Goal: Task Accomplishment & Management: Manage account settings

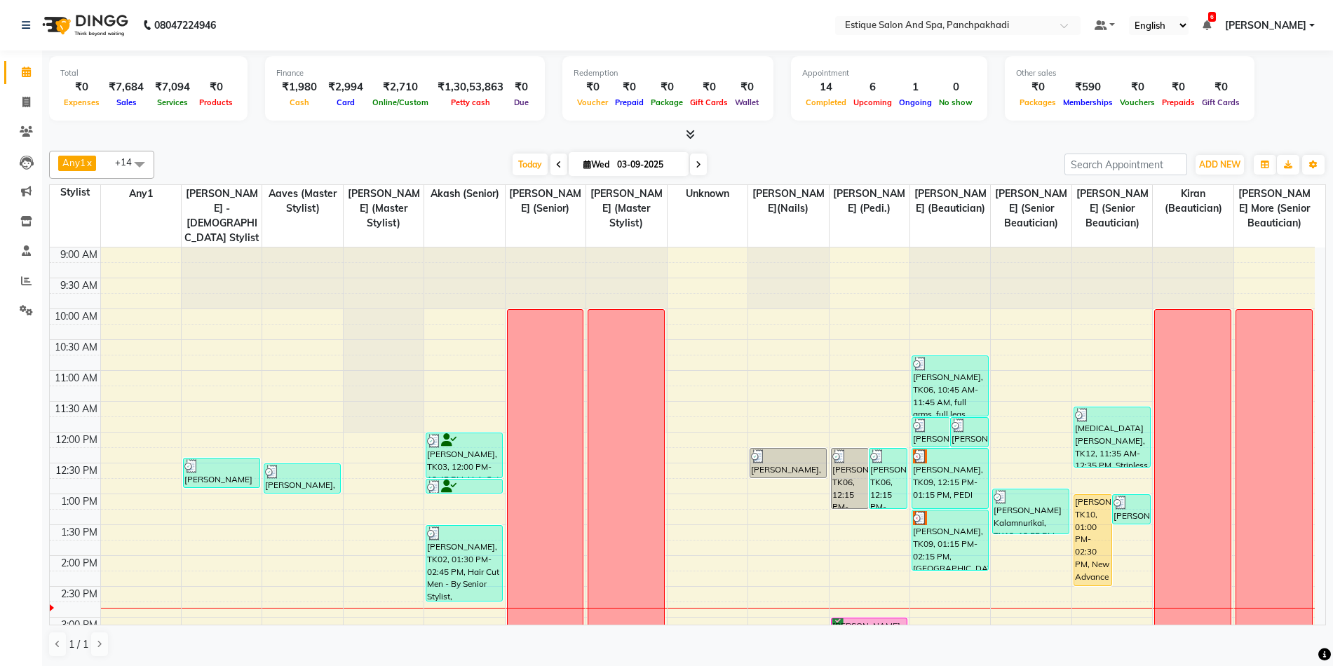
scroll to position [262, 0]
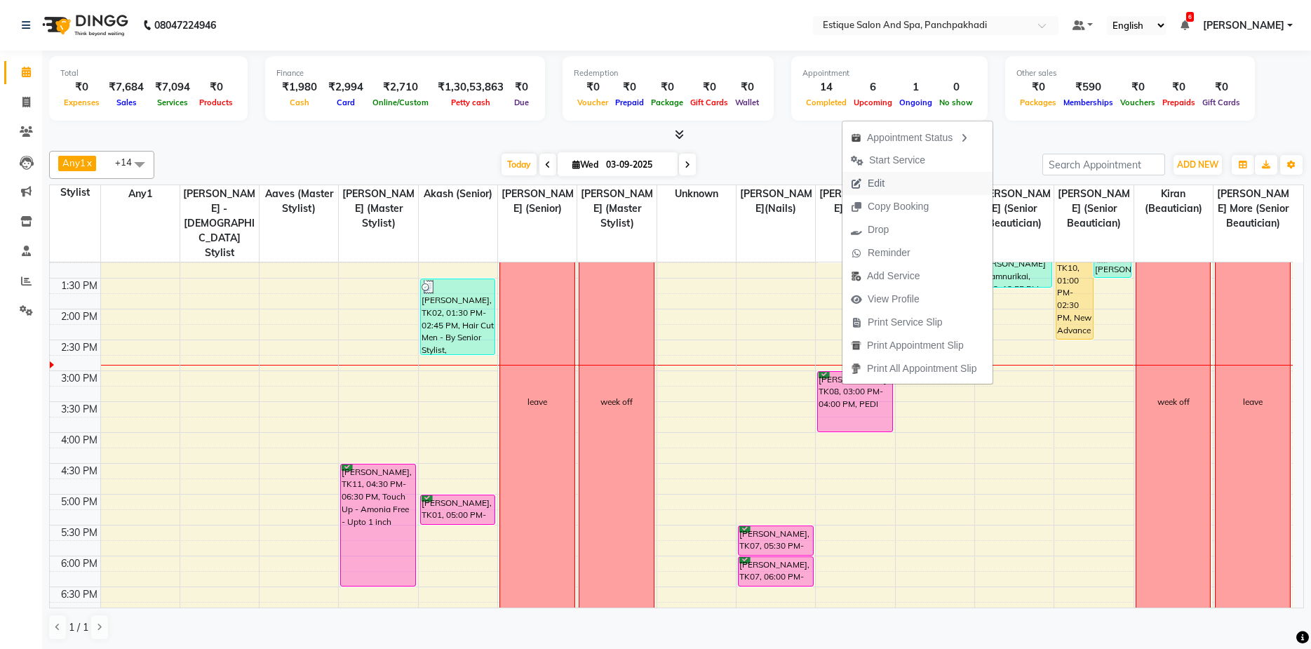
click at [875, 185] on span "Edit" at bounding box center [876, 183] width 17 height 15
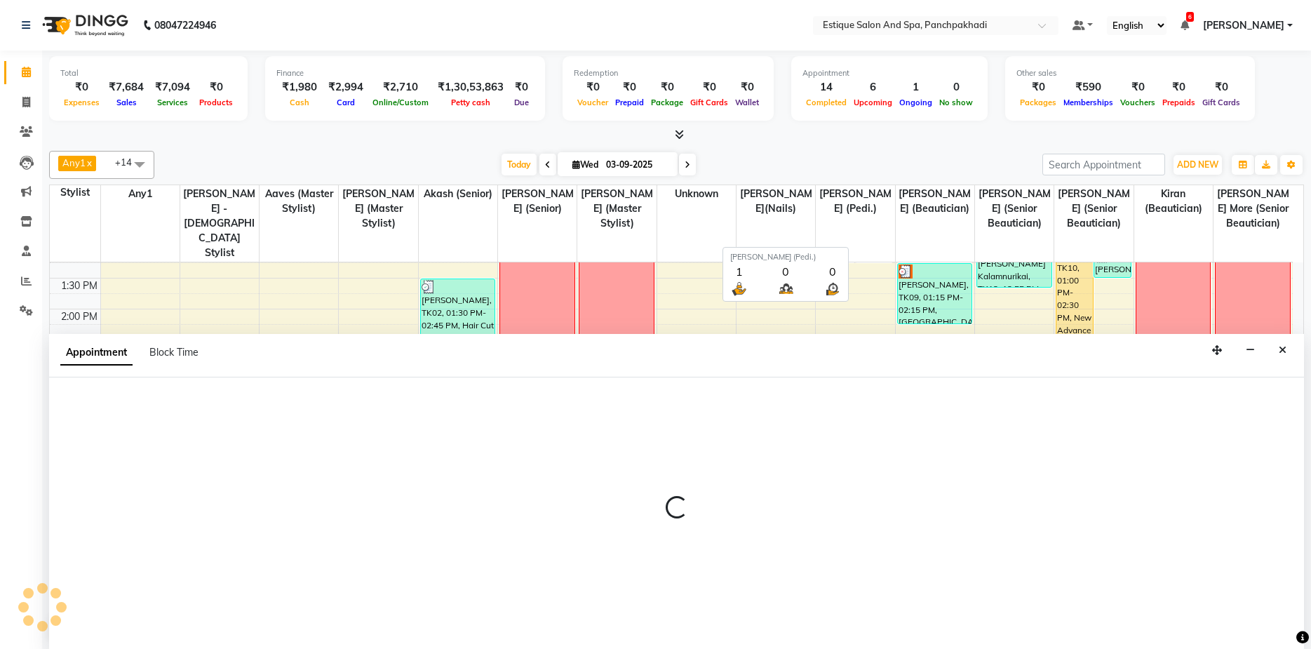
scroll to position [1, 0]
select select "confirm booking"
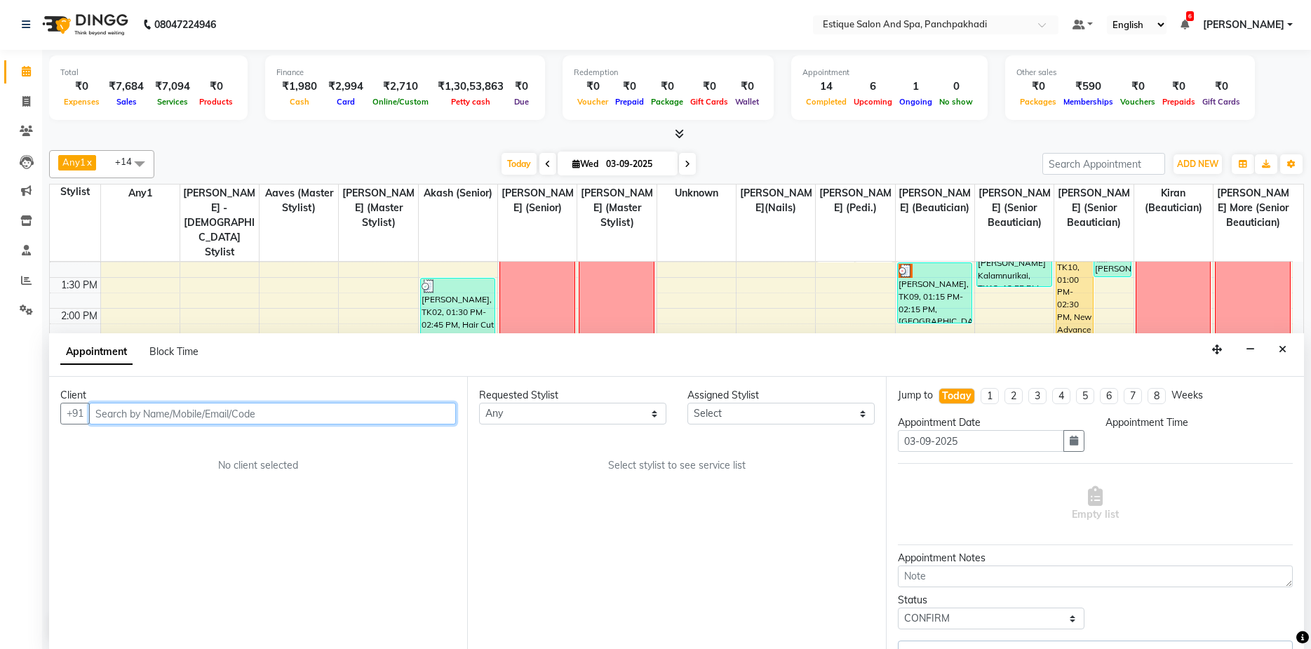
scroll to position [0, 0]
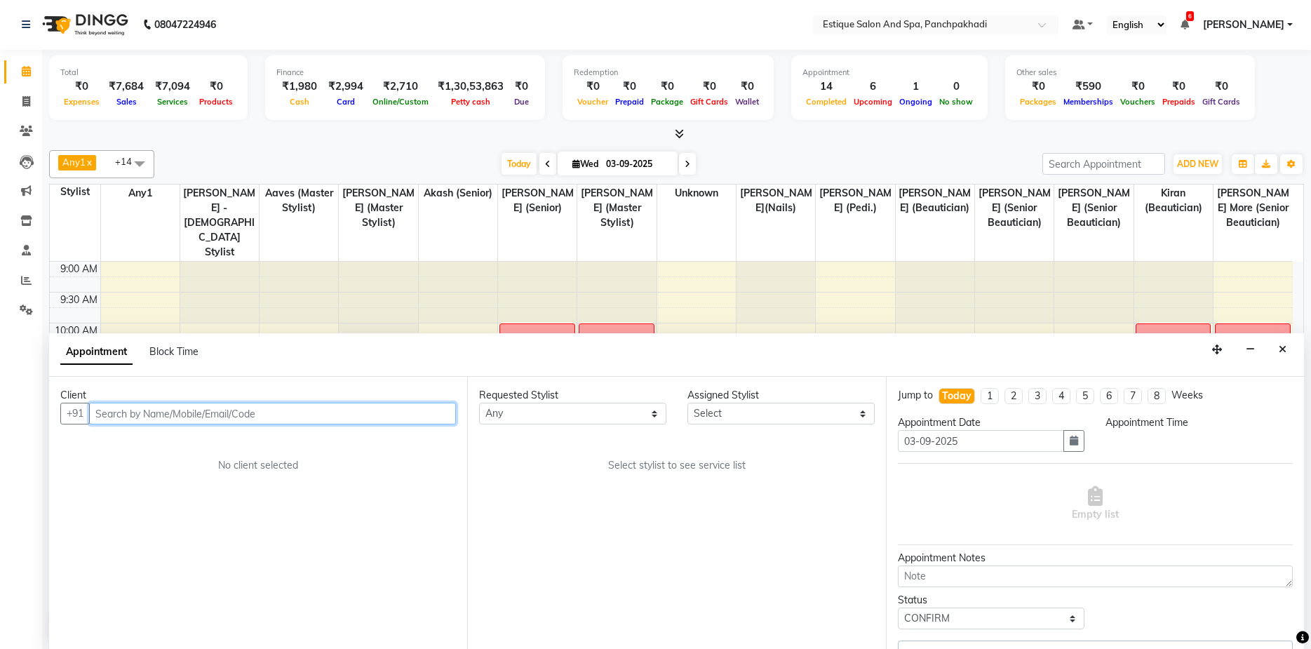
select select "900"
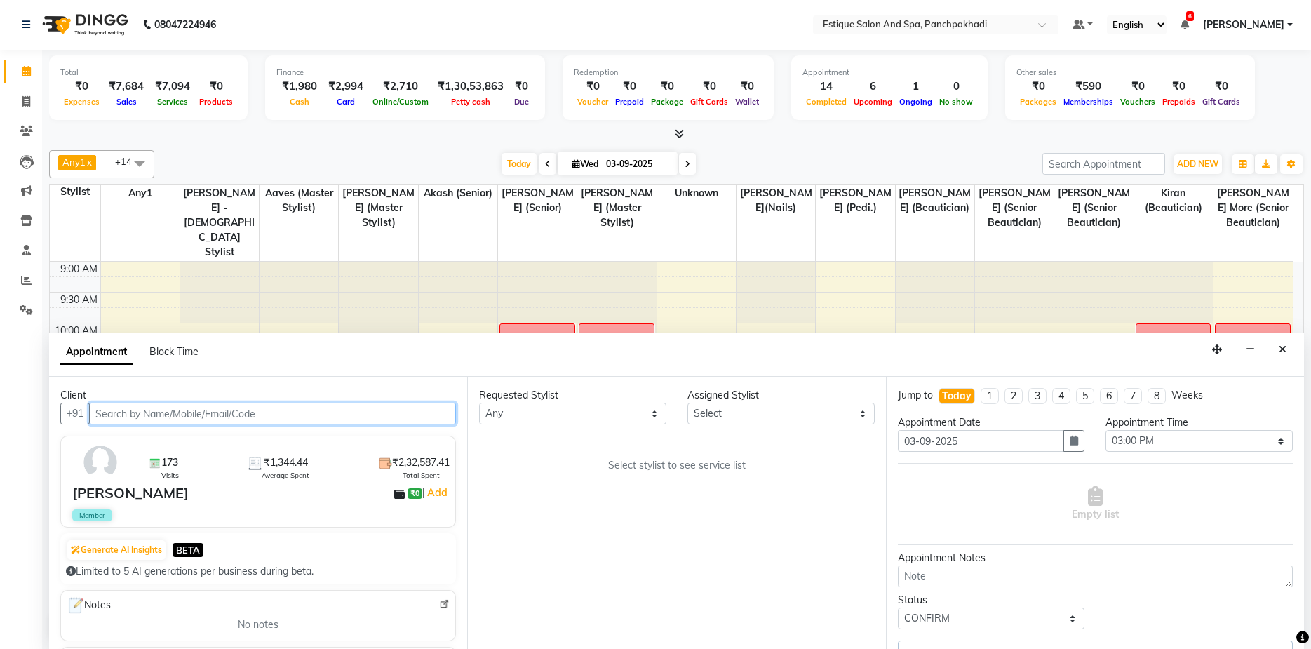
scroll to position [309, 0]
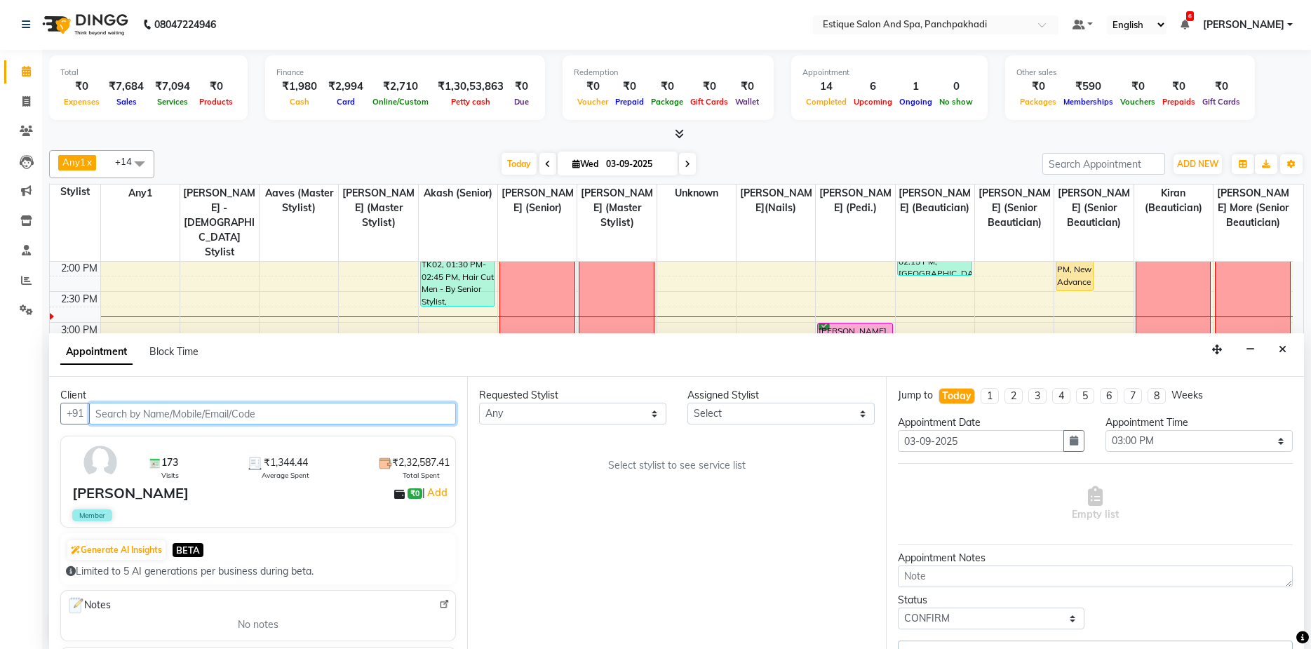
select select "15914"
select select "1374"
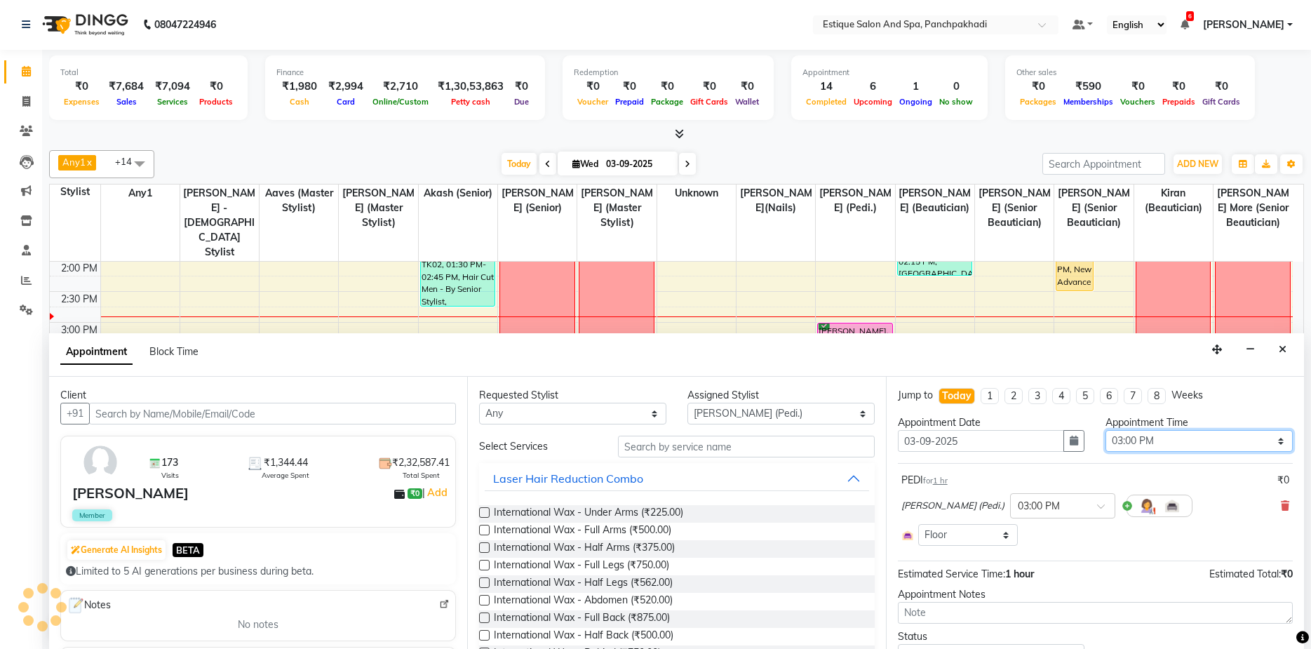
click at [1180, 441] on select "Select 10:00 AM 10:15 AM 10:30 AM 10:45 AM 11:00 AM 11:15 AM 11:30 AM 11:45 AM …" at bounding box center [1198, 441] width 187 height 22
select select "915"
click at [1105, 430] on select "Select 10:00 AM 10:15 AM 10:30 AM 10:45 AM 11:00 AM 11:15 AM 11:30 AM 11:45 AM …" at bounding box center [1198, 441] width 187 height 22
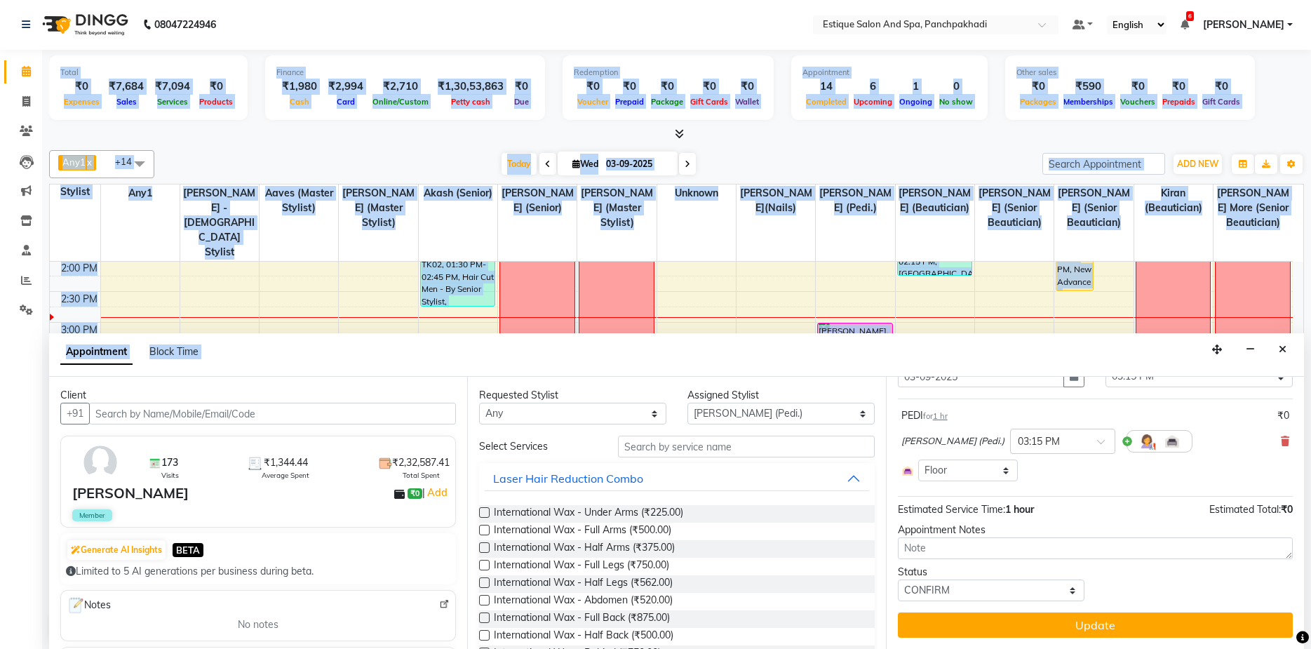
drag, startPoint x: 50, startPoint y: 377, endPoint x: 12, endPoint y: 369, distance: 38.7
click at [12, 369] on app-home "08047224946 Select Location × Estique Salon And Spa, Panchpakhadi Default Panel…" at bounding box center [655, 324] width 1311 height 650
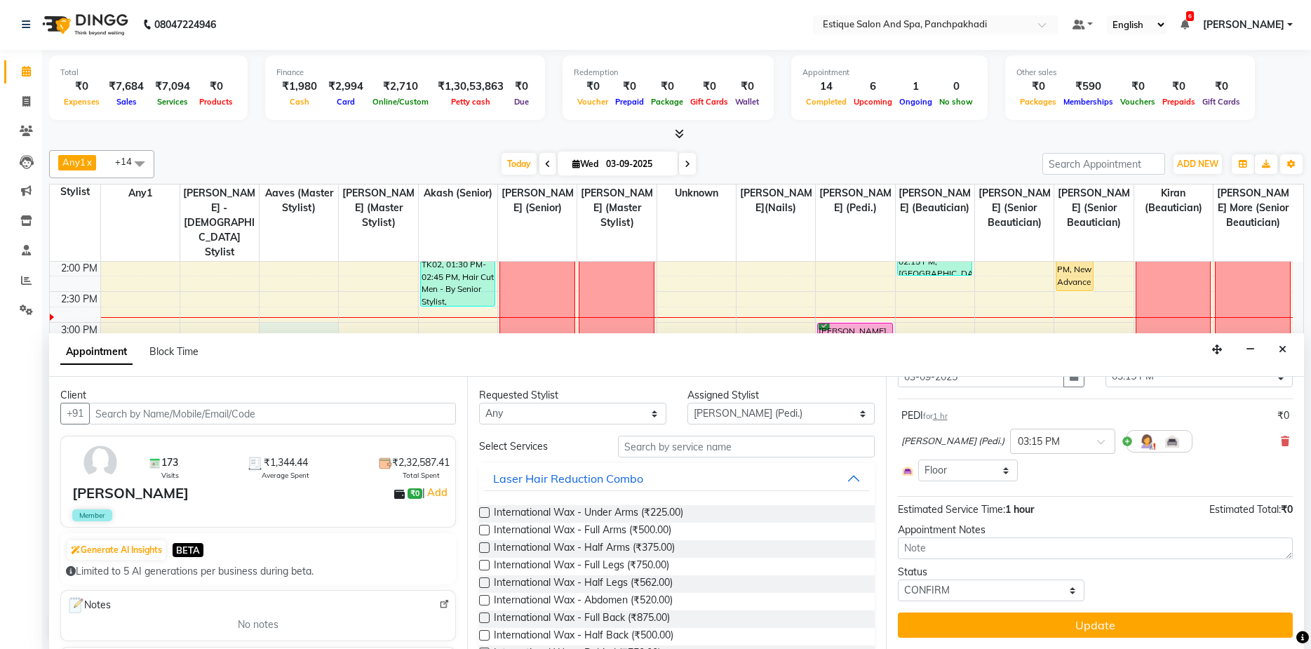
click at [274, 315] on div "9:00 AM 9:30 AM 10:00 AM 10:30 AM 11:00 AM 11:30 AM 12:00 PM 12:30 PM 1:00 PM 1…" at bounding box center [671, 353] width 1243 height 802
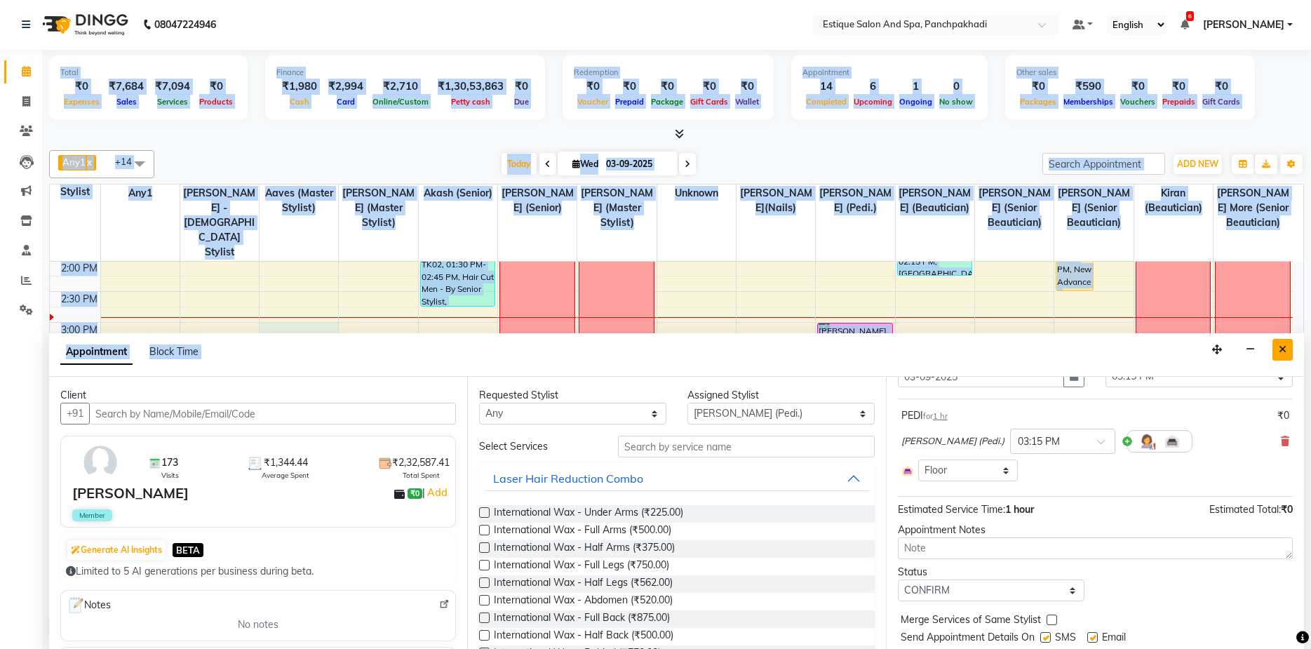
click at [1277, 351] on button "Close" at bounding box center [1282, 350] width 20 height 22
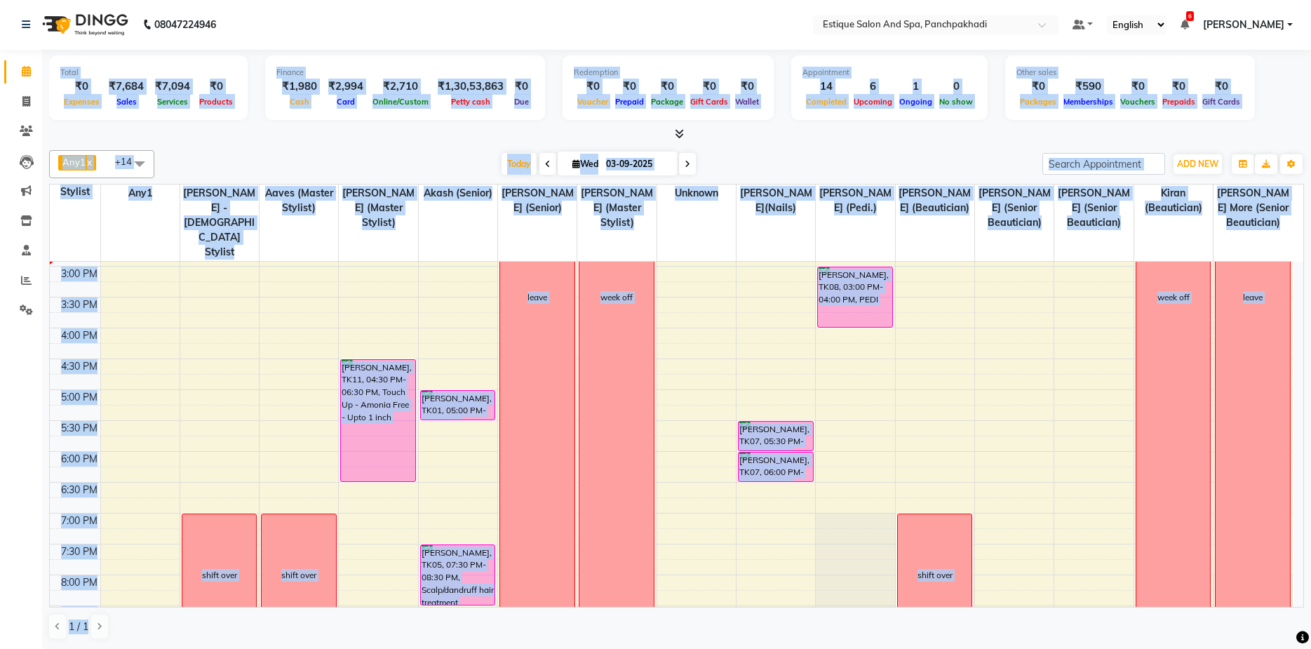
scroll to position [442, 0]
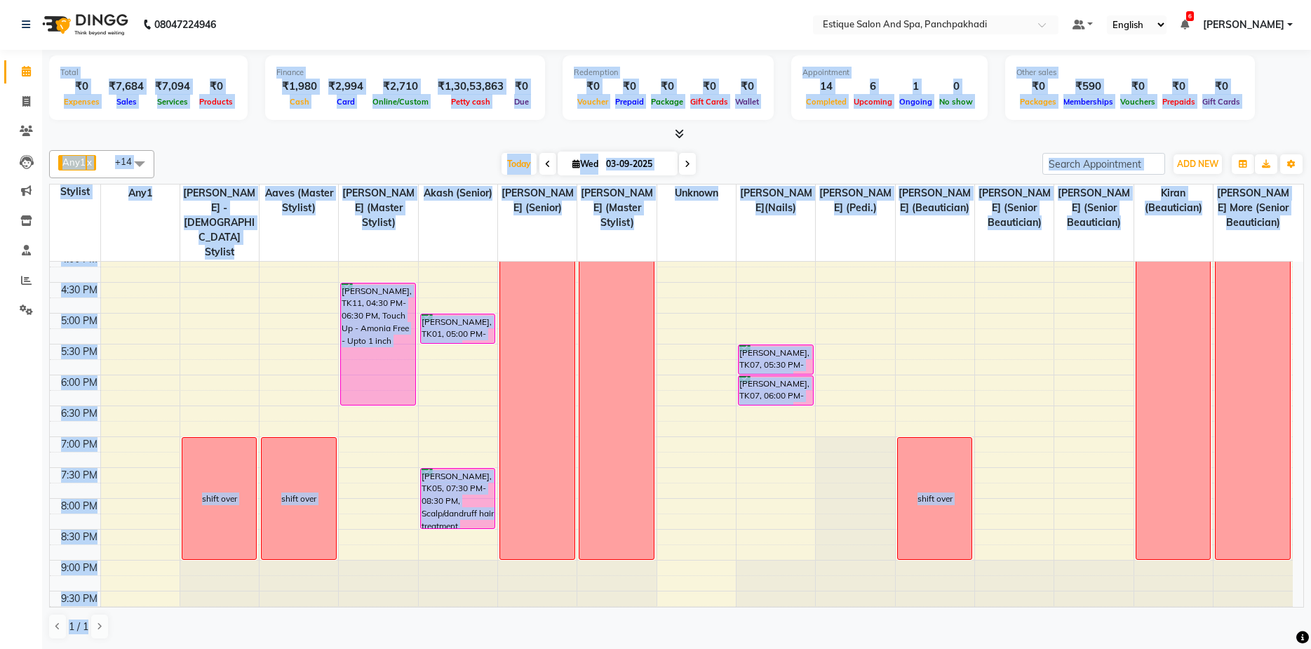
click at [968, 350] on div "9:00 AM 9:30 AM 10:00 AM 10:30 AM 11:00 AM 11:30 AM 12:00 PM 12:30 PM 1:00 PM 1…" at bounding box center [671, 221] width 1243 height 802
select select "78185"
select select "tentative"
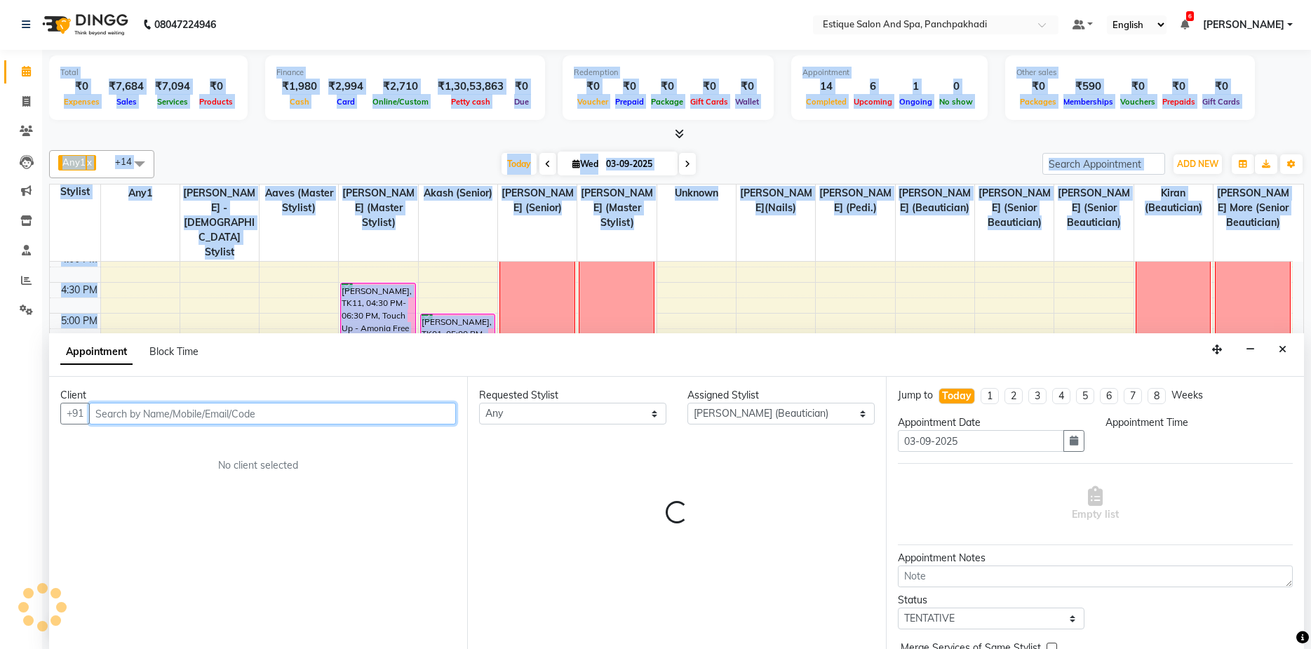
click at [968, 350] on div "Appointment Block Time" at bounding box center [676, 354] width 1255 height 43
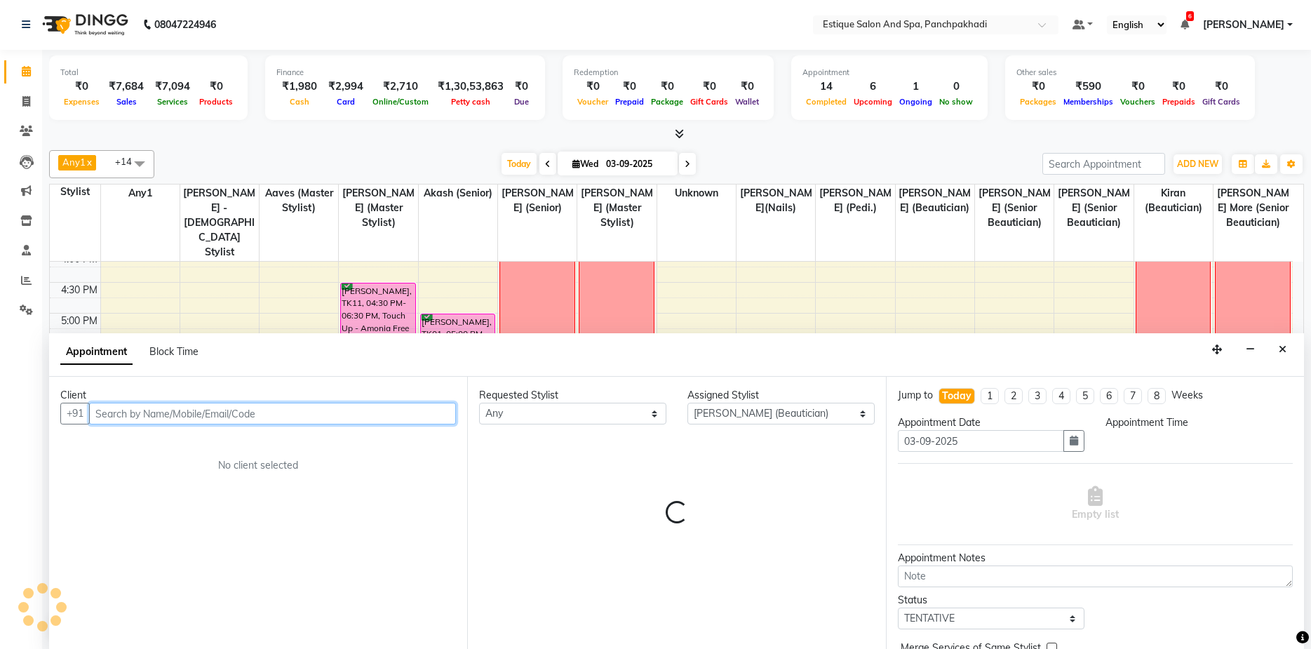
select select "1065"
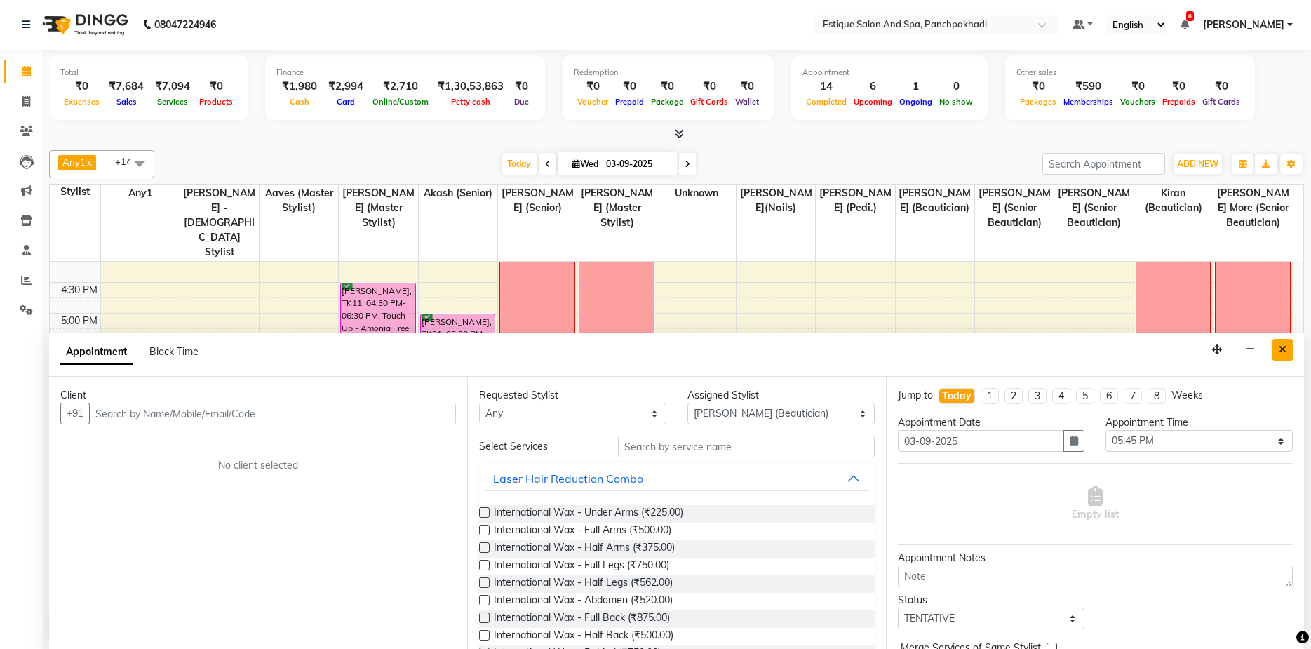
click at [1275, 351] on button "Close" at bounding box center [1282, 350] width 20 height 22
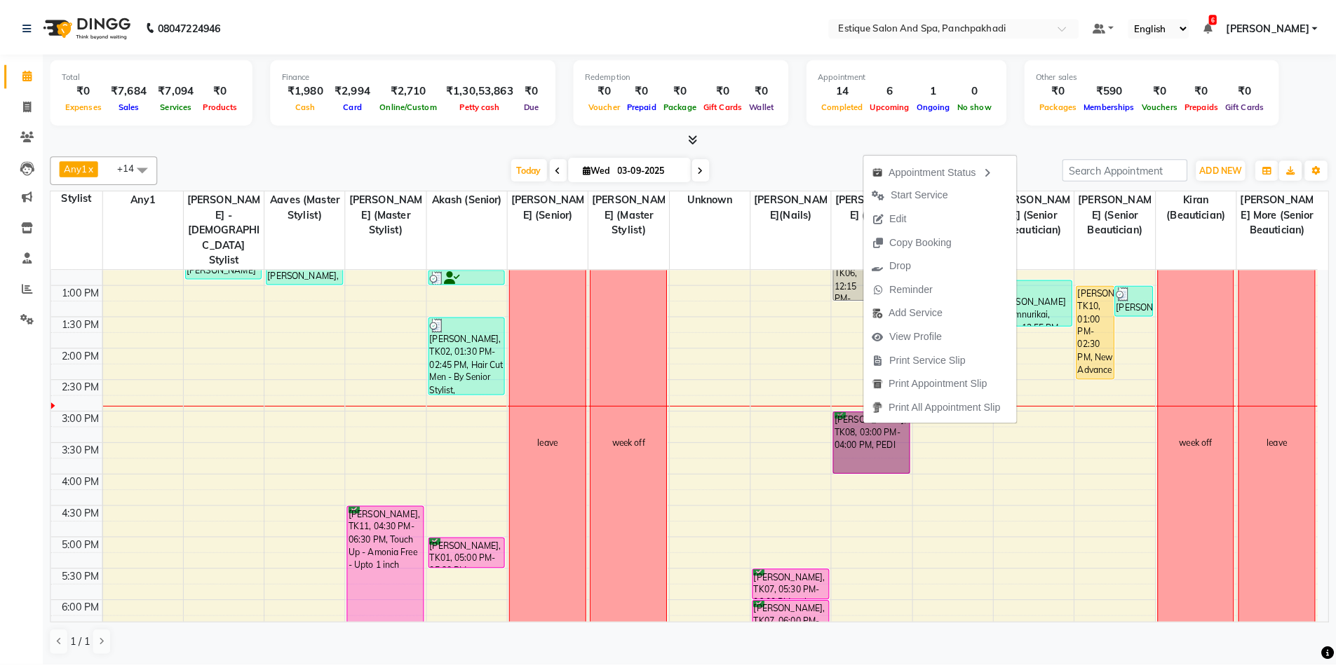
scroll to position [0, 0]
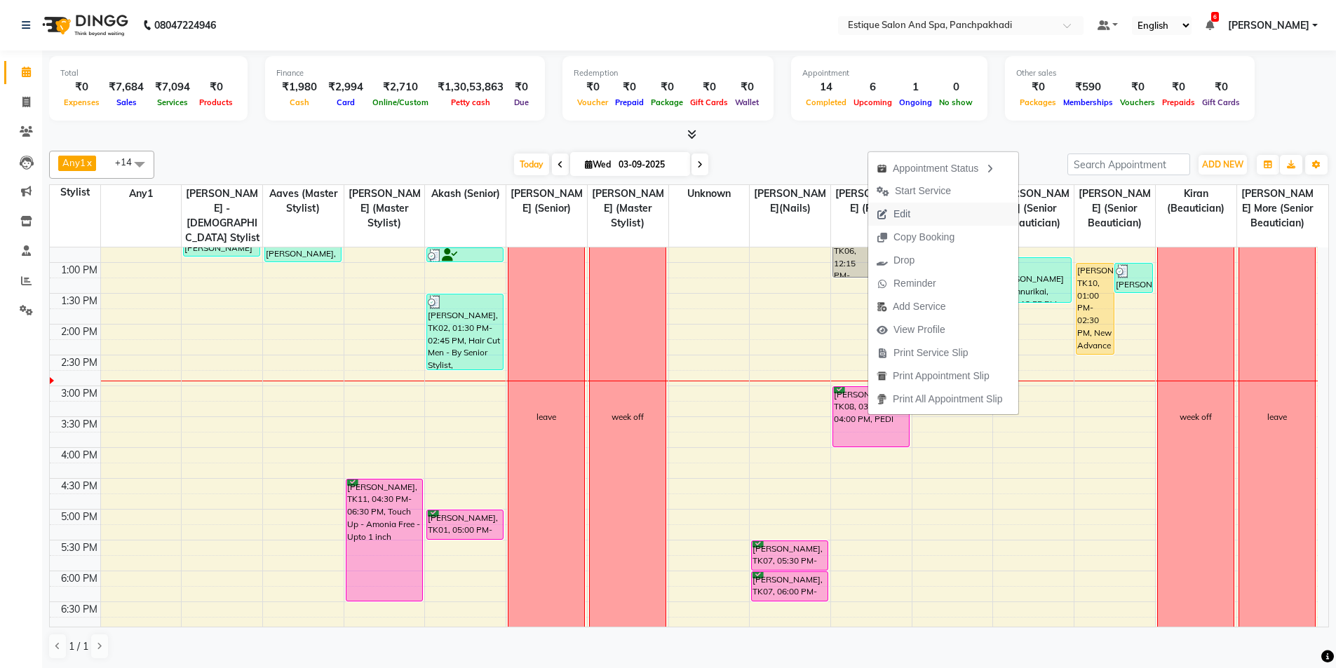
click at [903, 221] on span "Edit" at bounding box center [902, 214] width 17 height 15
select select "tentative"
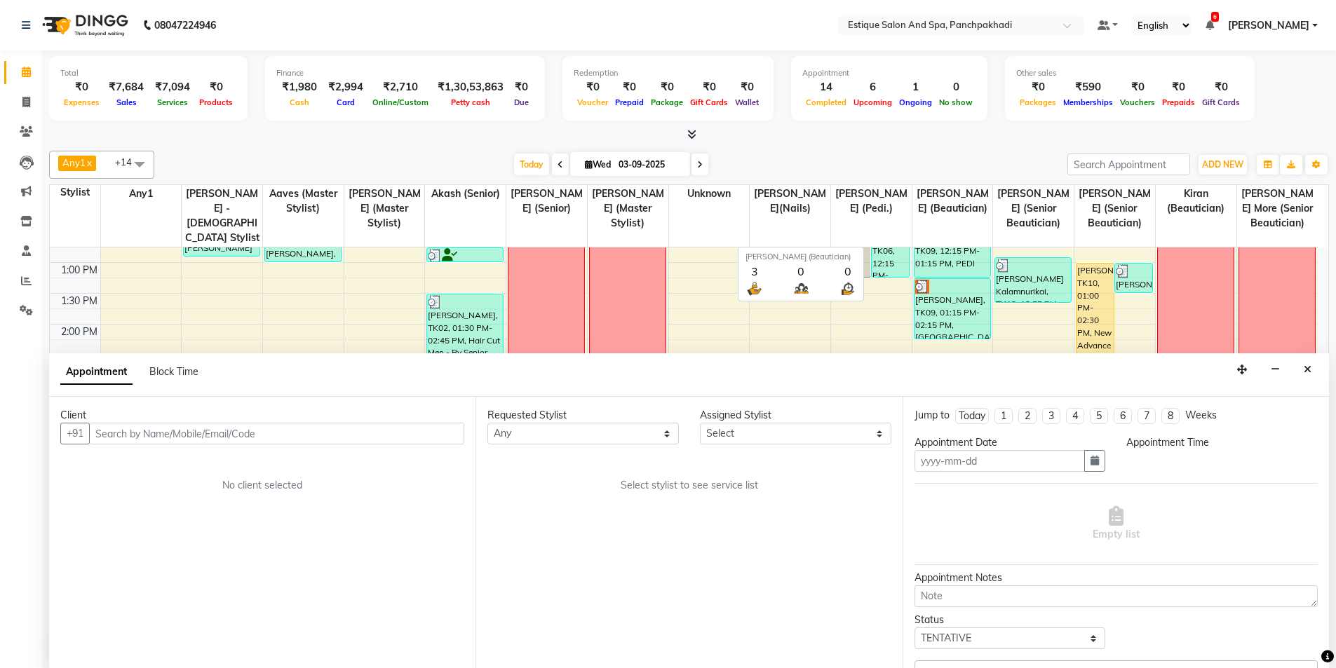
type input "03-09-2025"
select select "confirm booking"
select select "900"
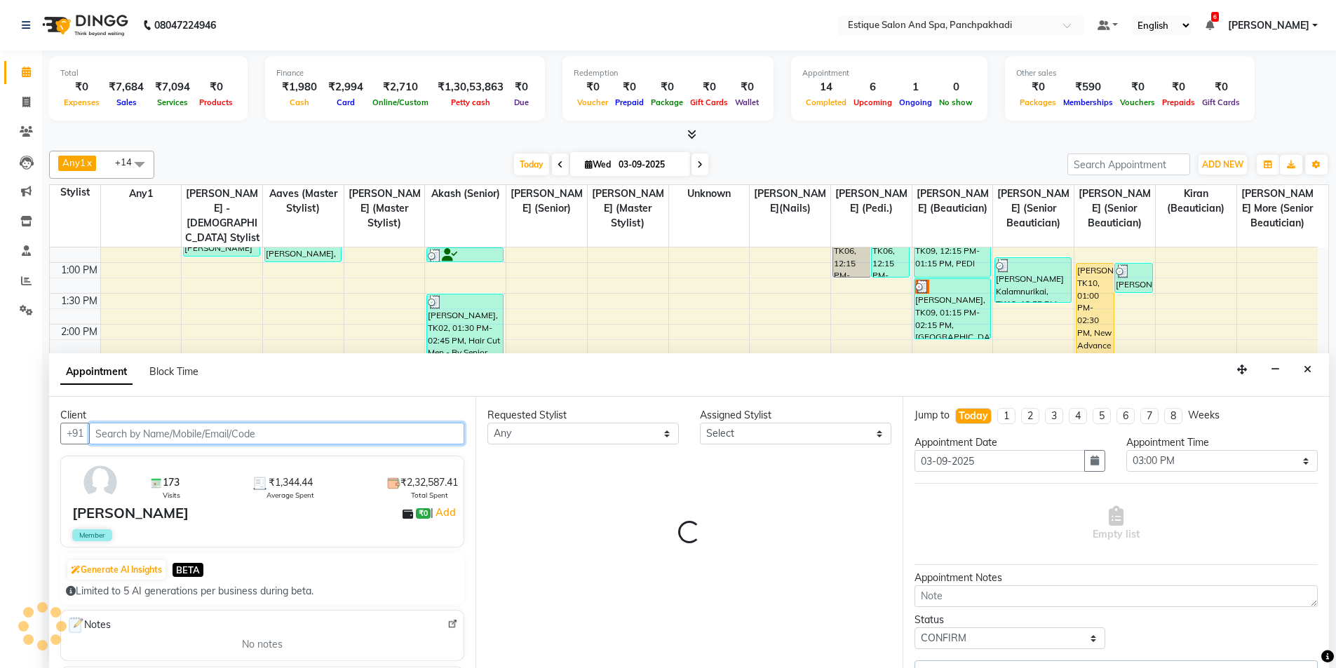
select select "15914"
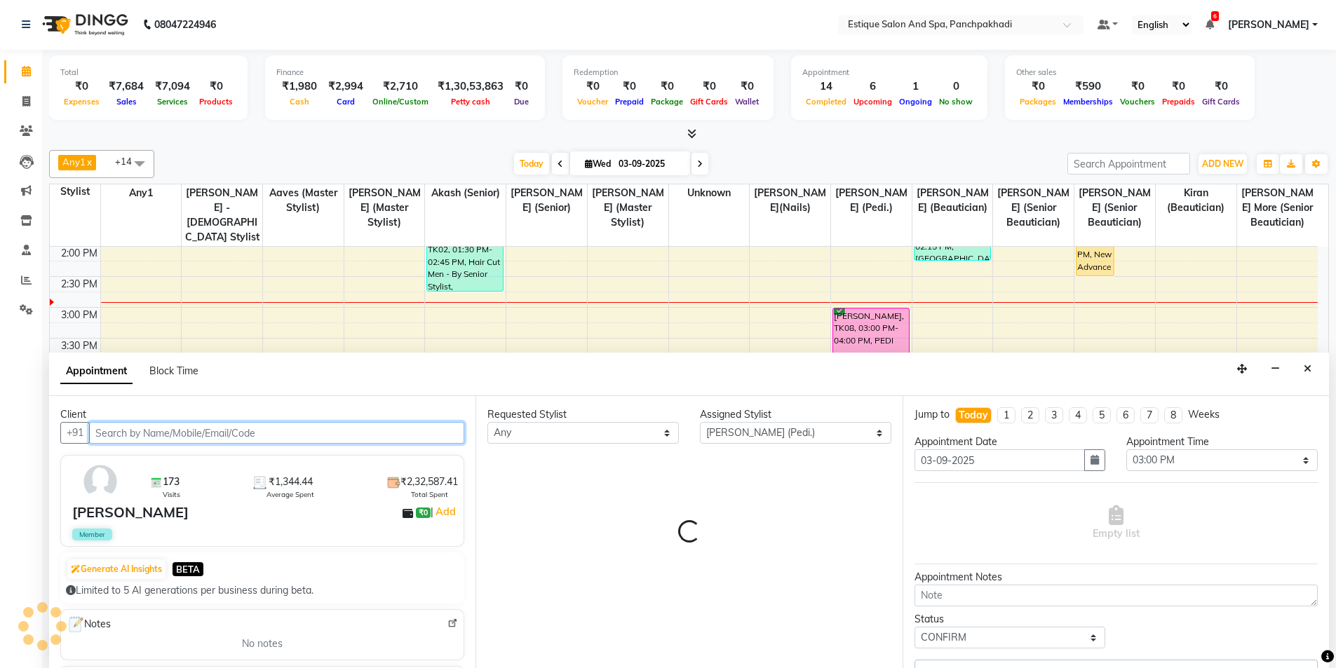
select select "1374"
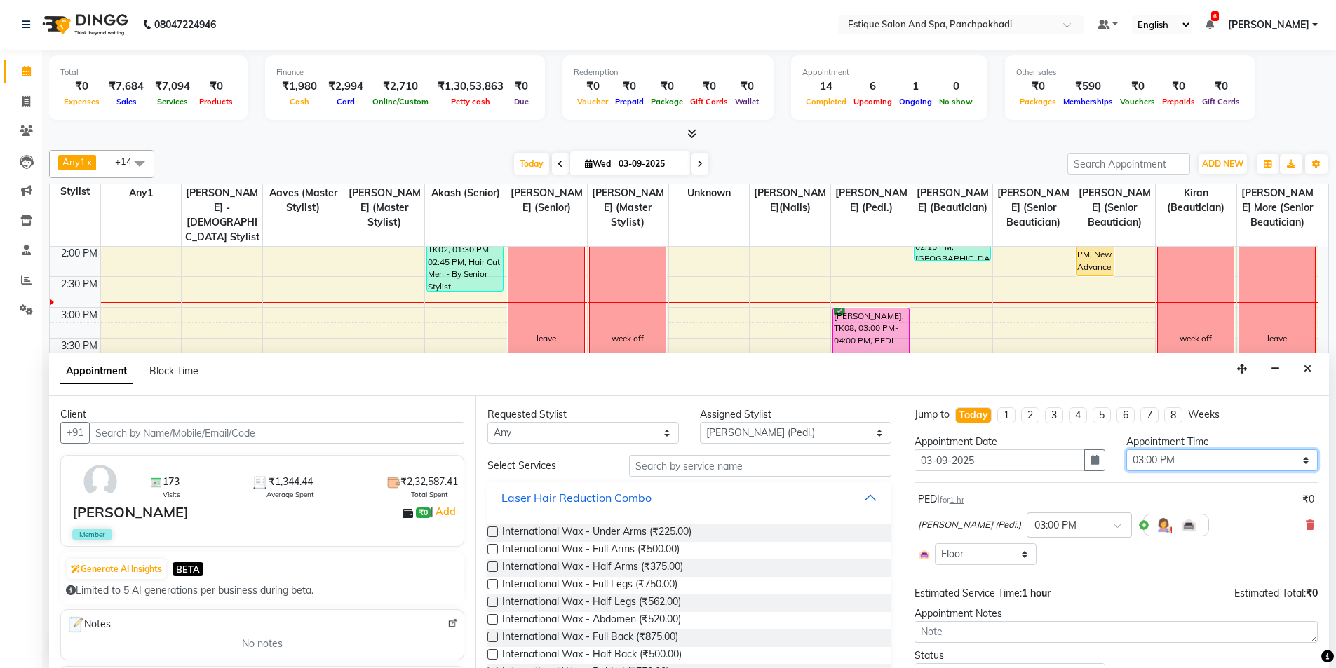
click at [1157, 465] on select "Select 10:00 AM 10:15 AM 10:30 AM 10:45 AM 11:00 AM 11:15 AM 11:30 AM 11:45 AM …" at bounding box center [1222, 461] width 191 height 22
select select "915"
click at [1127, 450] on select "Select 10:00 AM 10:15 AM 10:30 AM 10:45 AM 11:00 AM 11:15 AM 11:30 AM 11:45 AM …" at bounding box center [1222, 461] width 191 height 22
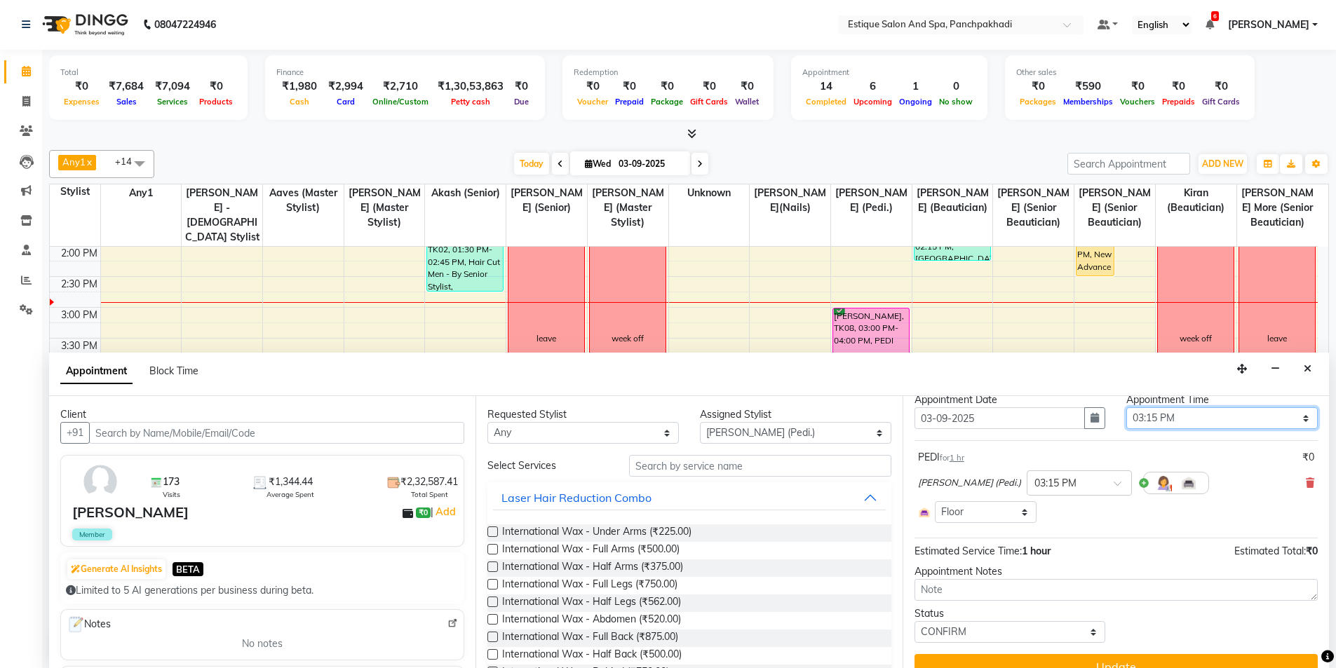
scroll to position [65, 0]
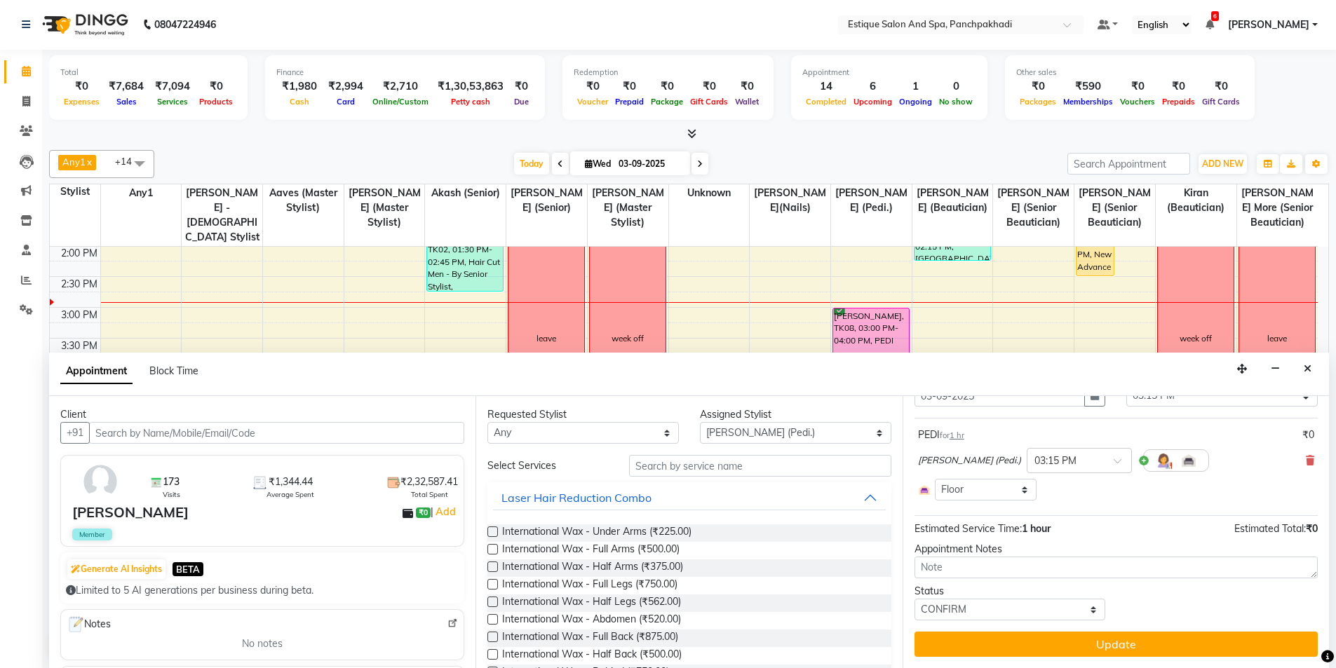
drag, startPoint x: 1166, startPoint y: 639, endPoint x: 1148, endPoint y: 429, distance: 211.2
click at [1167, 639] on button "Update" at bounding box center [1116, 644] width 403 height 25
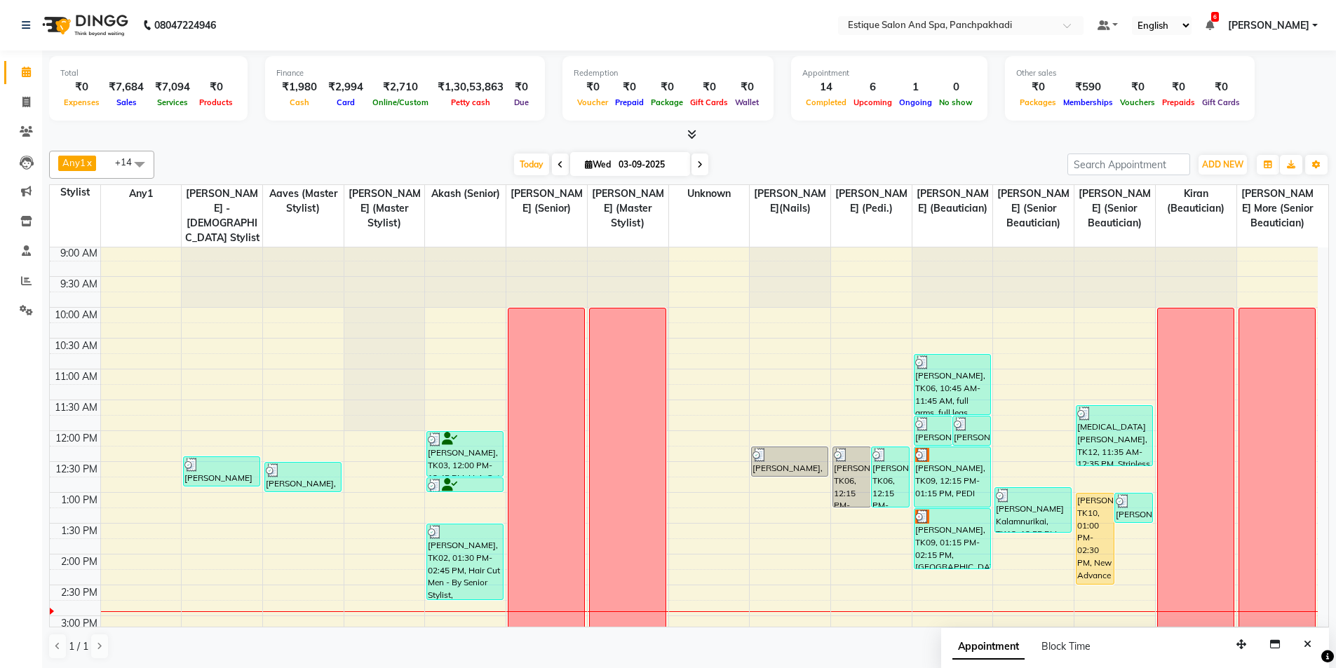
scroll to position [0, 0]
click at [558, 166] on icon at bounding box center [561, 165] width 6 height 8
type input "02-09-2025"
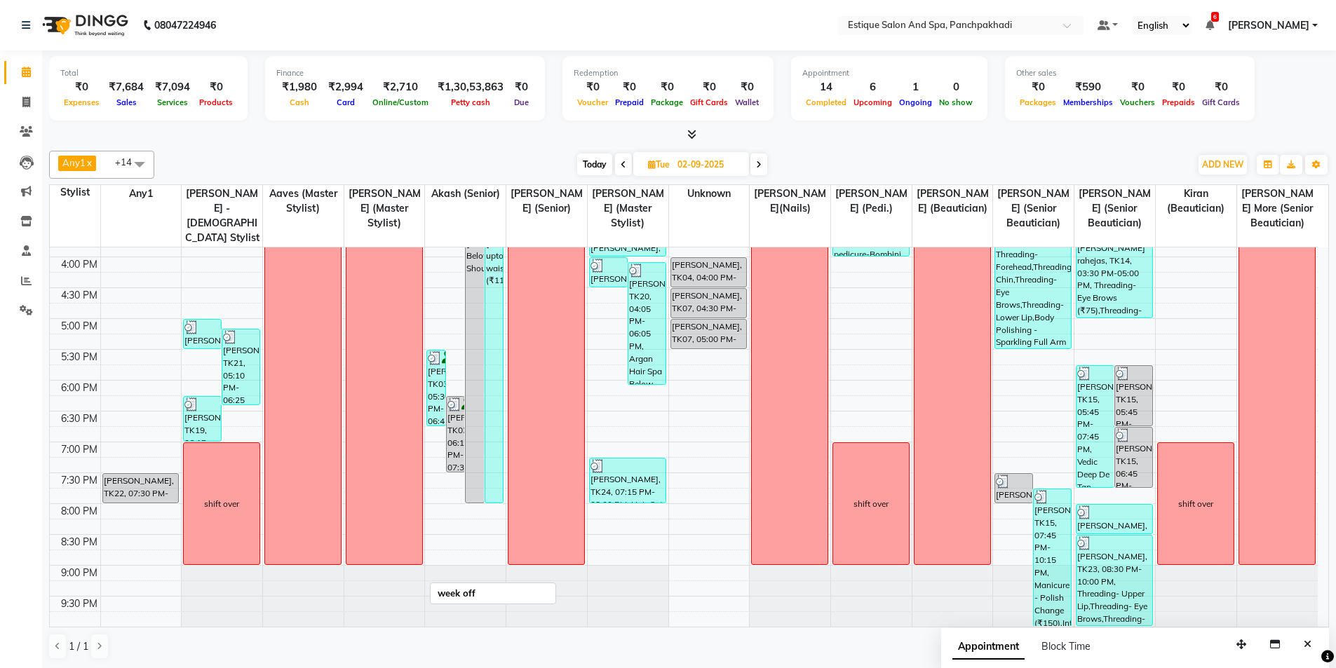
scroll to position [352, 0]
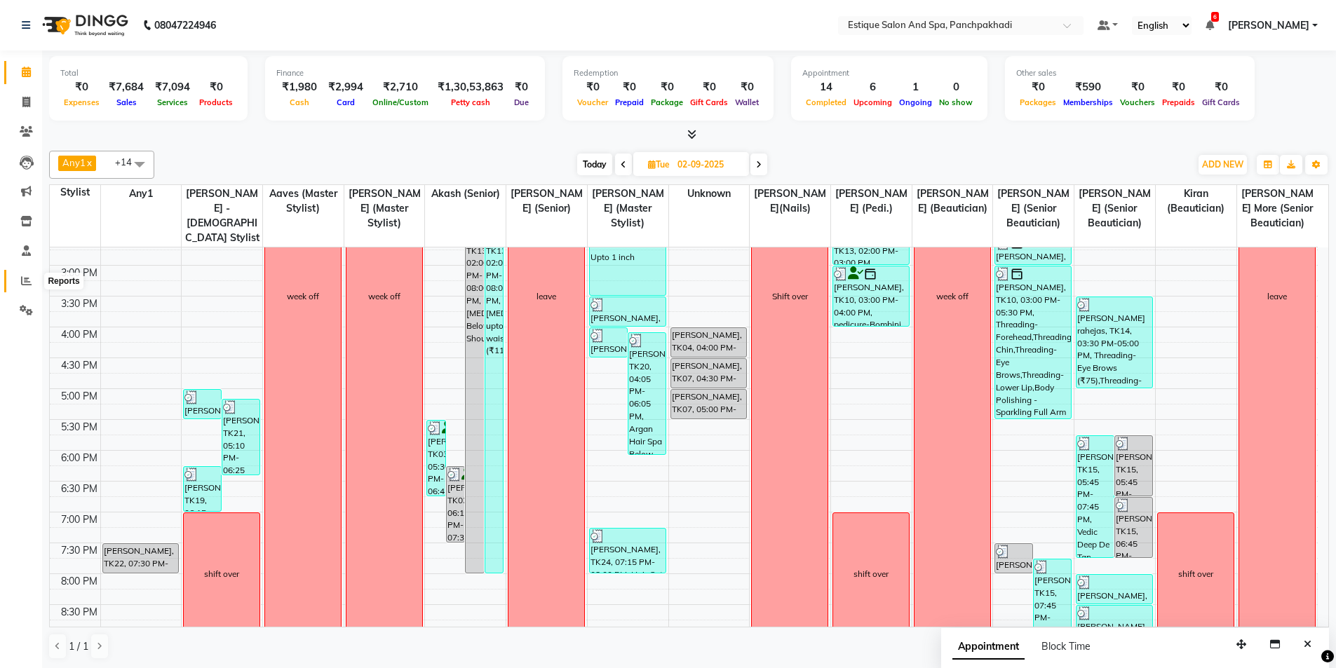
click at [21, 276] on icon at bounding box center [26, 281] width 11 height 11
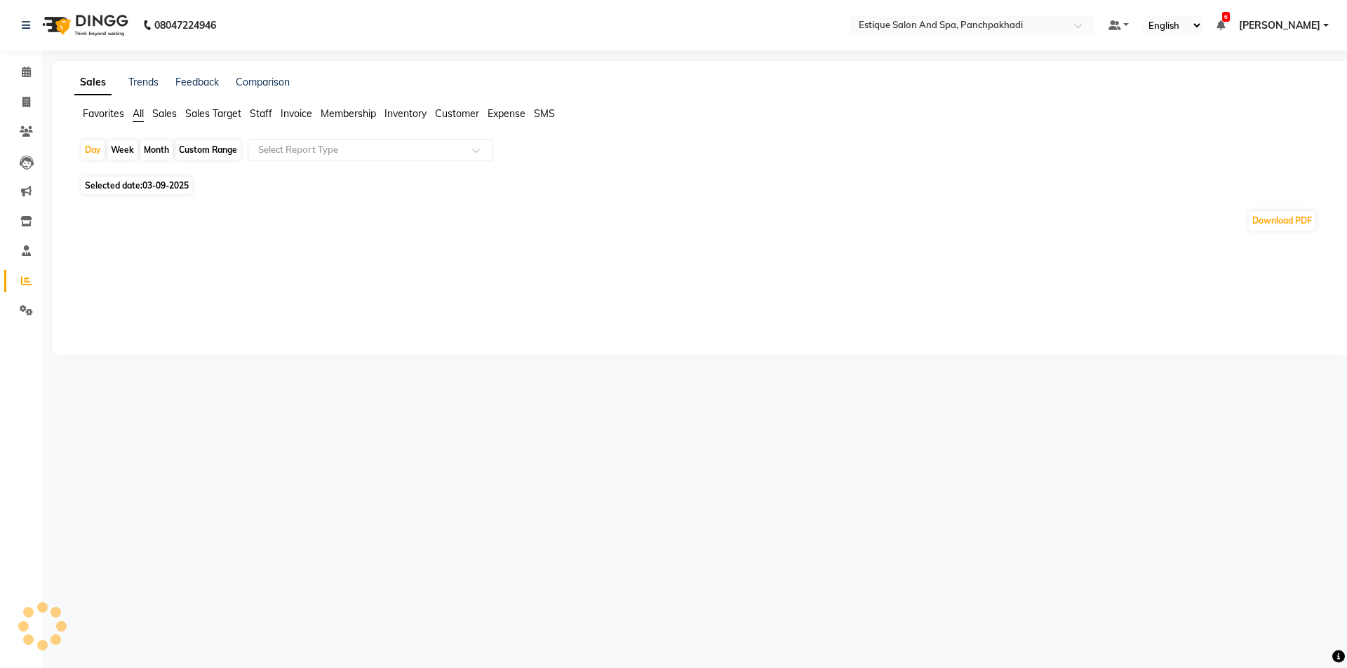
click at [163, 152] on div "Month" at bounding box center [156, 150] width 32 height 20
select select "9"
select select "2025"
click at [161, 154] on div "Month" at bounding box center [156, 150] width 32 height 20
select select "9"
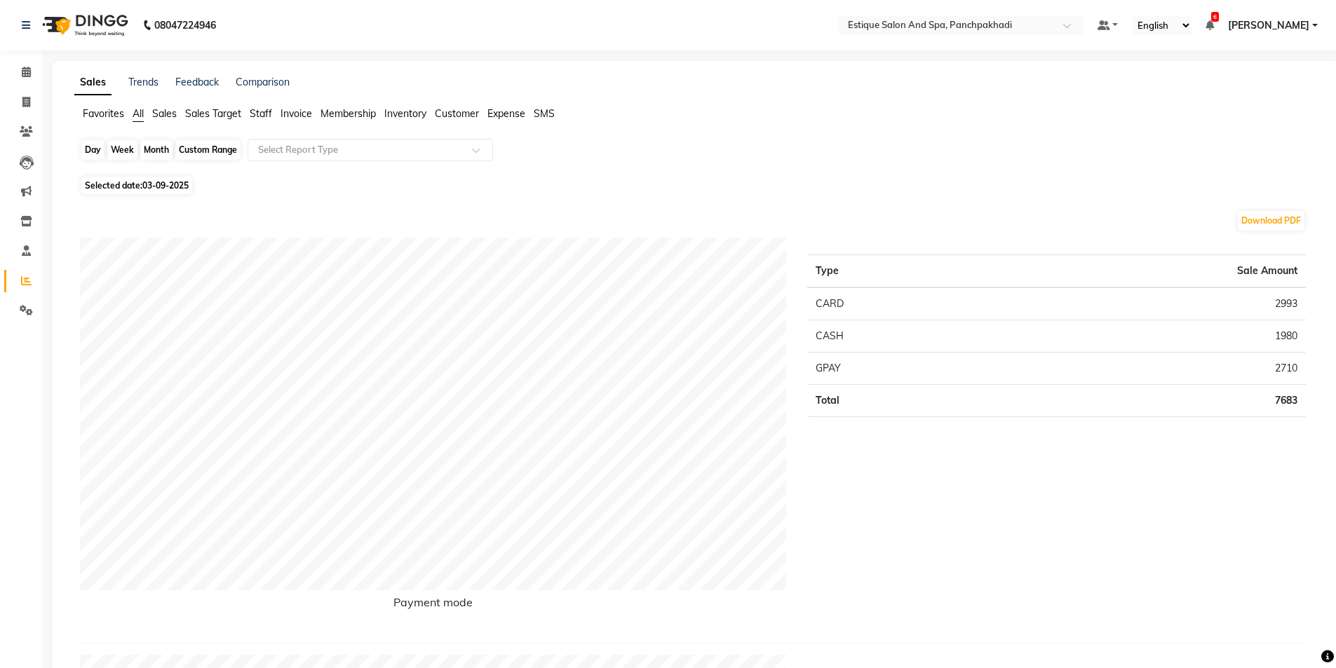
select select "2025"
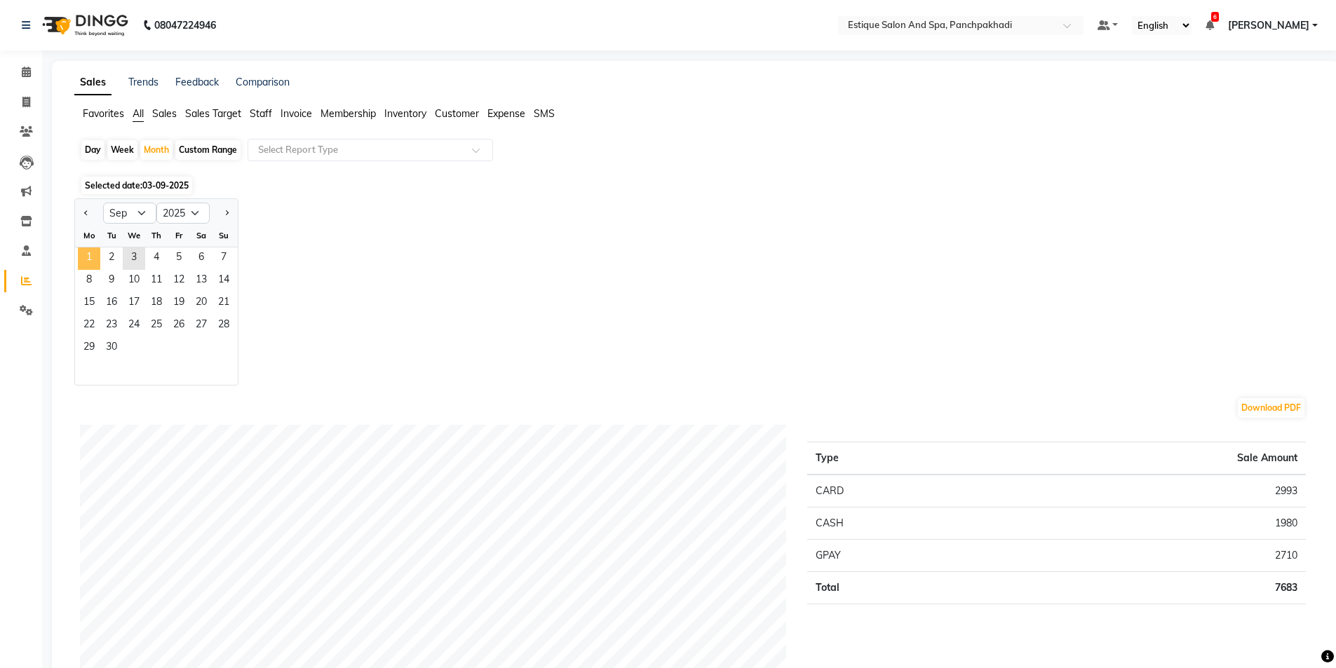
click at [97, 258] on span "1" at bounding box center [89, 259] width 22 height 22
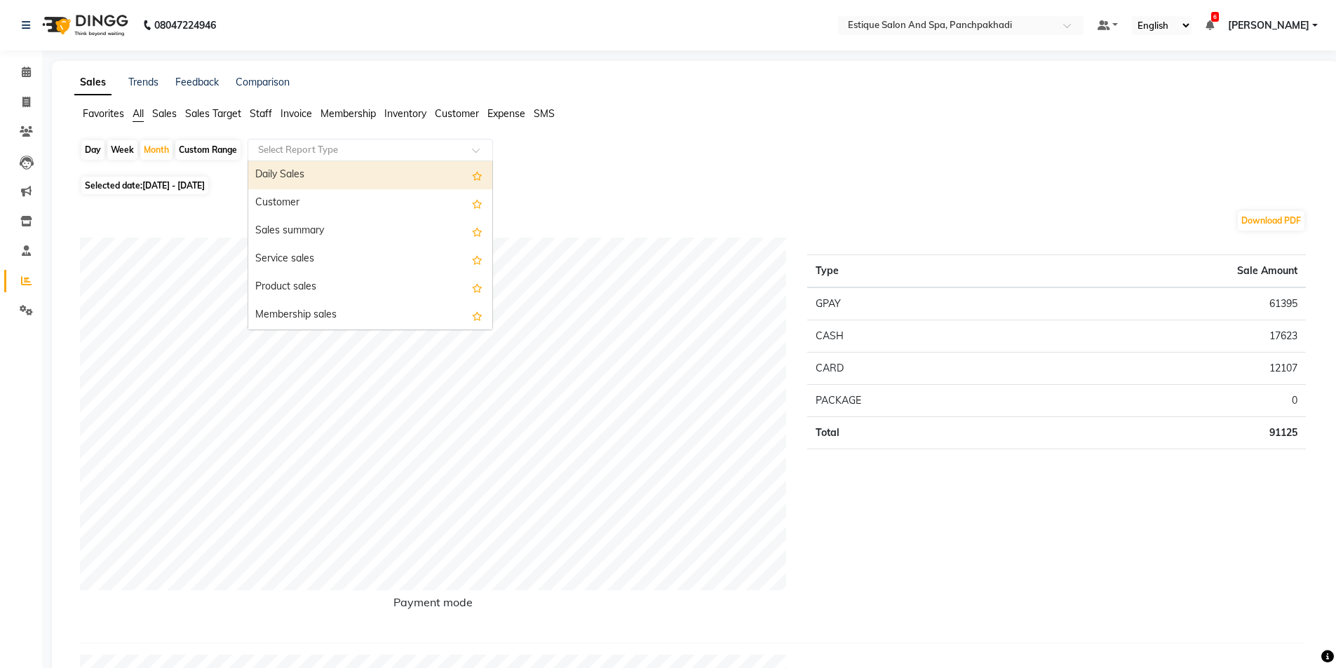
click at [294, 153] on input "text" at bounding box center [356, 150] width 202 height 14
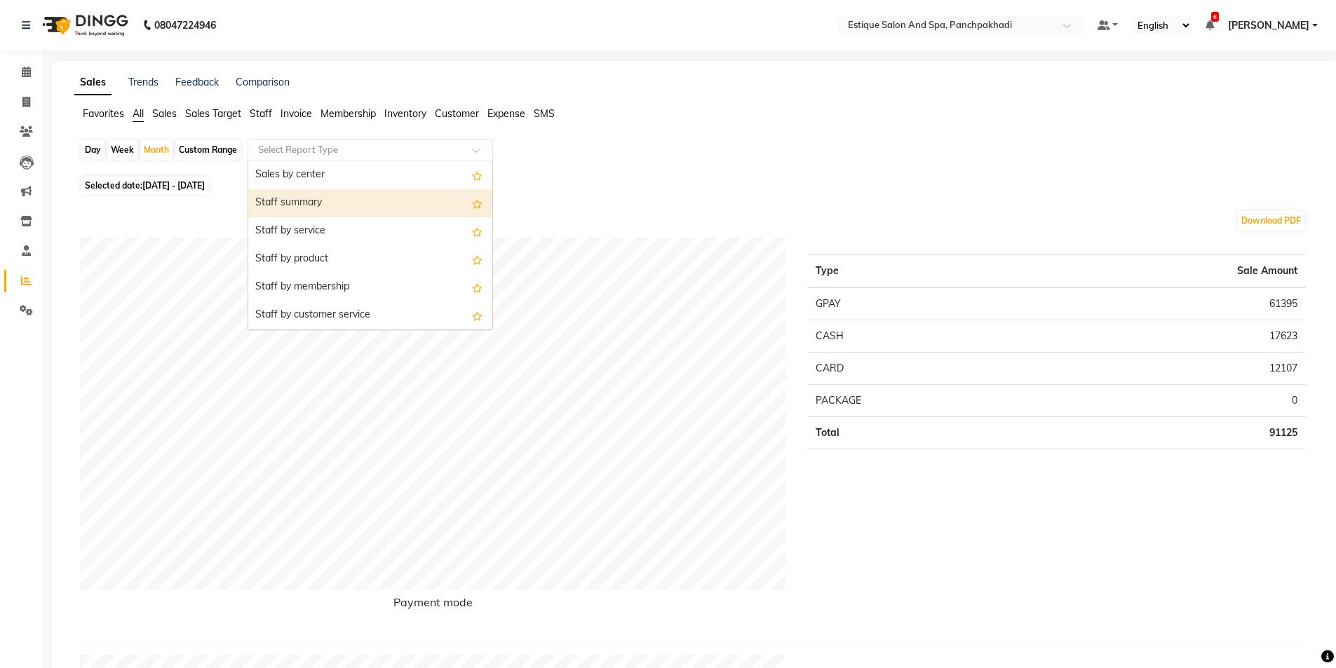
click at [297, 202] on div "Staff summary" at bounding box center [370, 203] width 244 height 28
select select "full_report"
select select "csv"
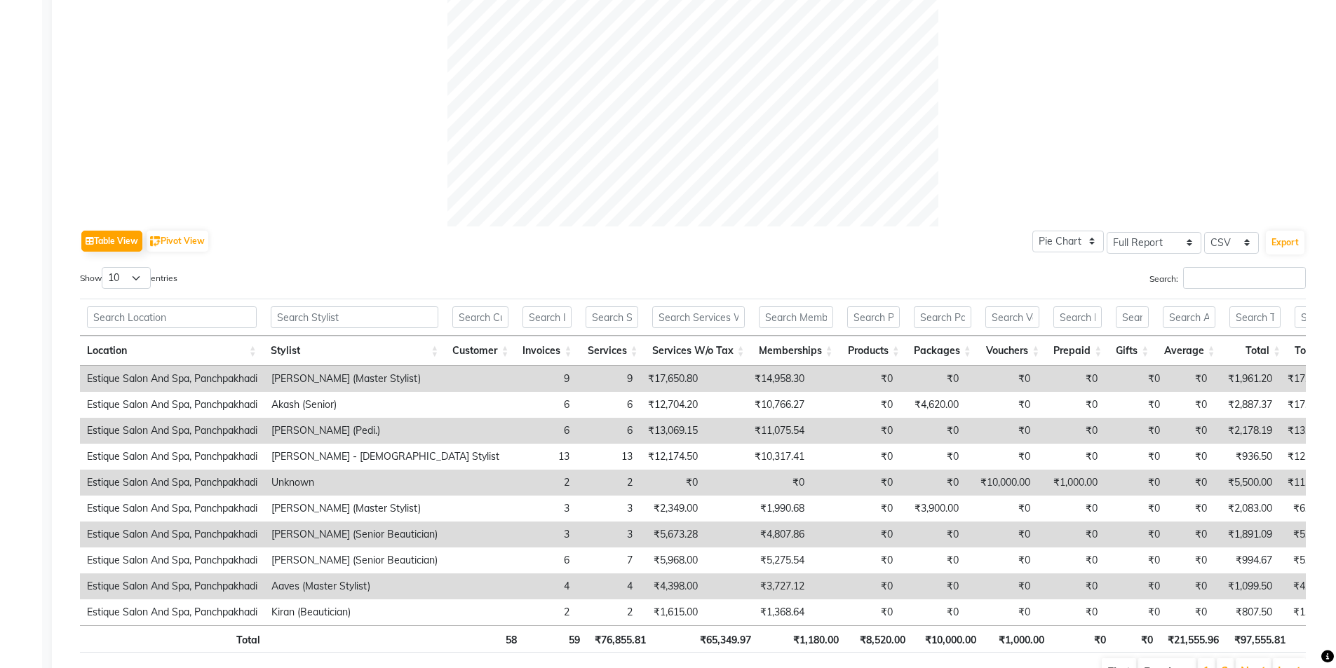
scroll to position [561, 0]
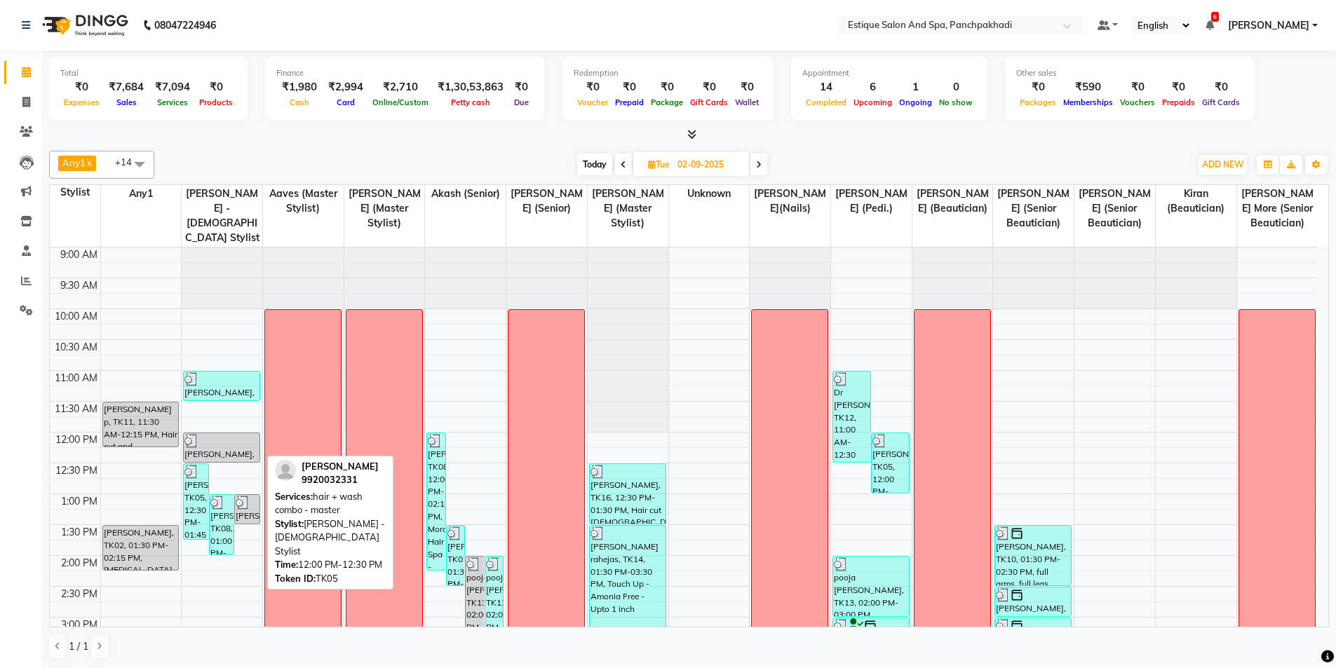
drag, startPoint x: 215, startPoint y: 451, endPoint x: 213, endPoint y: 460, distance: 9.5
click at [213, 460] on div "Anil Menon, TK05, 12:00 PM-12:30 PM, hair + wash combo - master" at bounding box center [222, 447] width 76 height 29
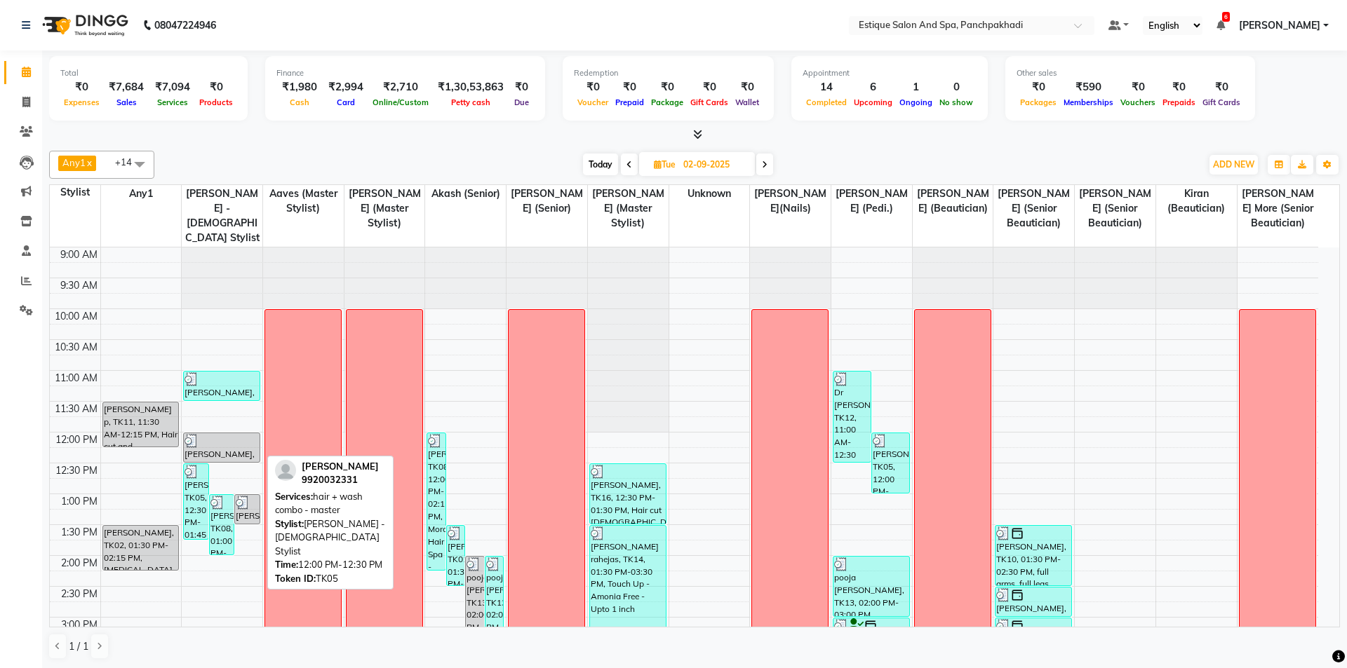
select select "3"
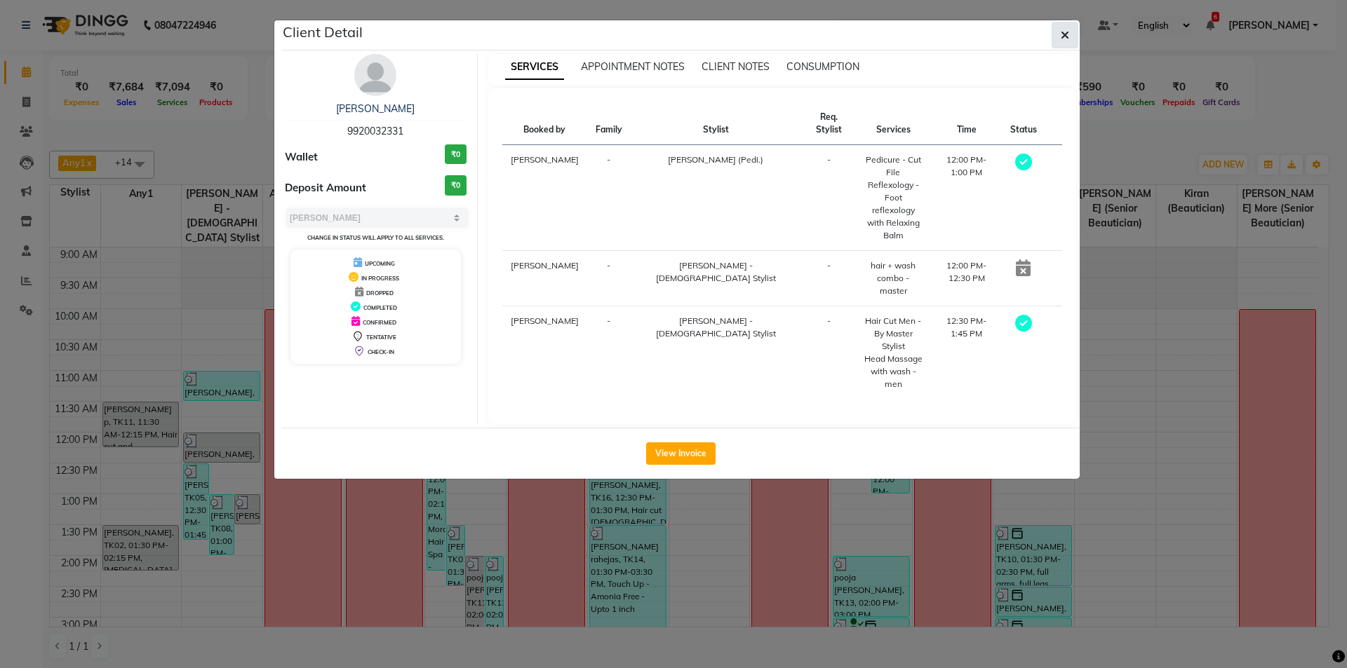
click at [1063, 38] on icon "button" at bounding box center [1065, 34] width 8 height 11
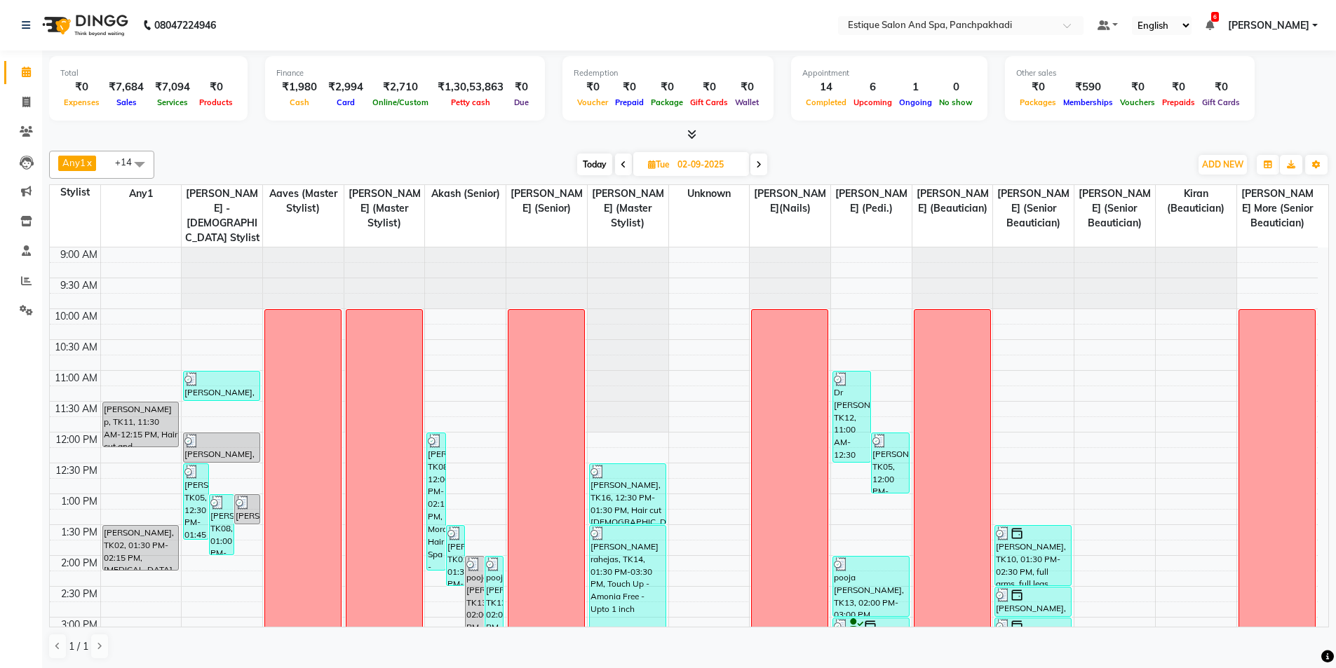
click at [621, 161] on icon at bounding box center [624, 165] width 6 height 8
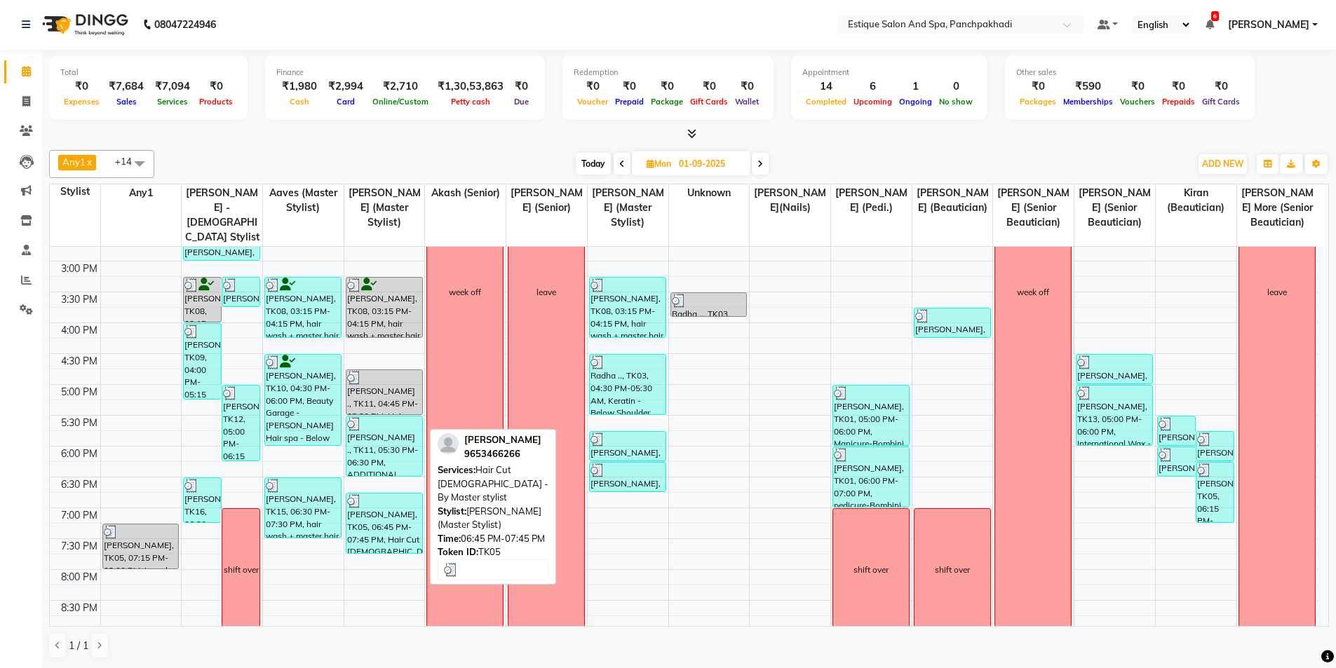
scroll to position [422, 0]
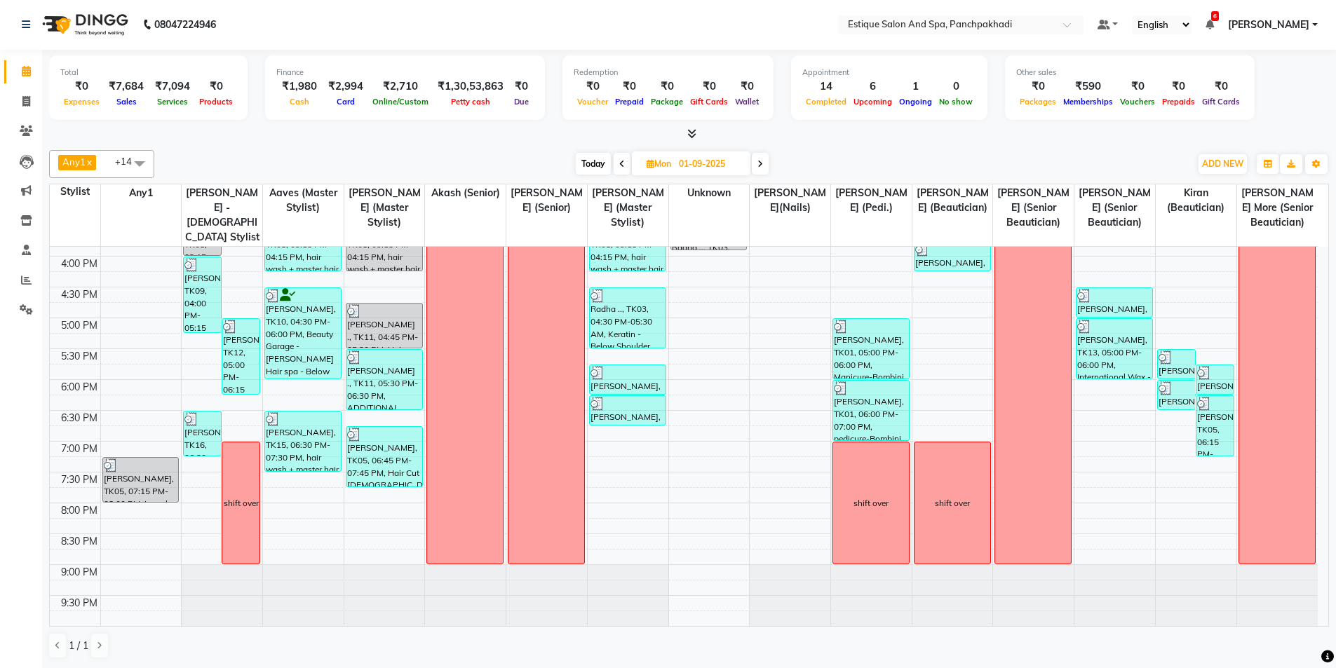
click at [760, 163] on icon at bounding box center [761, 164] width 6 height 8
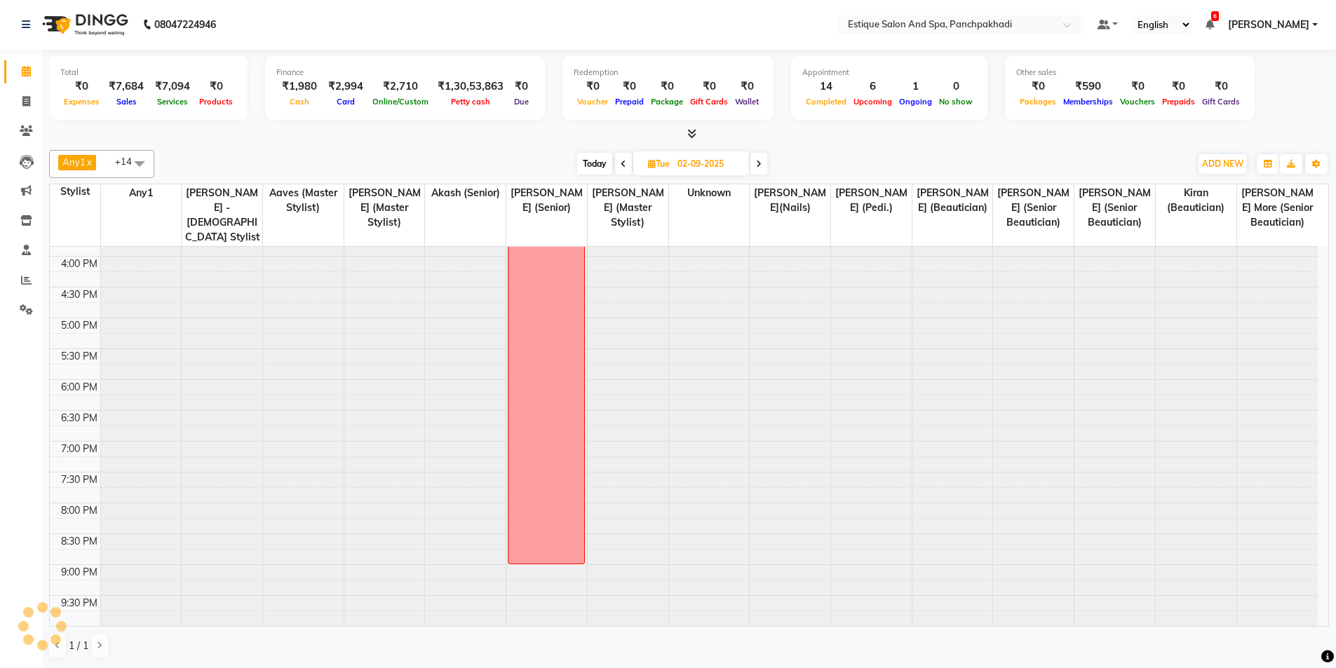
scroll to position [309, 0]
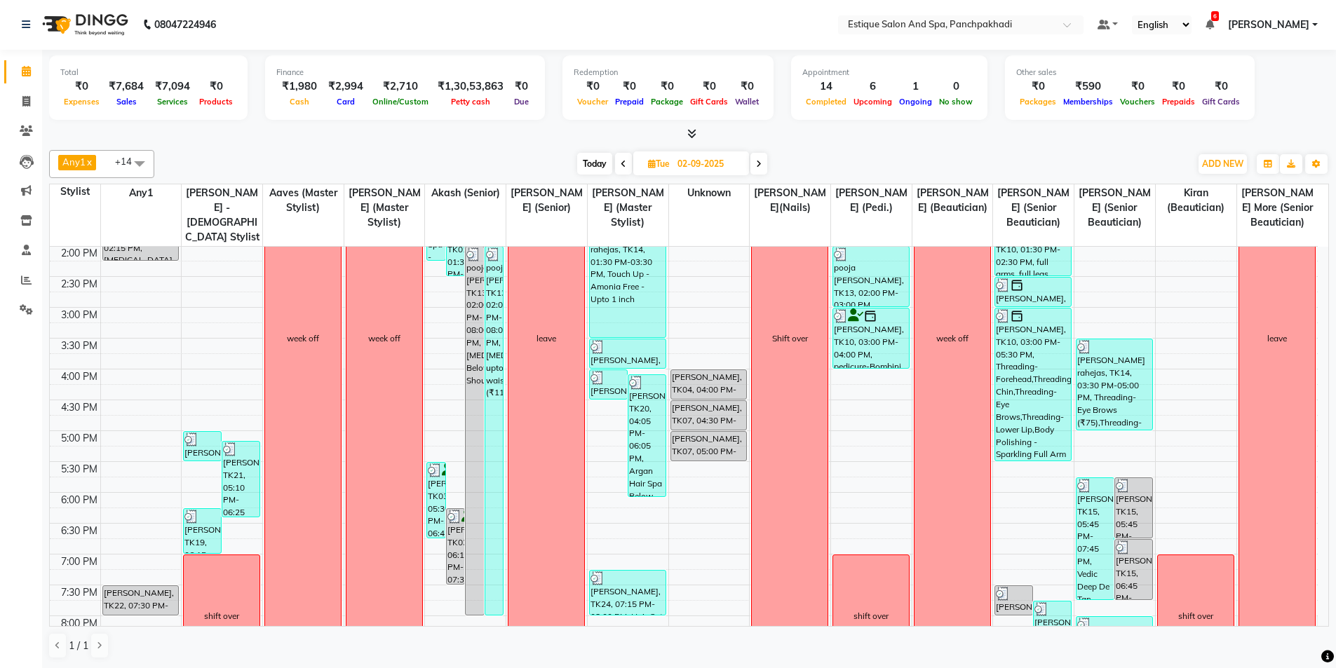
click at [760, 163] on icon at bounding box center [759, 164] width 6 height 8
type input "03-09-2025"
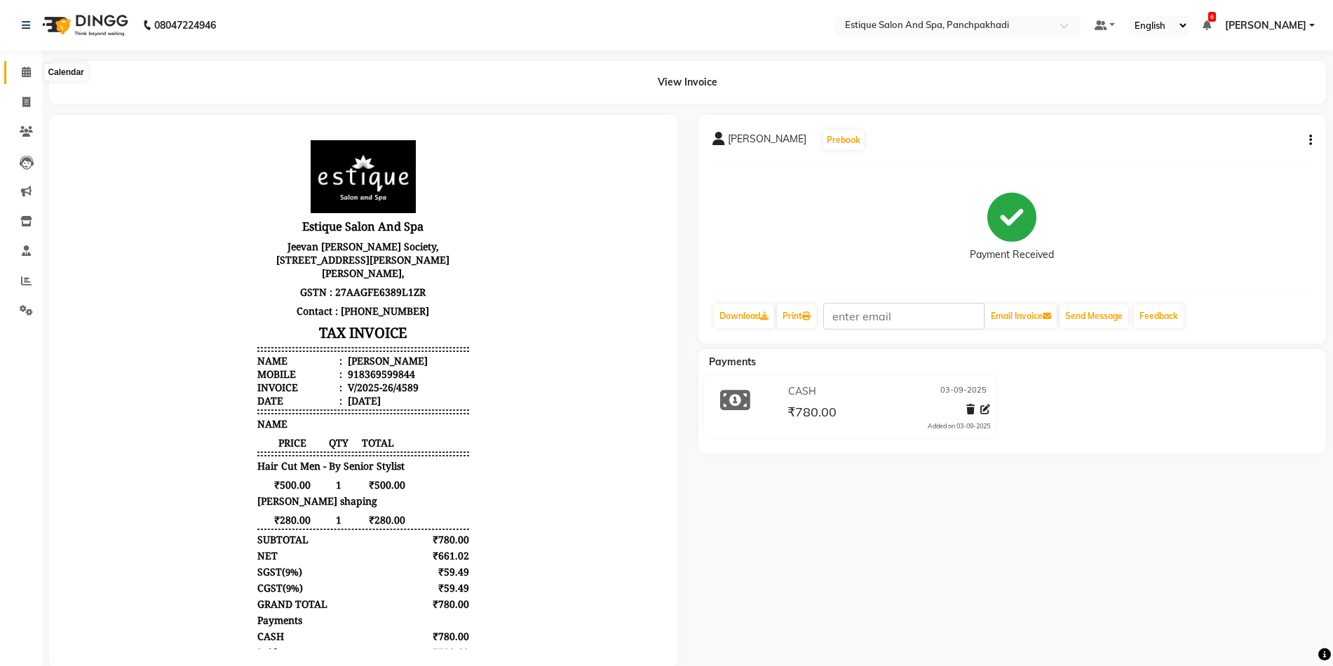
click at [30, 69] on icon at bounding box center [26, 72] width 9 height 11
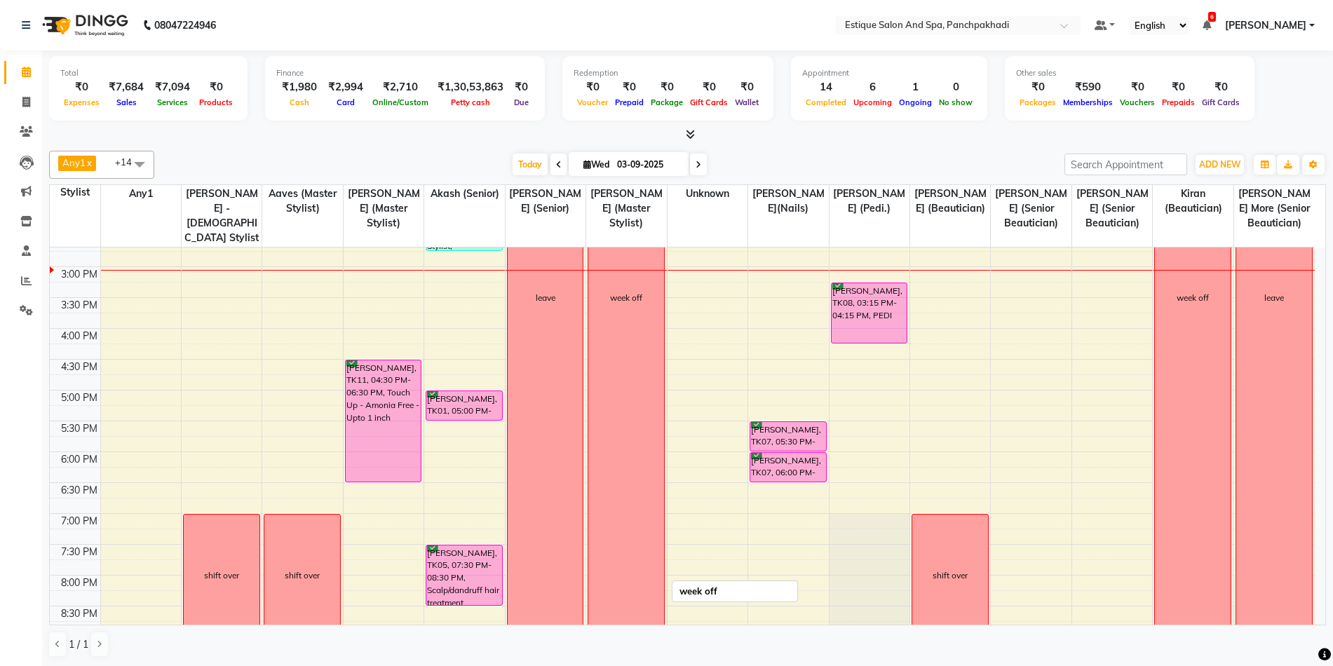
scroll to position [424, 0]
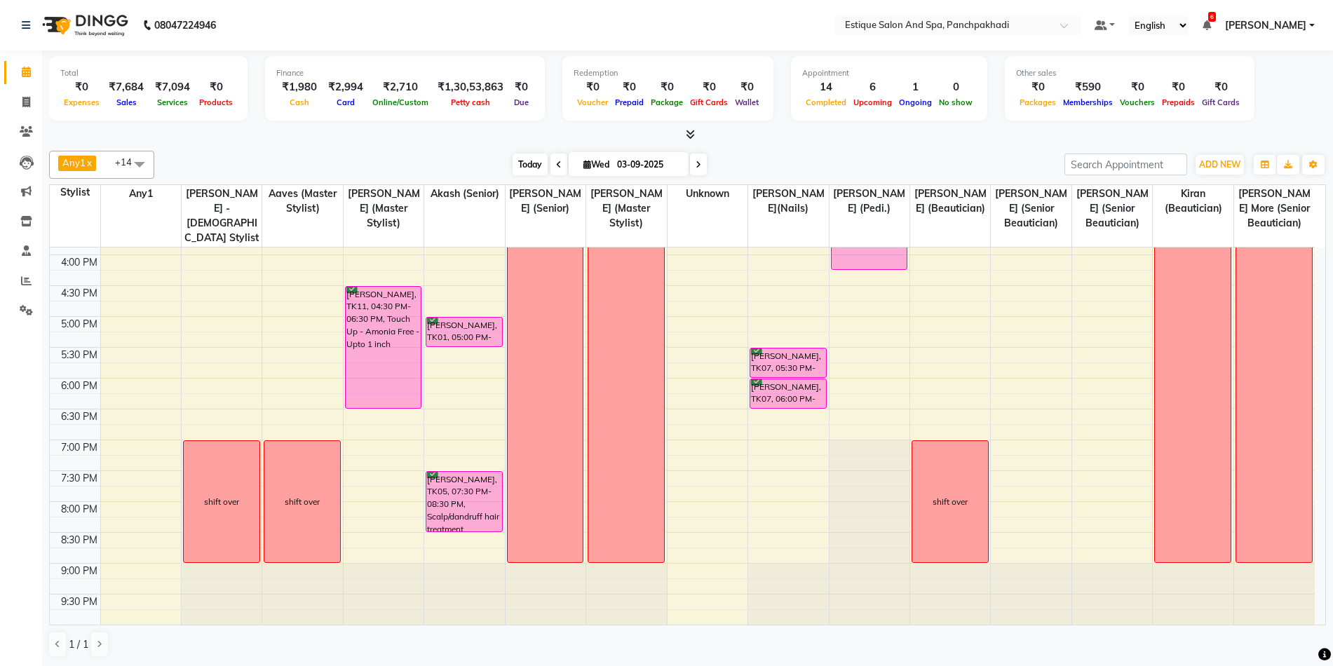
click at [523, 166] on span "Today" at bounding box center [530, 165] width 35 height 22
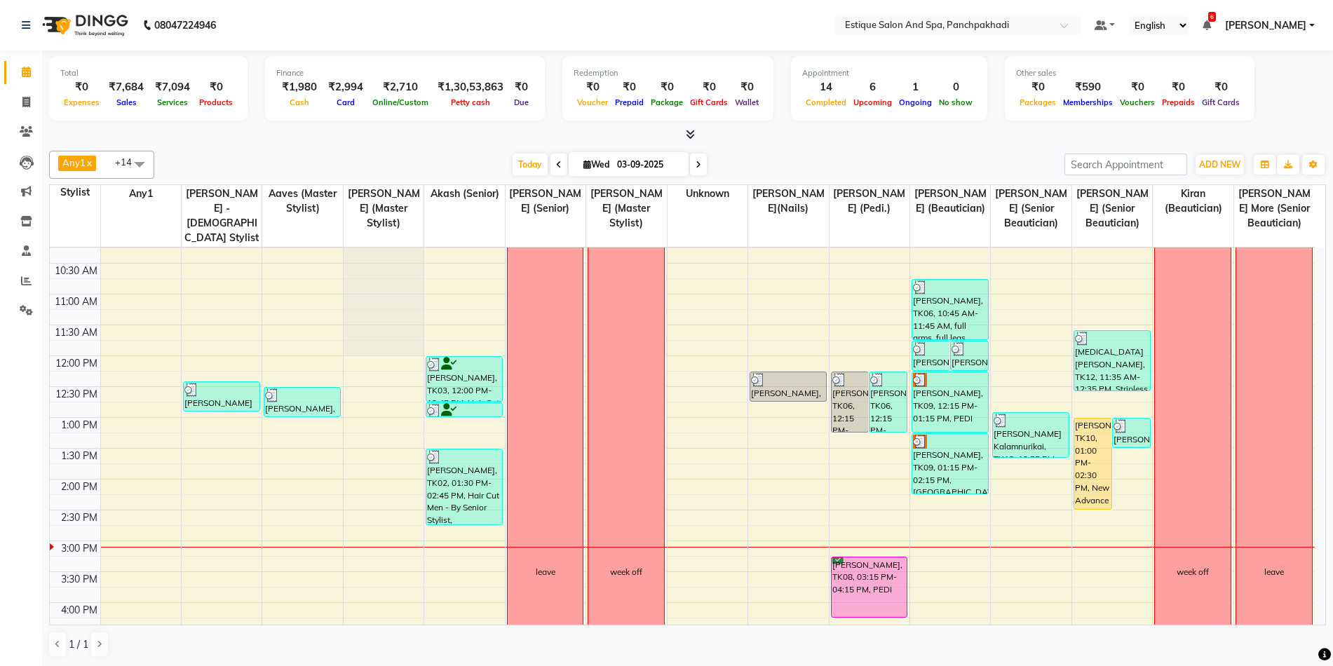
scroll to position [70, 0]
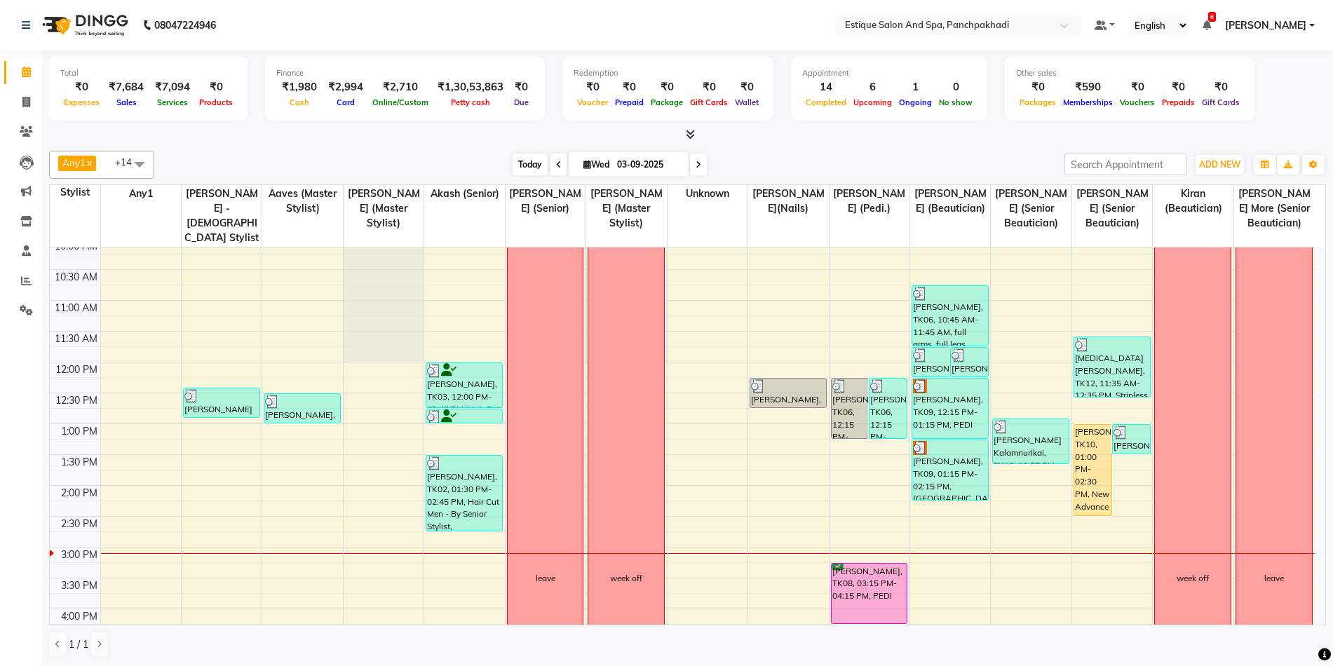
click at [532, 166] on span "Today" at bounding box center [530, 165] width 35 height 22
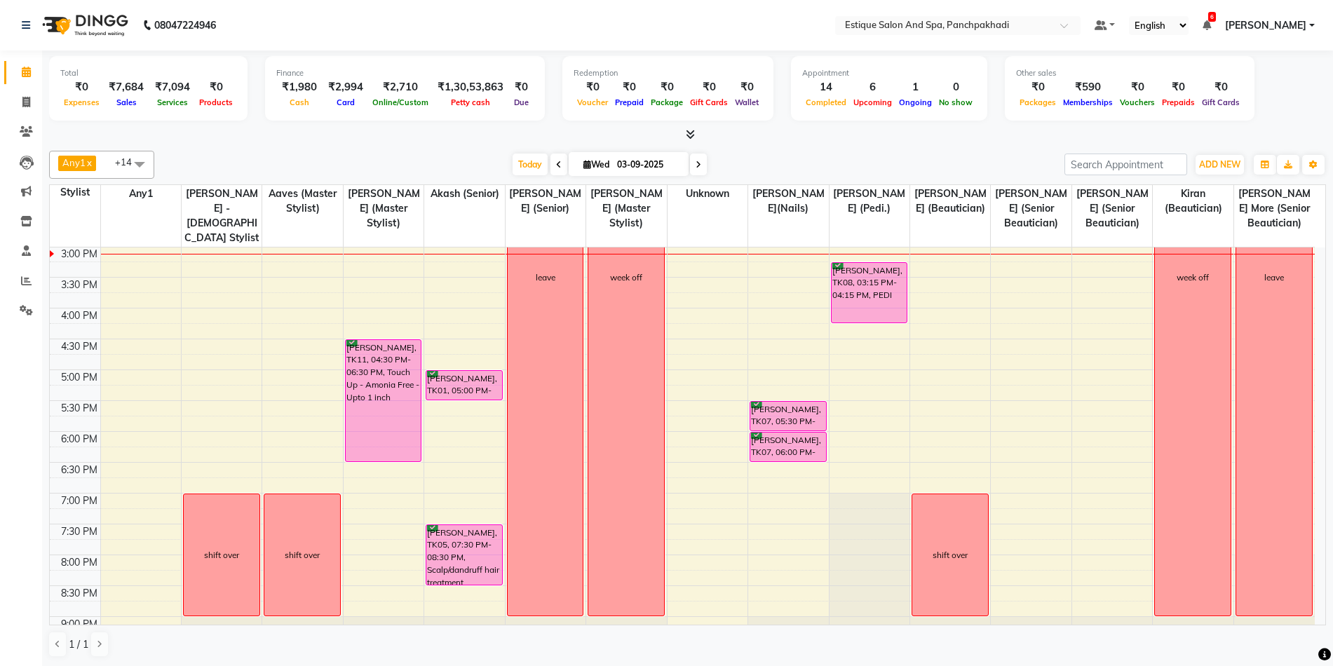
click at [1057, 370] on div "9:00 AM 9:30 AM 10:00 AM 10:30 AM 11:00 AM 11:30 AM 12:00 PM 12:30 PM 1:00 PM 1…" at bounding box center [682, 278] width 1265 height 802
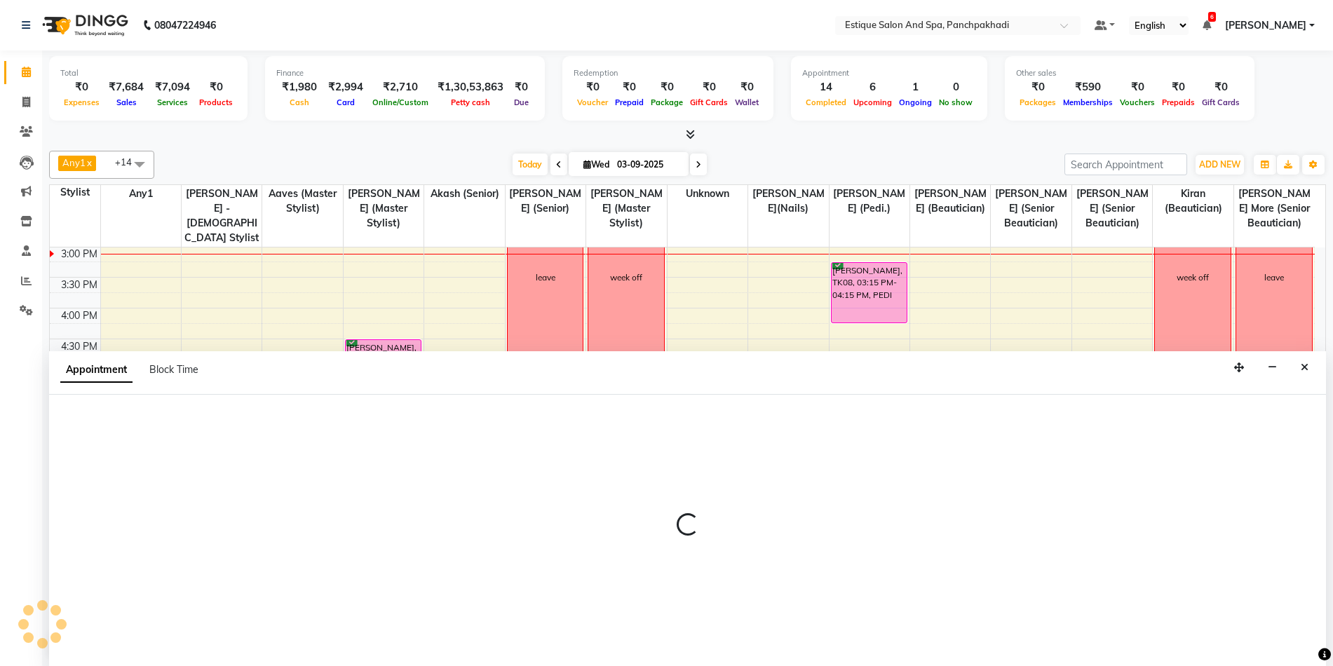
scroll to position [1, 0]
click at [1309, 370] on button "Close" at bounding box center [1305, 367] width 20 height 22
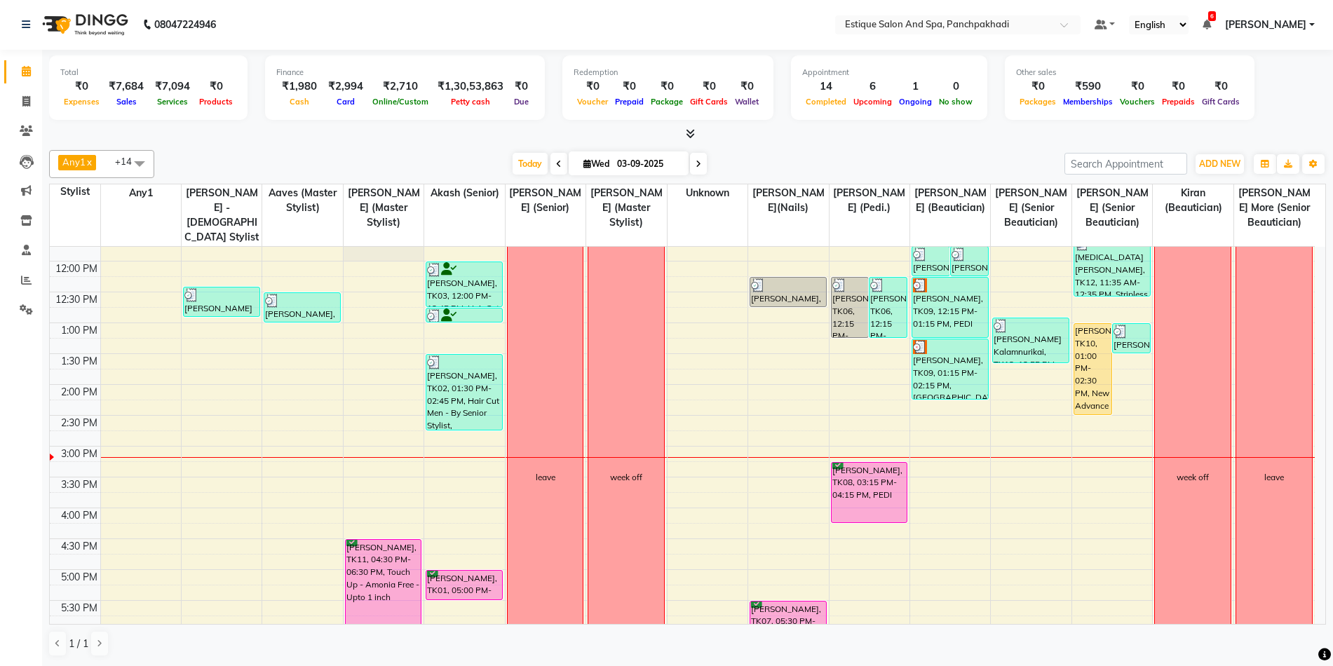
scroll to position [144, 0]
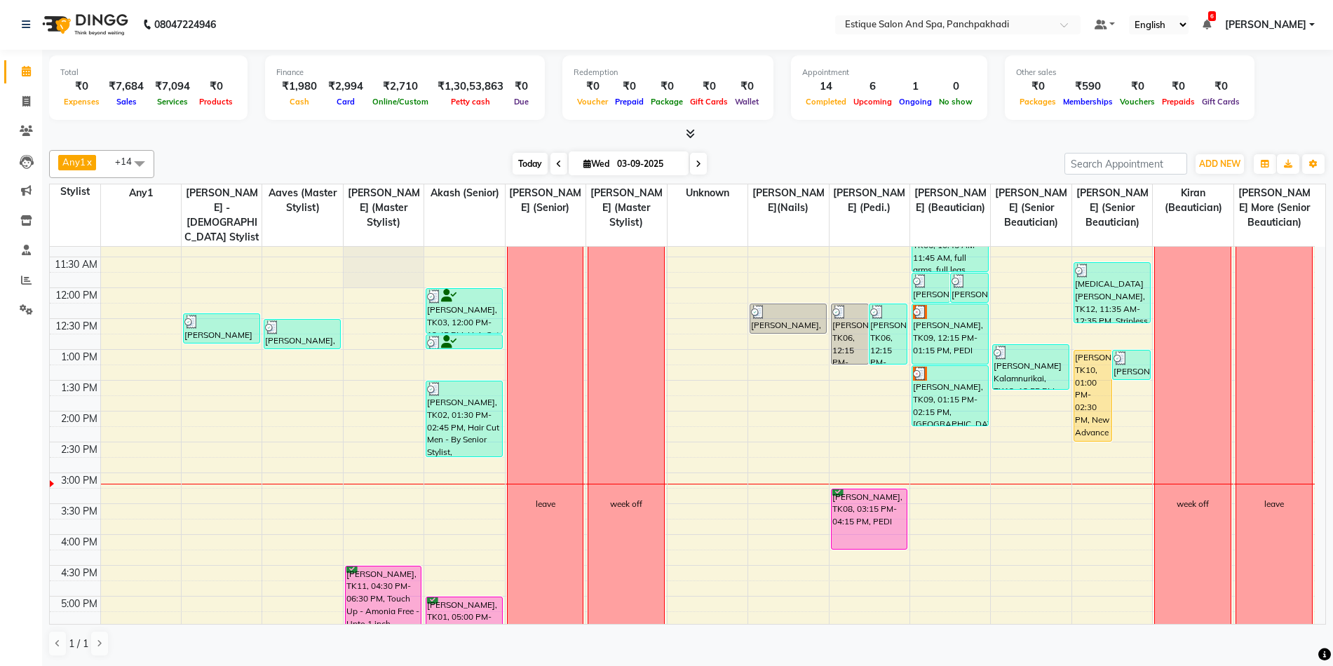
click at [523, 163] on span "Today" at bounding box center [530, 164] width 35 height 22
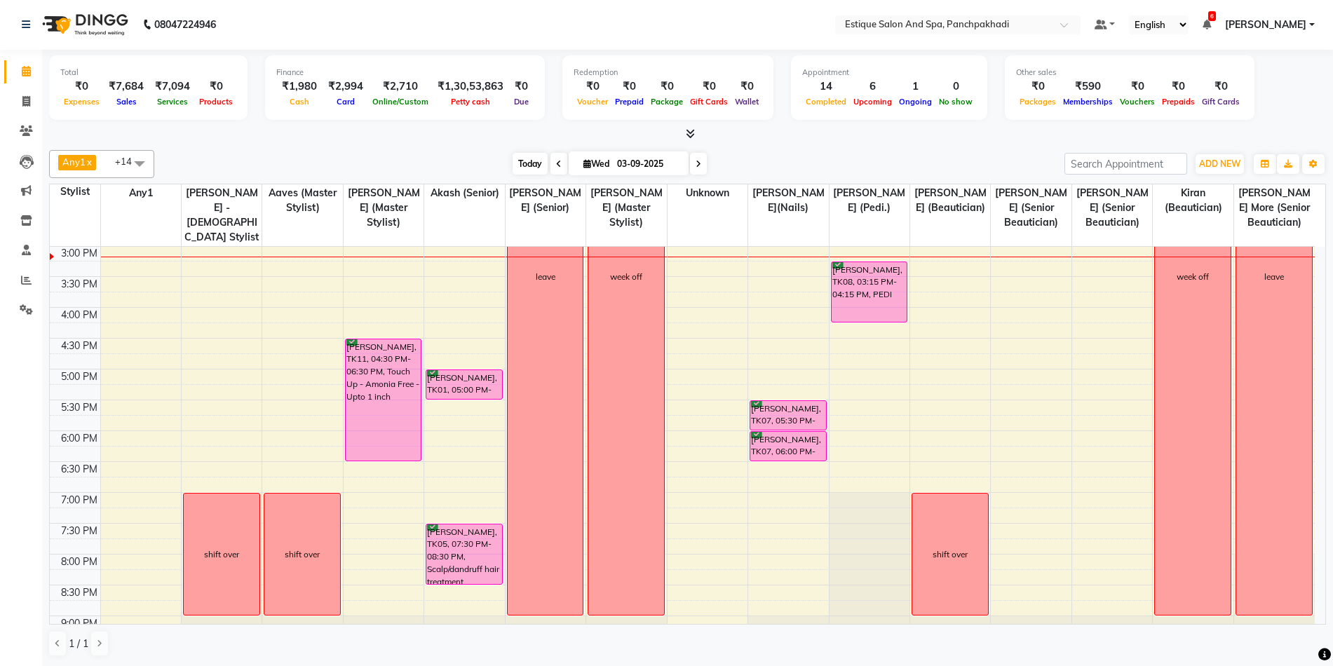
click at [513, 166] on span "Today" at bounding box center [530, 164] width 35 height 22
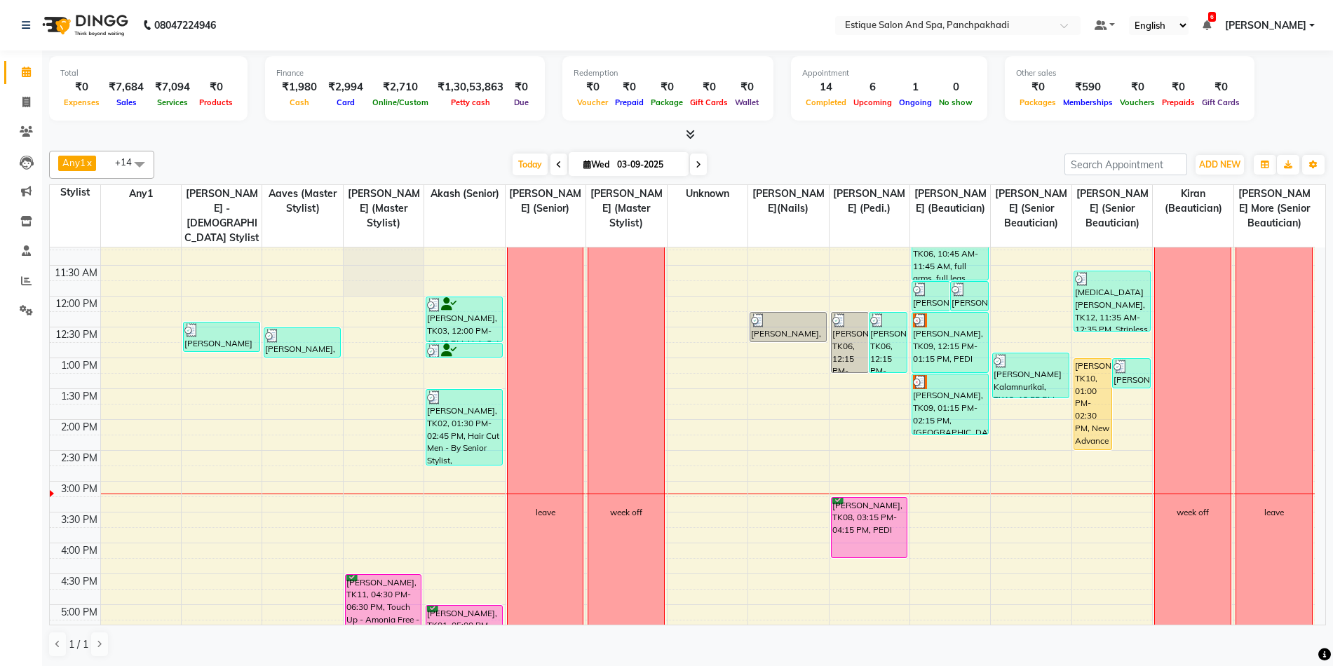
scroll to position [140, 0]
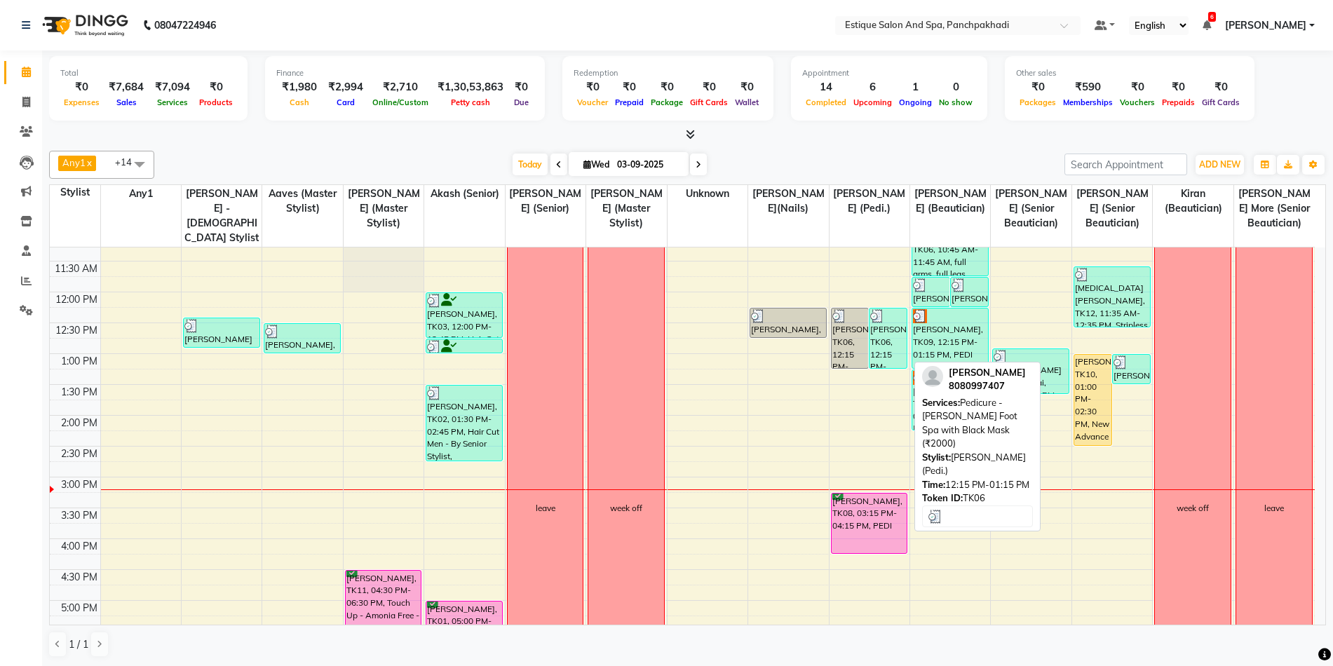
click at [880, 353] on div "[PERSON_NAME], TK06, 12:15 PM-01:15 PM, Pedicure - [PERSON_NAME] Foot Spa with …" at bounding box center [888, 339] width 37 height 60
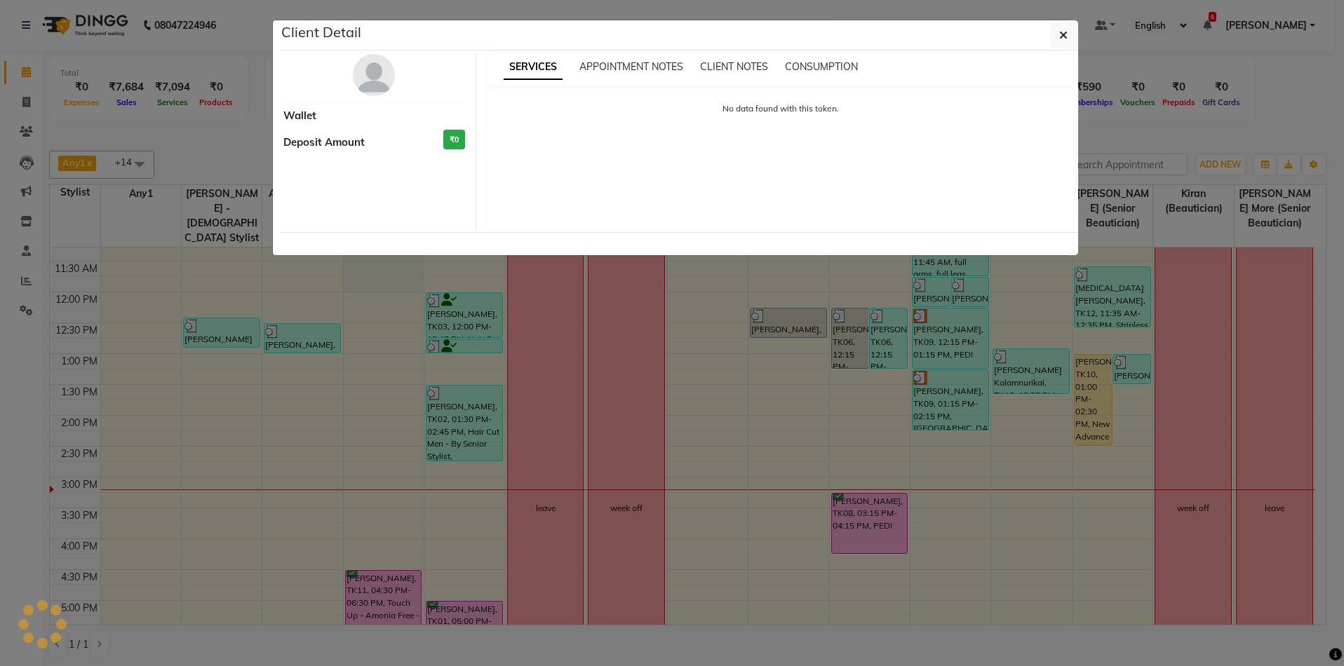
select select "3"
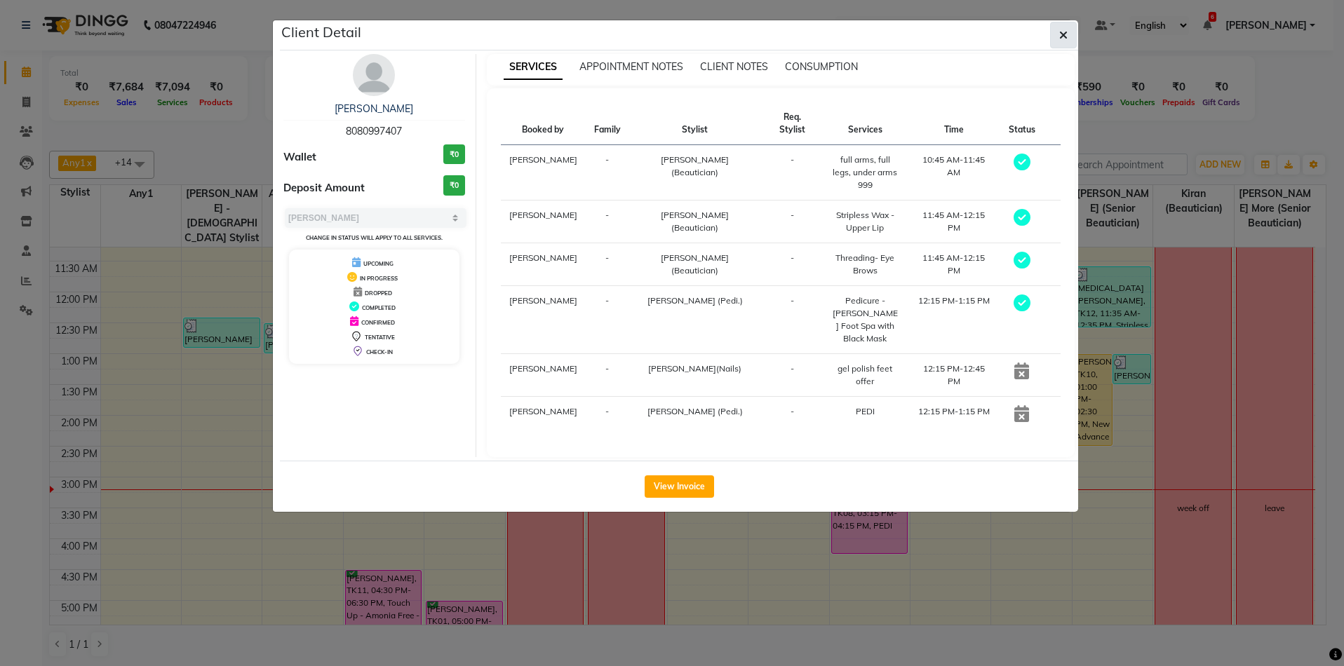
click at [1068, 28] on button "button" at bounding box center [1063, 35] width 27 height 27
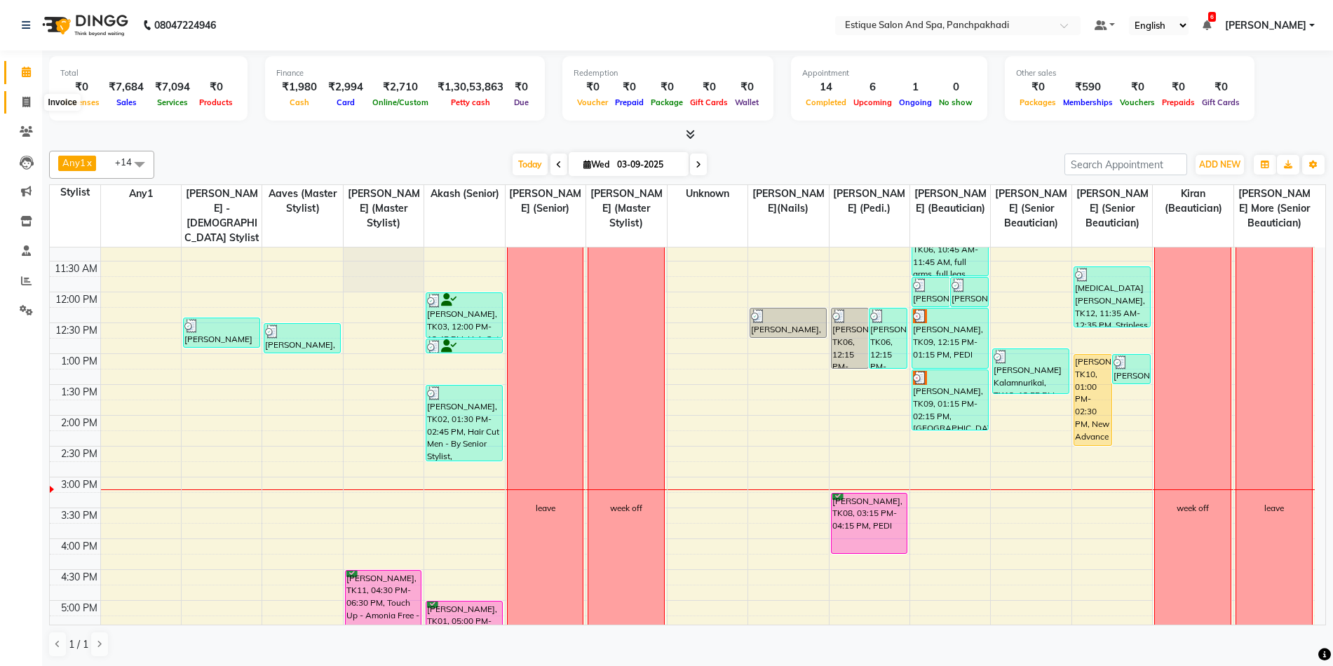
click at [22, 98] on icon at bounding box center [26, 102] width 8 height 11
select select "service"
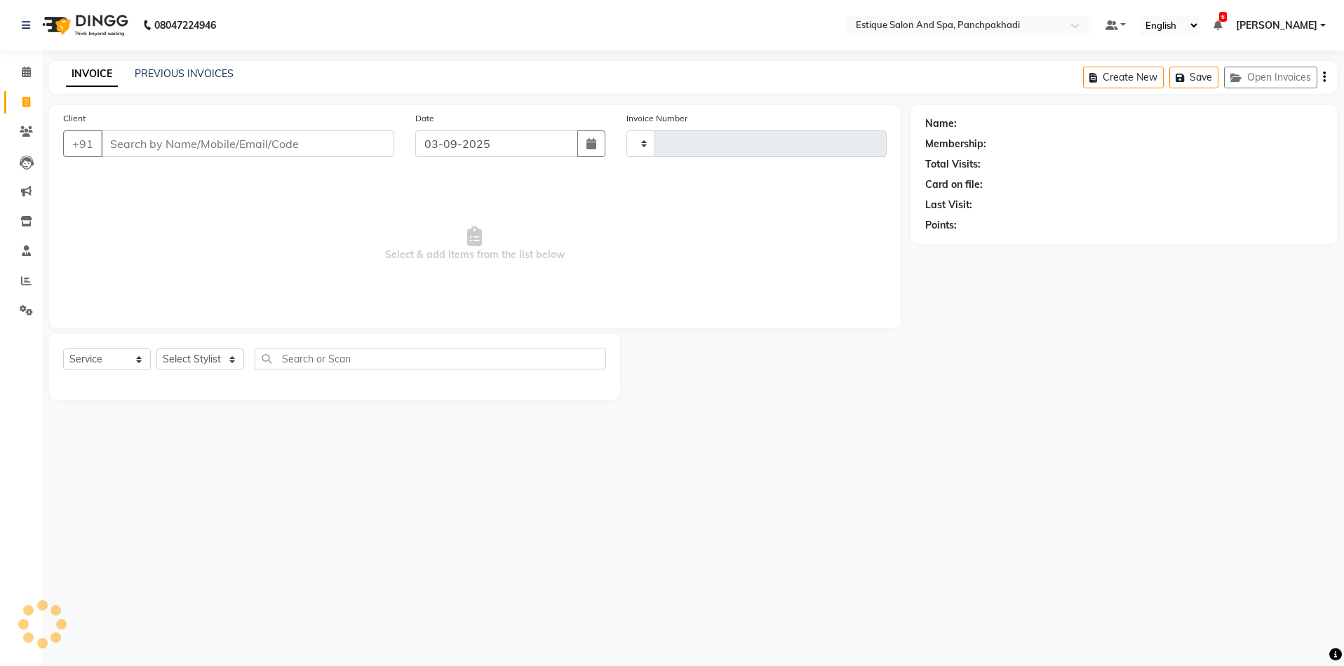
type input "4590"
select select "925"
click at [210, 74] on link "PREVIOUS INVOICES" at bounding box center [184, 73] width 99 height 13
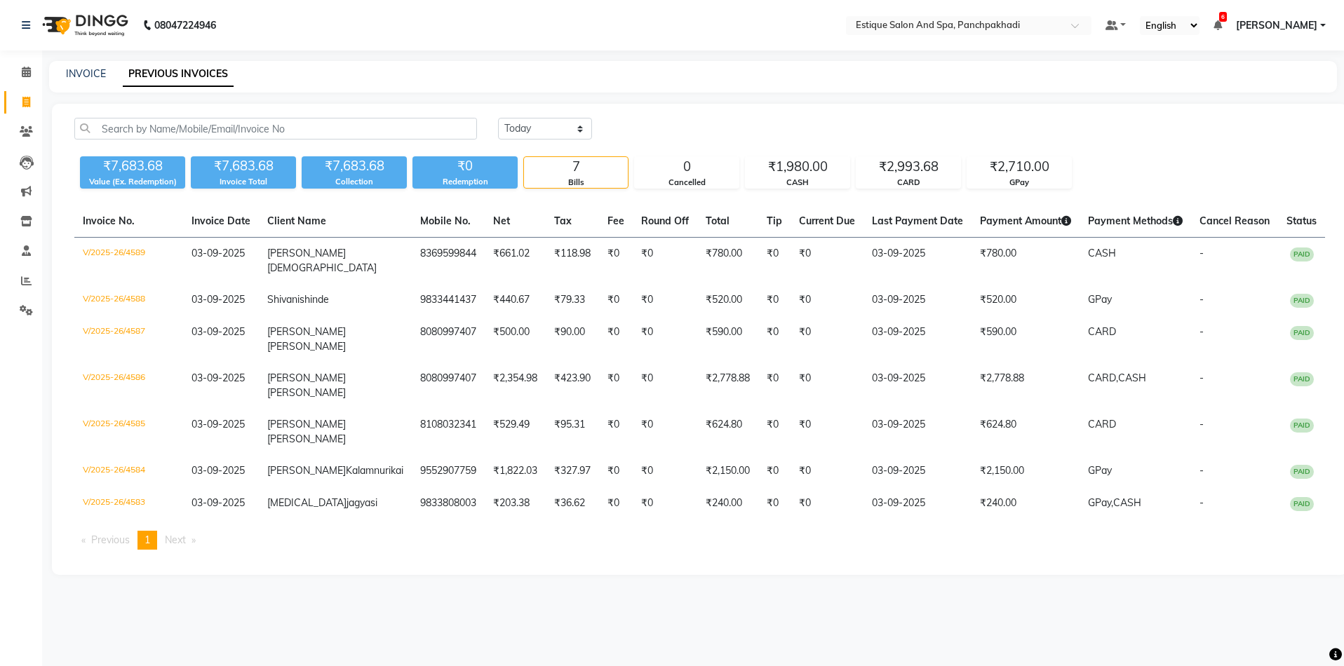
select select "925"
select select "service"
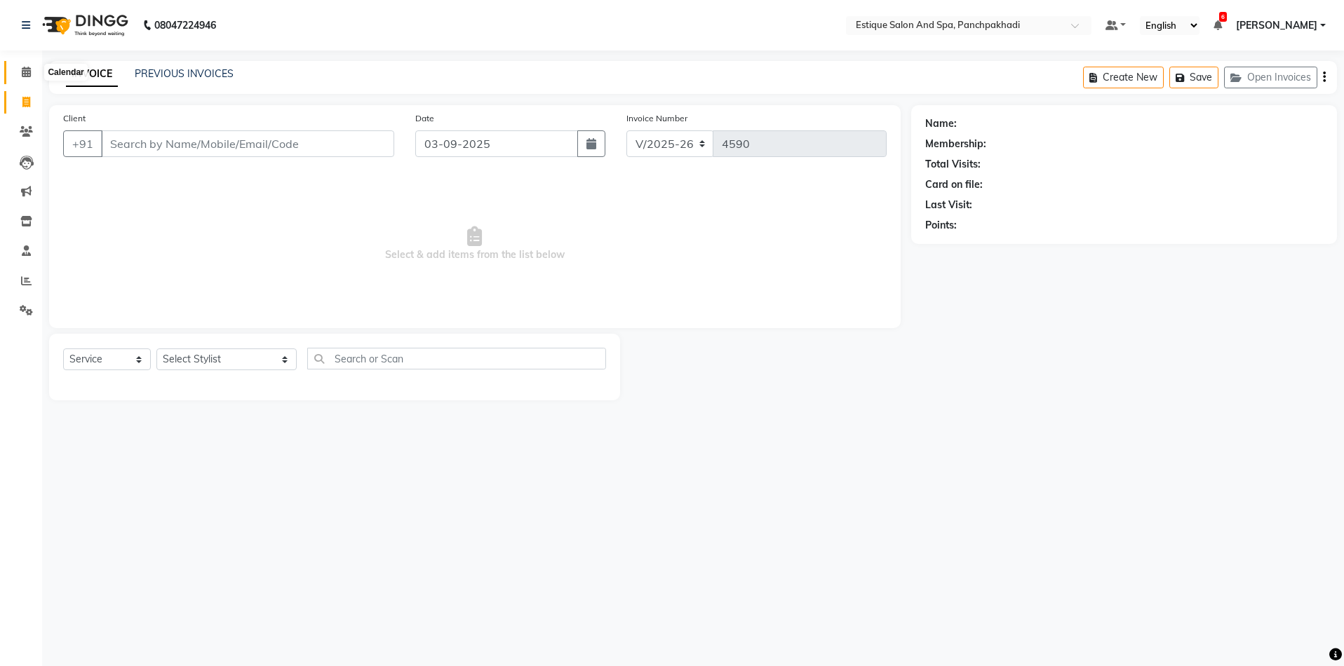
click at [23, 71] on icon at bounding box center [26, 72] width 9 height 11
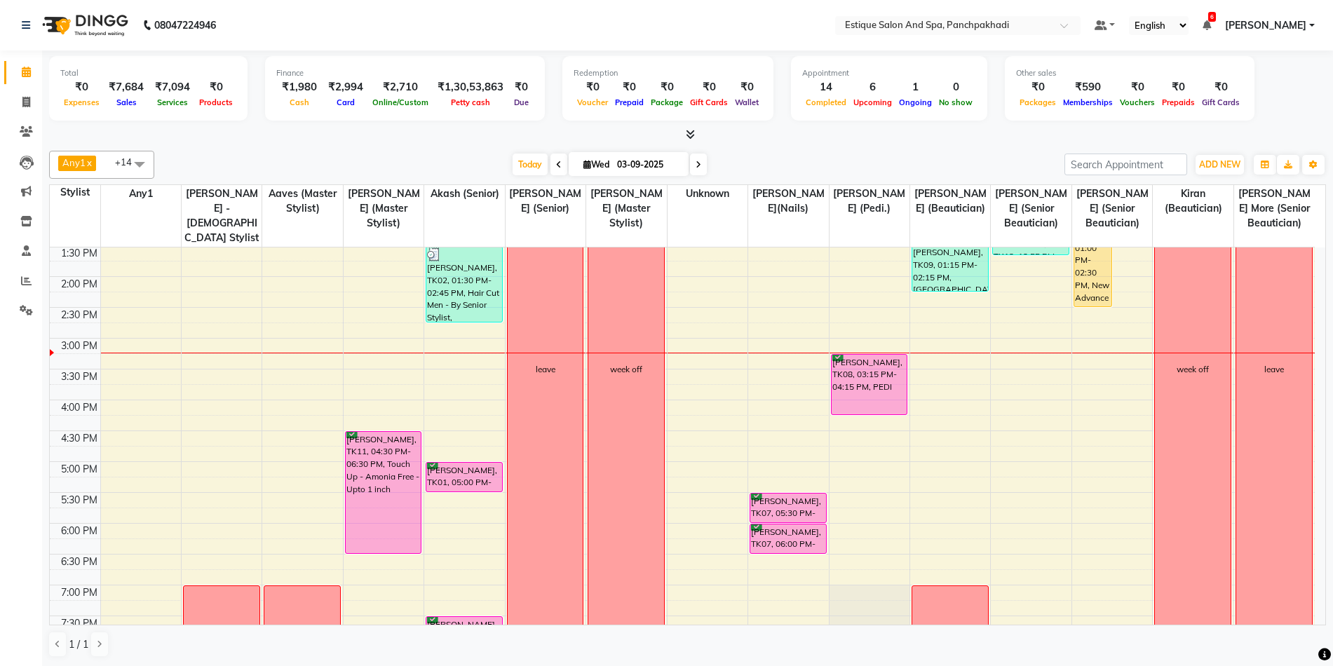
scroll to position [281, 0]
click at [532, 157] on span "Today" at bounding box center [530, 165] width 35 height 22
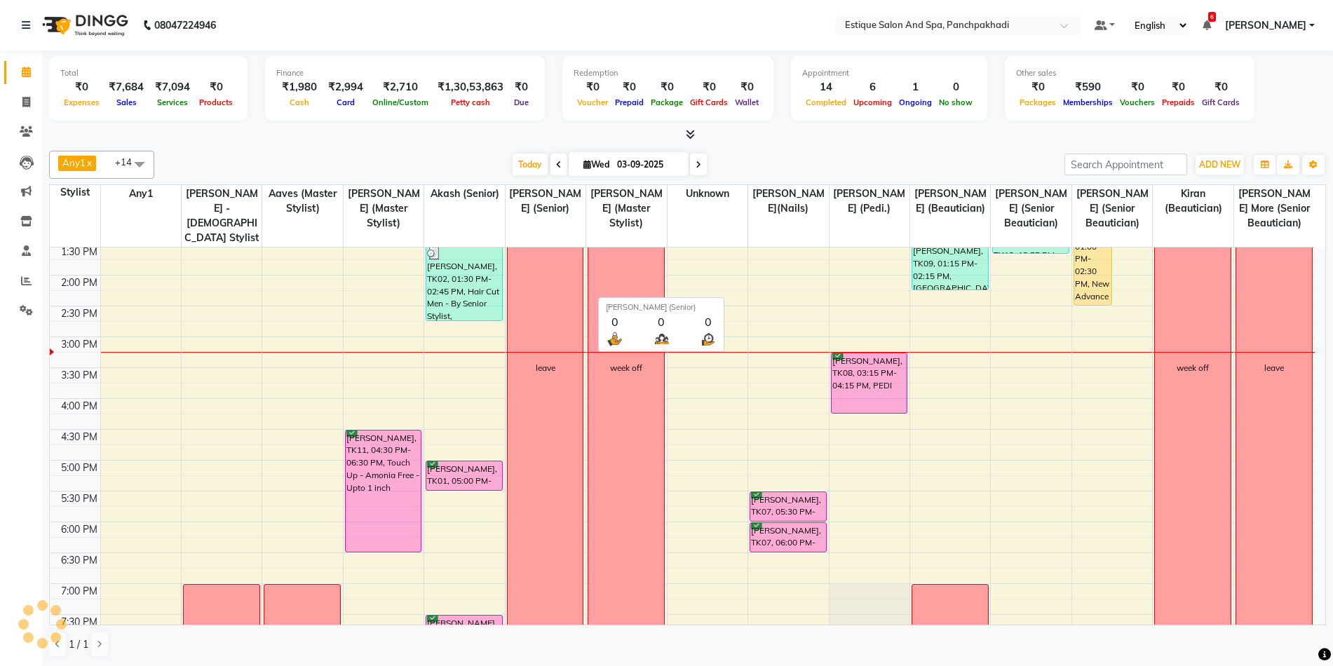
scroll to position [371, 0]
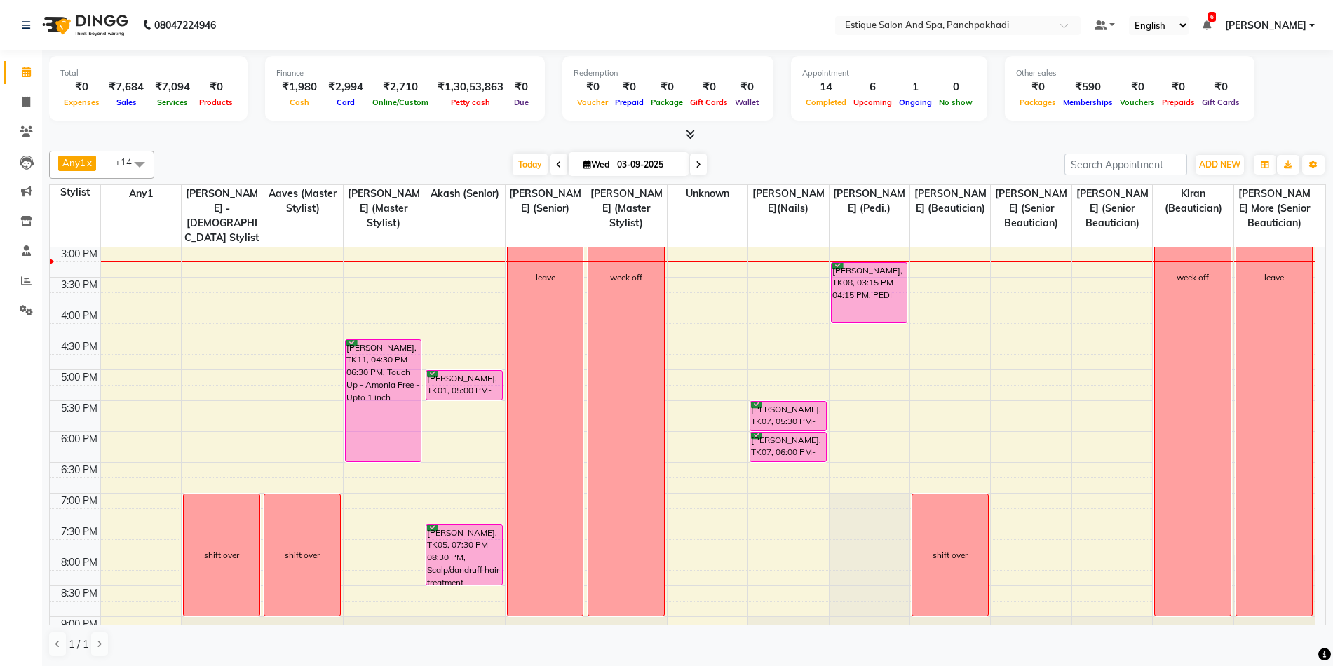
click at [701, 165] on span at bounding box center [698, 165] width 17 height 22
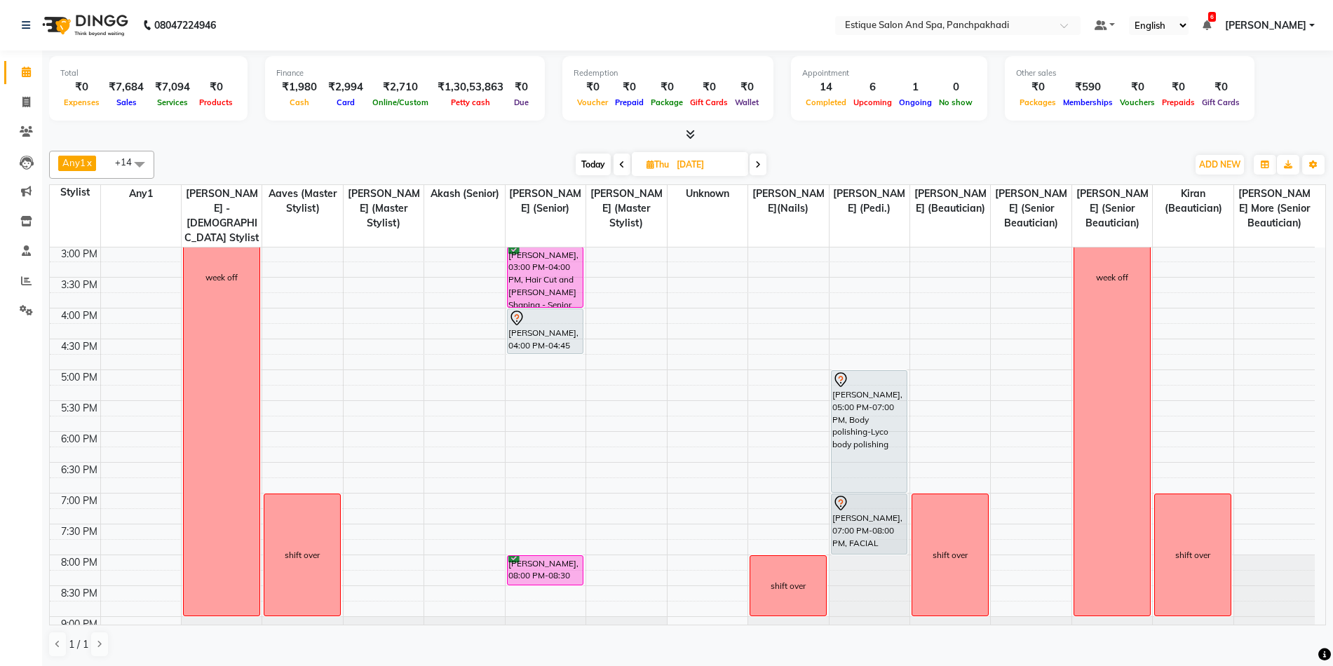
click at [597, 163] on span "Today" at bounding box center [593, 165] width 35 height 22
type input "03-09-2025"
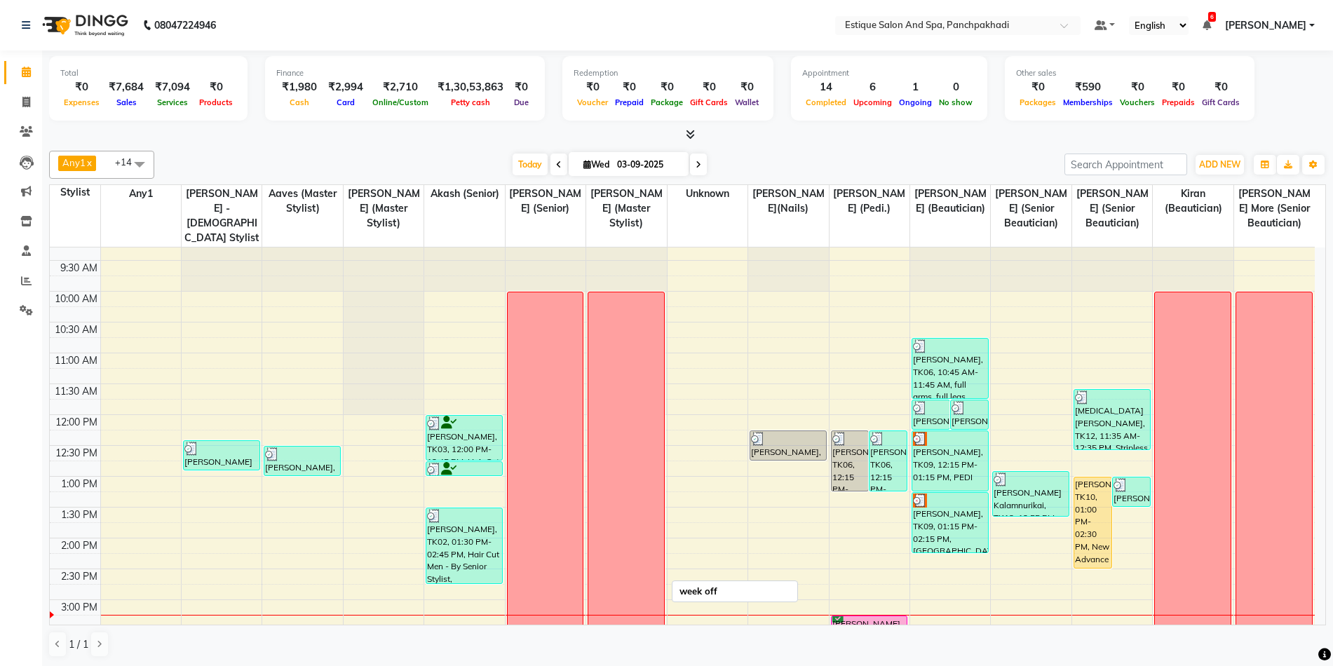
scroll to position [0, 0]
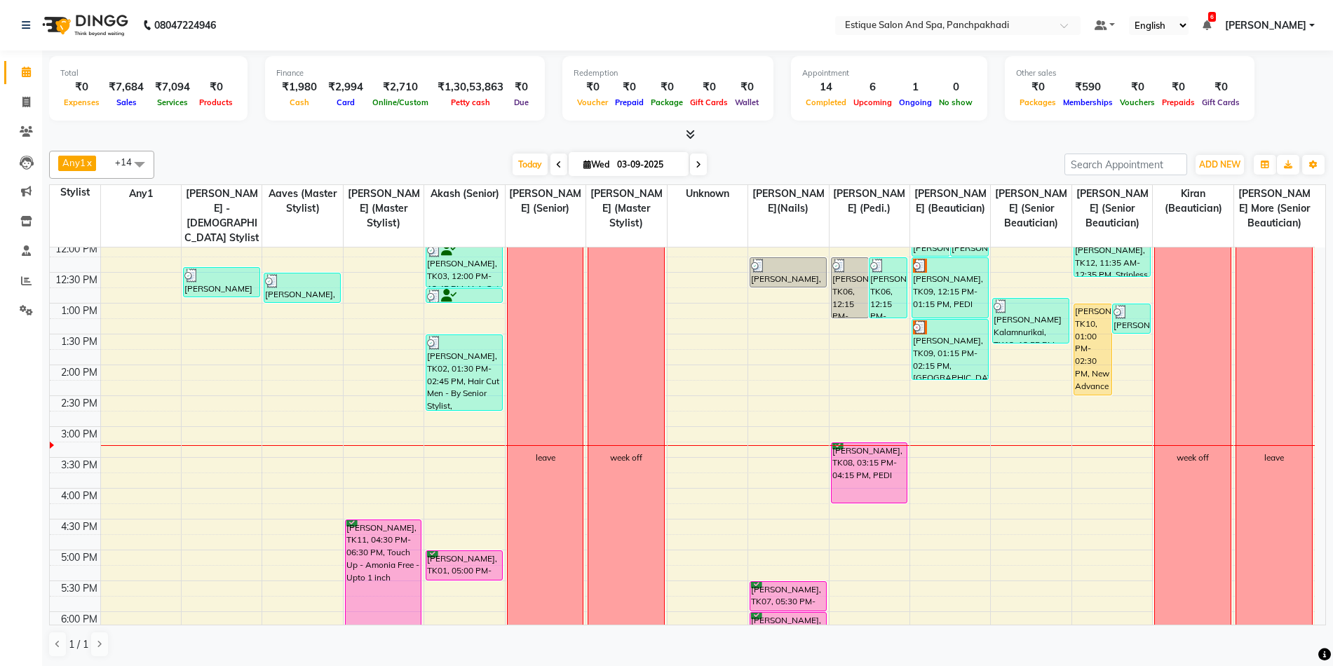
scroll to position [210, 0]
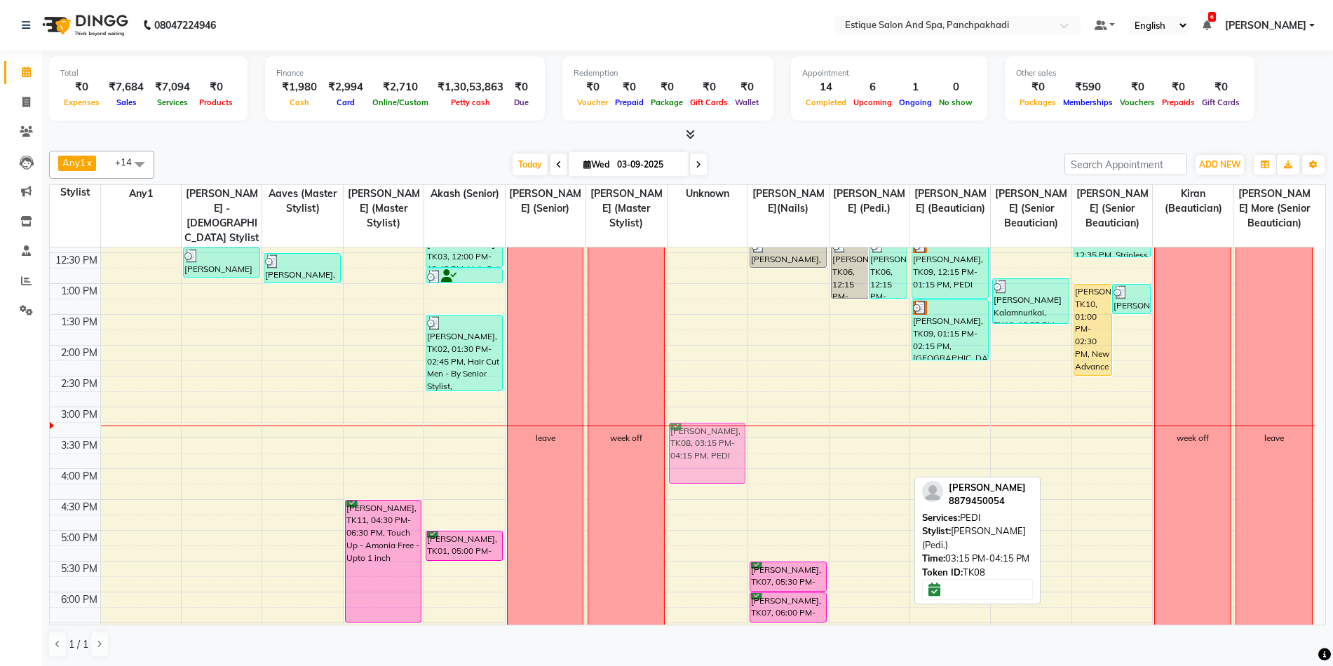
drag, startPoint x: 857, startPoint y: 440, endPoint x: 728, endPoint y: 436, distance: 129.1
click at [728, 436] on tr "Nivedita Kalamnurikai, TK13, 12:25 PM-12:55 PM, hair + wash combo - master (₹35…" at bounding box center [682, 438] width 1265 height 802
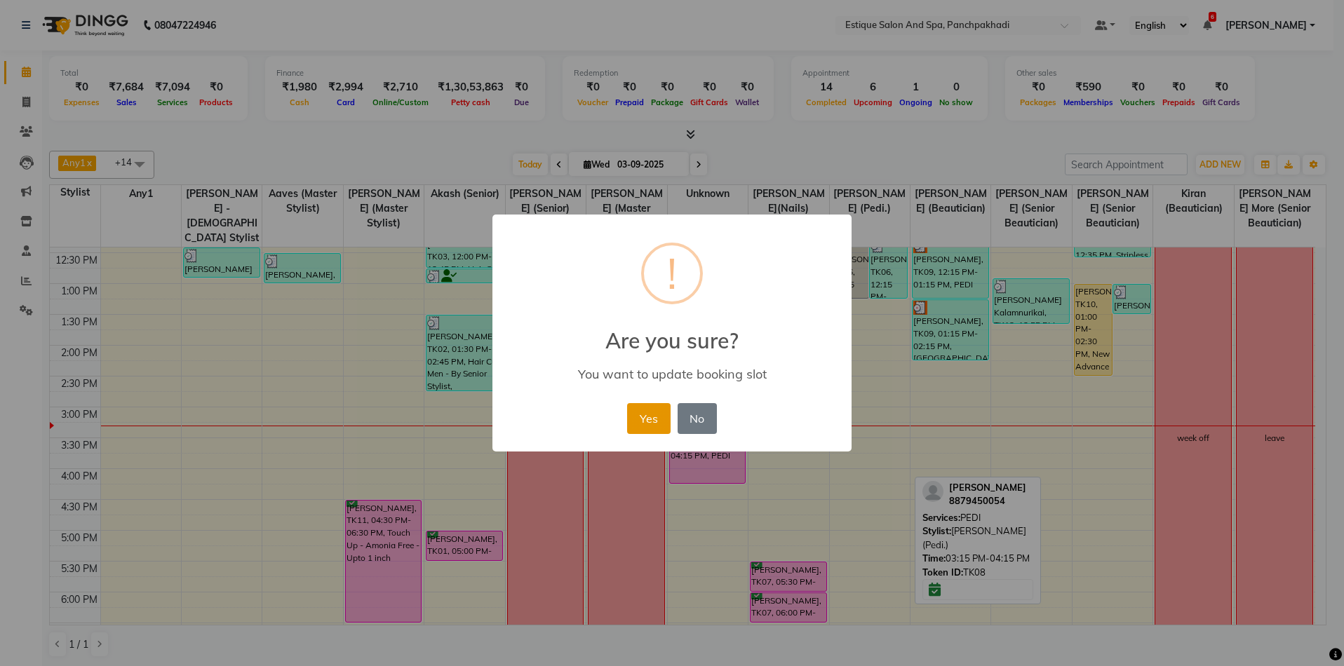
click at [664, 423] on button "Yes" at bounding box center [648, 418] width 43 height 31
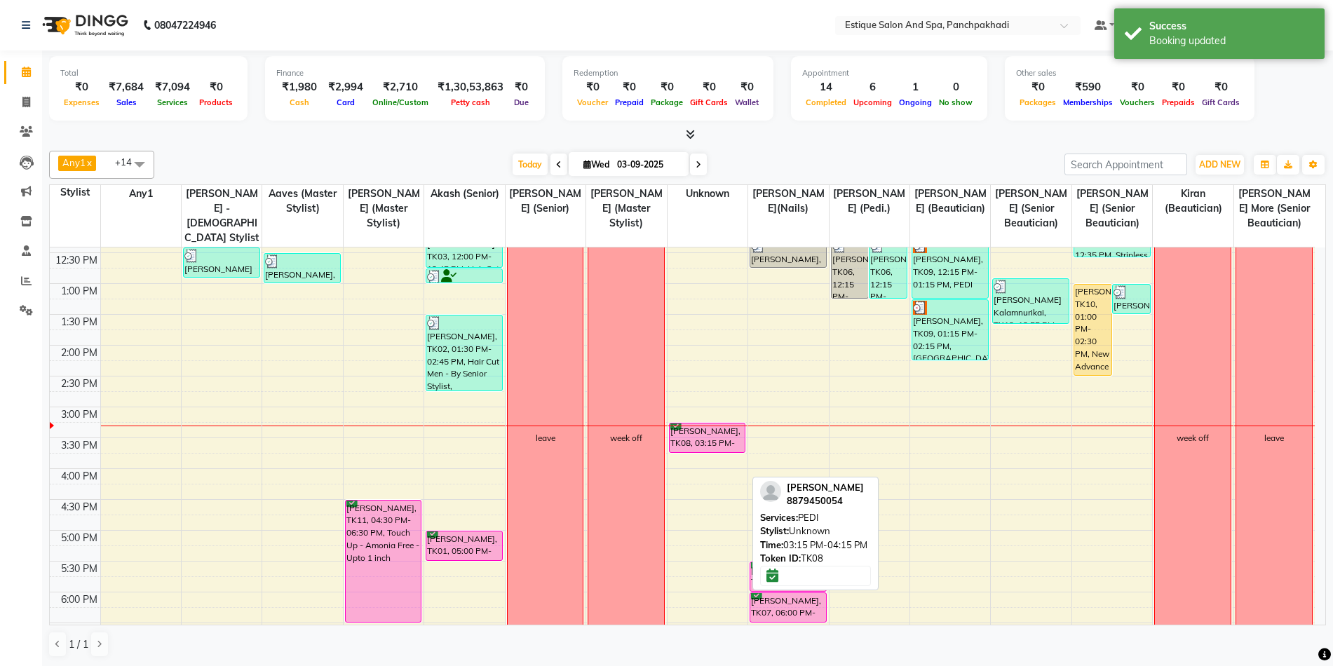
drag, startPoint x: 689, startPoint y: 480, endPoint x: 701, endPoint y: 447, distance: 35.1
click at [701, 447] on div "Pooja Kapoor, TK08, 03:15 PM-04:15 PM, PEDI Pooja Kapoor, TK08, 03:15 PM-04:15 …" at bounding box center [708, 438] width 80 height 802
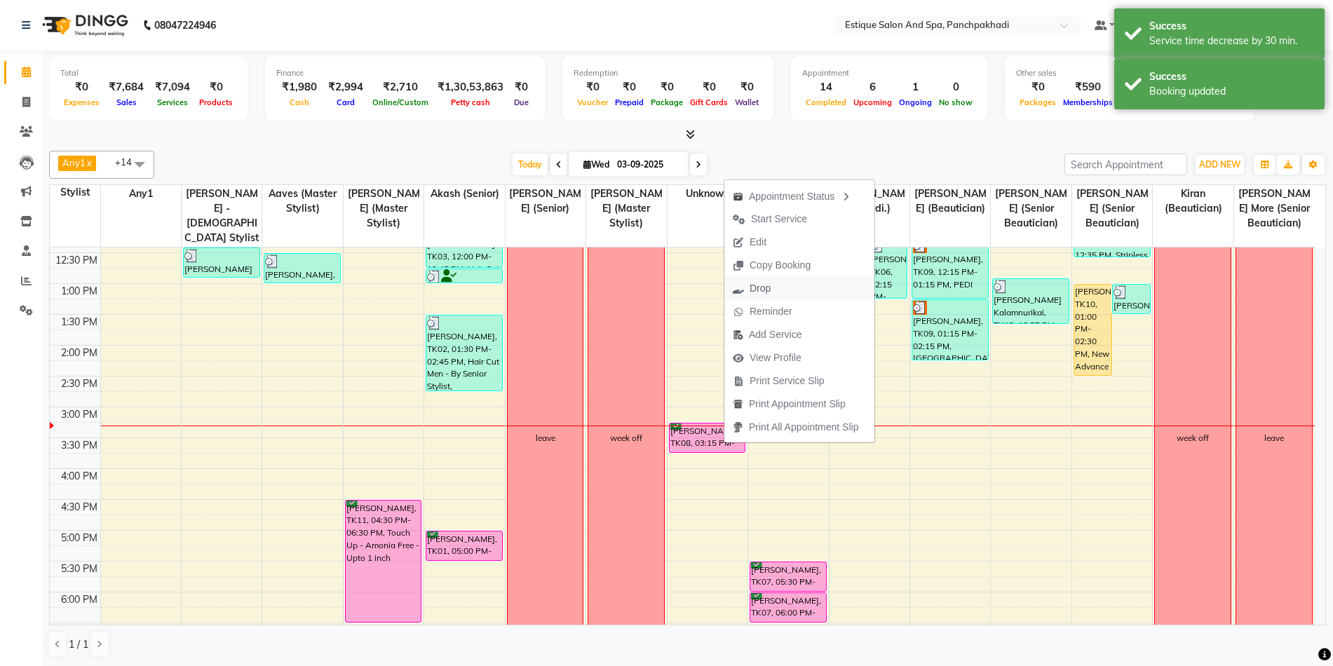
click at [755, 283] on span "Drop" at bounding box center [760, 288] width 21 height 15
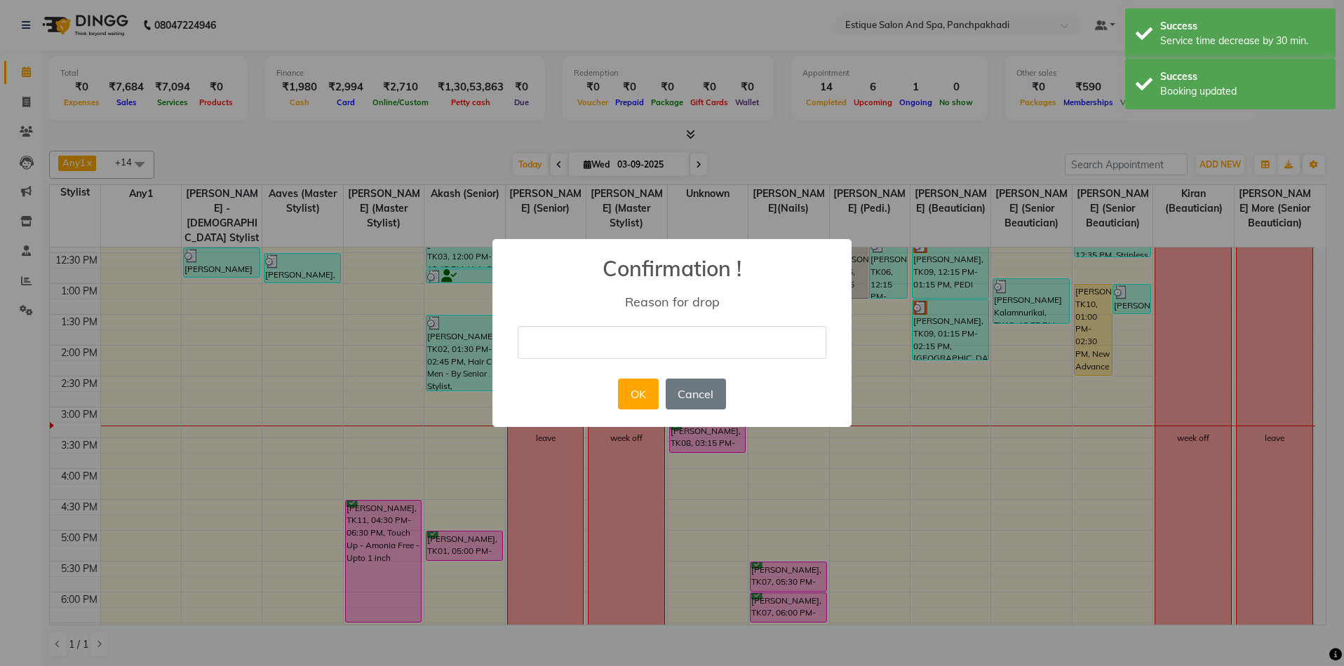
click at [689, 336] on input "text" at bounding box center [672, 342] width 309 height 33
type input "na"
click at [636, 400] on button "OK" at bounding box center [638, 394] width 40 height 31
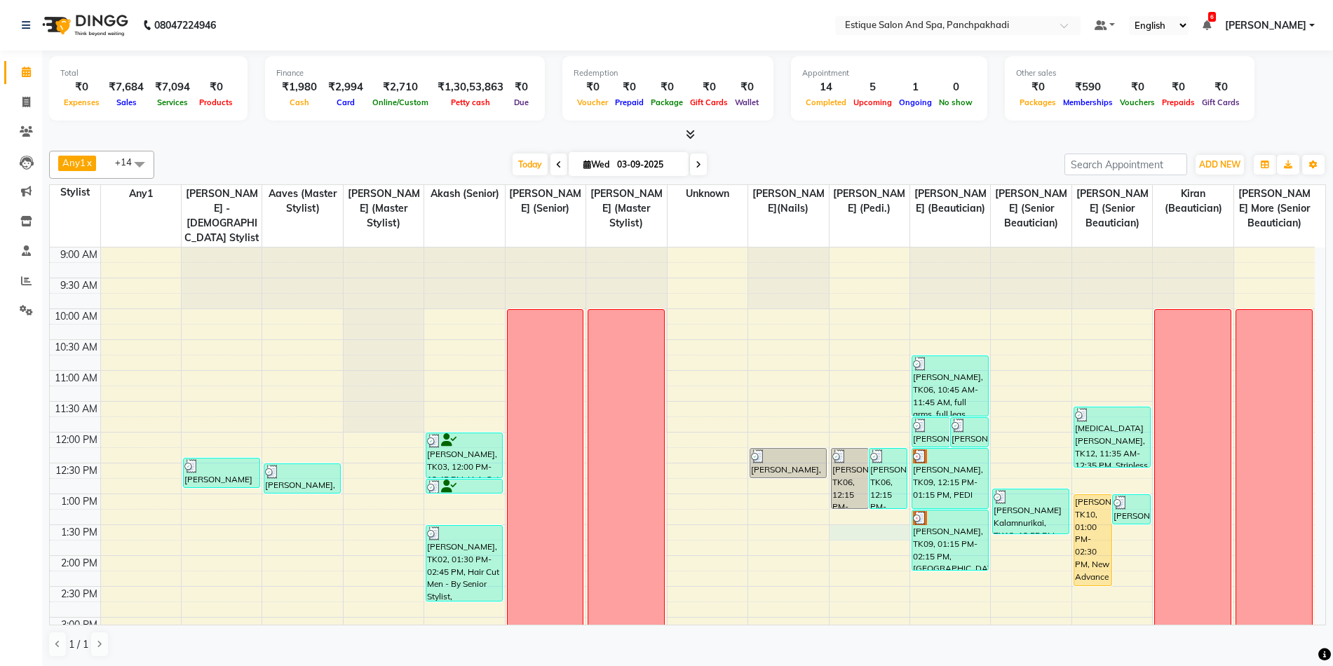
click at [847, 536] on div "9:00 AM 9:30 AM 10:00 AM 10:30 AM 11:00 AM 11:30 AM 12:00 PM 12:30 PM 1:00 PM 1…" at bounding box center [682, 649] width 1265 height 802
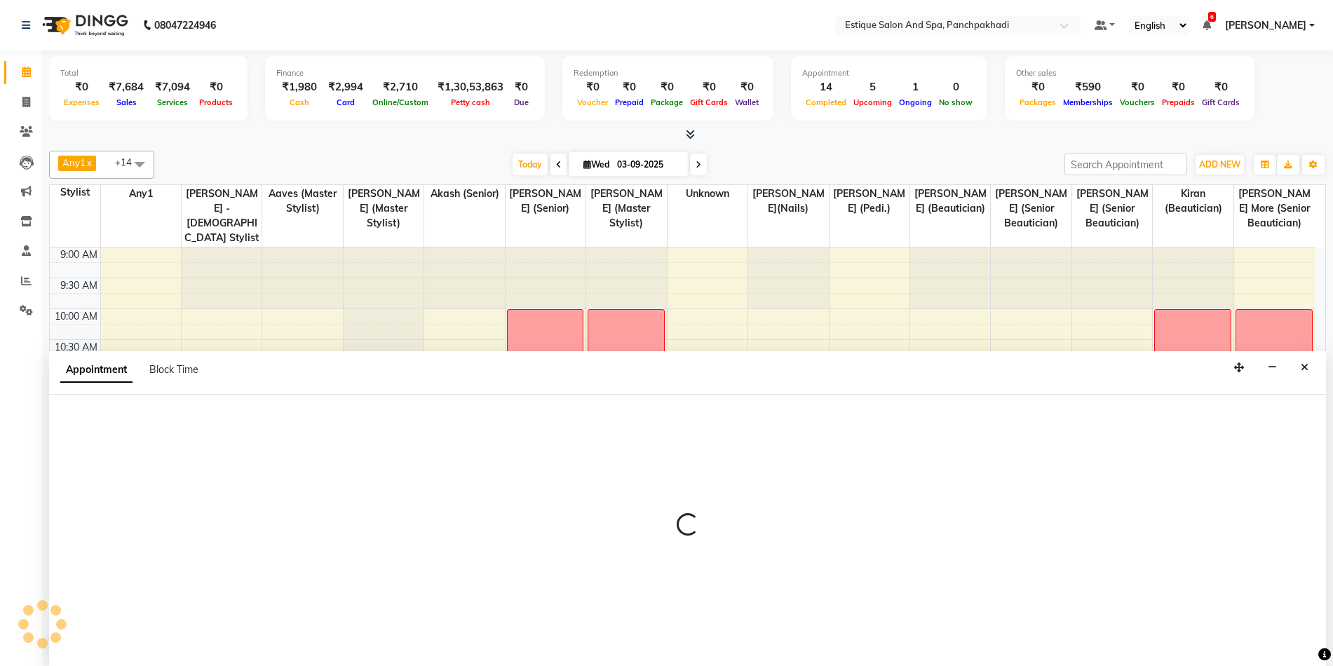
scroll to position [1, 0]
select select "15914"
select select "tentative"
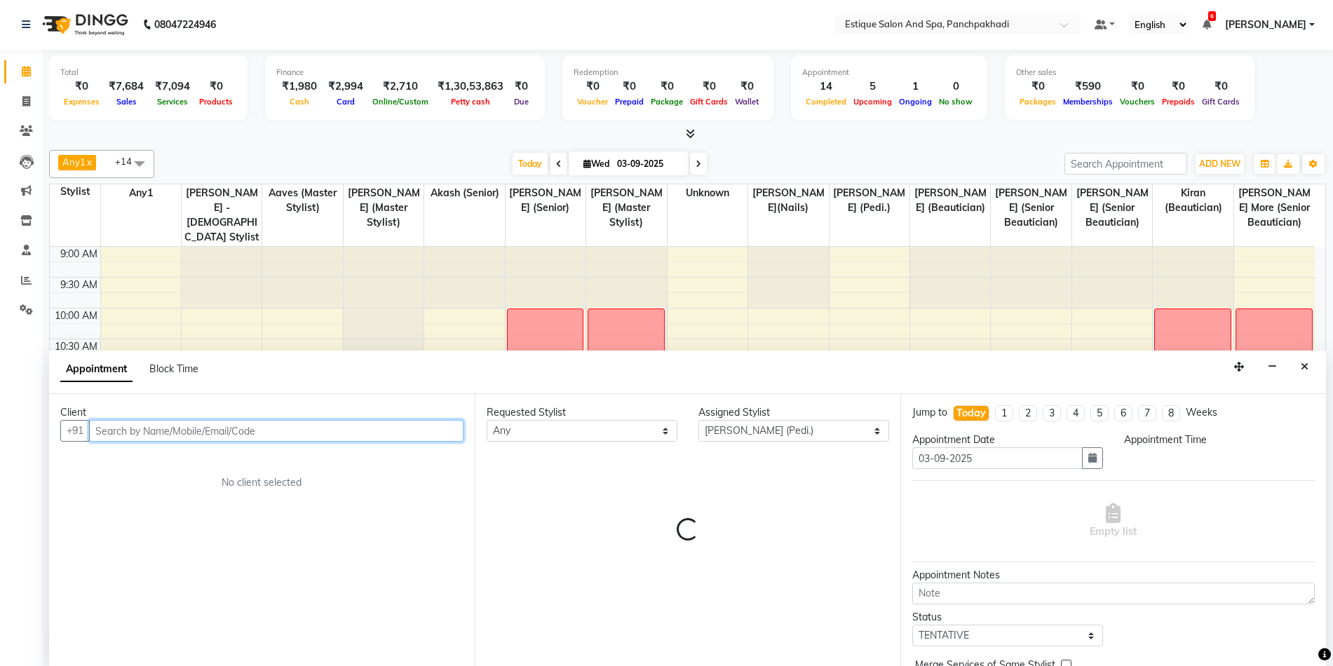
select select "810"
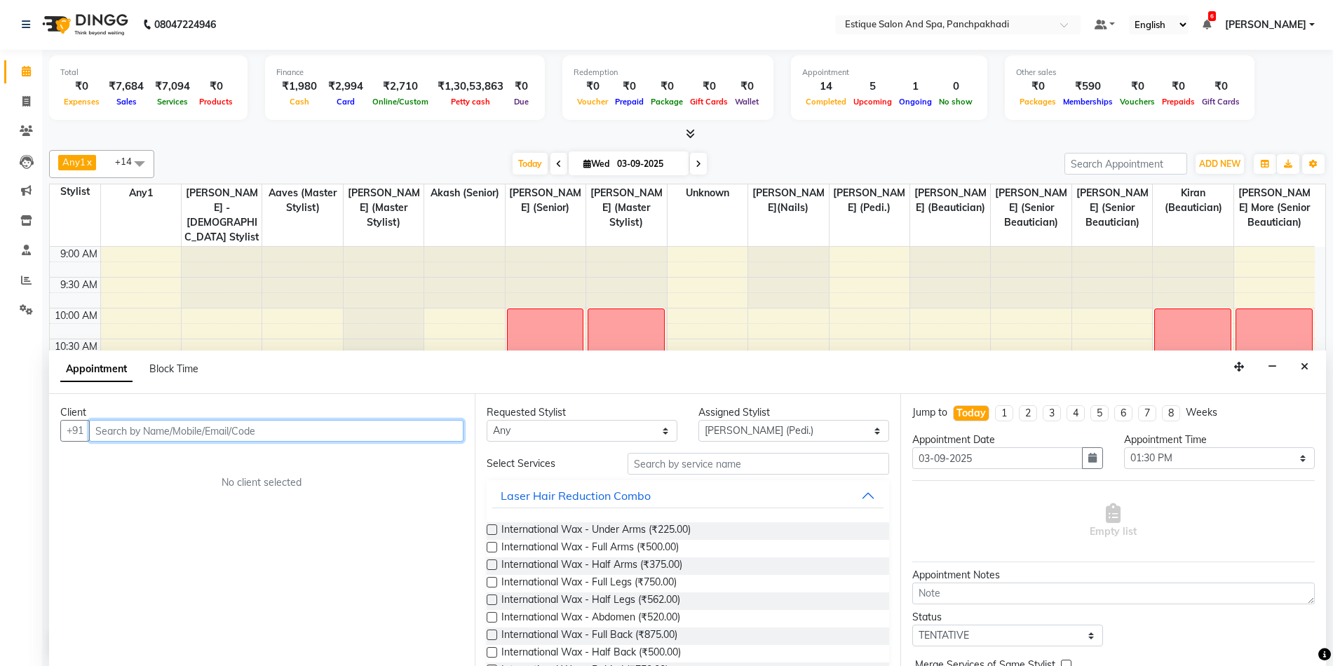
click at [130, 423] on input "text" at bounding box center [276, 431] width 375 height 22
click at [130, 429] on input "text" at bounding box center [276, 431] width 375 height 22
type input "u"
type input "any"
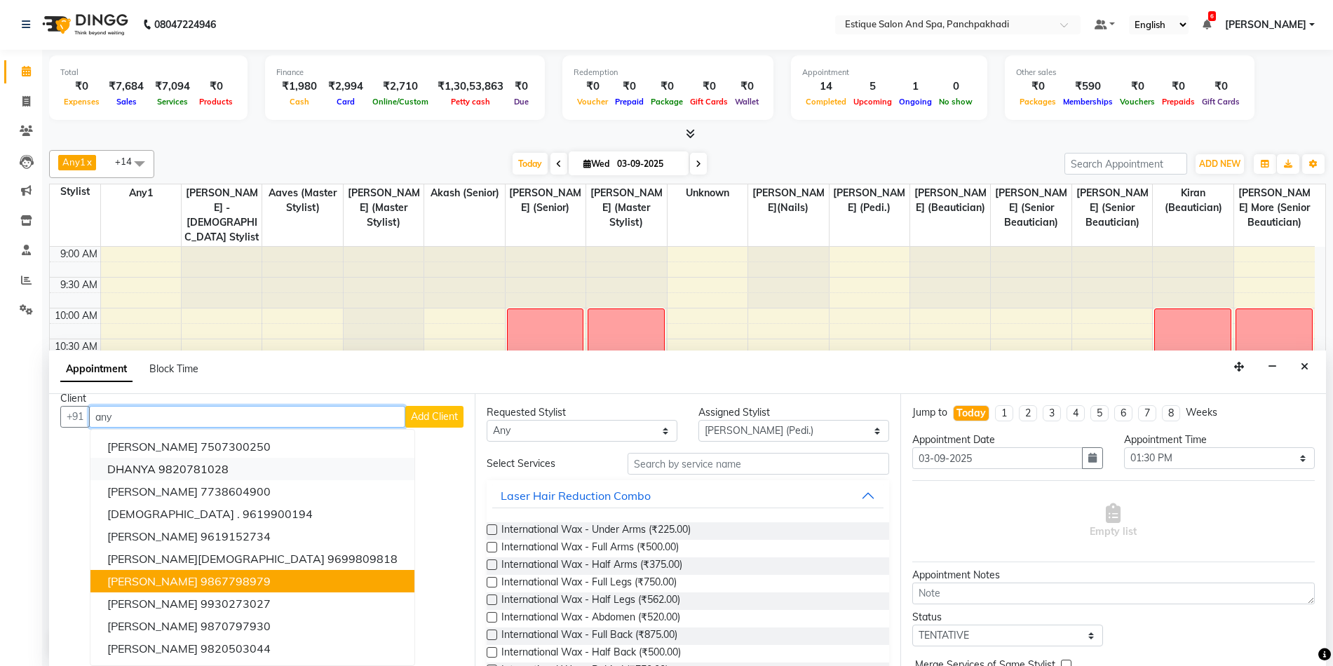
scroll to position [14, 0]
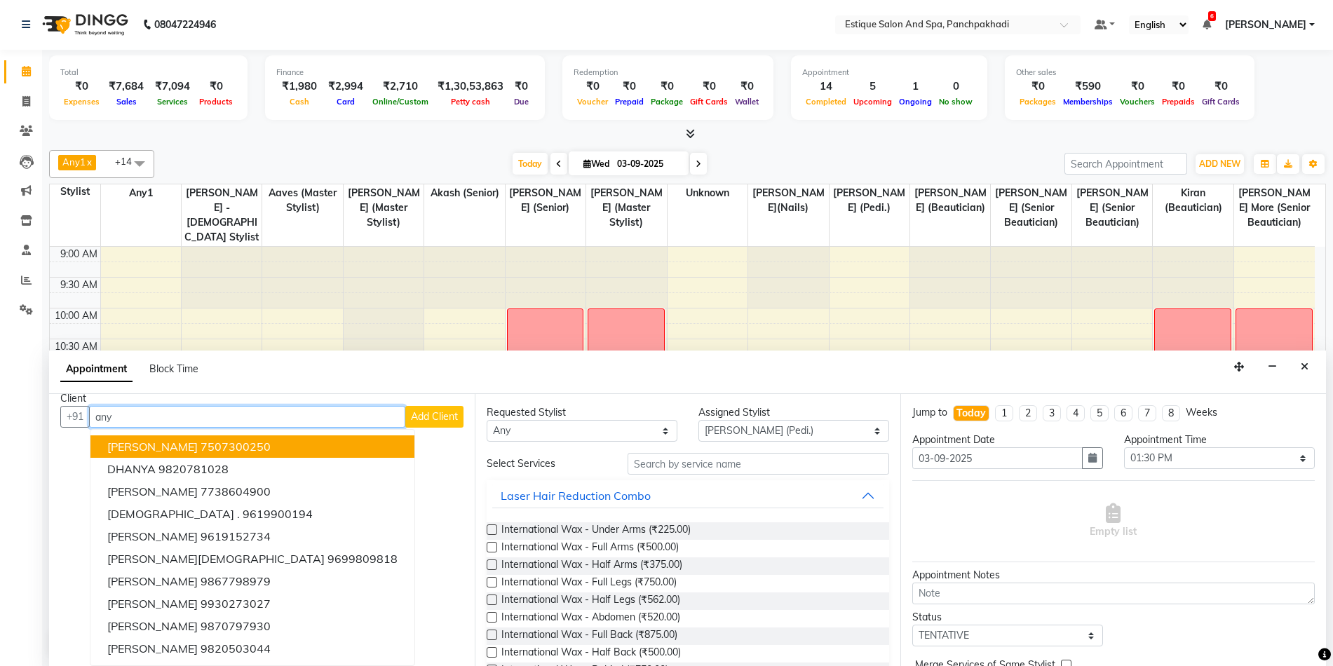
click at [144, 418] on input "any" at bounding box center [247, 417] width 316 height 22
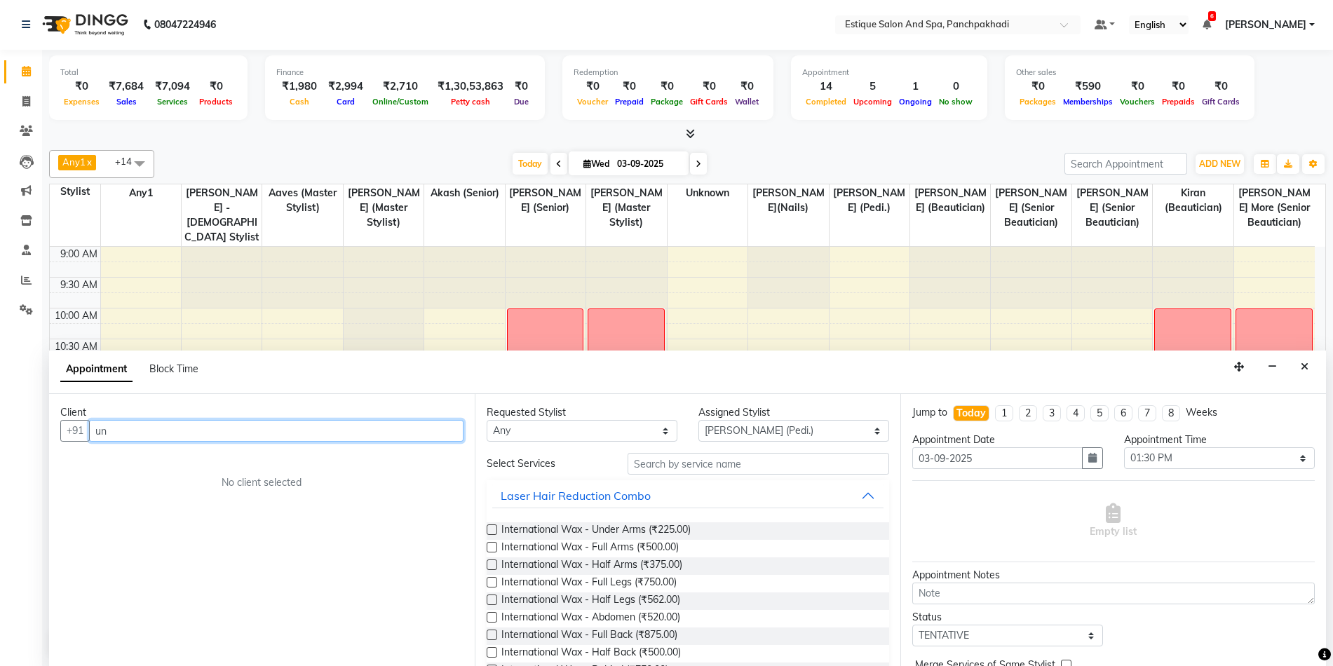
type input "u"
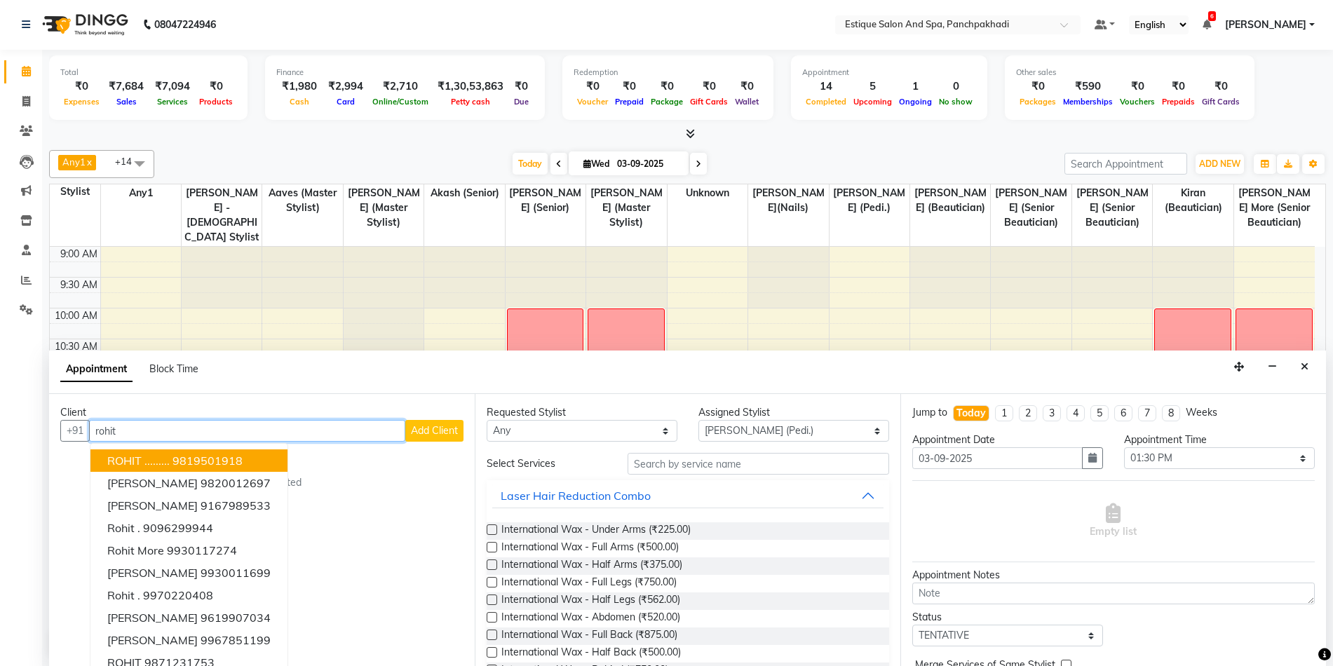
click at [177, 462] on ngb-highlight "9819501918" at bounding box center [208, 461] width 70 height 14
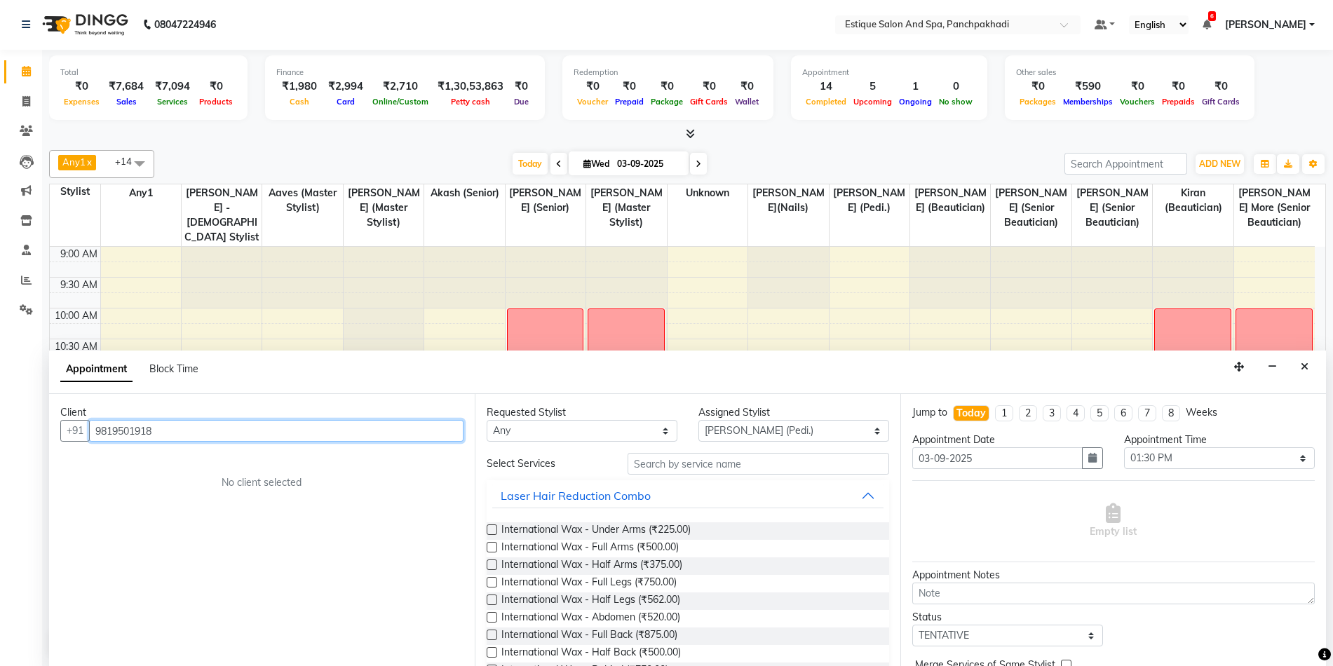
type input "9819501918"
click at [177, 462] on div "Client +91 9819501918 No client selected" at bounding box center [262, 530] width 426 height 272
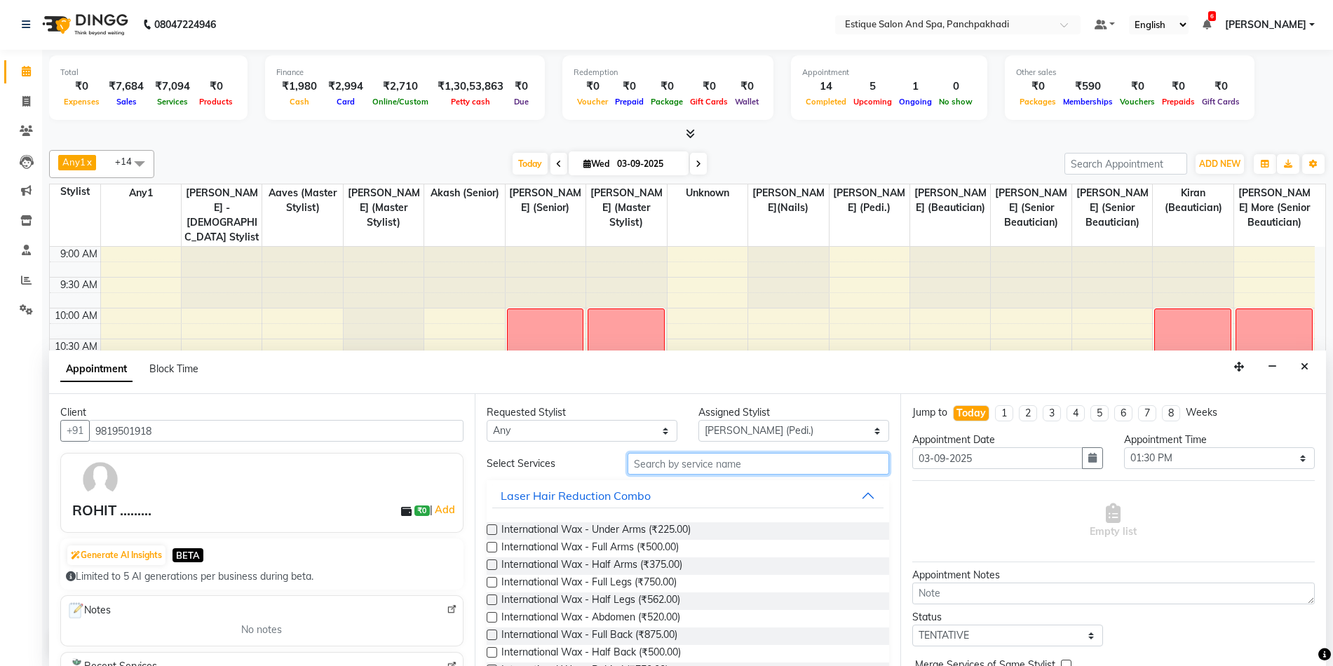
drag, startPoint x: 667, startPoint y: 466, endPoint x: 656, endPoint y: 464, distance: 11.4
click at [668, 466] on input "text" at bounding box center [759, 464] width 262 height 22
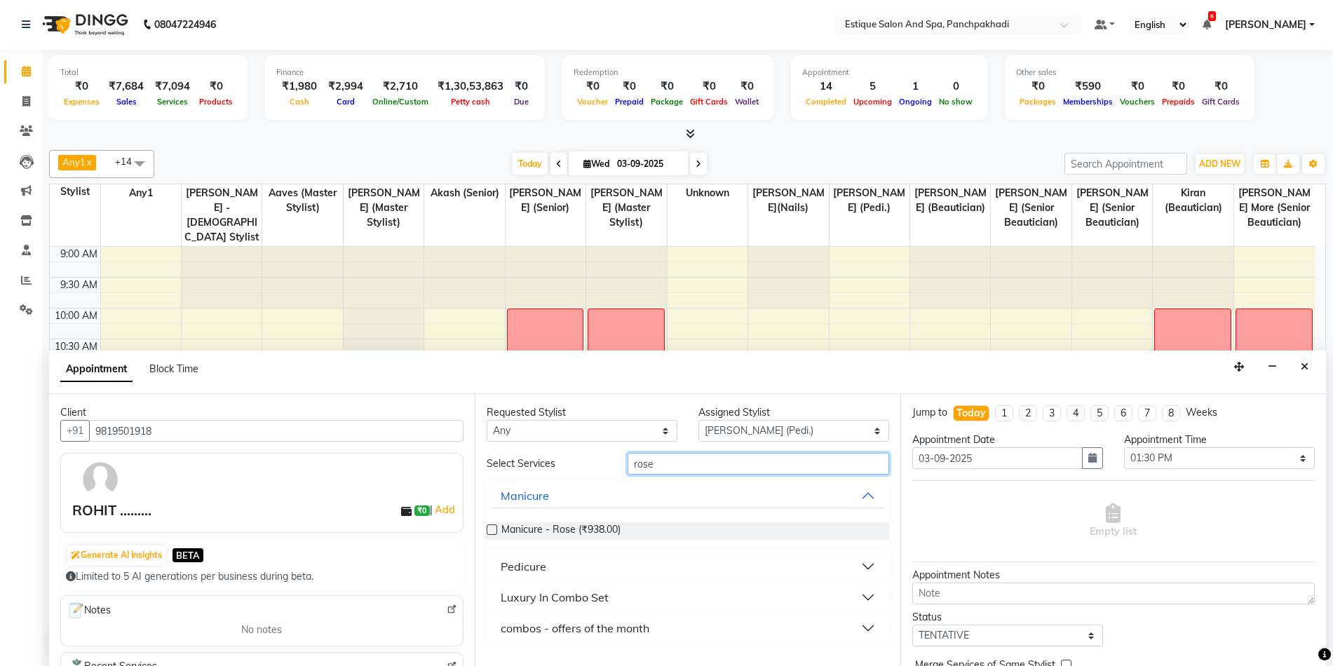
type input "rose"
click at [528, 570] on div "Pedicure" at bounding box center [524, 566] width 46 height 17
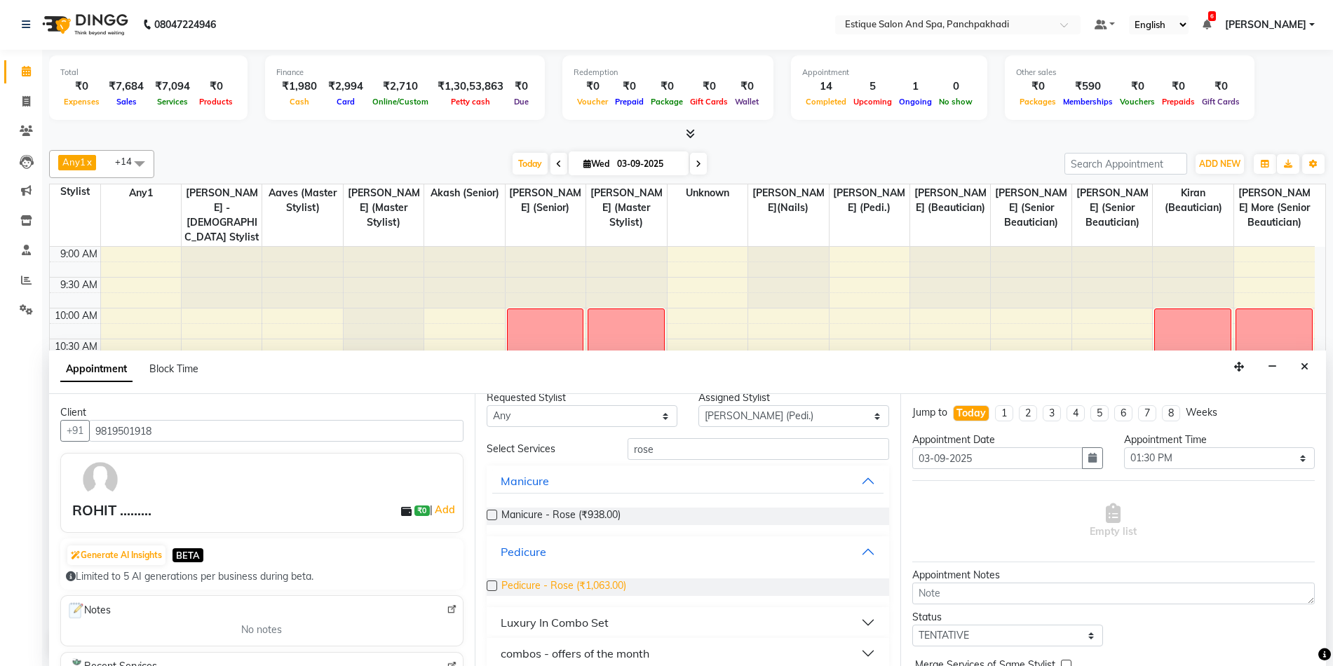
scroll to position [29, 0]
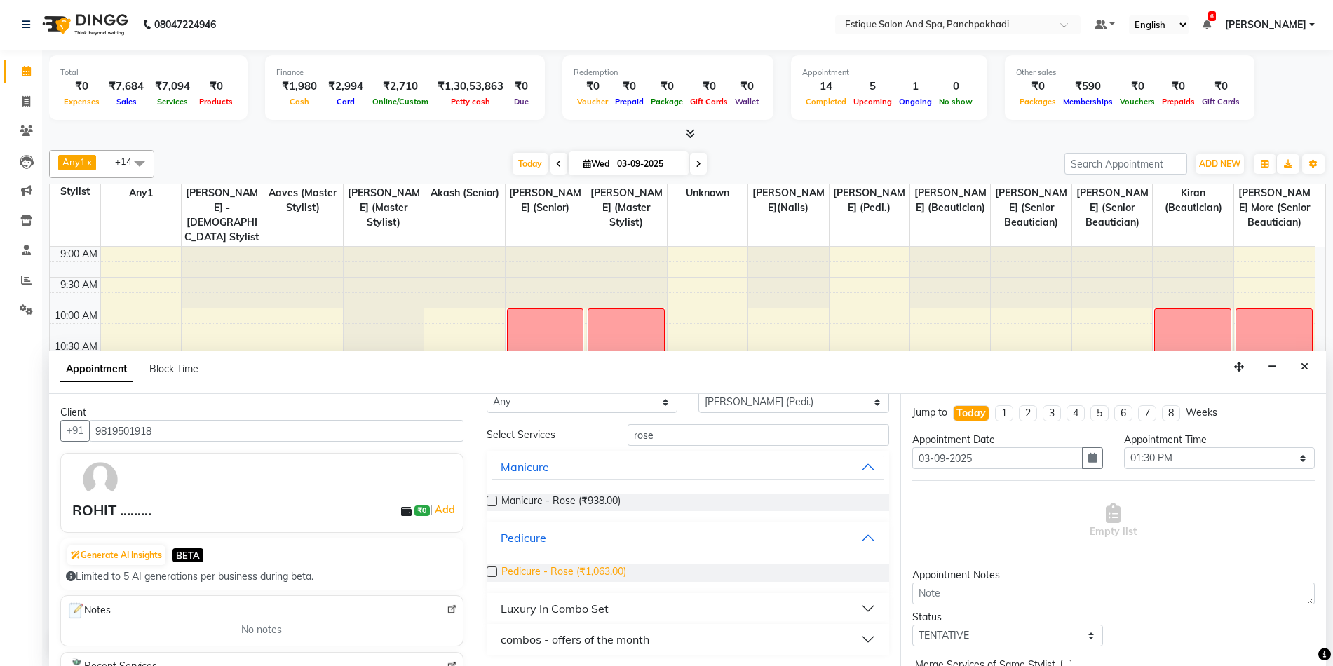
click at [525, 571] on span "Pedicure - Rose (₹1,063.00)" at bounding box center [564, 574] width 125 height 18
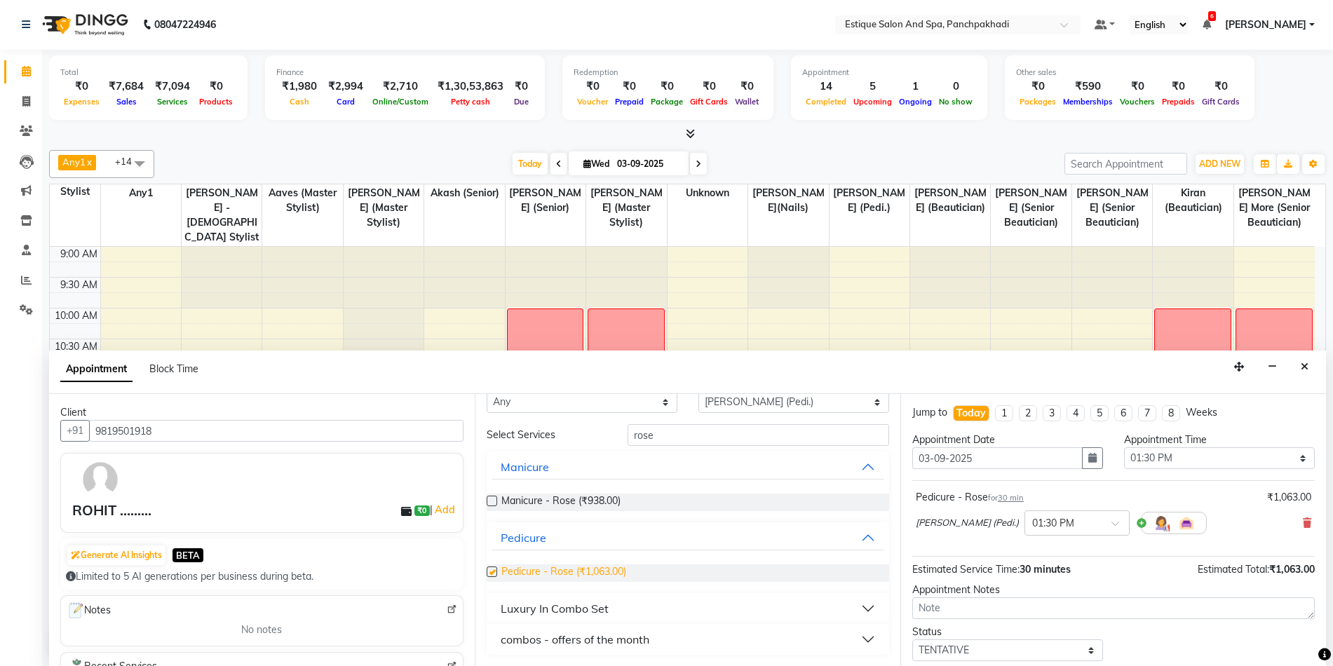
checkbox input "false"
drag, startPoint x: 741, startPoint y: 405, endPoint x: 725, endPoint y: 397, distance: 17.3
click at [741, 405] on select "Select aarti k Aaves (master stylist) Akash (Senior) Anita salve( Senior Beauti…" at bounding box center [794, 405] width 191 height 22
select select "15917"
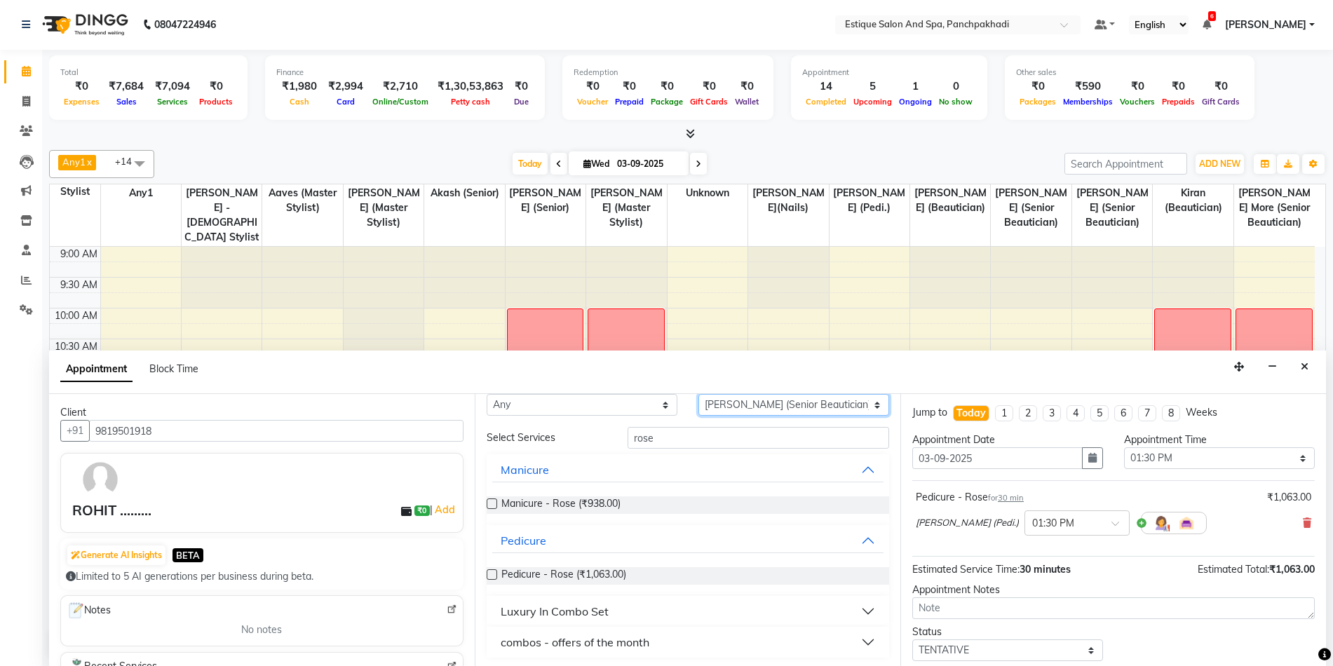
click at [699, 416] on select "Select aarti k Aaves (master stylist) Akash (Senior) Anita salve( Senior Beauti…" at bounding box center [794, 405] width 191 height 22
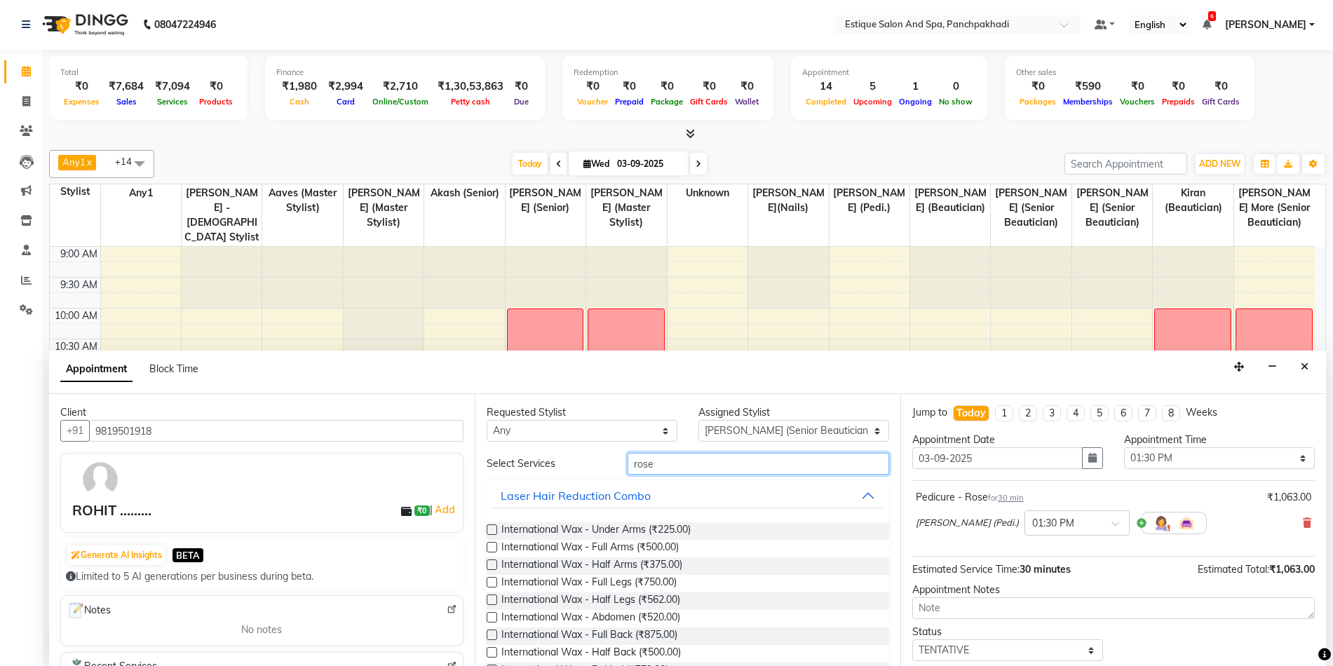
click at [650, 466] on input "rose" at bounding box center [759, 464] width 262 height 22
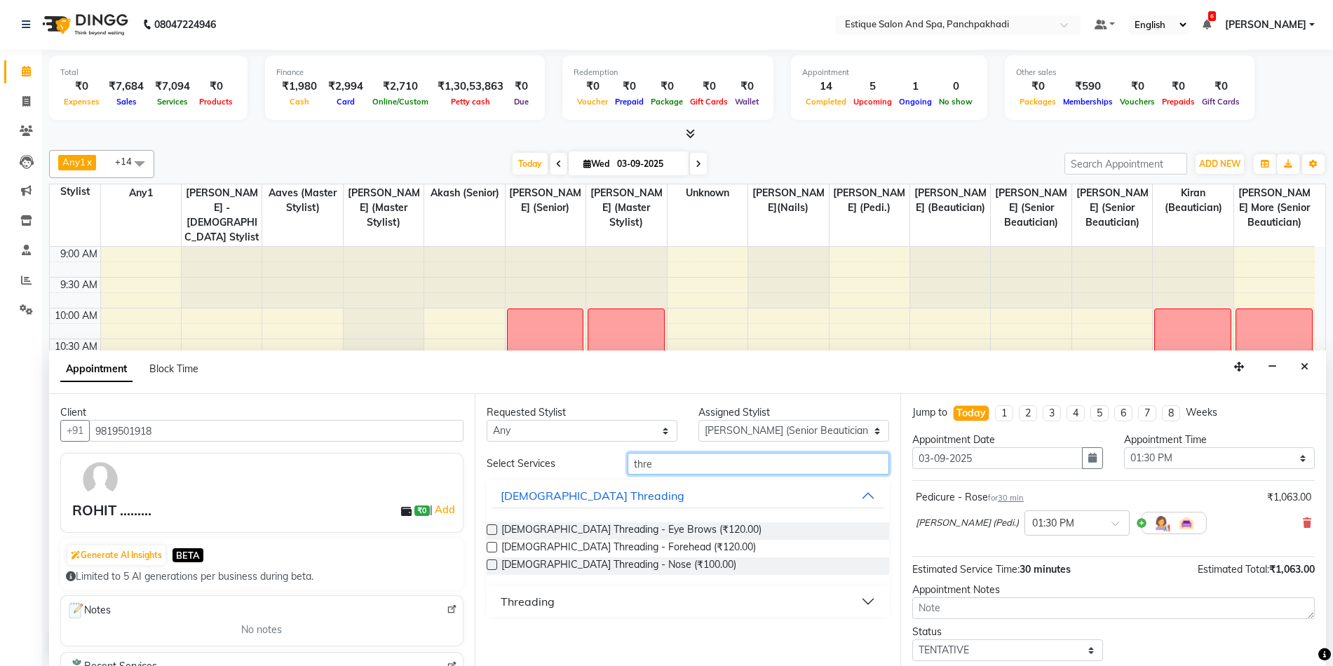
type input "thre"
click at [544, 603] on div "Threading" at bounding box center [528, 601] width 54 height 17
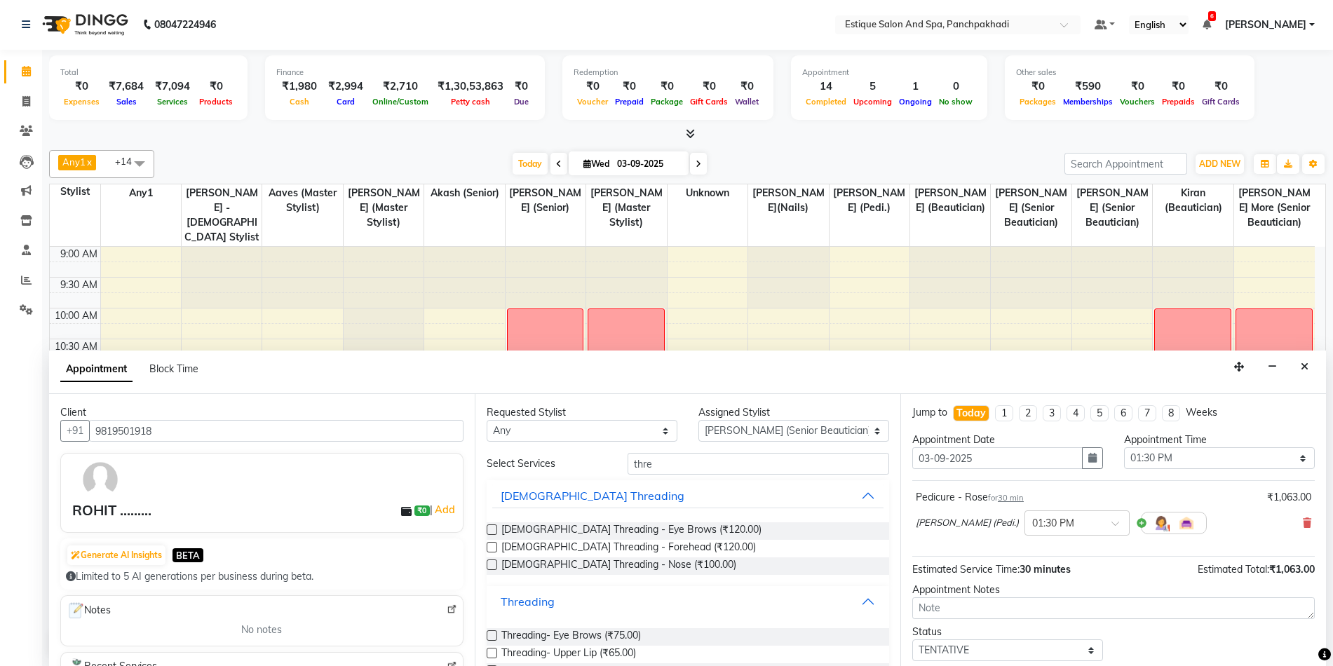
scroll to position [175, 0]
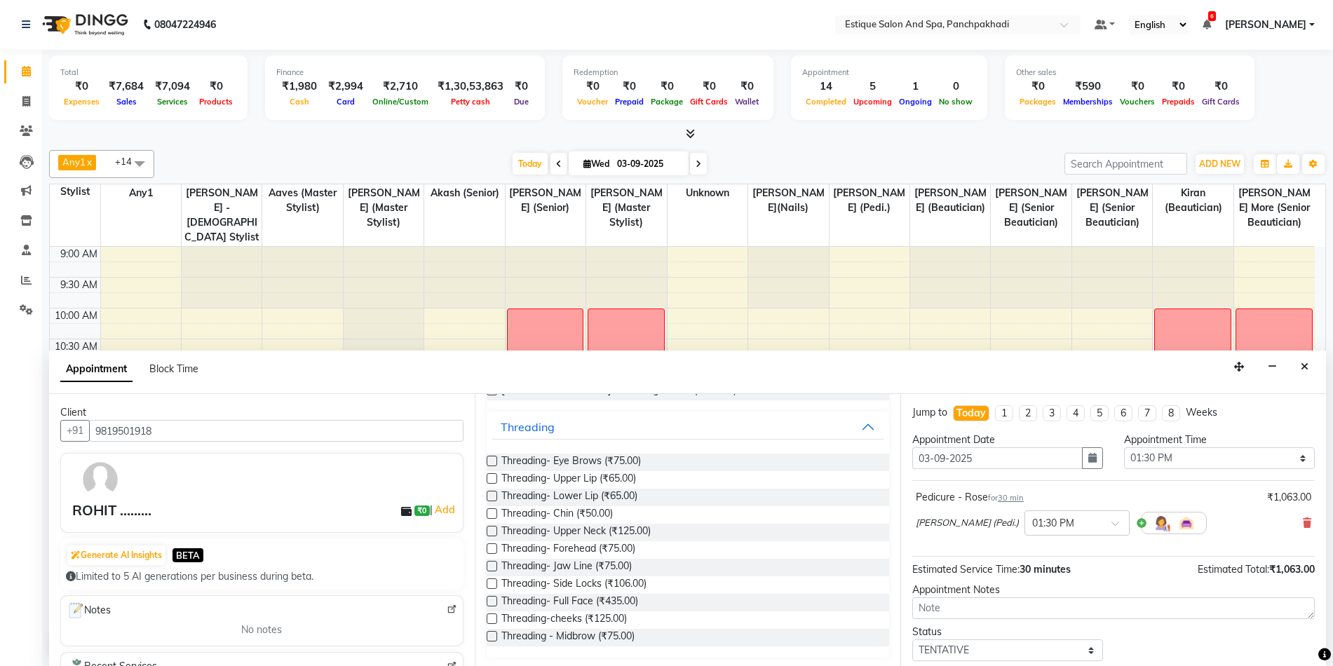
click at [493, 460] on label at bounding box center [492, 461] width 11 height 11
click at [493, 460] on input "checkbox" at bounding box center [491, 462] width 9 height 9
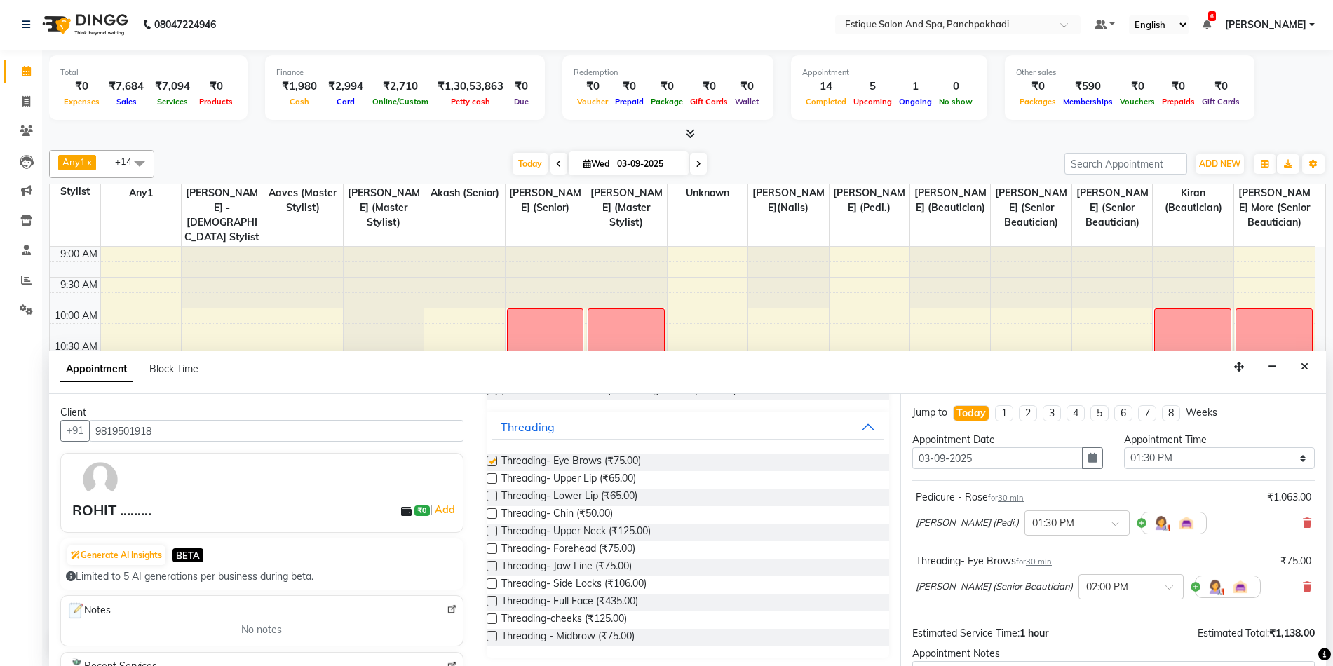
checkbox input "false"
click at [495, 477] on label at bounding box center [492, 478] width 11 height 11
click at [495, 477] on input "checkbox" at bounding box center [491, 480] width 9 height 9
checkbox input "false"
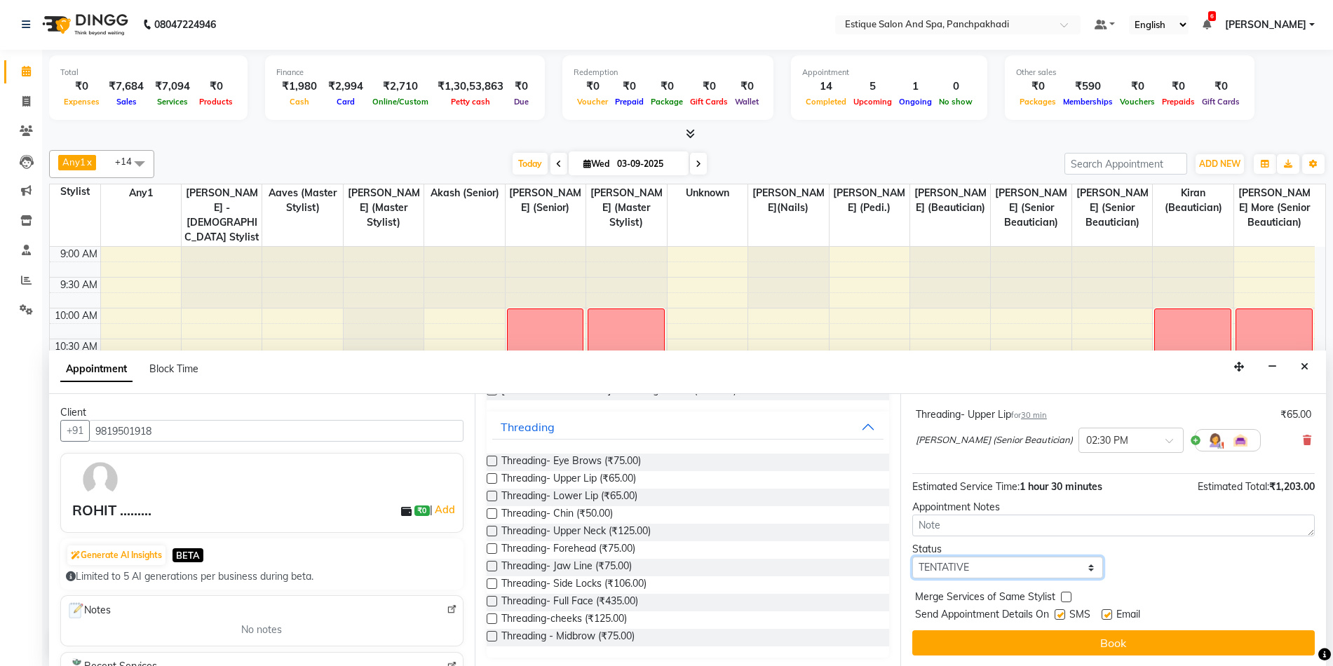
click at [1009, 571] on select "Select TENTATIVE CONFIRM CHECK-IN UPCOMING" at bounding box center [1008, 568] width 191 height 22
select select "confirm booking"
click at [913, 557] on select "Select TENTATIVE CONFIRM CHECK-IN UPCOMING" at bounding box center [1008, 568] width 191 height 22
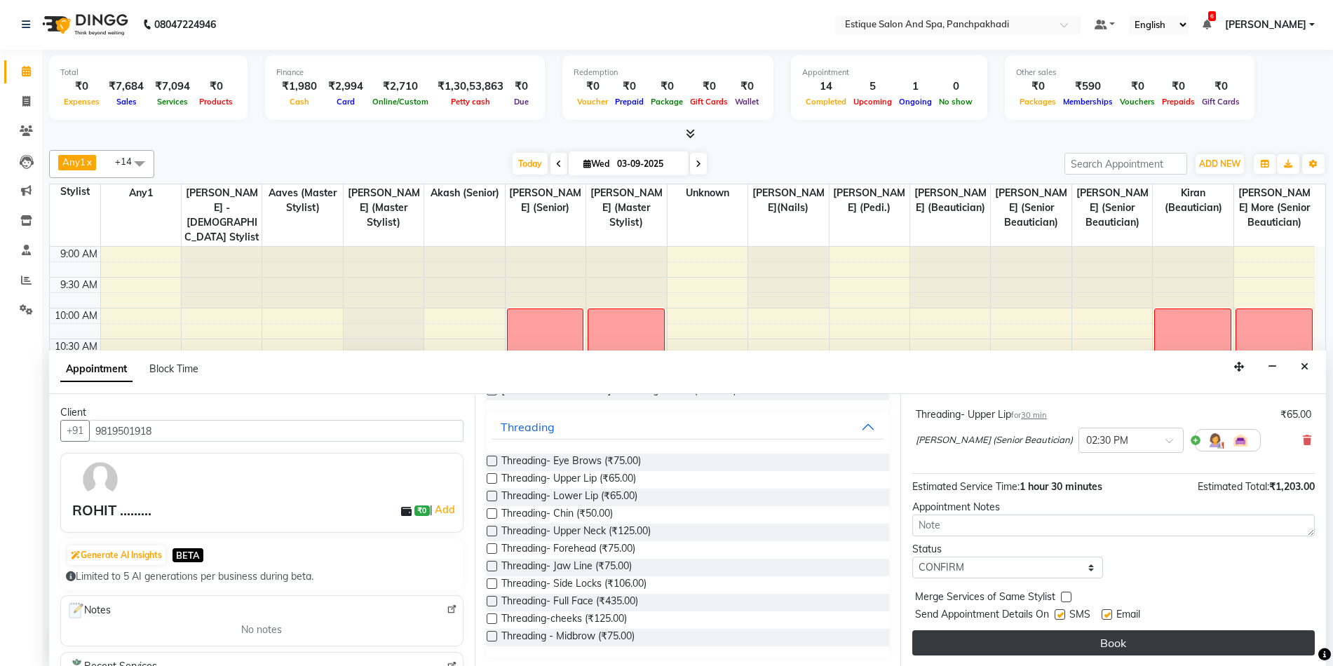
click at [1033, 640] on button "Book" at bounding box center [1114, 643] width 403 height 25
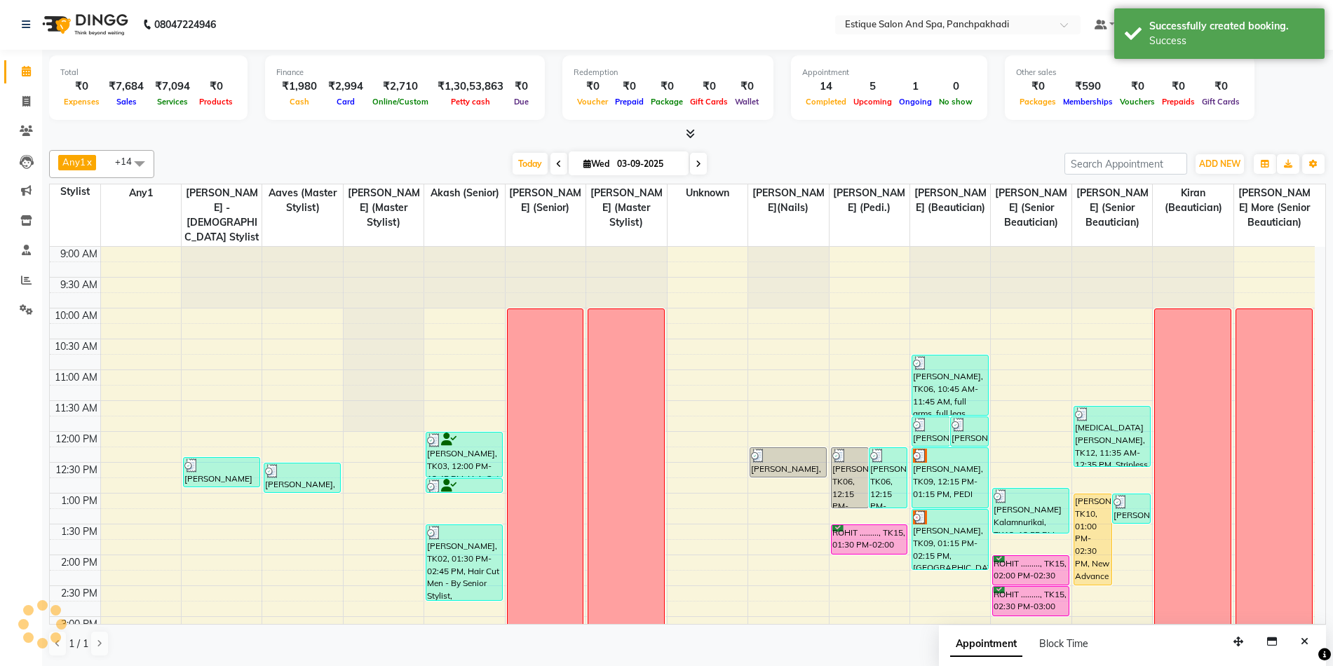
scroll to position [0, 0]
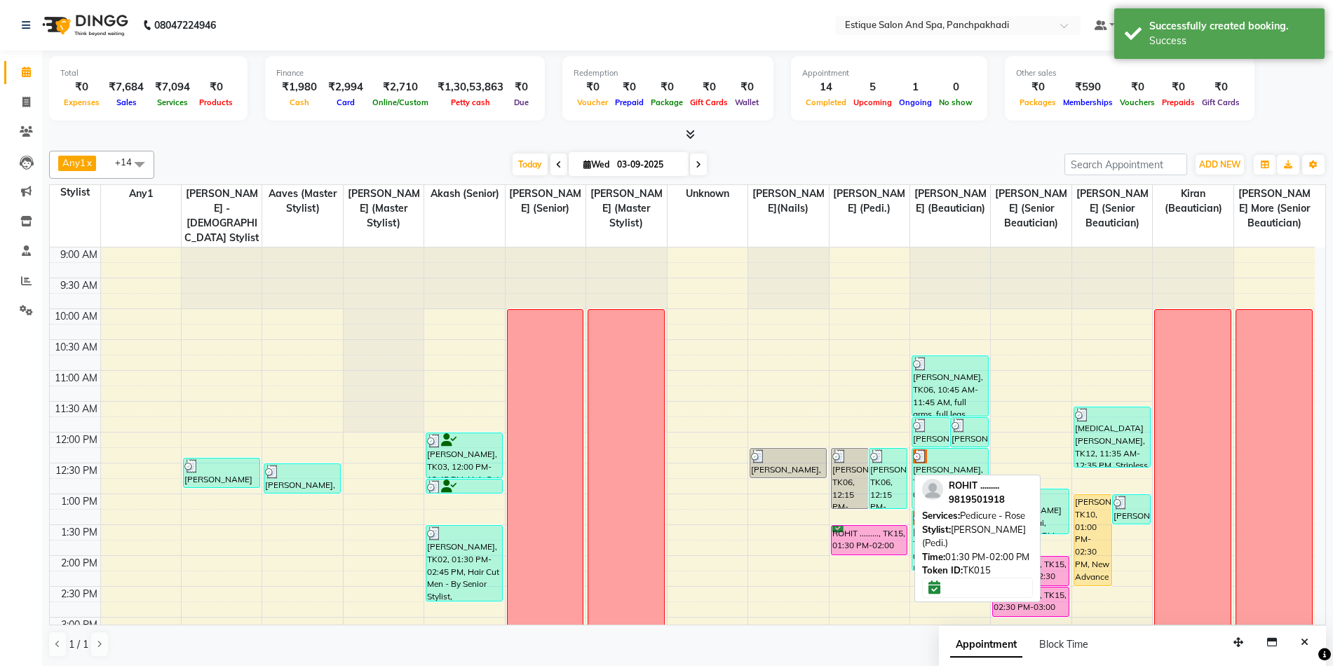
click at [901, 534] on div "ROHIT ........., TK15, 01:30 PM-02:00 PM, Pedicure - Rose" at bounding box center [870, 540] width 76 height 29
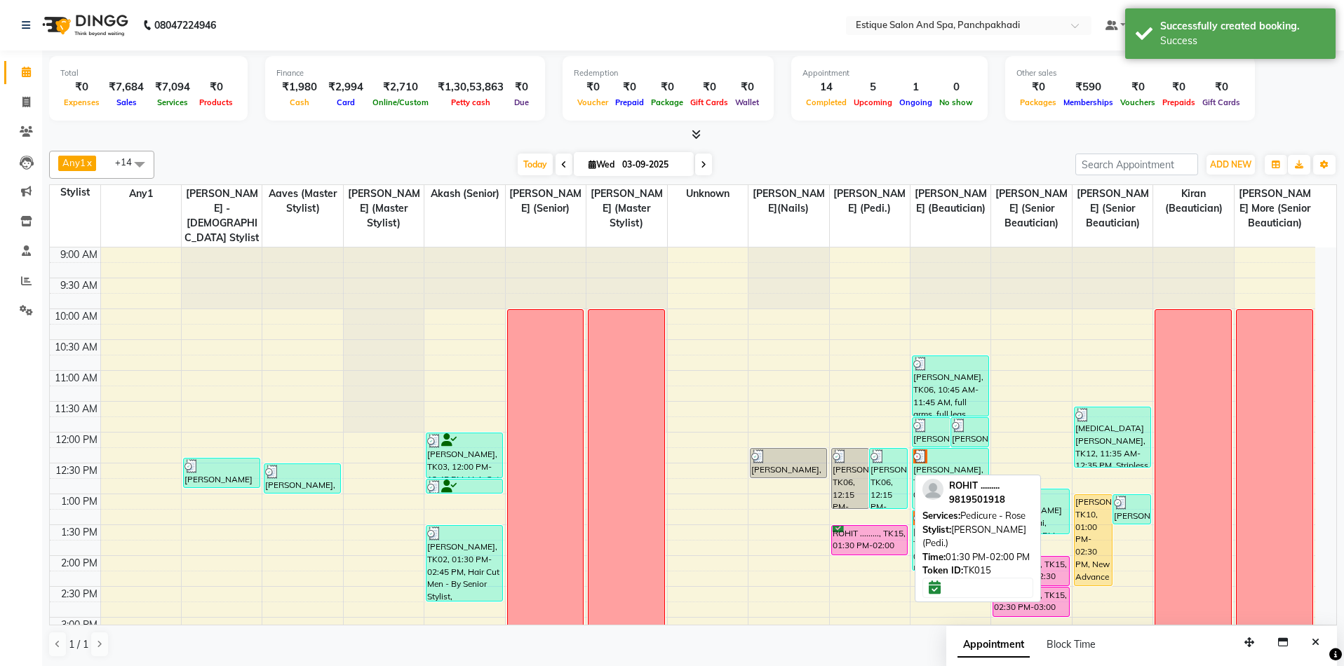
select select "6"
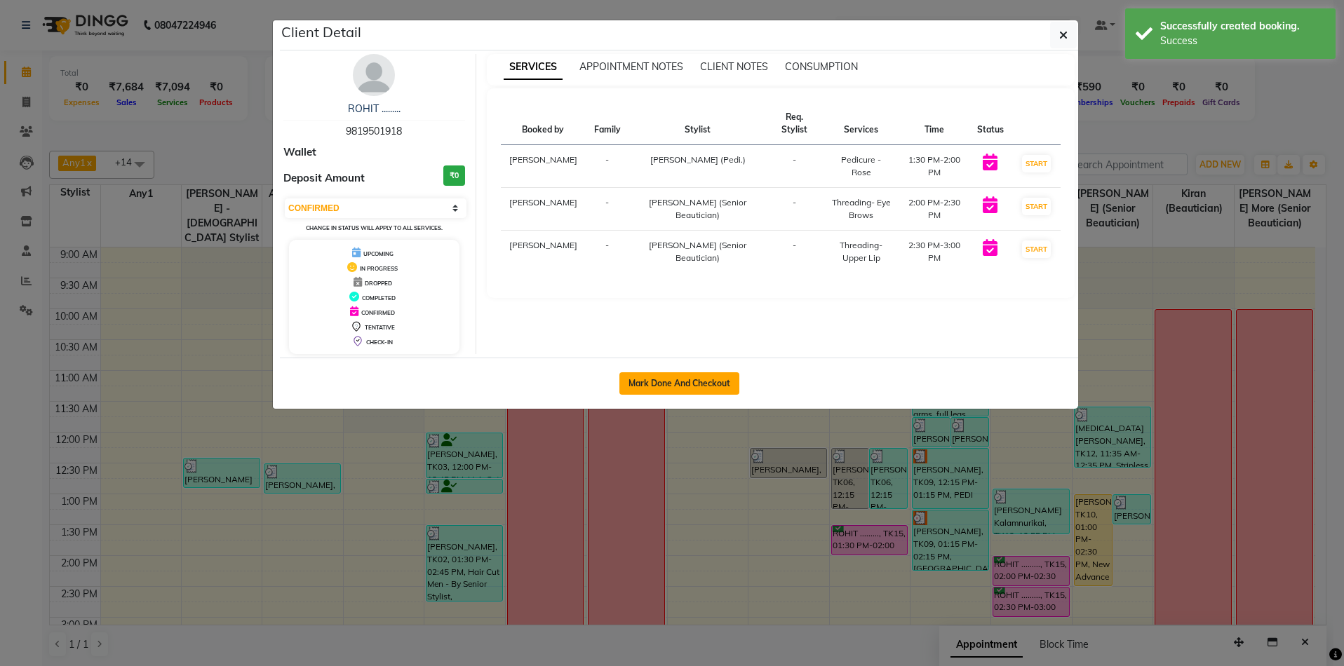
click at [738, 382] on button "Mark Done And Checkout" at bounding box center [679, 383] width 120 height 22
select select "925"
select select "service"
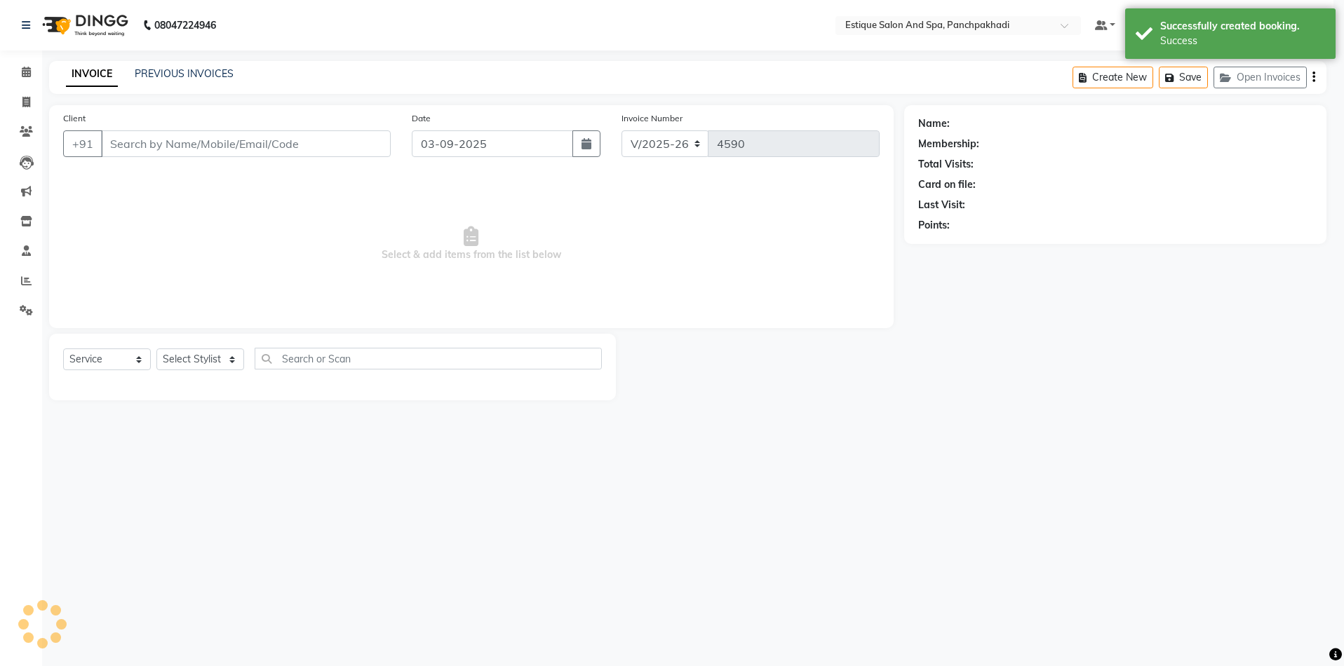
select select "3"
type input "9819501918"
select select "15917"
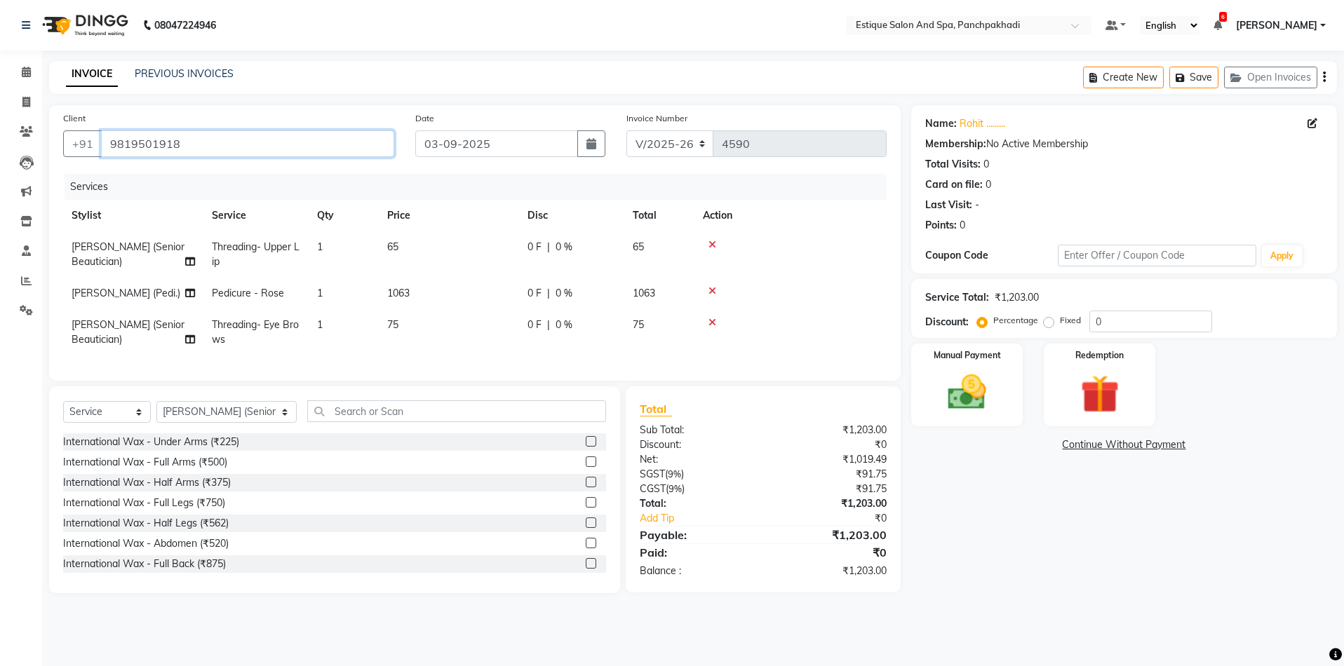
click at [161, 146] on input "9819501918" at bounding box center [247, 143] width 293 height 27
click at [184, 148] on input "9819501918" at bounding box center [247, 143] width 293 height 27
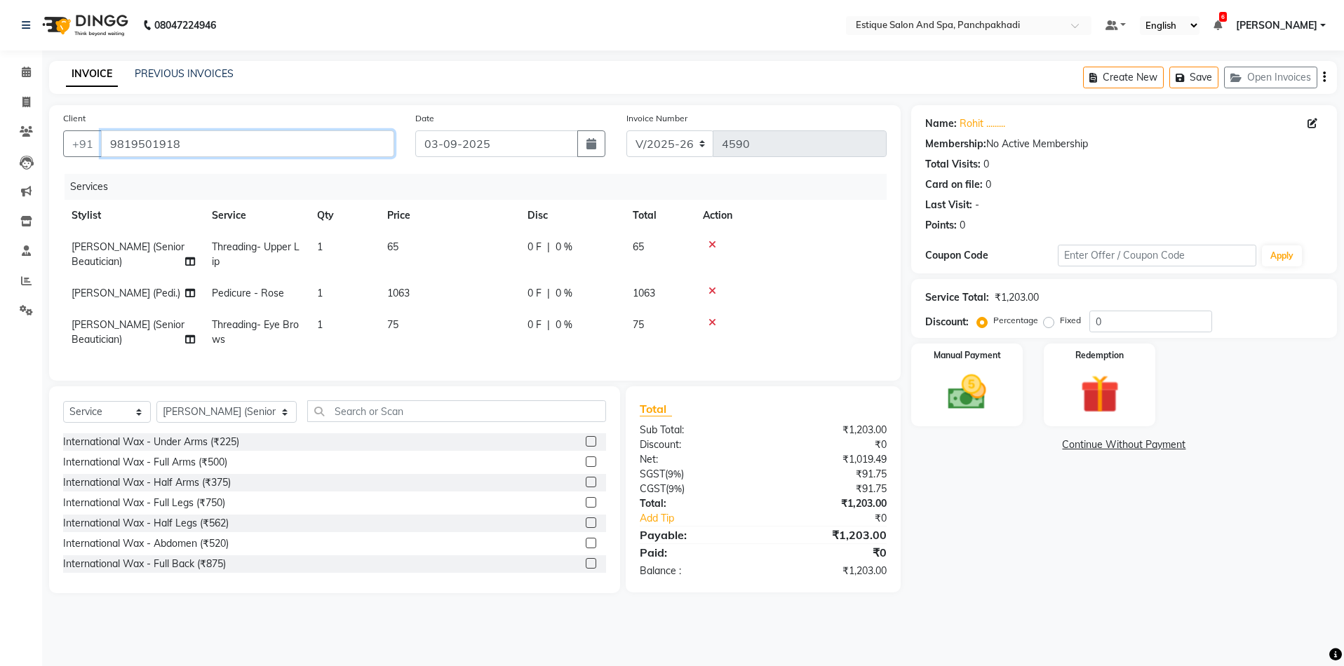
click at [184, 148] on input "9819501918" at bounding box center [247, 143] width 293 height 27
click at [812, 231] on td at bounding box center [790, 254] width 192 height 46
click at [711, 324] on icon at bounding box center [712, 323] width 8 height 10
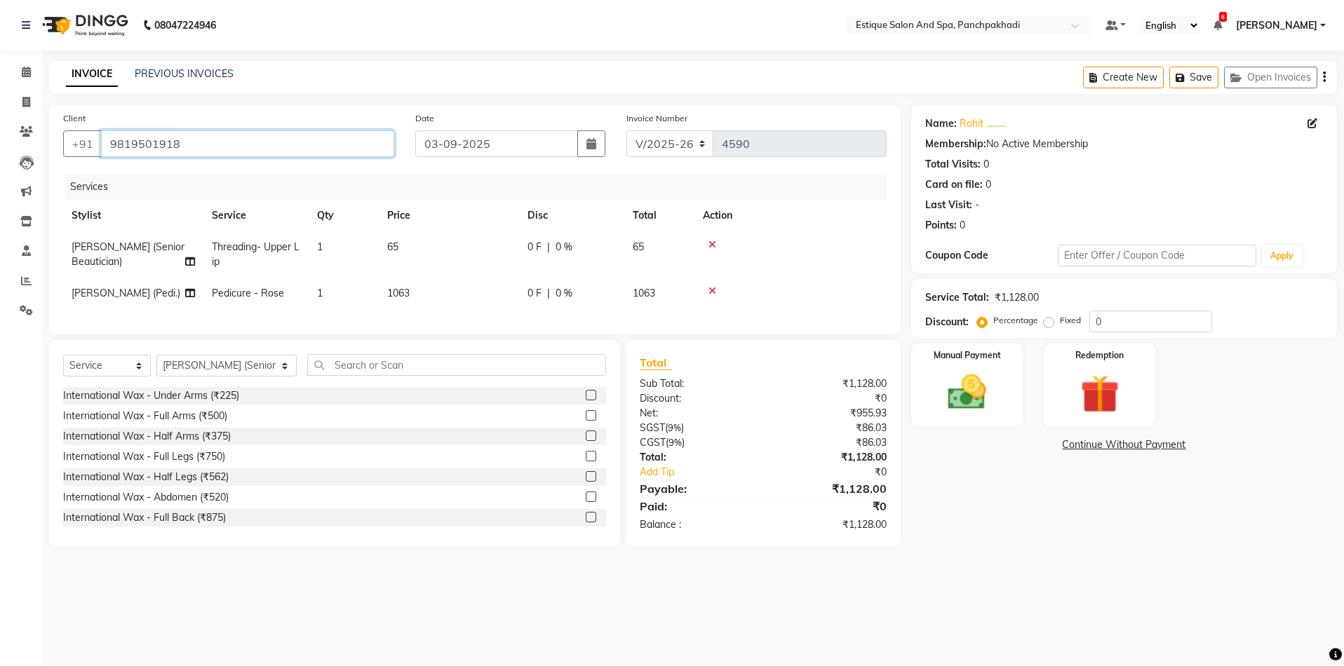
click at [164, 139] on input "9819501918" at bounding box center [247, 143] width 293 height 27
click at [164, 139] on input "Client" at bounding box center [247, 143] width 293 height 27
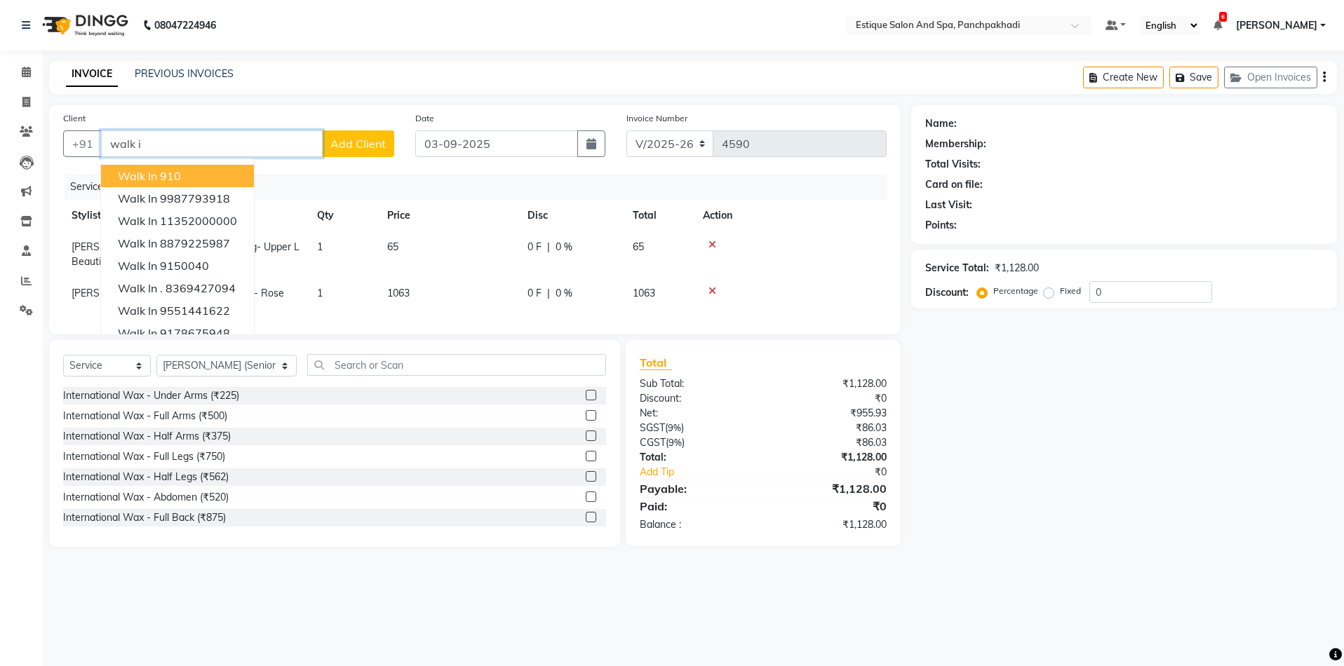
click at [165, 180] on ngb-highlight "910" at bounding box center [170, 176] width 21 height 14
type input "910"
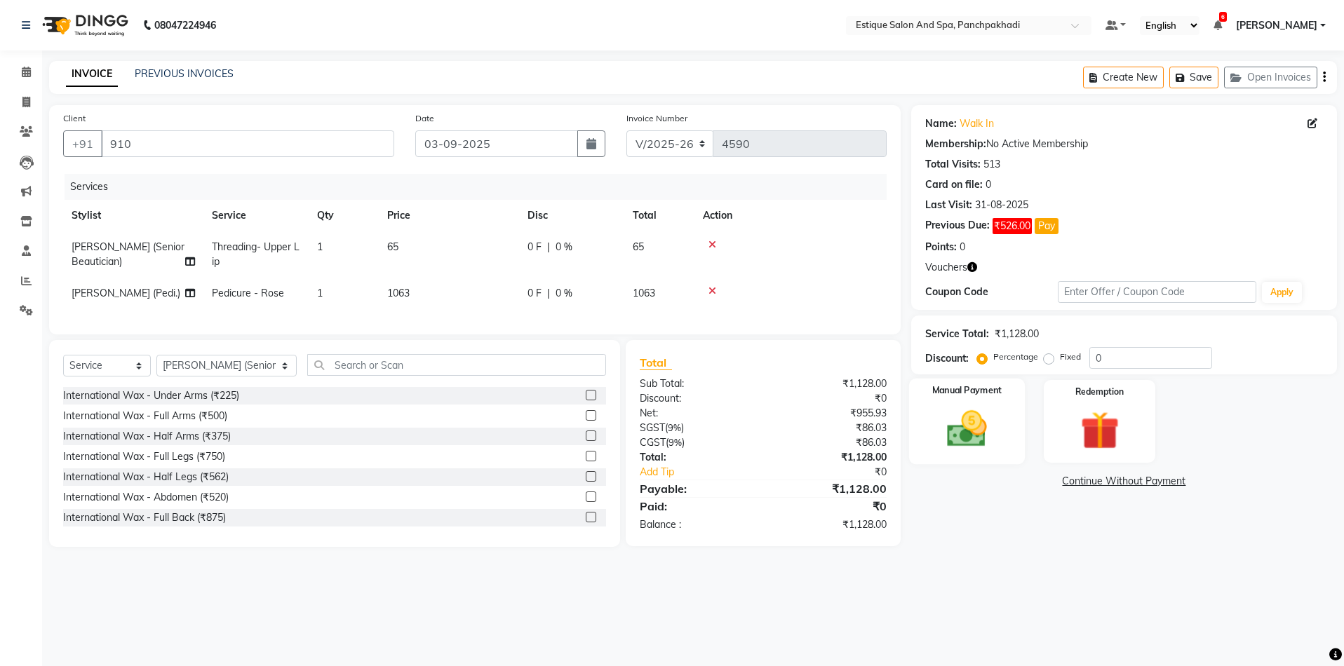
click at [957, 417] on img at bounding box center [966, 429] width 65 height 46
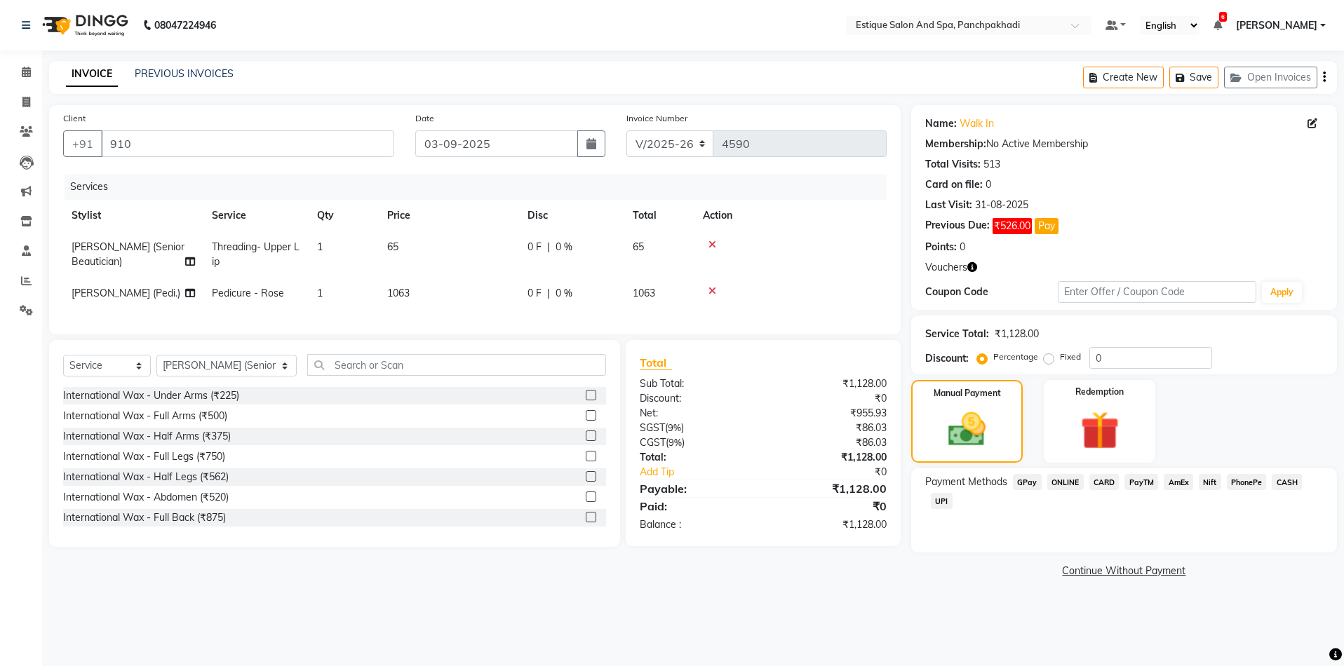
click at [1033, 484] on span "GPay" at bounding box center [1027, 482] width 29 height 16
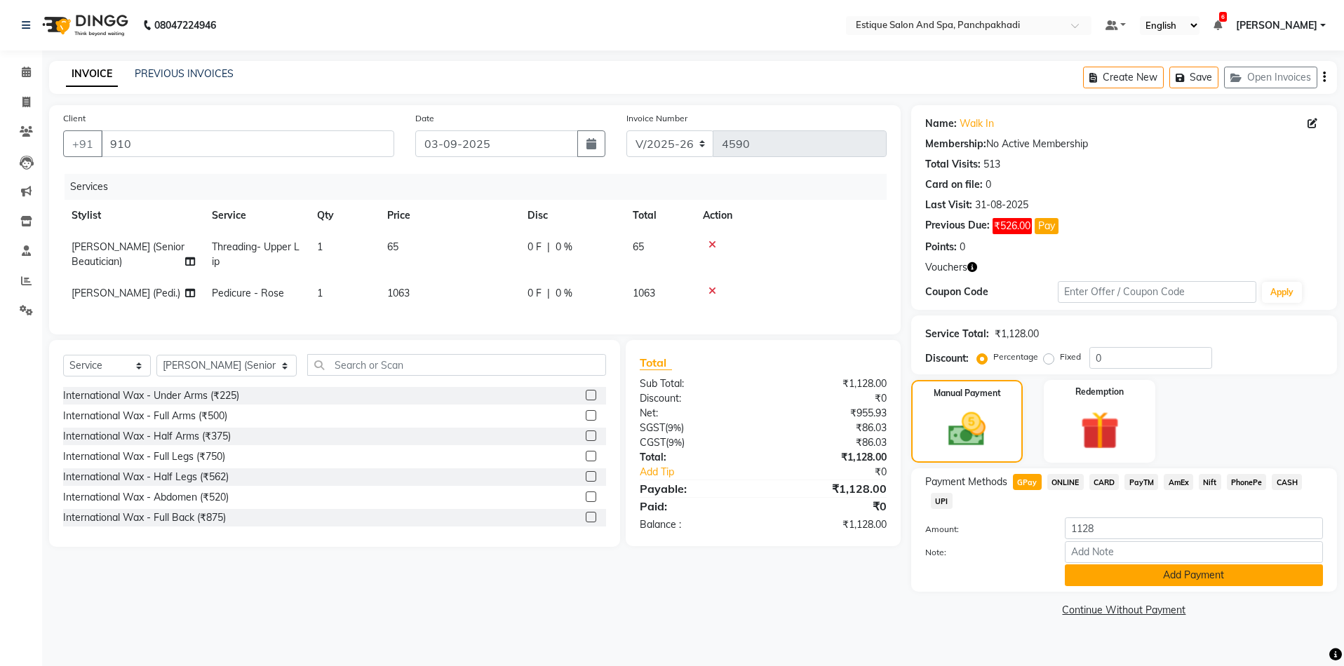
click at [1092, 574] on button "Add Payment" at bounding box center [1194, 576] width 258 height 22
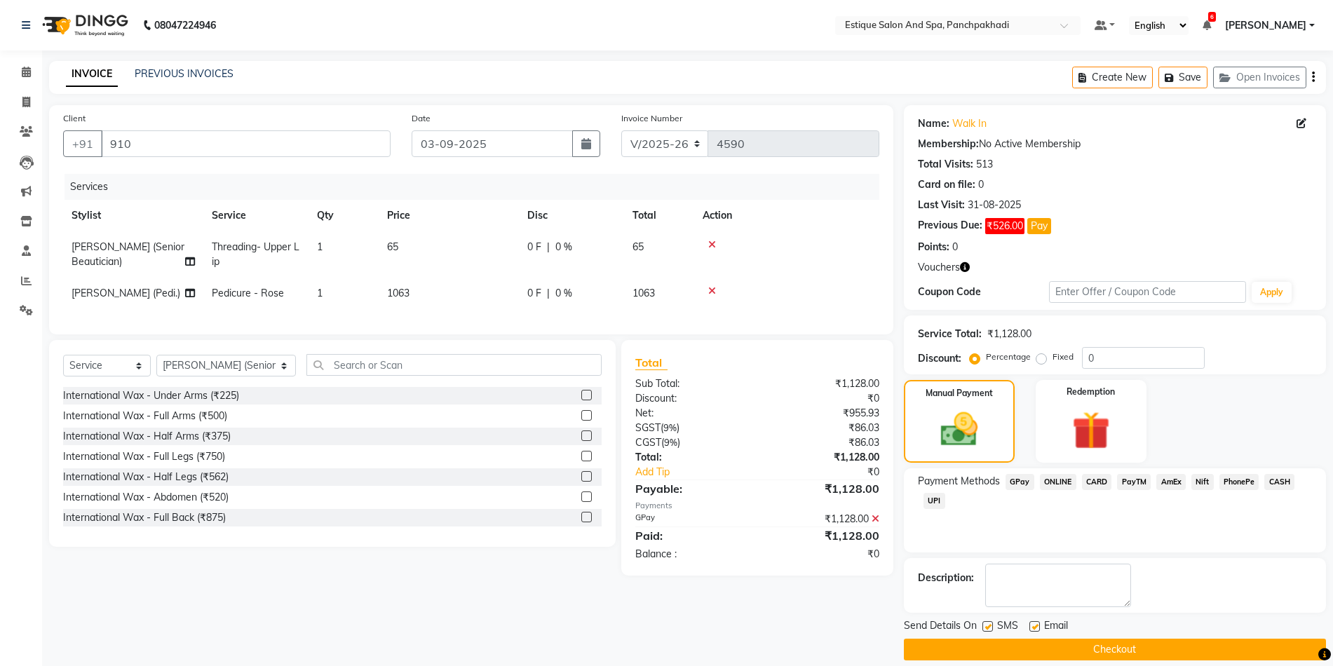
click at [1096, 648] on button "Checkout" at bounding box center [1115, 650] width 422 height 22
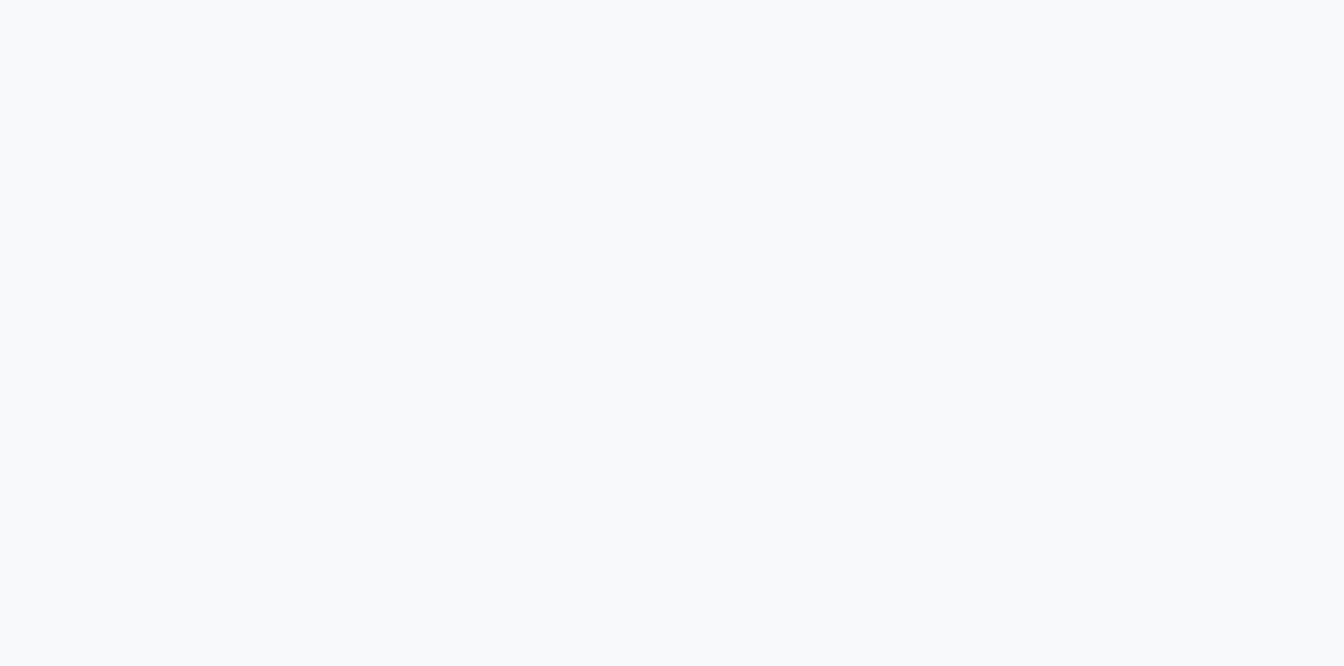
select select "service"
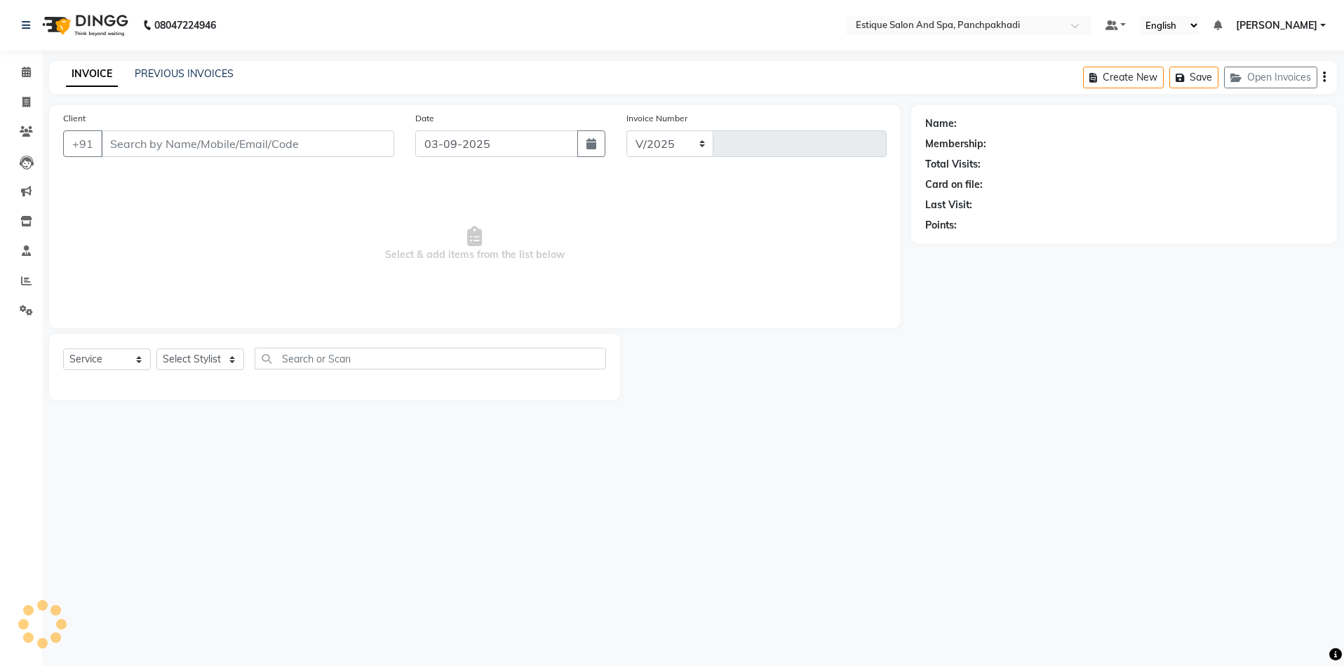
select select "925"
type input "4590"
type input "9819501918"
select select "15917"
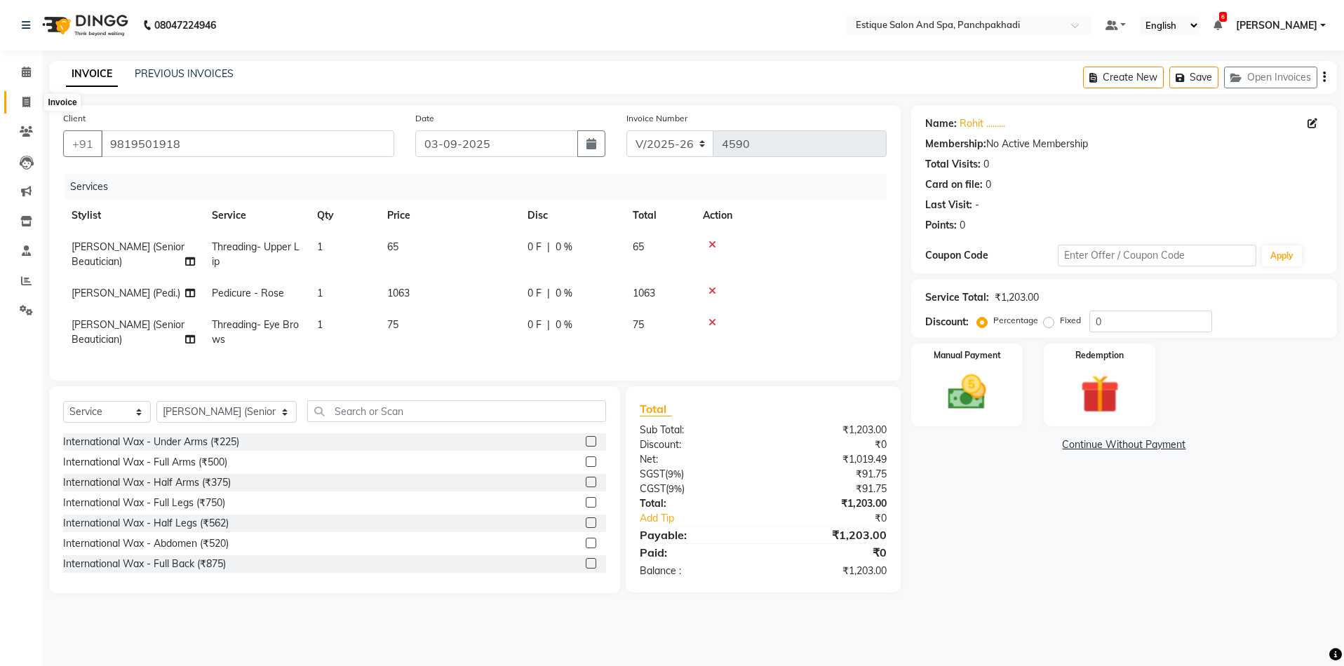
click at [25, 106] on icon at bounding box center [26, 102] width 8 height 11
select select "925"
select select "service"
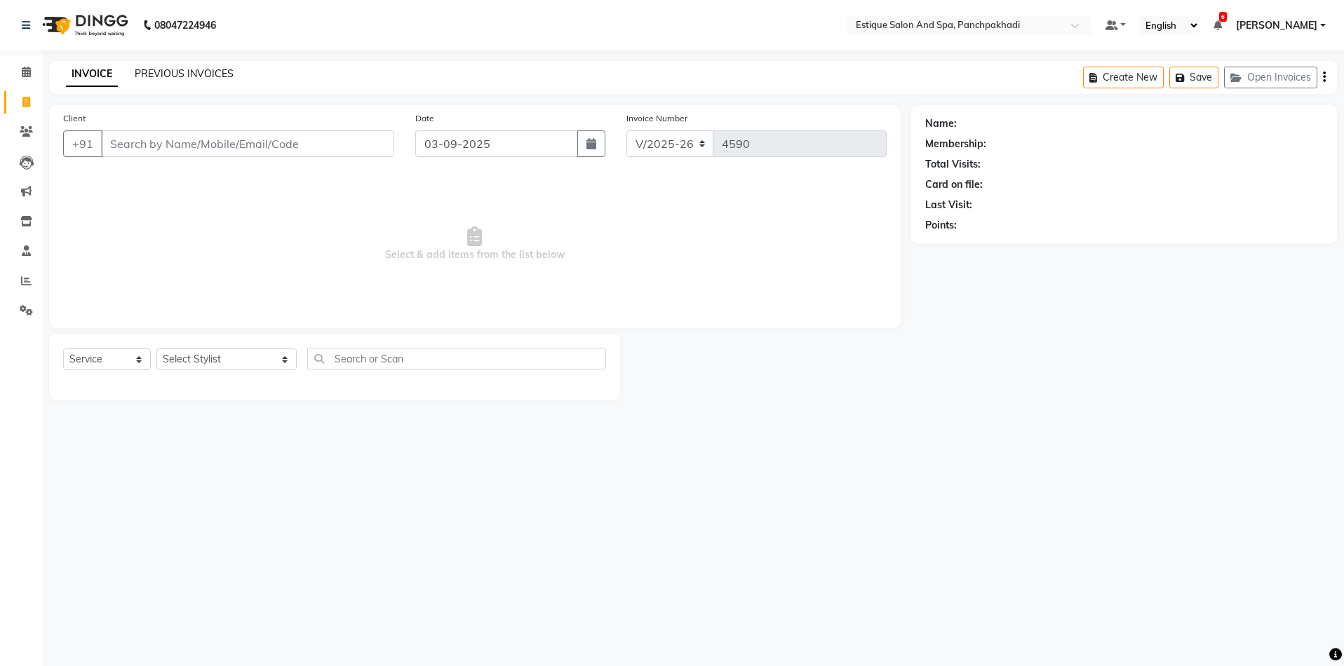
click at [224, 72] on link "PREVIOUS INVOICES" at bounding box center [184, 73] width 99 height 13
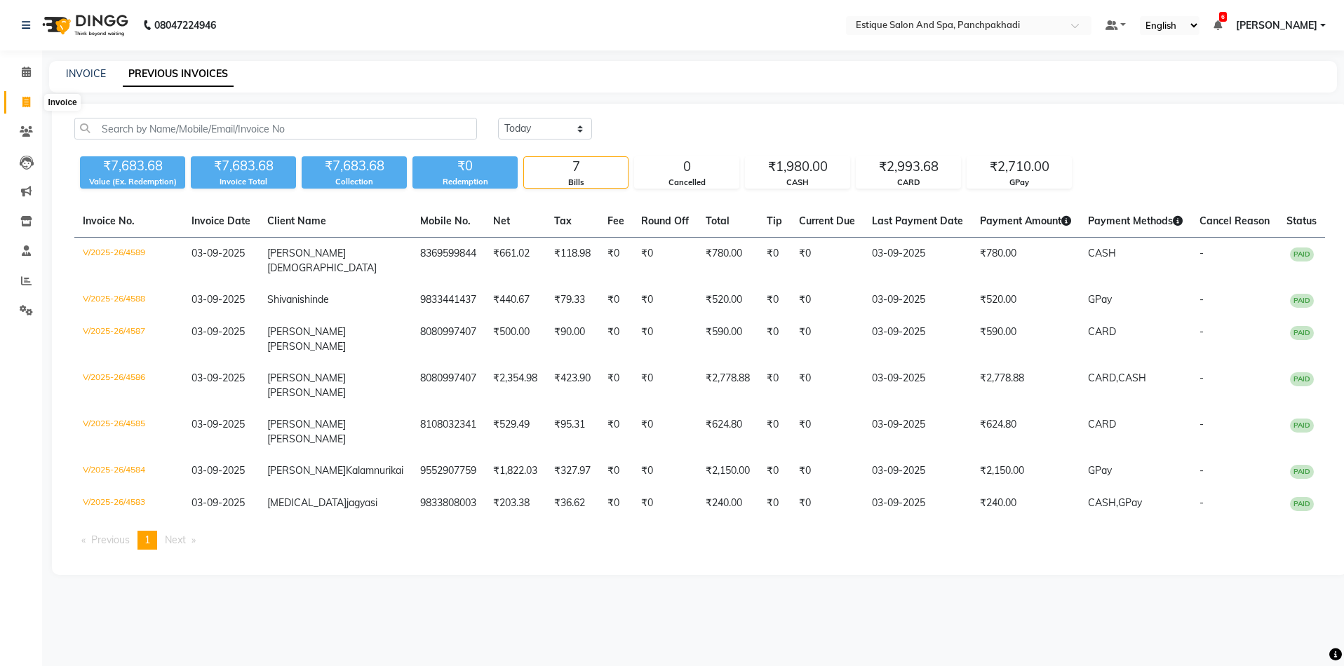
click at [29, 104] on icon at bounding box center [26, 102] width 8 height 11
select select "925"
select select "service"
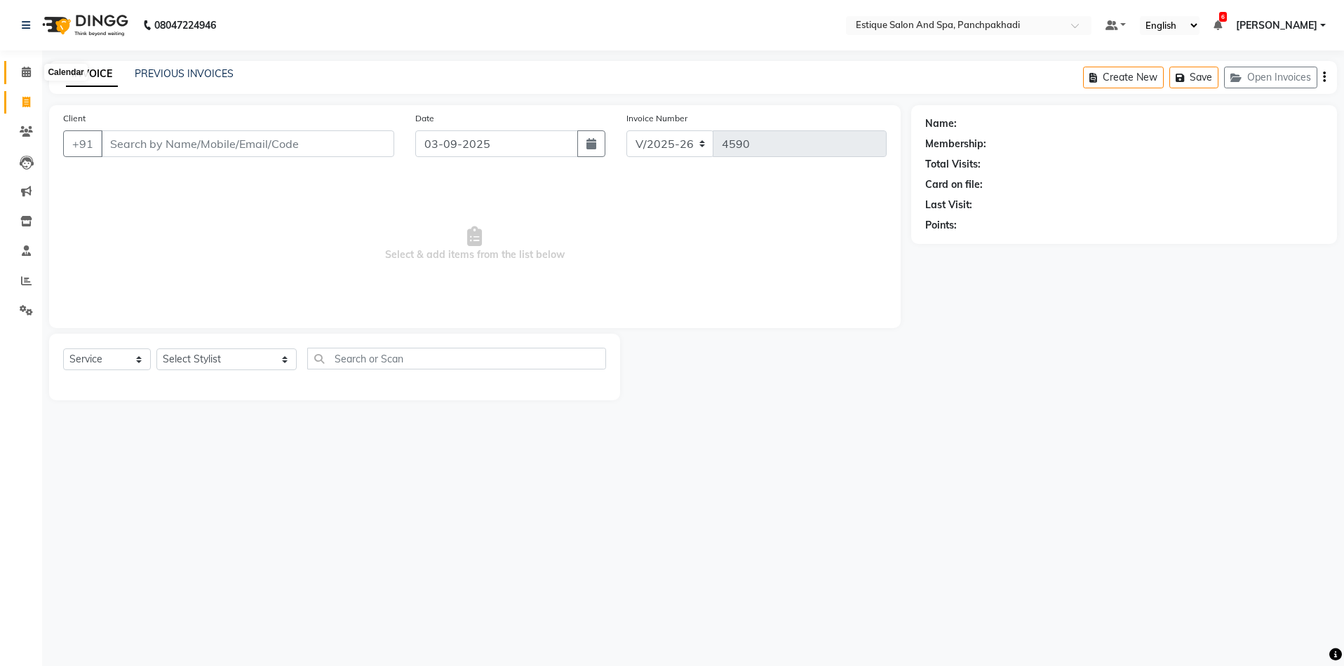
click at [28, 79] on span at bounding box center [26, 73] width 25 height 16
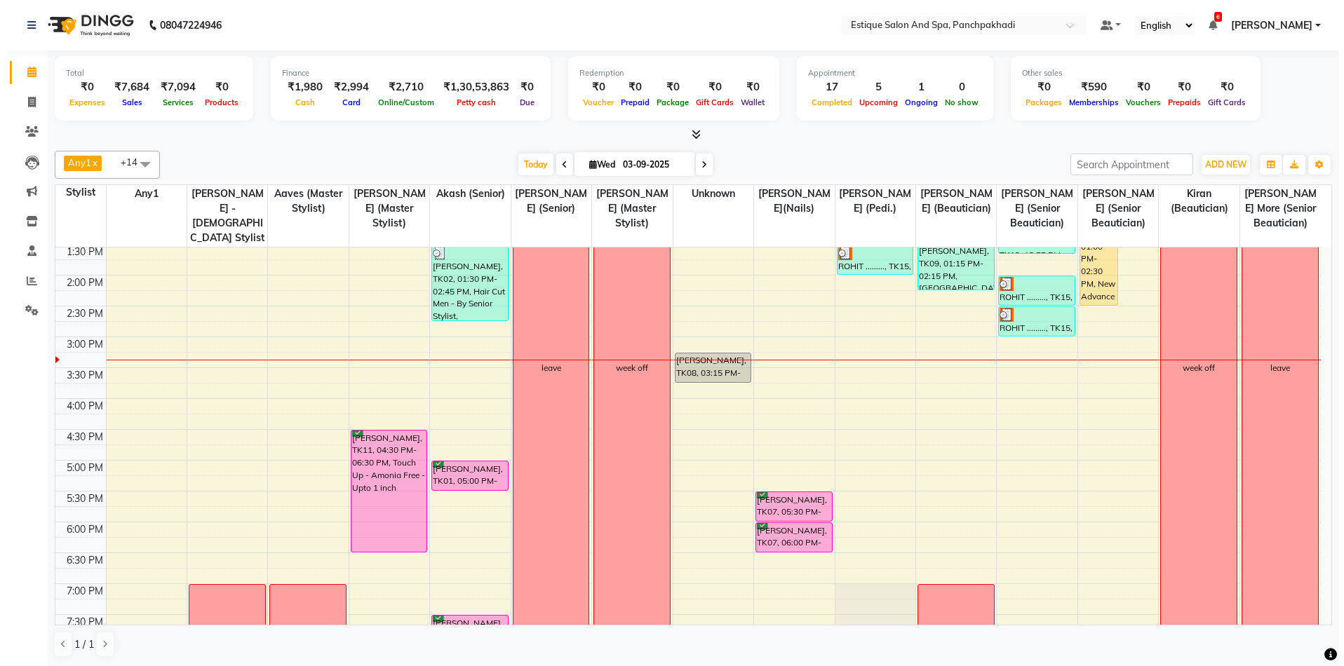
scroll to position [210, 0]
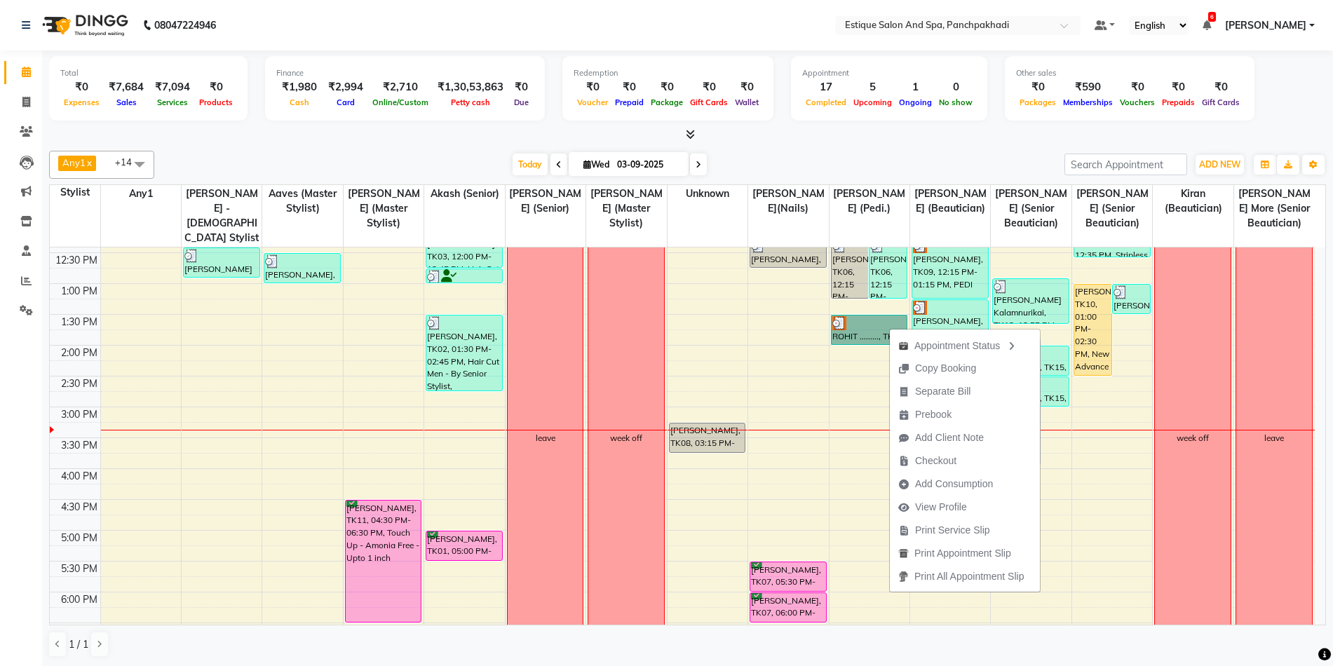
click at [857, 330] on link "ROHIT ........., TK15, 01:30 PM-02:00 PM, Pedicure - Rose" at bounding box center [869, 330] width 77 height 30
select select "3"
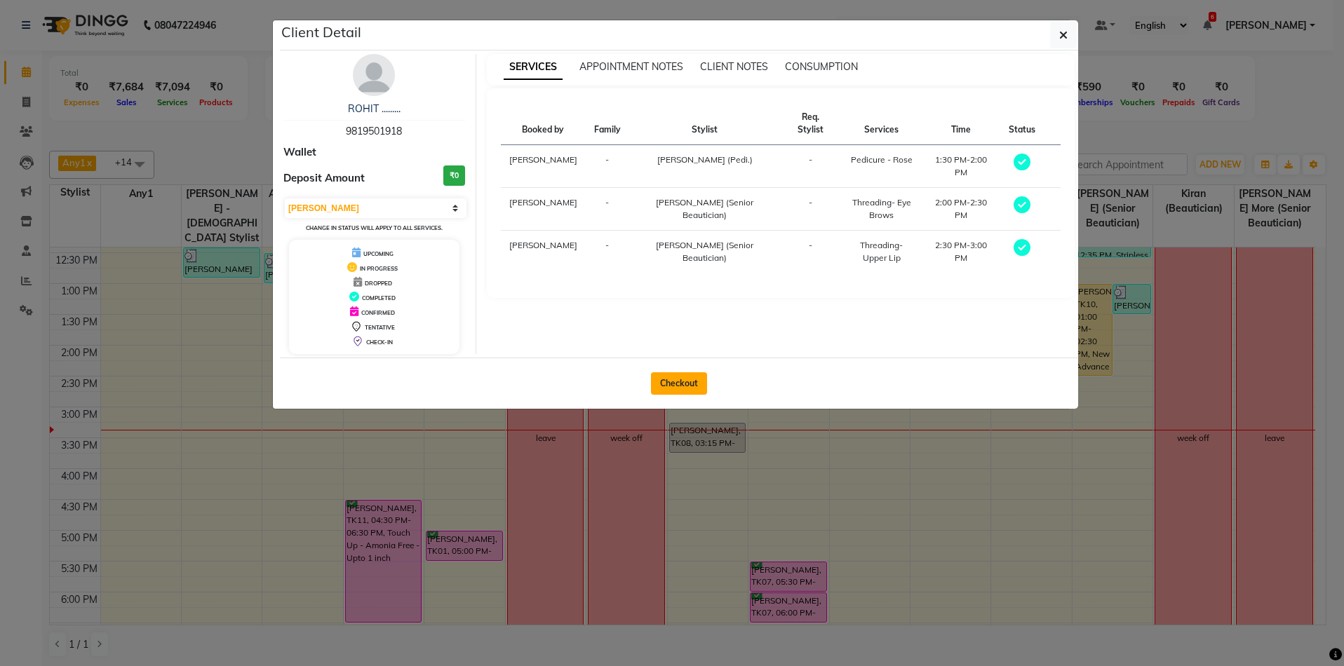
click at [690, 381] on button "Checkout" at bounding box center [679, 383] width 56 height 22
select select "925"
select select "service"
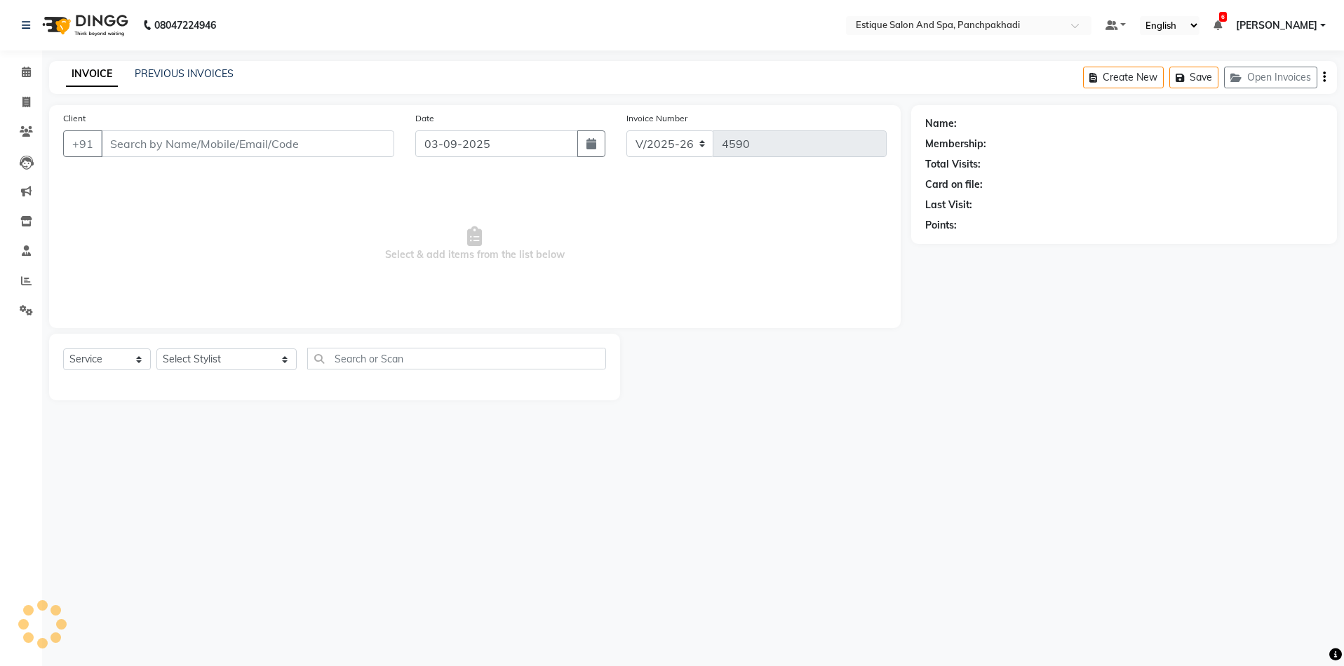
type input "9819501918"
select select "15917"
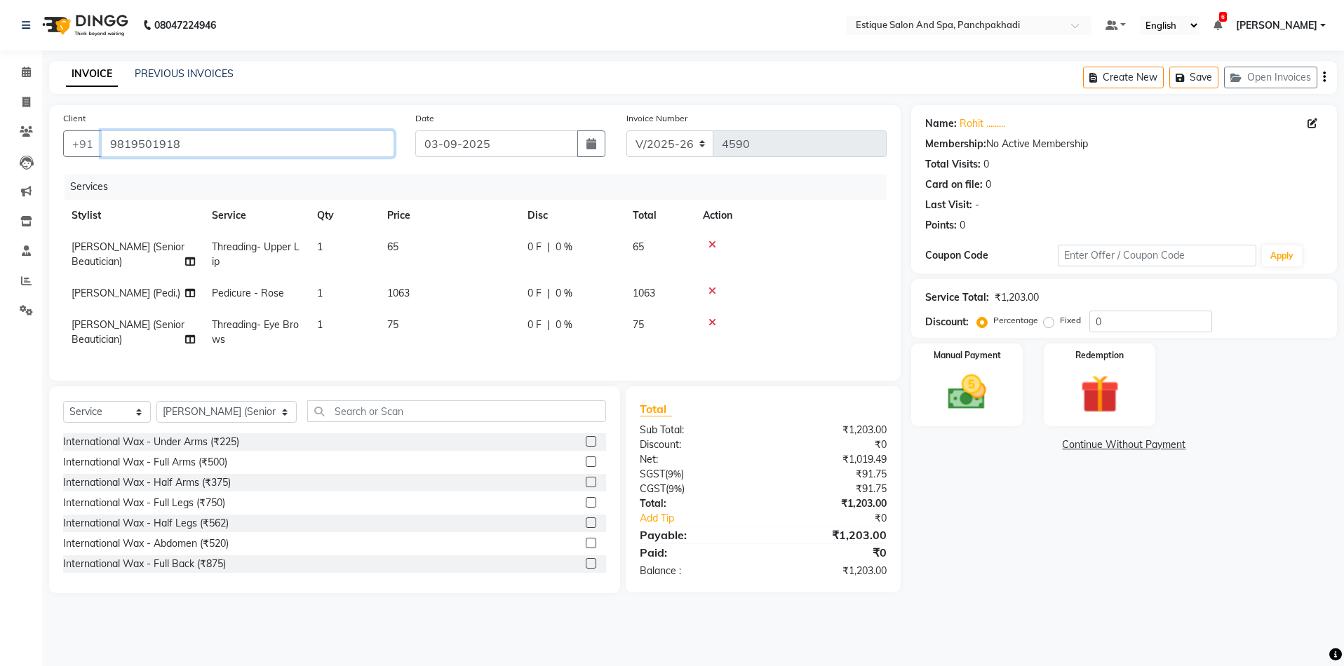
click at [186, 143] on input "9819501918" at bounding box center [247, 143] width 293 height 27
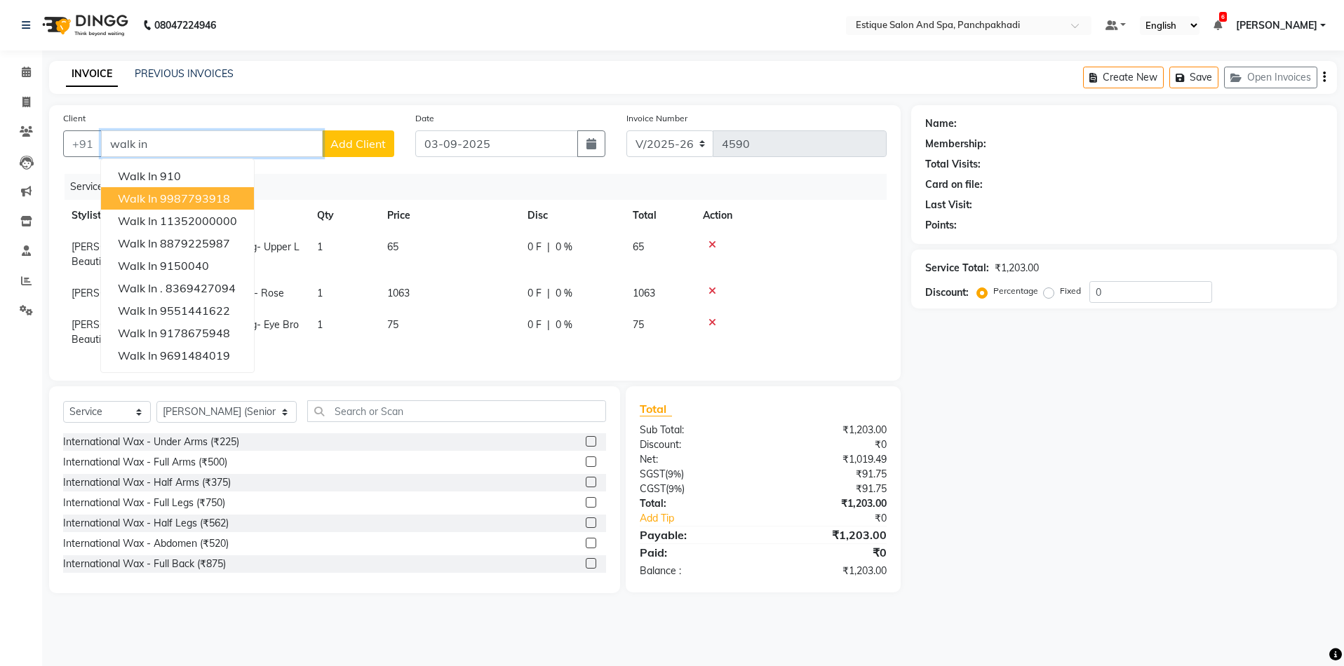
click at [177, 204] on ngb-highlight "9987793918" at bounding box center [195, 198] width 70 height 14
type input "9987793918"
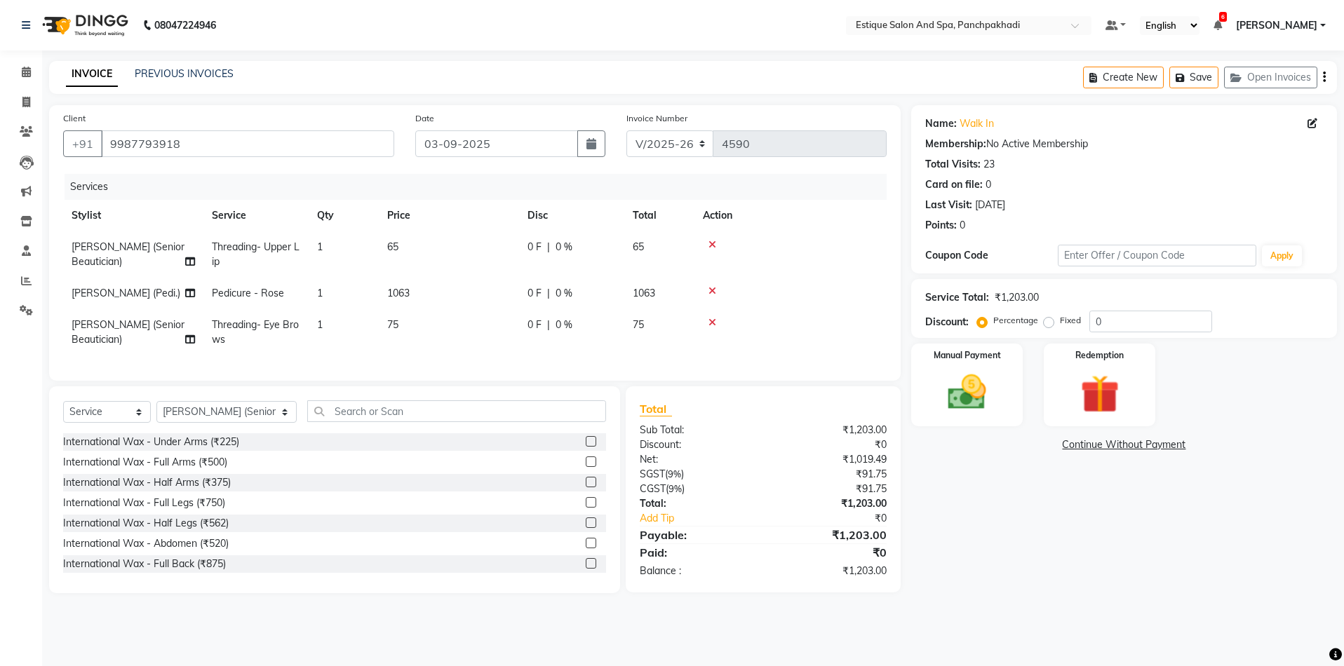
click at [713, 318] on icon at bounding box center [712, 323] width 8 height 10
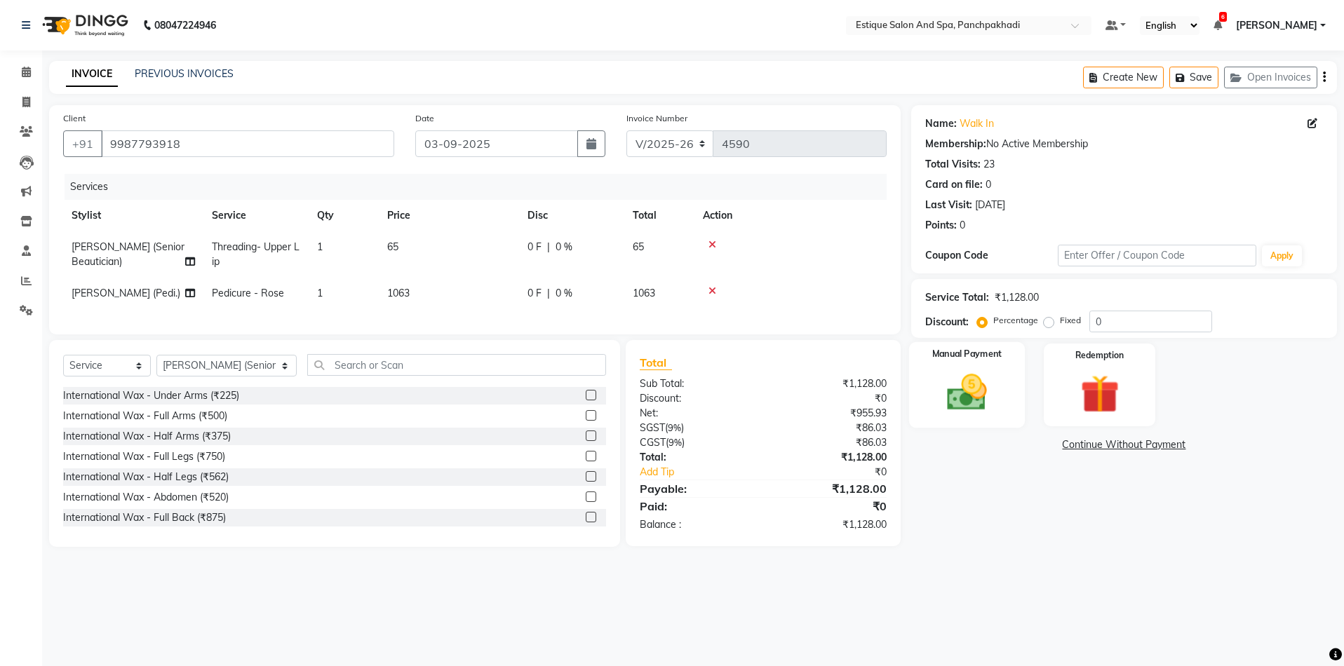
click at [945, 404] on img at bounding box center [966, 393] width 65 height 46
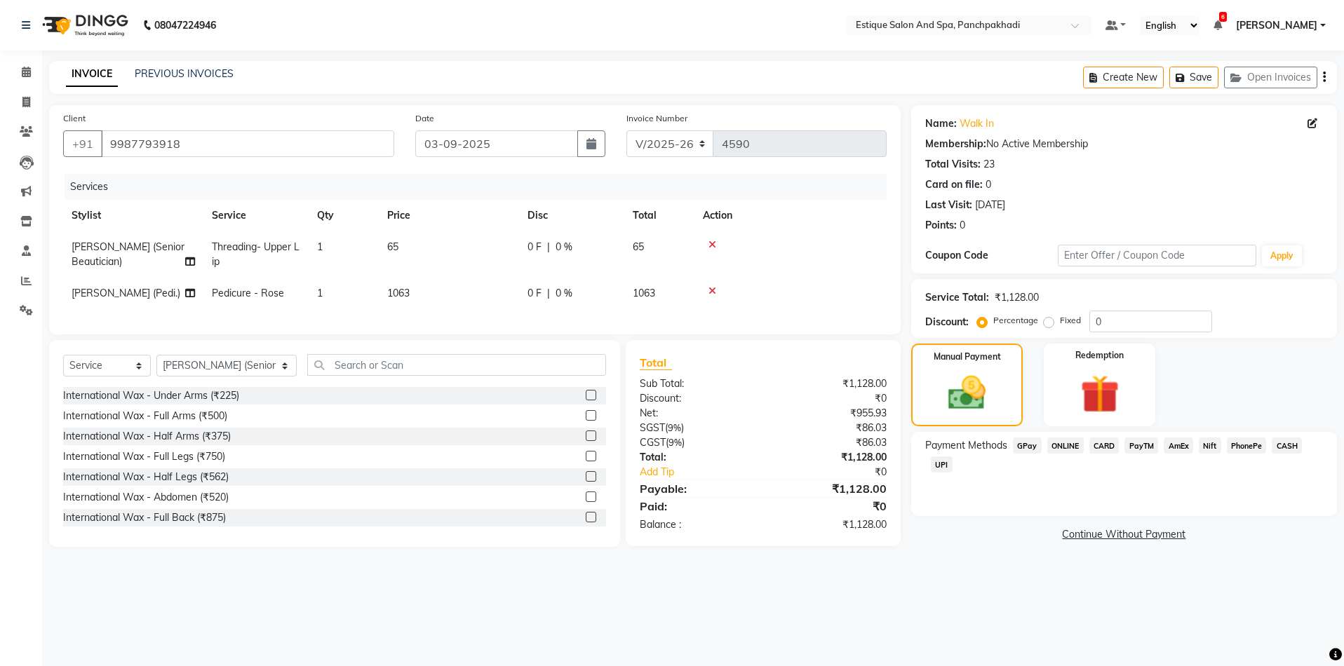
click at [1019, 448] on span "GPay" at bounding box center [1027, 446] width 29 height 16
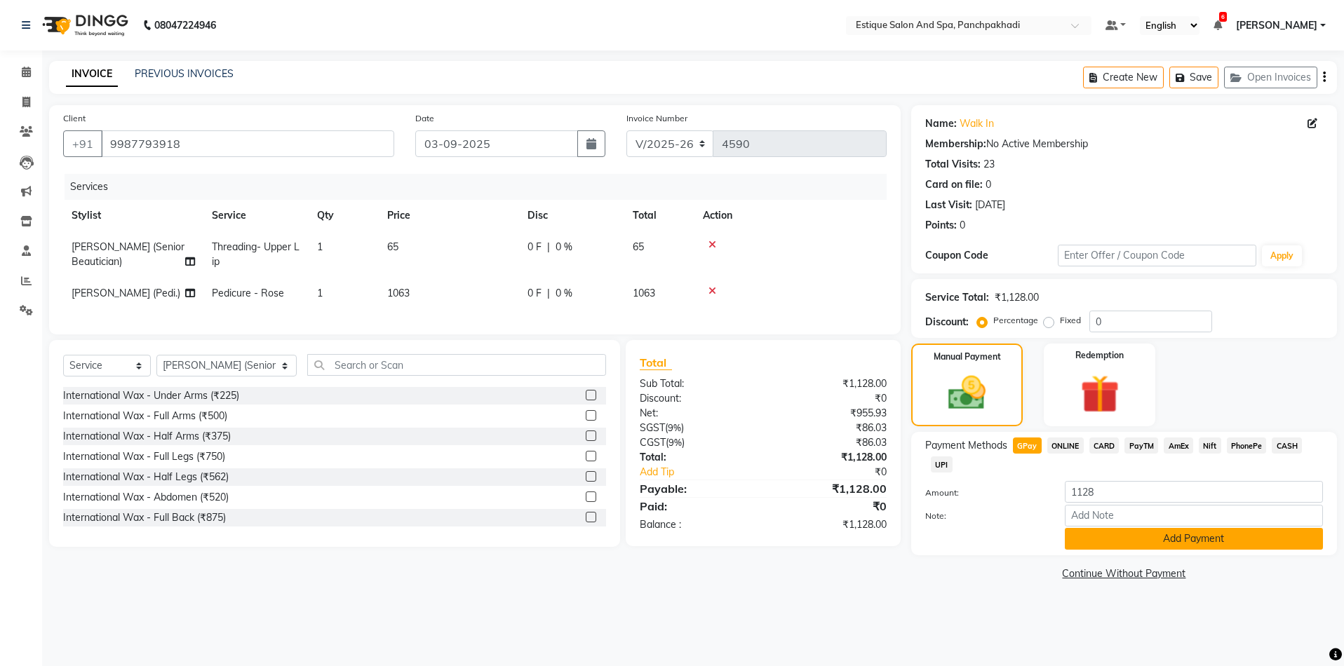
click at [1087, 542] on button "Add Payment" at bounding box center [1194, 539] width 258 height 22
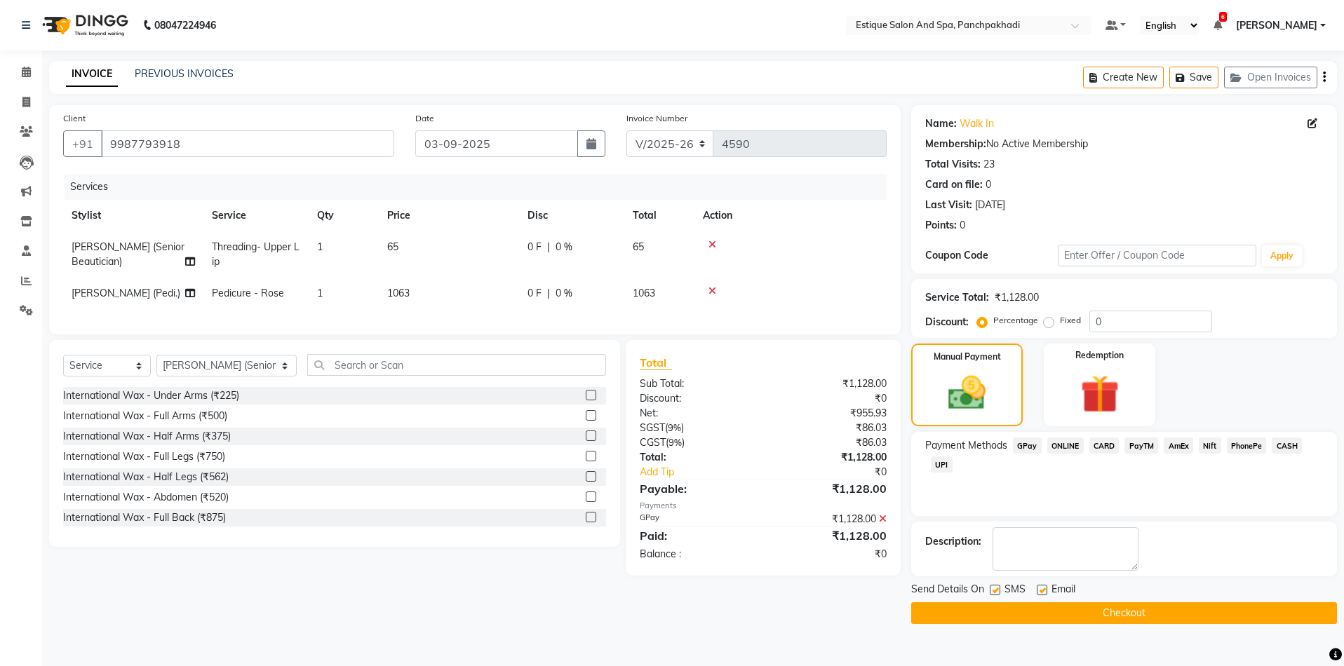
click at [1096, 611] on button "Checkout" at bounding box center [1124, 614] width 426 height 22
click at [1115, 609] on button "Checkout" at bounding box center [1124, 614] width 426 height 22
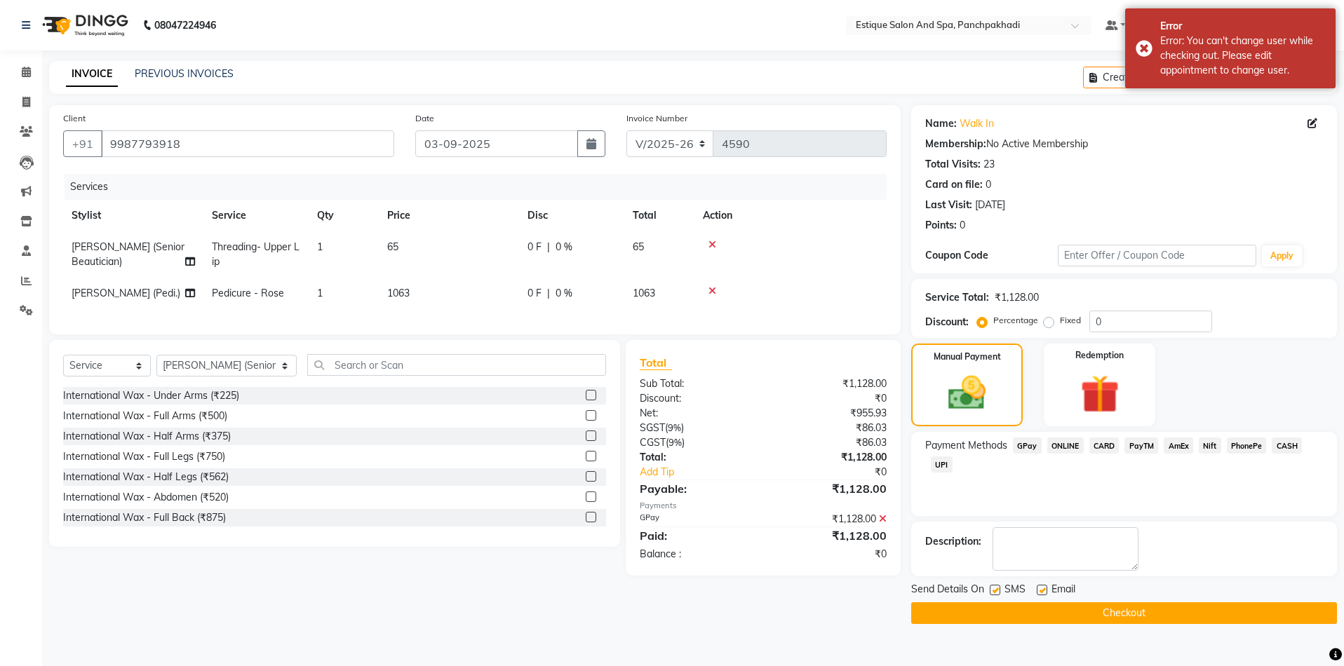
click at [1121, 618] on button "Checkout" at bounding box center [1124, 614] width 426 height 22
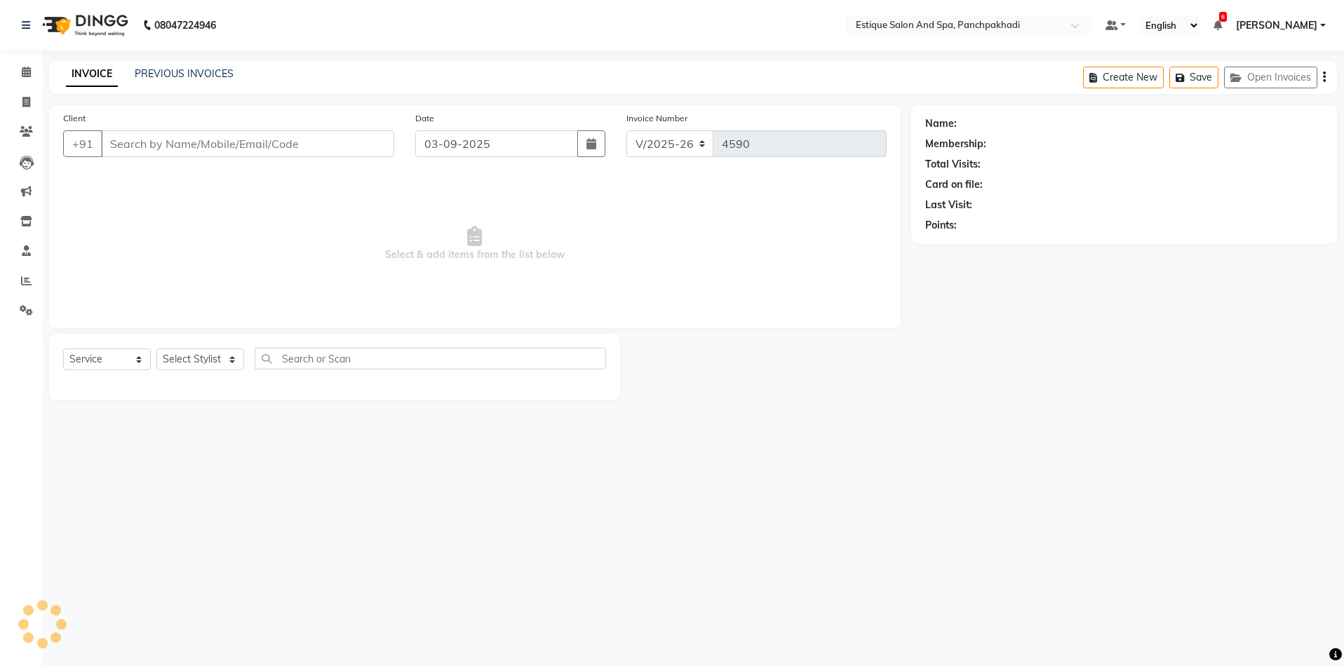
select select "925"
select select "service"
type input "9819501918"
select select "15917"
select select "925"
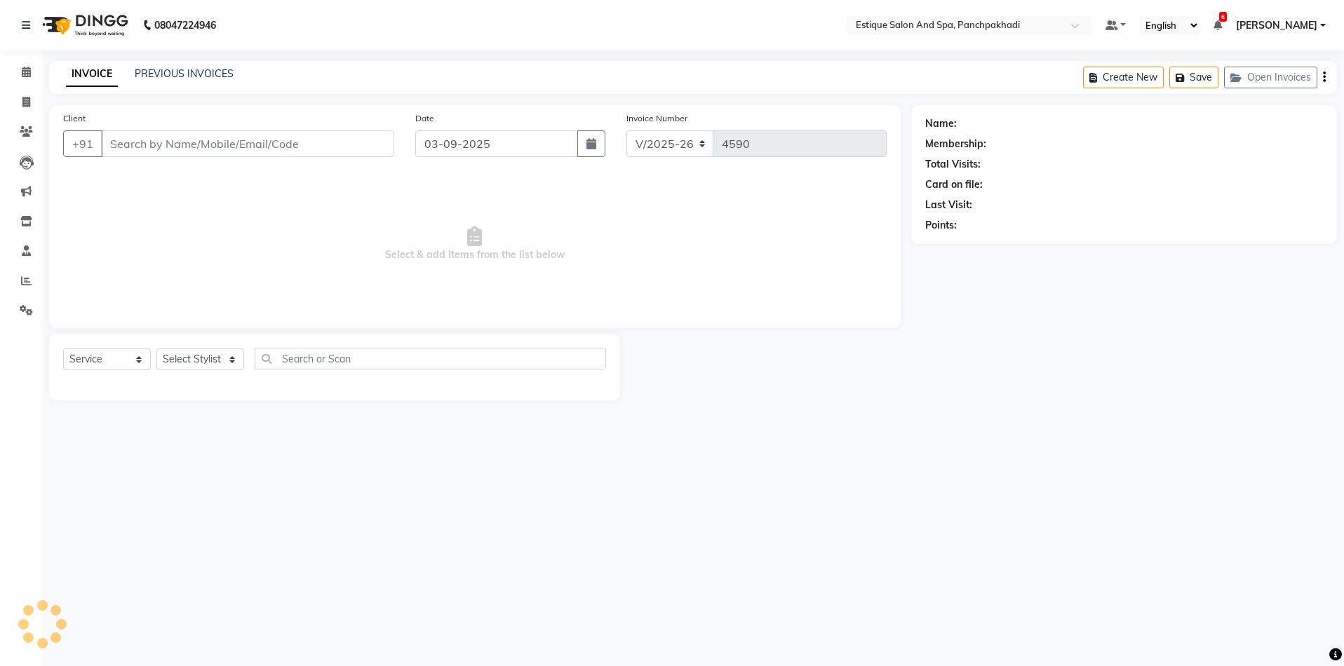
select select "service"
type input "9819501918"
select select "15917"
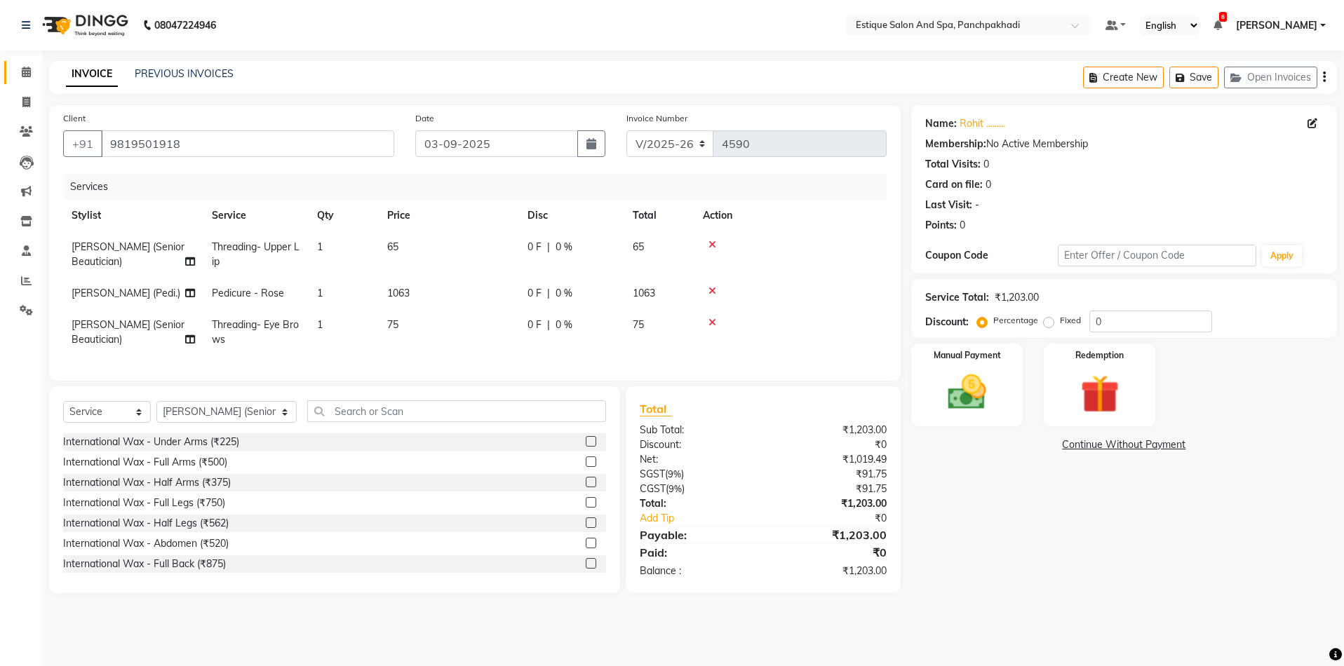
click at [34, 80] on span at bounding box center [26, 73] width 25 height 16
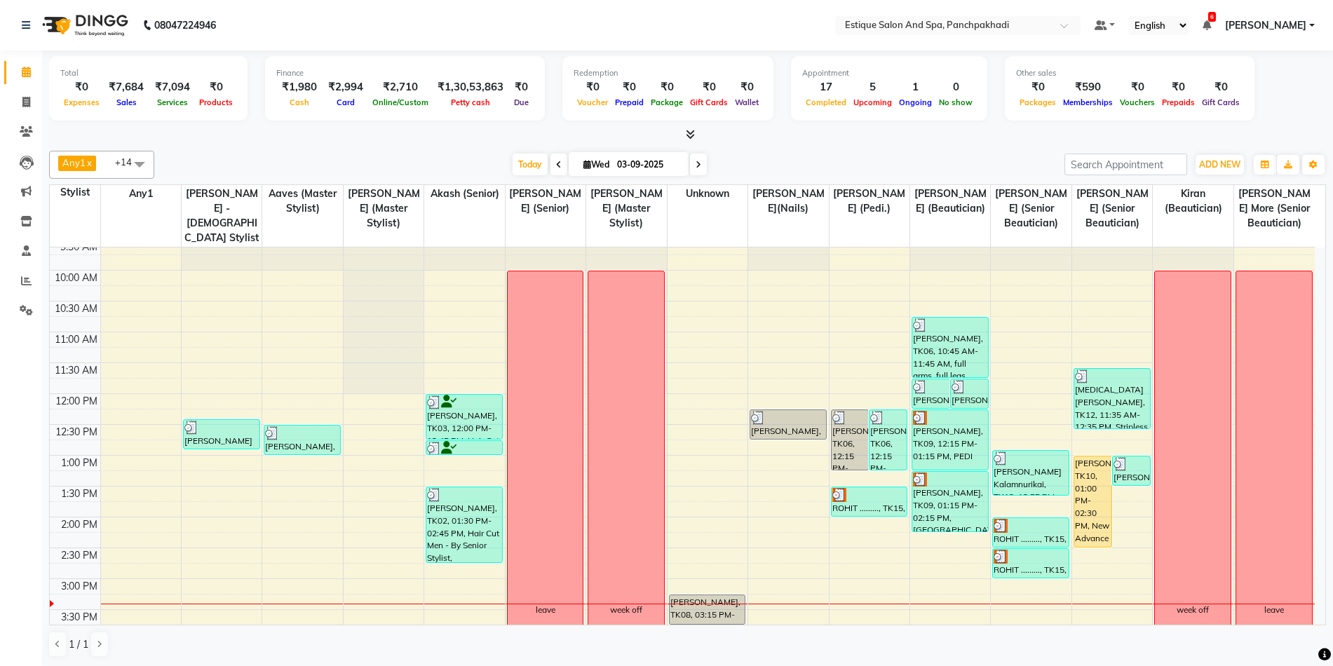
scroll to position [140, 0]
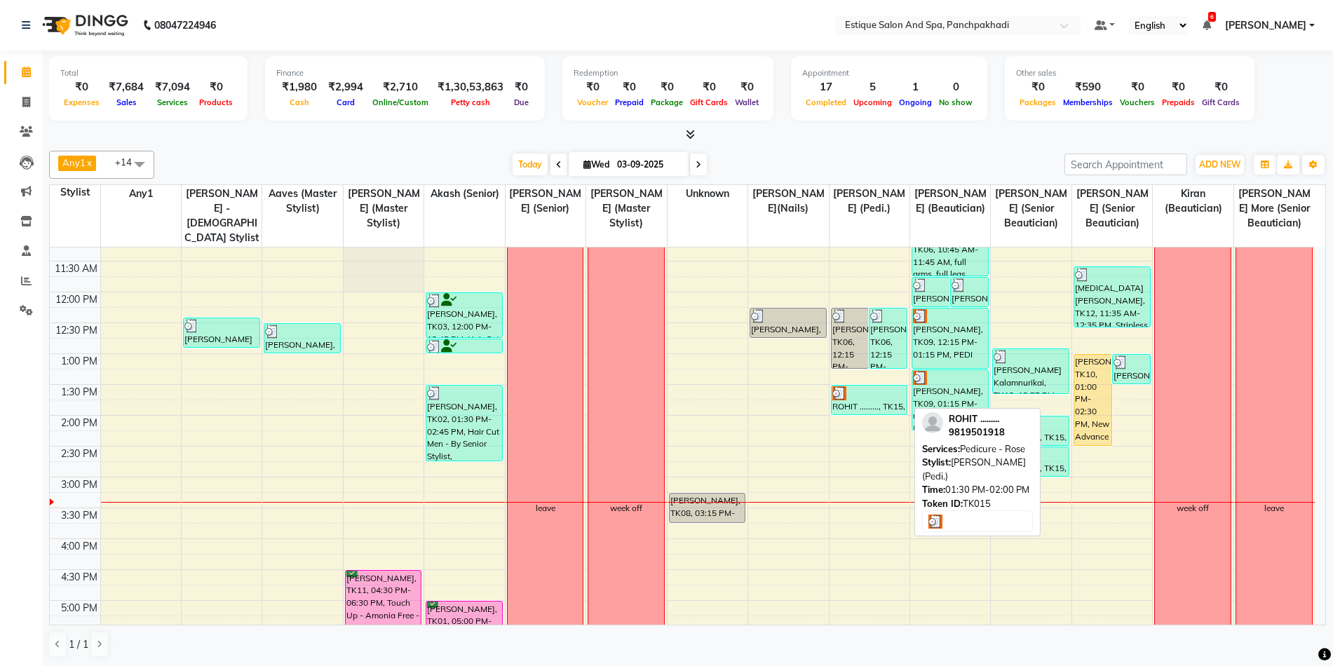
click at [873, 402] on div "ROHIT ........., TK15, 01:30 PM-02:00 PM, Pedicure - Rose" at bounding box center [870, 400] width 76 height 29
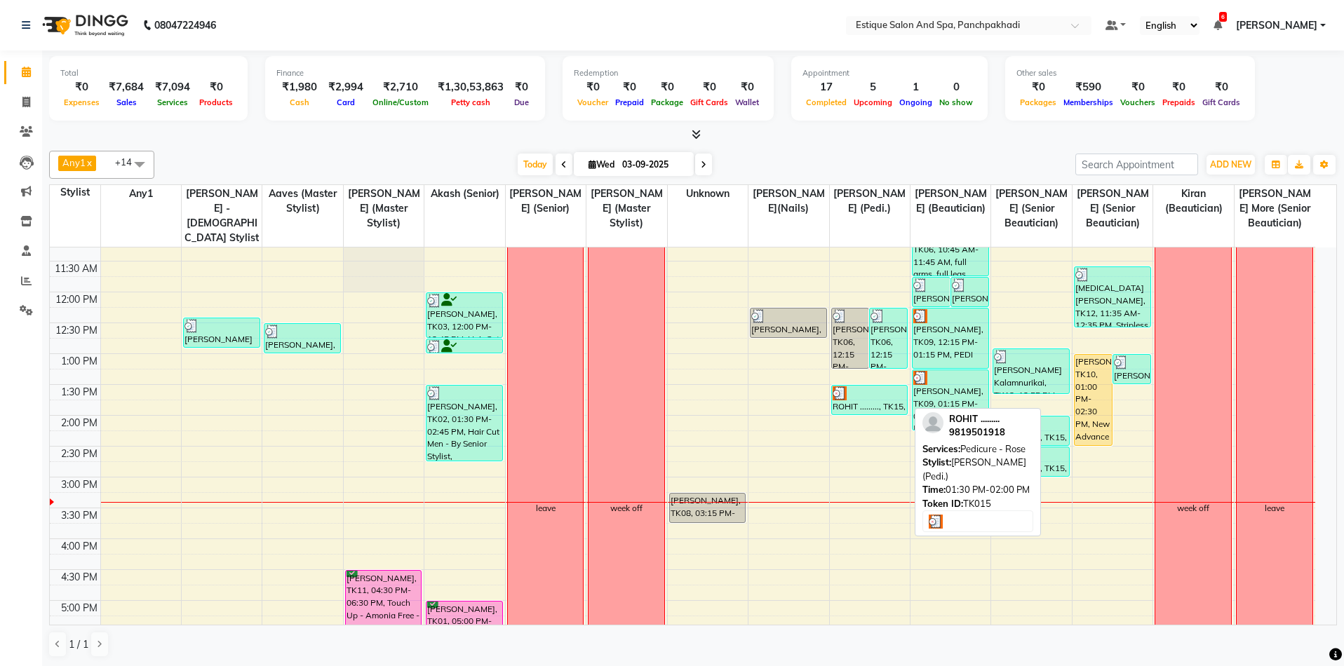
select select "3"
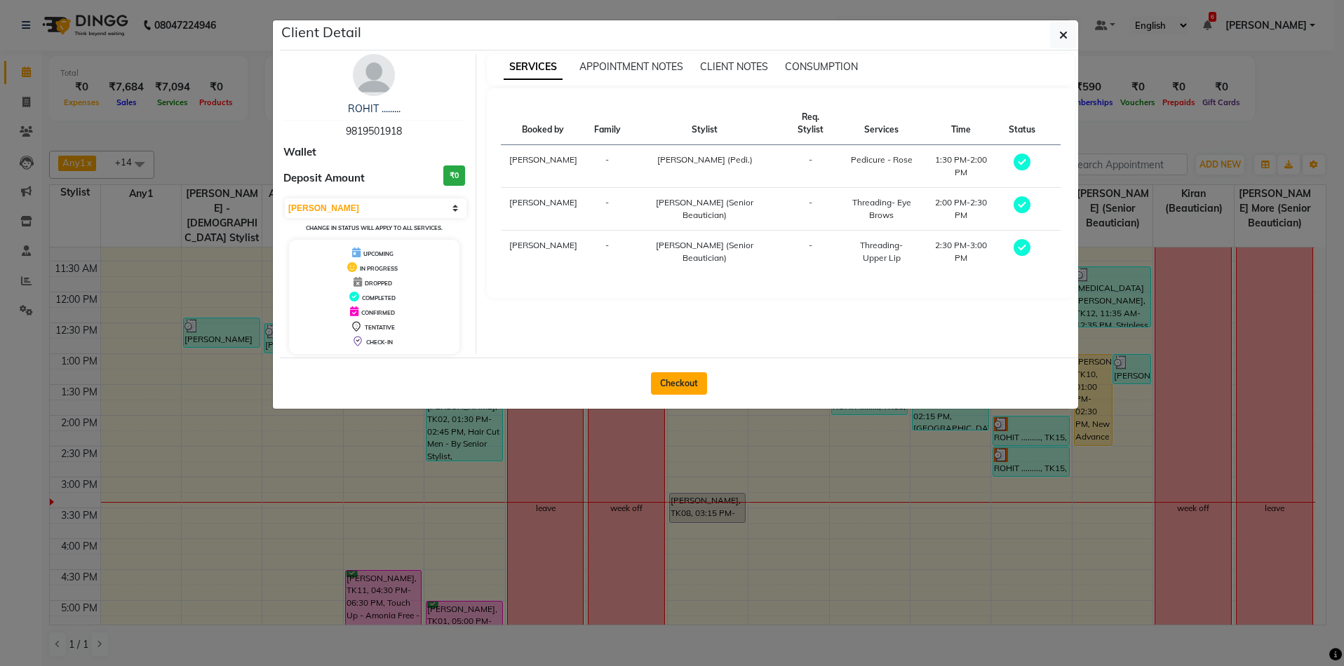
click at [675, 388] on button "Checkout" at bounding box center [679, 383] width 56 height 22
select select "925"
select select "service"
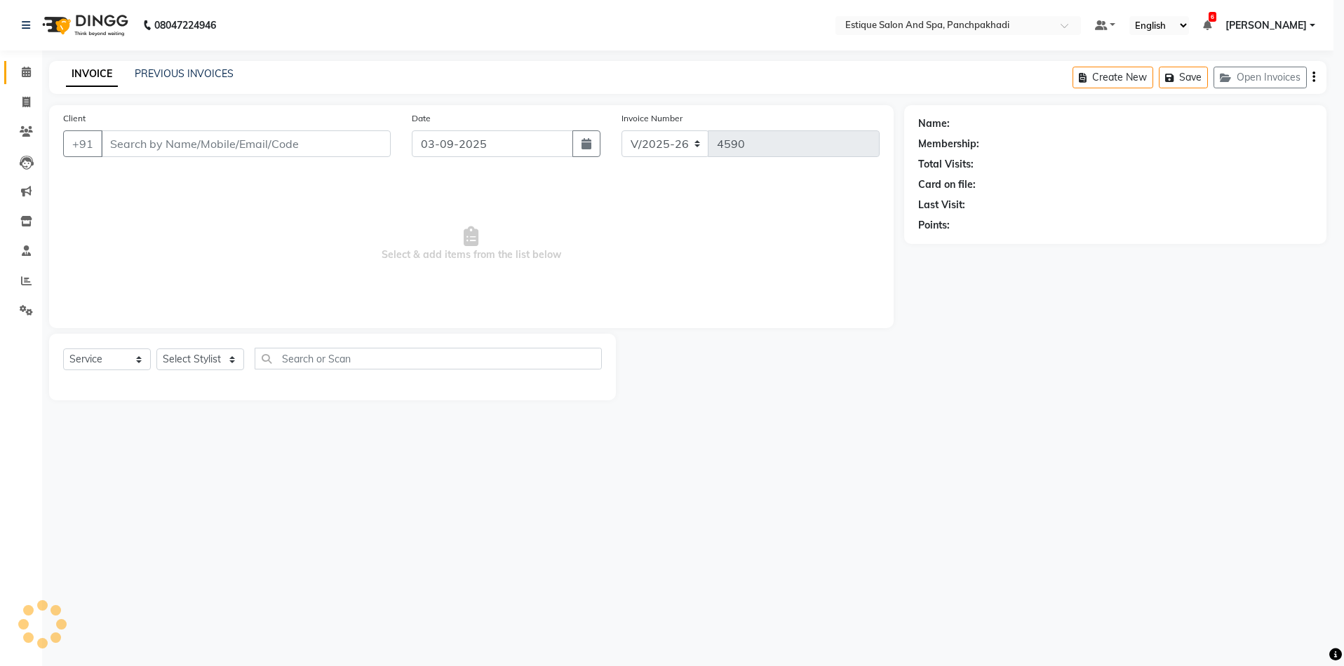
type input "9819501918"
select select "15917"
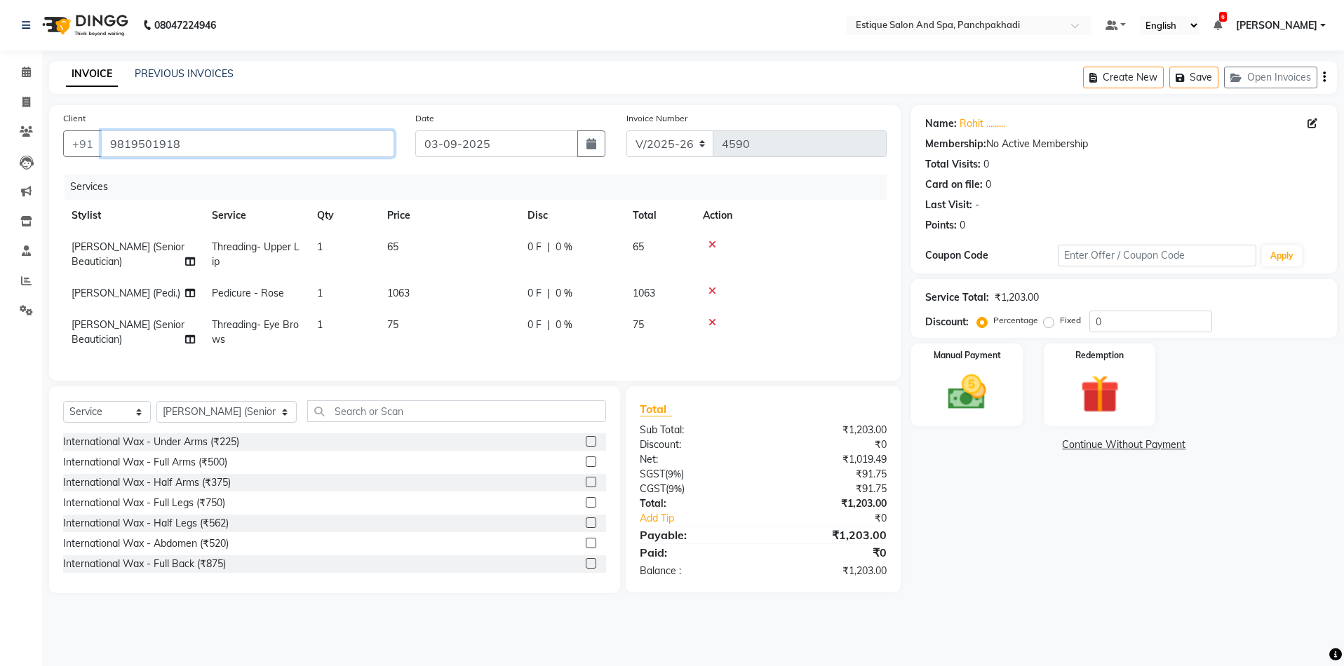
click at [138, 139] on input "9819501918" at bounding box center [247, 143] width 293 height 27
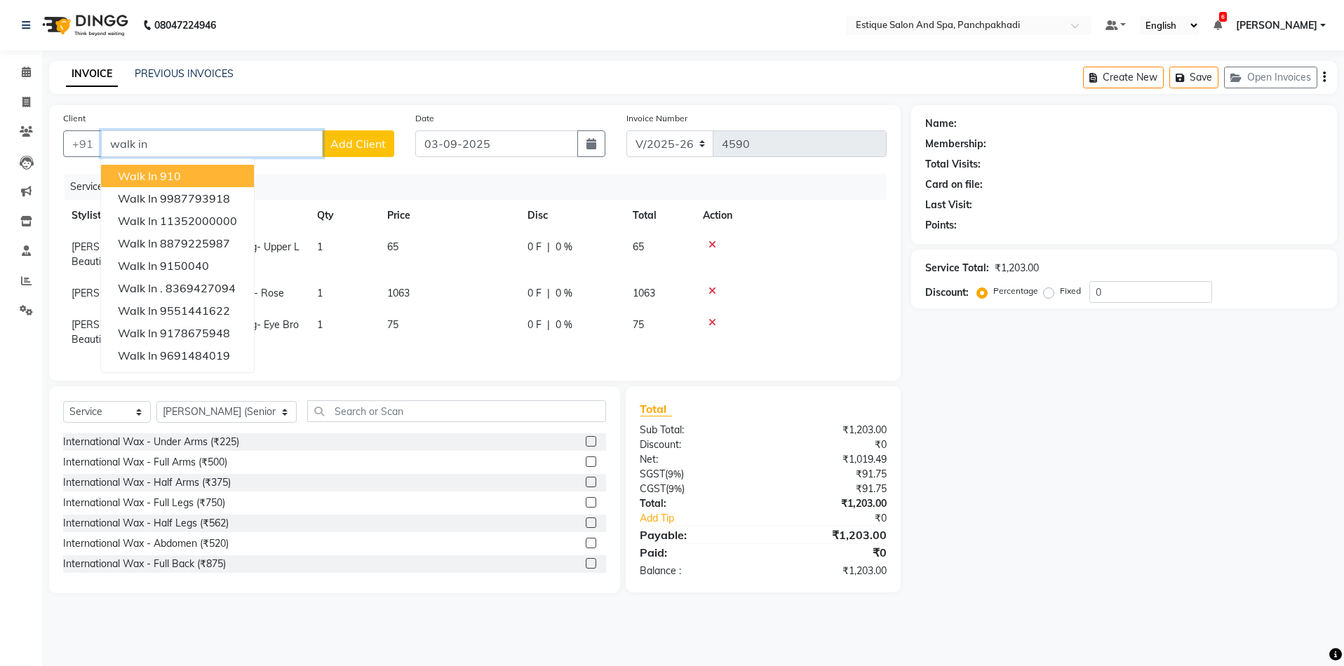
click at [154, 180] on span "walk in" at bounding box center [137, 176] width 39 height 14
type input "910"
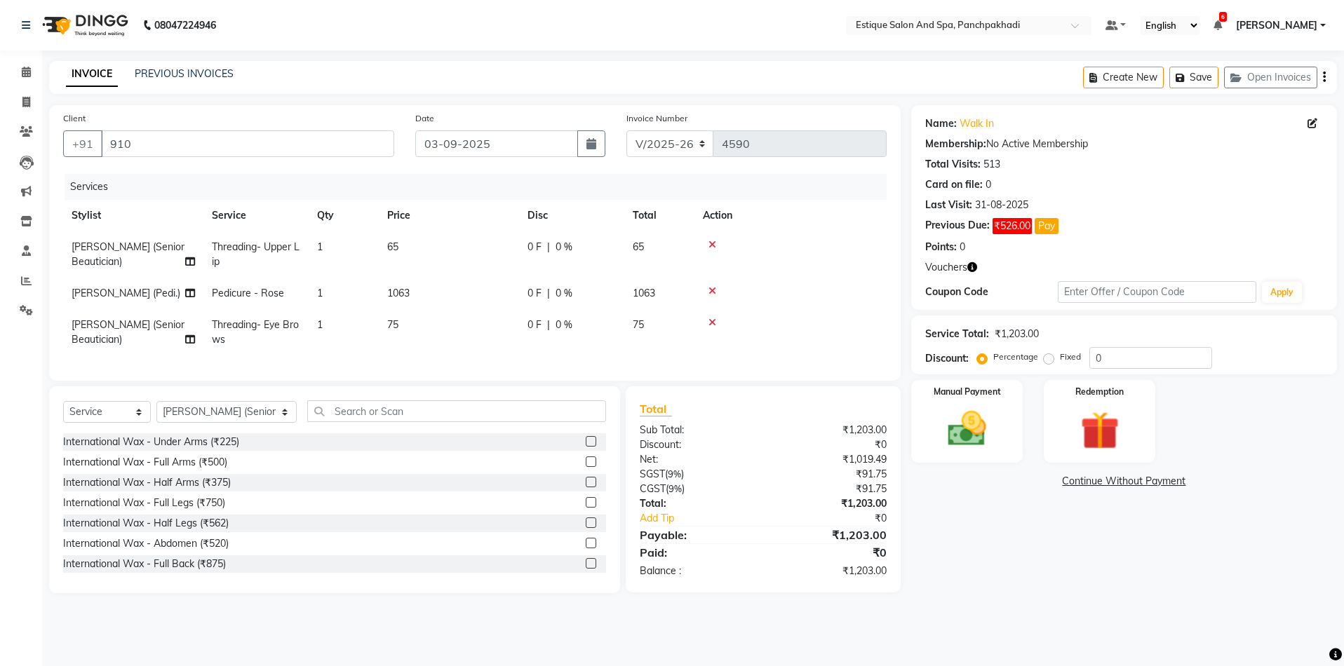
click at [709, 318] on icon at bounding box center [712, 323] width 8 height 10
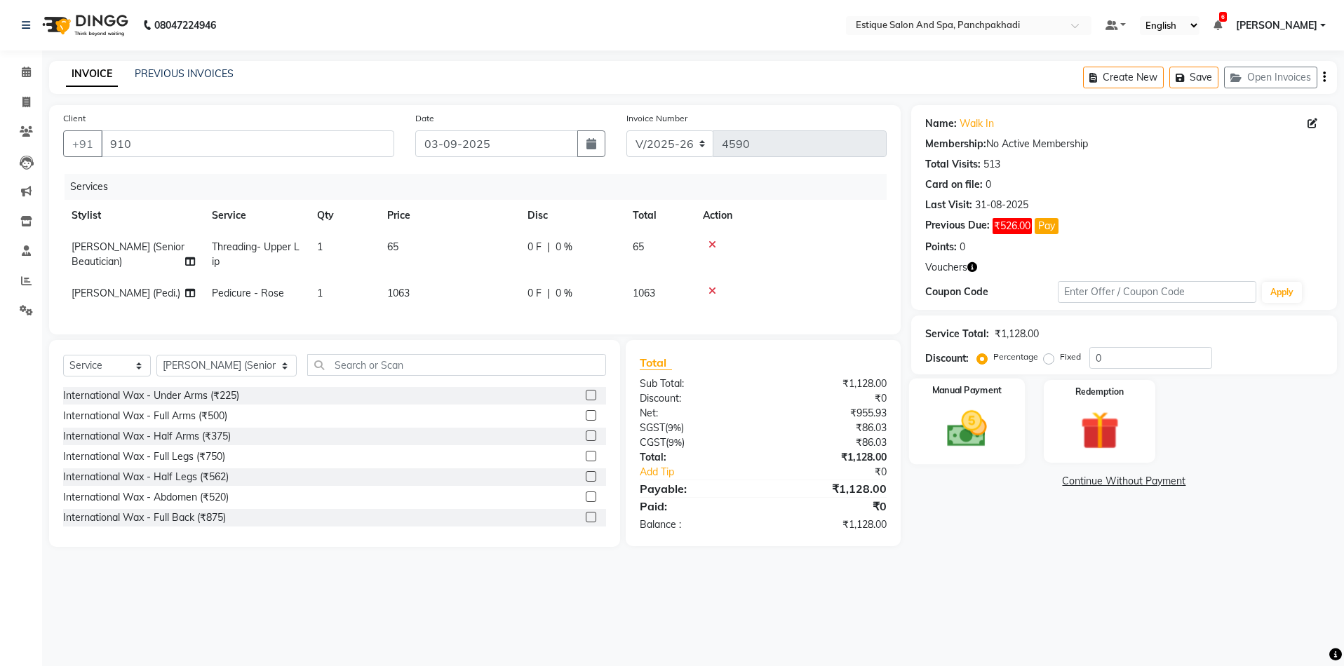
click at [983, 431] on img at bounding box center [966, 429] width 65 height 46
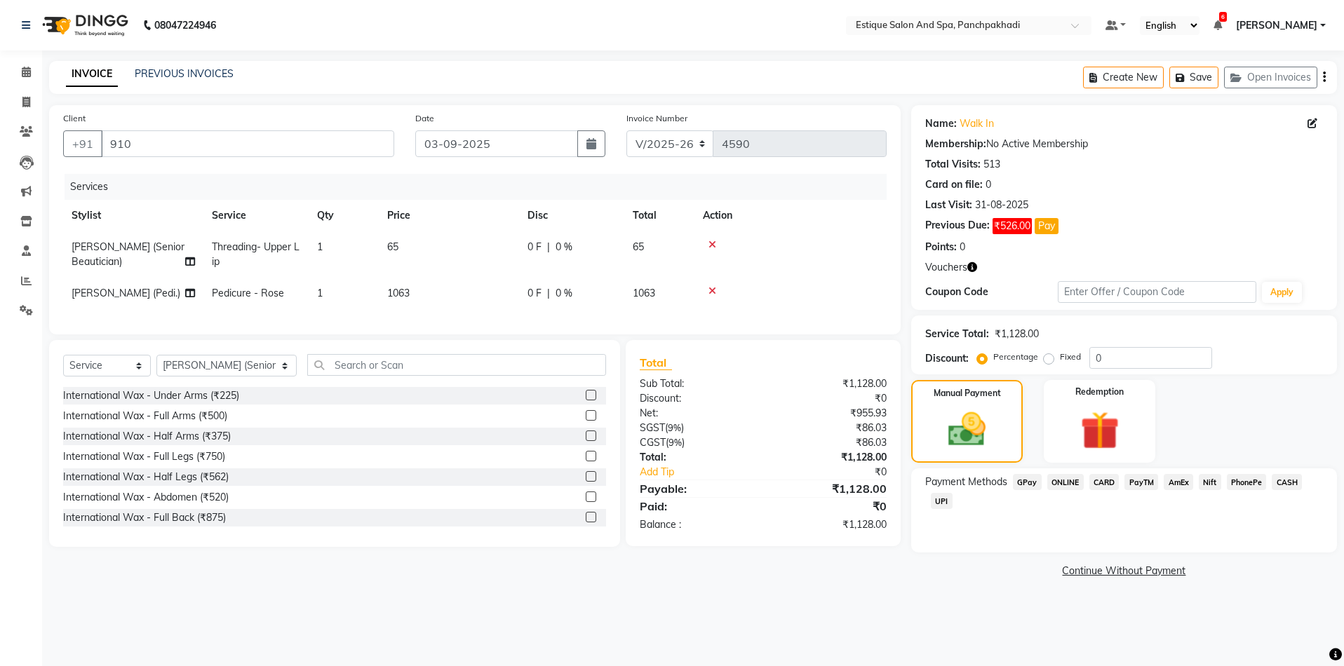
click at [1024, 480] on span "GPay" at bounding box center [1027, 482] width 29 height 16
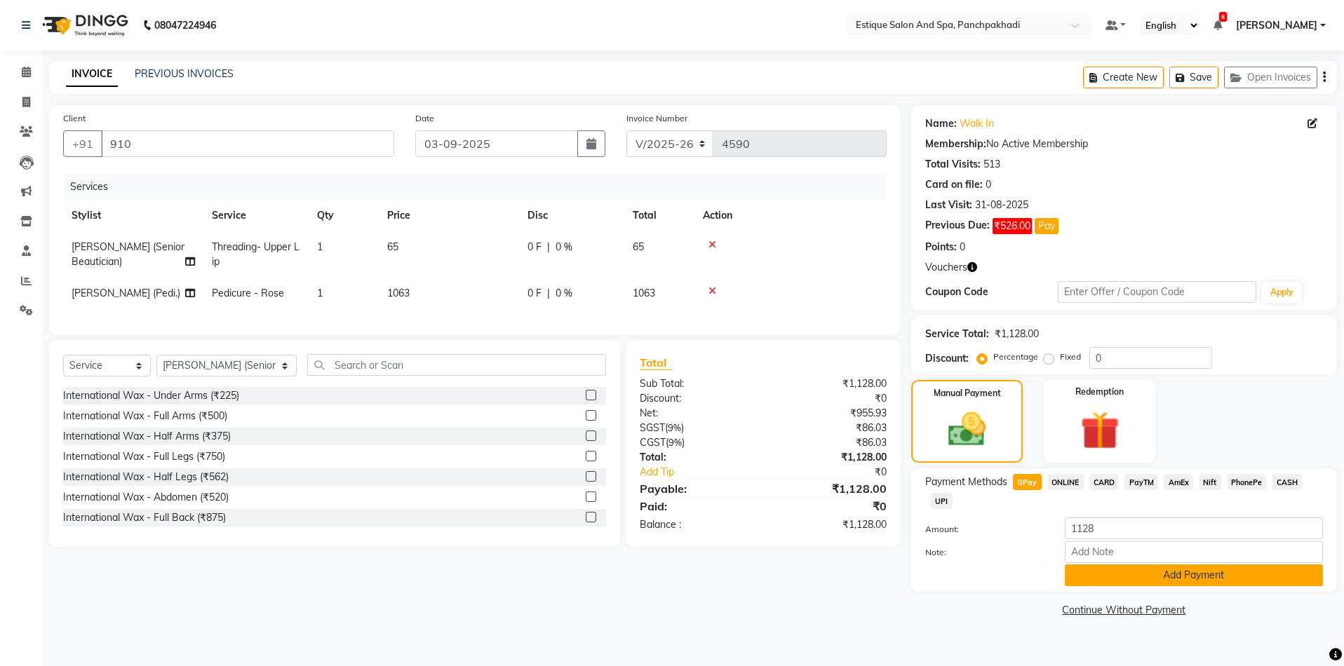
click at [1105, 584] on button "Add Payment" at bounding box center [1194, 576] width 258 height 22
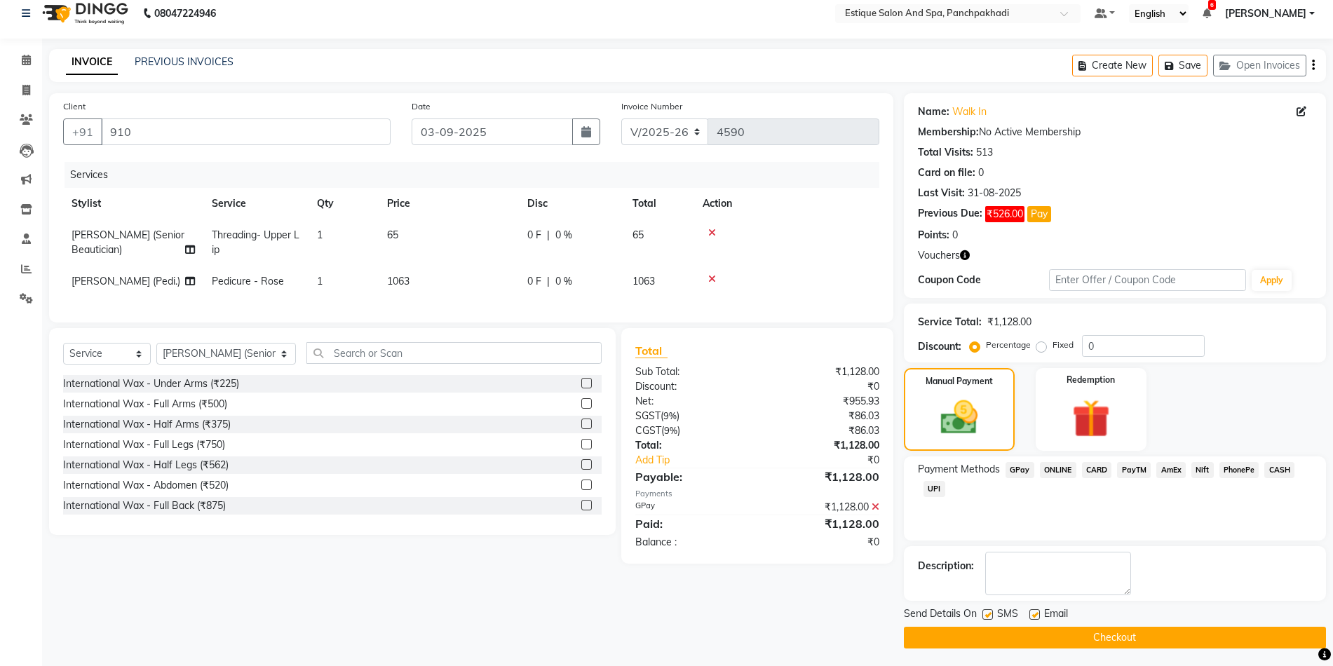
scroll to position [15, 0]
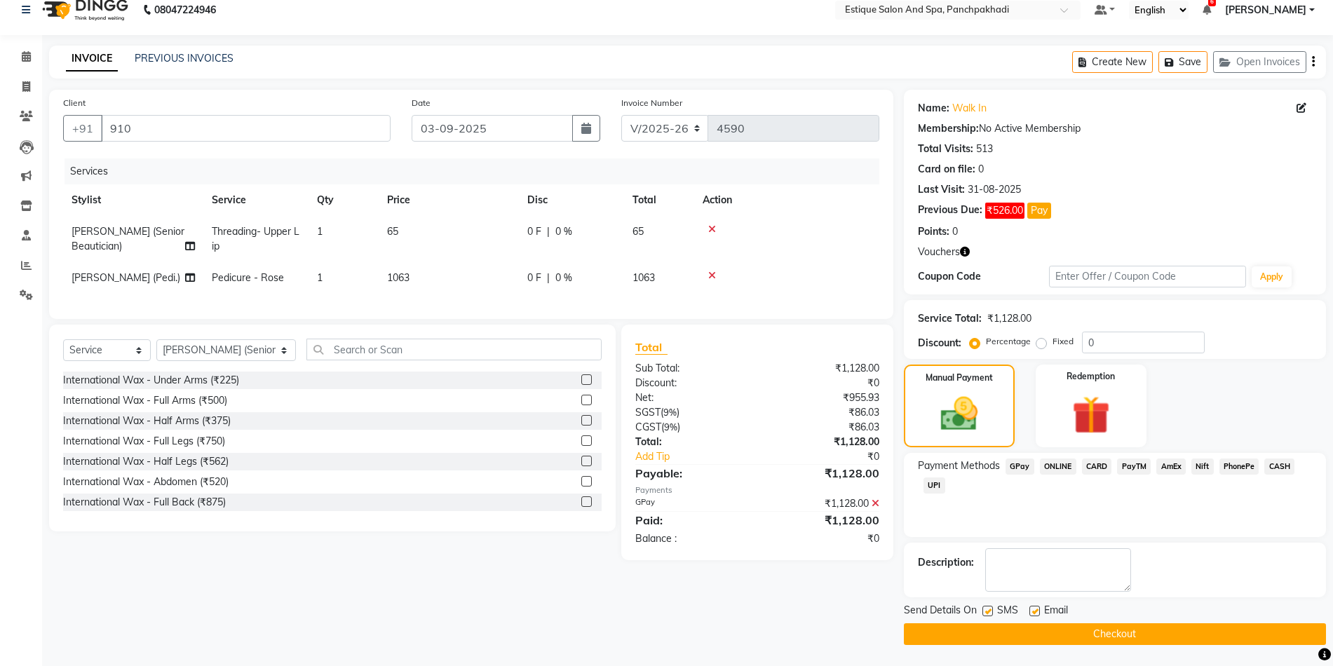
click at [1138, 635] on button "Checkout" at bounding box center [1115, 635] width 422 height 22
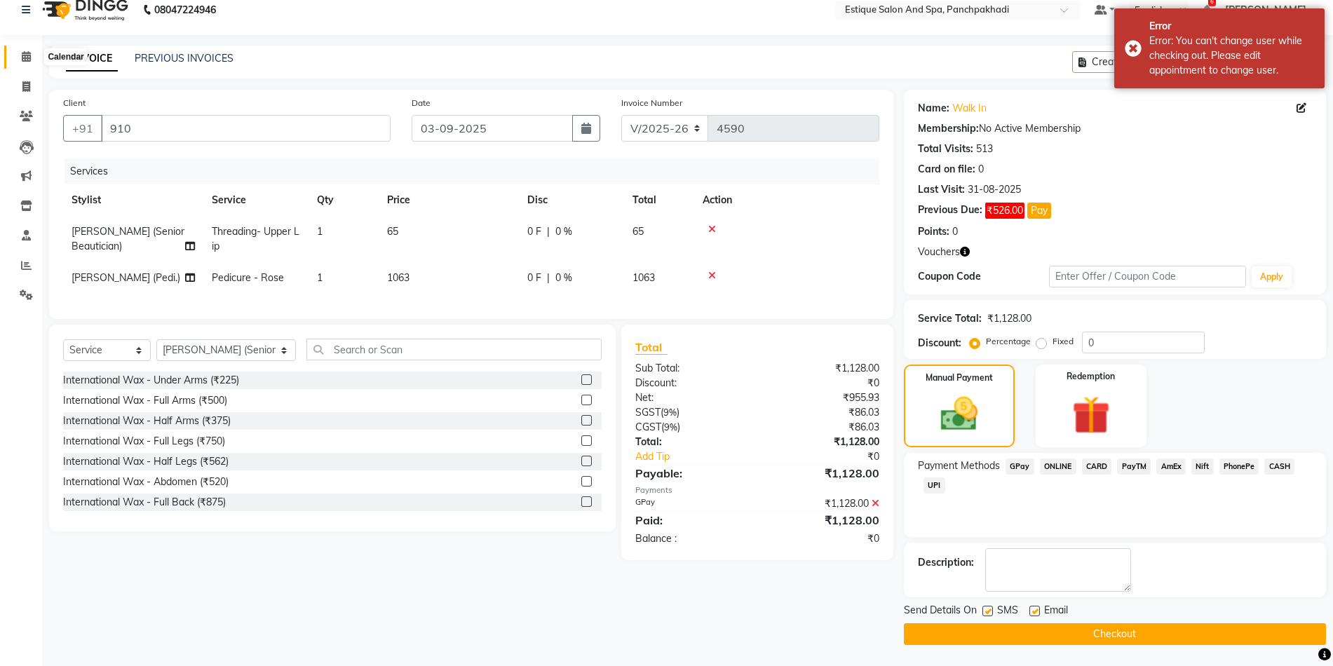
click at [25, 53] on icon at bounding box center [26, 56] width 9 height 11
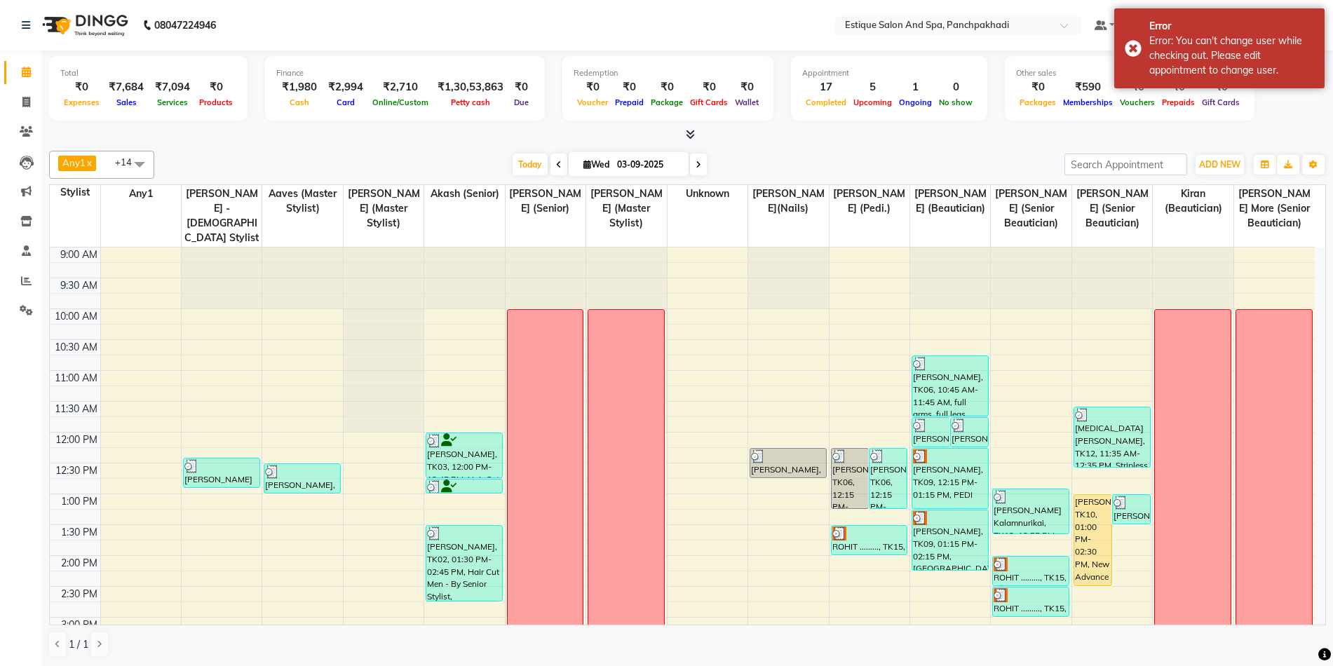
drag, startPoint x: 875, startPoint y: 538, endPoint x: 716, endPoint y: 549, distance: 158.9
click at [716, 549] on div "9:00 AM 9:30 AM 10:00 AM 10:30 AM 11:00 AM 11:30 AM 12:00 PM 12:30 PM 1:00 PM 1…" at bounding box center [682, 649] width 1265 height 802
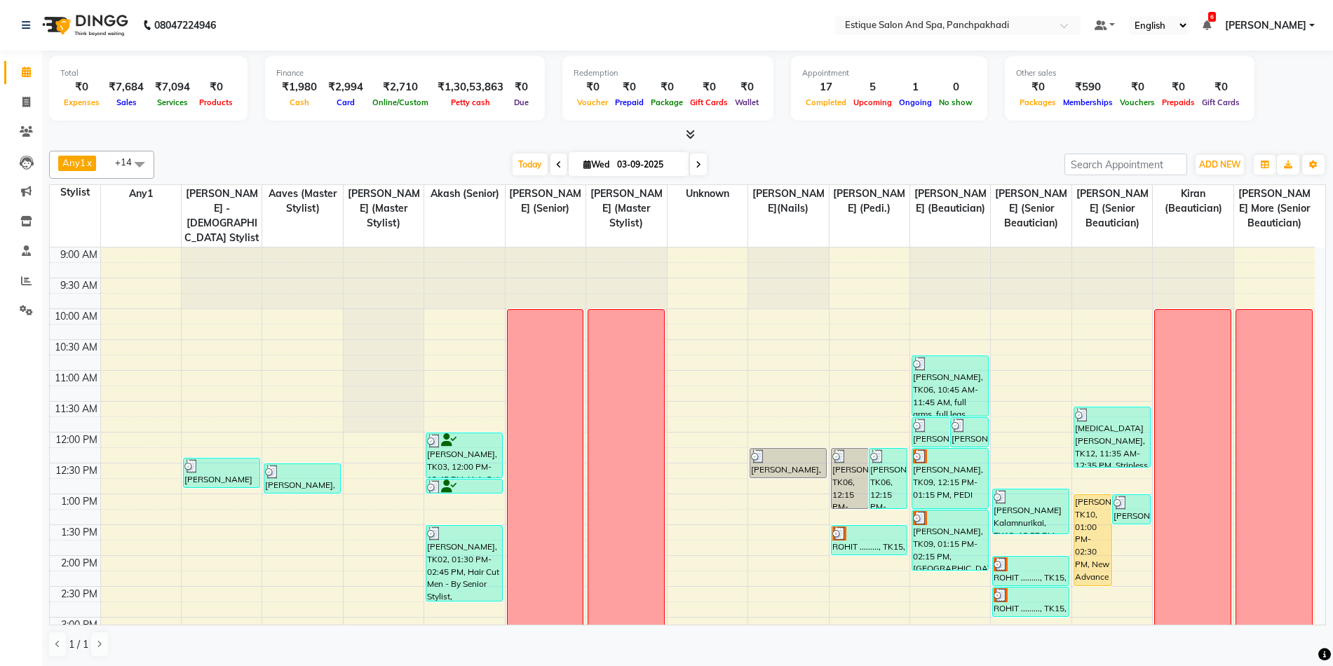
drag, startPoint x: 844, startPoint y: 547, endPoint x: 821, endPoint y: 546, distance: 23.2
click at [821, 546] on div "9:00 AM 9:30 AM 10:00 AM 10:30 AM 11:00 AM 11:30 AM 12:00 PM 12:30 PM 1:00 PM 1…" at bounding box center [682, 649] width 1265 height 802
click at [19, 105] on span at bounding box center [26, 103] width 25 height 16
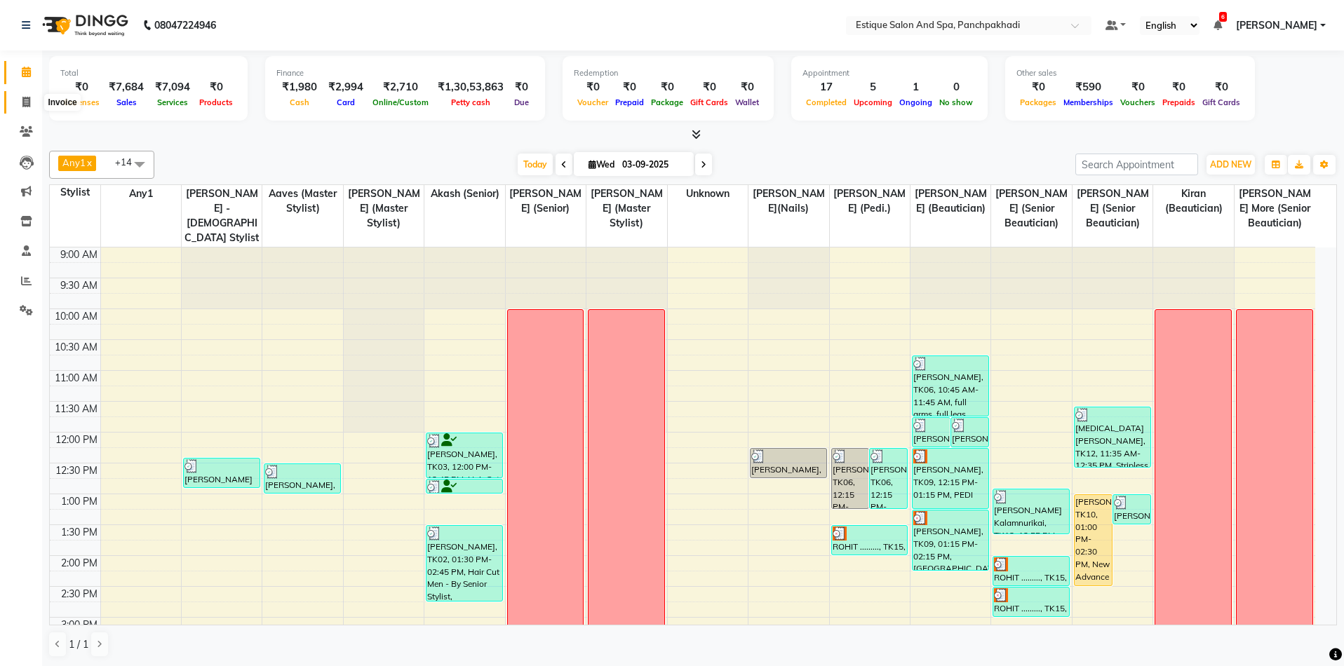
select select "925"
select select "service"
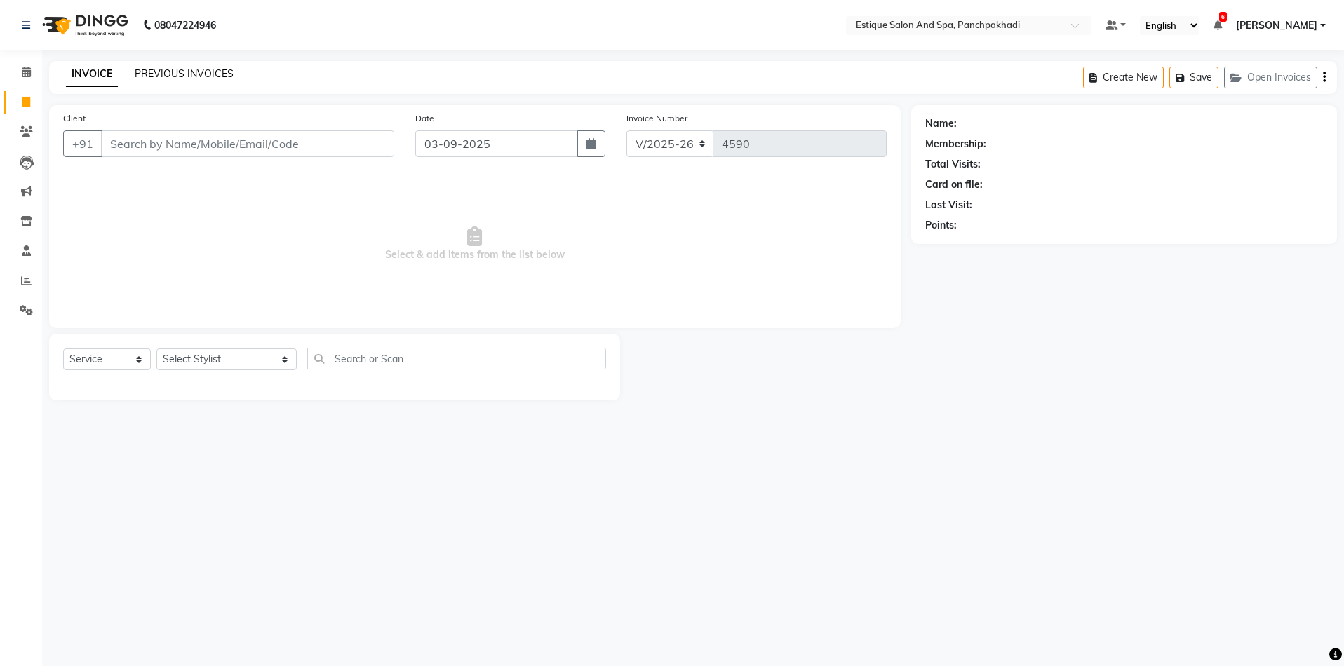
click at [164, 71] on link "PREVIOUS INVOICES" at bounding box center [184, 73] width 99 height 13
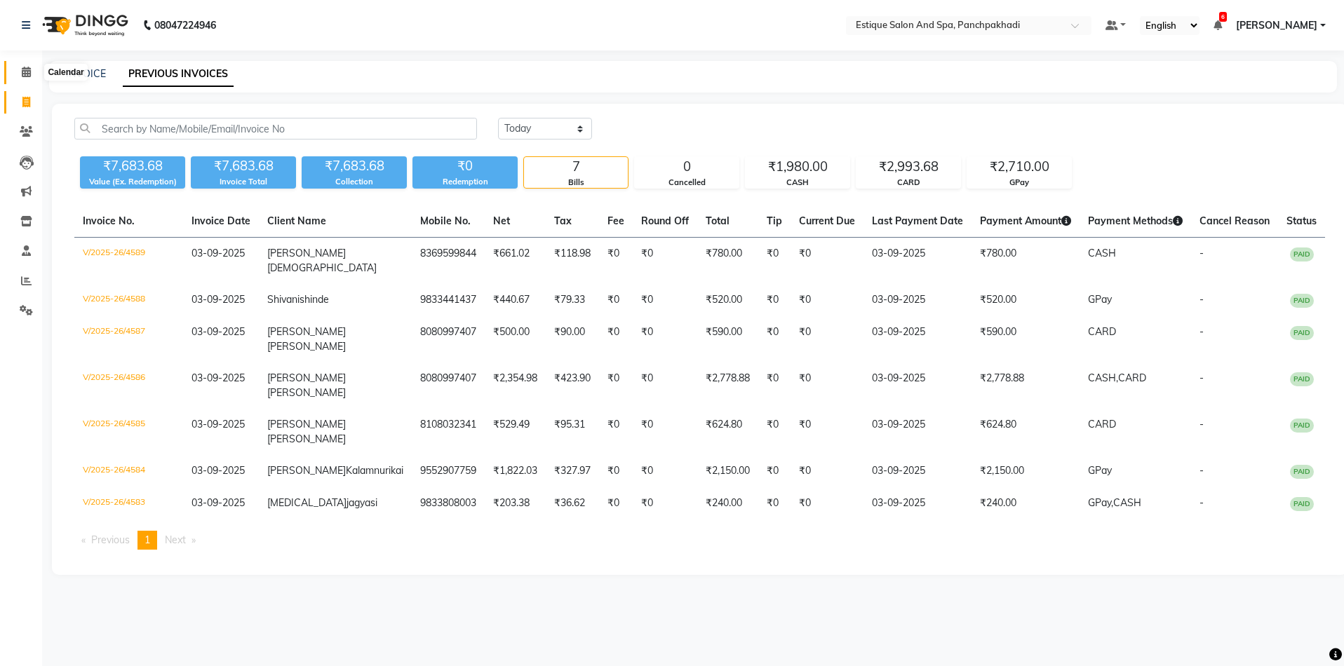
click at [32, 70] on span at bounding box center [26, 73] width 25 height 16
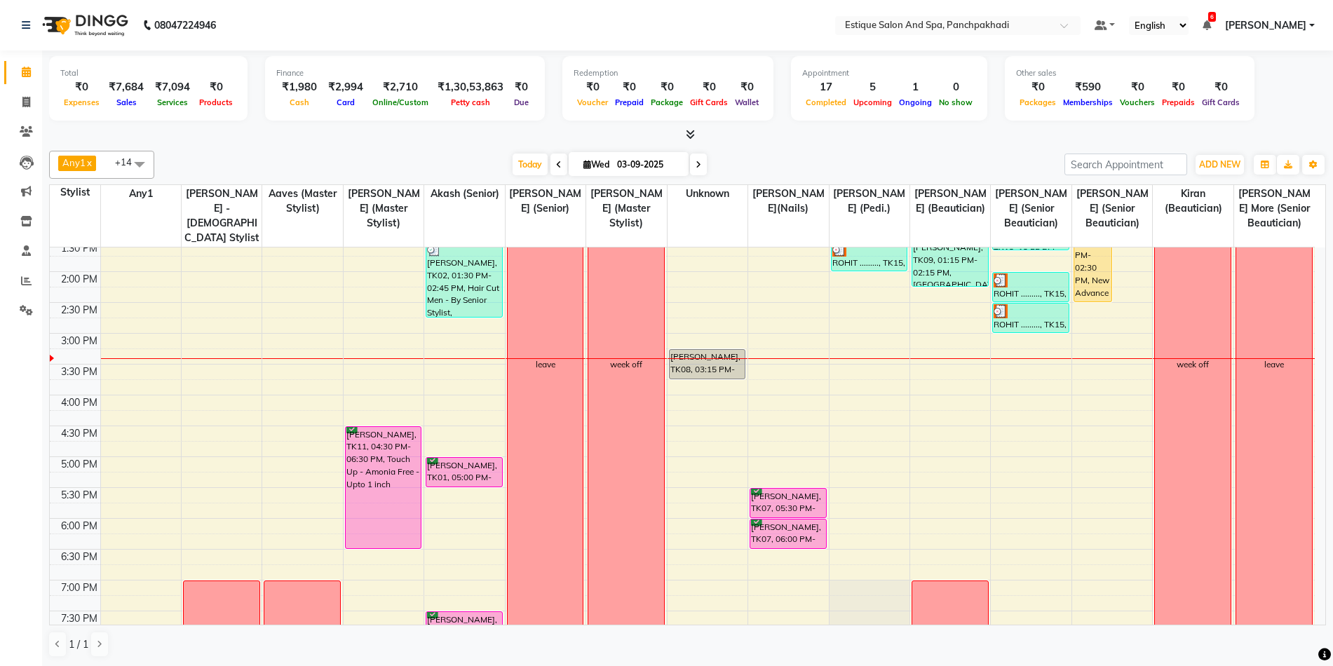
scroll to position [74, 0]
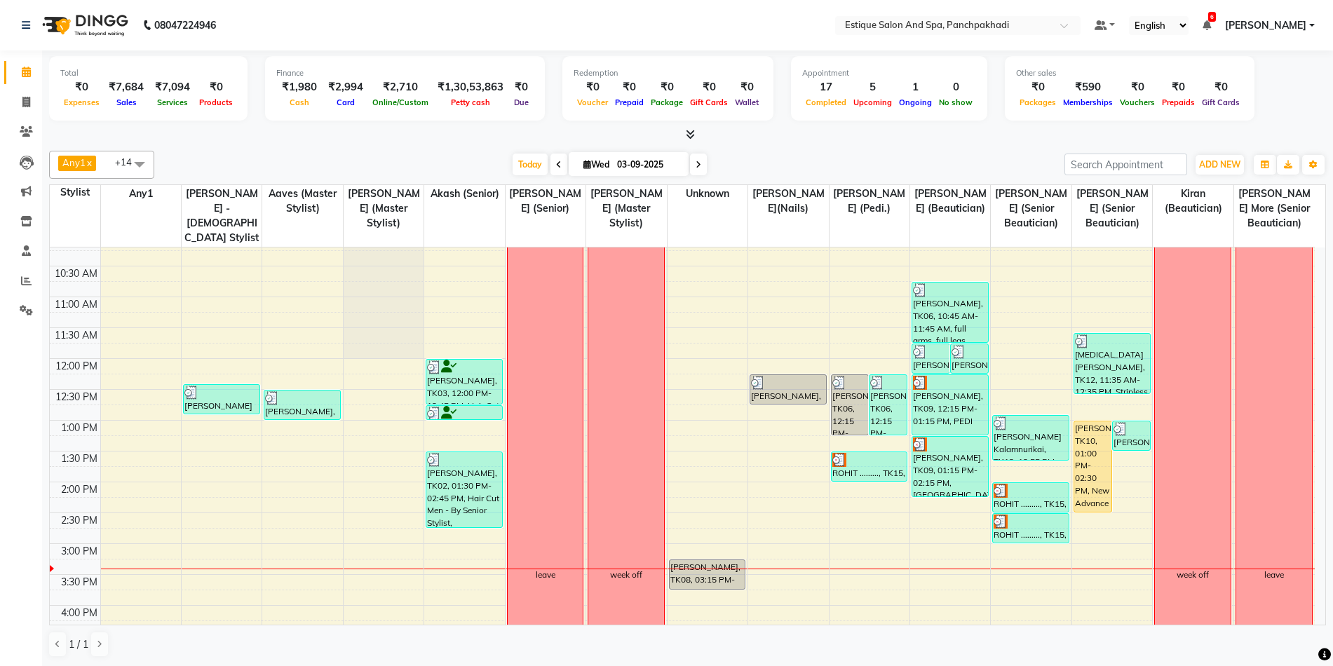
click at [859, 490] on div "9:00 AM 9:30 AM 10:00 AM 10:30 AM 11:00 AM 11:30 AM 12:00 PM 12:30 PM 1:00 PM 1…" at bounding box center [682, 575] width 1265 height 802
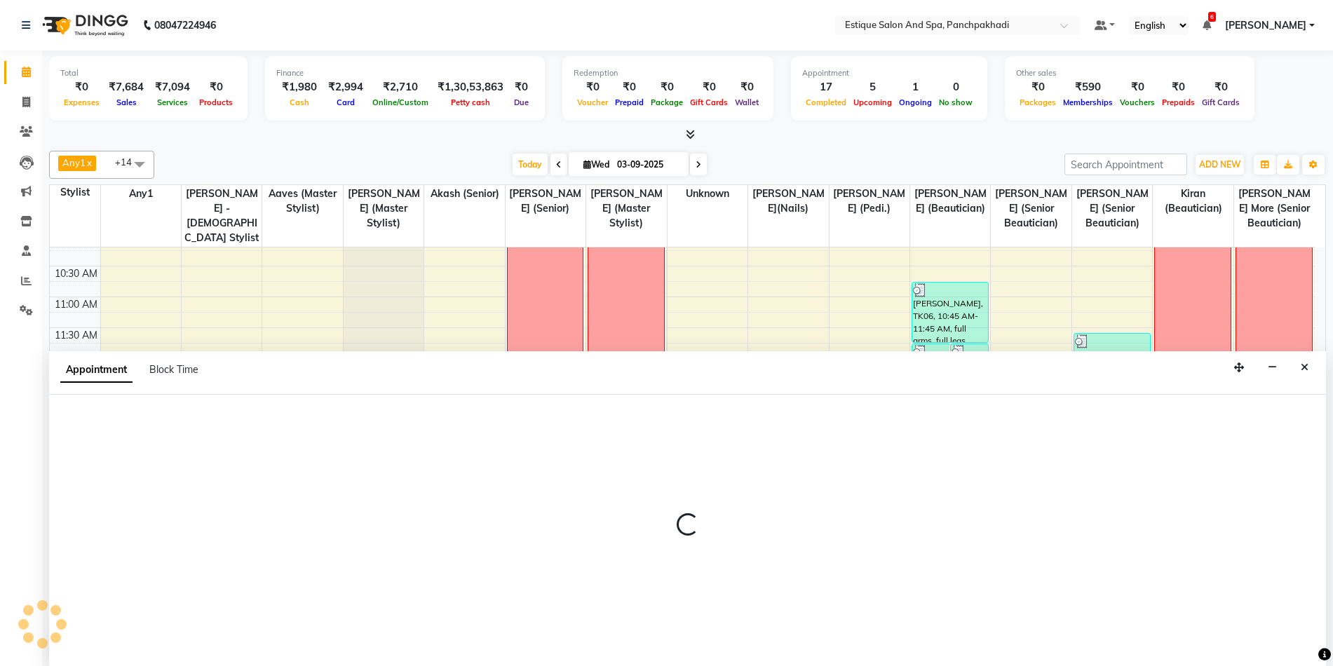
scroll to position [1, 0]
select select "15914"
select select "840"
select select "tentative"
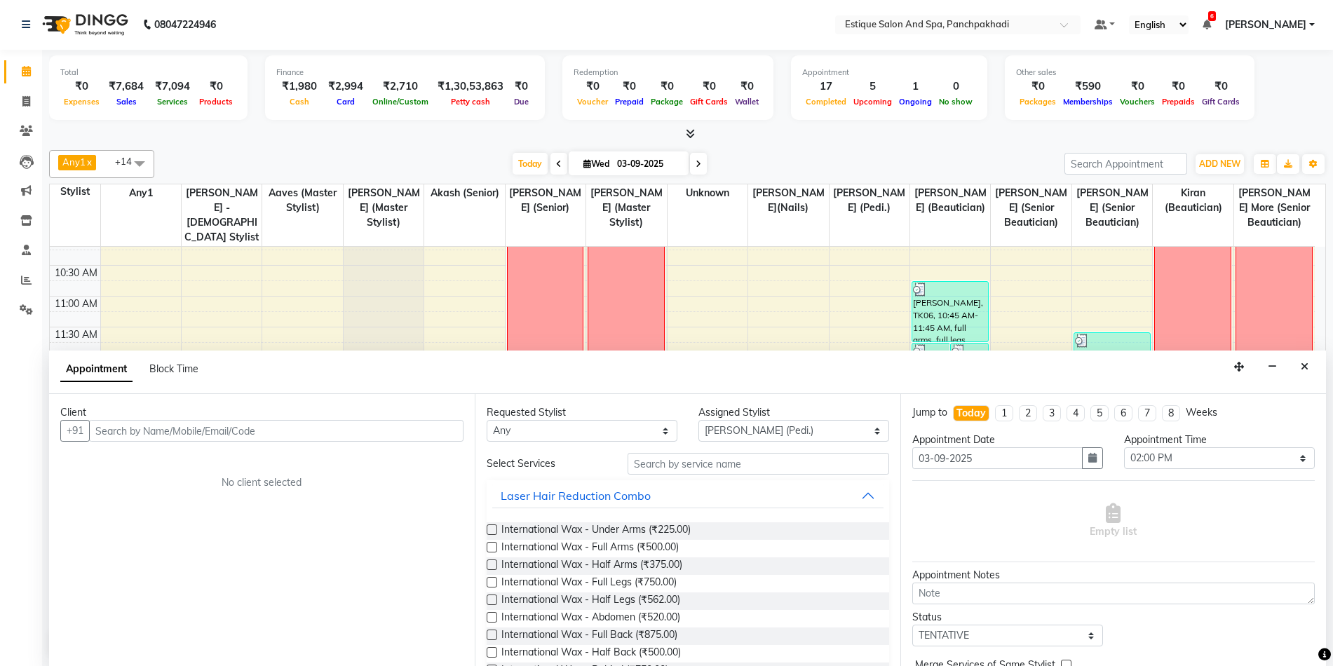
click at [216, 425] on input "text" at bounding box center [276, 431] width 375 height 22
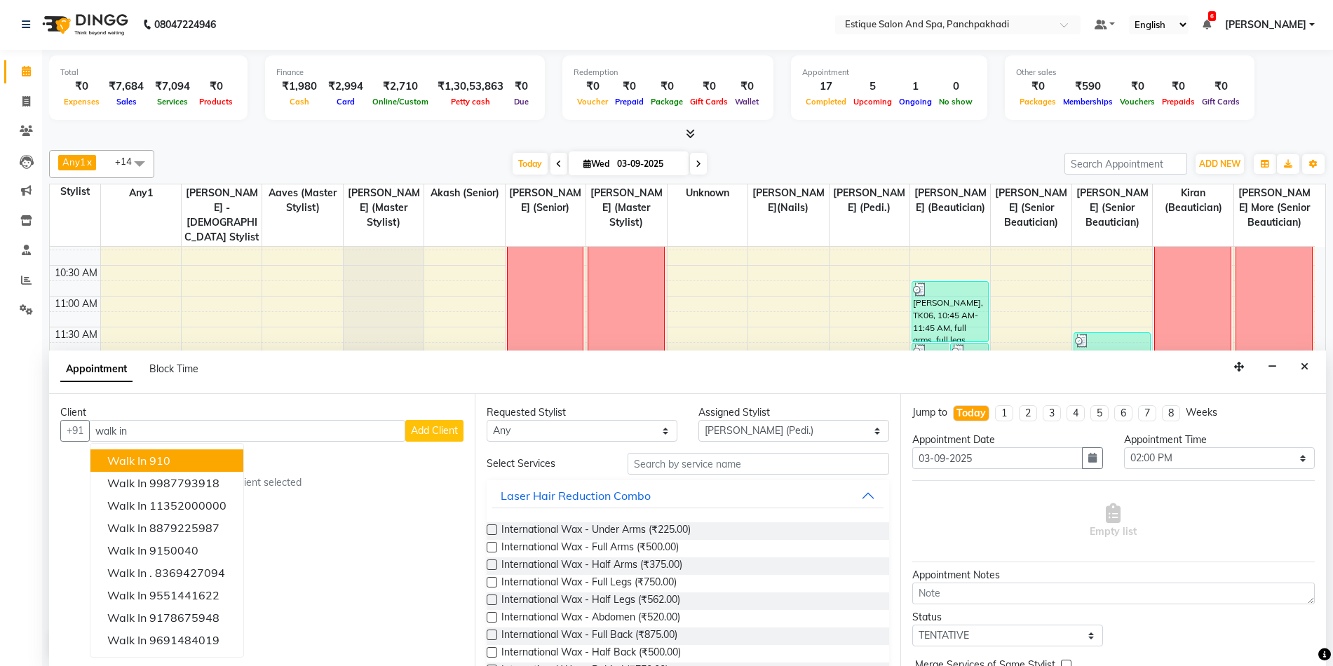
click at [164, 456] on ngb-highlight "910" at bounding box center [159, 461] width 21 height 14
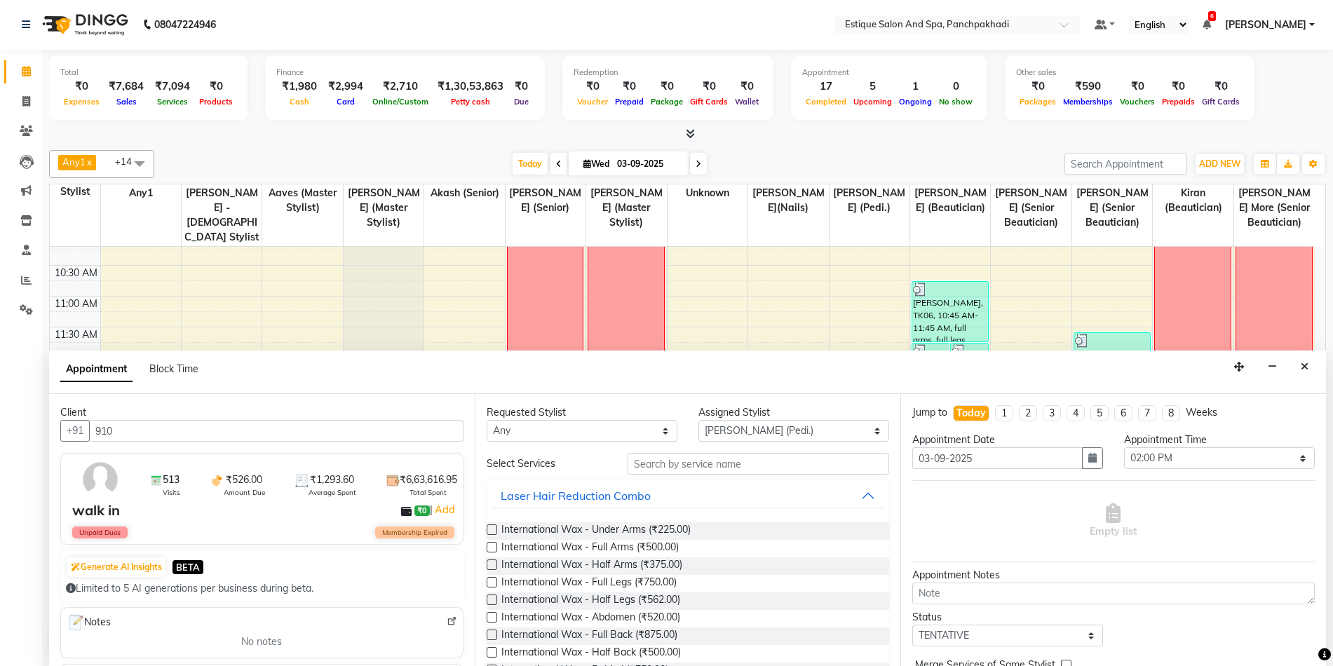
type input "910"
click at [765, 471] on input "text" at bounding box center [759, 464] width 262 height 22
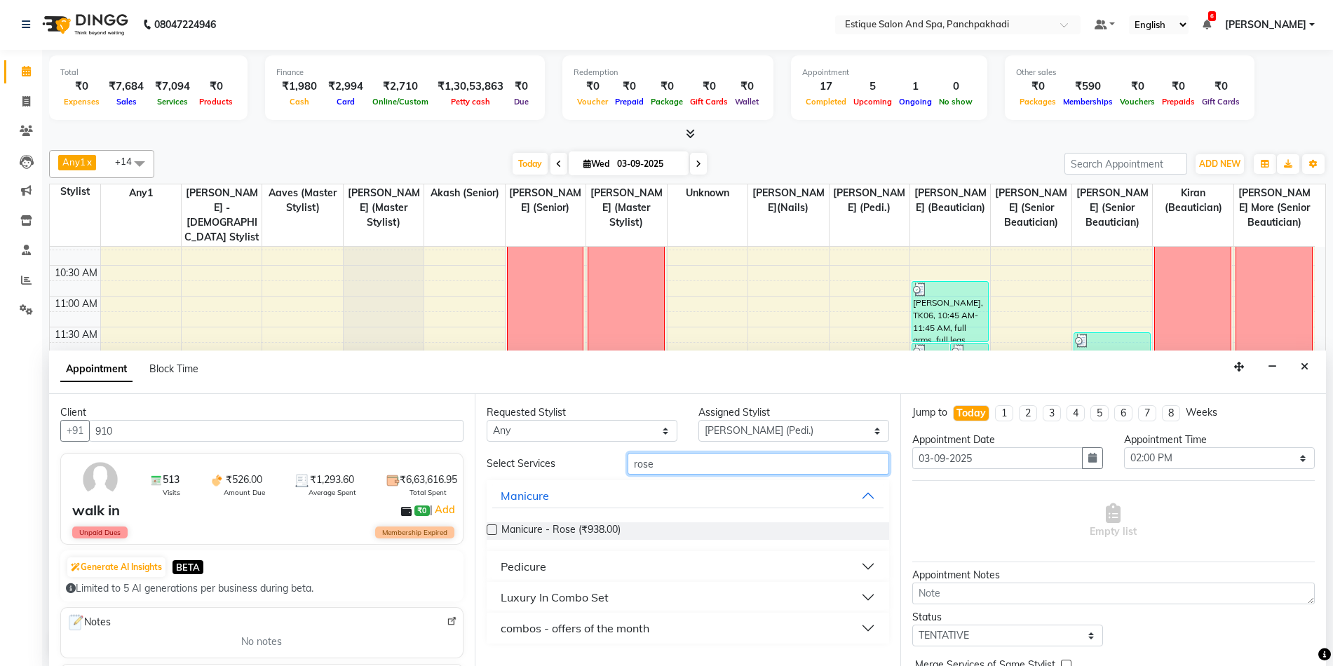
type input "rose"
click at [518, 569] on div "Pedicure" at bounding box center [524, 566] width 46 height 17
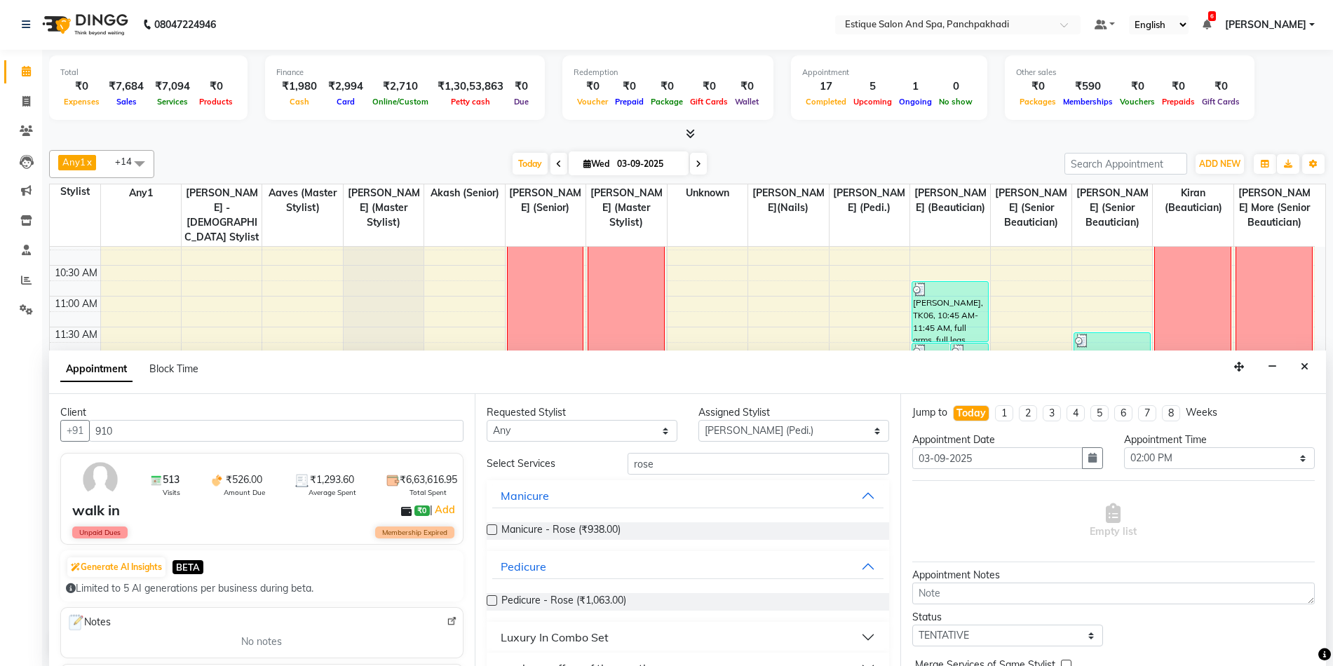
click at [495, 602] on label at bounding box center [492, 601] width 11 height 11
click at [495, 602] on input "checkbox" at bounding box center [491, 602] width 9 height 9
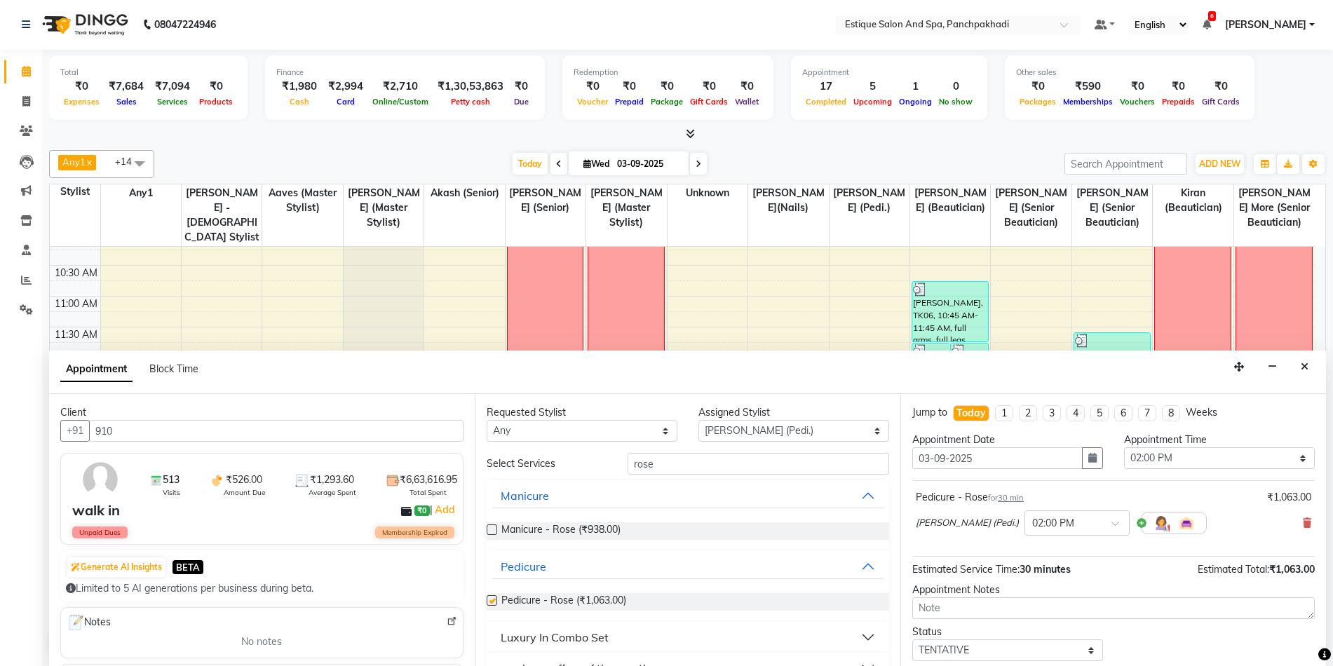
checkbox input "false"
click at [730, 438] on select "Select [PERSON_NAME] (master stylist) [PERSON_NAME] (Senior) [PERSON_NAME]( Sen…" at bounding box center [794, 431] width 191 height 22
select select "15917"
click at [699, 420] on select "Select [PERSON_NAME] (master stylist) [PERSON_NAME] (Senior) [PERSON_NAME]( Sen…" at bounding box center [794, 431] width 191 height 22
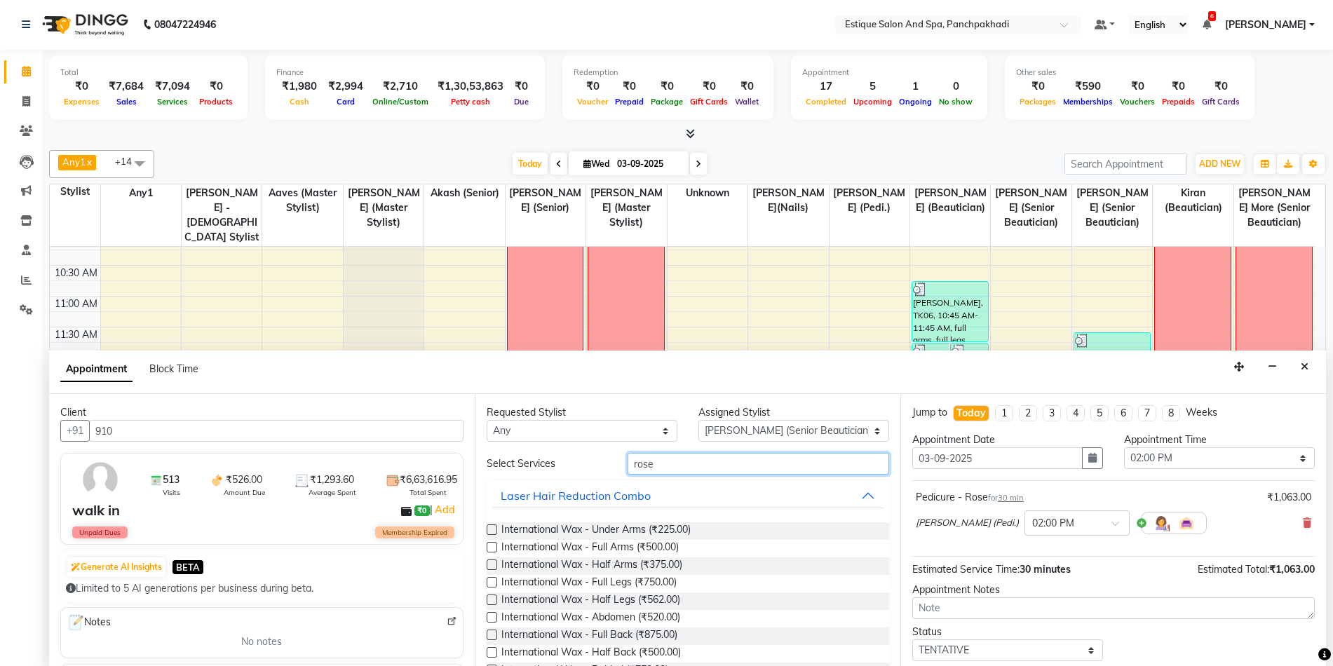
click at [659, 463] on input "rose" at bounding box center [759, 464] width 262 height 22
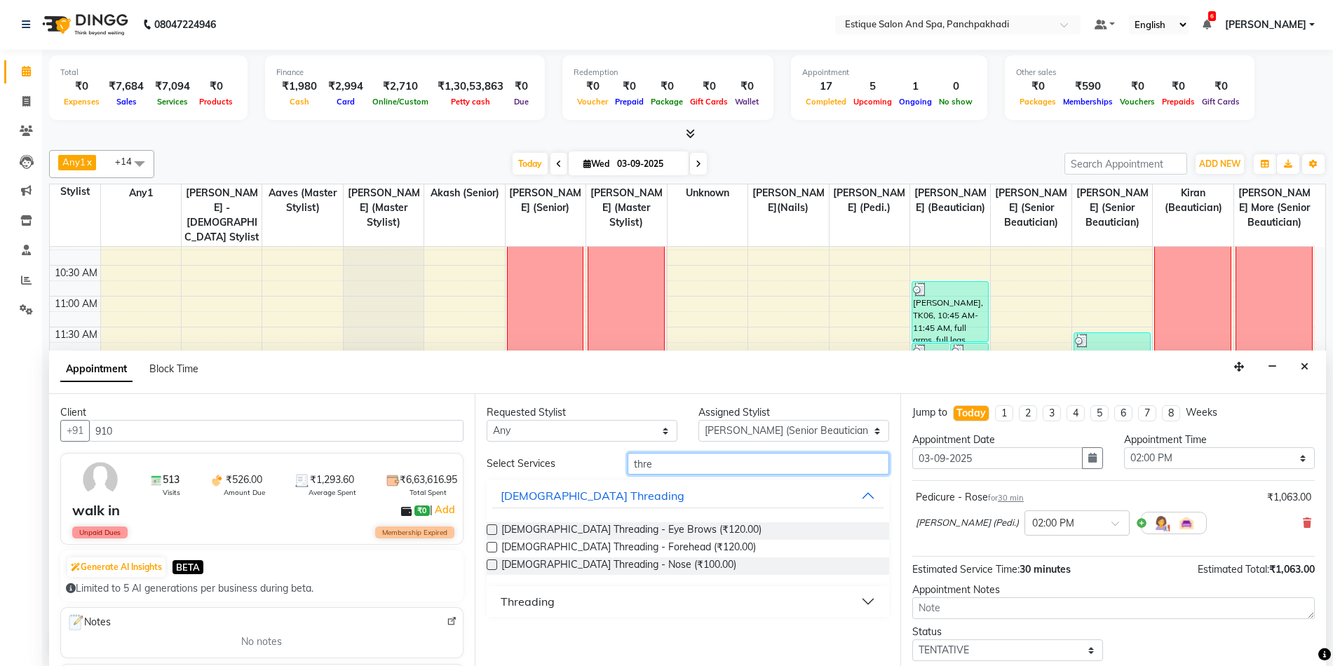
type input "thre"
click at [553, 604] on div "Threading" at bounding box center [528, 601] width 54 height 17
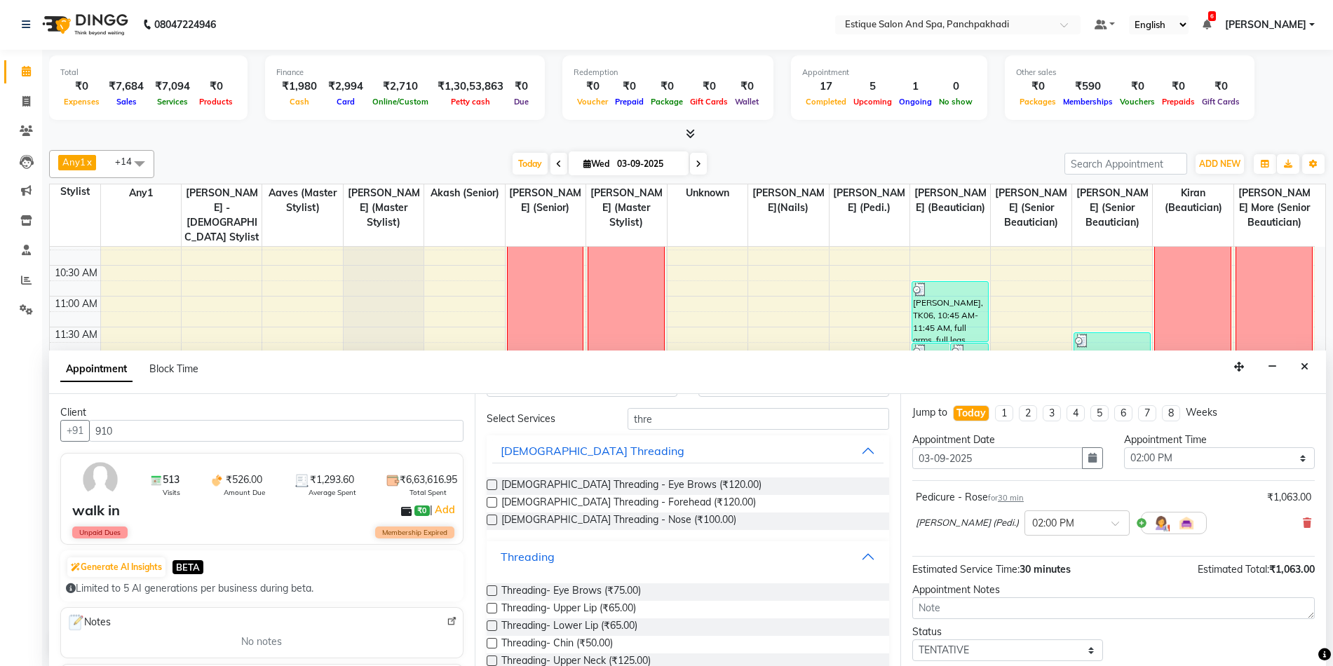
scroll to position [70, 0]
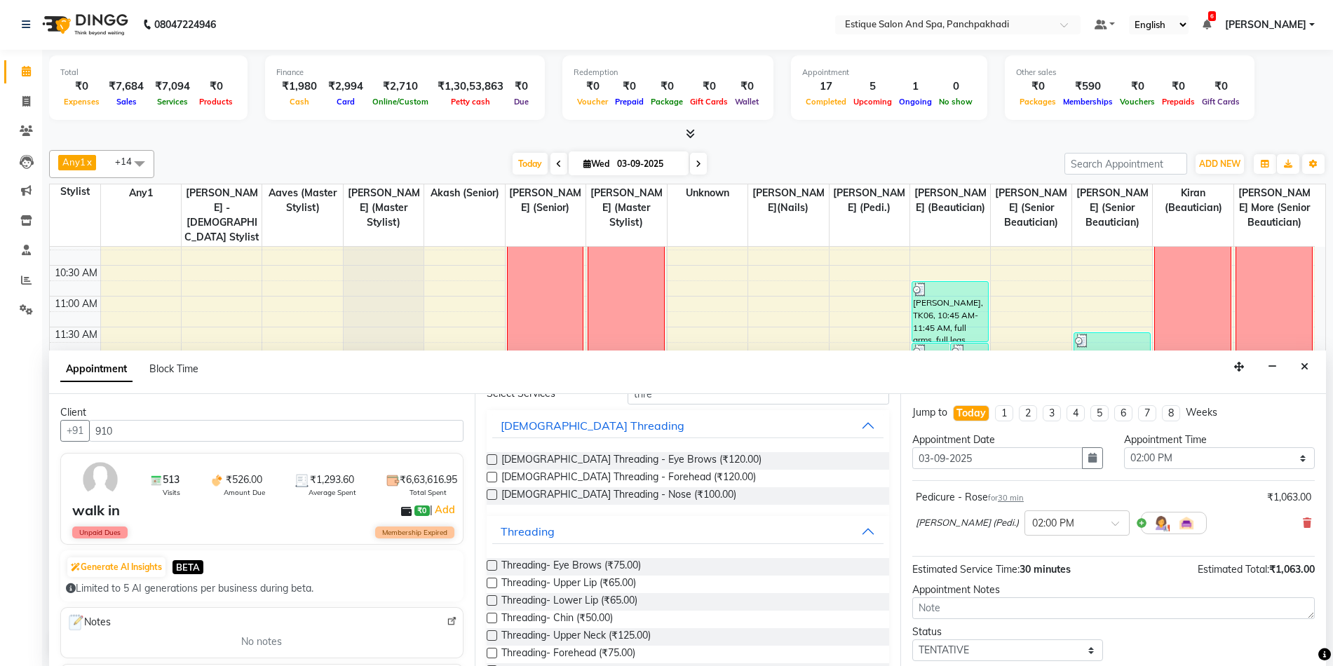
click at [495, 584] on label at bounding box center [492, 583] width 11 height 11
click at [495, 584] on input "checkbox" at bounding box center [491, 584] width 9 height 9
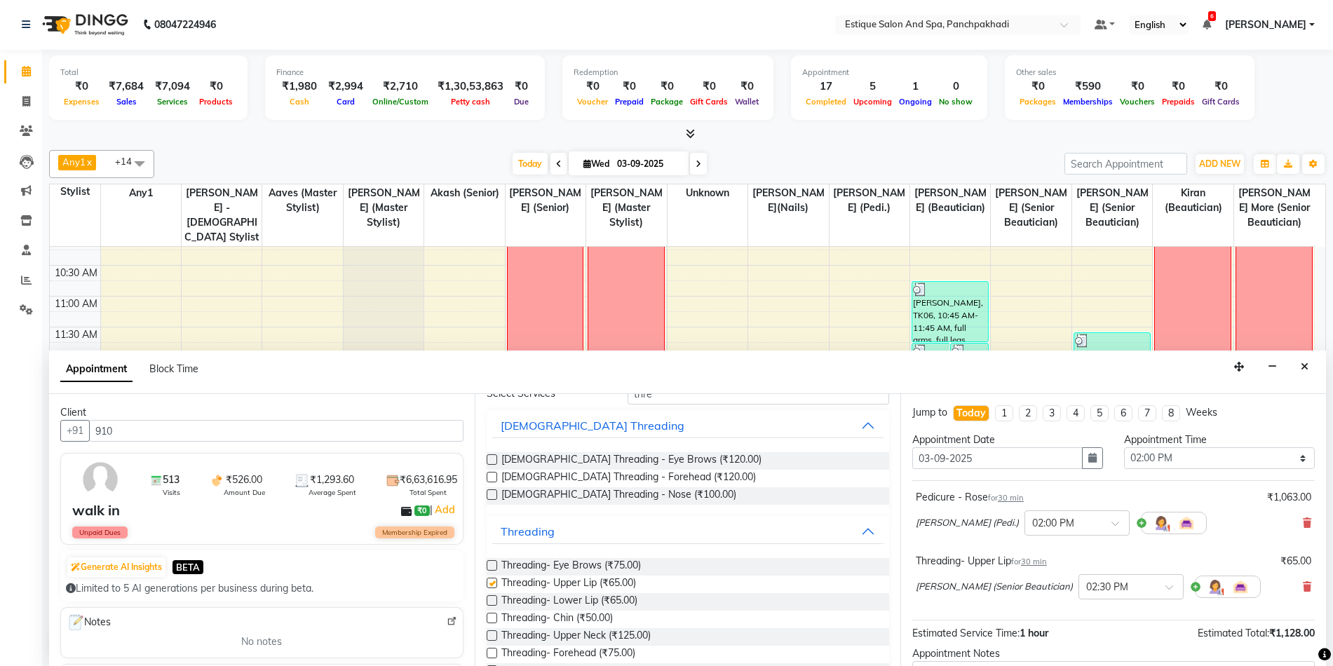
checkbox input "false"
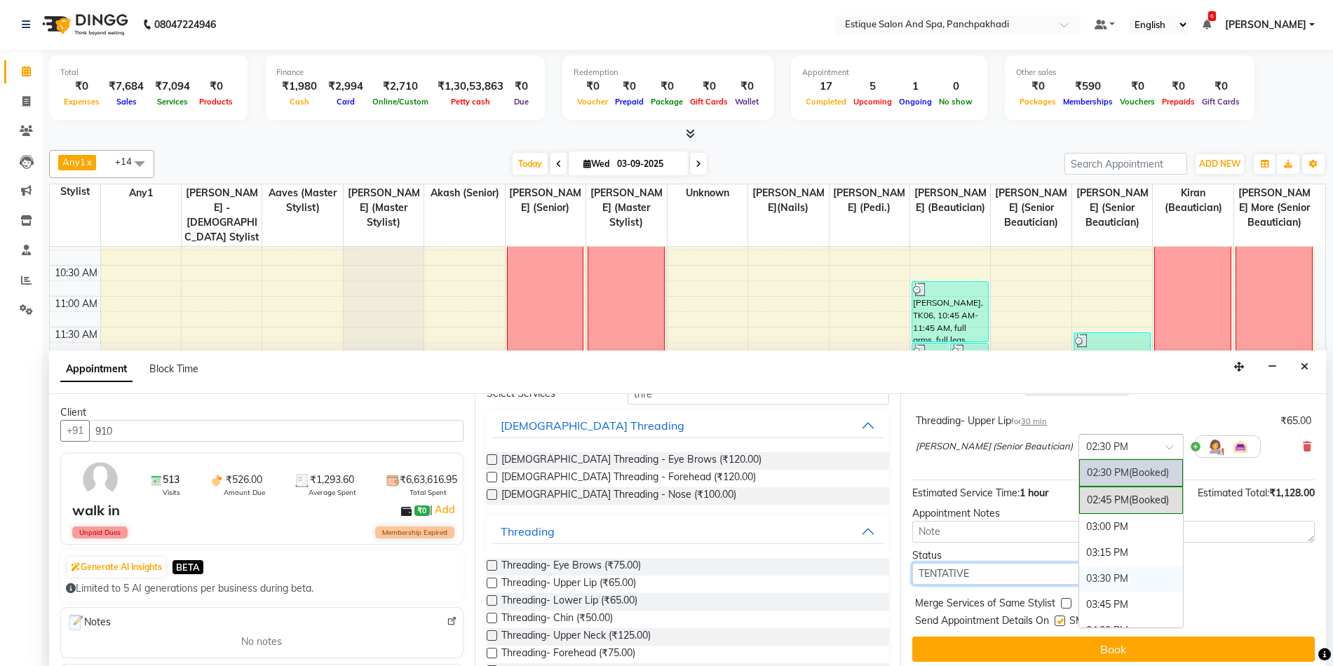
click at [979, 572] on select "Select TENTATIVE CONFIRM CHECK-IN UPCOMING" at bounding box center [1008, 574] width 191 height 22
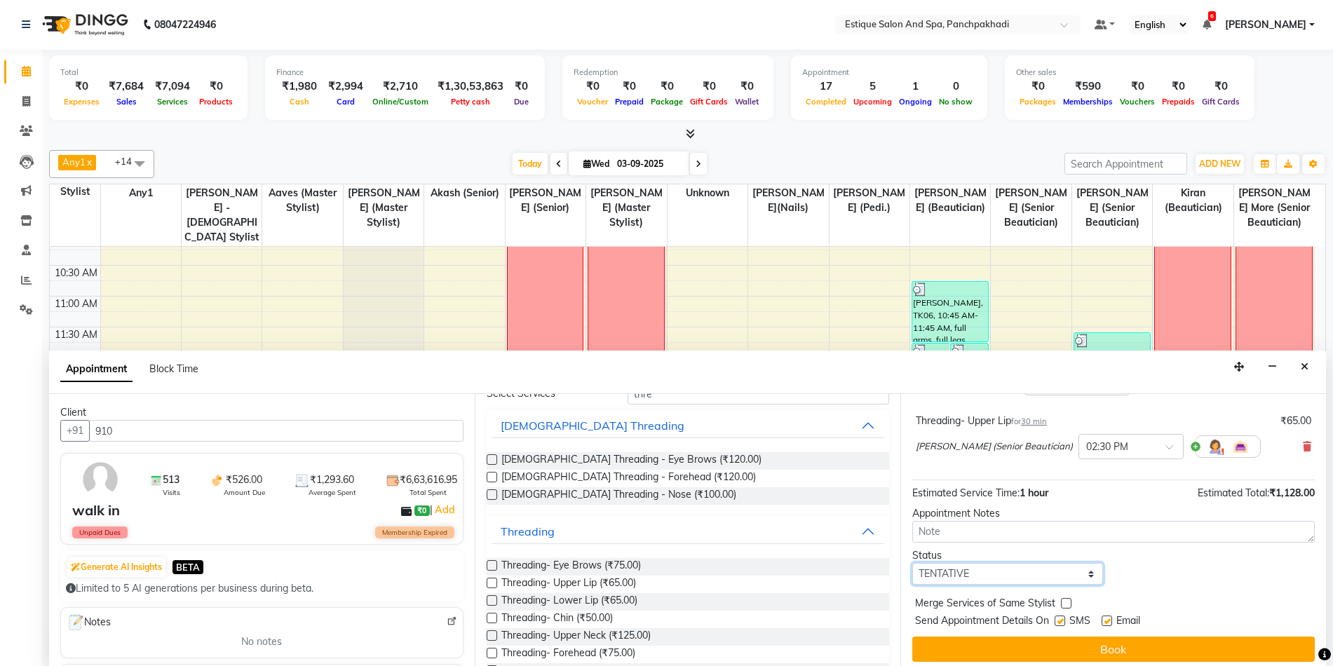
select select "confirm booking"
click at [913, 563] on select "Select TENTATIVE CONFIRM CHECK-IN UPCOMING" at bounding box center [1008, 574] width 191 height 22
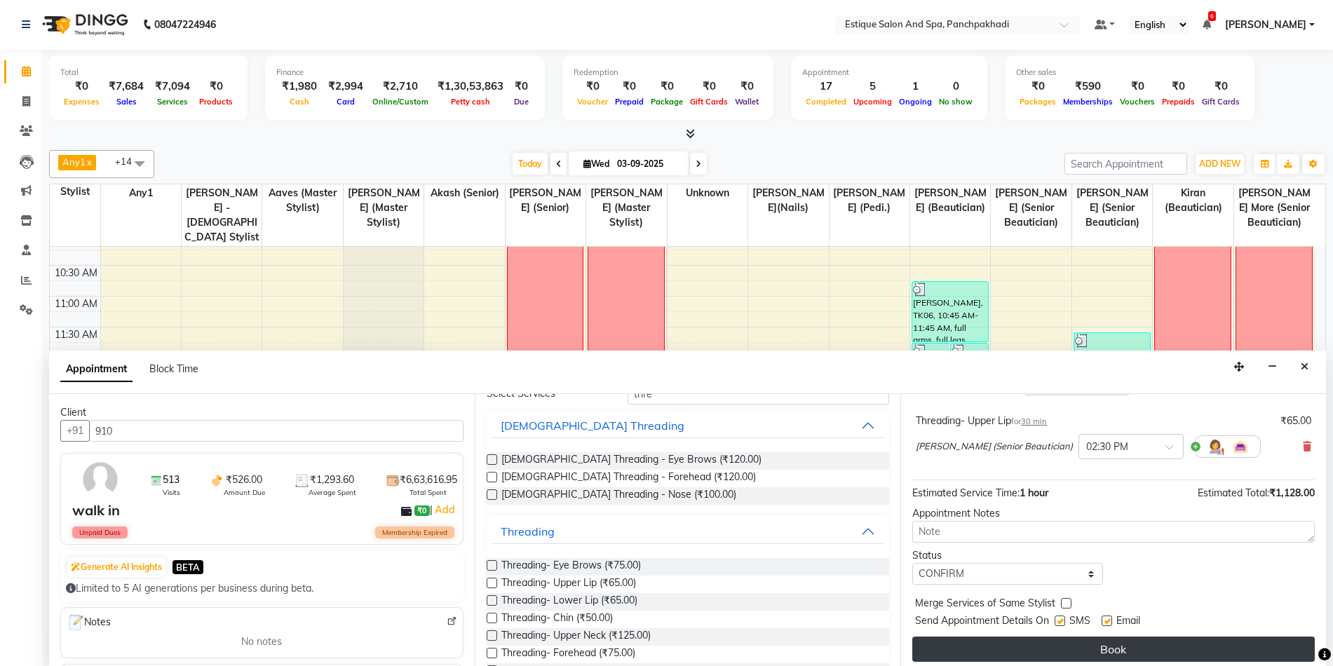
click at [1011, 644] on button "Book" at bounding box center [1114, 649] width 403 height 25
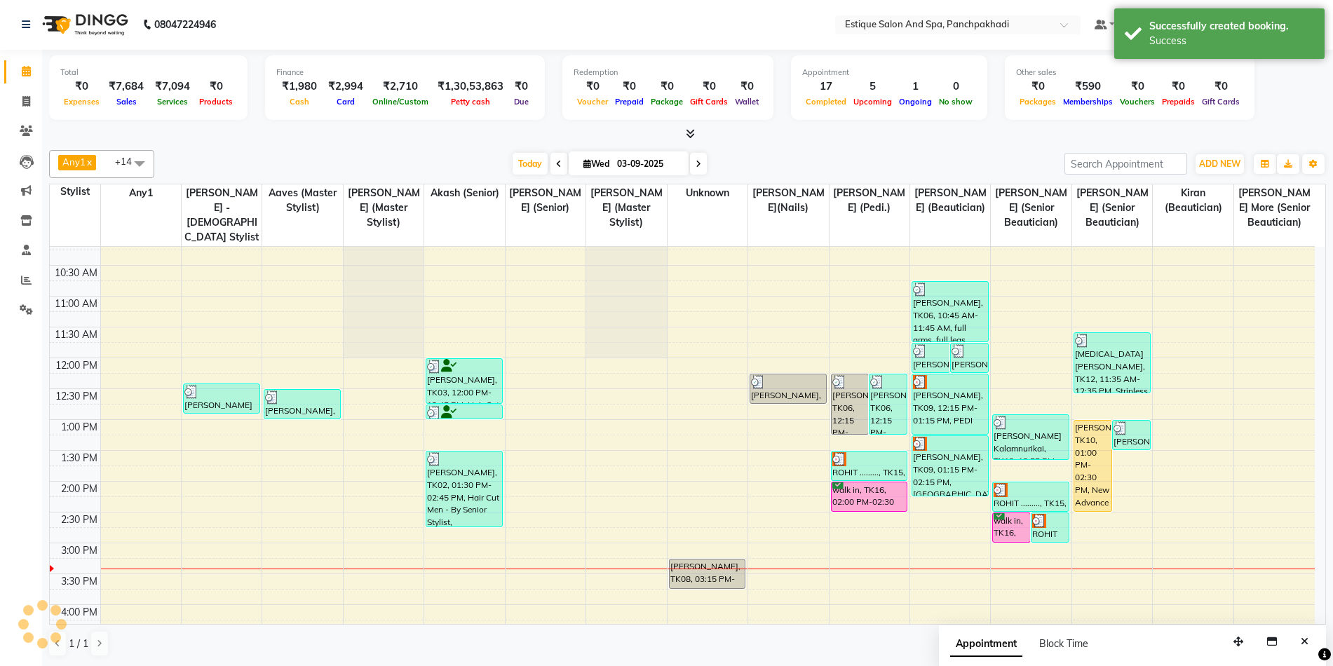
scroll to position [0, 0]
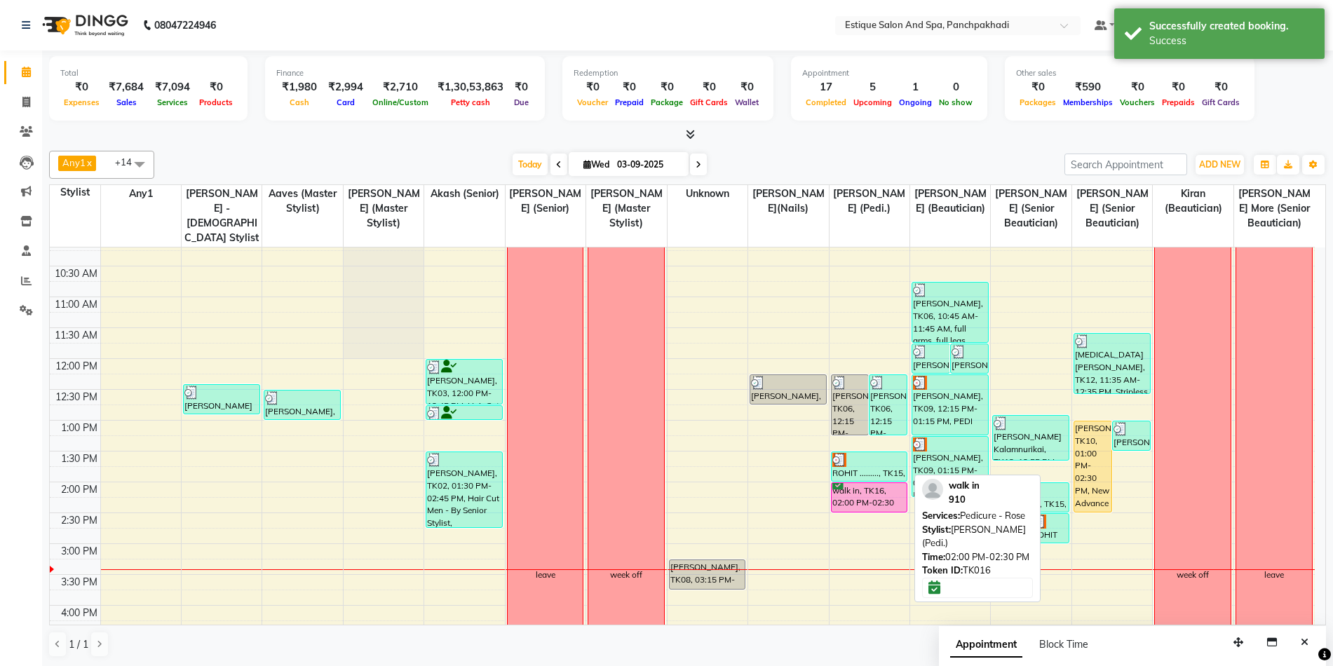
click at [850, 499] on div "walk in, TK16, 02:00 PM-02:30 PM, Pedicure - Rose" at bounding box center [870, 497] width 76 height 29
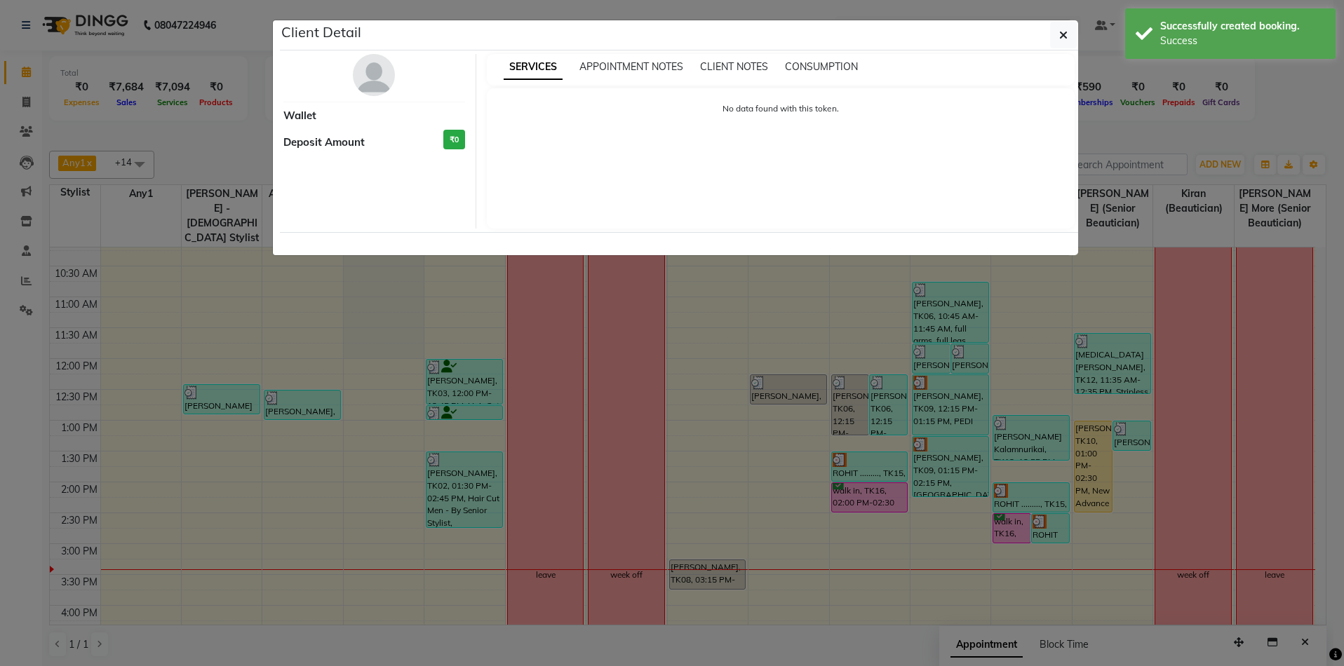
select select "6"
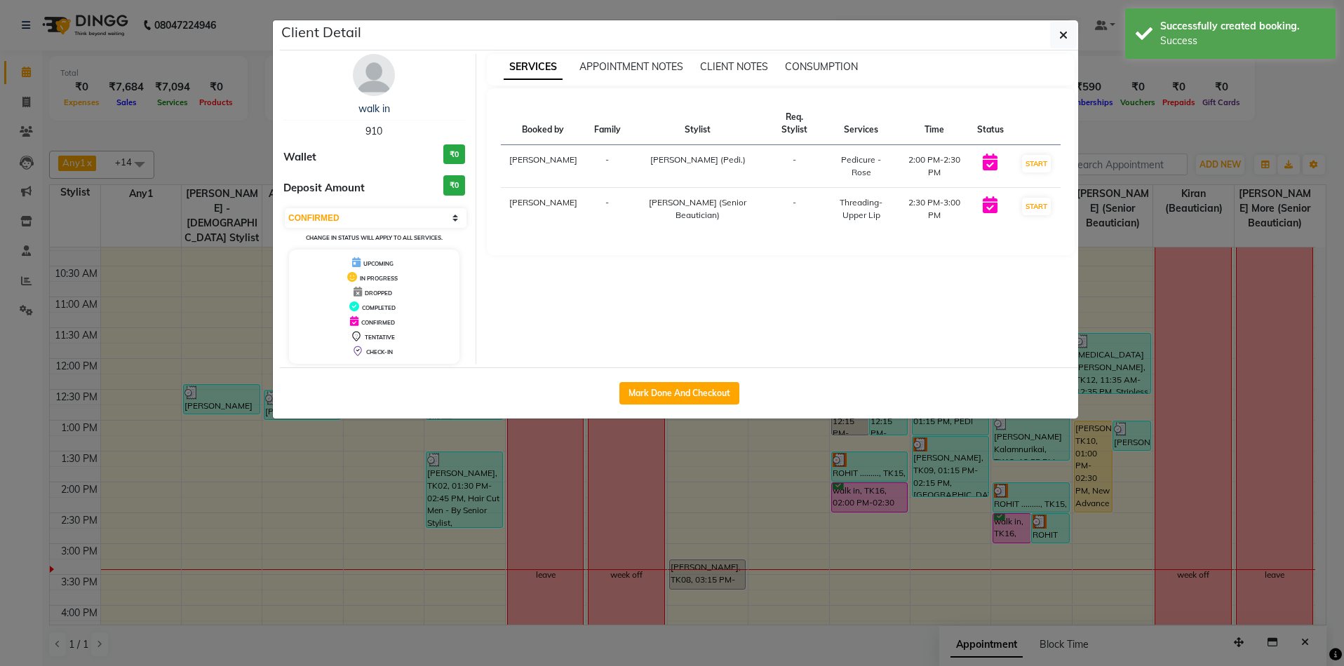
click at [725, 405] on div "Mark Done And Checkout" at bounding box center [679, 393] width 798 height 51
click at [722, 397] on button "Mark Done And Checkout" at bounding box center [679, 393] width 120 height 22
select select "service"
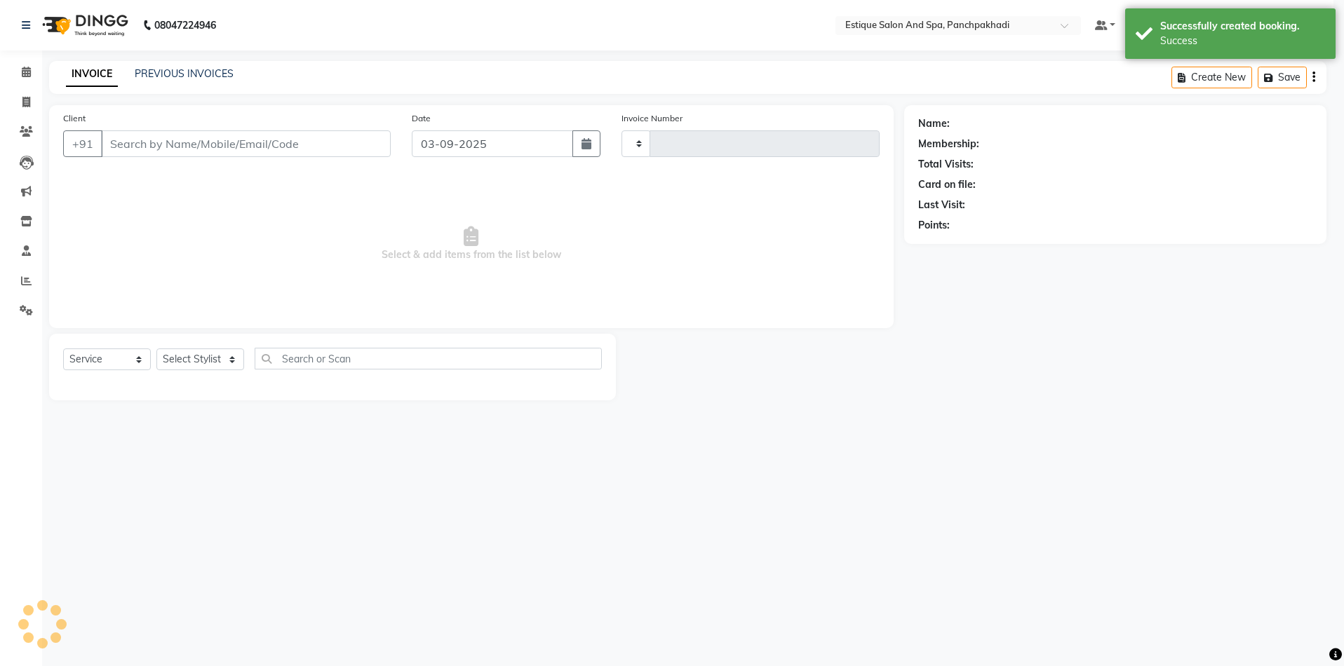
type input "4590"
select select "925"
type input "910"
select select "15917"
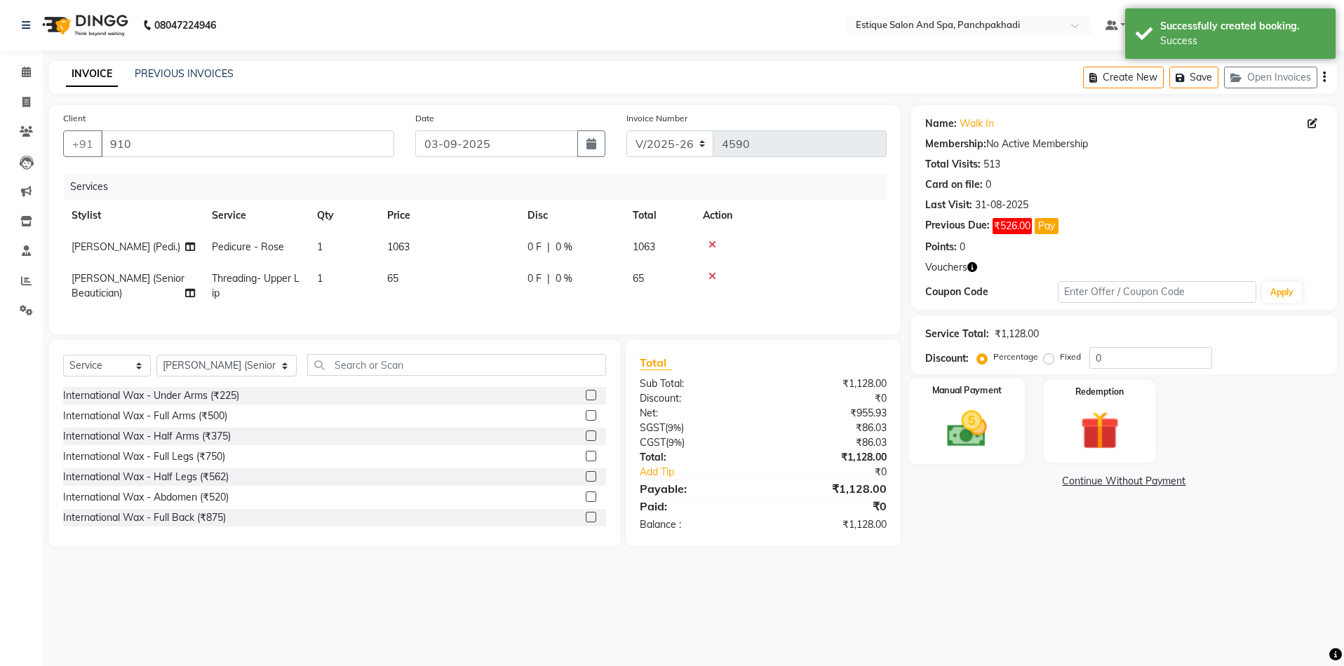
click at [976, 429] on img at bounding box center [966, 429] width 65 height 46
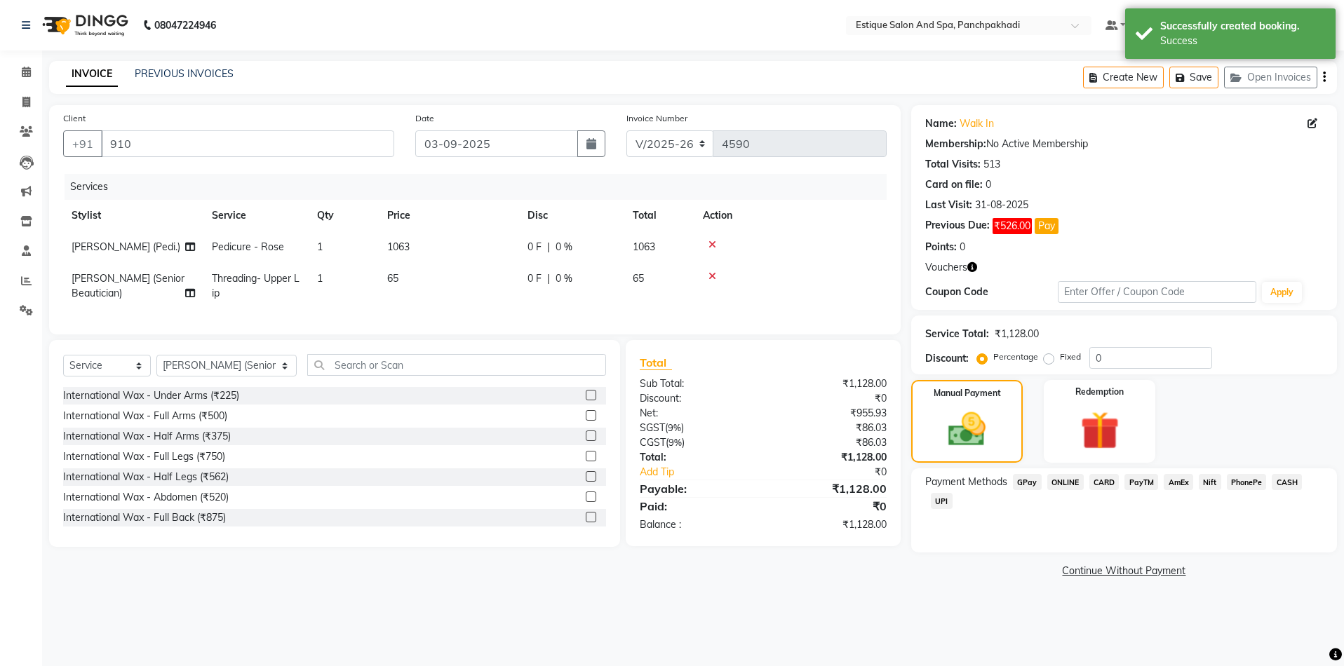
click at [1031, 480] on span "GPay" at bounding box center [1027, 482] width 29 height 16
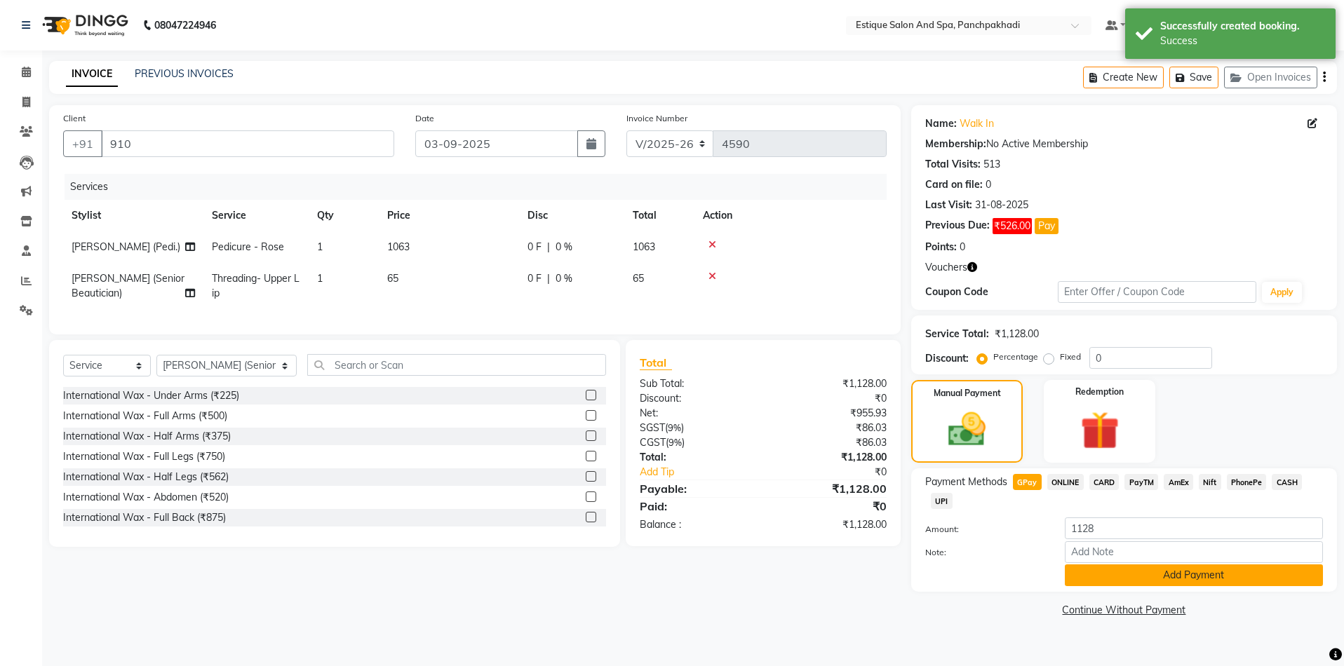
click at [1098, 569] on button "Add Payment" at bounding box center [1194, 576] width 258 height 22
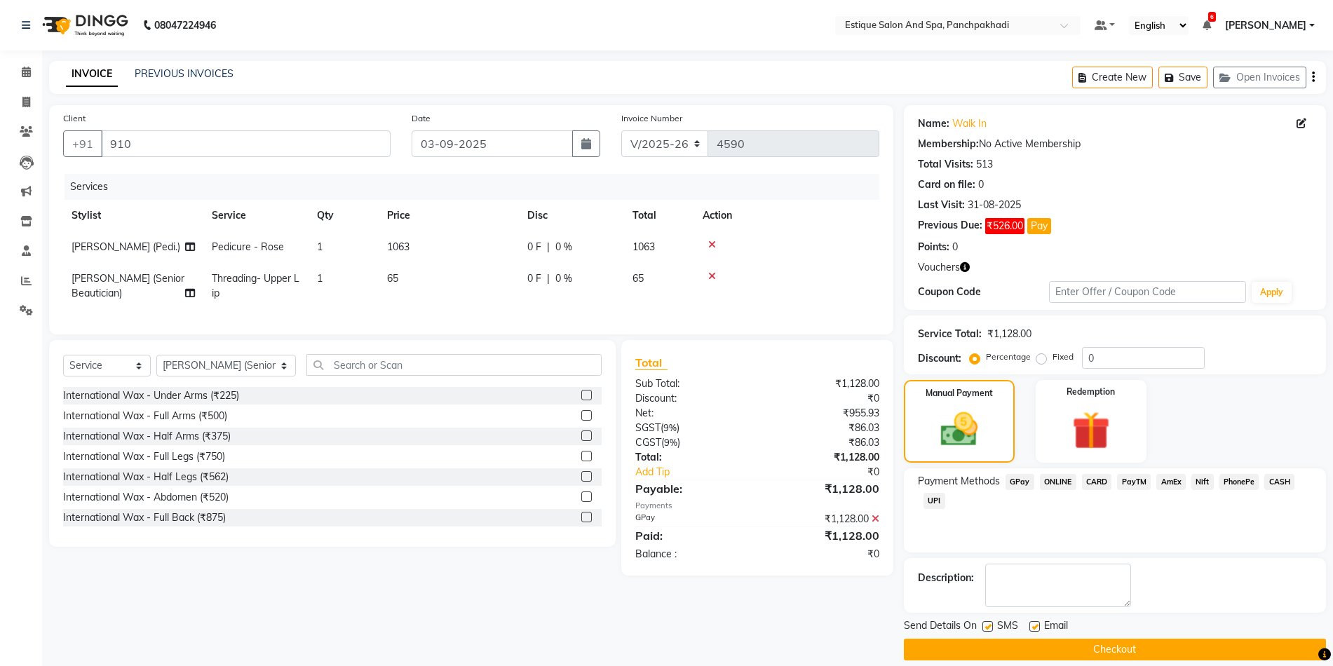
click at [1094, 650] on button "Checkout" at bounding box center [1115, 650] width 422 height 22
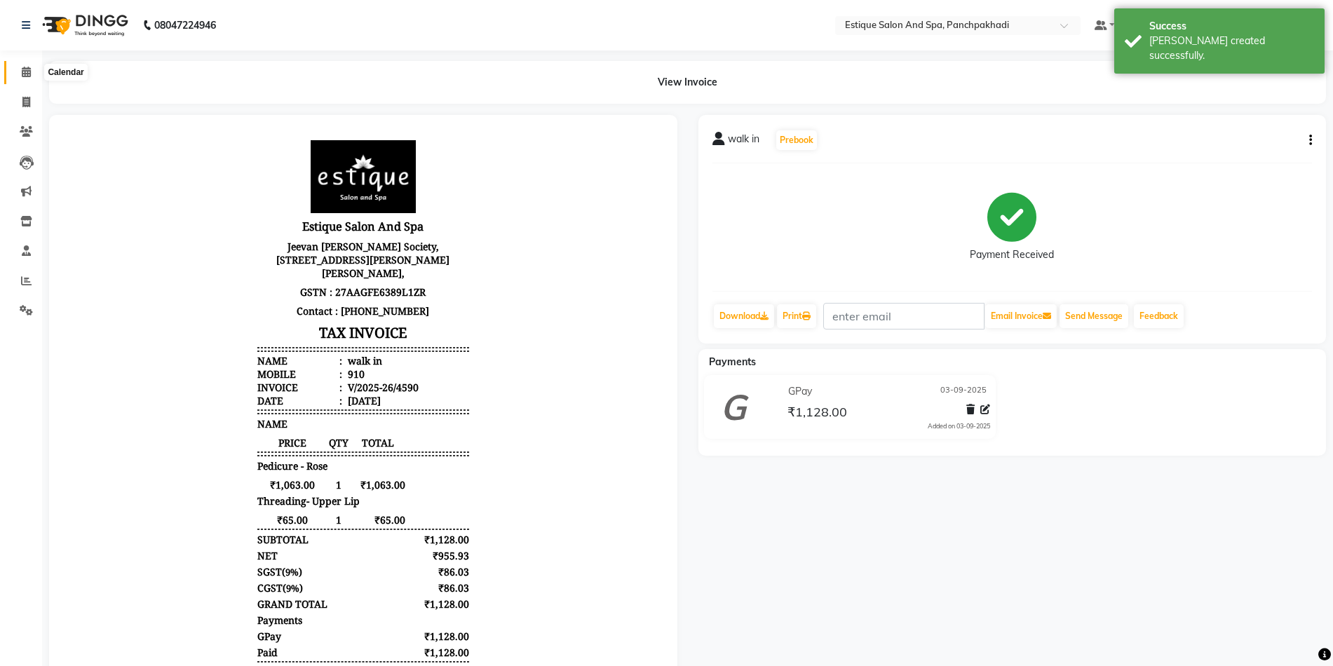
click at [29, 69] on icon at bounding box center [26, 72] width 9 height 11
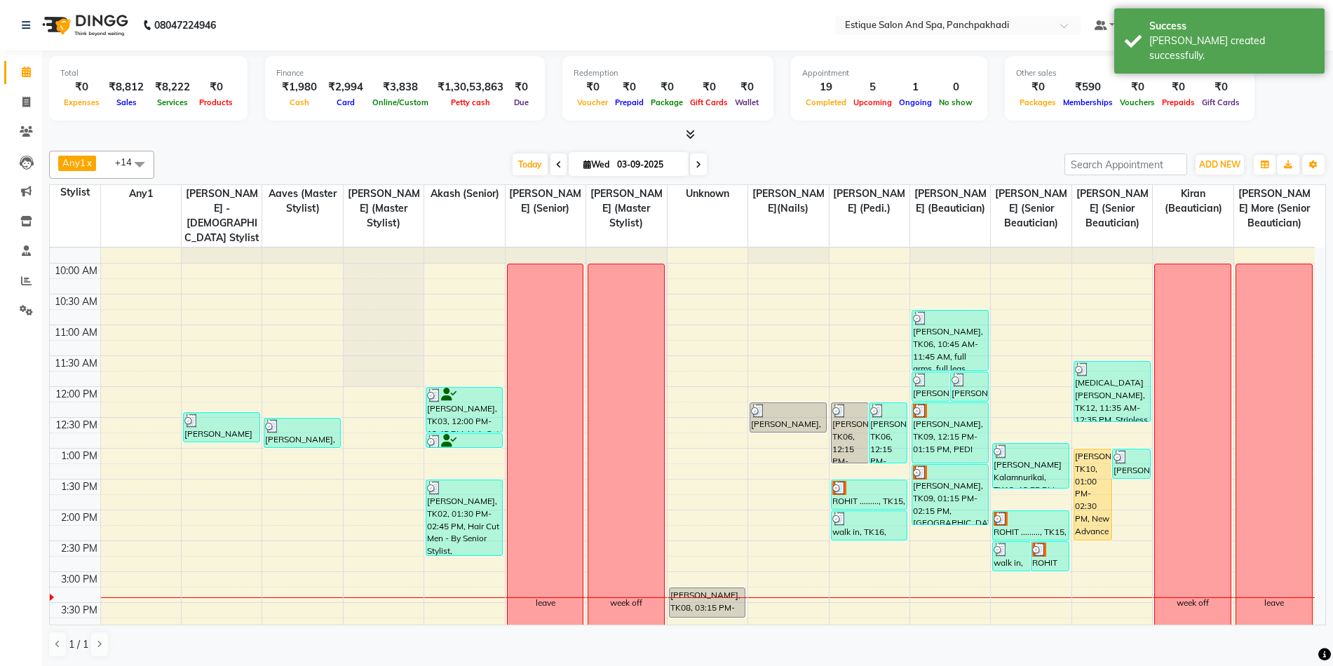
scroll to position [70, 0]
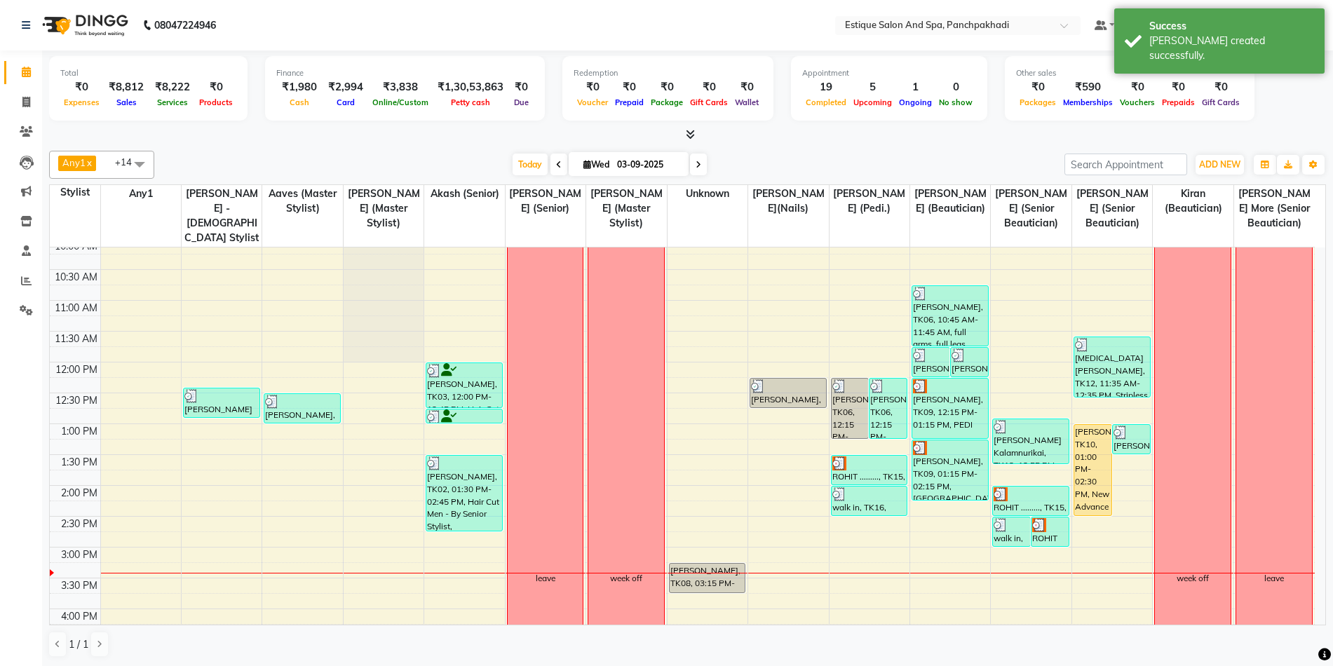
drag, startPoint x: 847, startPoint y: 463, endPoint x: 816, endPoint y: 460, distance: 31.0
click at [816, 460] on div "9:00 AM 9:30 AM 10:00 AM 10:30 AM 11:00 AM 11:30 AM 12:00 PM 12:30 PM 1:00 PM 1…" at bounding box center [682, 578] width 1265 height 802
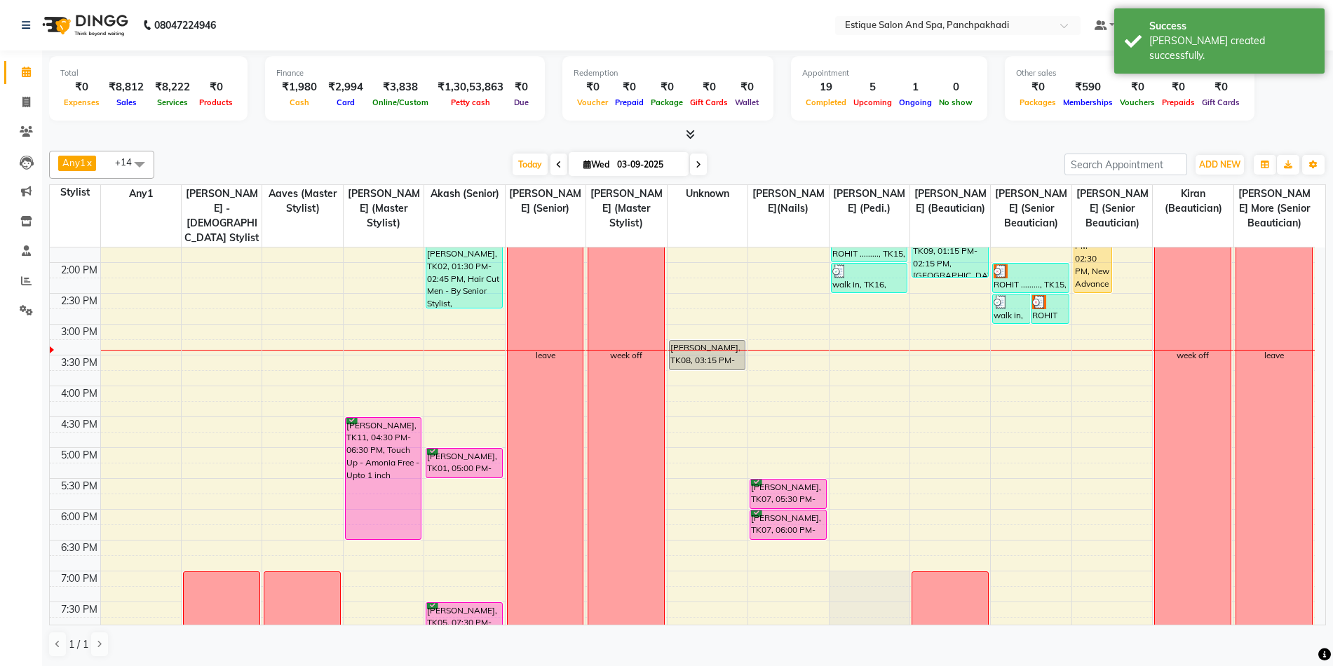
scroll to position [140, 0]
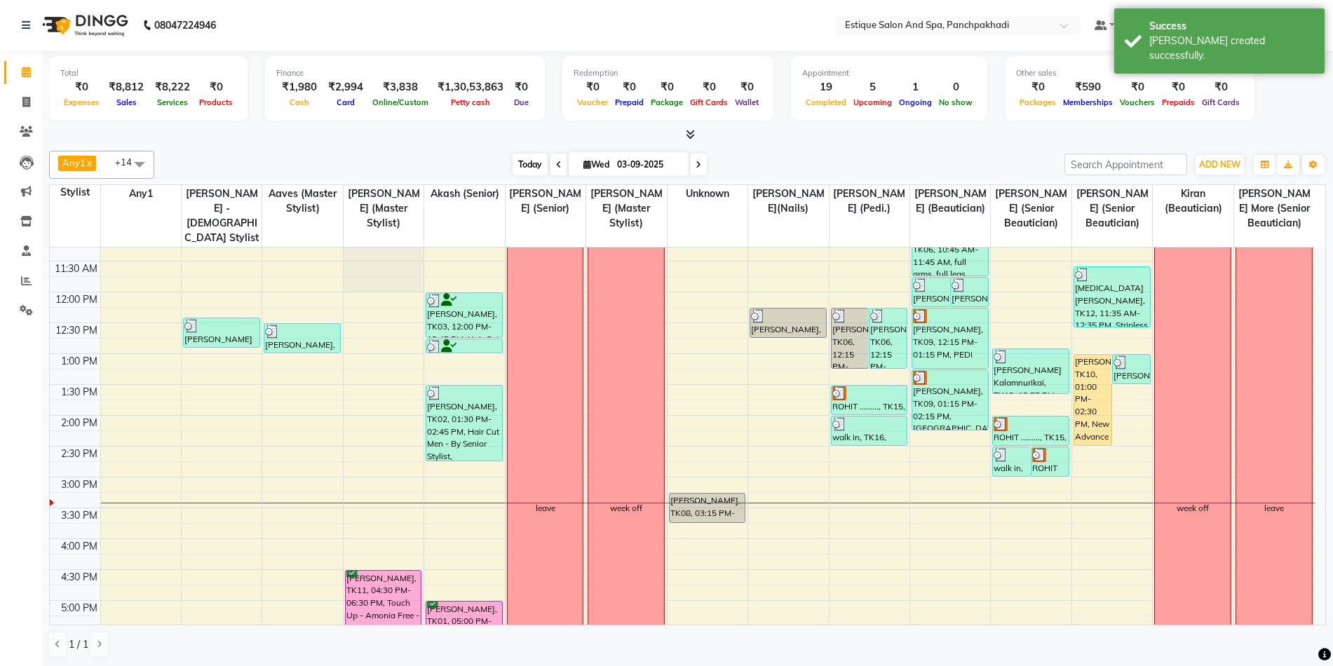
click at [515, 171] on span "Today" at bounding box center [530, 165] width 35 height 22
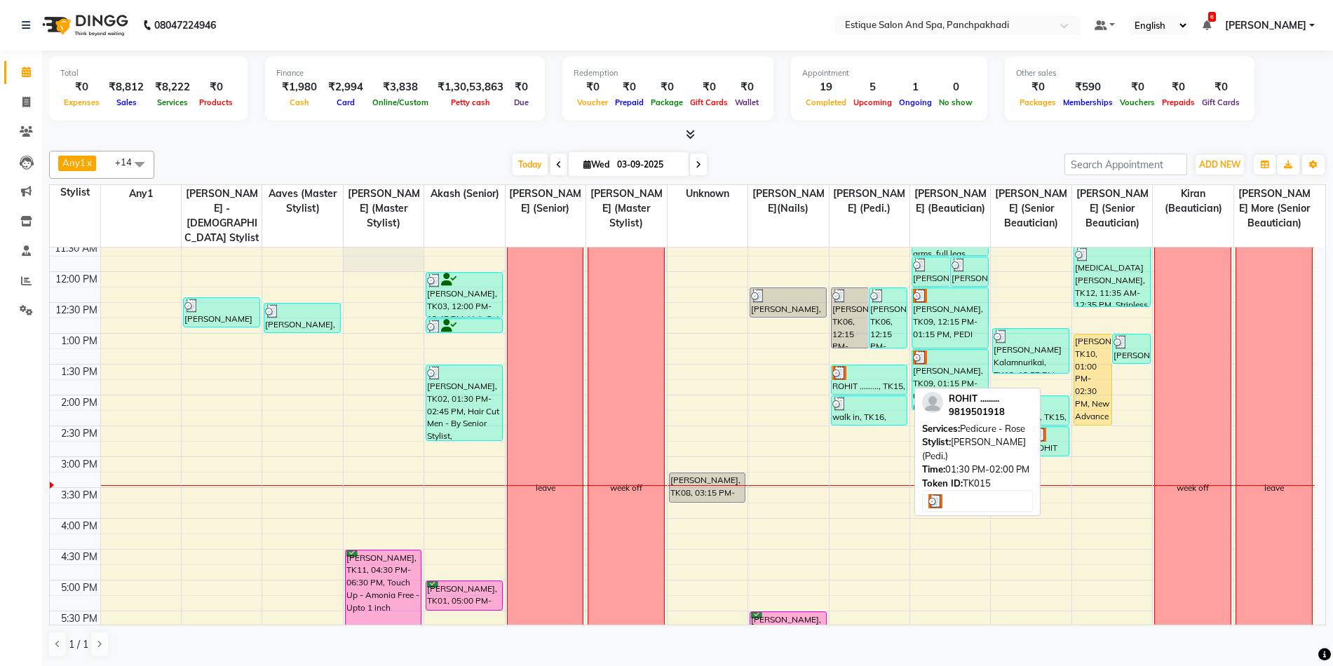
scroll to position [20, 0]
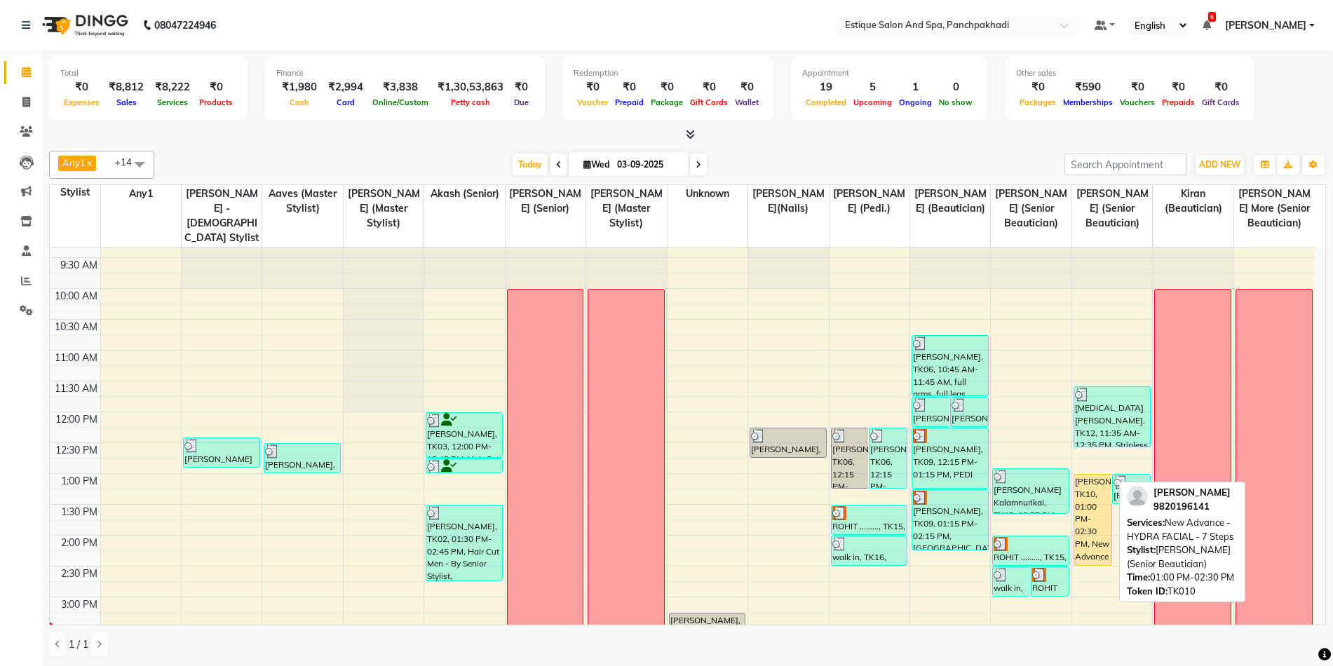
click at [1100, 503] on div "[PERSON_NAME], TK10, 01:00 PM-02:30 PM, New Advance - HYDRA FACIAL - 7 Steps" at bounding box center [1093, 520] width 37 height 90
select select "1"
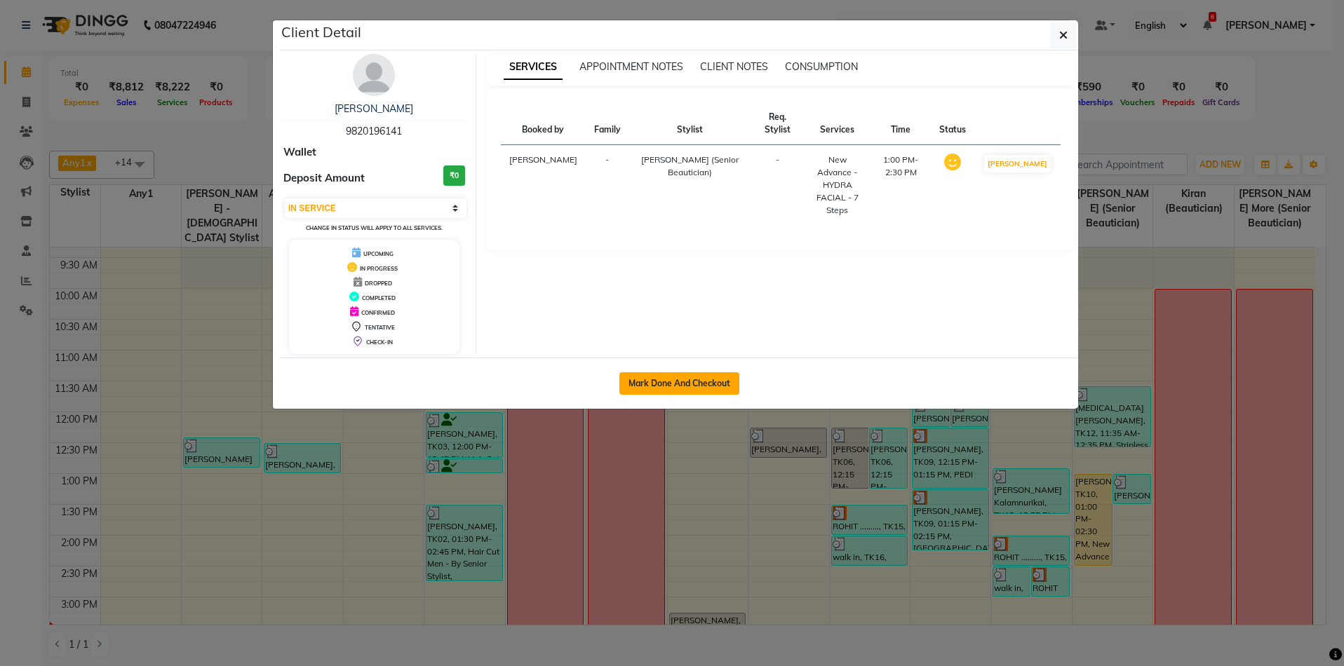
click at [708, 384] on button "Mark Done And Checkout" at bounding box center [679, 383] width 120 height 22
select select "925"
select select "service"
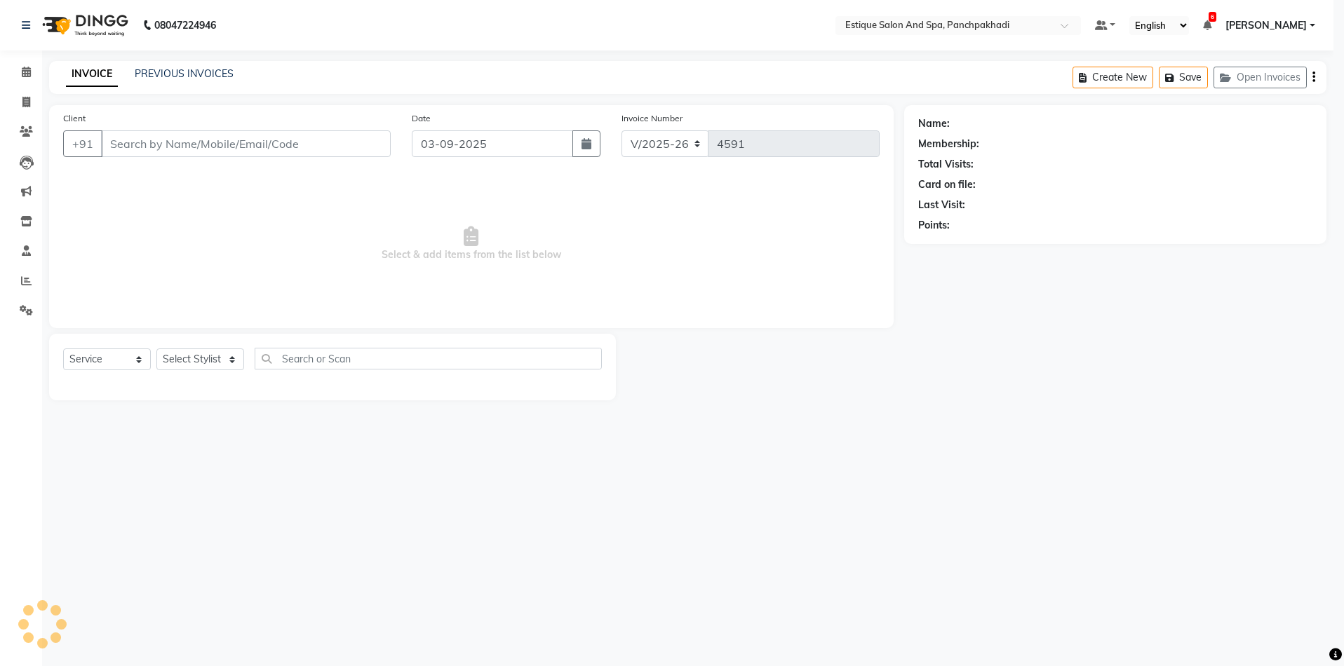
select select "3"
type input "9820196141"
select select "15912"
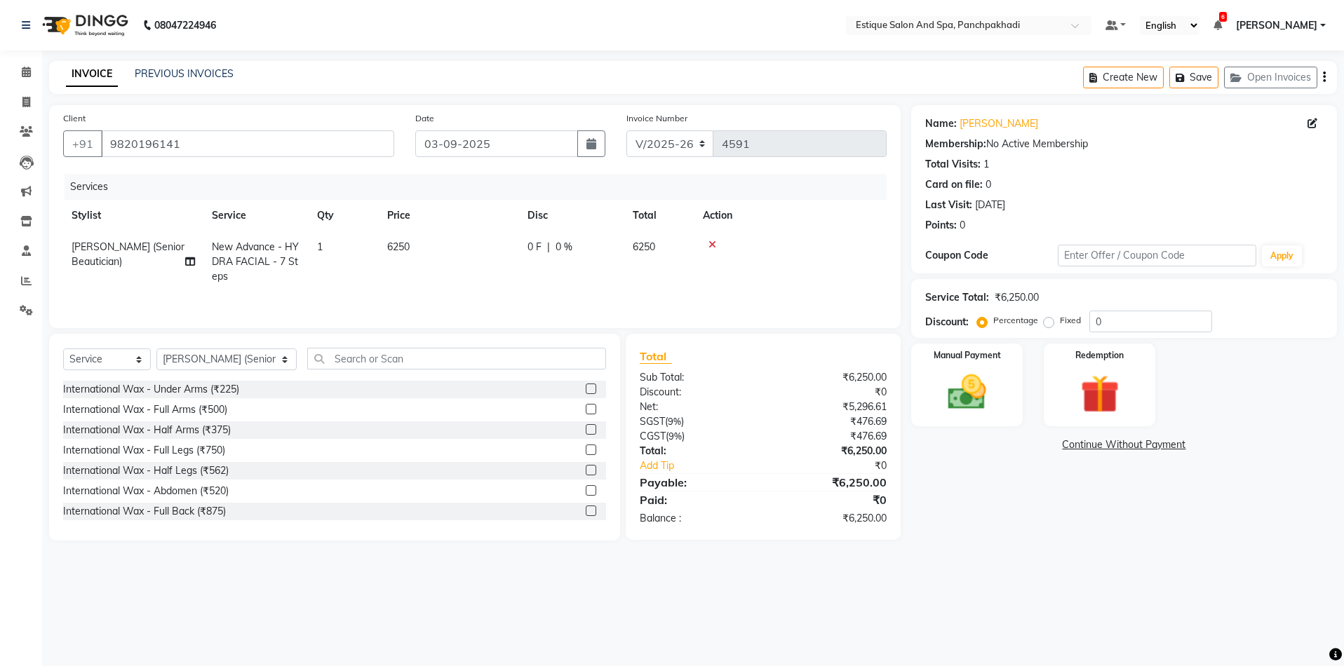
click at [553, 250] on div "0 F | 0 %" at bounding box center [571, 247] width 88 height 15
select select "15912"
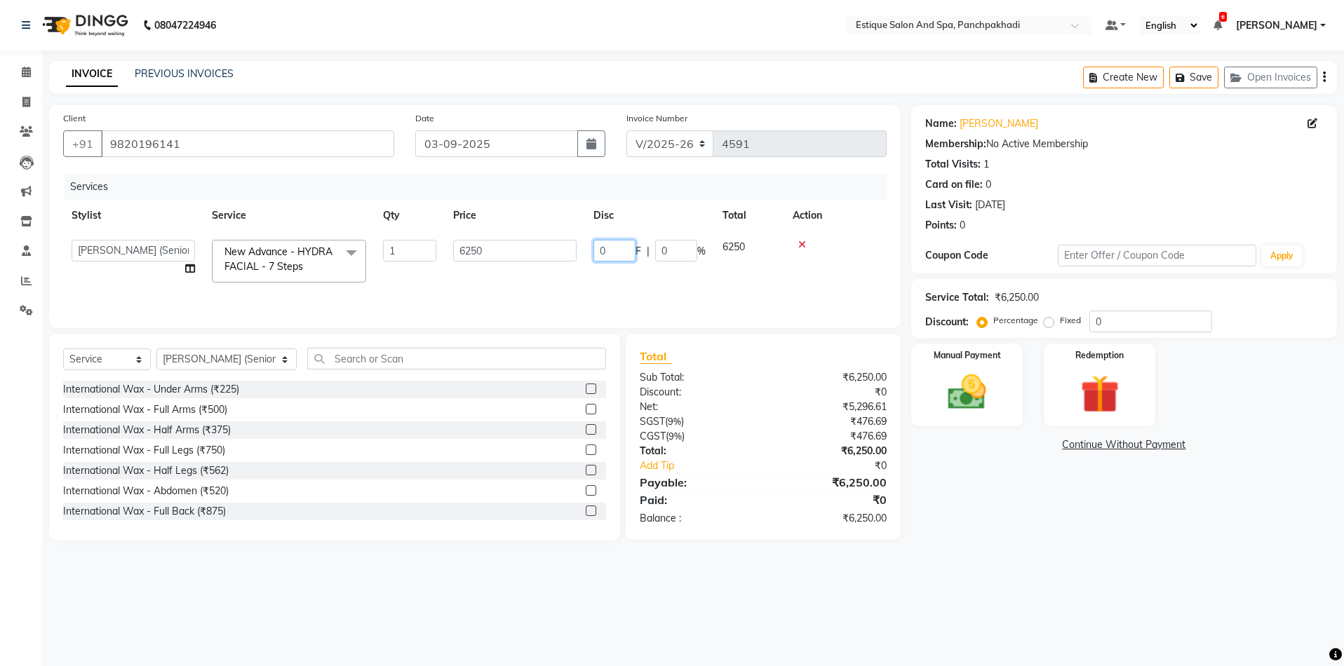
drag, startPoint x: 607, startPoint y: 248, endPoint x: 565, endPoint y: 246, distance: 42.1
click at [566, 246] on tr "aarti k Aaves (master stylist) Akash (Senior) Anita salve( Senior Beautician) A…" at bounding box center [474, 261] width 823 height 60
type input "50"
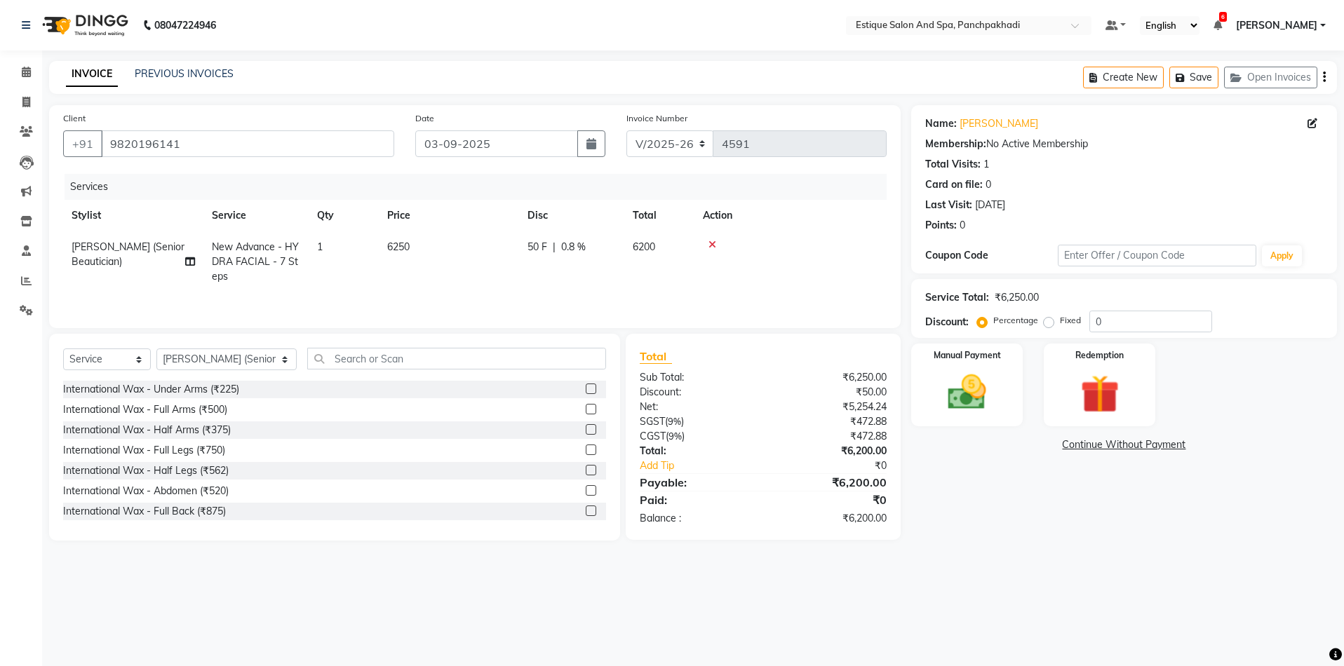
click at [863, 228] on th "Action" at bounding box center [790, 216] width 192 height 32
click at [551, 249] on div "50 F | 0.8 %" at bounding box center [571, 247] width 88 height 15
select select "15912"
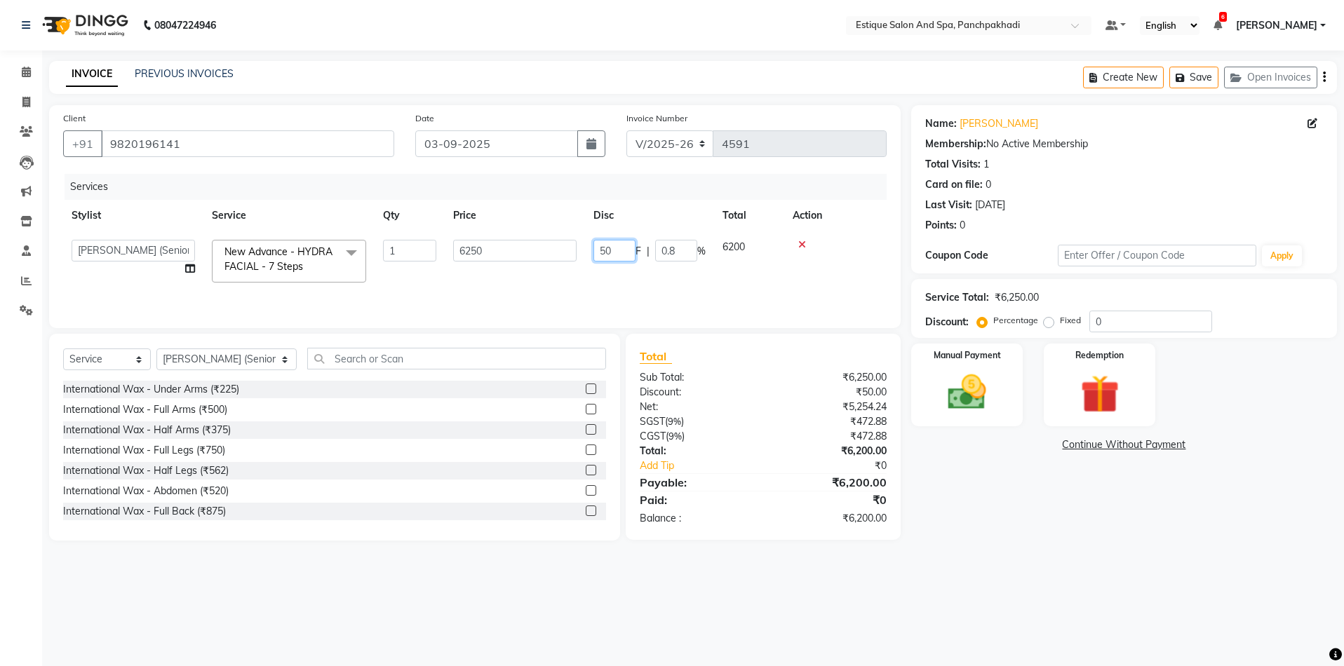
drag, startPoint x: 613, startPoint y: 251, endPoint x: 559, endPoint y: 252, distance: 54.0
click at [595, 253] on input "50" at bounding box center [614, 251] width 42 height 22
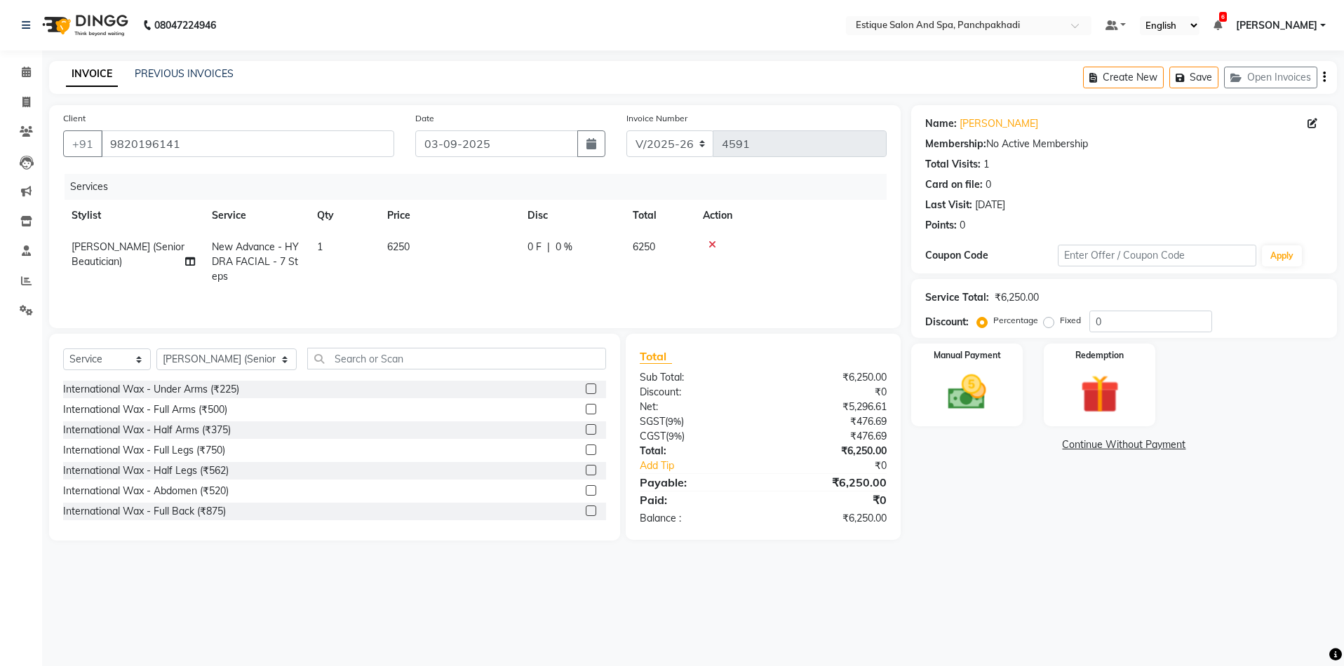
click at [675, 251] on td "6250" at bounding box center [659, 261] width 70 height 61
select select "15912"
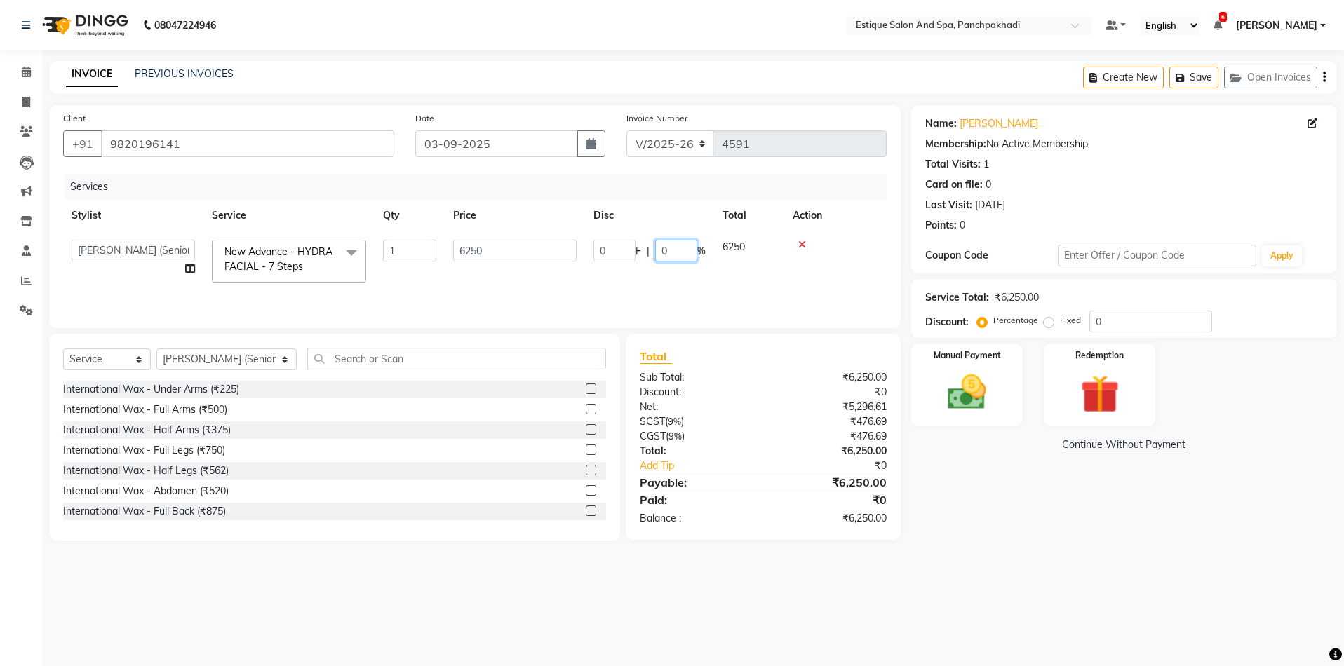
click at [675, 250] on input "0" at bounding box center [676, 251] width 42 height 22
type input "50"
click at [859, 231] on td at bounding box center [835, 261] width 102 height 60
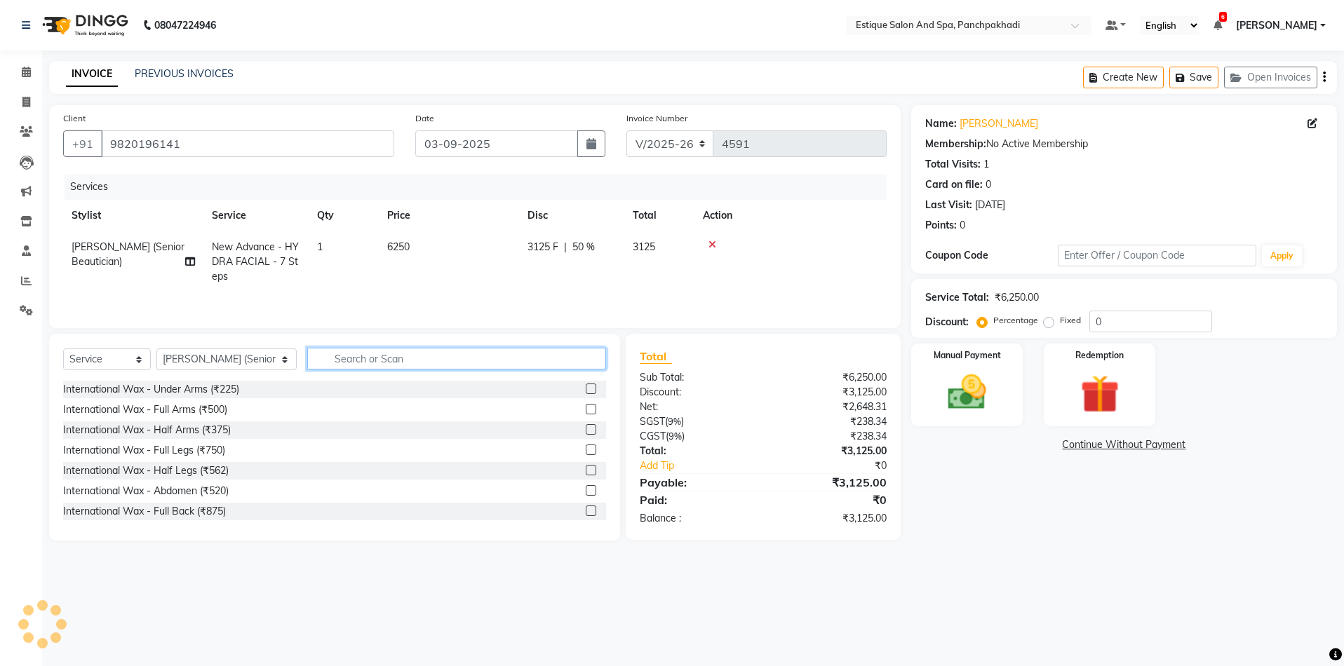
click at [321, 353] on input "text" at bounding box center [457, 359] width 300 height 22
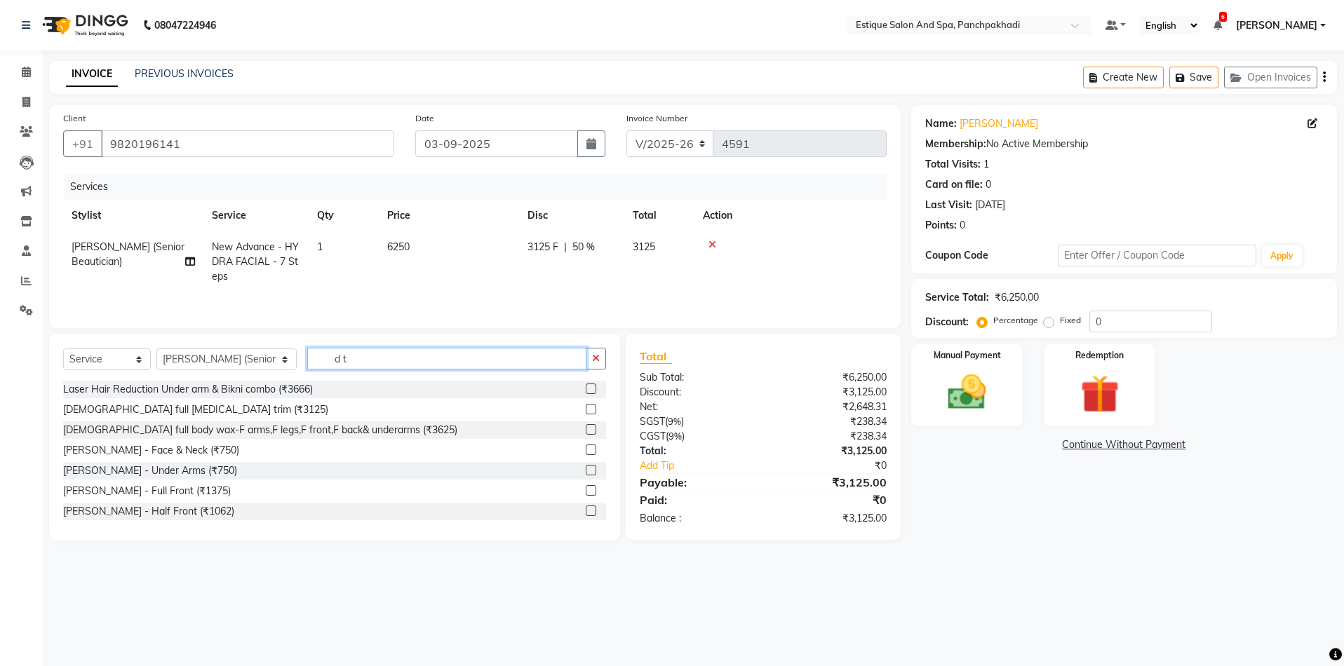
type input "d t"
click at [586, 446] on label at bounding box center [591, 450] width 11 height 11
click at [586, 446] on input "checkbox" at bounding box center [590, 450] width 9 height 9
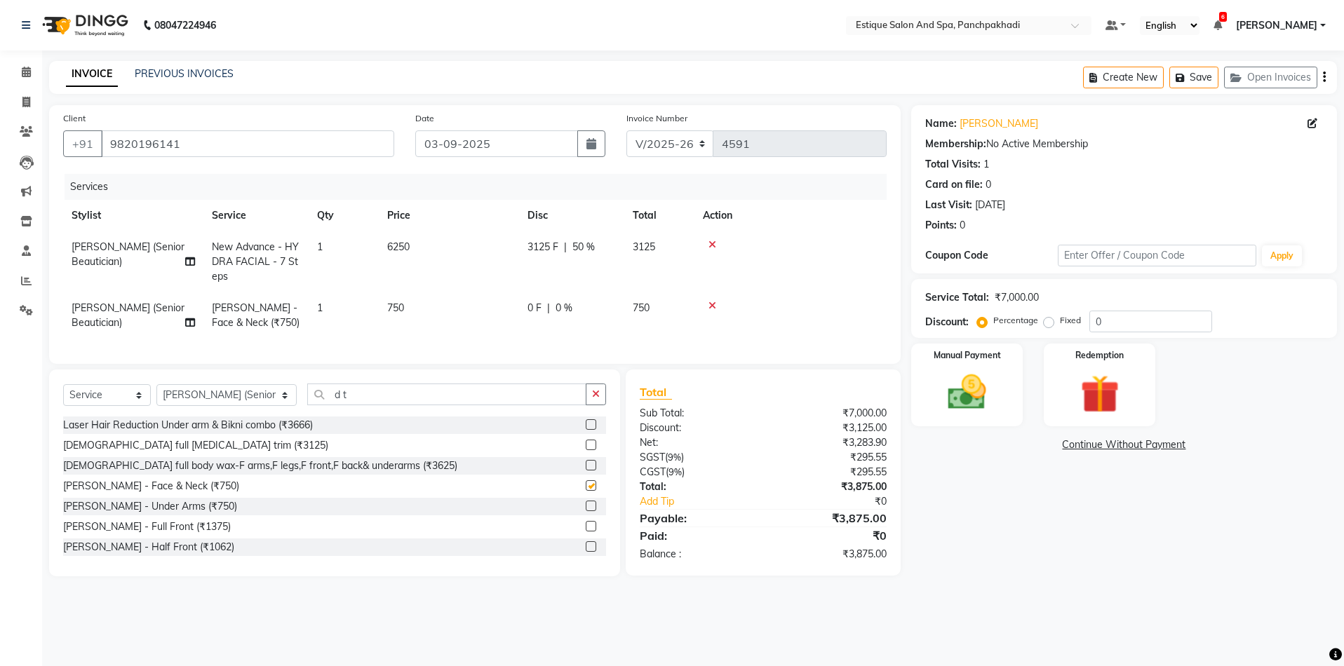
checkbox input "false"
click at [1200, 81] on button "Save" at bounding box center [1193, 78] width 49 height 22
click at [20, 76] on span at bounding box center [26, 73] width 25 height 16
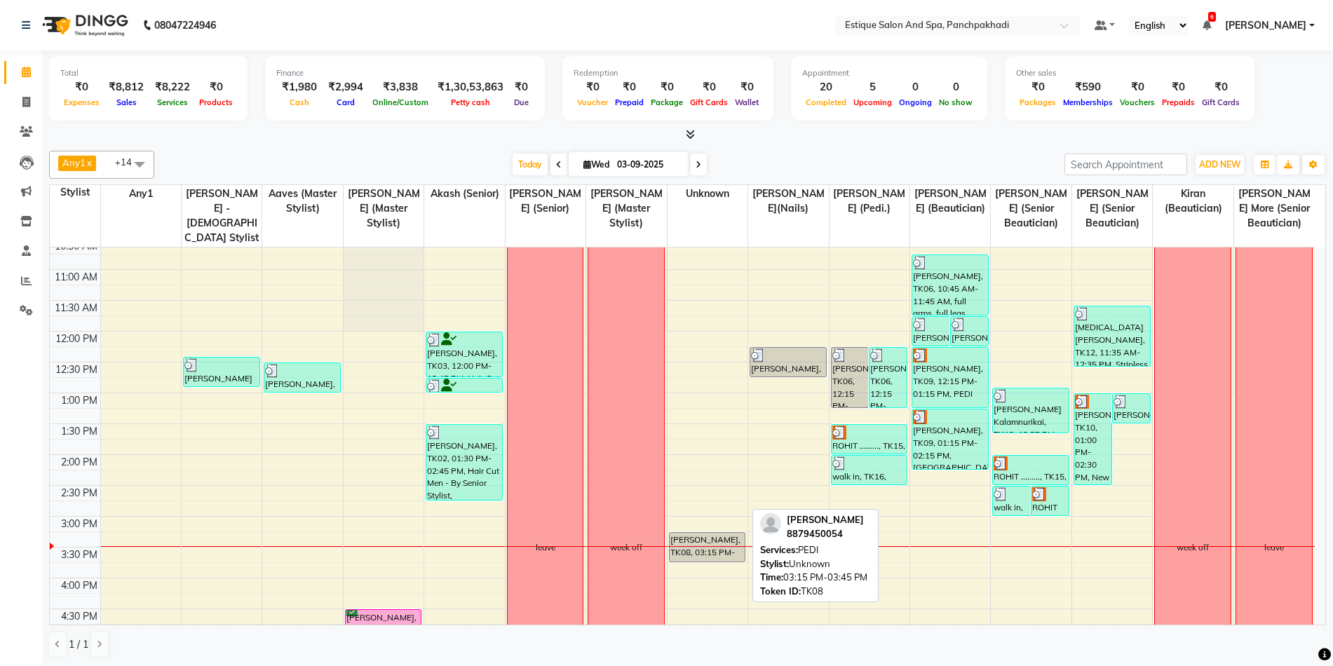
scroll to position [70, 0]
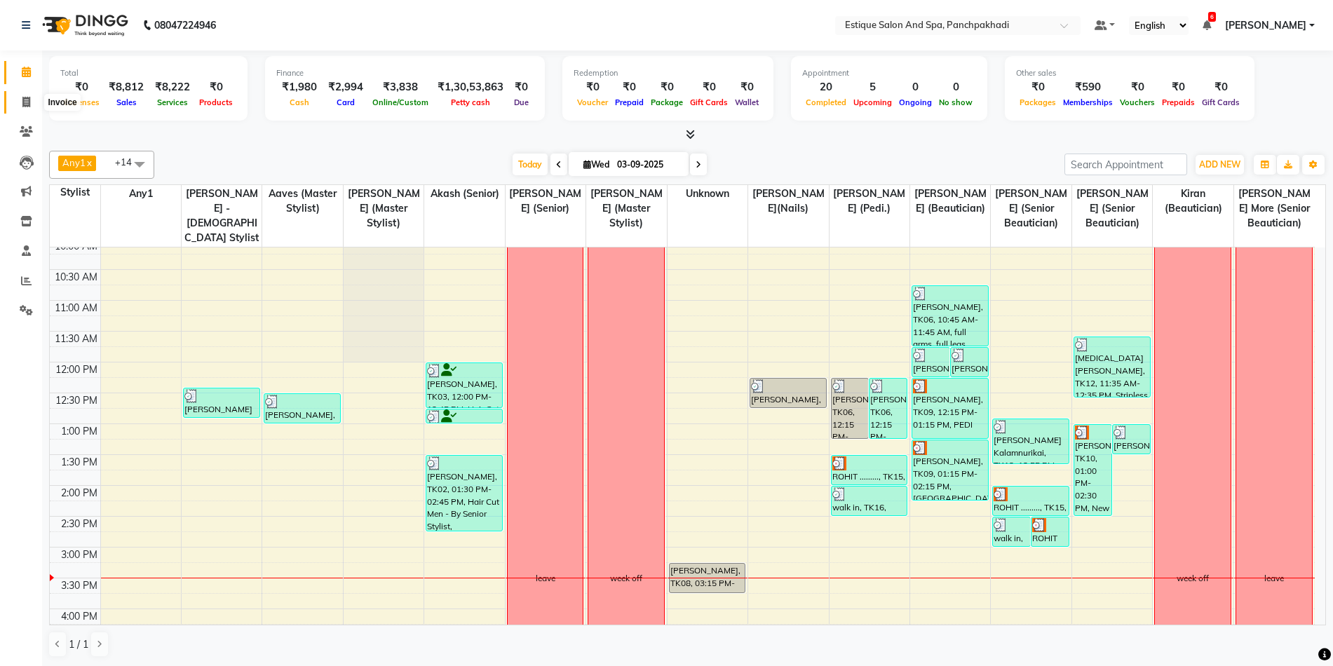
click at [23, 100] on icon at bounding box center [26, 102] width 8 height 11
select select "925"
select select "service"
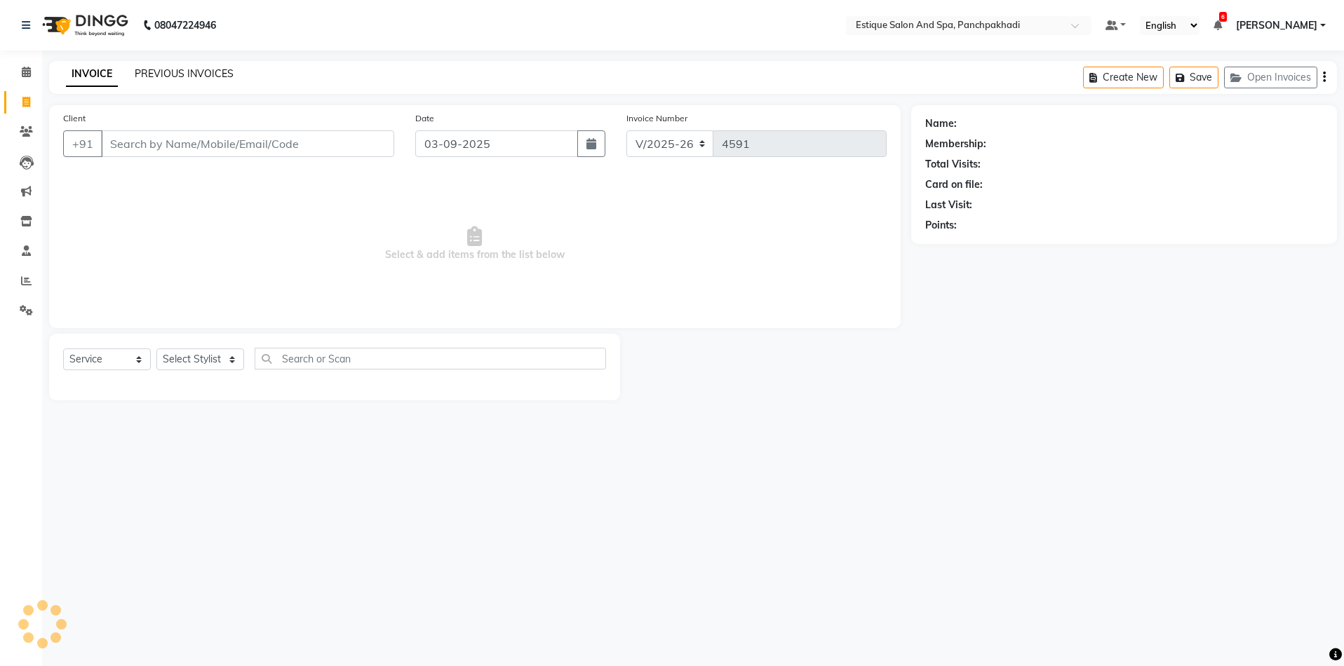
click at [166, 79] on link "PREVIOUS INVOICES" at bounding box center [184, 73] width 99 height 13
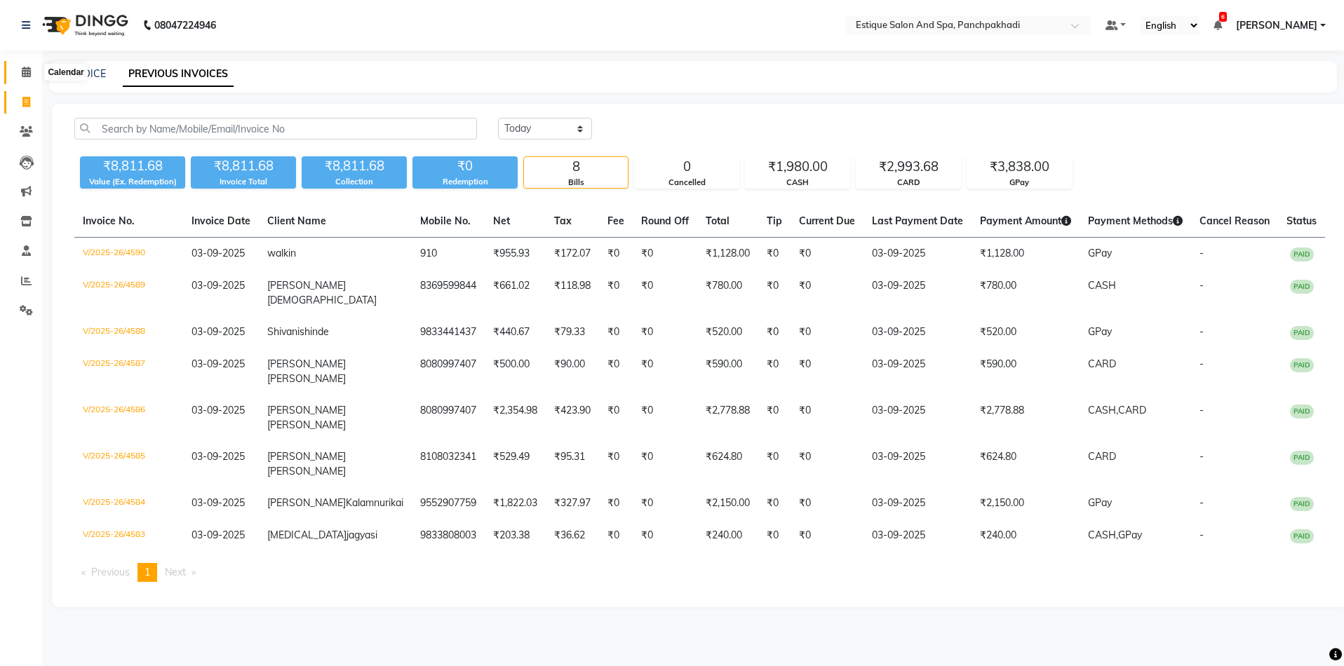
click at [29, 75] on icon at bounding box center [26, 72] width 9 height 11
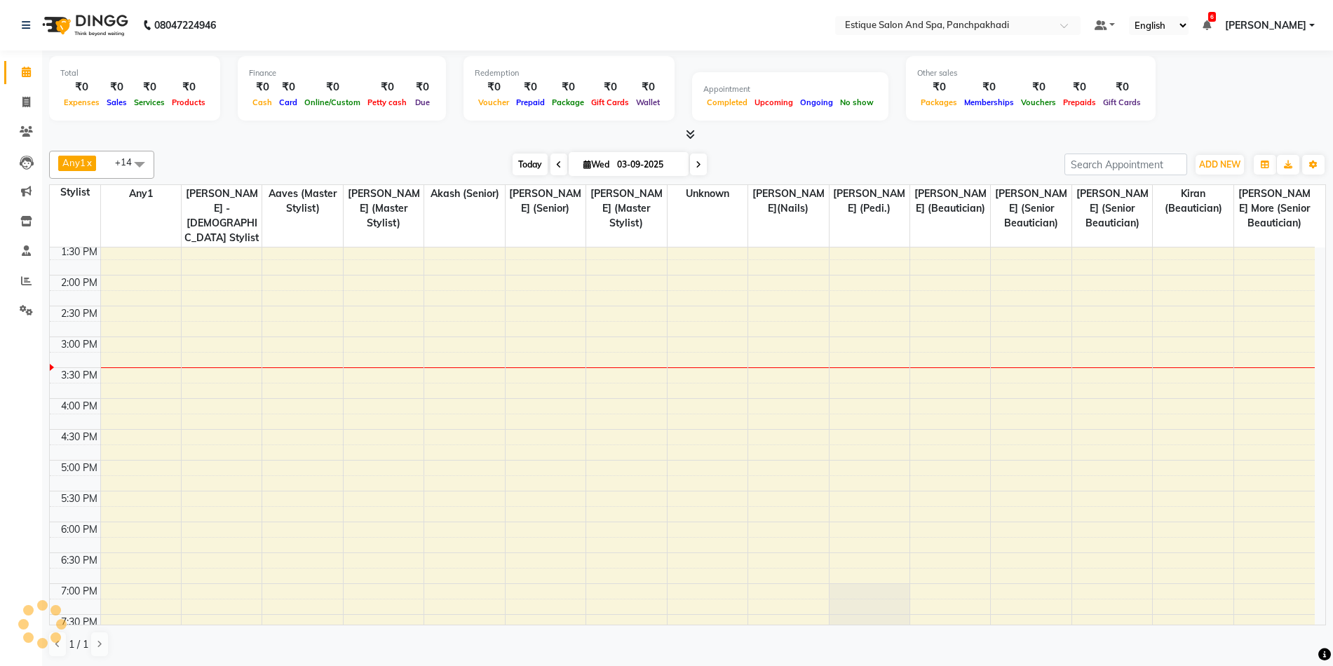
click at [533, 167] on span "Today" at bounding box center [530, 165] width 35 height 22
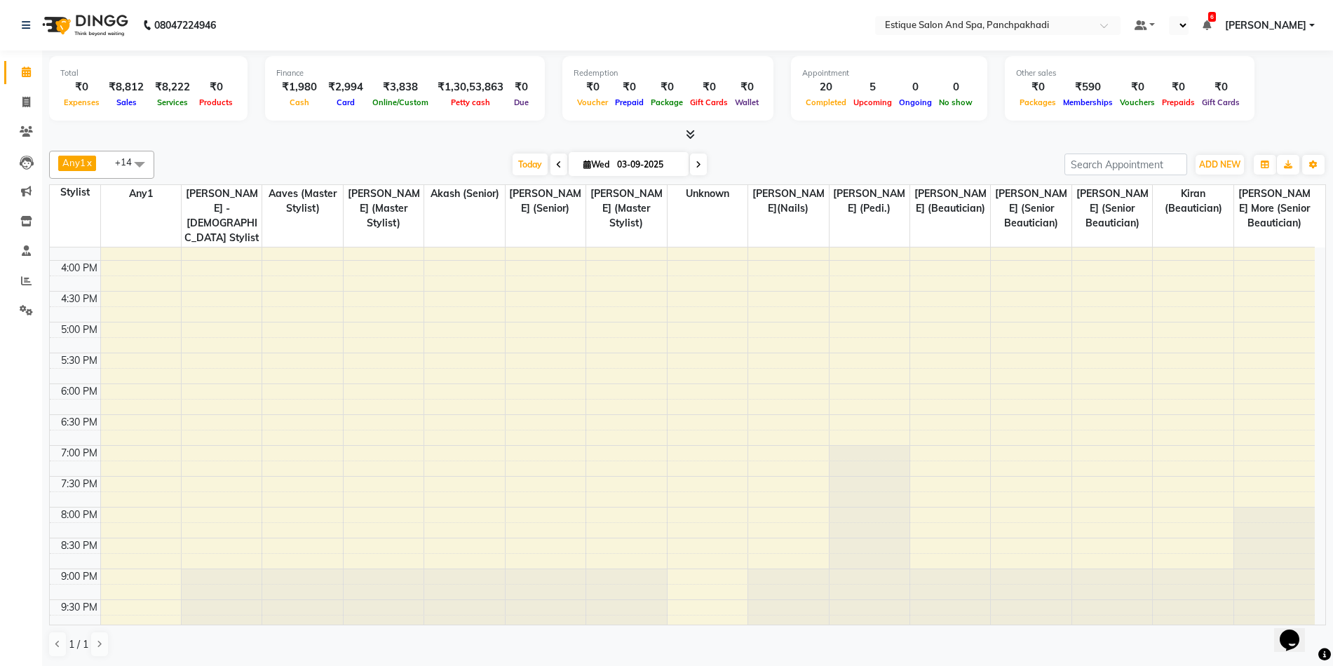
scroll to position [424, 0]
select select "en"
click at [532, 163] on span "Today" at bounding box center [530, 165] width 35 height 22
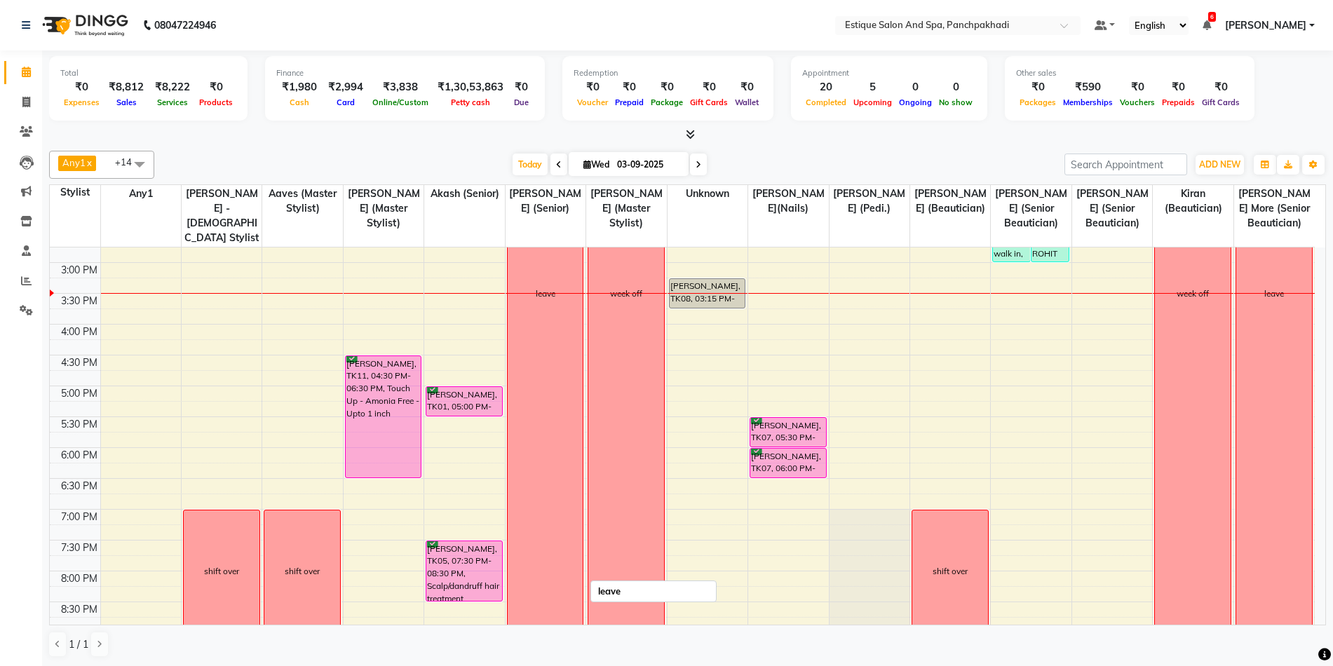
scroll to position [281, 0]
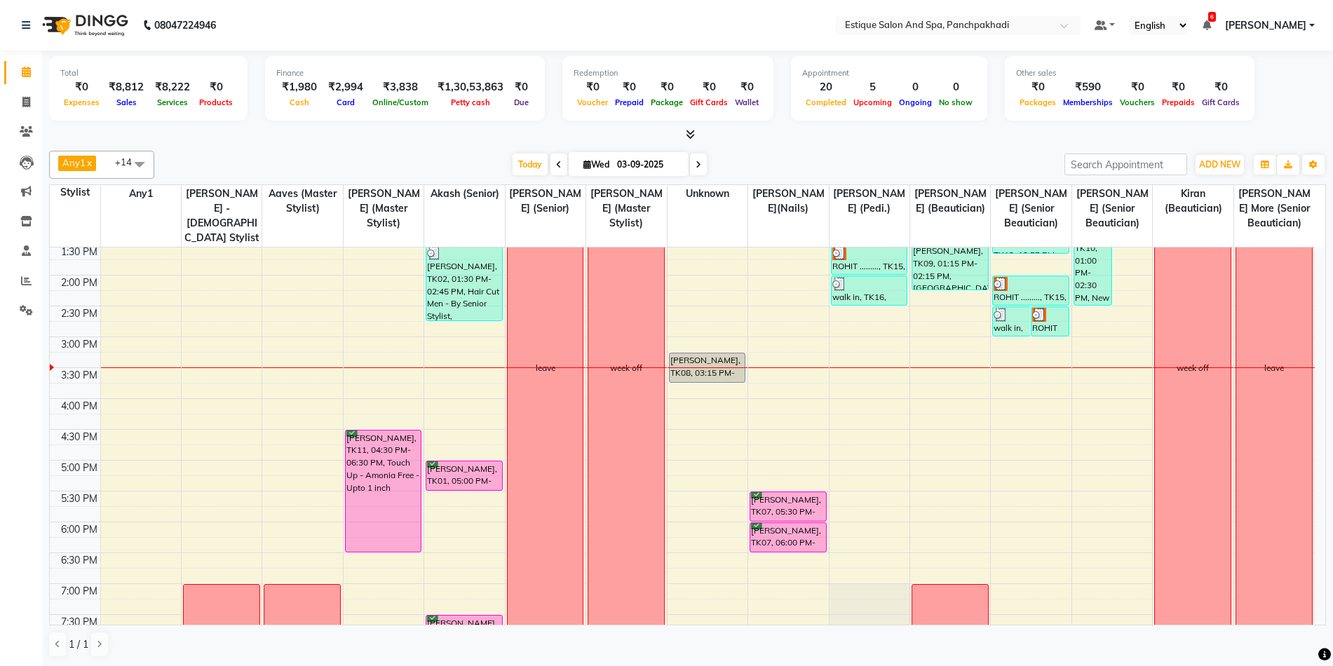
click at [204, 452] on div "9:00 AM 9:30 AM 10:00 AM 10:30 AM 11:00 AM 11:30 AM 12:00 PM 12:30 PM 1:00 PM 1…" at bounding box center [682, 368] width 1265 height 802
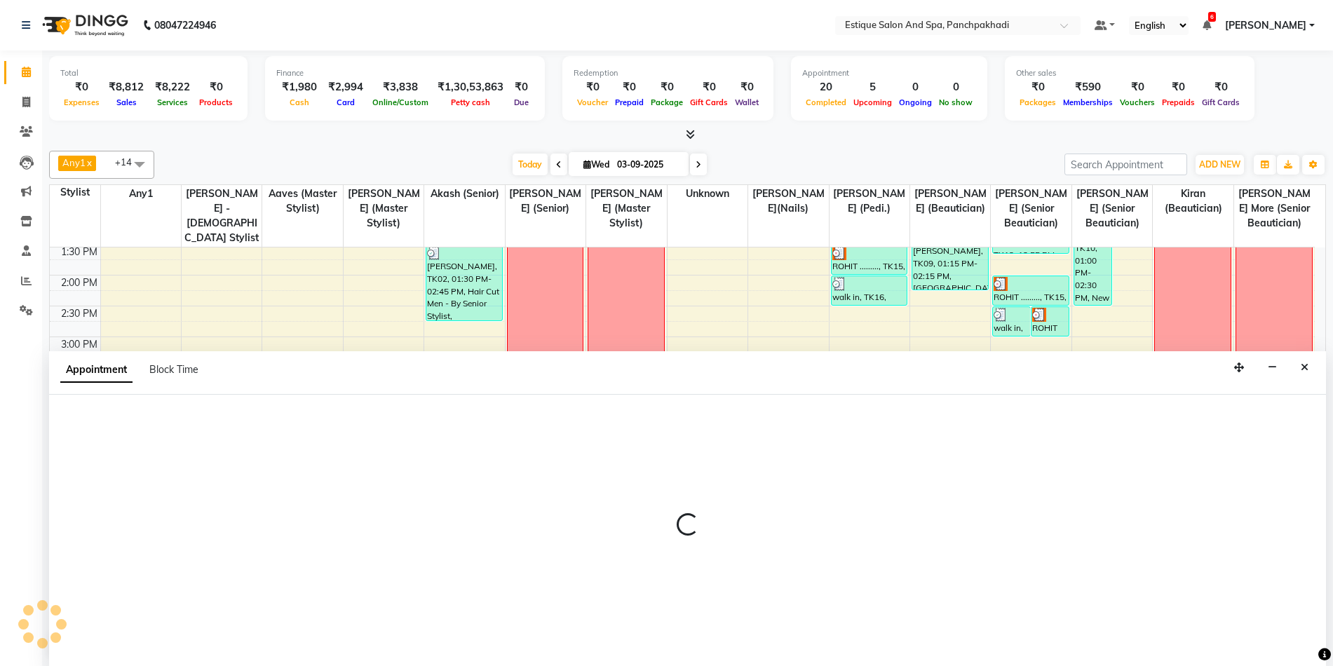
scroll to position [1, 0]
select select "60509"
select select "tentative"
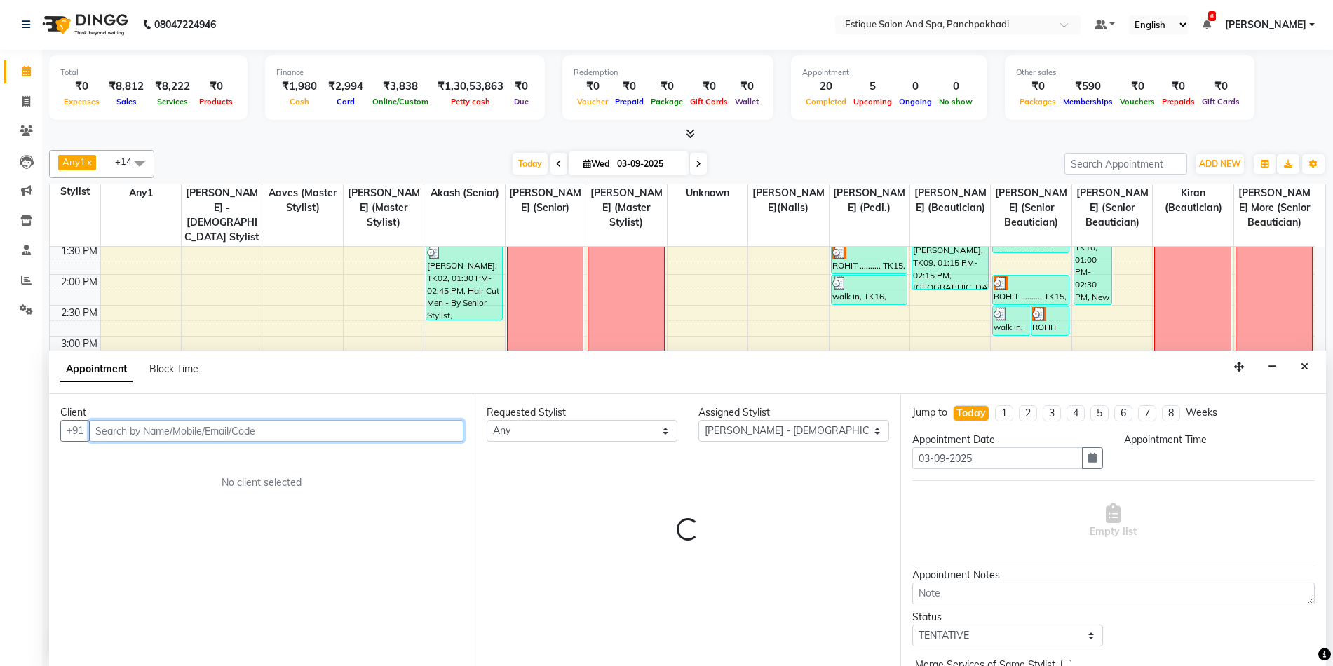
select select "1005"
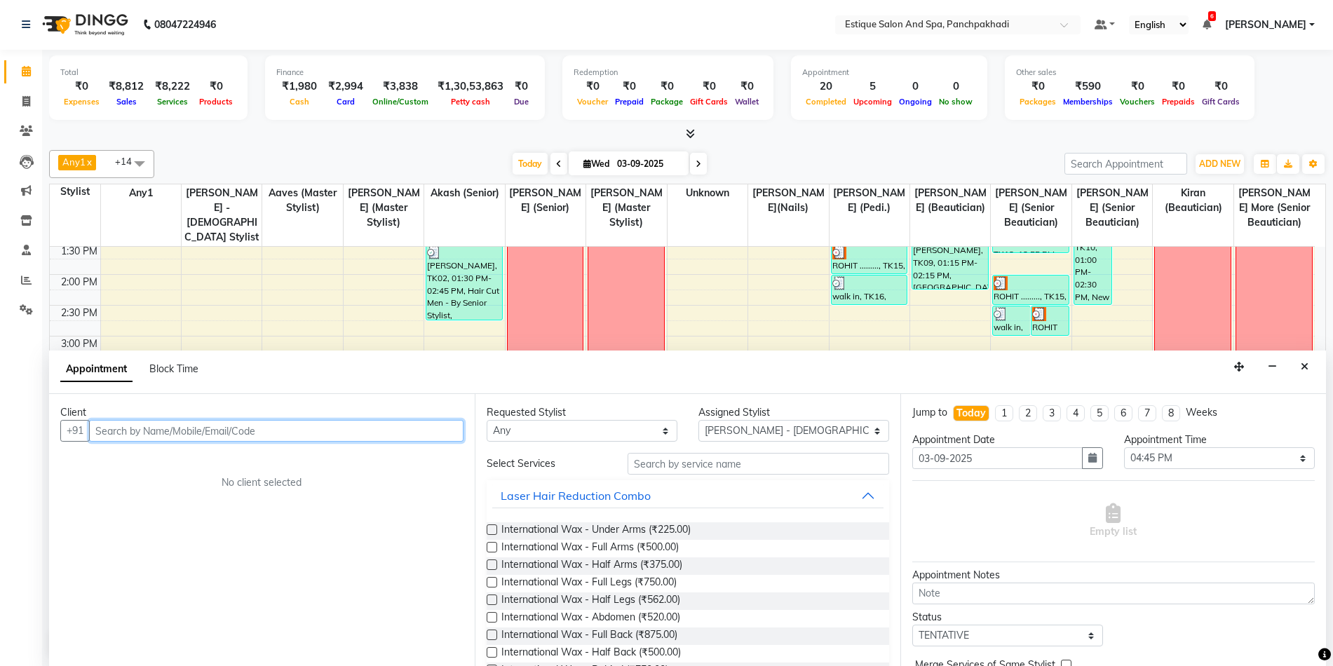
click at [288, 438] on input "text" at bounding box center [276, 431] width 375 height 22
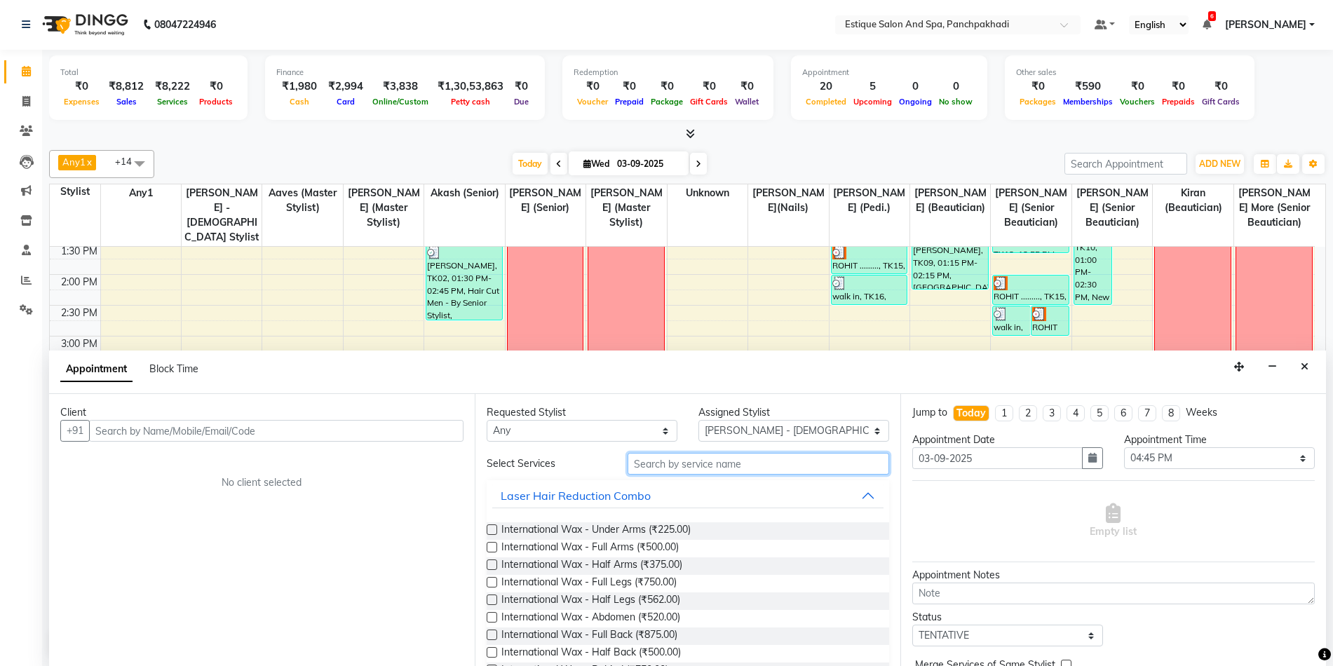
click at [706, 467] on input "text" at bounding box center [759, 464] width 262 height 22
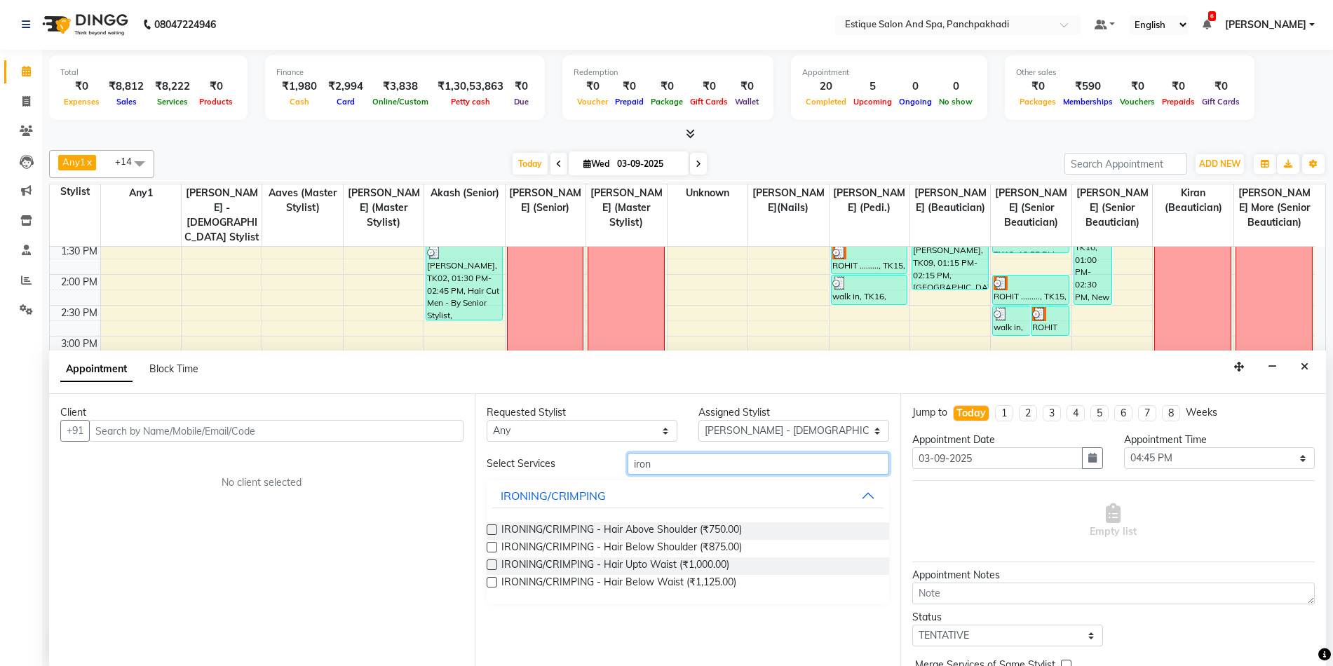
type input "iron"
click at [490, 566] on label at bounding box center [492, 565] width 11 height 11
click at [490, 566] on input "checkbox" at bounding box center [491, 566] width 9 height 9
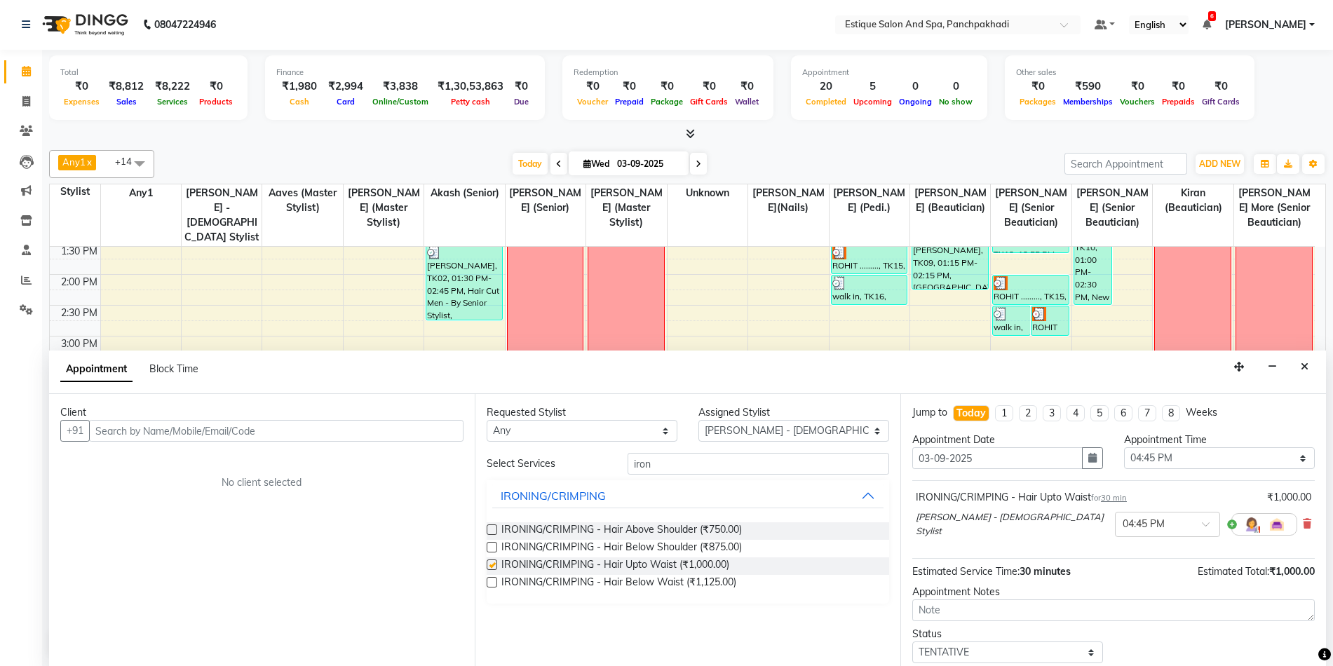
checkbox input "false"
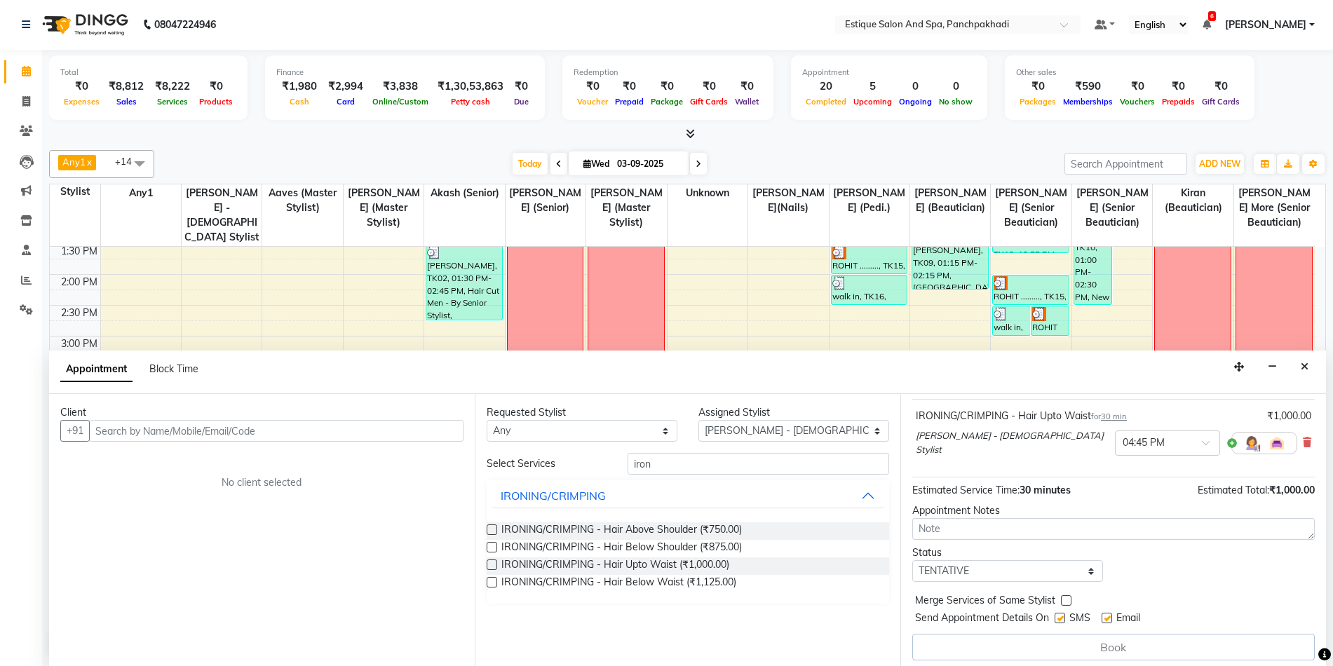
scroll to position [85, 0]
click at [1303, 364] on icon "Close" at bounding box center [1305, 367] width 8 height 10
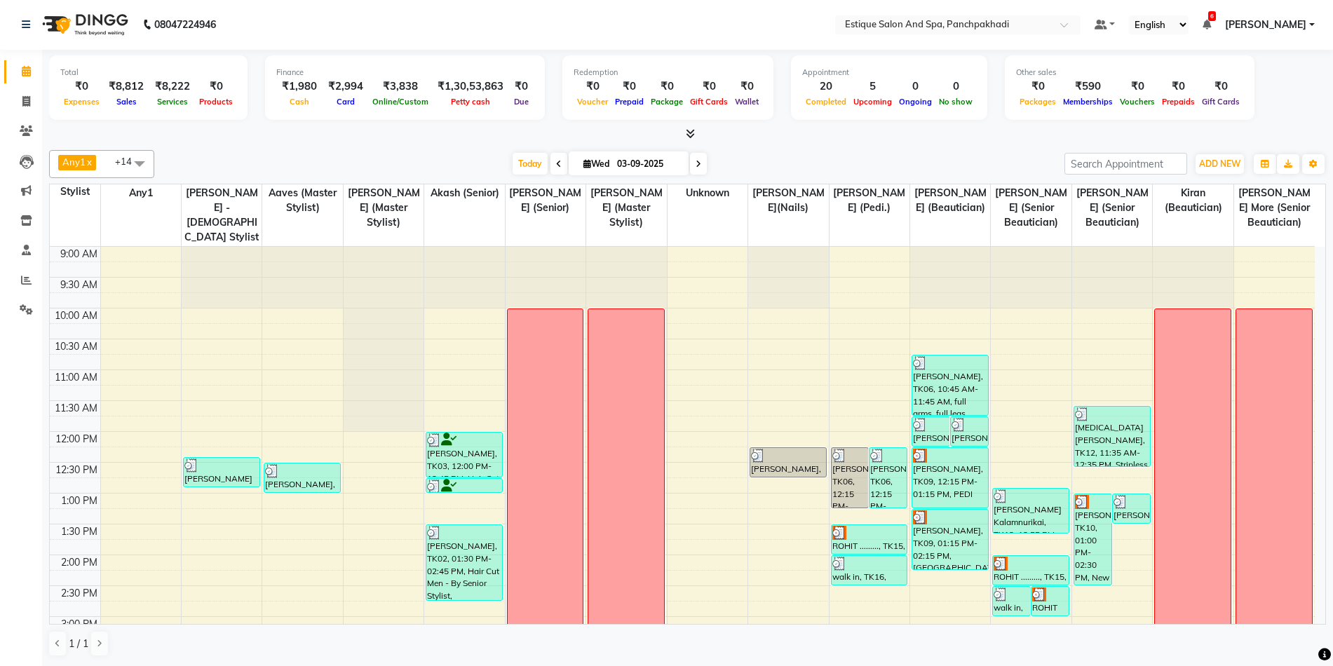
scroll to position [0, 0]
drag, startPoint x: 838, startPoint y: 518, endPoint x: 802, endPoint y: 514, distance: 35.2
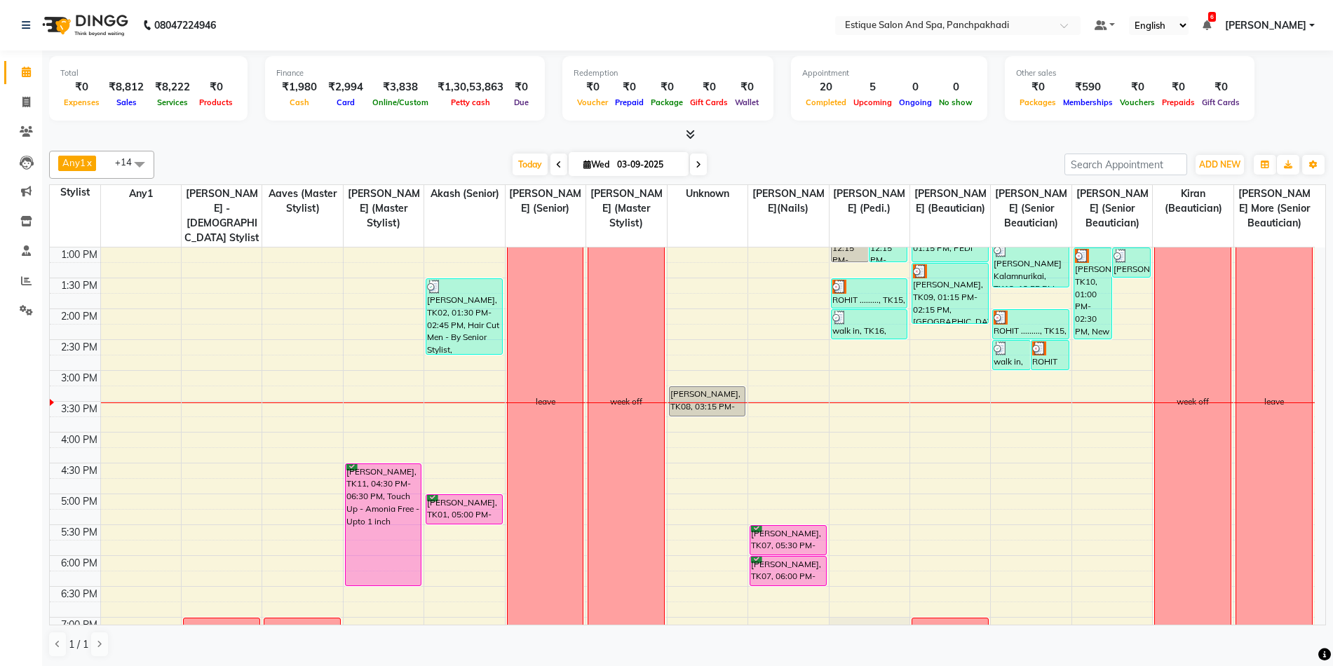
scroll to position [210, 0]
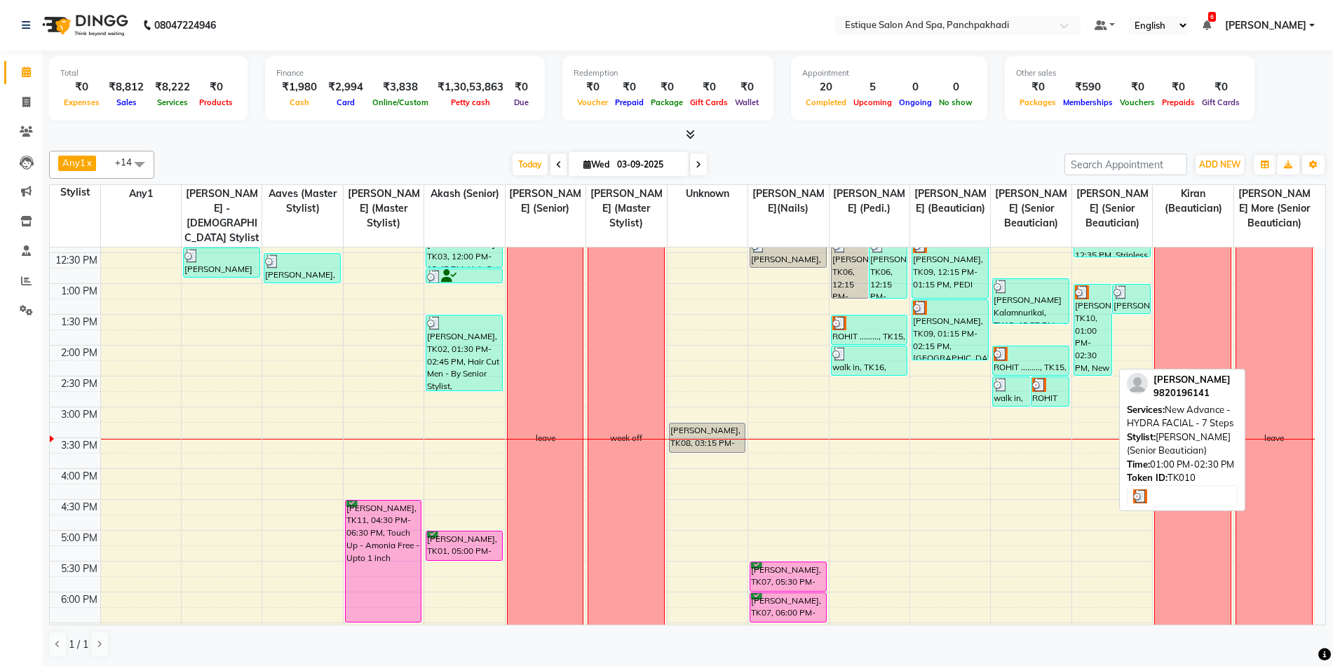
click at [1084, 335] on div "[PERSON_NAME], TK10, 01:00 PM-02:30 PM, New Advance - HYDRA FACIAL - 7 Steps" at bounding box center [1093, 330] width 37 height 90
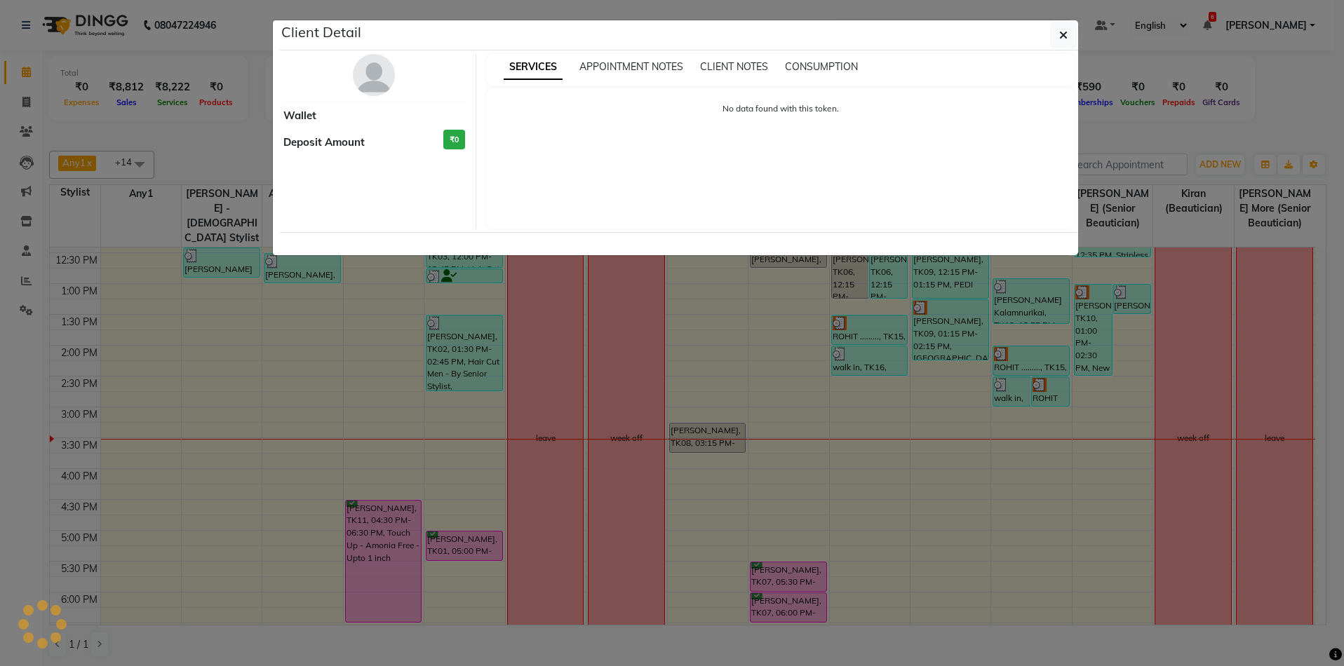
select select "3"
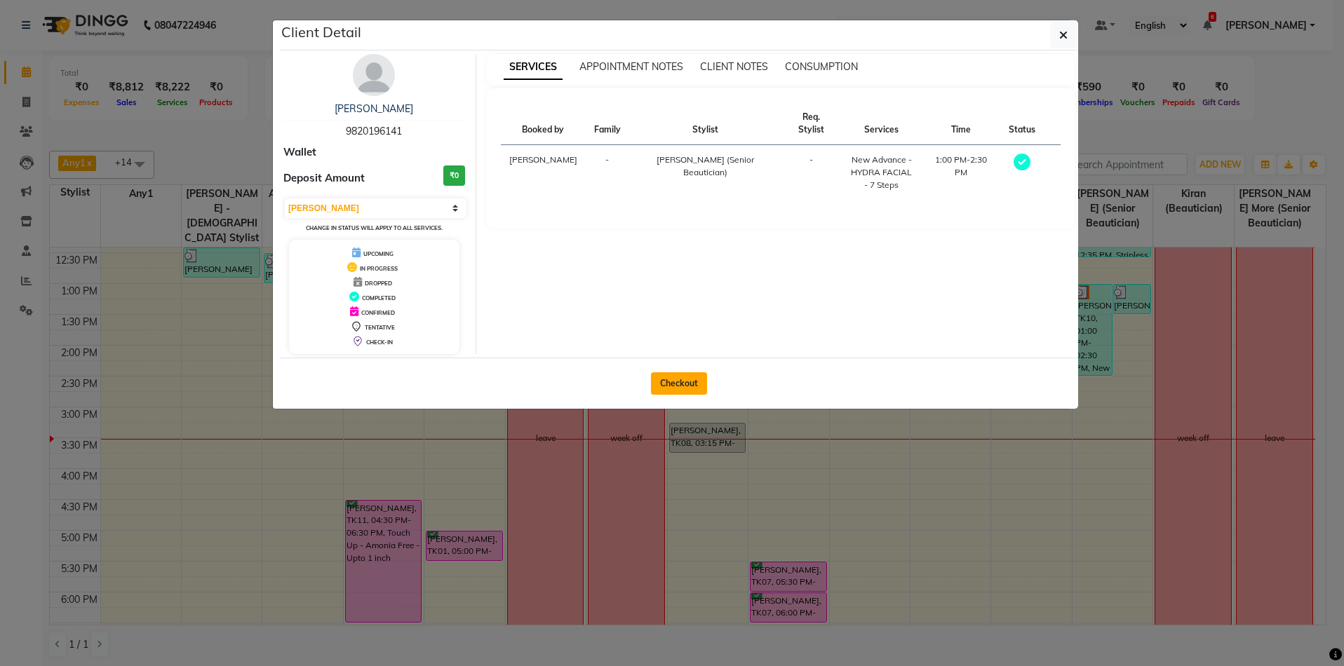
click at [672, 382] on button "Checkout" at bounding box center [679, 383] width 56 height 22
select select "service"
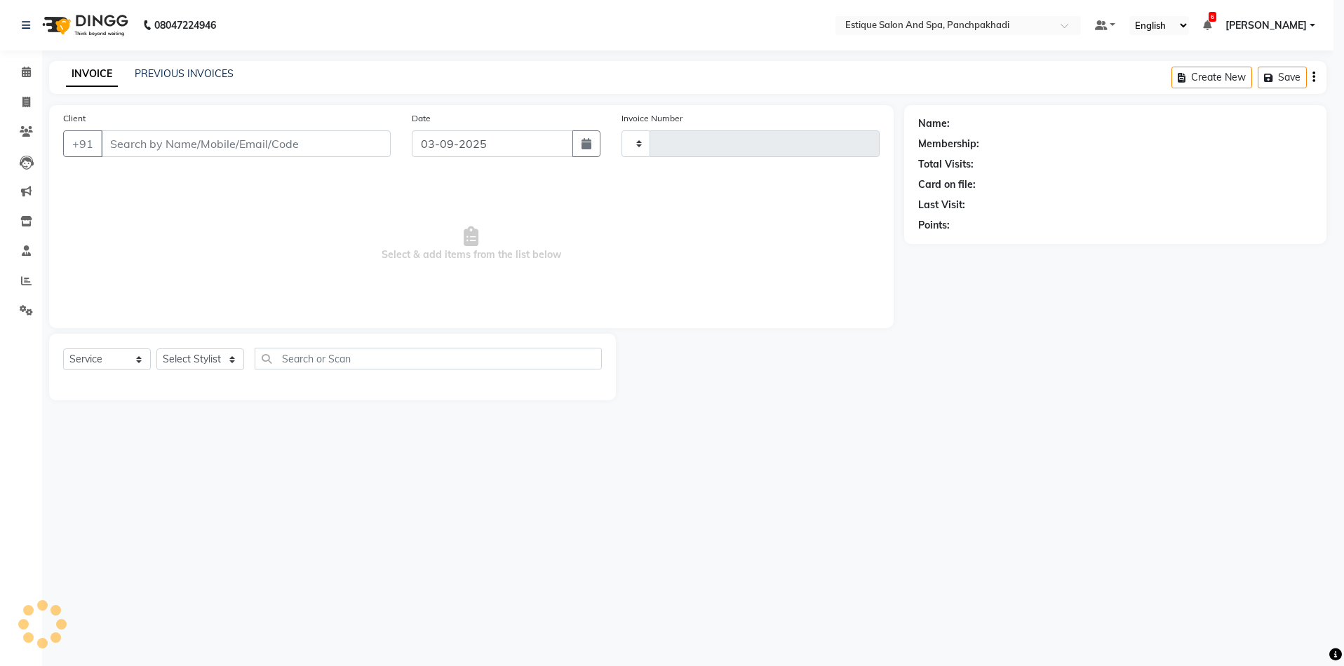
type input "4591"
select select "925"
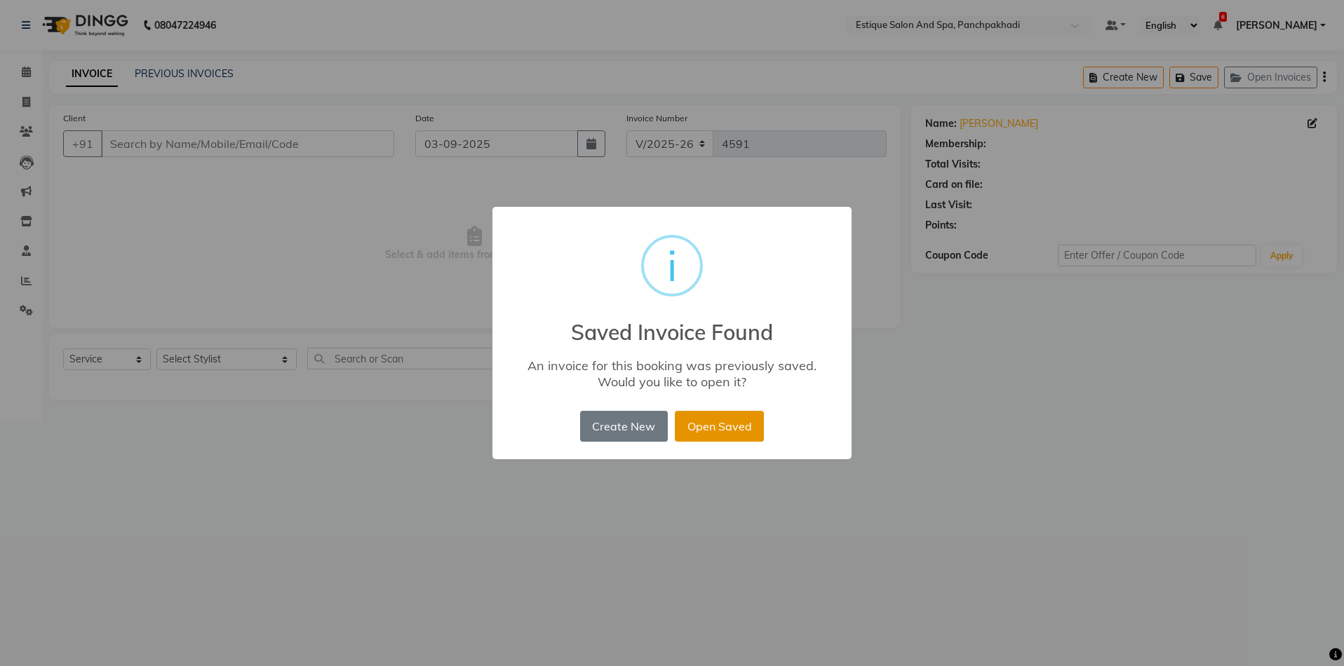
click at [737, 422] on button "Open Saved" at bounding box center [719, 426] width 89 height 31
type input "9820196141"
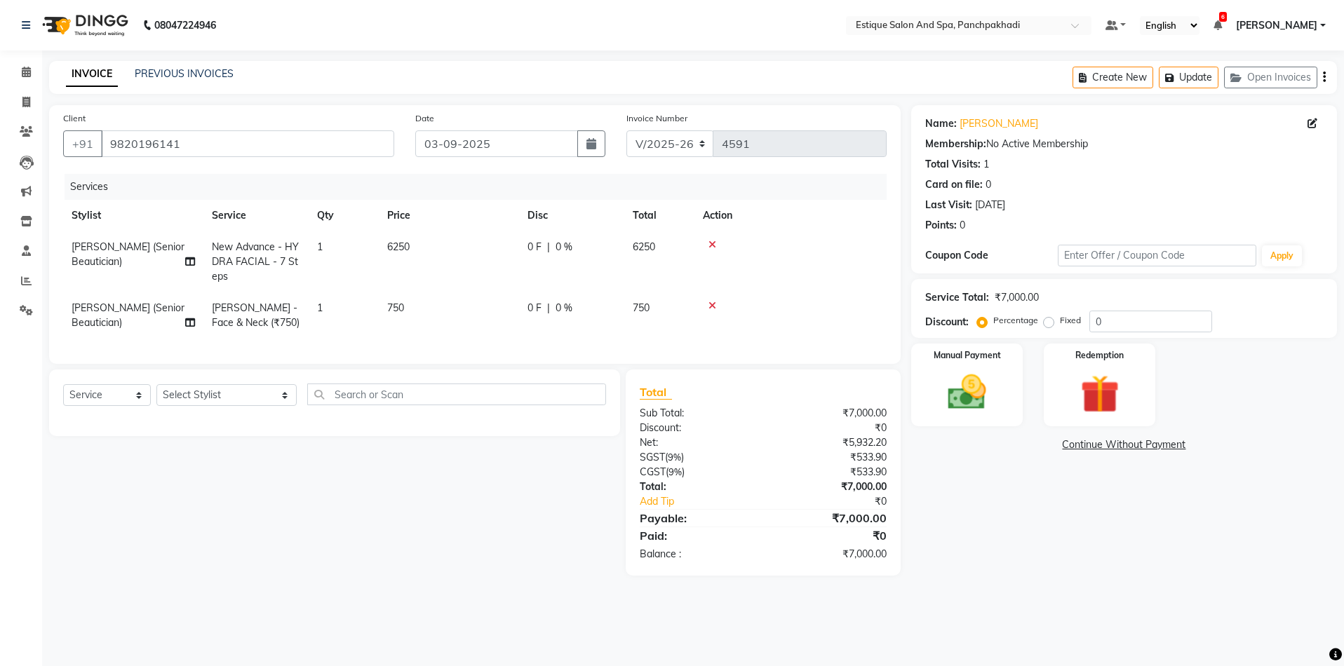
click at [553, 253] on div "0 F | 0 %" at bounding box center [571, 247] width 88 height 15
select select "15912"
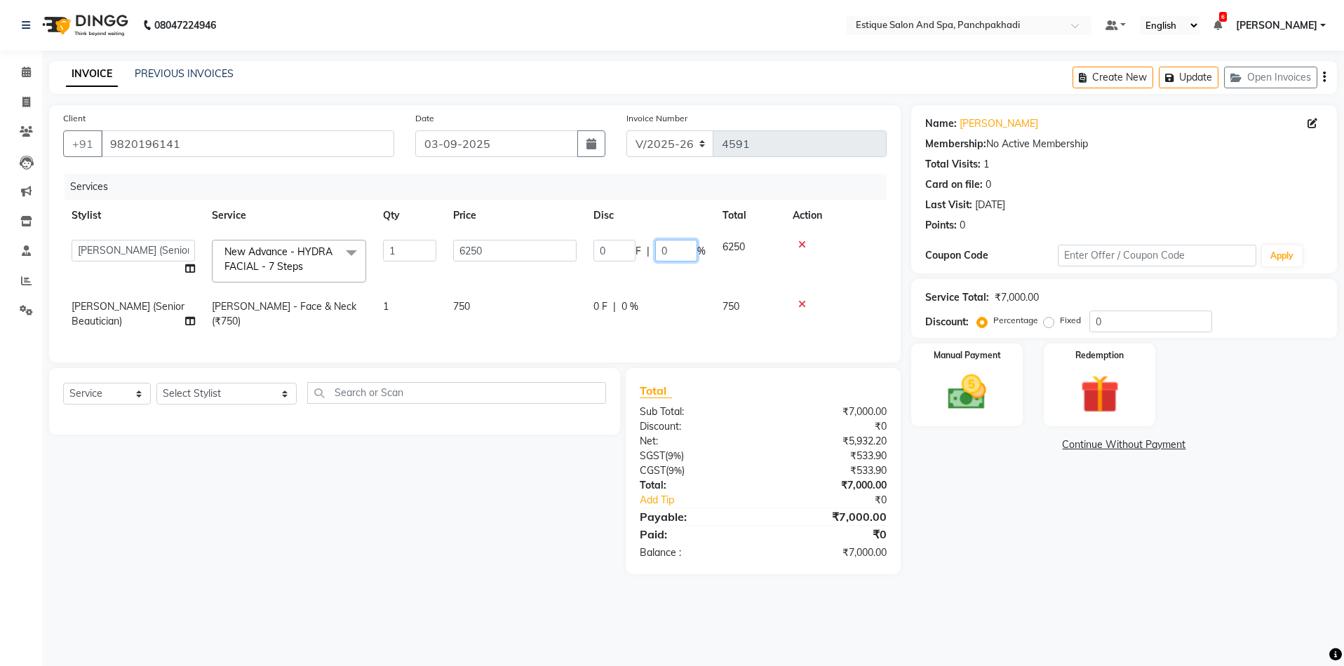
click at [670, 250] on input "0" at bounding box center [676, 251] width 42 height 22
click at [668, 250] on input "0" at bounding box center [676, 251] width 42 height 22
type input "50"
click at [875, 222] on th "Action" at bounding box center [835, 216] width 102 height 32
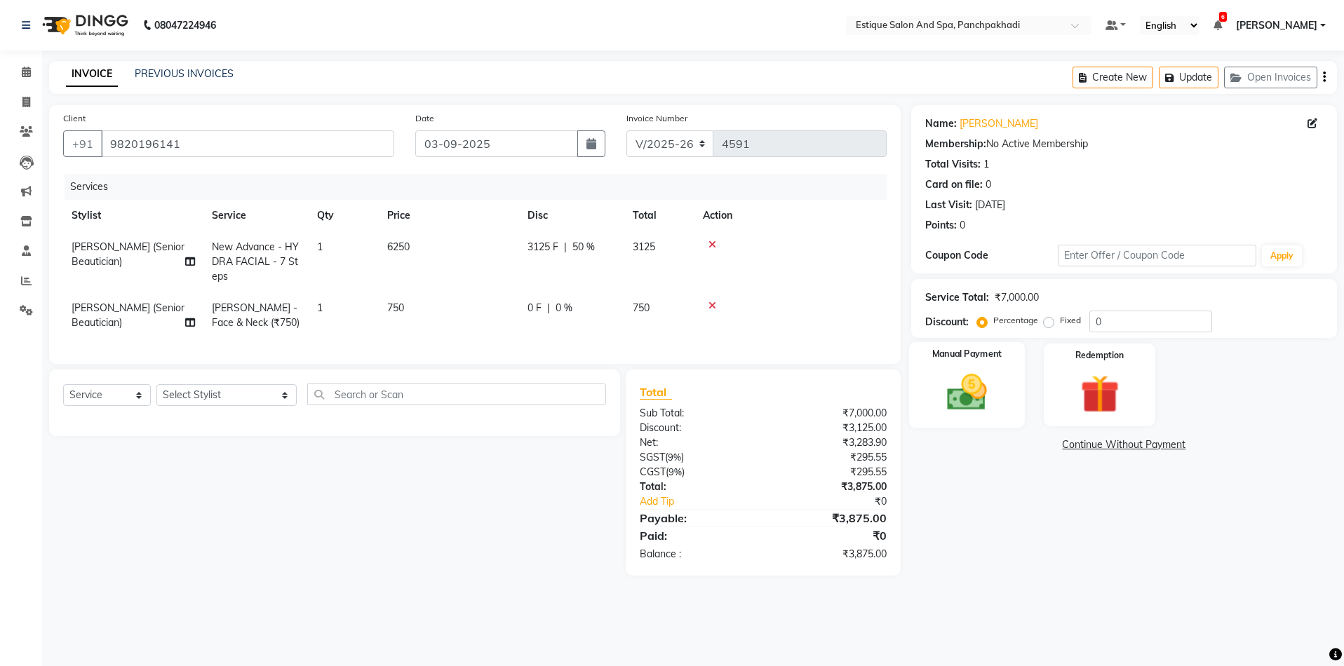
click at [968, 381] on img at bounding box center [966, 393] width 65 height 46
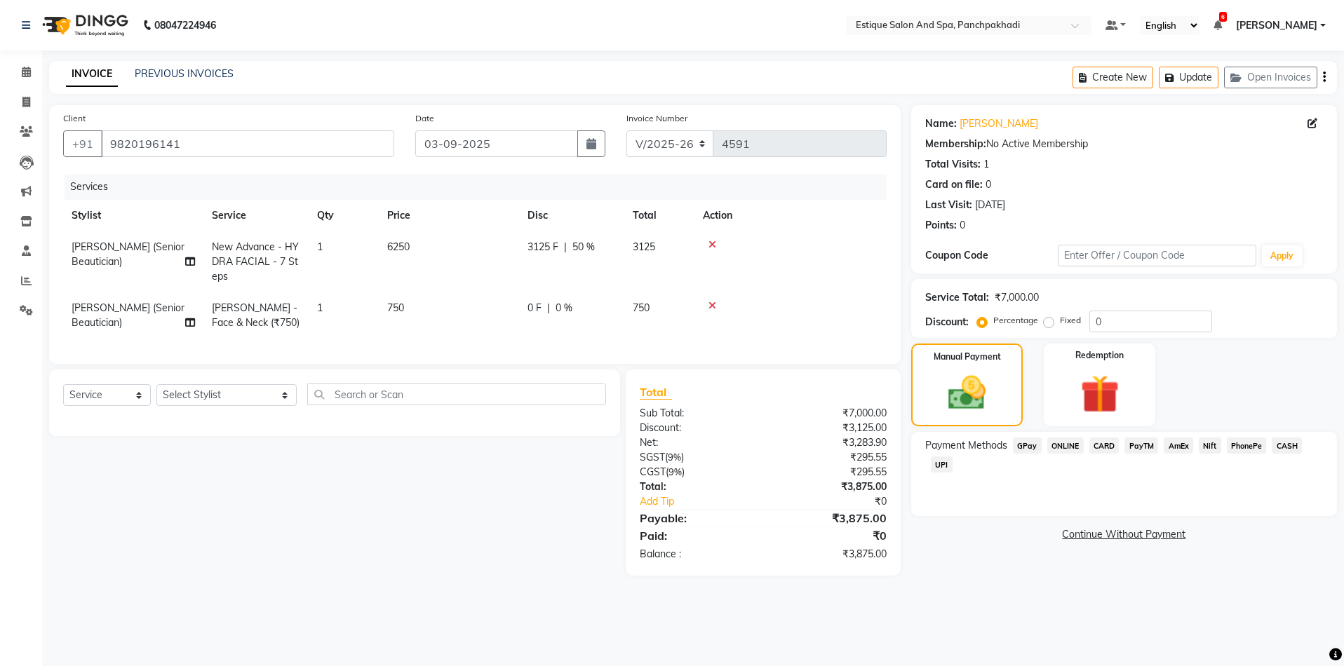
click at [1028, 449] on span "GPay" at bounding box center [1027, 446] width 29 height 16
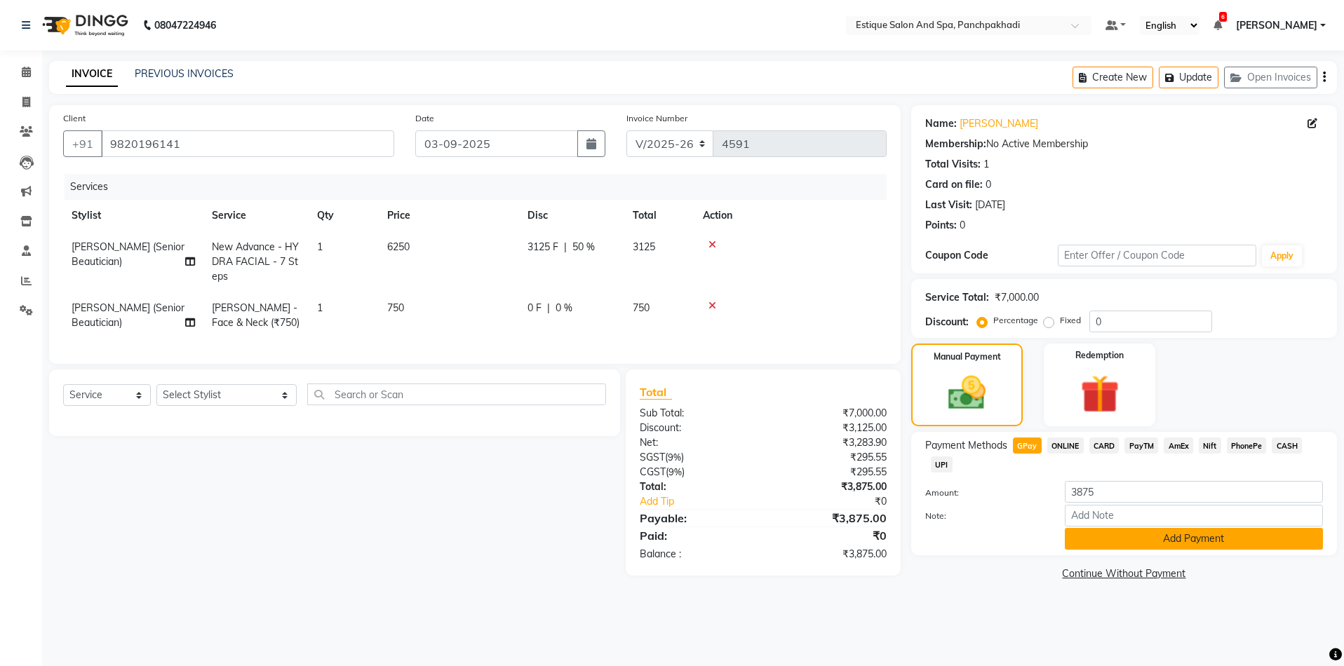
click at [1107, 537] on button "Add Payment" at bounding box center [1194, 539] width 258 height 22
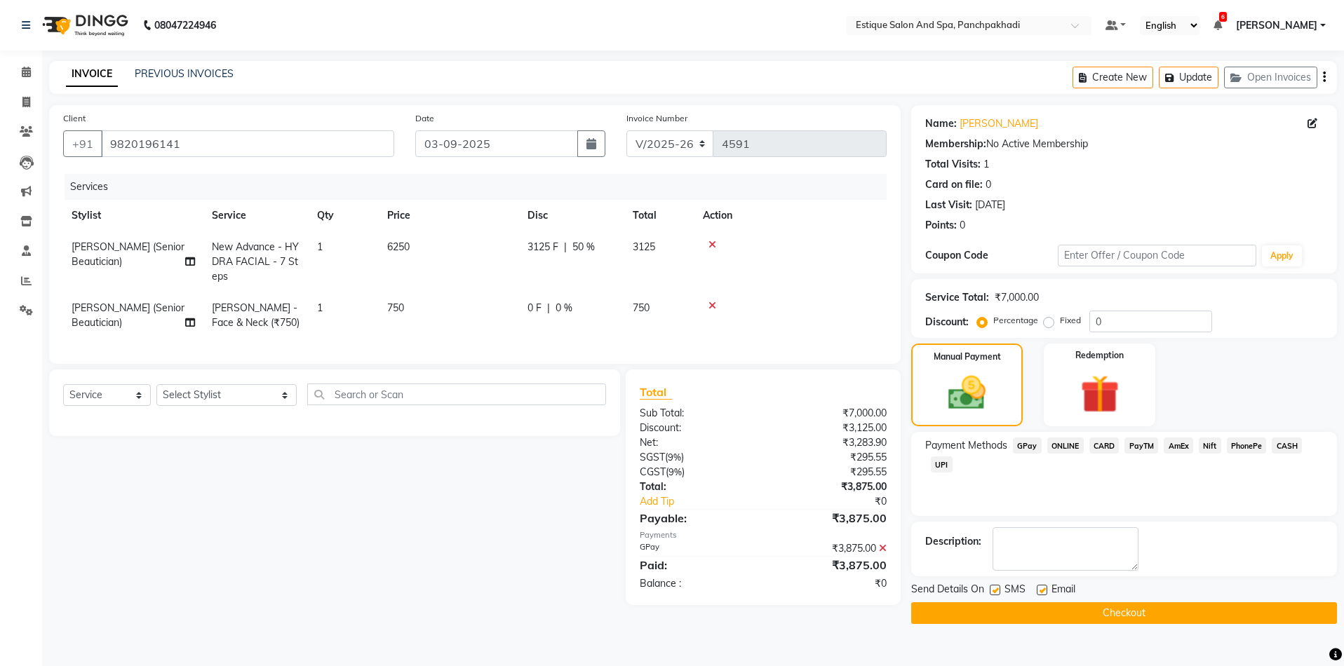
click at [1115, 611] on button "Checkout" at bounding box center [1124, 614] width 426 height 22
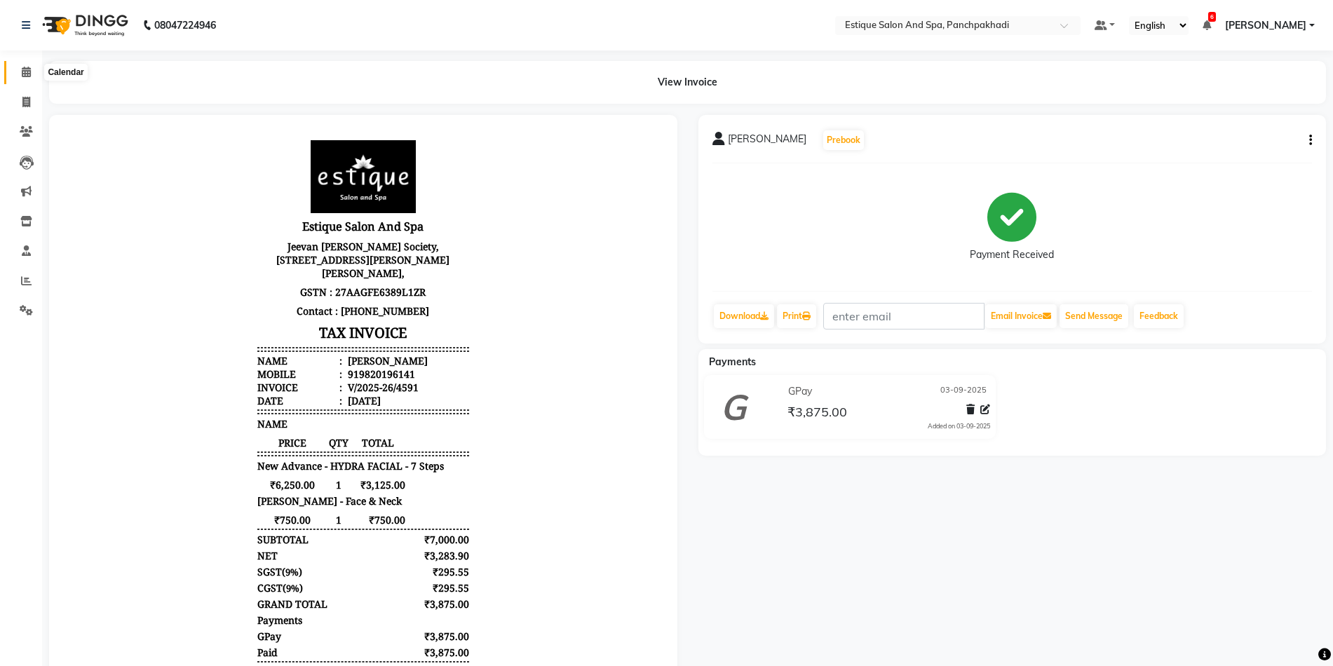
click at [24, 72] on icon at bounding box center [26, 72] width 9 height 11
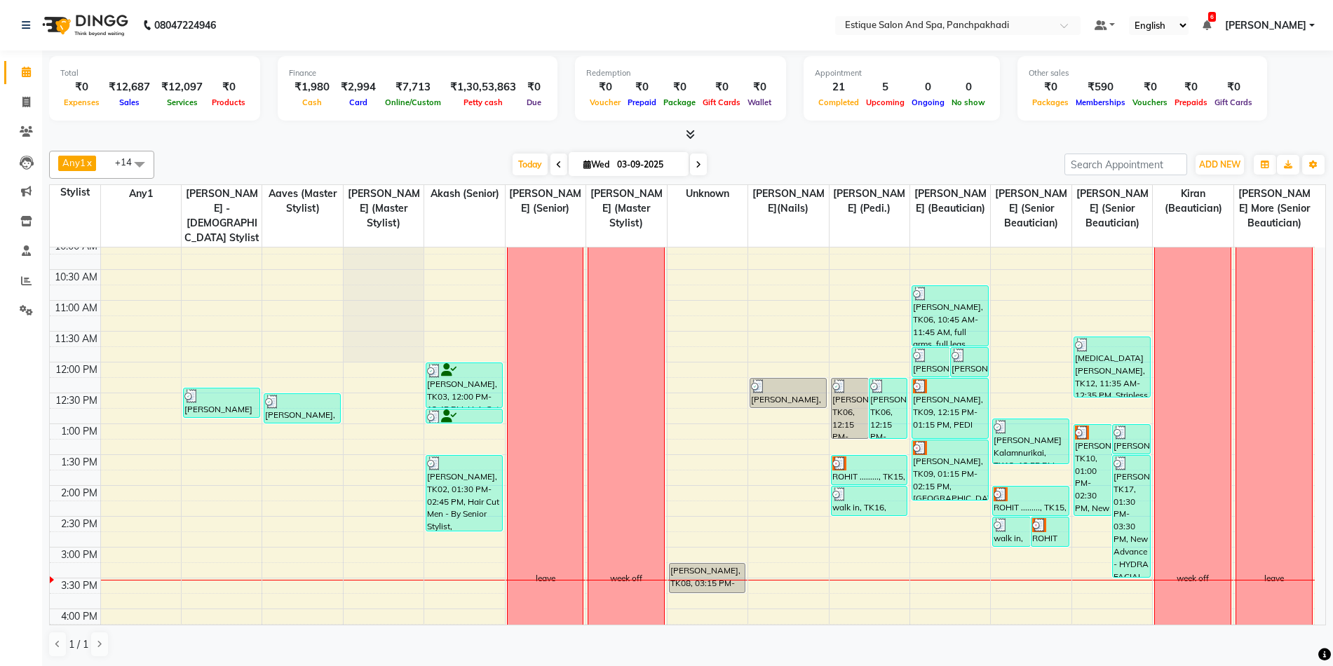
scroll to position [70, 0]
click at [537, 166] on span "Today" at bounding box center [530, 165] width 35 height 22
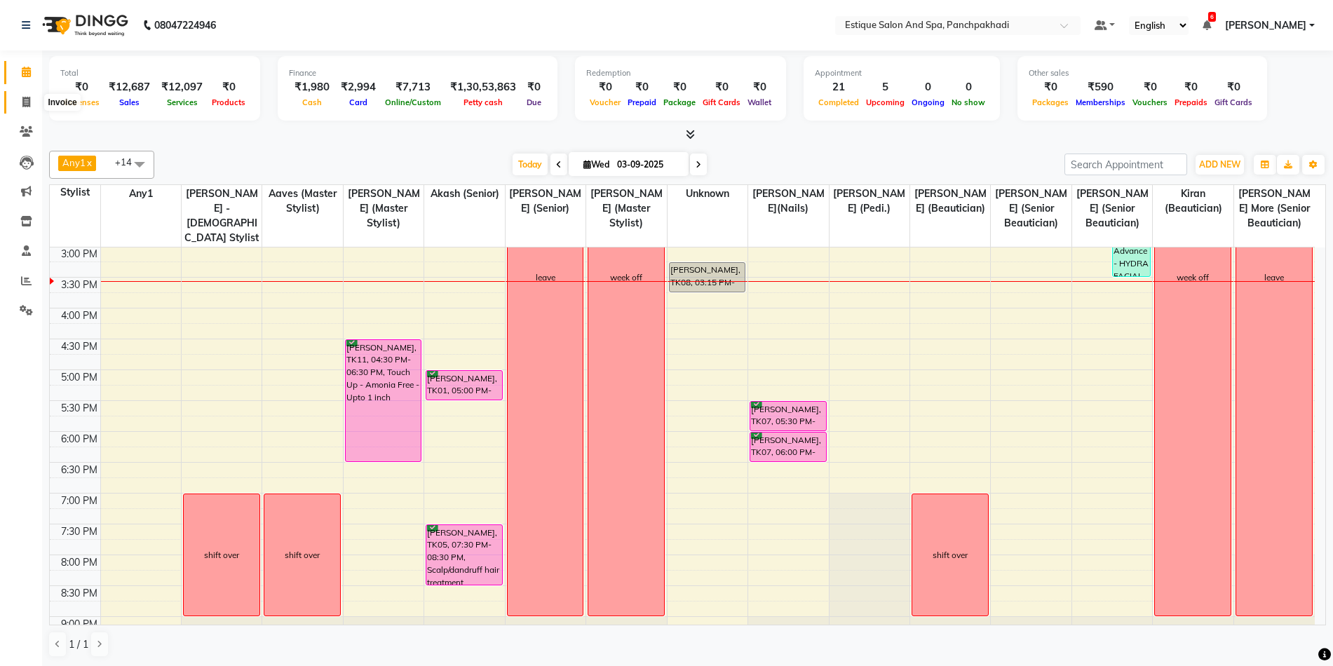
click at [28, 99] on icon at bounding box center [26, 102] width 8 height 11
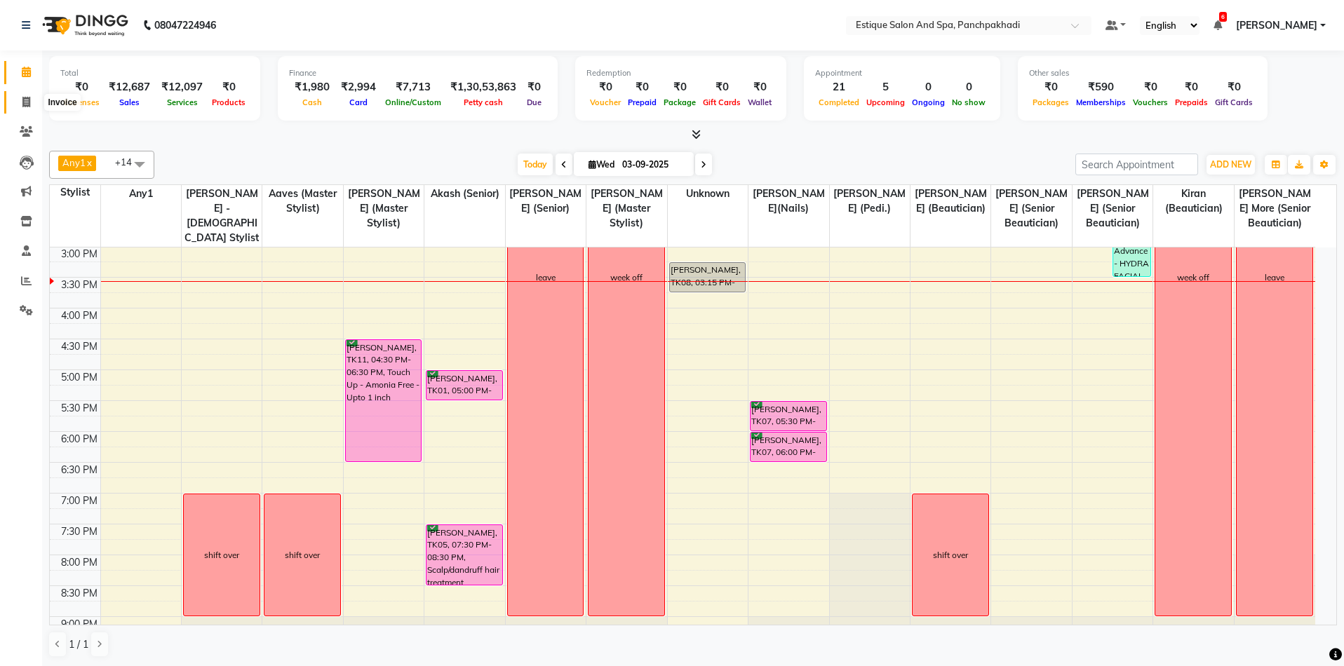
select select "925"
select select "service"
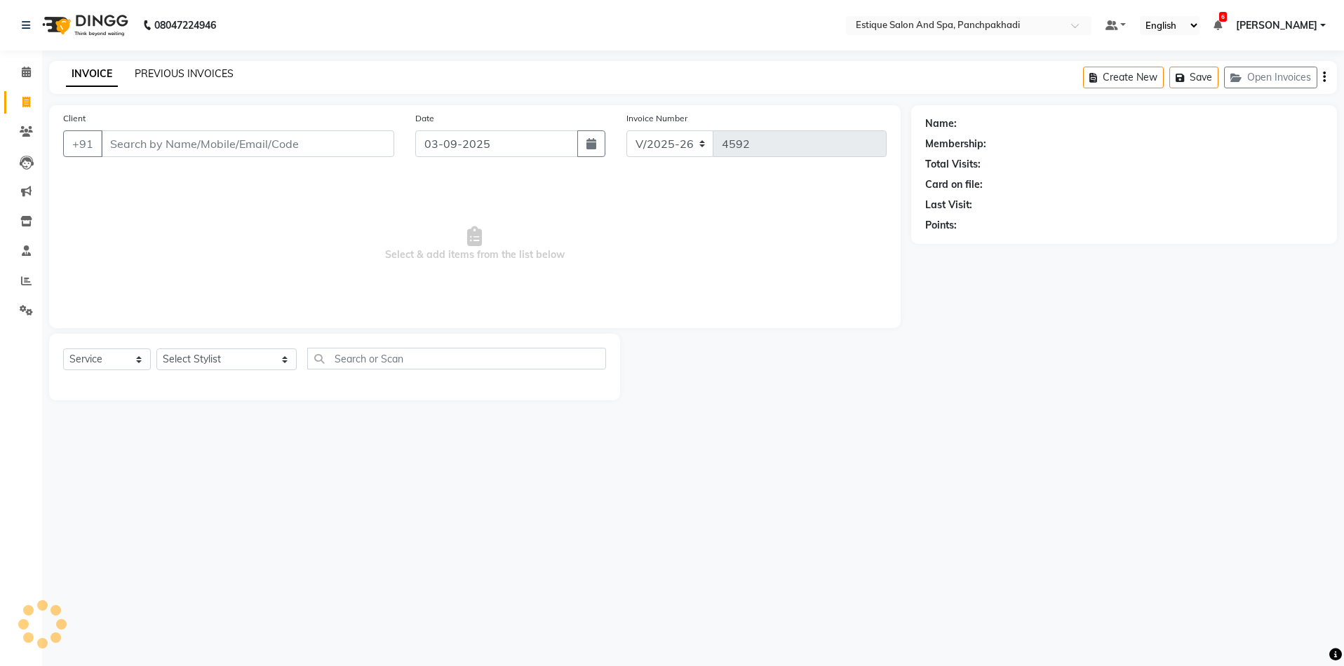
click at [188, 76] on link "PREVIOUS INVOICES" at bounding box center [184, 73] width 99 height 13
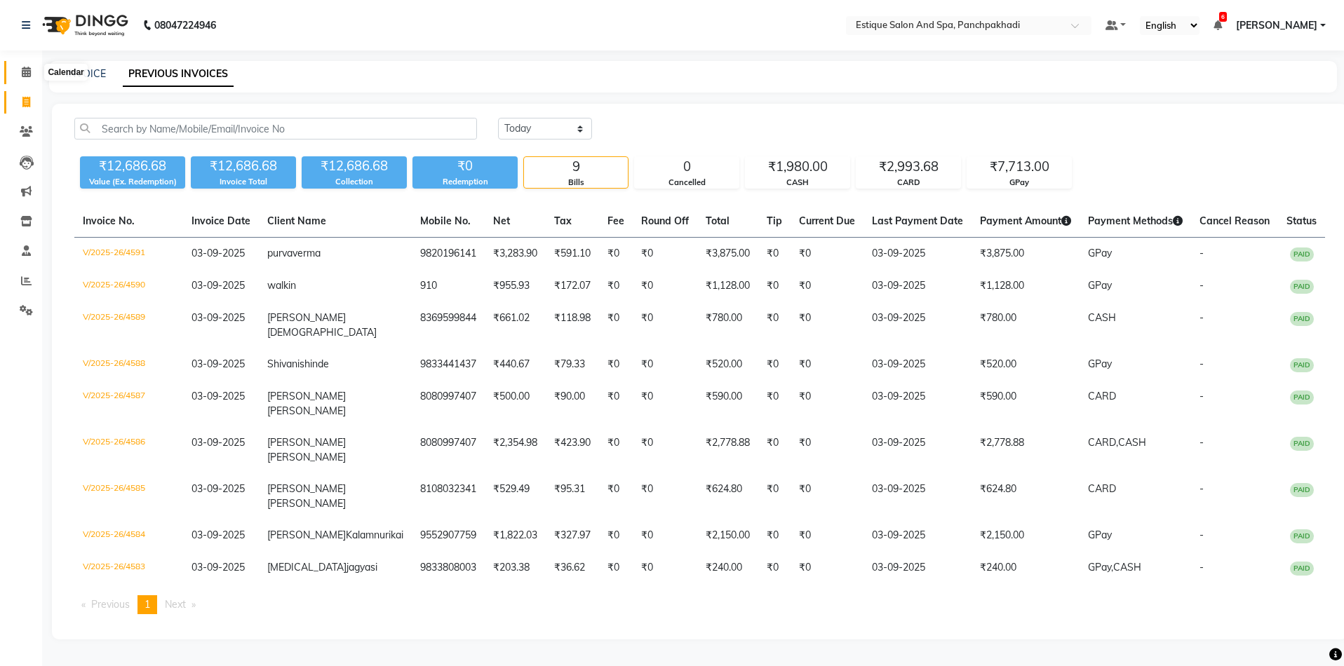
click at [25, 72] on icon at bounding box center [26, 72] width 9 height 11
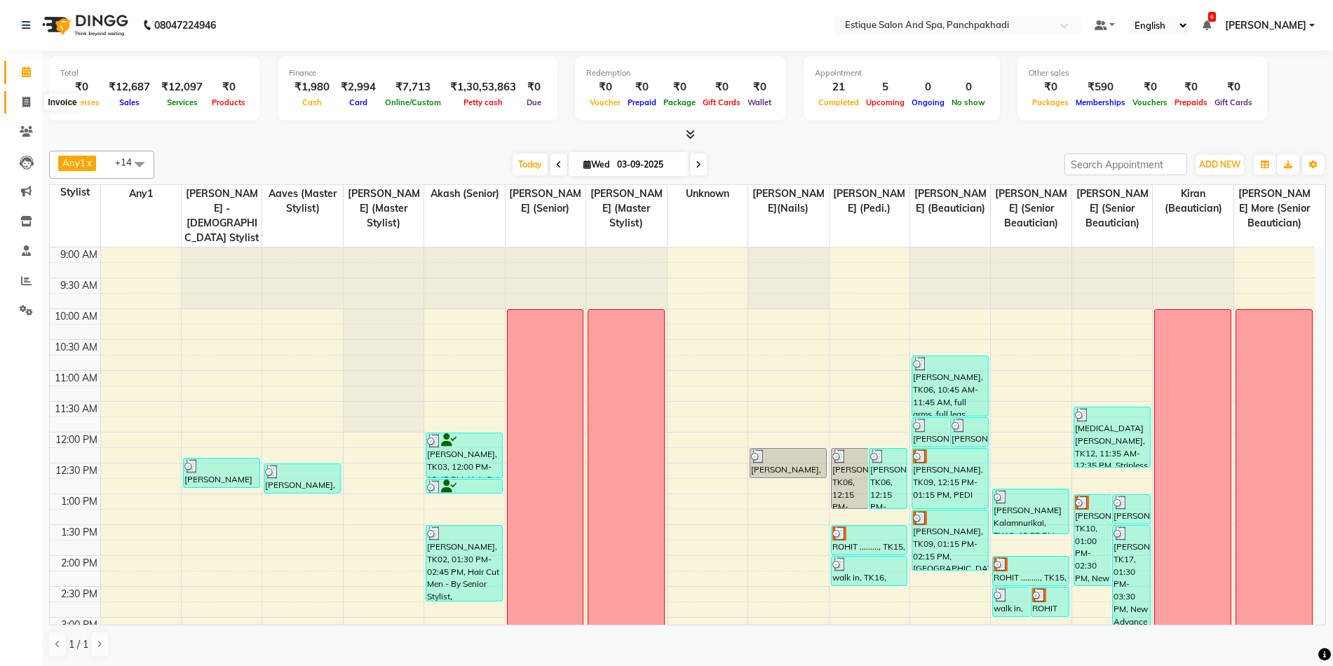
click at [24, 100] on icon at bounding box center [26, 102] width 8 height 11
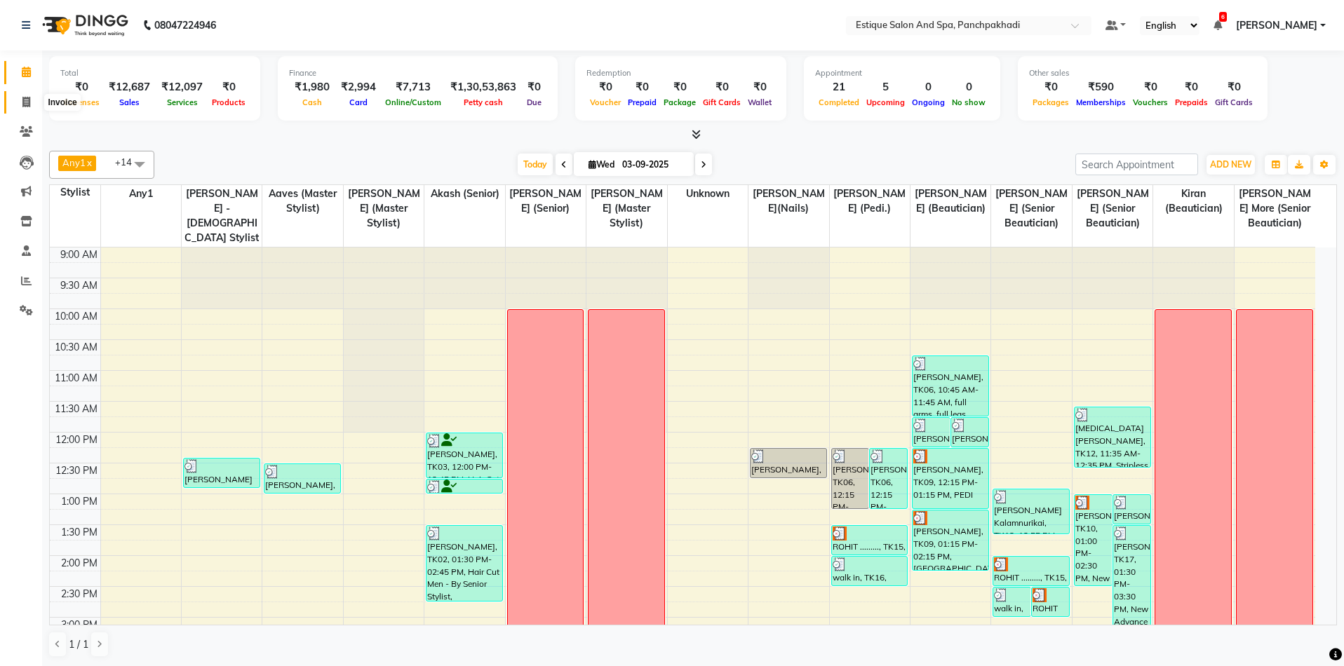
select select "925"
select select "service"
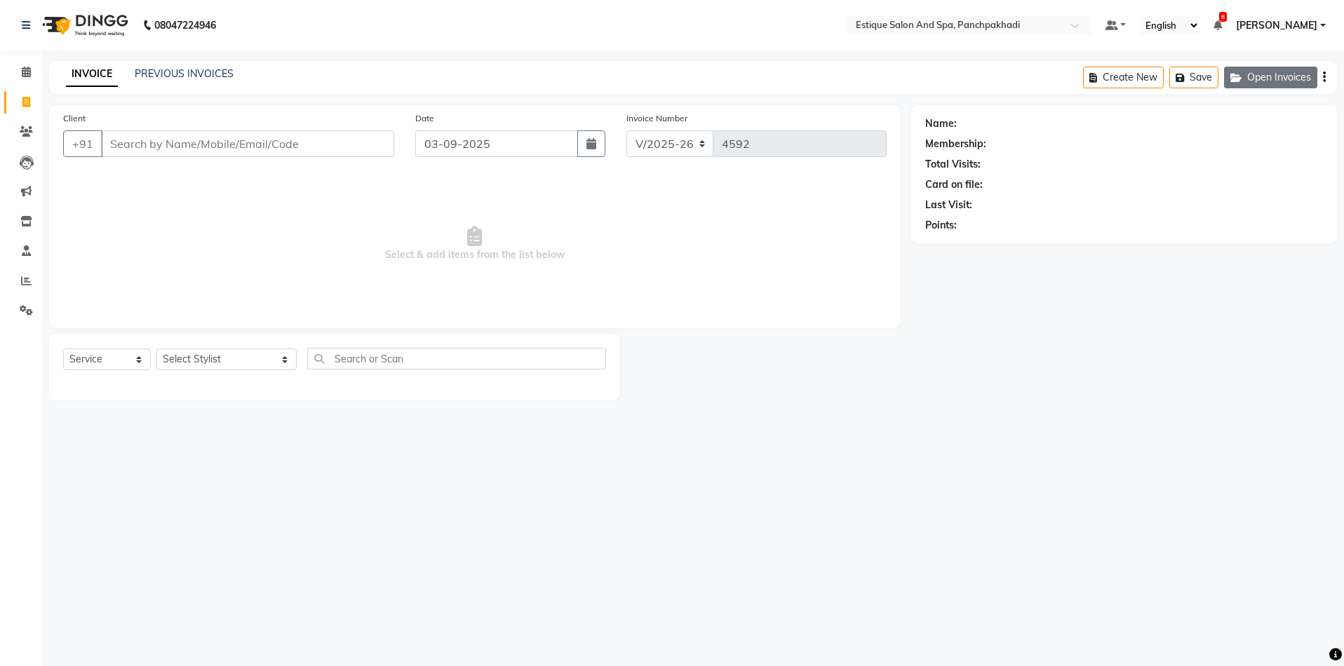
click at [1256, 77] on button "Open Invoices" at bounding box center [1270, 78] width 93 height 22
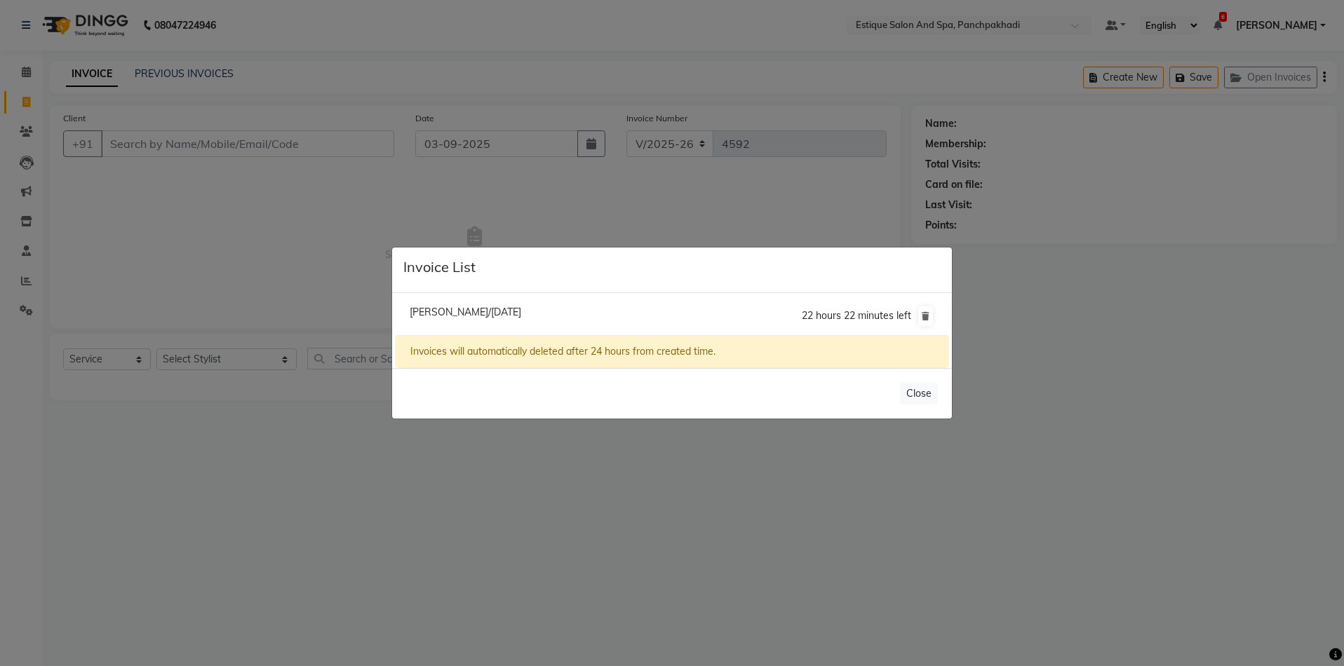
click at [476, 312] on span "Mayur Bauva/03 September 2025" at bounding box center [466, 312] width 112 height 13
type input "7738444448"
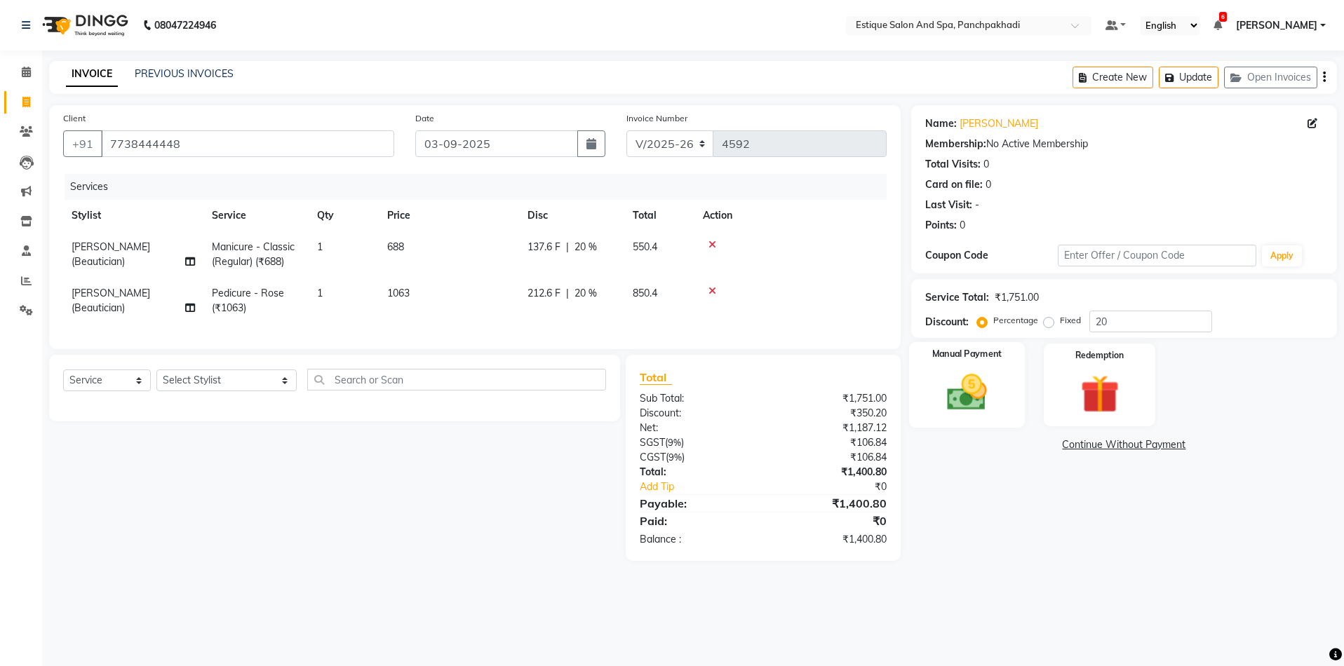
click at [957, 387] on img at bounding box center [966, 393] width 65 height 46
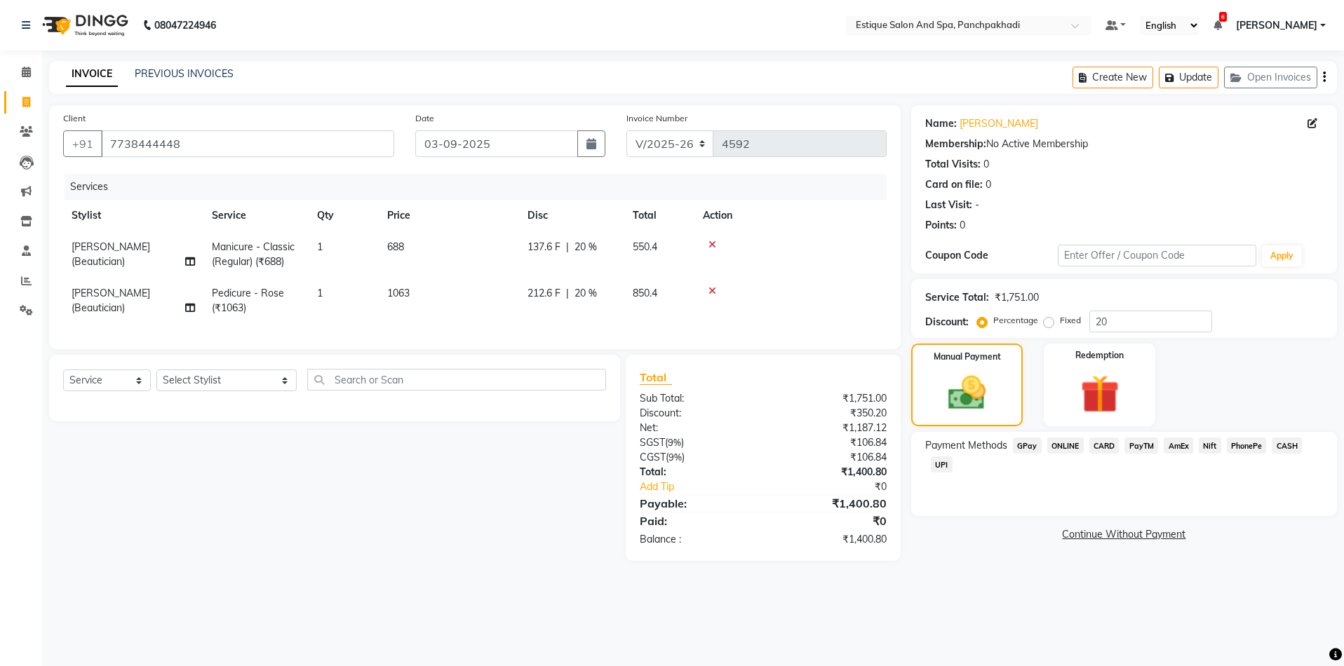
click at [1029, 447] on span "GPay" at bounding box center [1027, 446] width 29 height 16
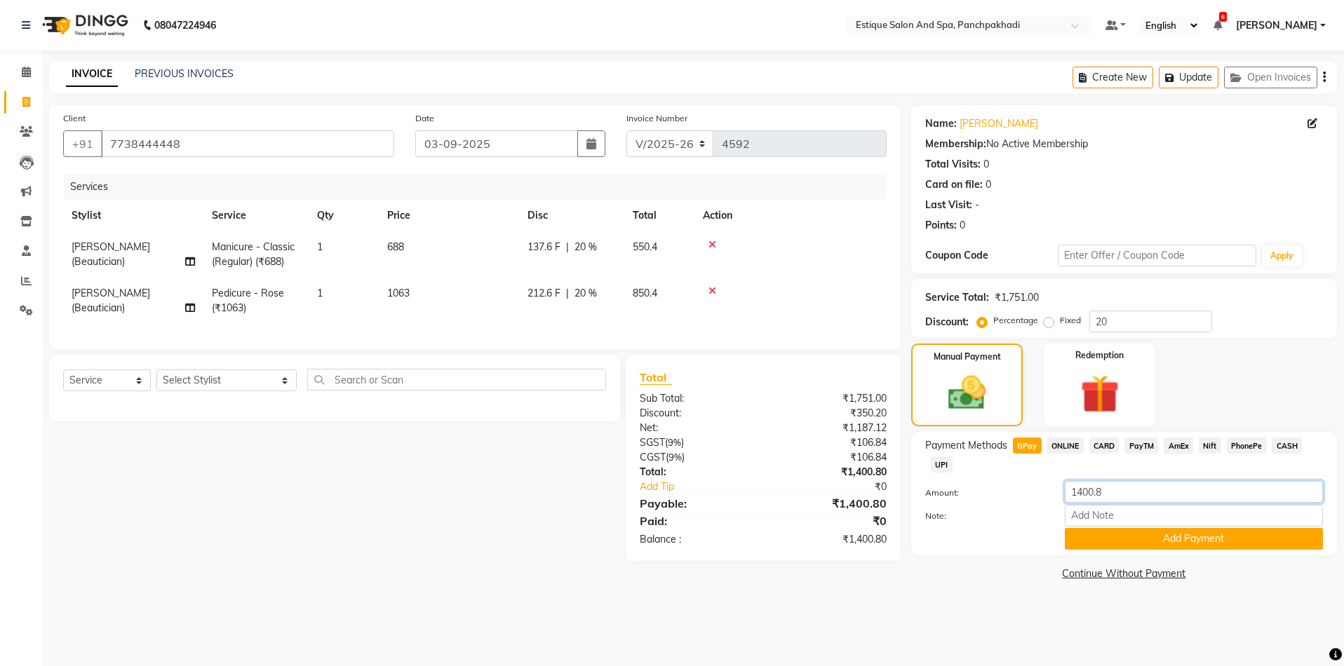
click at [1121, 492] on input "1400.8" at bounding box center [1194, 492] width 258 height 22
click at [1110, 543] on button "Add Payment" at bounding box center [1194, 539] width 258 height 22
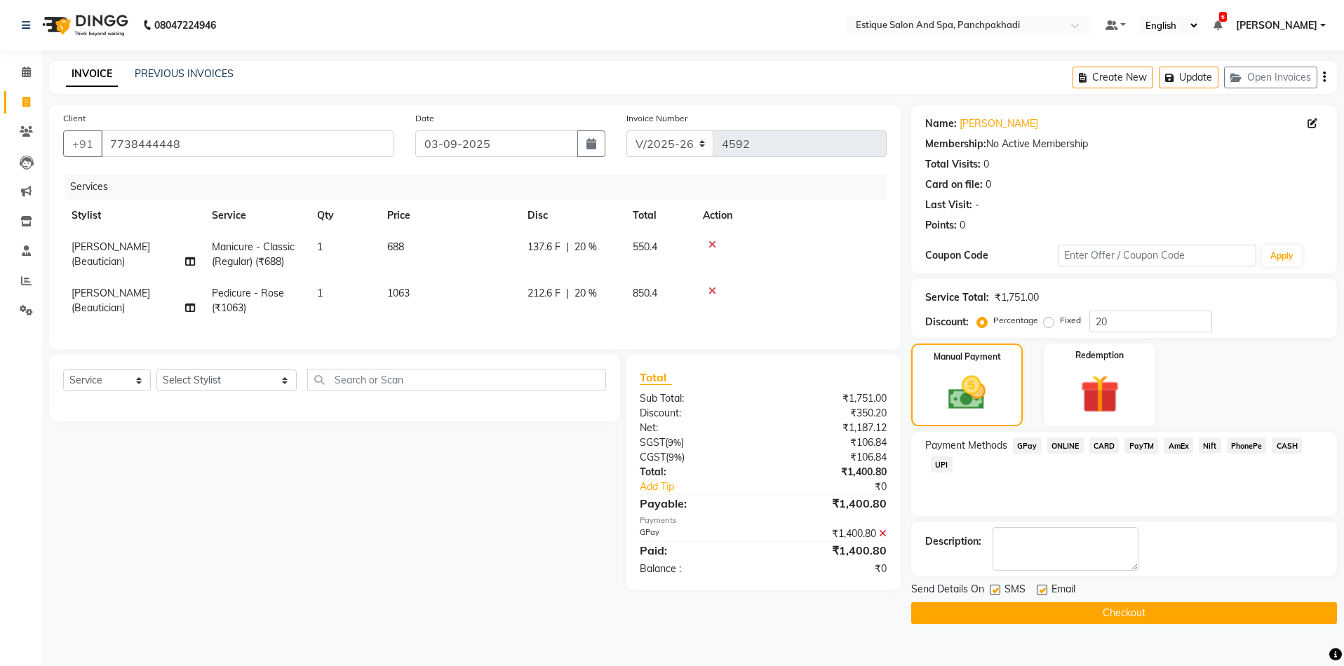
click at [884, 539] on icon at bounding box center [883, 534] width 8 height 10
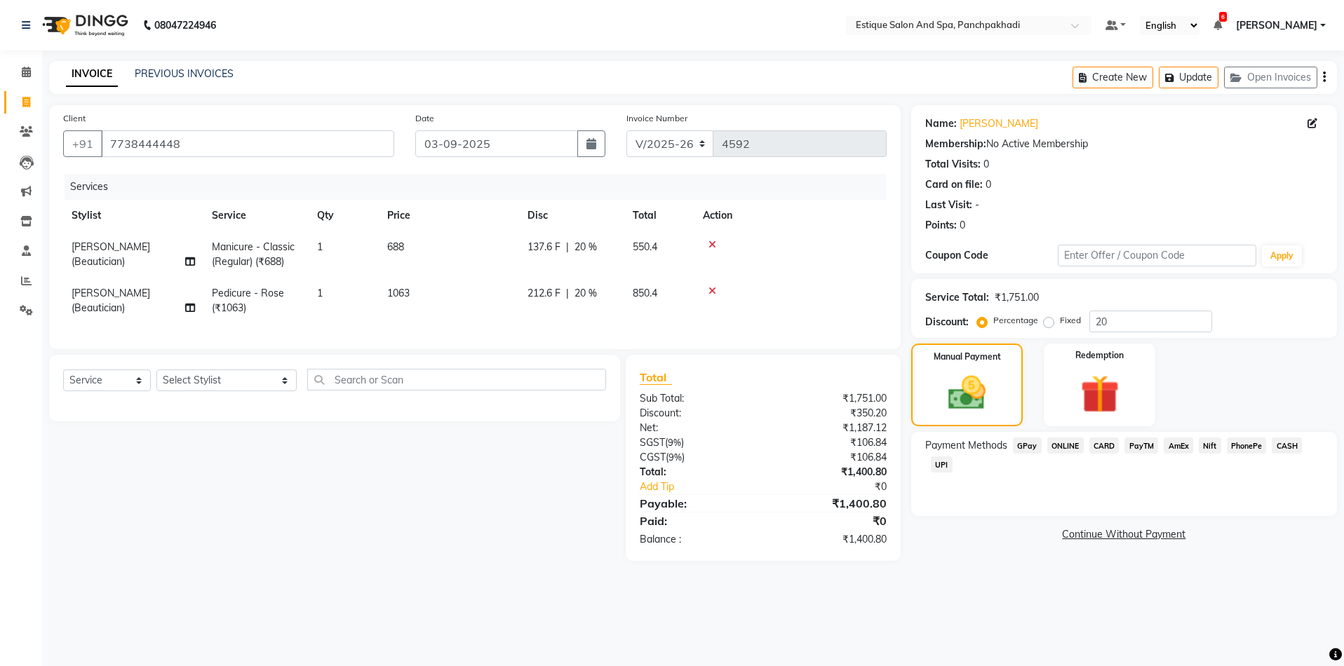
click at [1028, 448] on span "GPay" at bounding box center [1027, 446] width 29 height 16
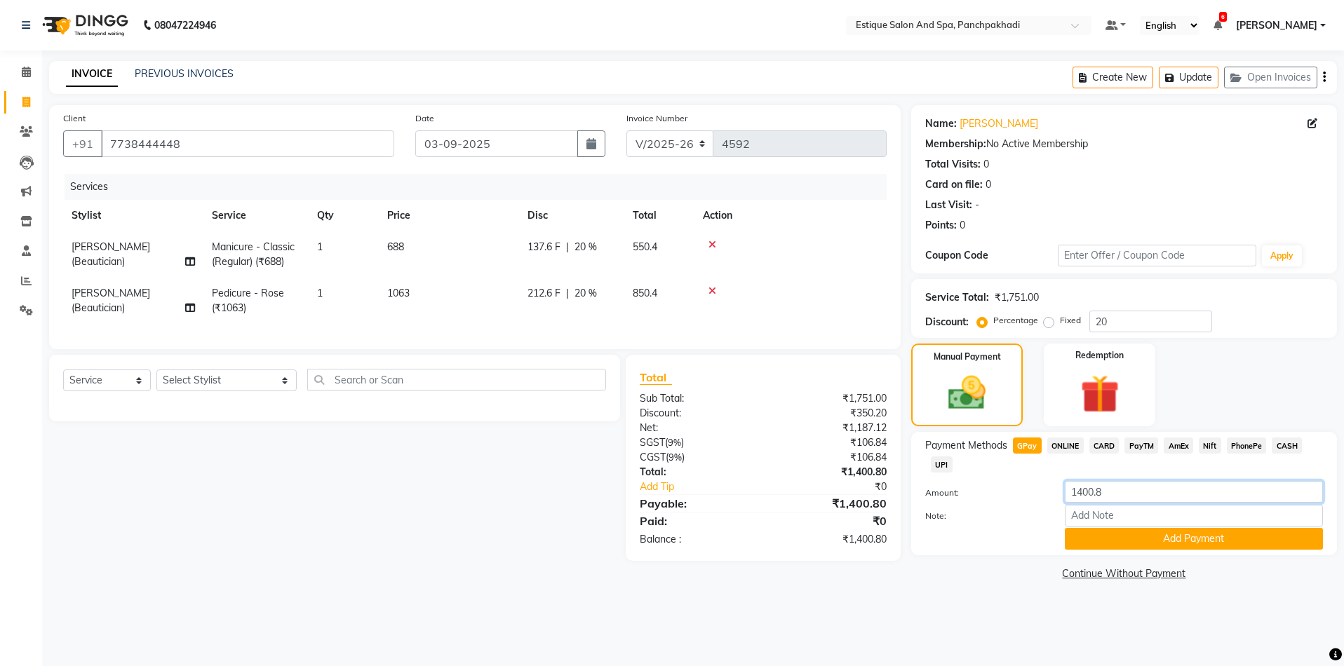
click at [1138, 492] on input "1400.8" at bounding box center [1194, 492] width 258 height 22
type input "0"
click at [1122, 538] on button "Add Payment" at bounding box center [1194, 539] width 258 height 22
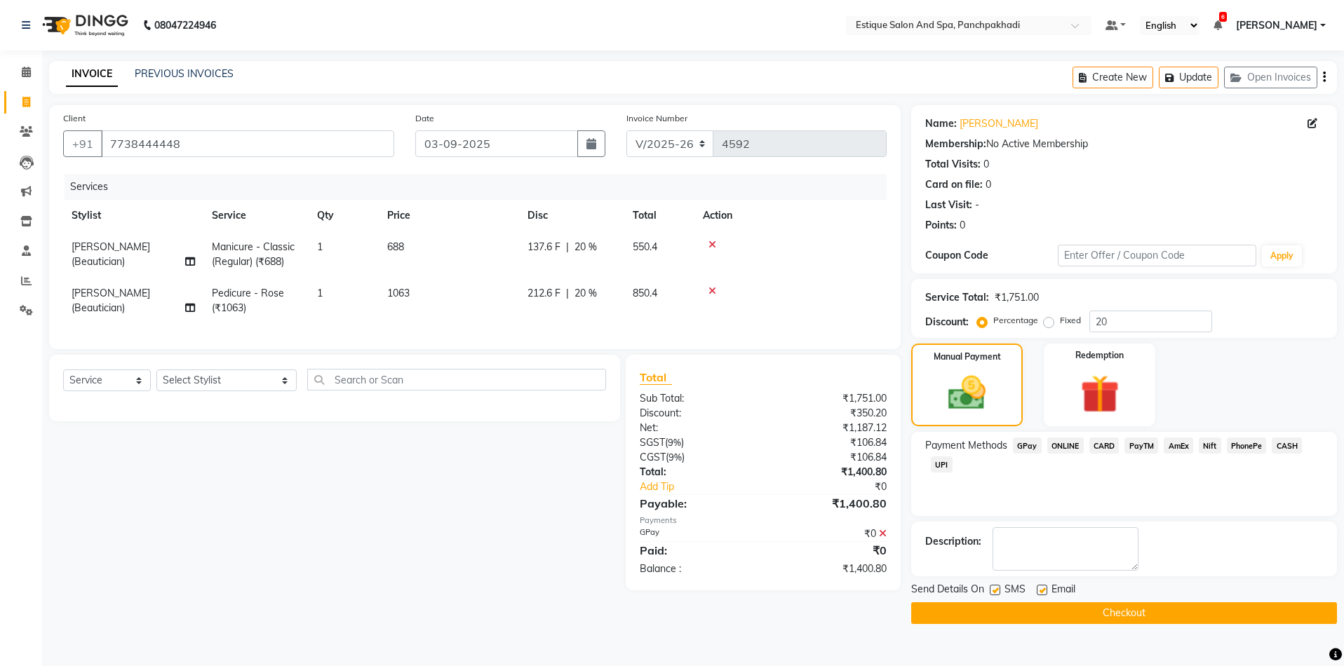
click at [887, 542] on div "₹0" at bounding box center [830, 534] width 134 height 15
click at [883, 539] on icon at bounding box center [883, 534] width 8 height 10
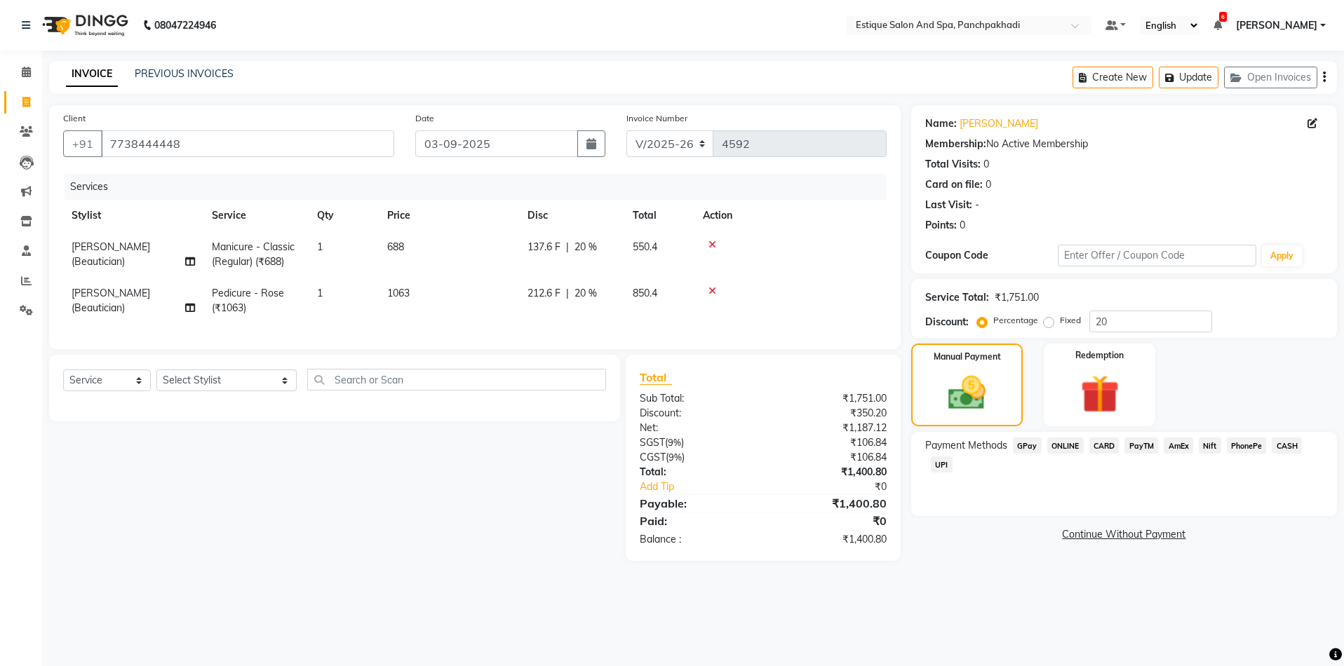
click at [1027, 449] on span "GPay" at bounding box center [1027, 446] width 29 height 16
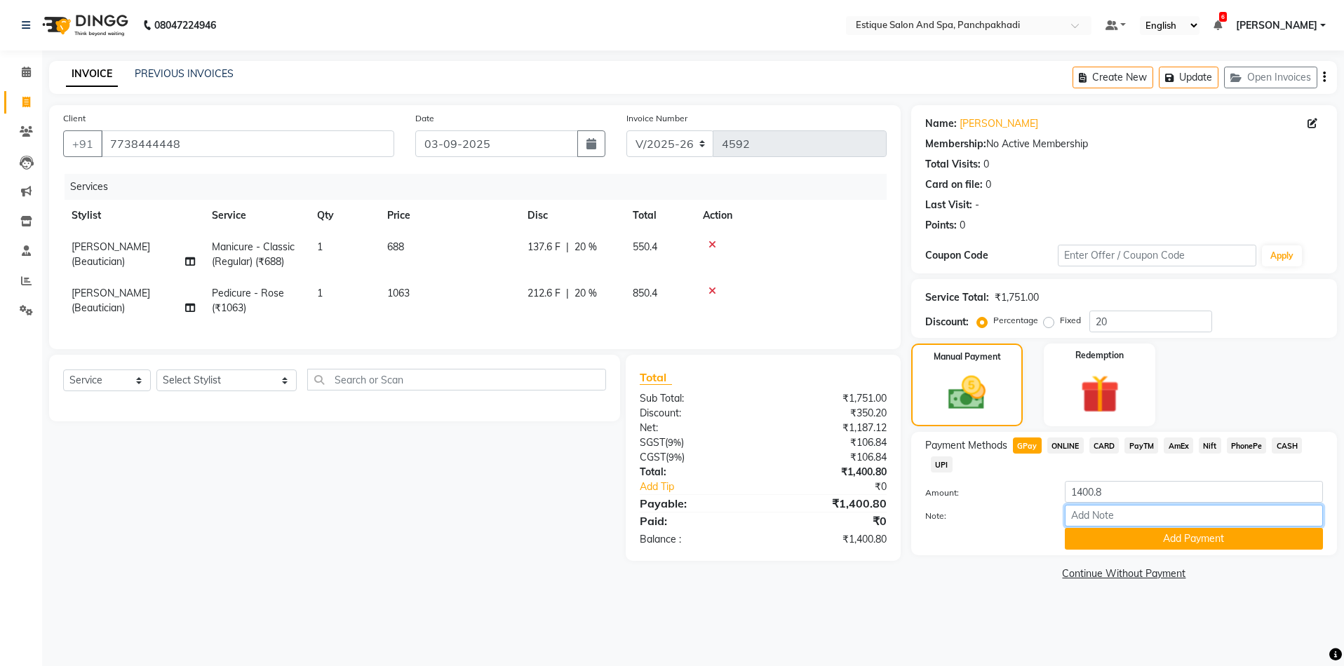
click at [1101, 519] on input "Note:" at bounding box center [1194, 516] width 258 height 22
type input "p"
type input "pls take payment from hemant powale sir"
click at [1118, 486] on input "1400.8" at bounding box center [1194, 492] width 258 height 22
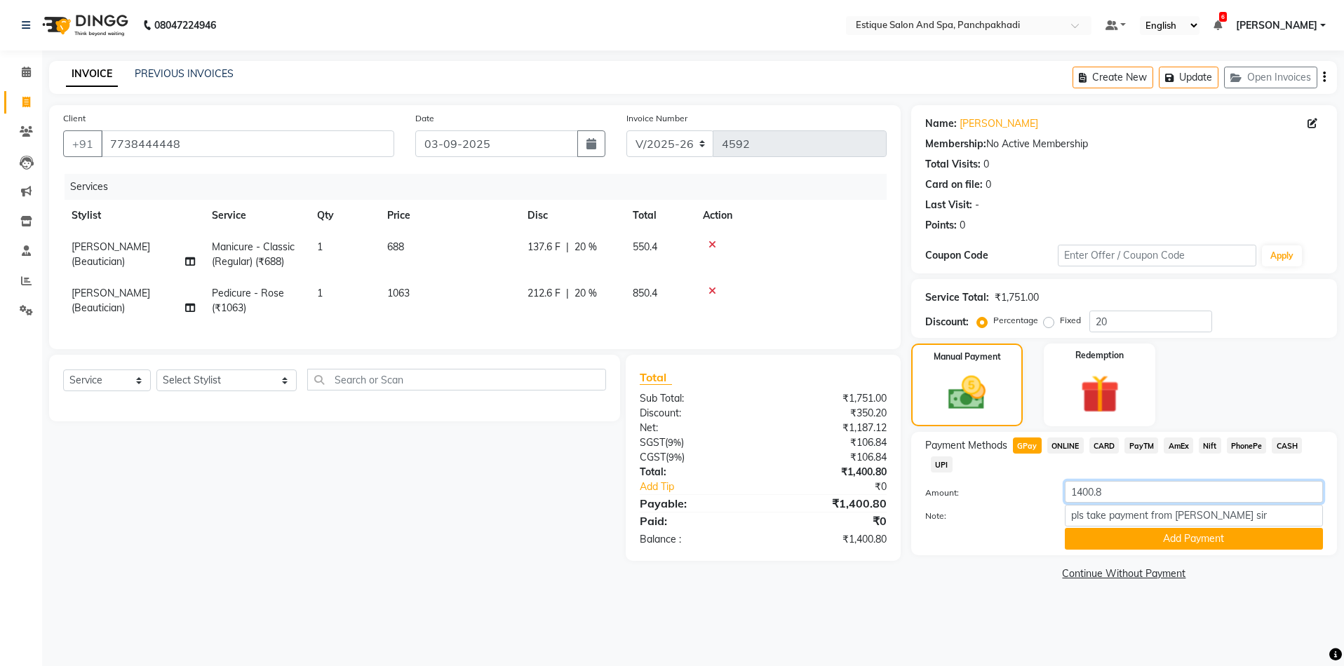
click at [1118, 486] on input "1400.8" at bounding box center [1194, 492] width 258 height 22
type input "0"
click at [1188, 539] on button "Add Payment" at bounding box center [1194, 539] width 258 height 22
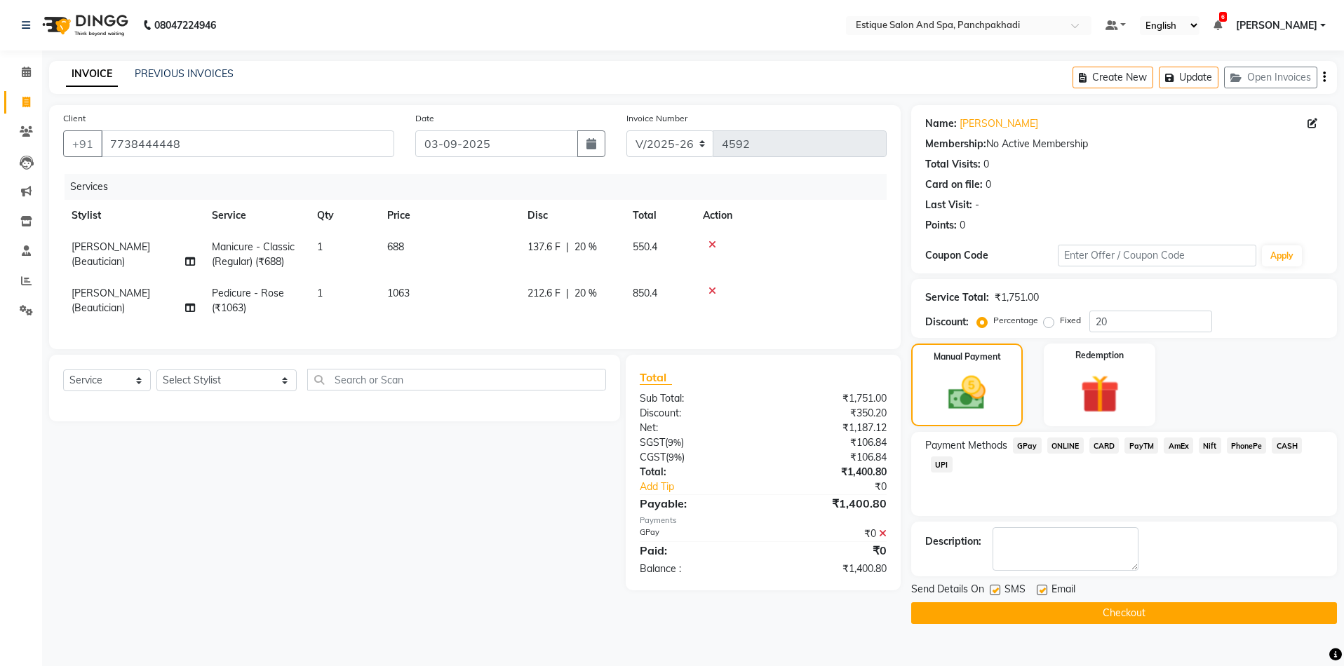
click at [996, 592] on label at bounding box center [995, 590] width 11 height 11
click at [996, 592] on input "checkbox" at bounding box center [994, 590] width 9 height 9
checkbox input "false"
click at [1040, 592] on label at bounding box center [1042, 590] width 11 height 11
click at [1040, 592] on input "checkbox" at bounding box center [1041, 590] width 9 height 9
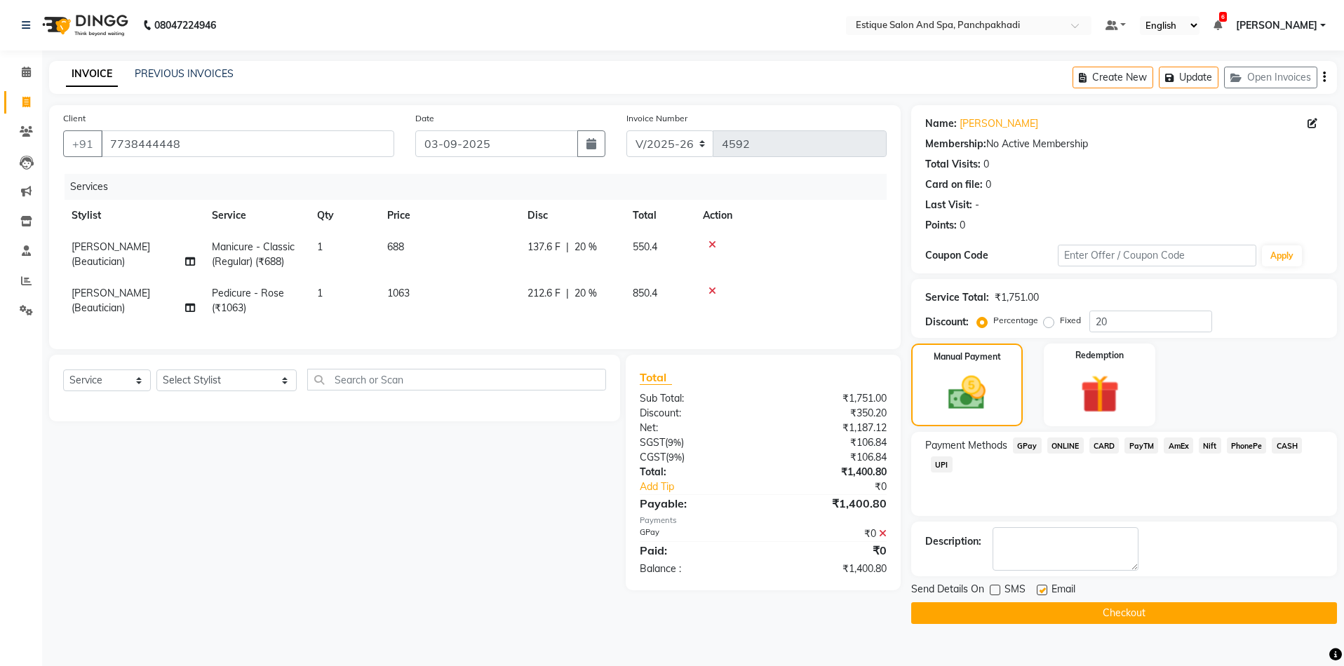
checkbox input "false"
click at [213, 147] on input "7738444448" at bounding box center [247, 143] width 293 height 27
click at [1030, 606] on button "Checkout" at bounding box center [1124, 614] width 426 height 22
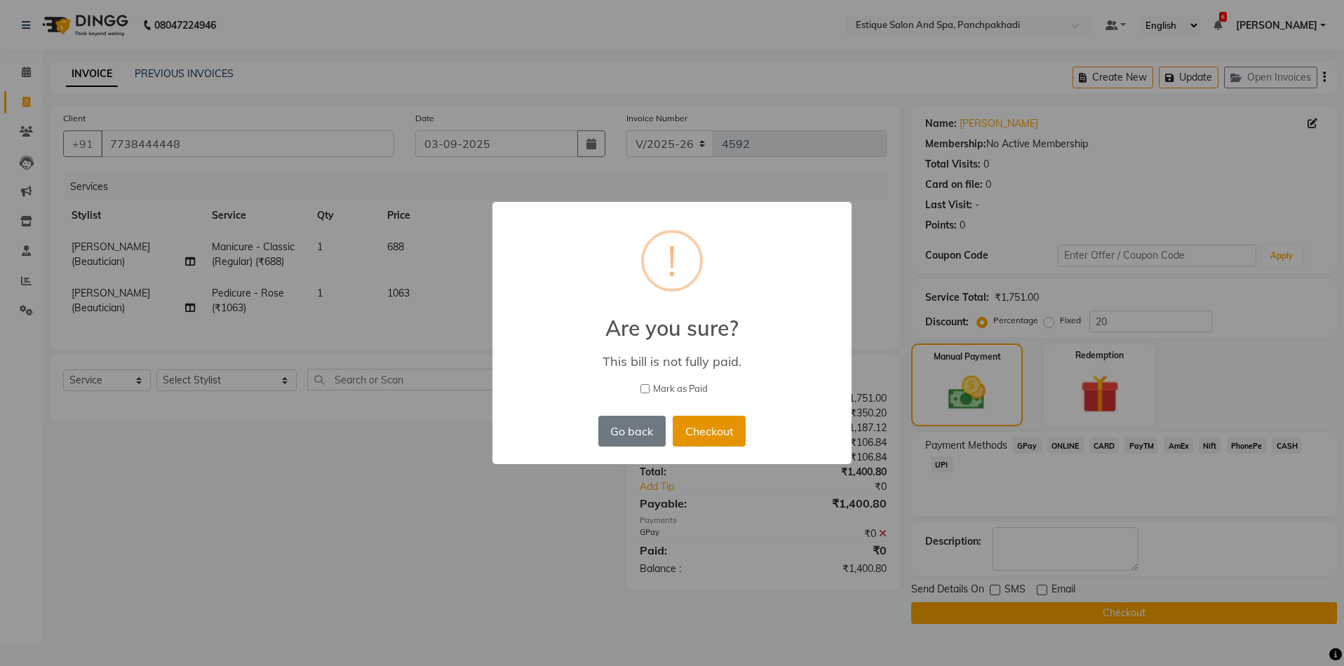
click at [712, 431] on button "Checkout" at bounding box center [709, 431] width 73 height 31
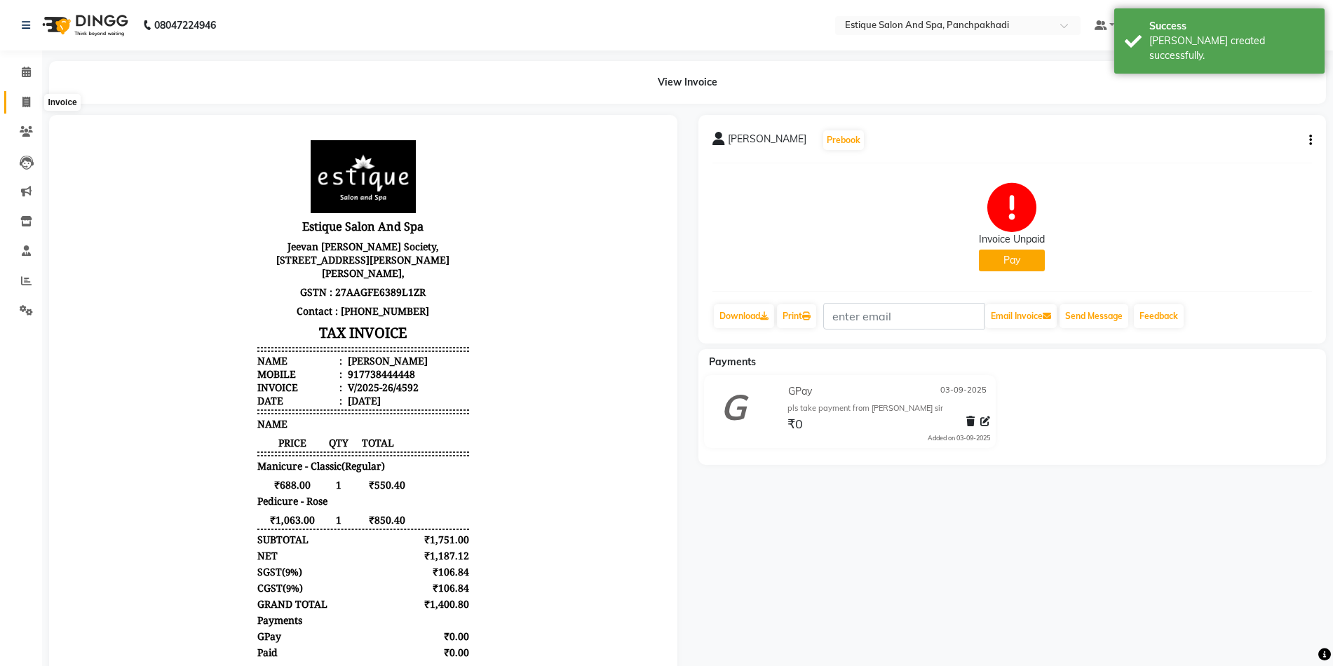
click at [25, 104] on icon at bounding box center [26, 102] width 8 height 11
select select "925"
select select "service"
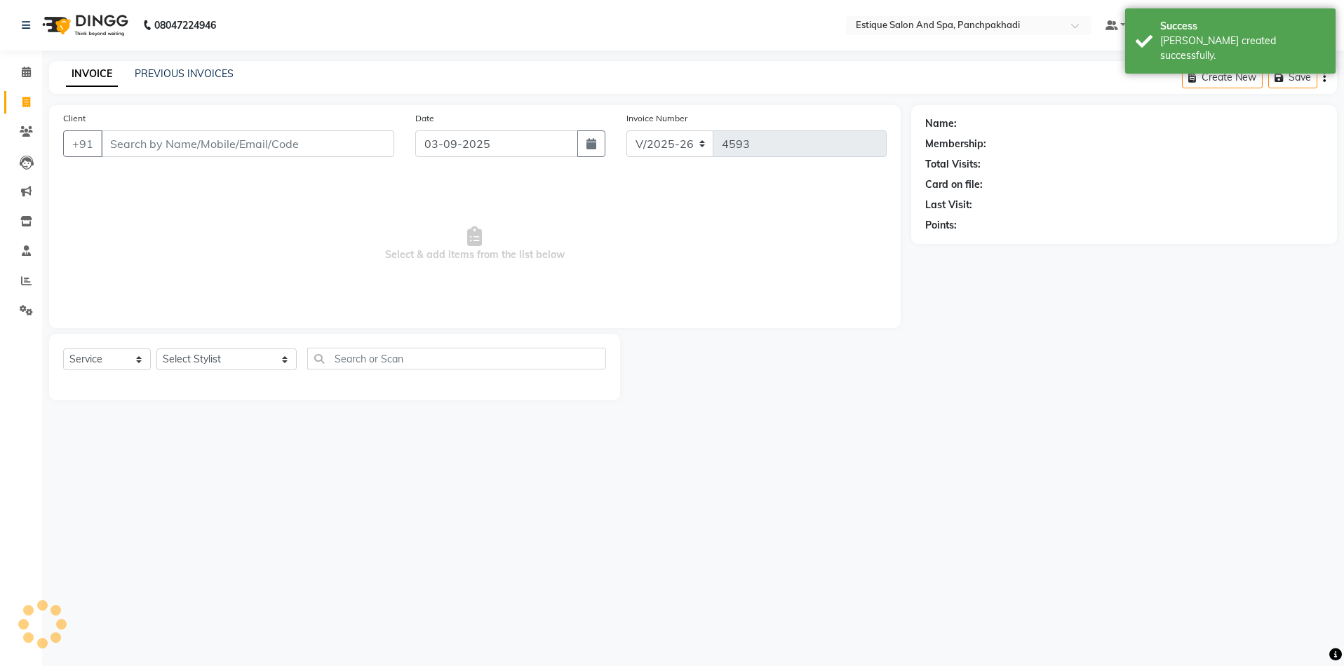
click at [157, 152] on input "Client" at bounding box center [247, 143] width 293 height 27
type input "7738444448"
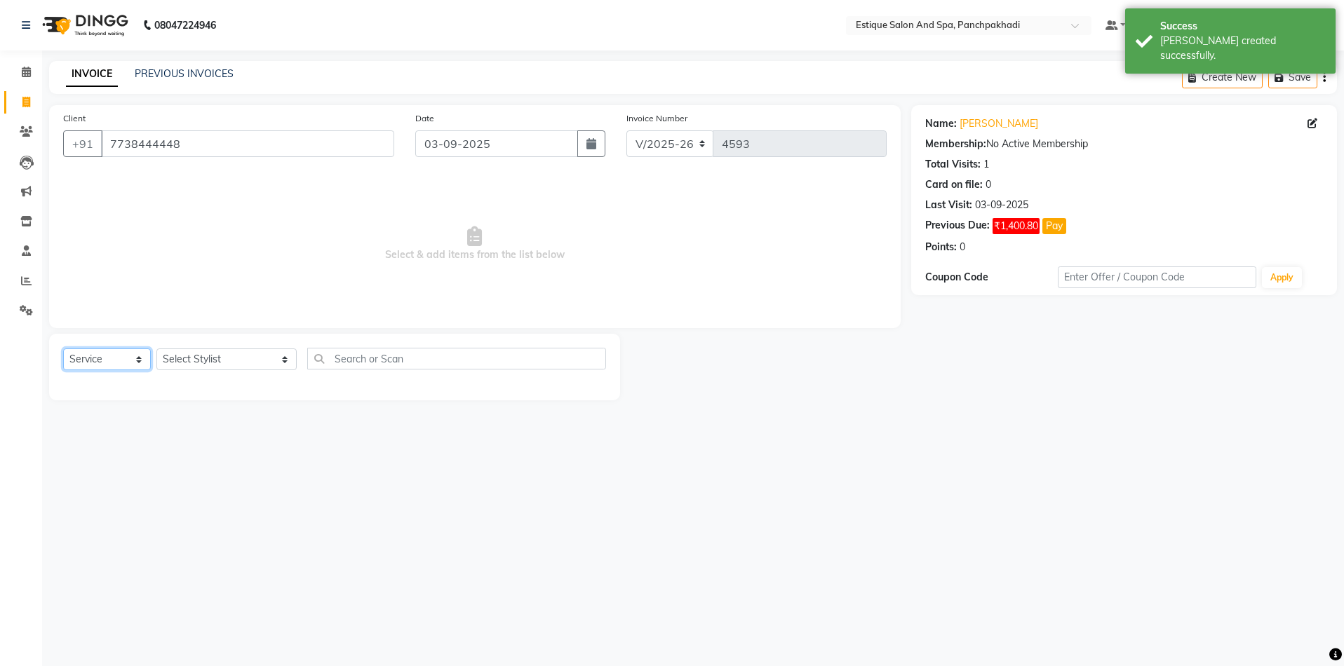
click at [108, 357] on select "Select Service Product Membership Package Voucher Prepaid Gift Card" at bounding box center [107, 360] width 88 height 22
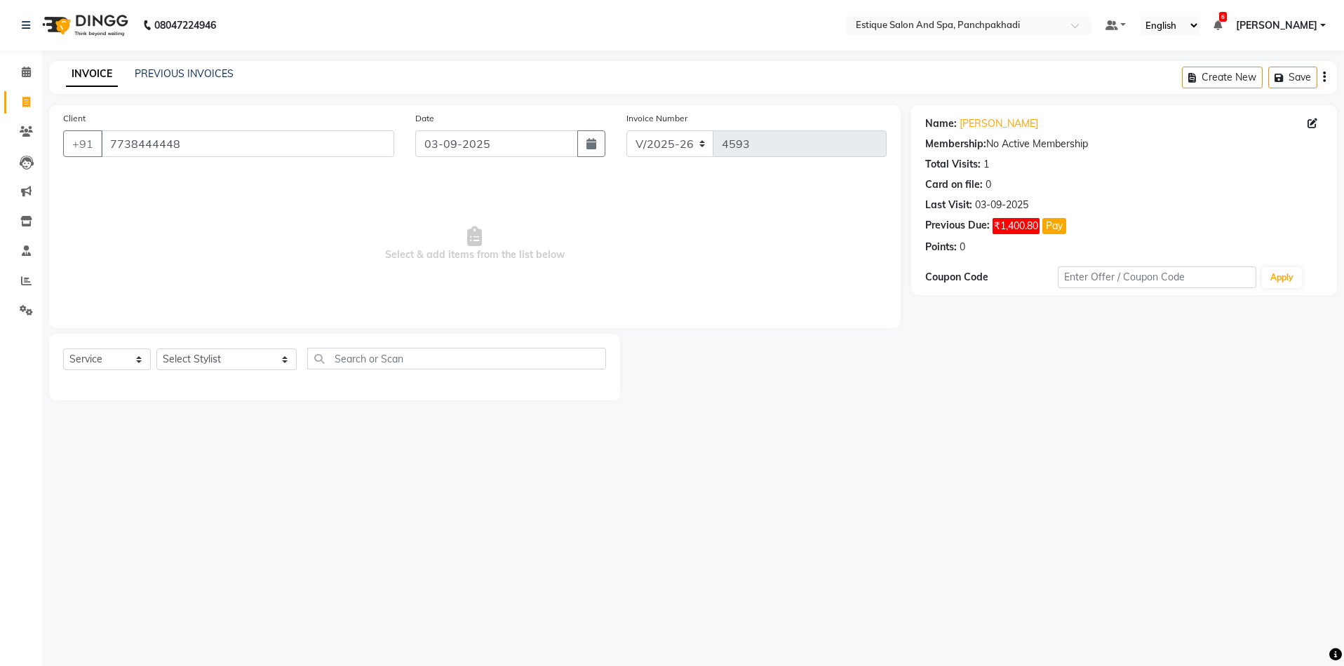
click at [599, 230] on span "Select & add items from the list below" at bounding box center [474, 244] width 823 height 140
click at [25, 69] on icon at bounding box center [26, 72] width 9 height 11
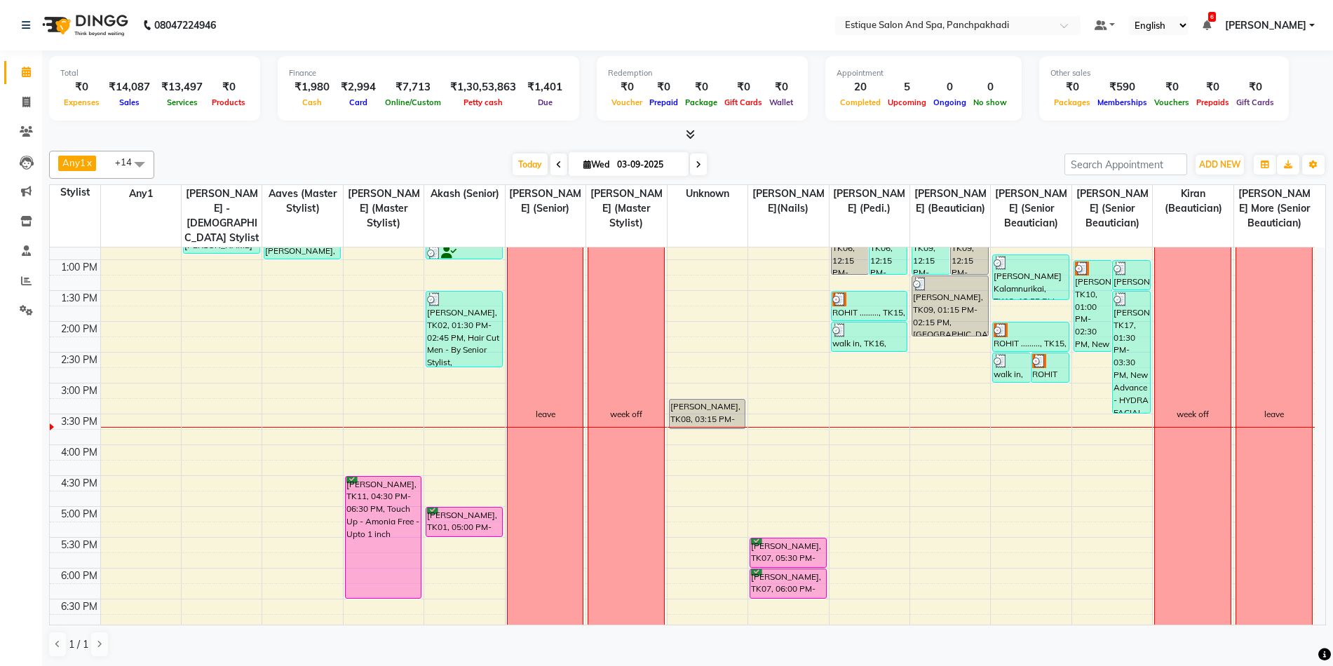
scroll to position [281, 0]
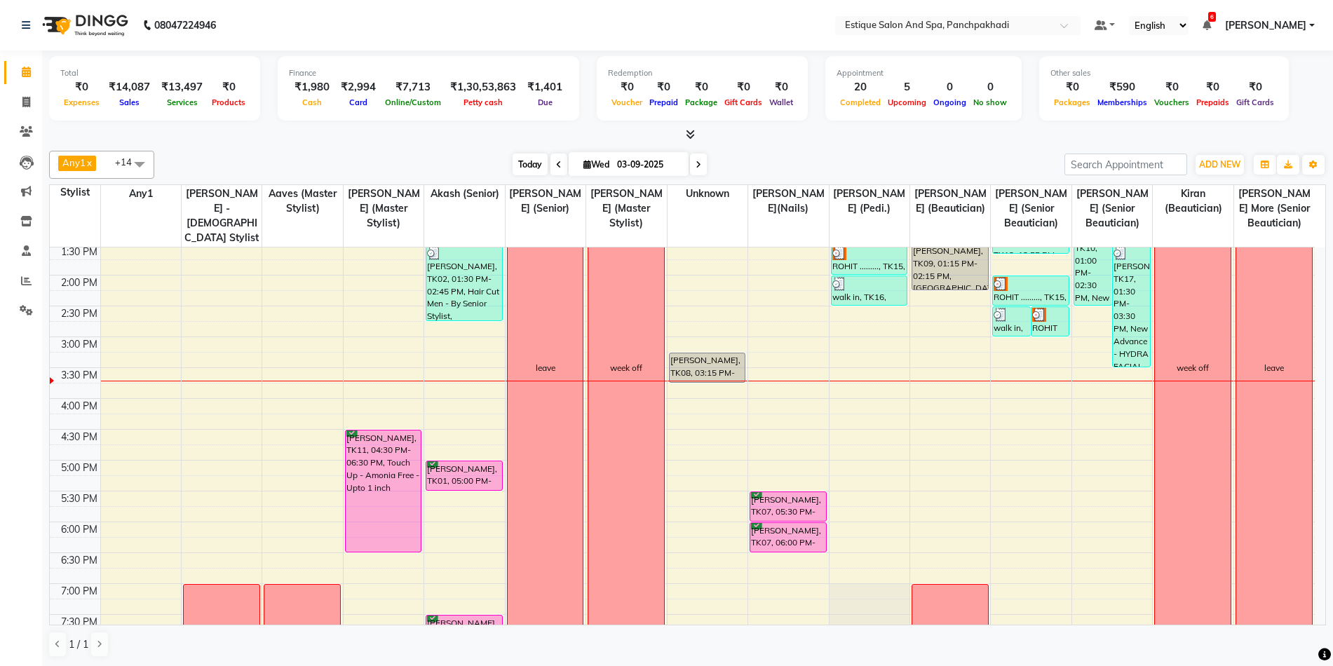
click at [519, 164] on span "Today" at bounding box center [530, 165] width 35 height 22
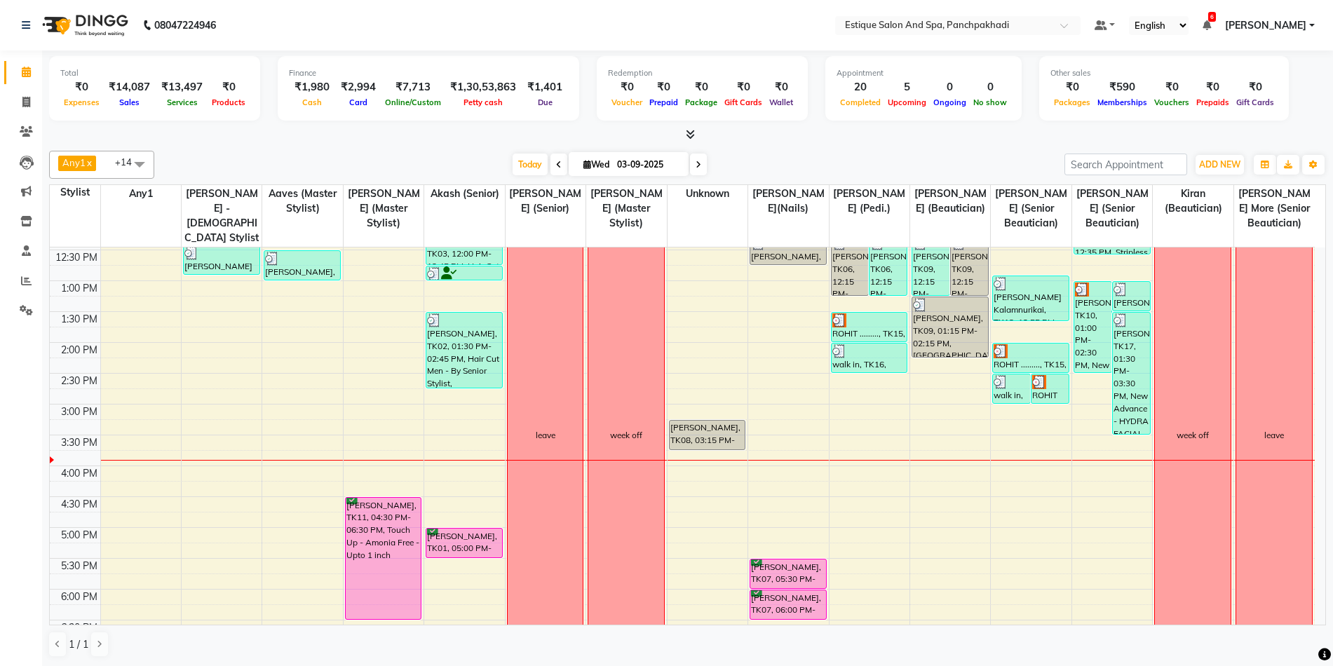
scroll to position [214, 0]
click at [782, 346] on div "9:00 AM 9:30 AM 10:00 AM 10:30 AM 11:00 AM 11:30 AM 12:00 PM 12:30 PM 1:00 PM 1…" at bounding box center [682, 435] width 1265 height 802
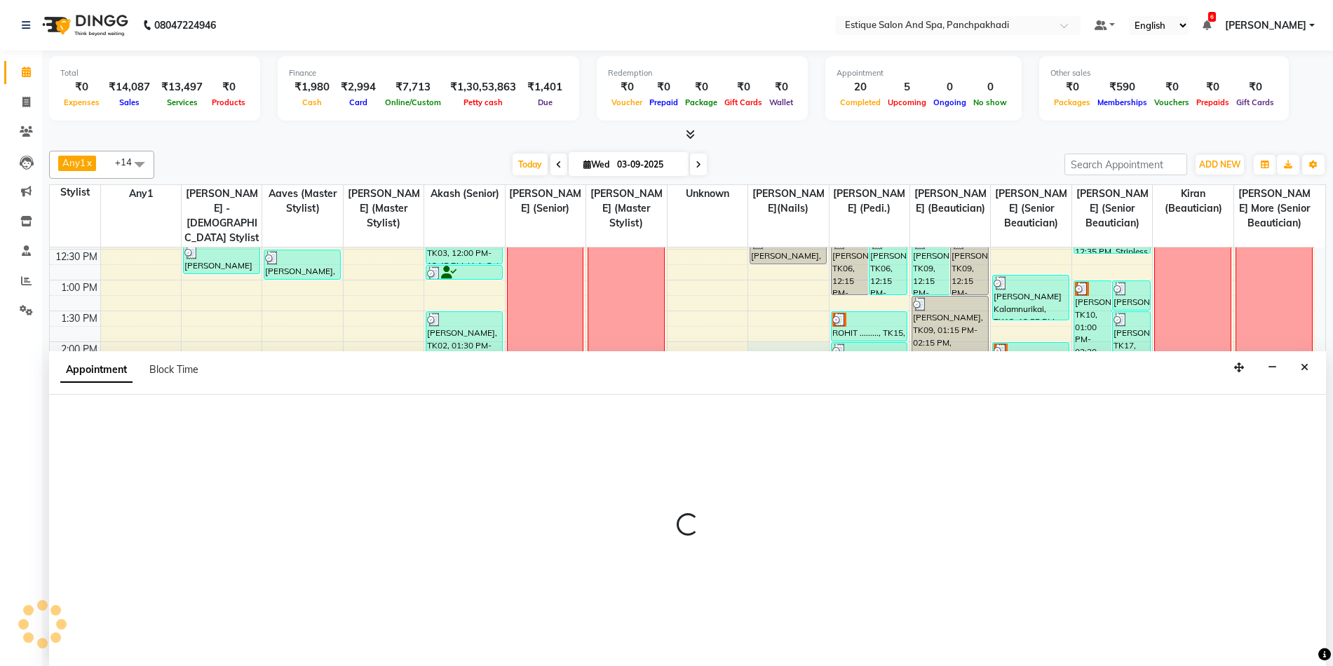
scroll to position [1, 0]
select select "88867"
select select "840"
select select "tentative"
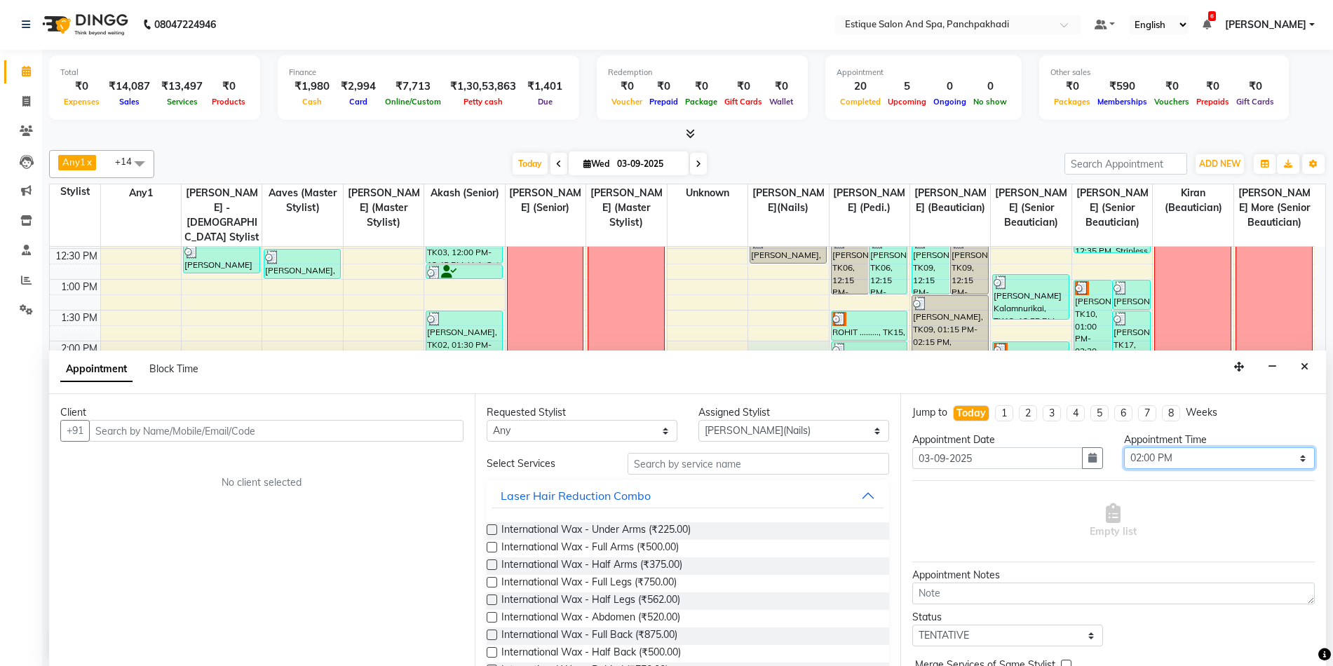
click at [1202, 461] on select "Select 10:00 AM 10:15 AM 10:30 AM 10:45 AM 11:00 AM 11:15 AM 11:30 AM 11:45 AM …" at bounding box center [1219, 459] width 191 height 22
select select "960"
click at [1124, 448] on select "Select 10:00 AM 10:15 AM 10:30 AM 10:45 AM 11:00 AM 11:15 AM 11:30 AM 11:45 AM …" at bounding box center [1219, 459] width 191 height 22
click at [238, 440] on input "text" at bounding box center [276, 431] width 375 height 22
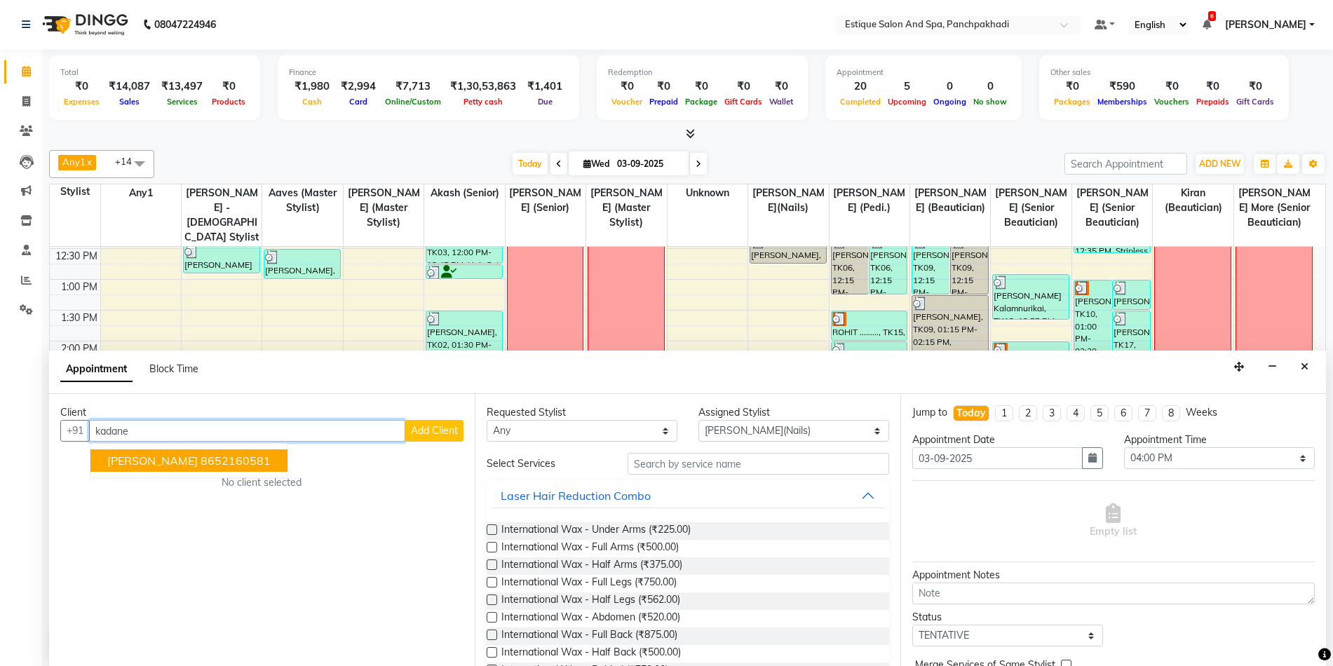
click at [166, 462] on span "kinjal kadane" at bounding box center [152, 461] width 90 height 14
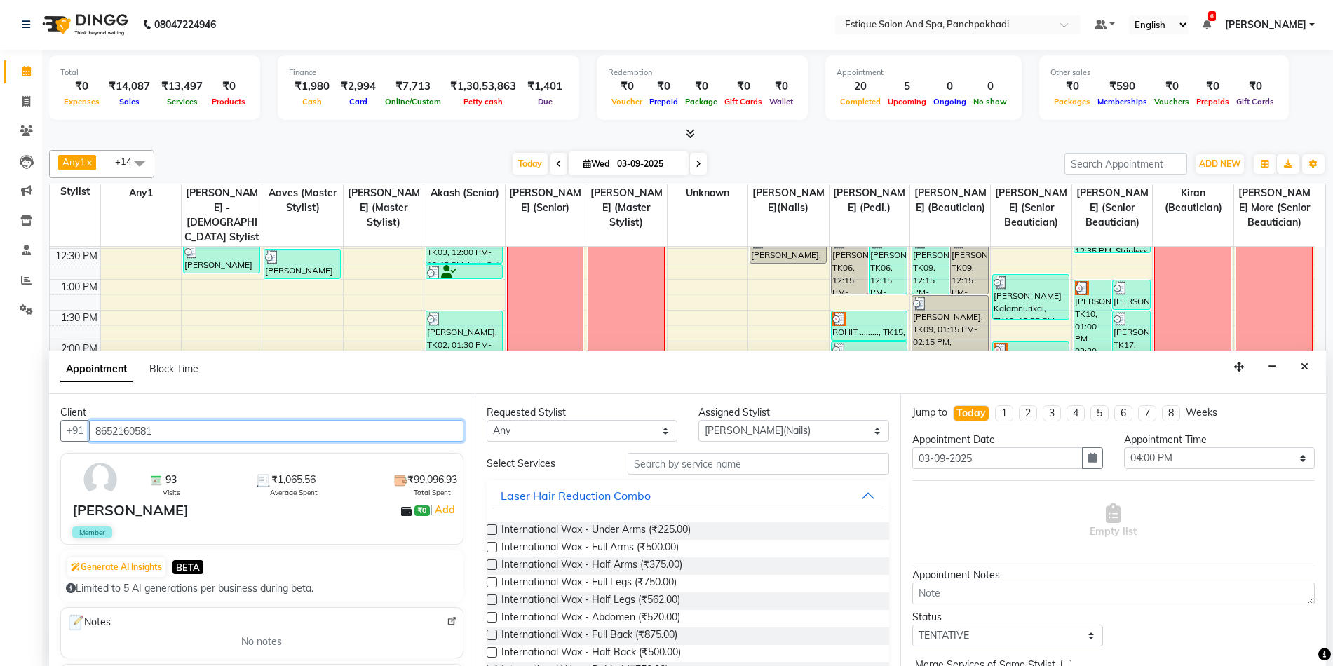
type input "8652160581"
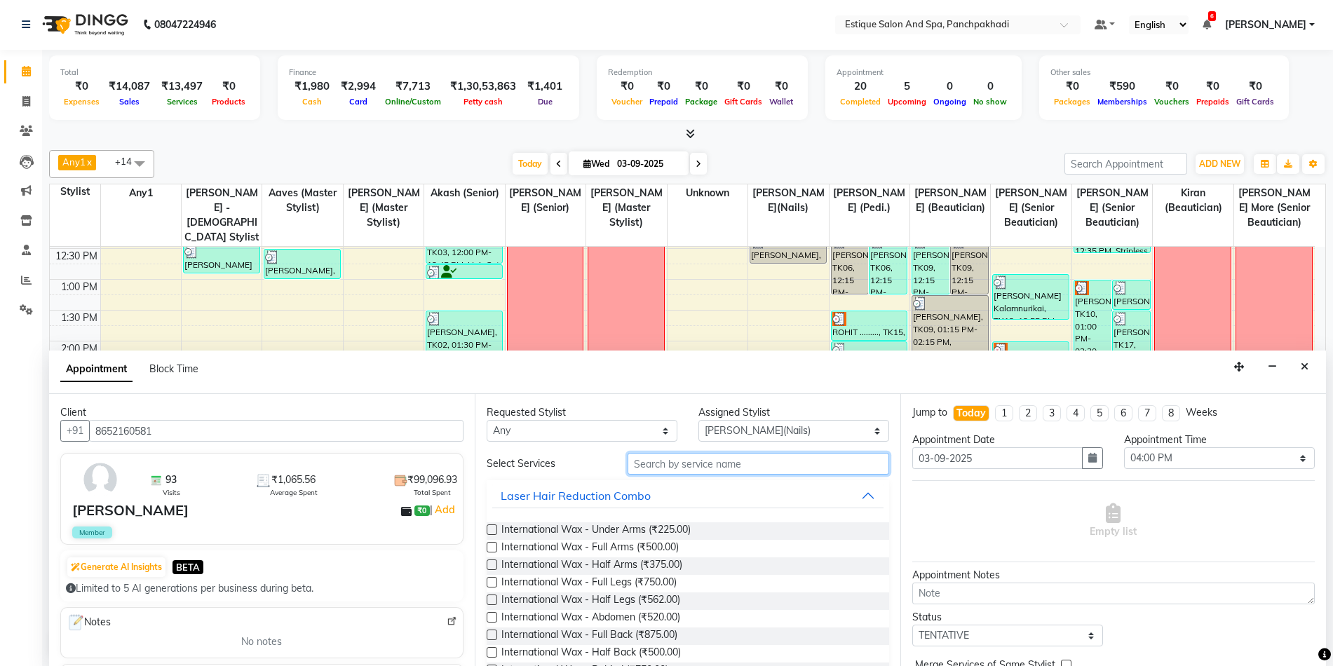
click at [724, 471] on input "text" at bounding box center [759, 464] width 262 height 22
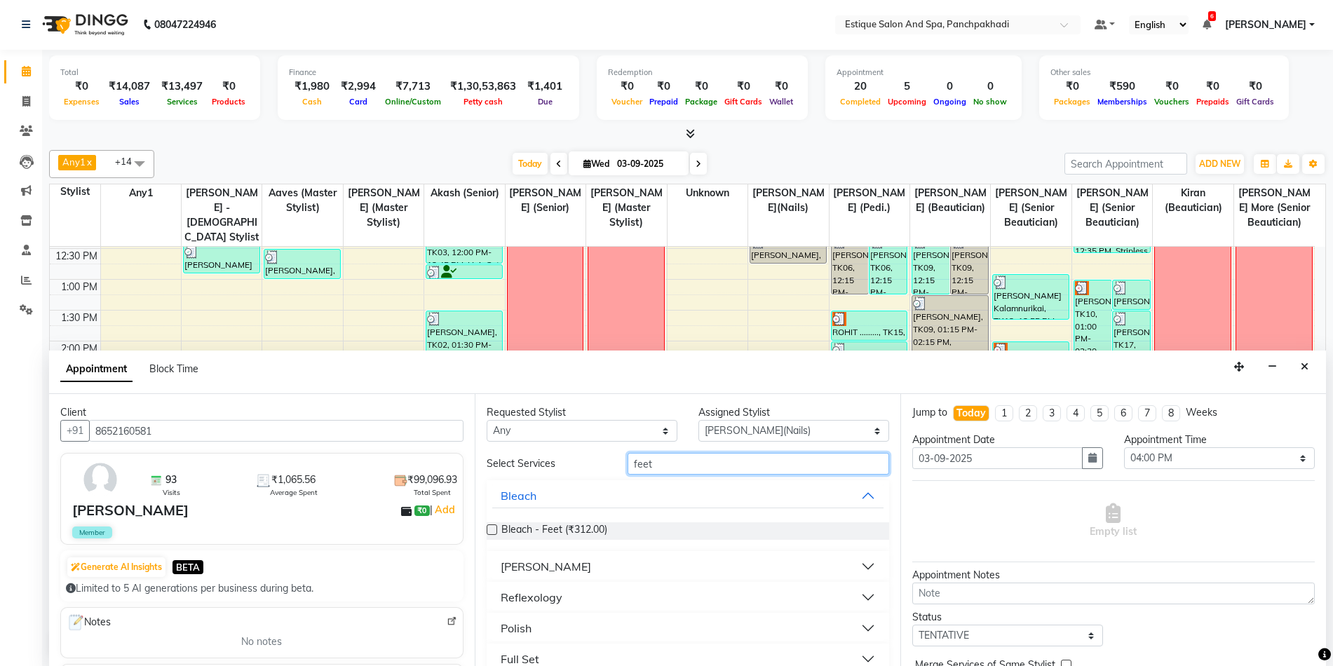
scroll to position [51, 0]
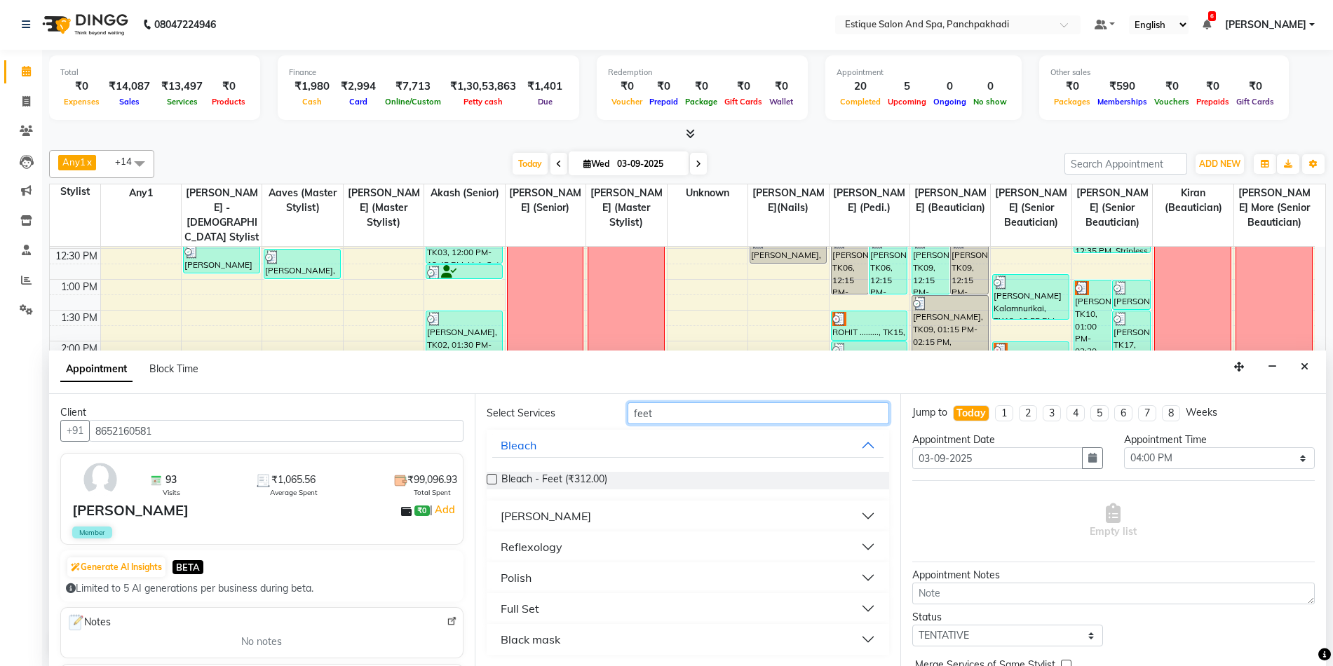
type input "feet"
click at [518, 577] on div "Polish" at bounding box center [516, 578] width 31 height 17
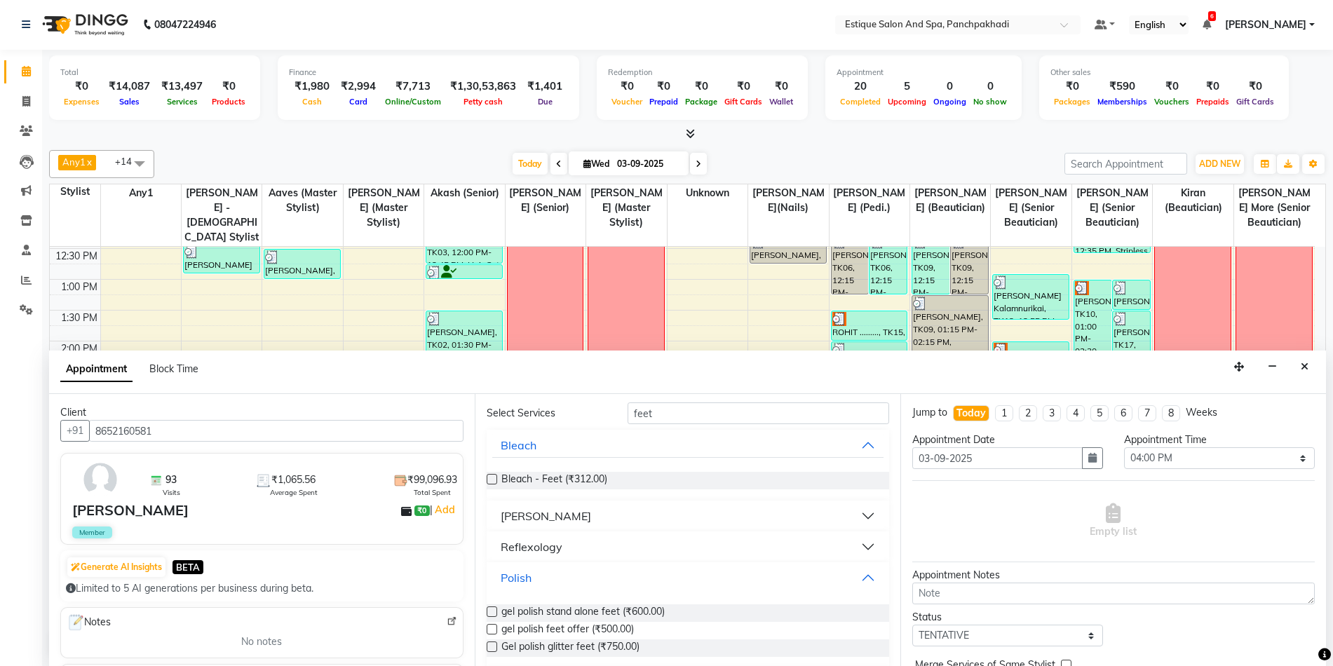
scroll to position [126, 0]
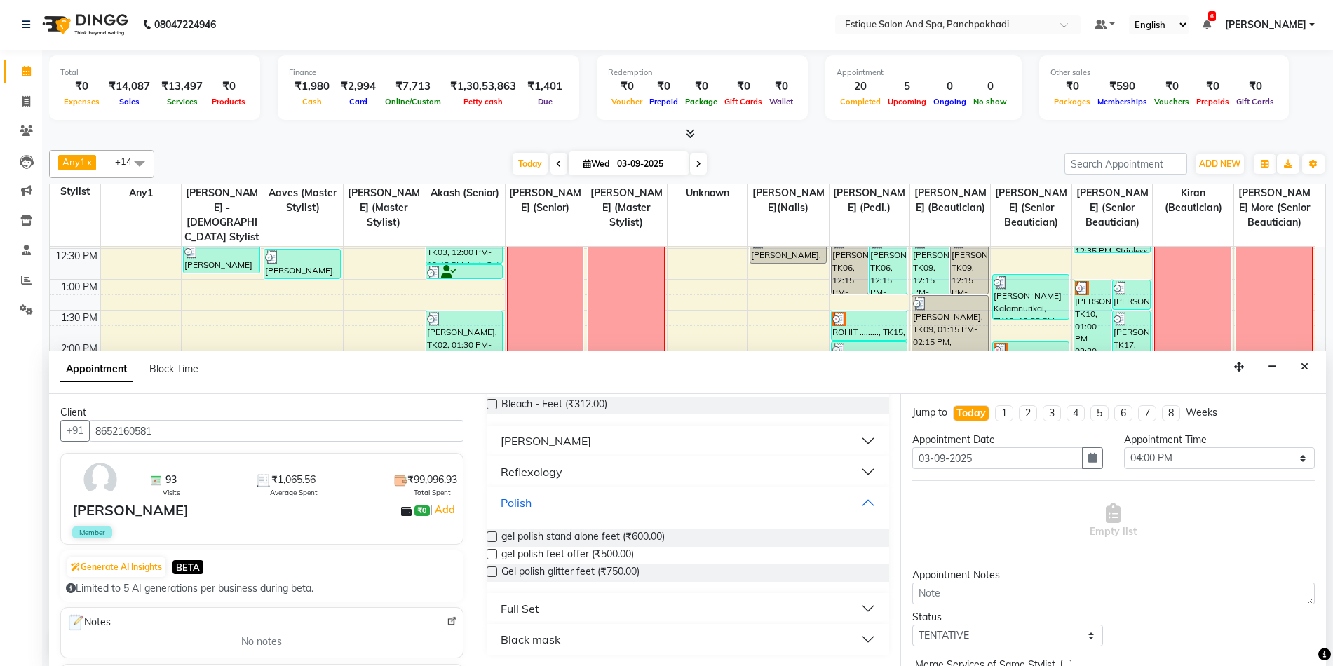
click at [491, 554] on label at bounding box center [492, 554] width 11 height 11
click at [491, 554] on input "checkbox" at bounding box center [491, 555] width 9 height 9
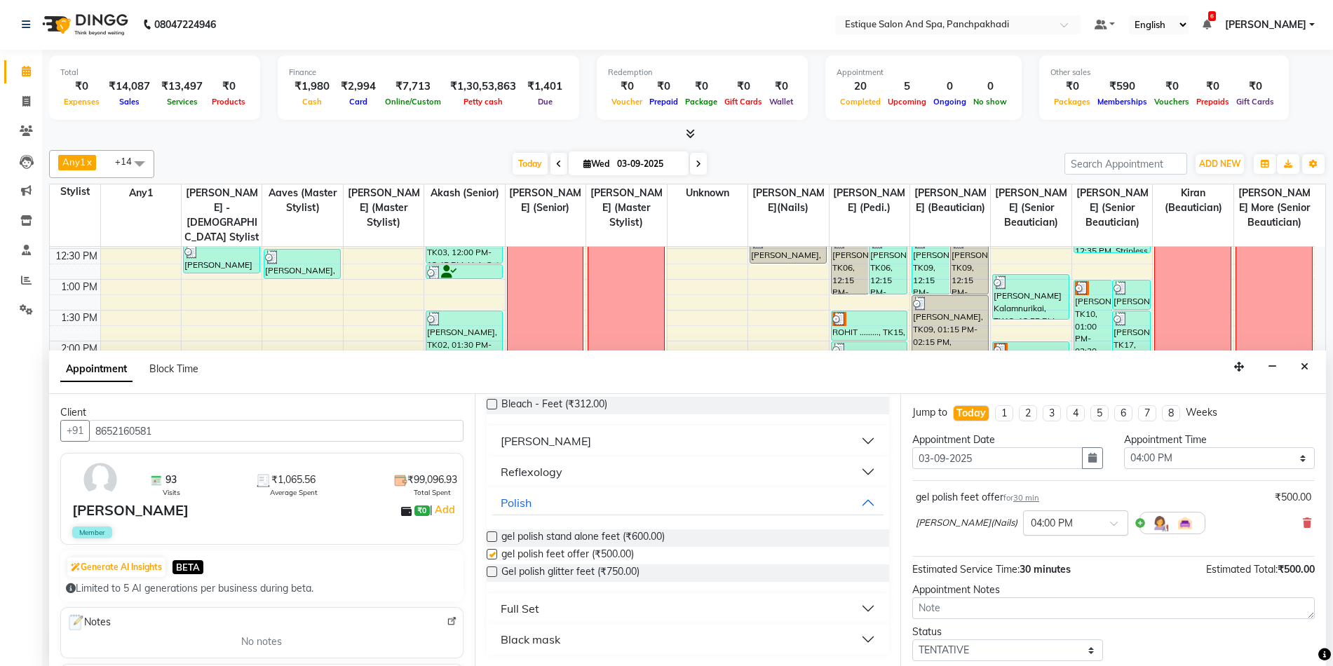
checkbox input "false"
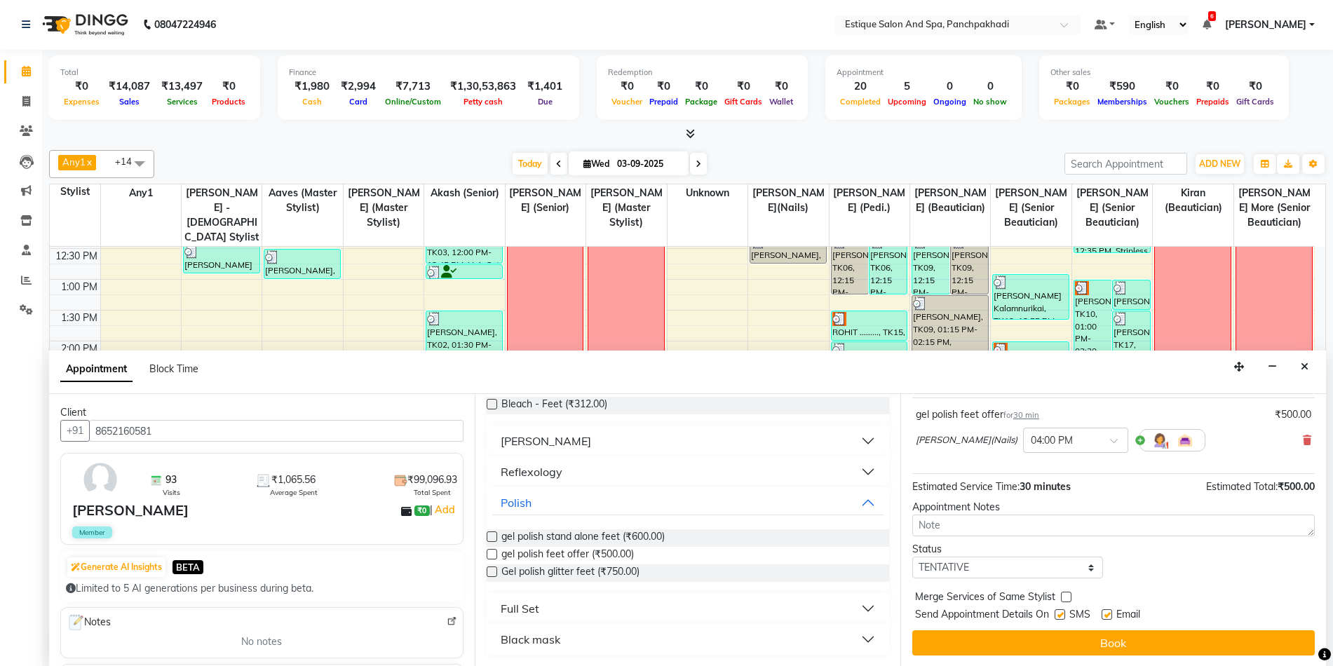
scroll to position [83, 0]
click at [1014, 570] on select "Select TENTATIVE CONFIRM CHECK-IN UPCOMING" at bounding box center [1008, 567] width 191 height 22
select select "confirm booking"
click at [913, 556] on select "Select TENTATIVE CONFIRM CHECK-IN UPCOMING" at bounding box center [1008, 567] width 191 height 22
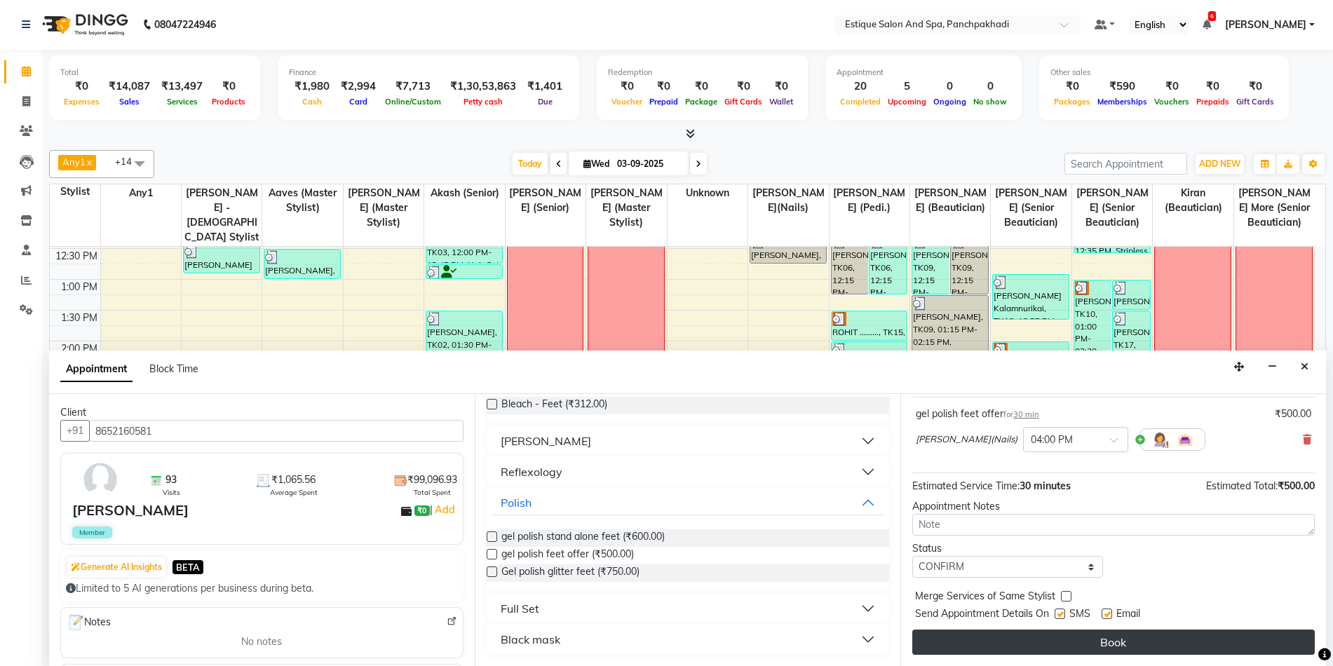
click at [1025, 648] on button "Book" at bounding box center [1114, 642] width 403 height 25
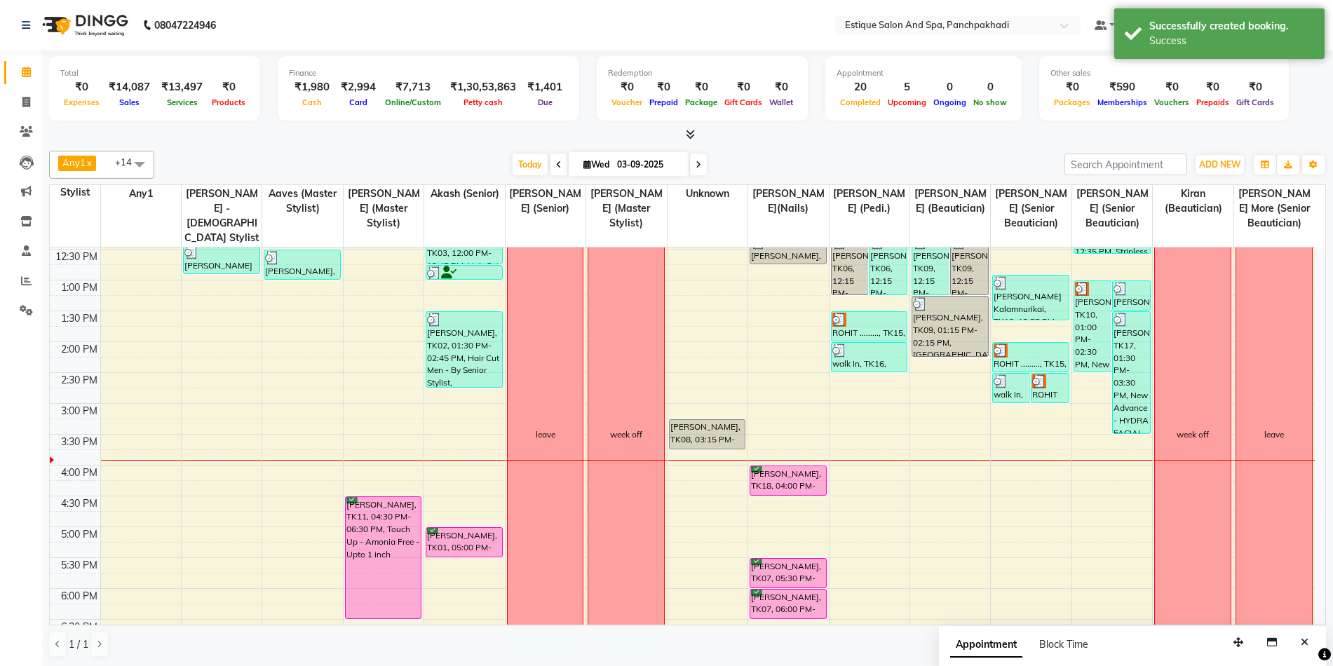
scroll to position [144, 0]
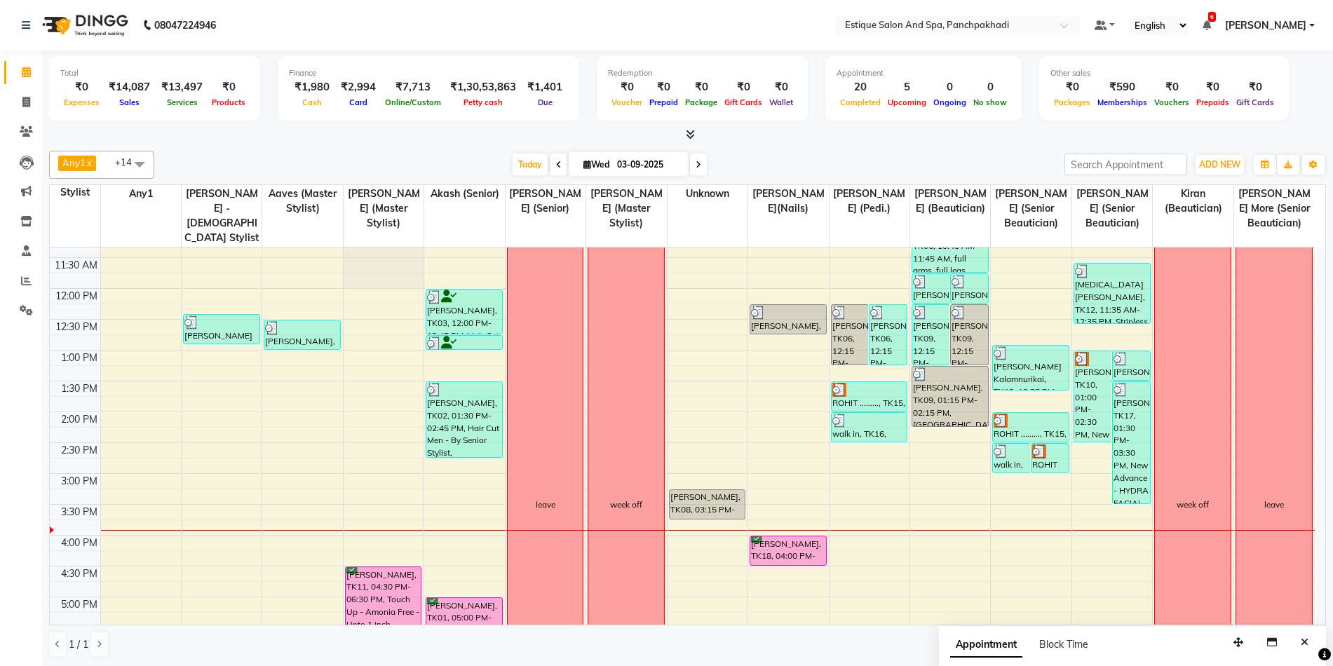
click at [768, 159] on div "Today Wed 03-09-2025" at bounding box center [609, 164] width 896 height 21
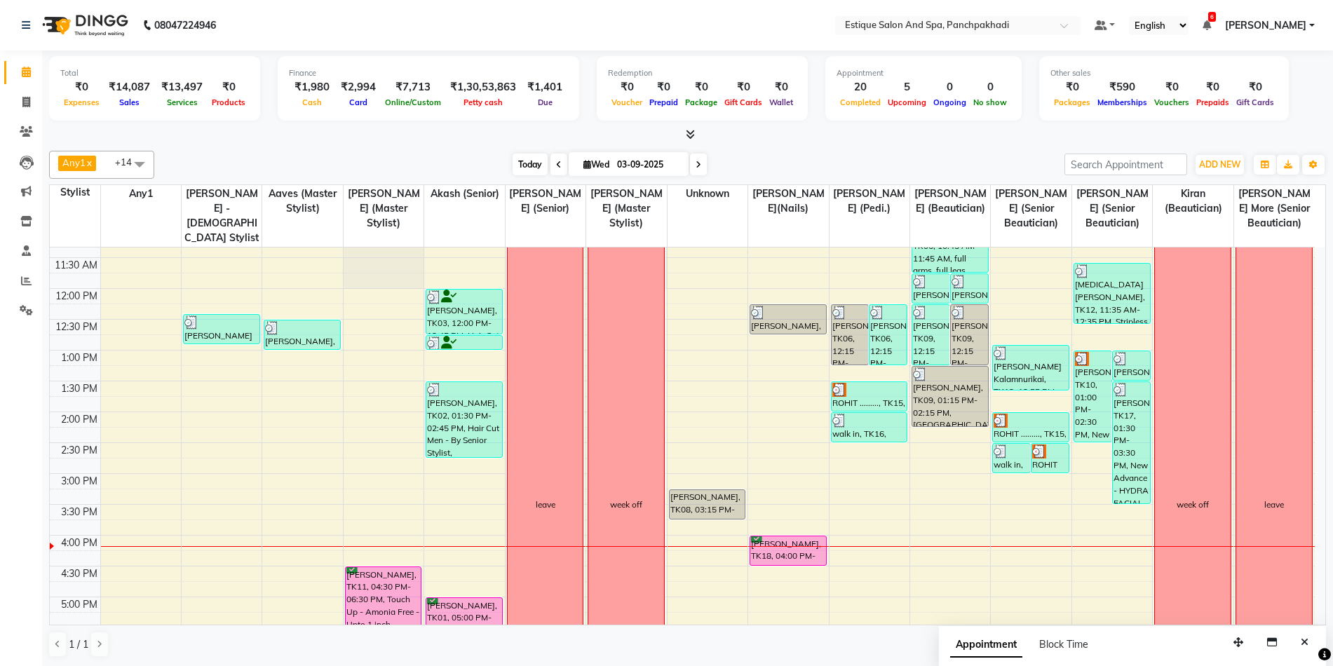
click at [525, 168] on span "Today" at bounding box center [530, 165] width 35 height 22
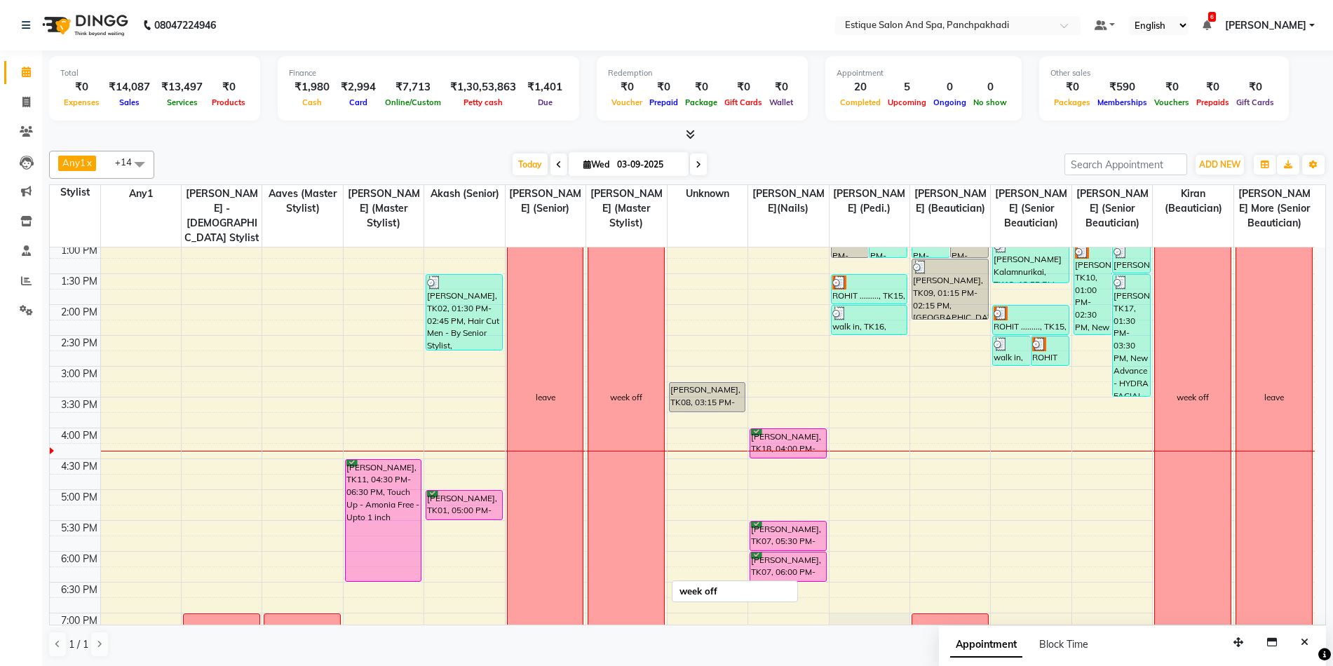
scroll to position [284, 0]
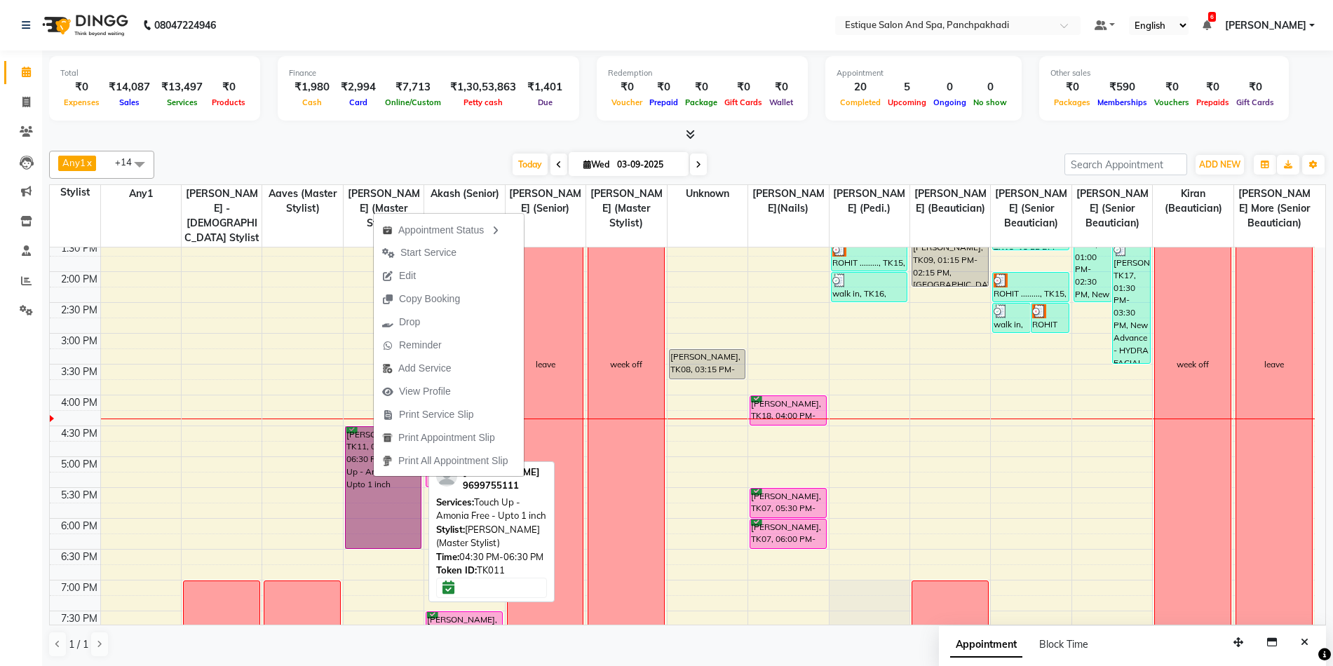
click at [369, 473] on link "[PERSON_NAME], TK11, 04:30 PM-06:30 PM, Touch Up - Amonia Free - Upto 1 inch" at bounding box center [383, 487] width 77 height 123
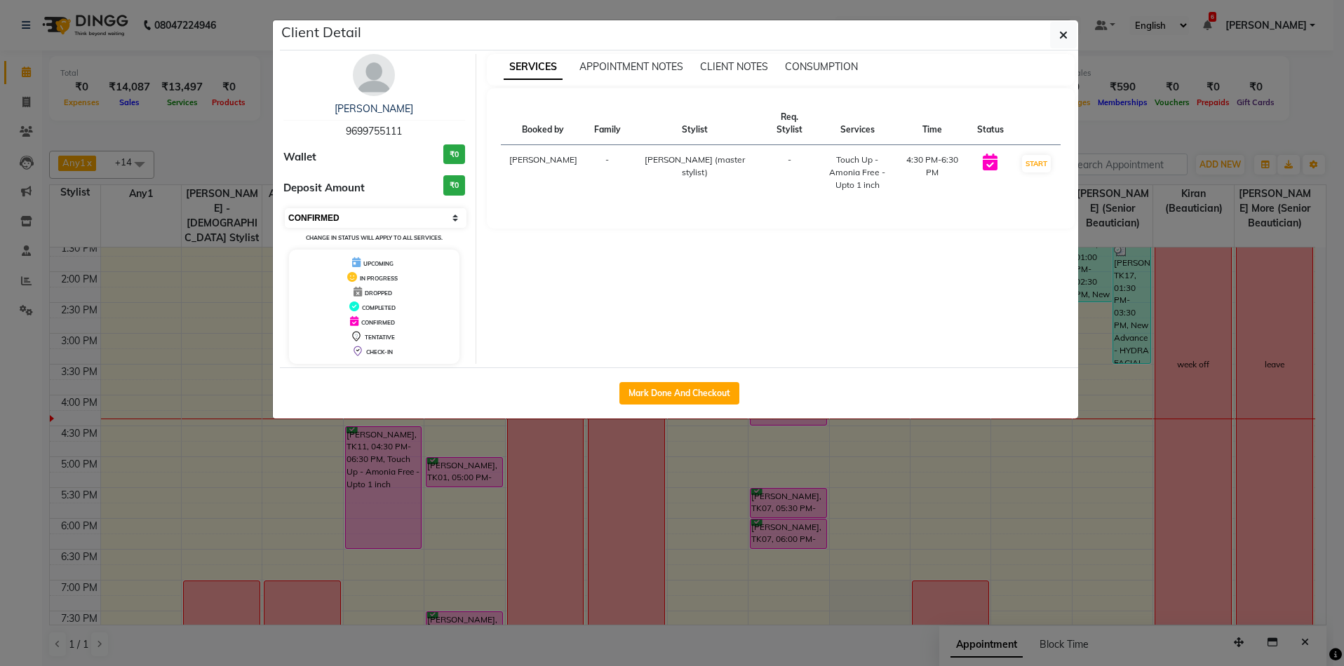
click at [347, 224] on select "Select IN SERVICE CONFIRMED TENTATIVE CHECK IN MARK DONE DROPPED UPCOMING" at bounding box center [376, 218] width 182 height 20
select select "1"
click at [285, 208] on select "Select IN SERVICE CONFIRMED TENTATIVE CHECK IN MARK DONE DROPPED UPCOMING" at bounding box center [376, 218] width 182 height 20
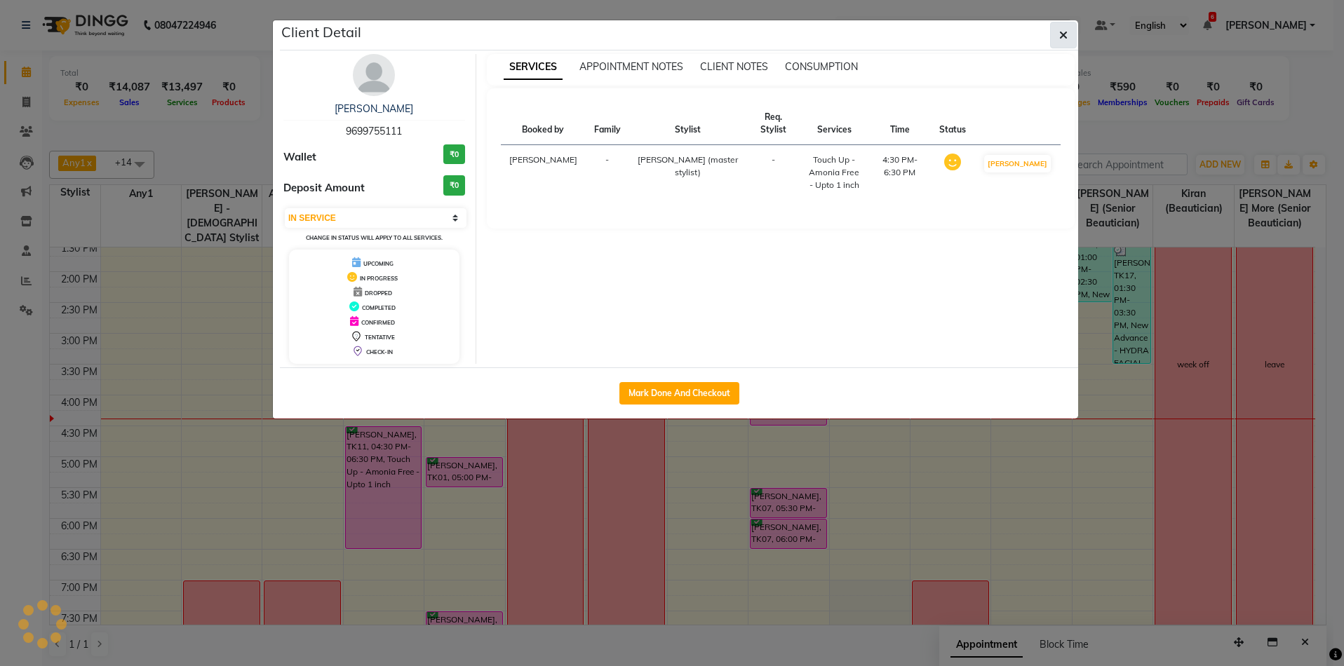
click at [1065, 36] on icon "button" at bounding box center [1063, 34] width 8 height 11
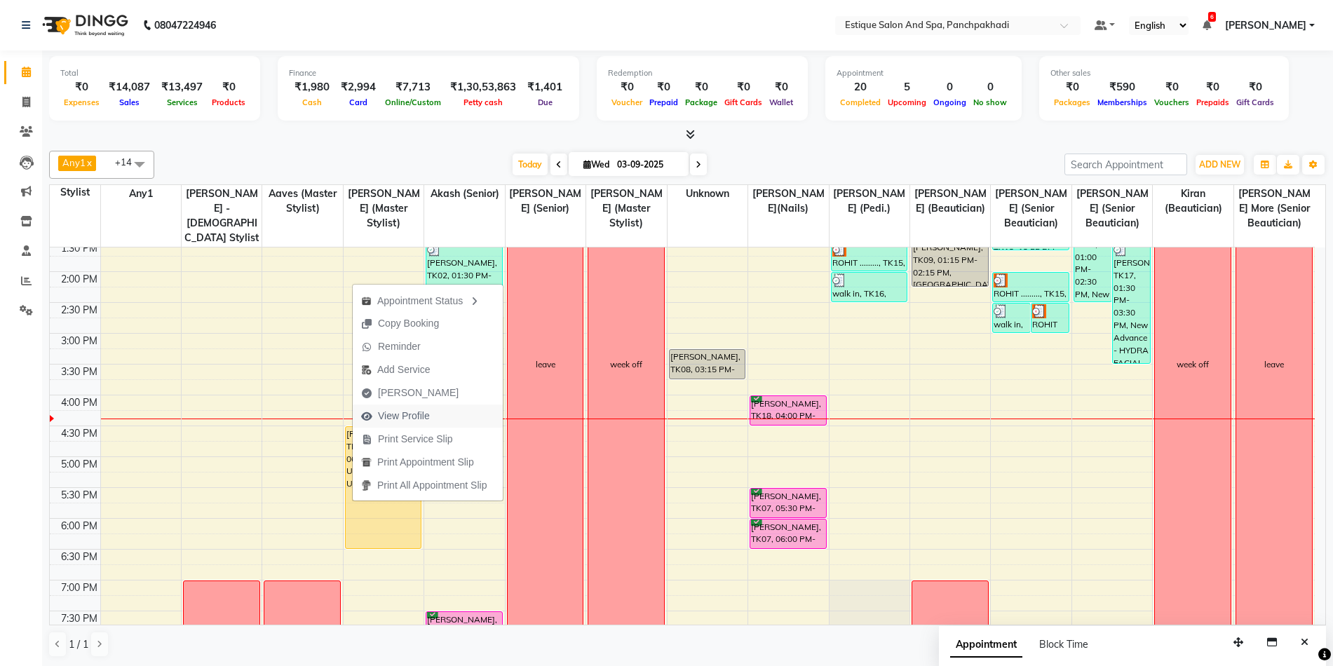
click at [388, 417] on span "View Profile" at bounding box center [404, 416] width 52 height 15
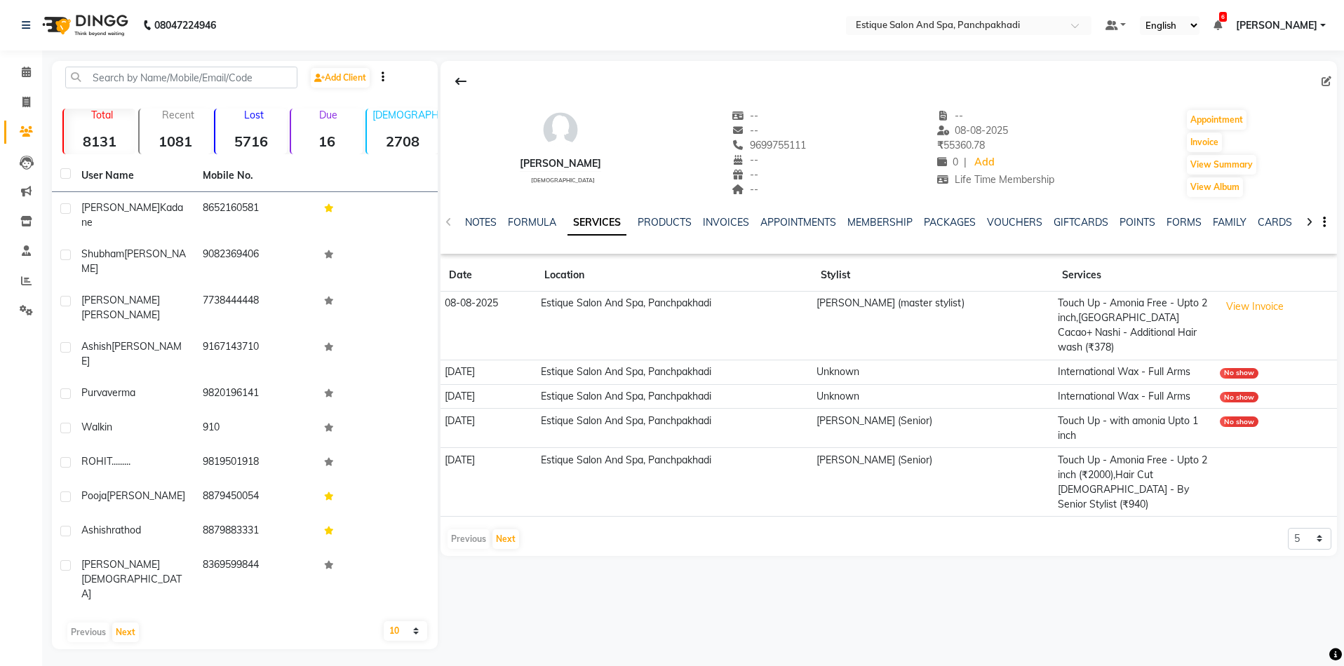
click at [468, 528] on div "Previous Next" at bounding box center [483, 539] width 74 height 22
click at [503, 530] on button "Next" at bounding box center [505, 540] width 27 height 20
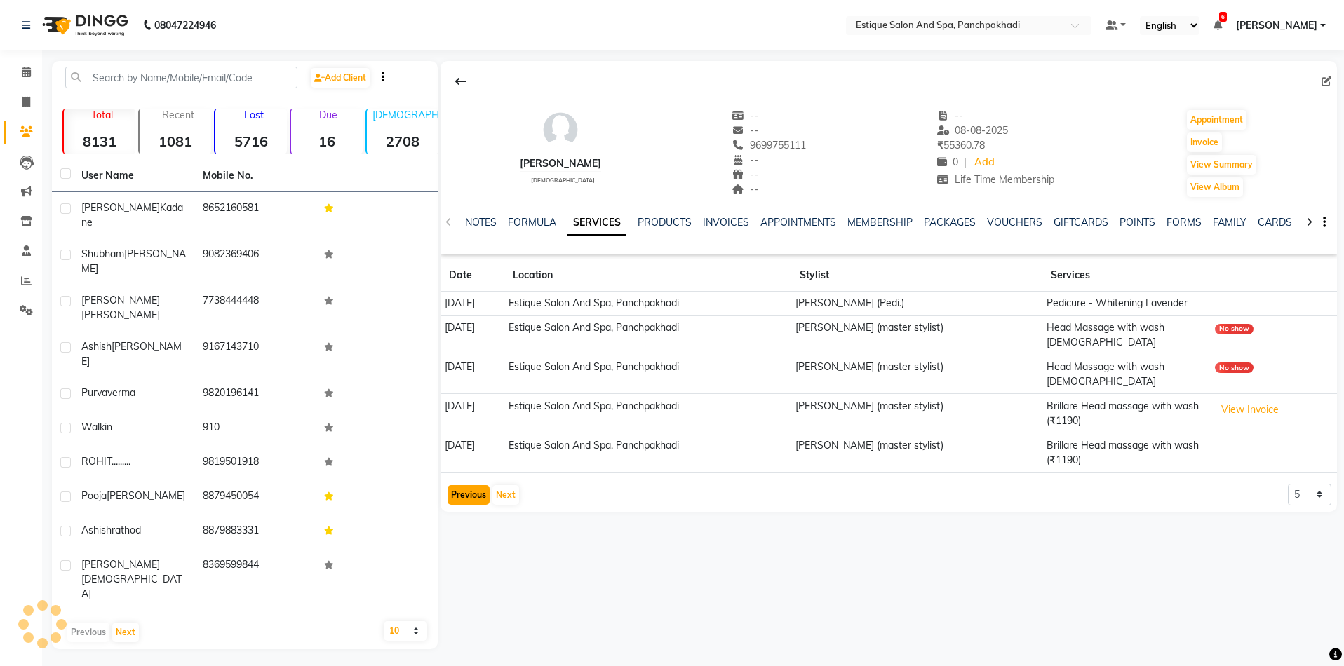
click at [461, 485] on button "Previous" at bounding box center [469, 495] width 42 height 20
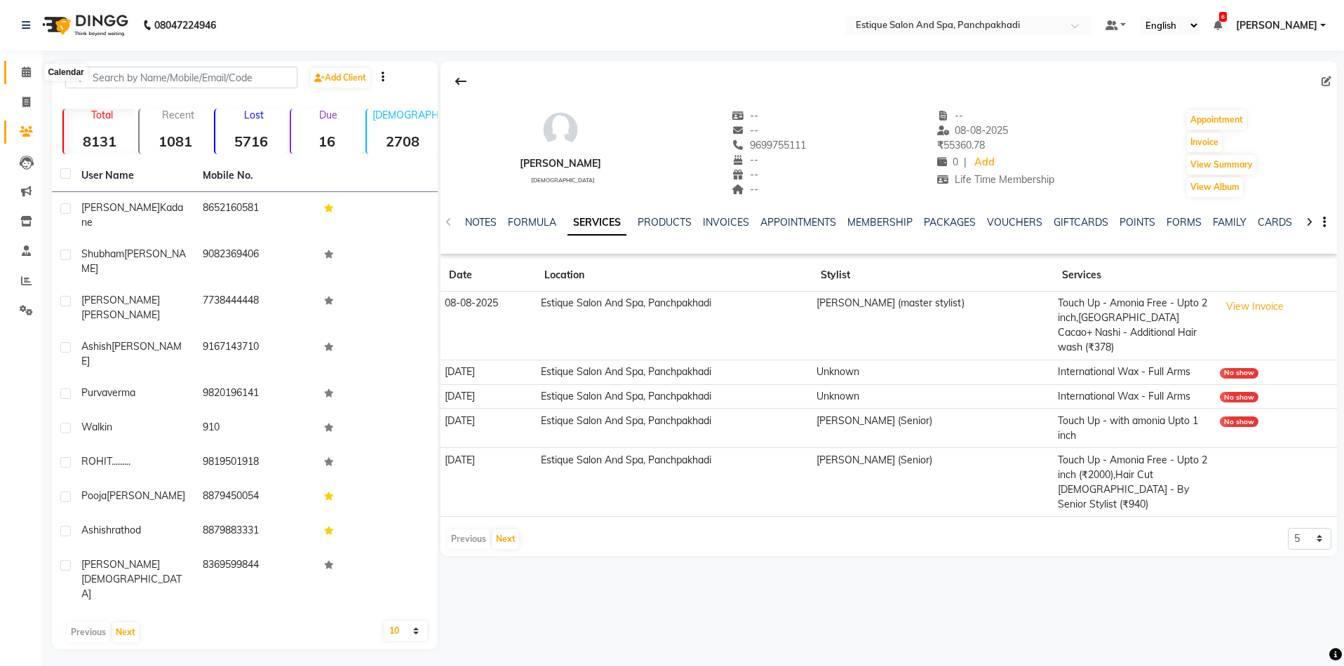
click at [24, 79] on span at bounding box center [26, 73] width 25 height 16
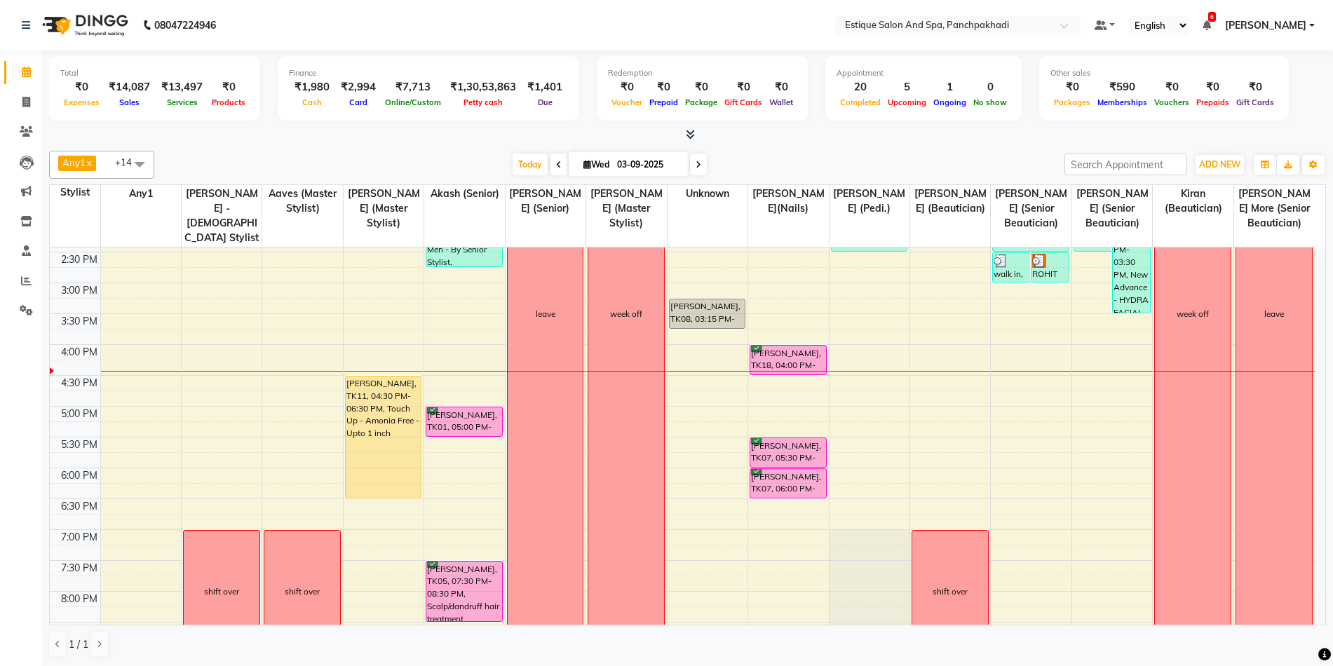
scroll to position [424, 0]
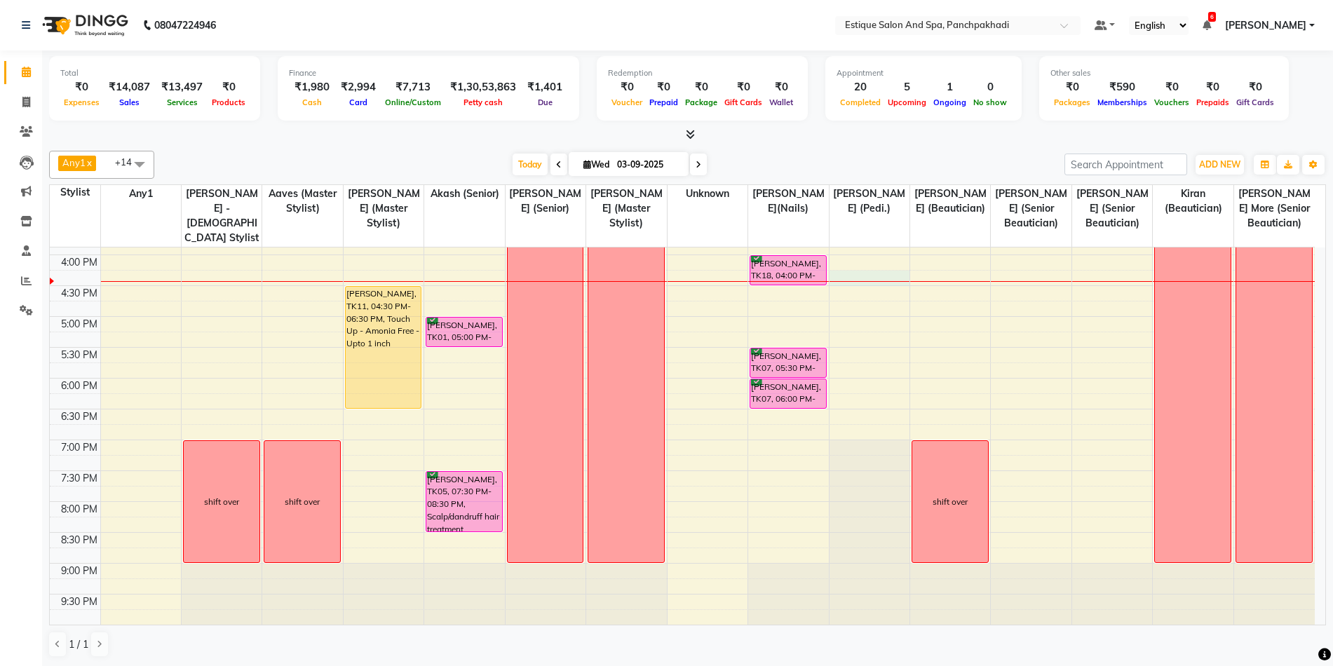
click at [857, 285] on div "9:00 AM 9:30 AM 10:00 AM 10:30 AM 11:00 AM 11:30 AM 12:00 PM 12:30 PM 1:00 PM 1…" at bounding box center [682, 224] width 1265 height 802
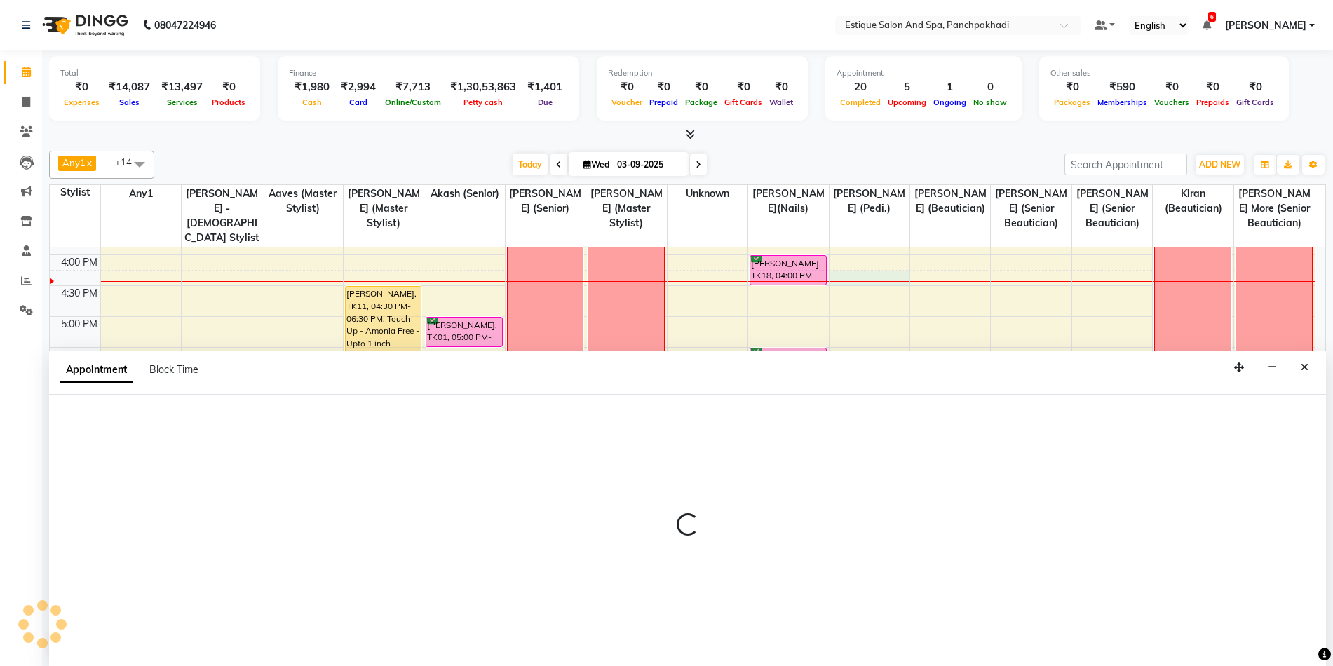
scroll to position [1, 0]
select select "15914"
select select "975"
select select "tentative"
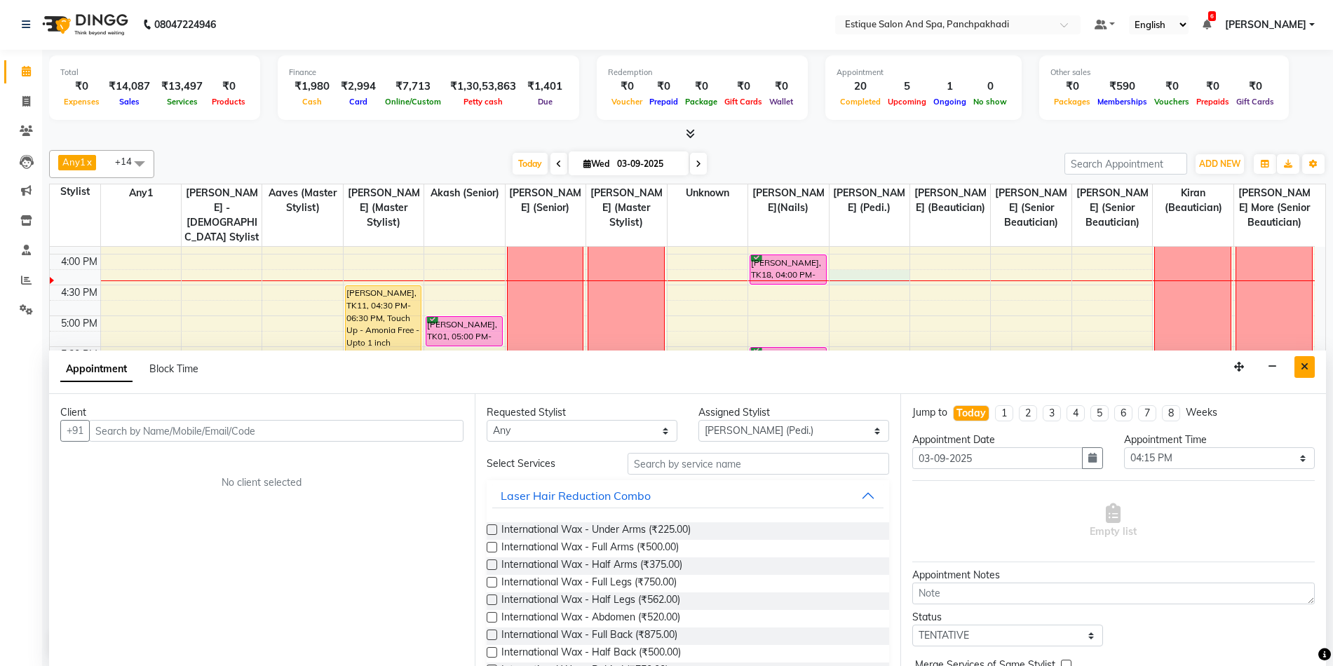
click at [1300, 368] on button "Close" at bounding box center [1305, 367] width 20 height 22
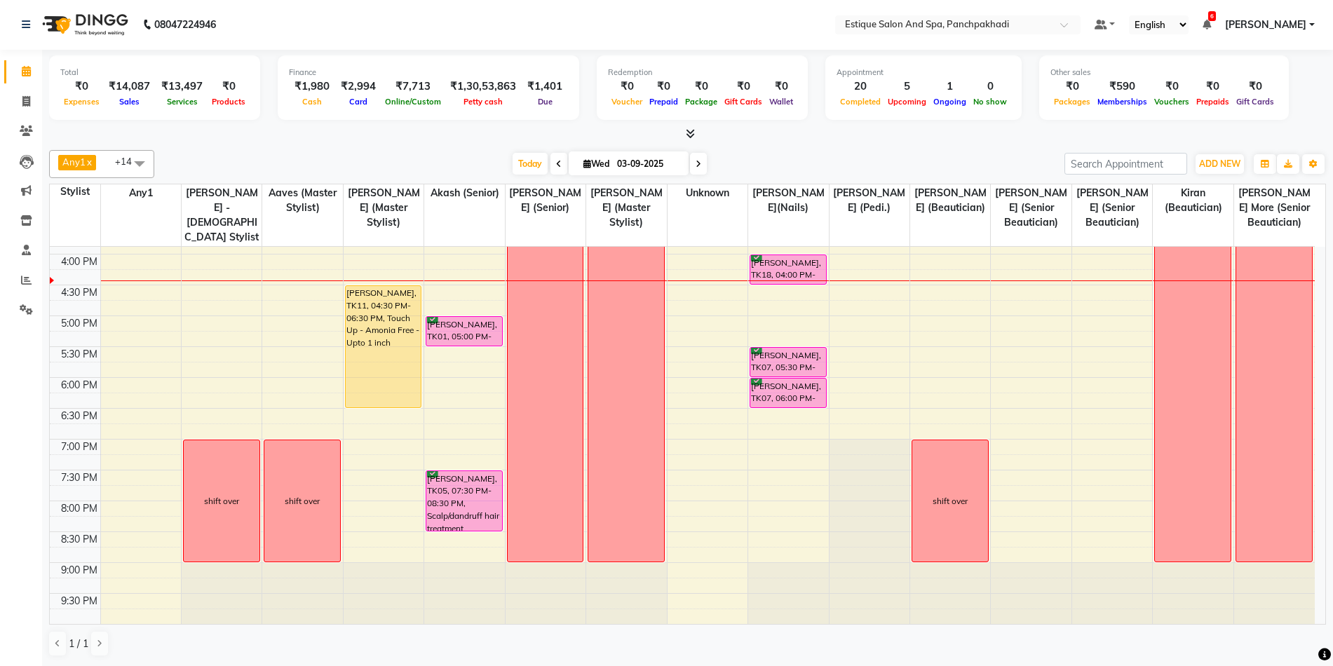
click at [854, 290] on div "9:00 AM 9:30 AM 10:00 AM 10:30 AM 11:00 AM 11:30 AM 12:00 PM 12:30 PM 1:00 PM 1…" at bounding box center [682, 224] width 1265 height 802
select select "15914"
select select "tentative"
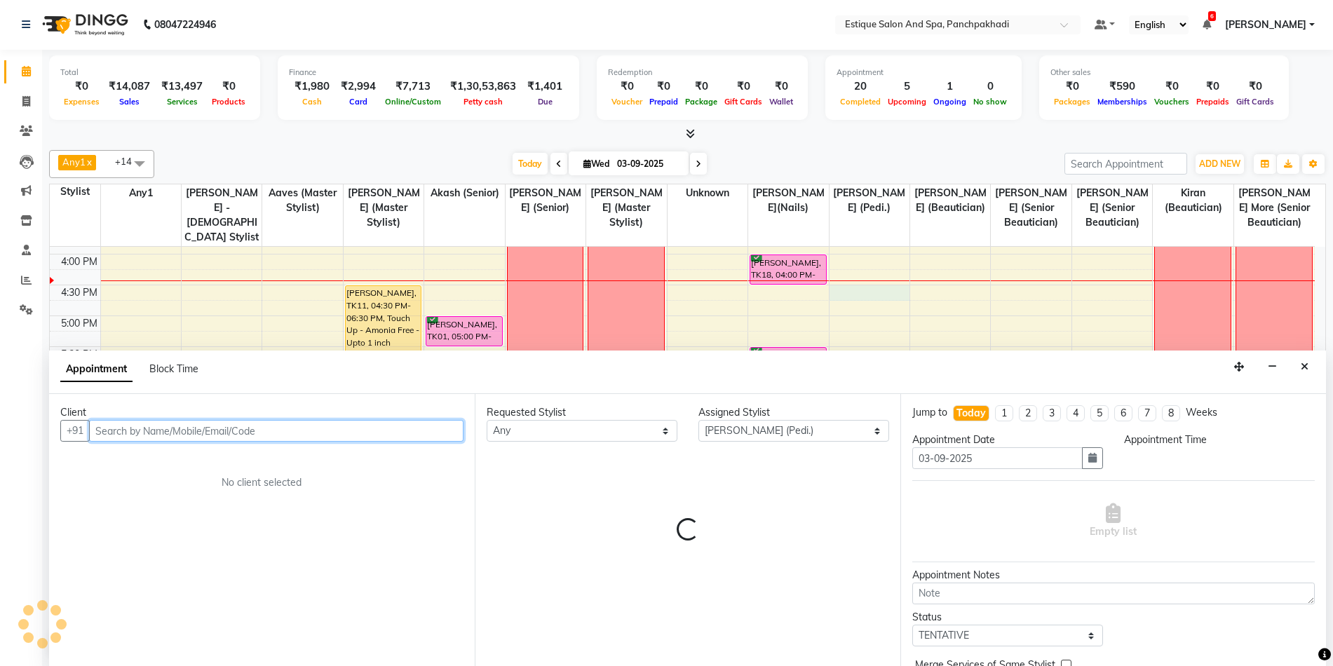
select select "990"
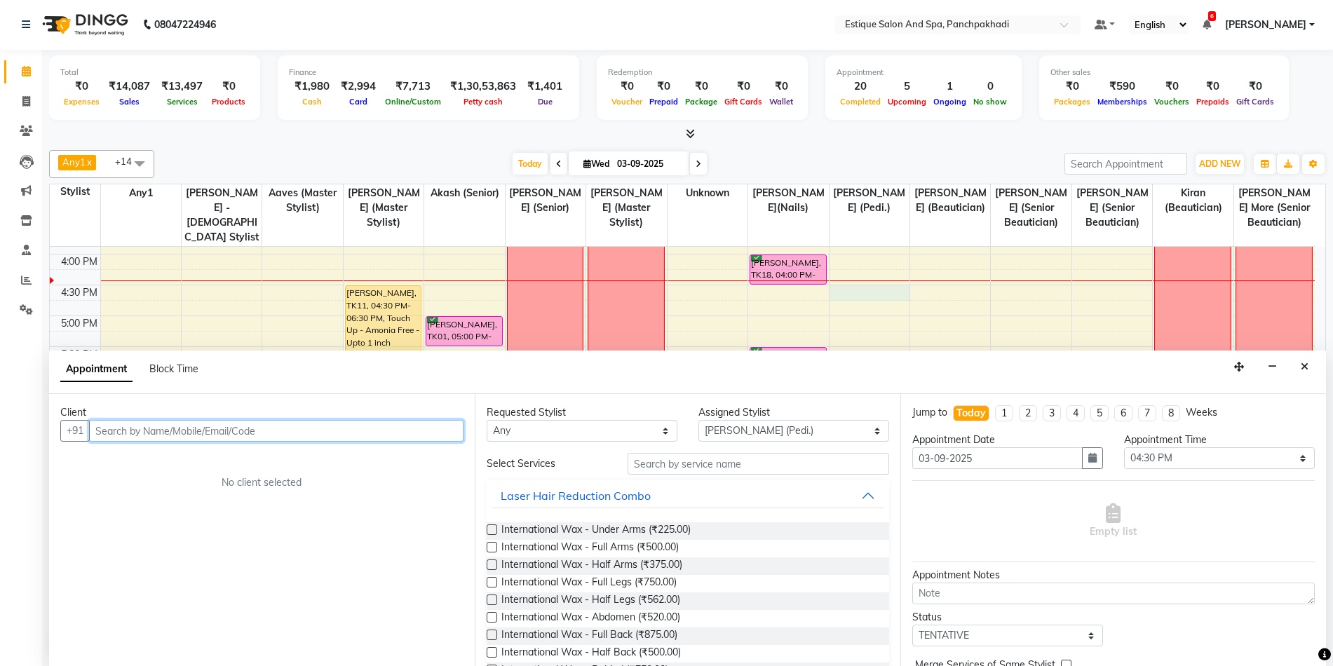
click at [347, 432] on input "text" at bounding box center [276, 431] width 375 height 22
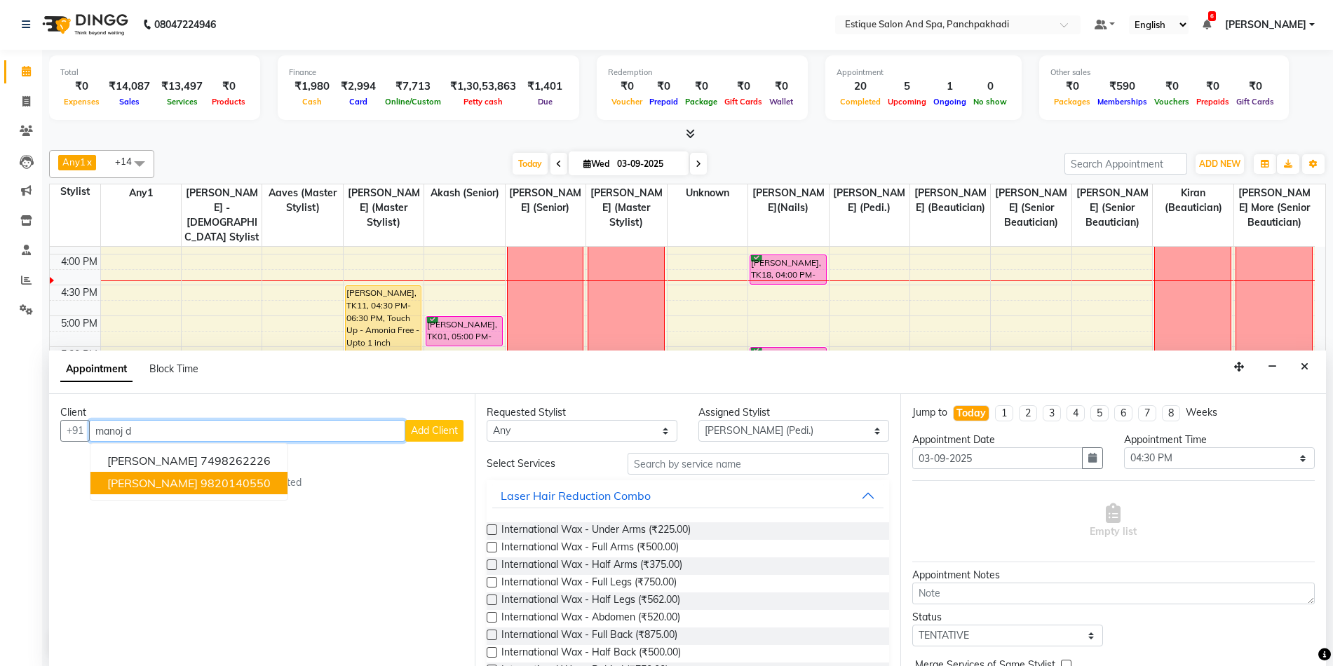
click at [282, 478] on button "Manoj deshpande 9820140550" at bounding box center [188, 483] width 197 height 22
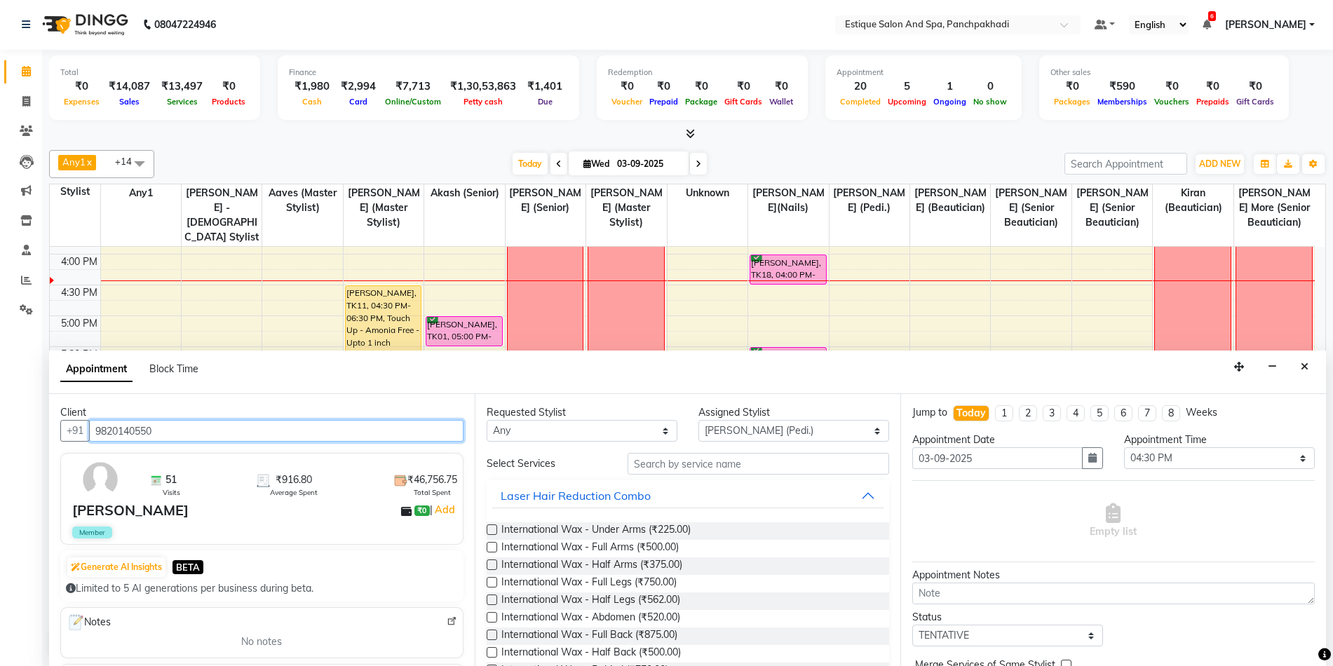
type input "9820140550"
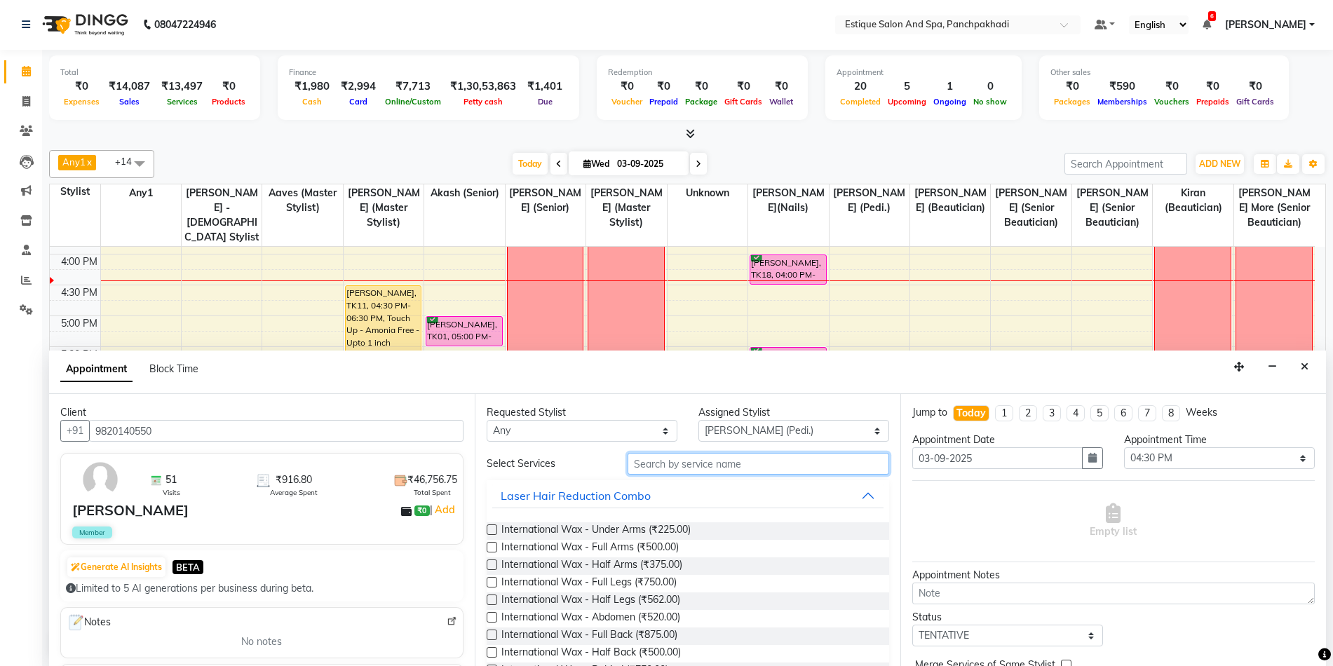
click at [702, 461] on input "text" at bounding box center [759, 464] width 262 height 22
type input "f"
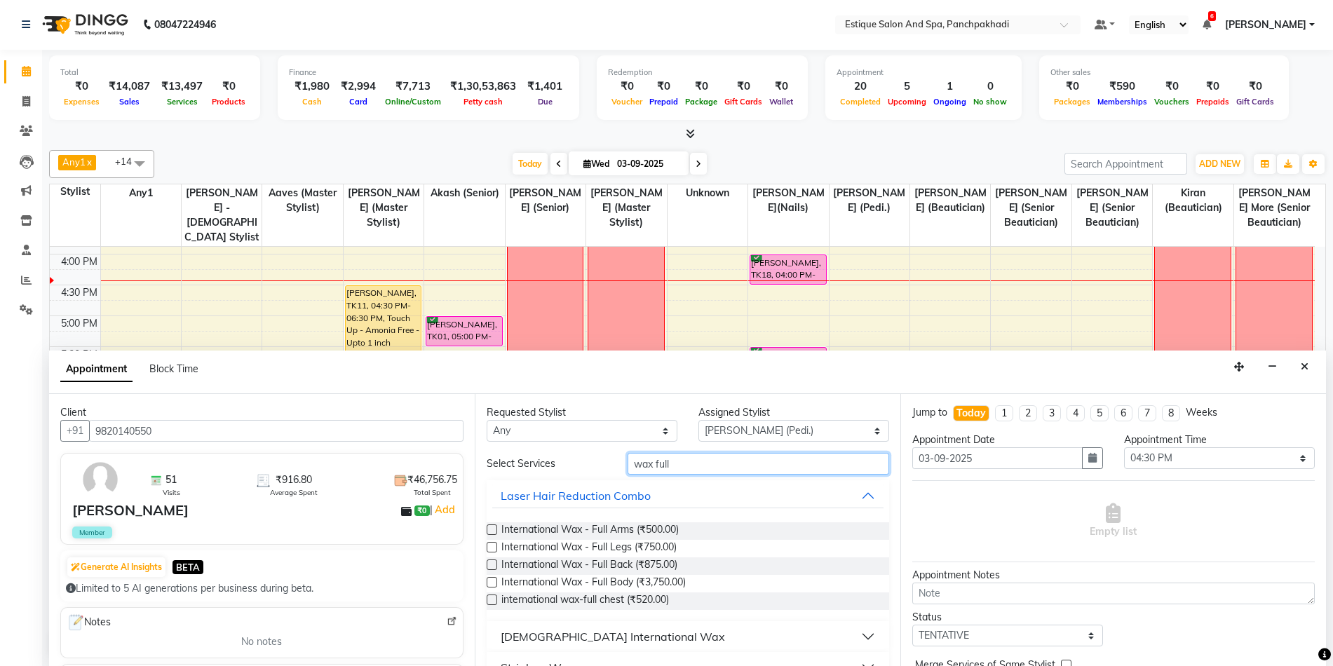
type input "wax full"
click at [490, 603] on label at bounding box center [492, 600] width 11 height 11
click at [490, 603] on input "checkbox" at bounding box center [491, 601] width 9 height 9
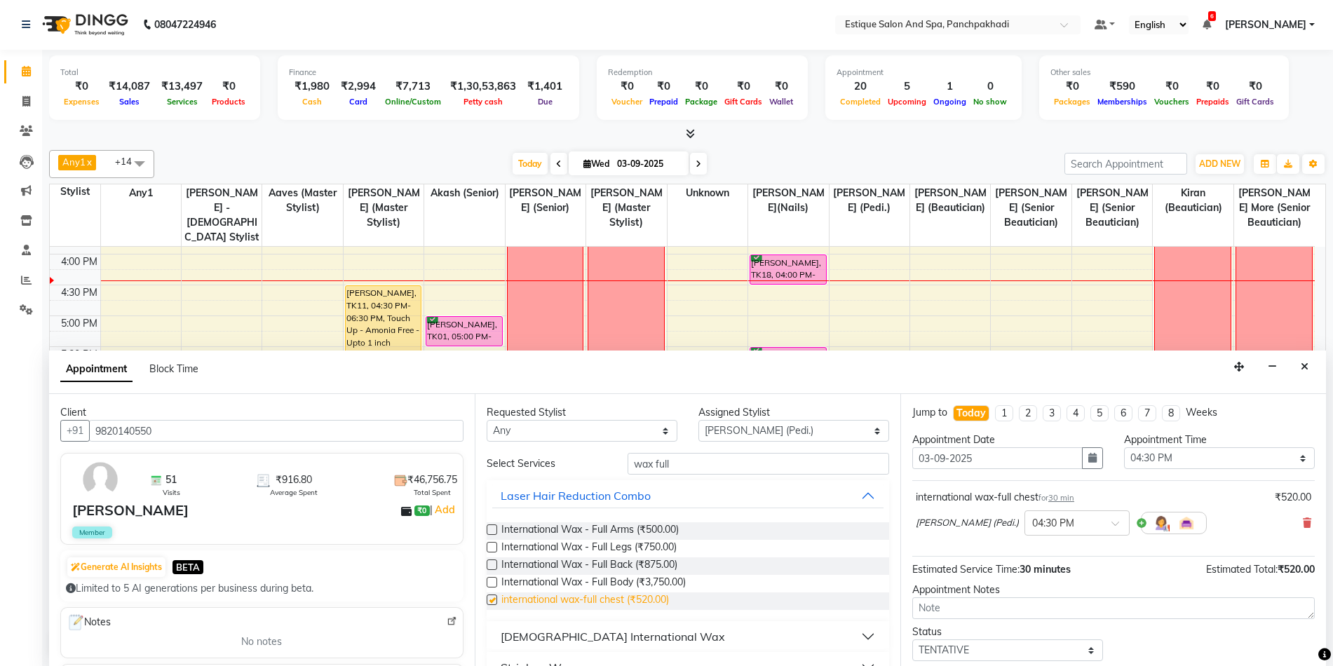
checkbox input "false"
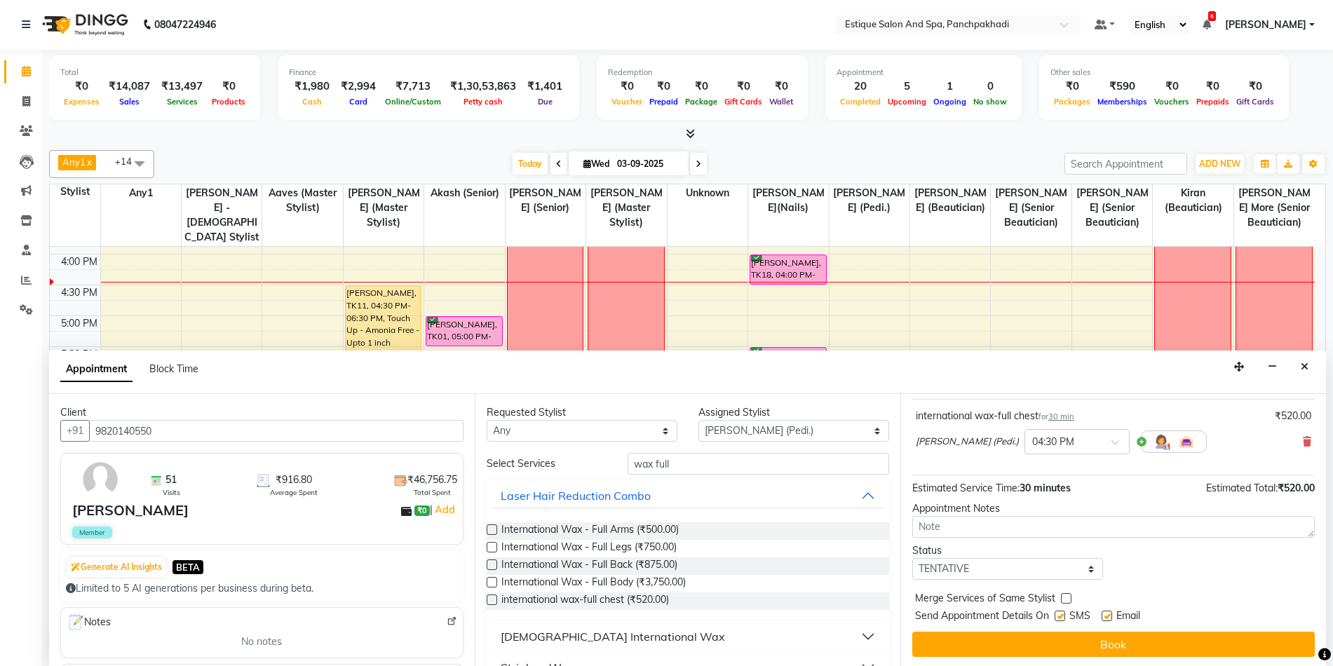
scroll to position [83, 0]
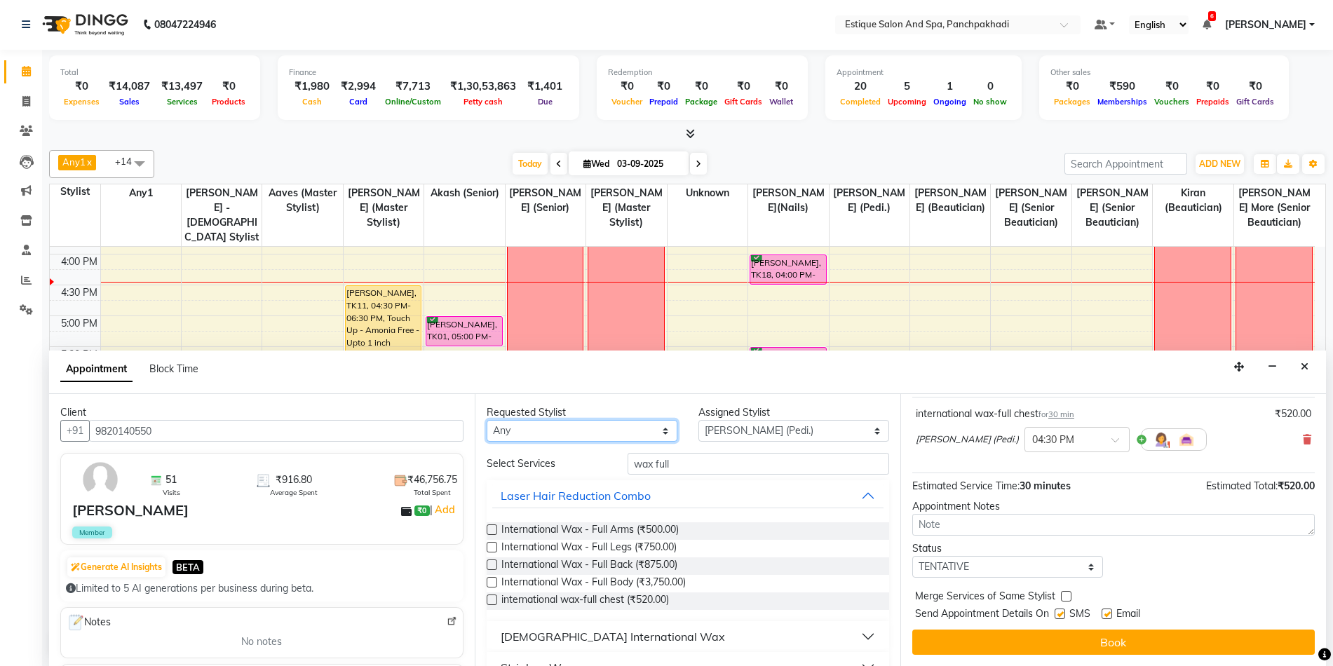
click at [660, 429] on select "Any aarti k Aaves (master stylist) Akash (Senior) Anita salve( Senior Beauticia…" at bounding box center [582, 431] width 191 height 22
click at [1082, 567] on select "Select TENTATIVE CONFIRM CHECK-IN UPCOMING" at bounding box center [1008, 567] width 191 height 22
select select "confirm booking"
click at [913, 556] on select "Select TENTATIVE CONFIRM CHECK-IN UPCOMING" at bounding box center [1008, 567] width 191 height 22
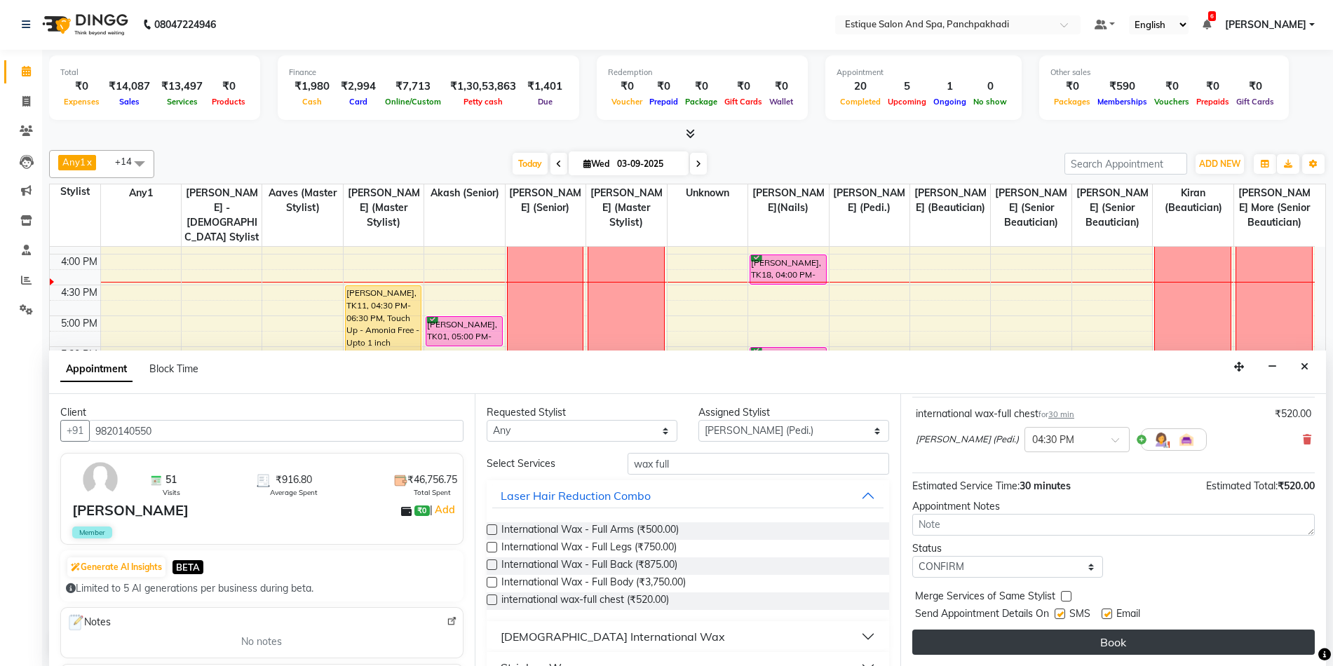
click at [1059, 645] on button "Book" at bounding box center [1114, 642] width 403 height 25
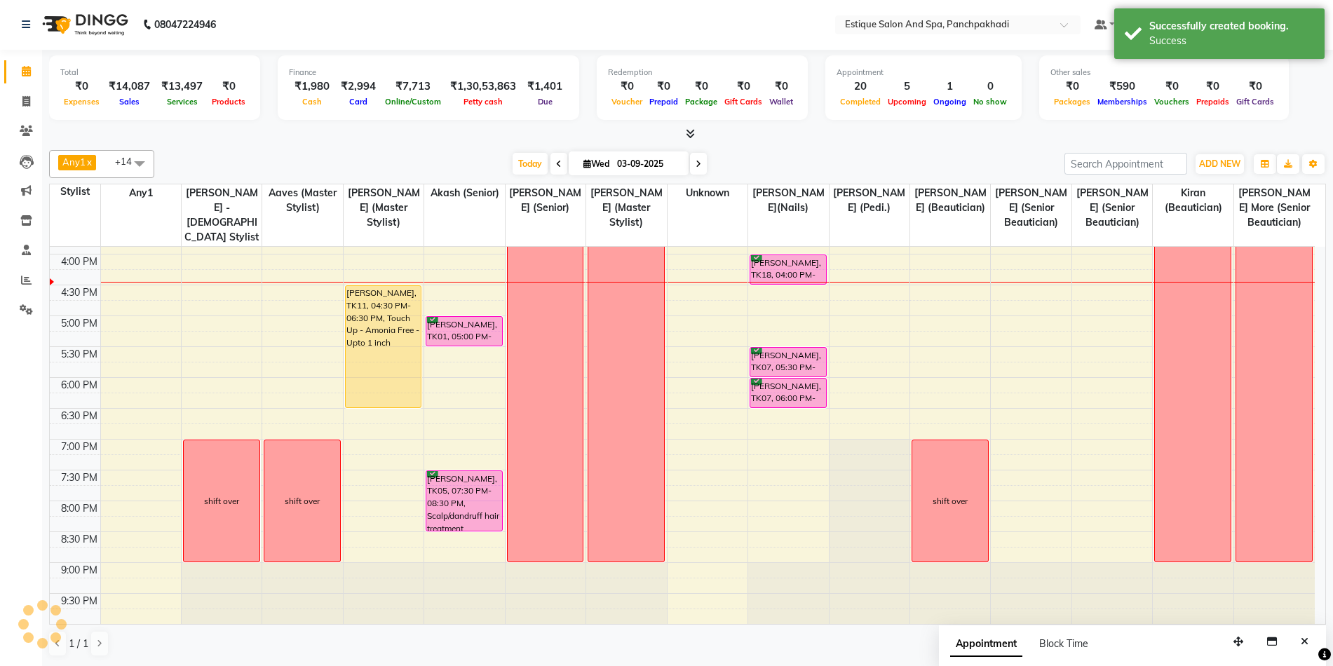
scroll to position [0, 0]
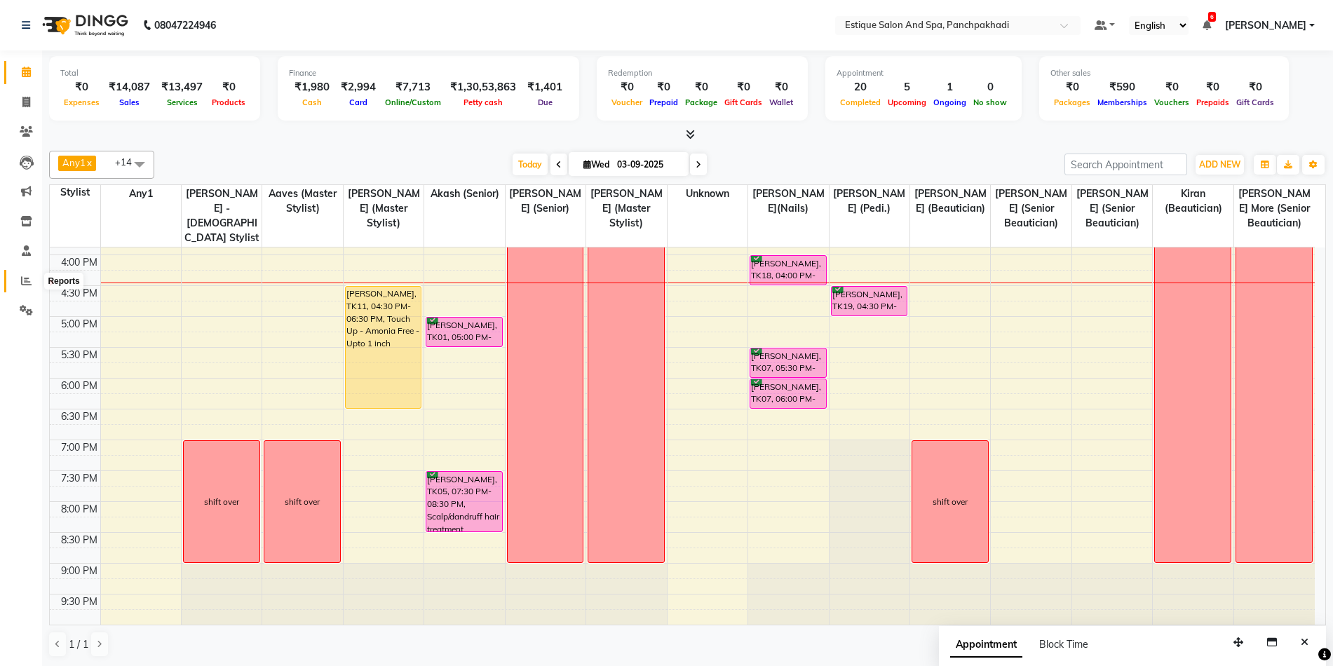
click at [19, 282] on span at bounding box center [26, 282] width 25 height 16
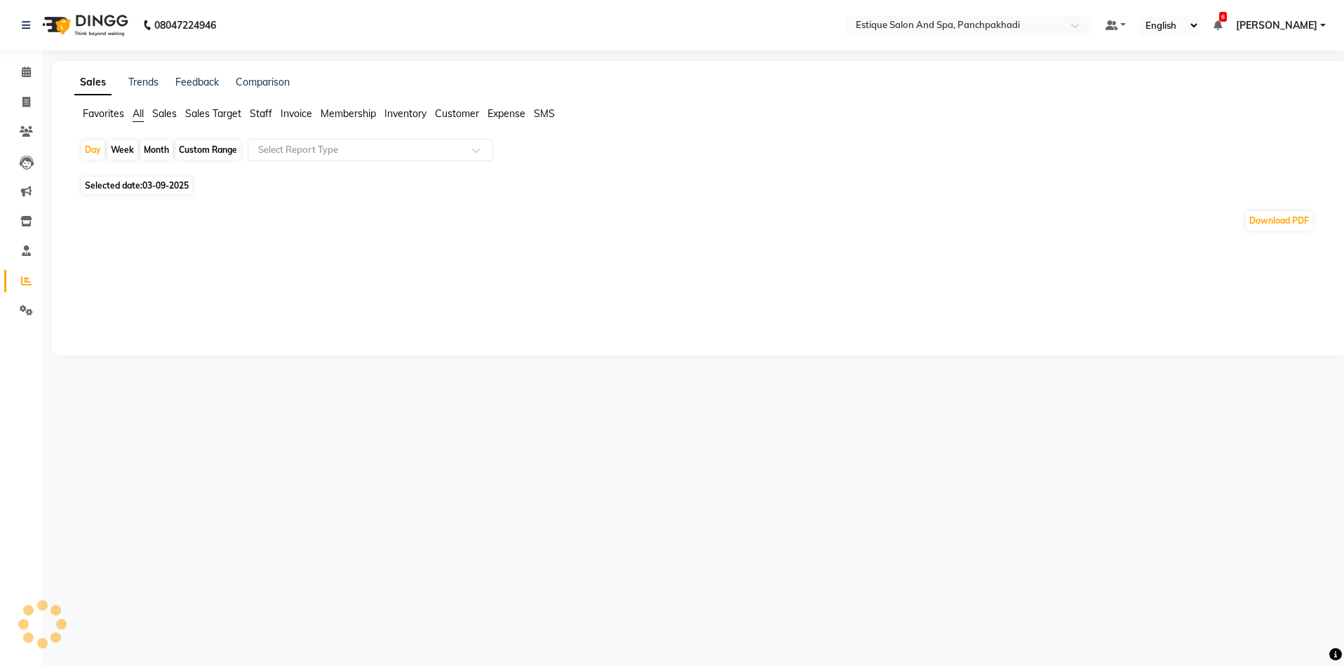
click at [210, 154] on div "Custom Range" at bounding box center [207, 150] width 65 height 20
click at [154, 142] on div "Month" at bounding box center [156, 150] width 32 height 20
select select "9"
select select "2025"
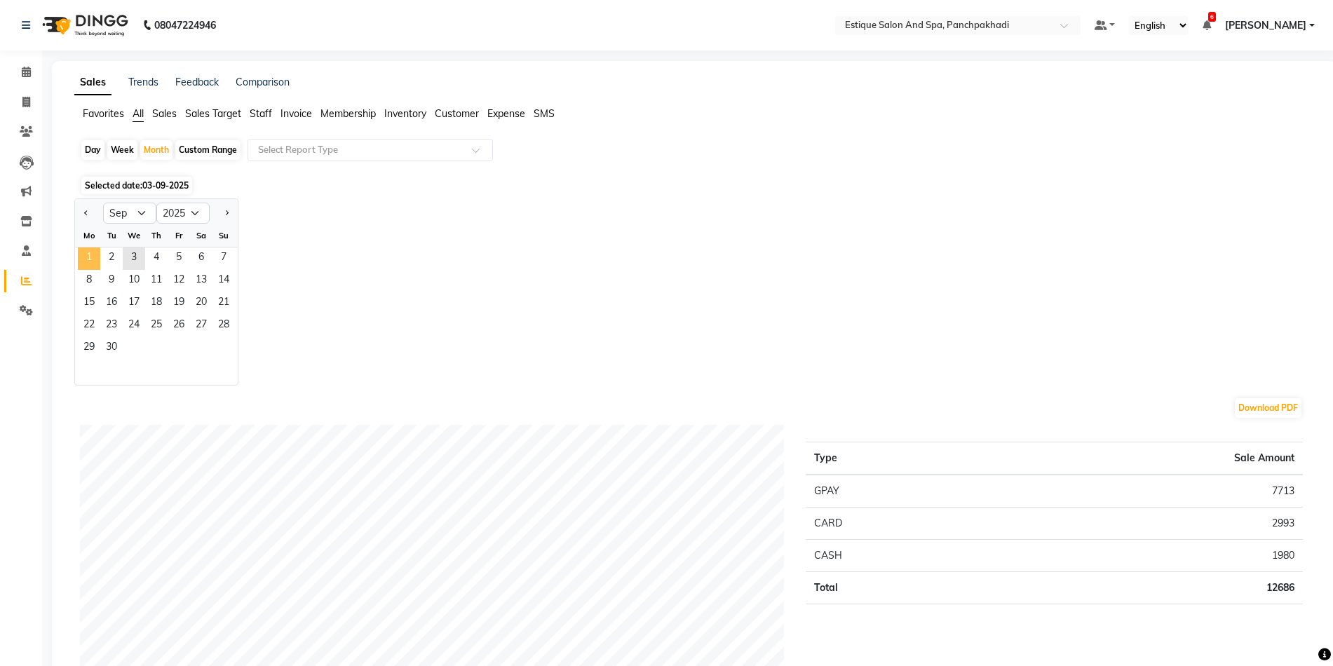
click at [91, 250] on span "1" at bounding box center [89, 259] width 22 height 22
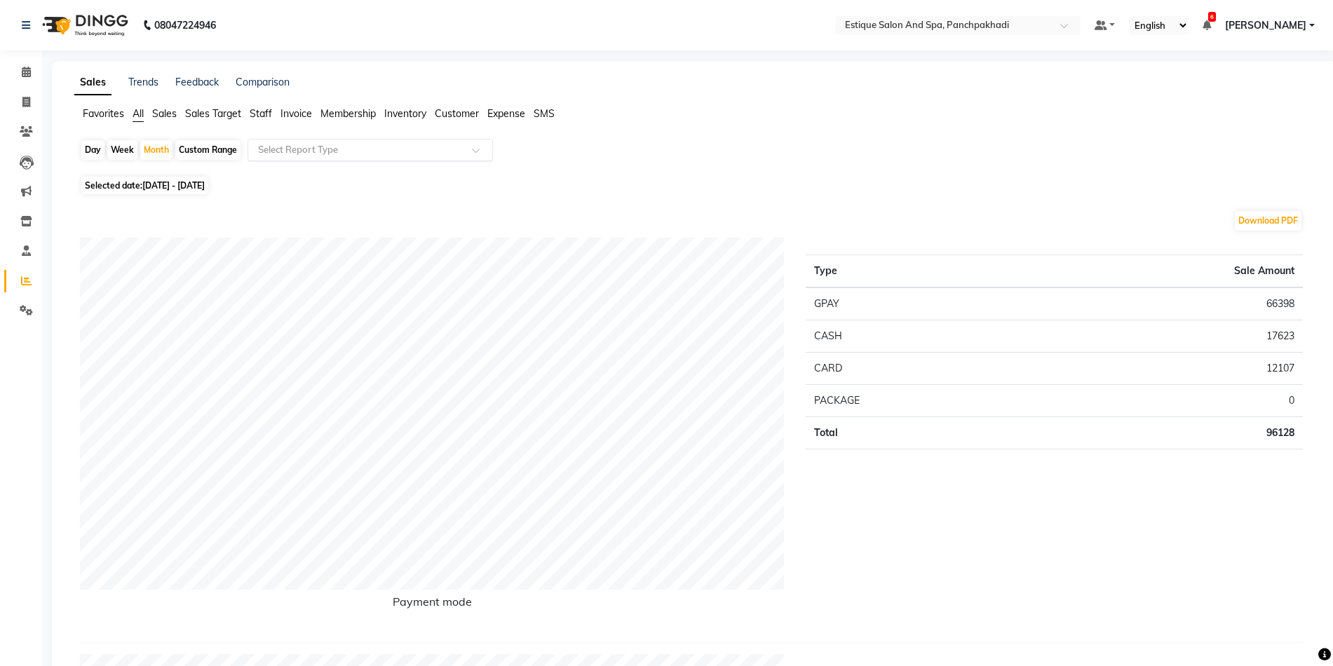
click at [337, 148] on input "text" at bounding box center [356, 150] width 202 height 14
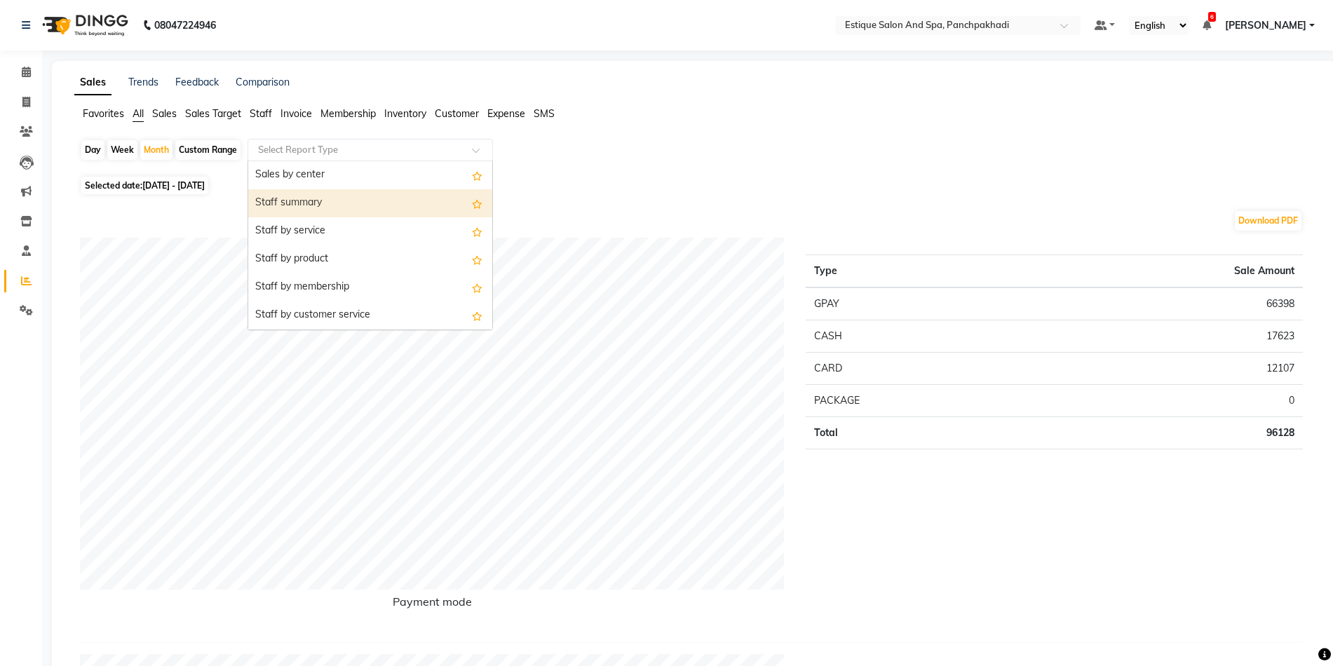
click at [304, 205] on div "Staff summary" at bounding box center [370, 203] width 244 height 28
select select "full_report"
select select "csv"
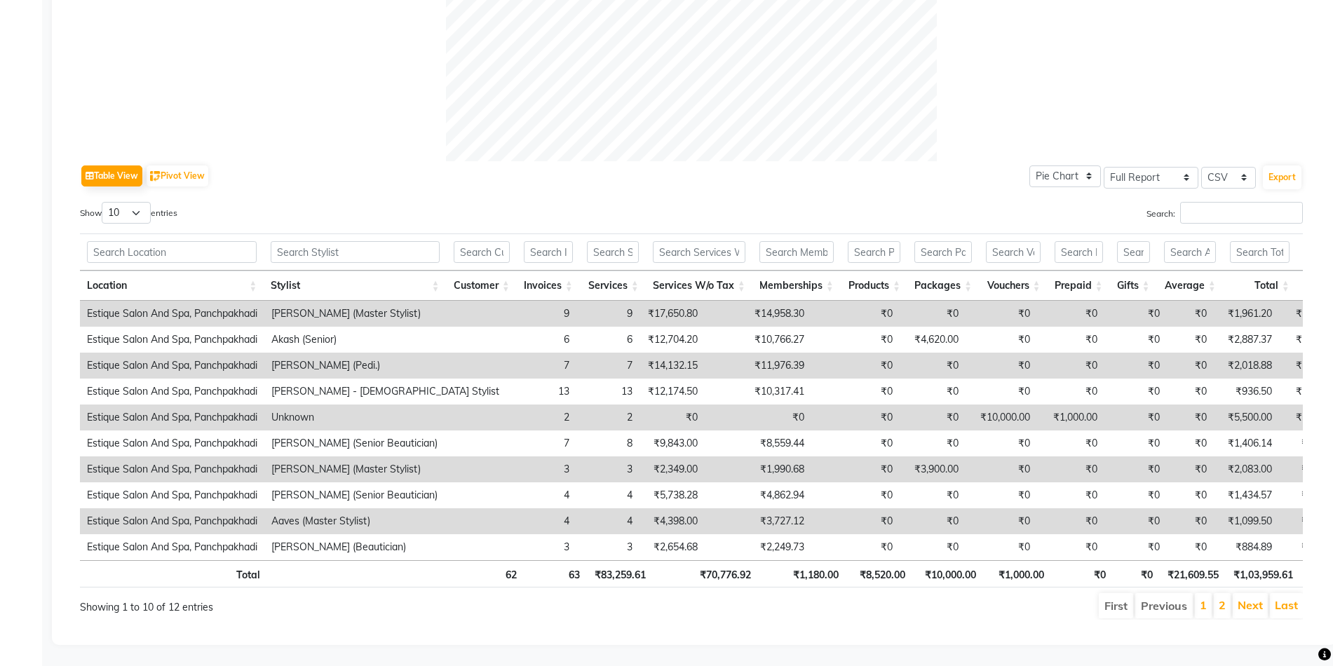
scroll to position [507, 0]
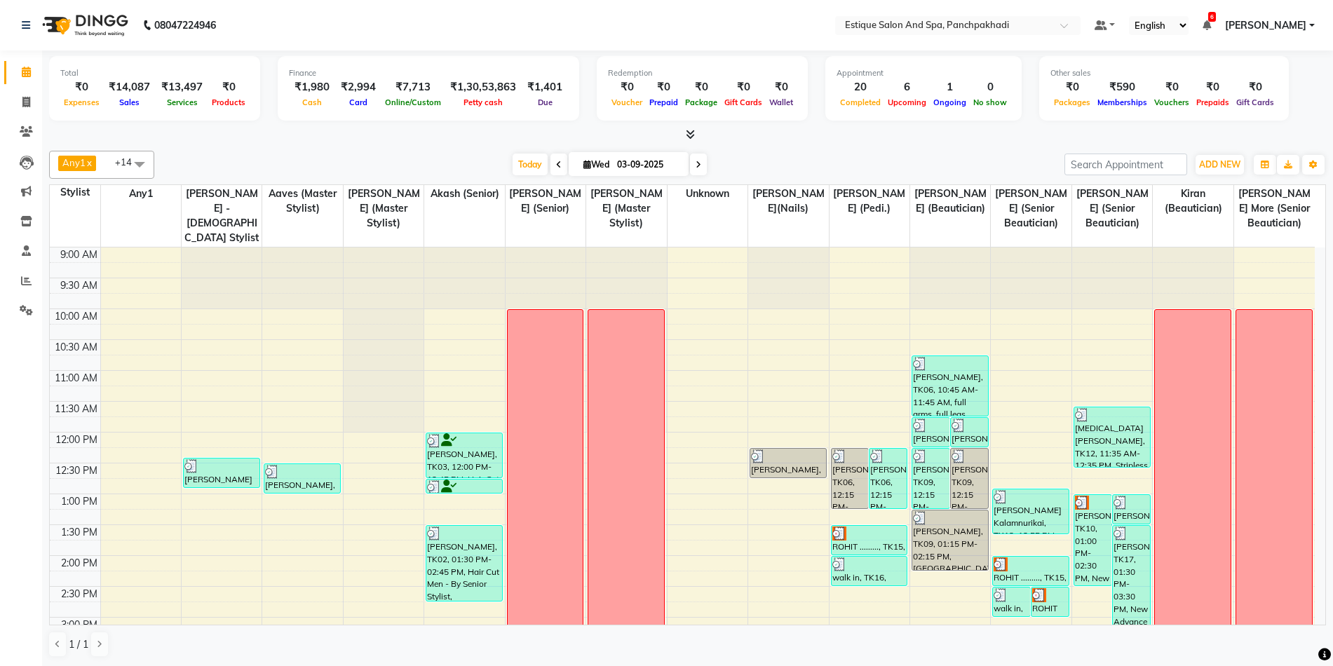
click at [551, 163] on span at bounding box center [559, 165] width 17 height 22
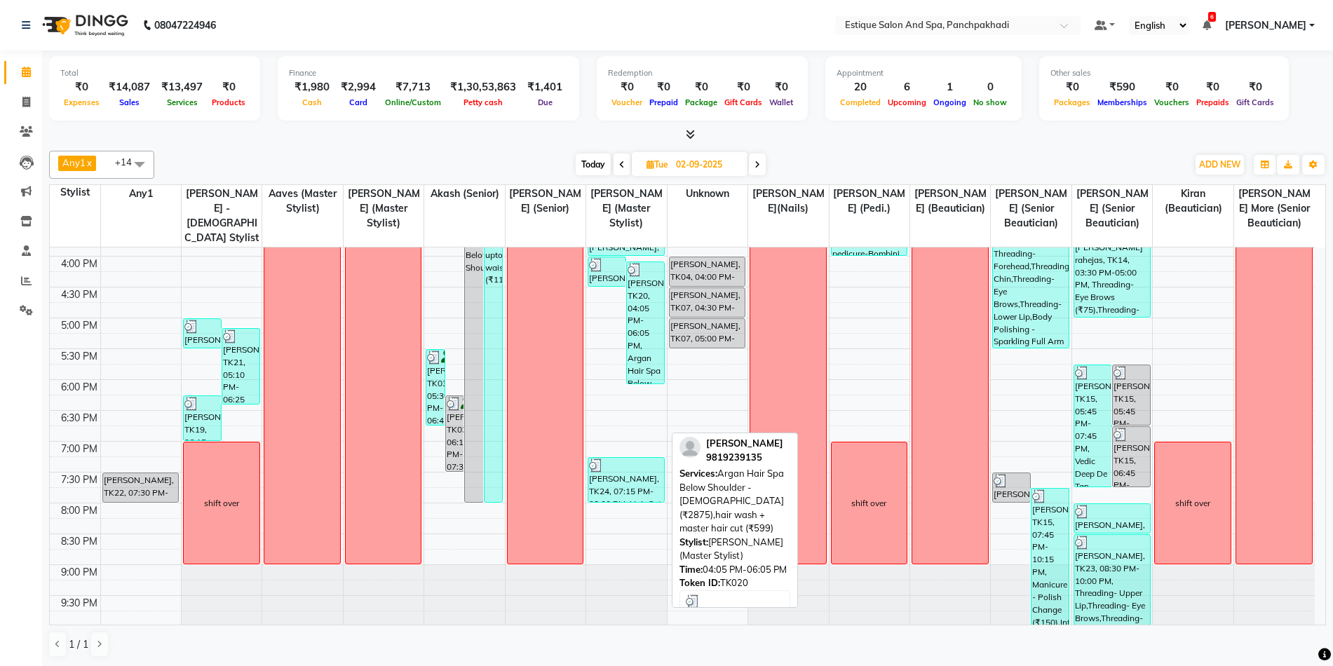
scroll to position [424, 0]
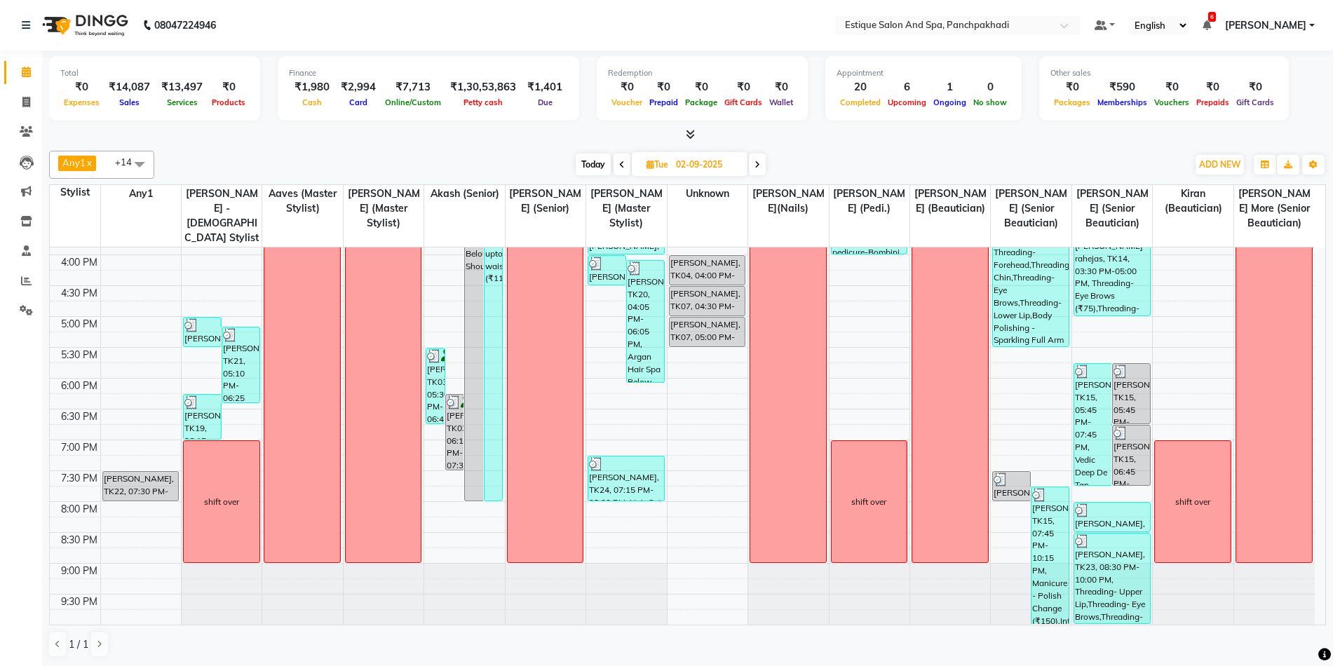
click at [758, 164] on icon at bounding box center [758, 165] width 6 height 8
type input "03-09-2025"
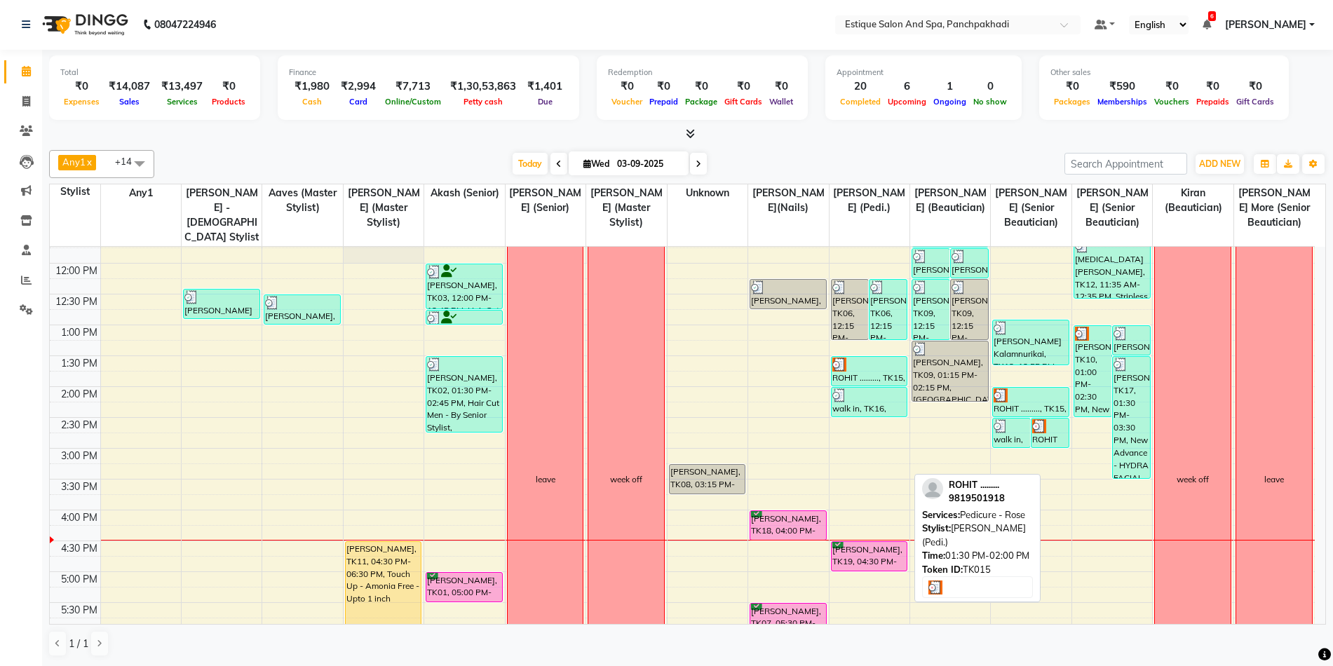
scroll to position [210, 0]
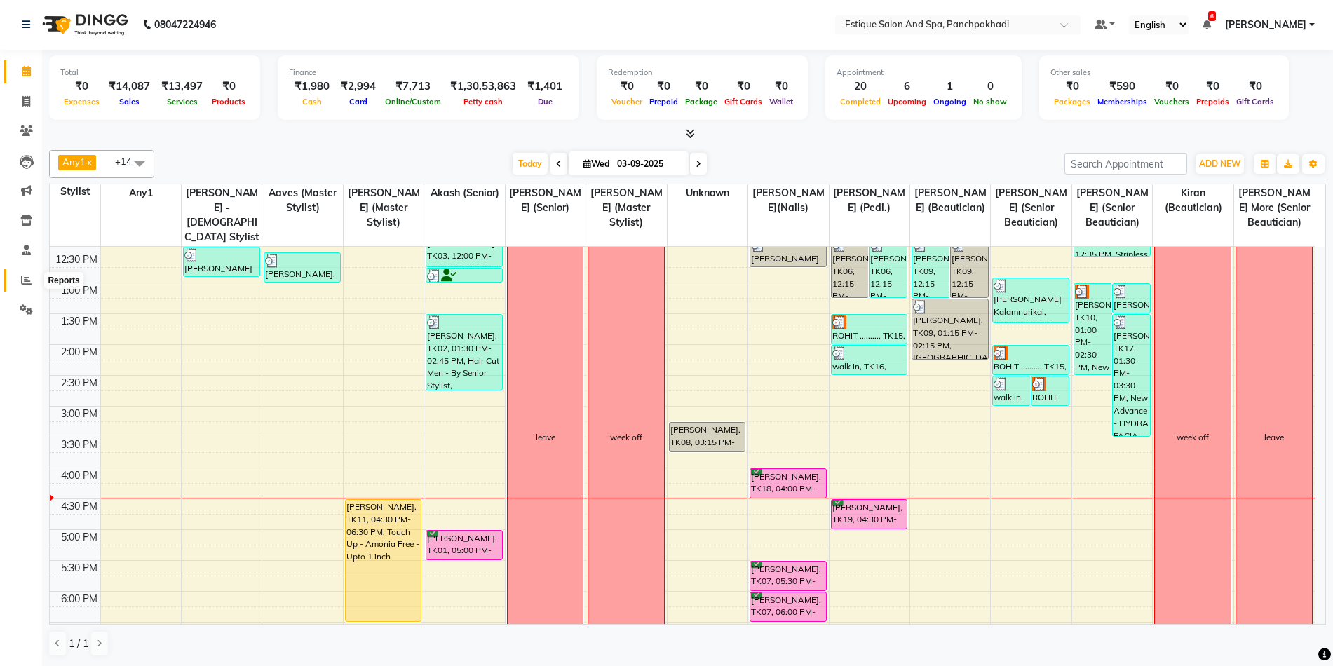
click at [27, 277] on icon at bounding box center [26, 280] width 11 height 11
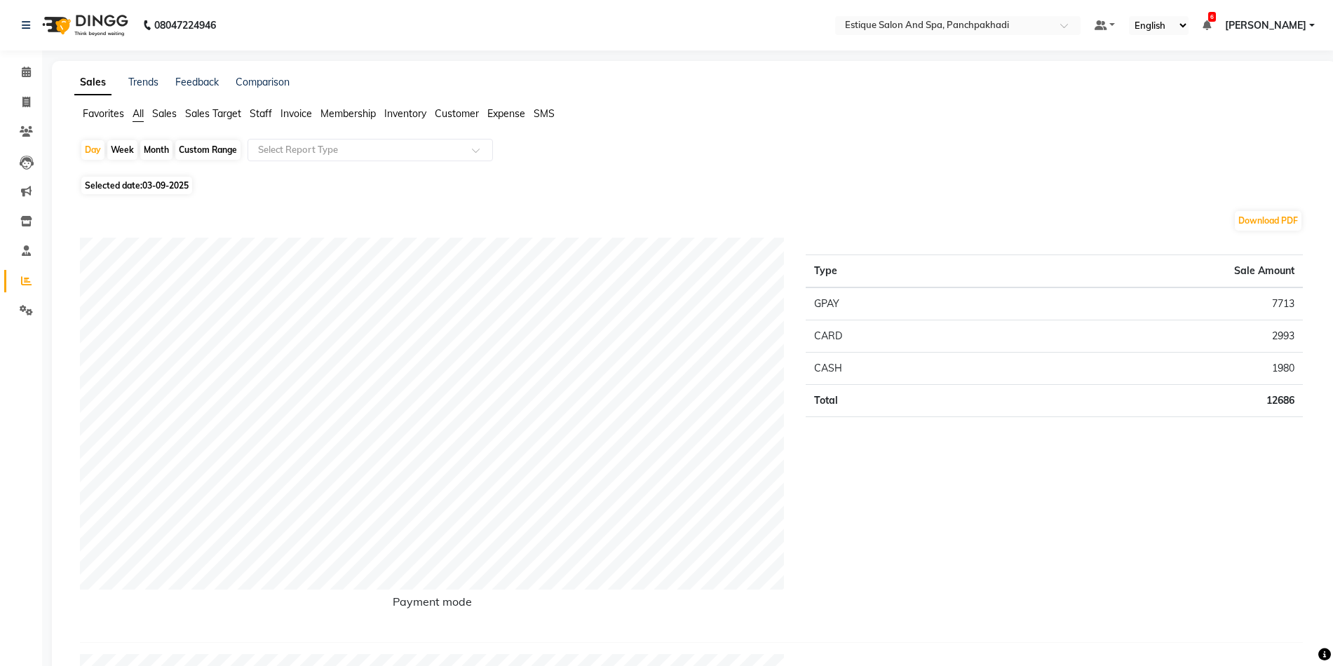
click at [149, 147] on div "Month" at bounding box center [156, 150] width 32 height 20
select select "9"
select select "2025"
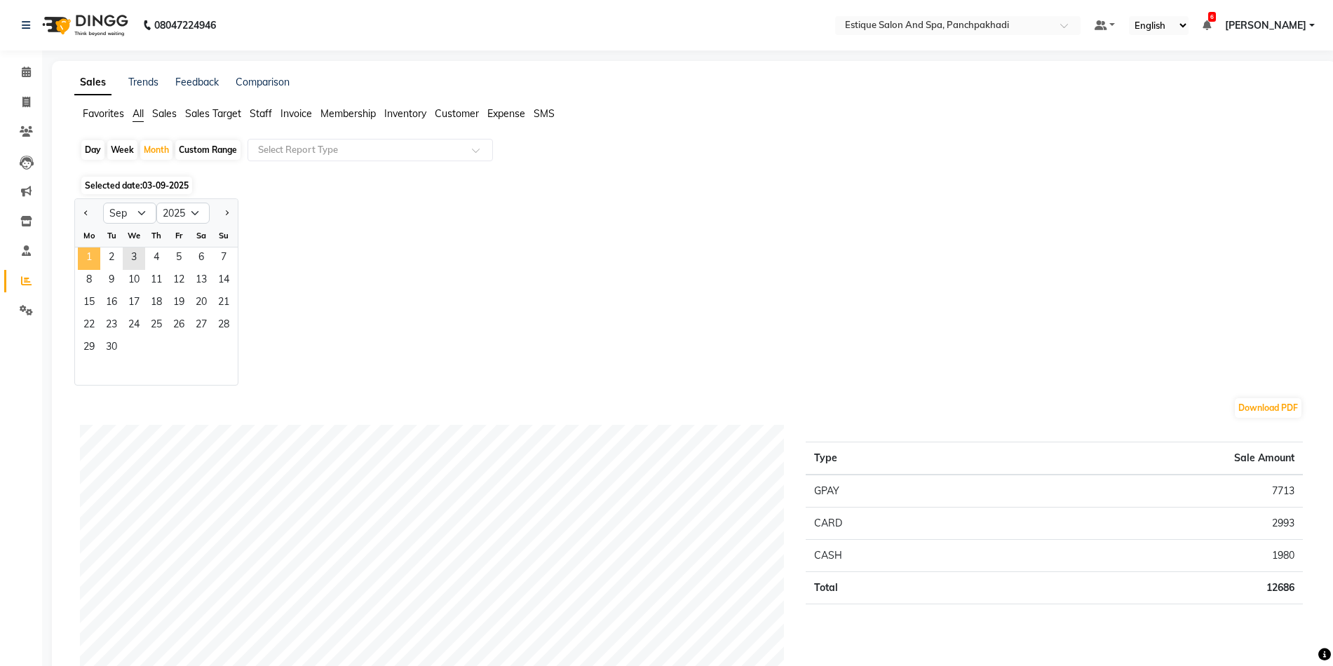
click at [86, 252] on span "1" at bounding box center [89, 259] width 22 height 22
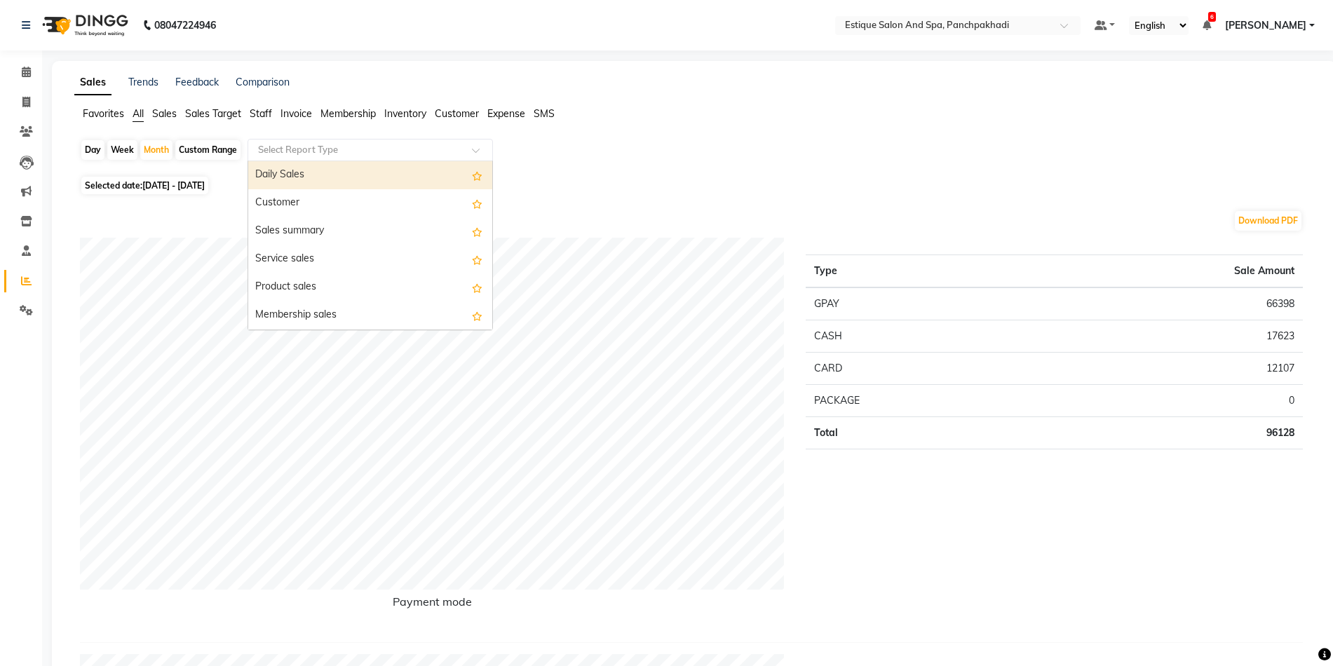
click at [309, 152] on input "text" at bounding box center [356, 150] width 202 height 14
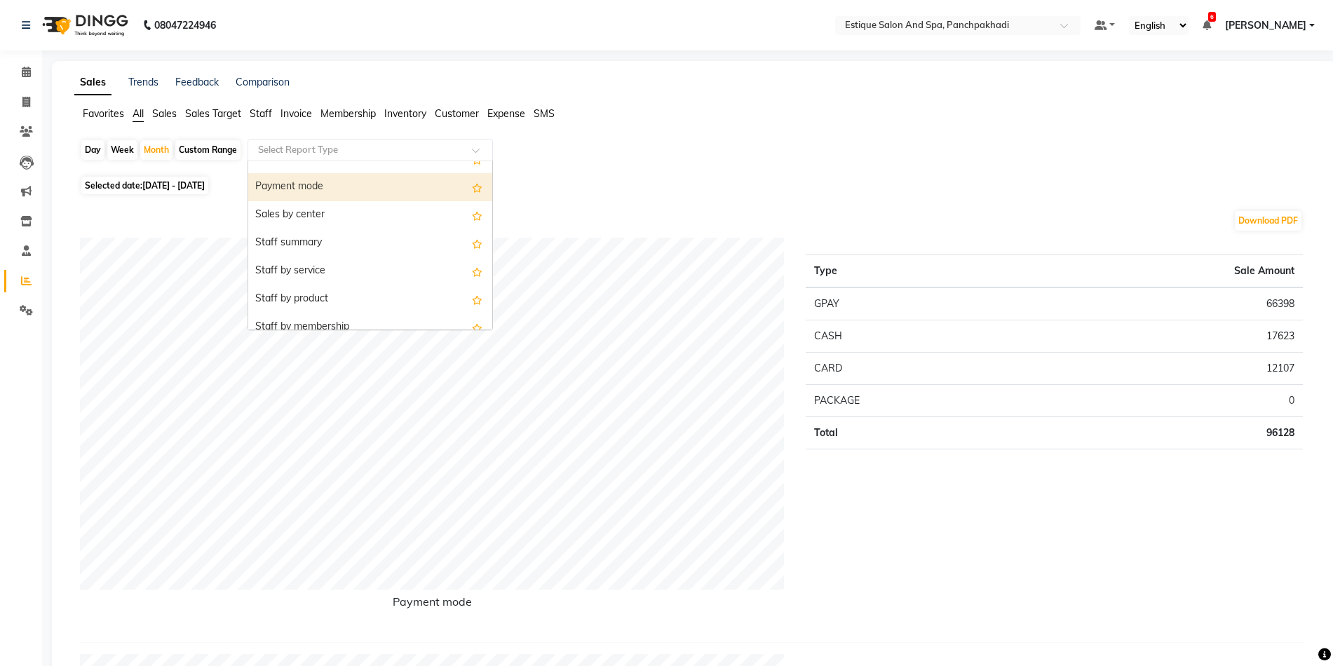
scroll to position [281, 0]
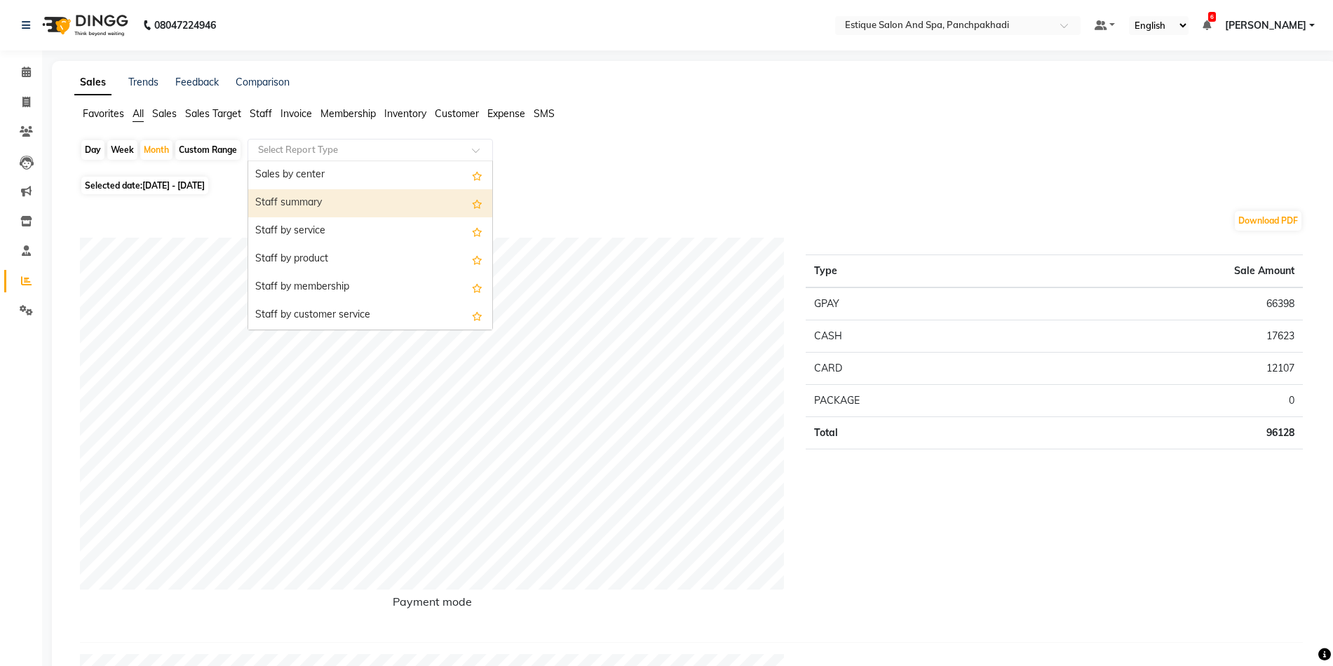
click at [353, 208] on div "Staff summary" at bounding box center [370, 203] width 244 height 28
select select "full_report"
select select "csv"
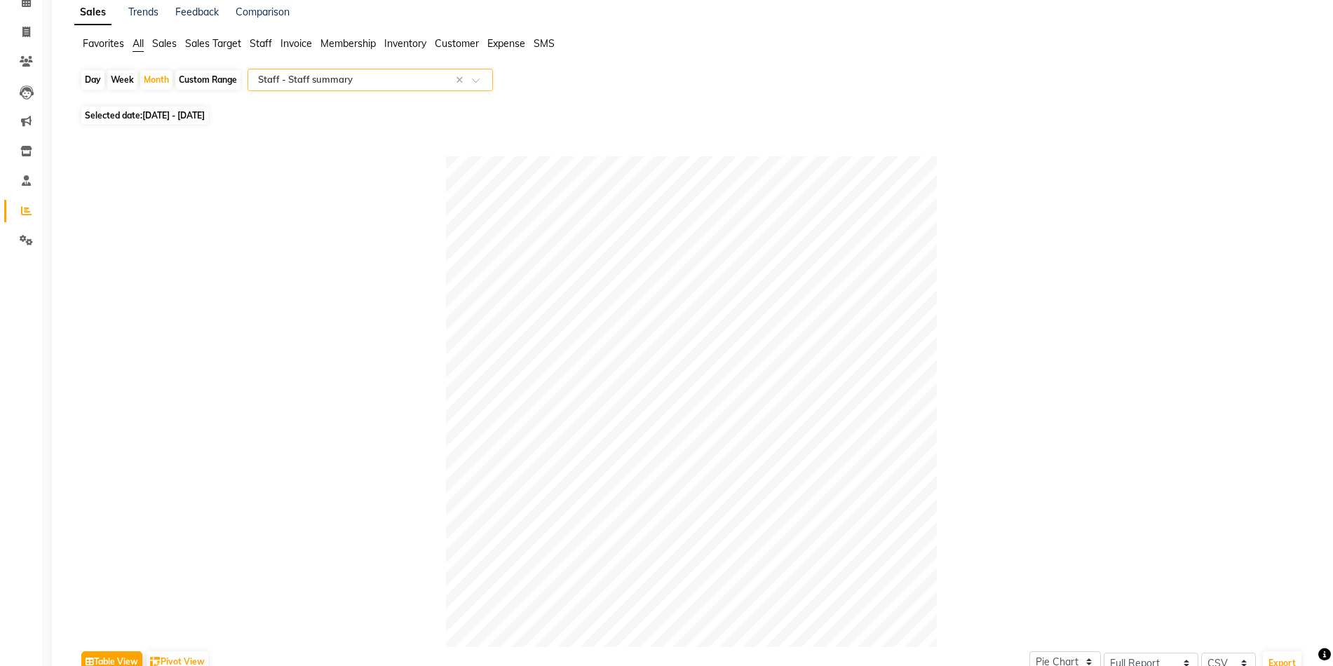
scroll to position [0, 0]
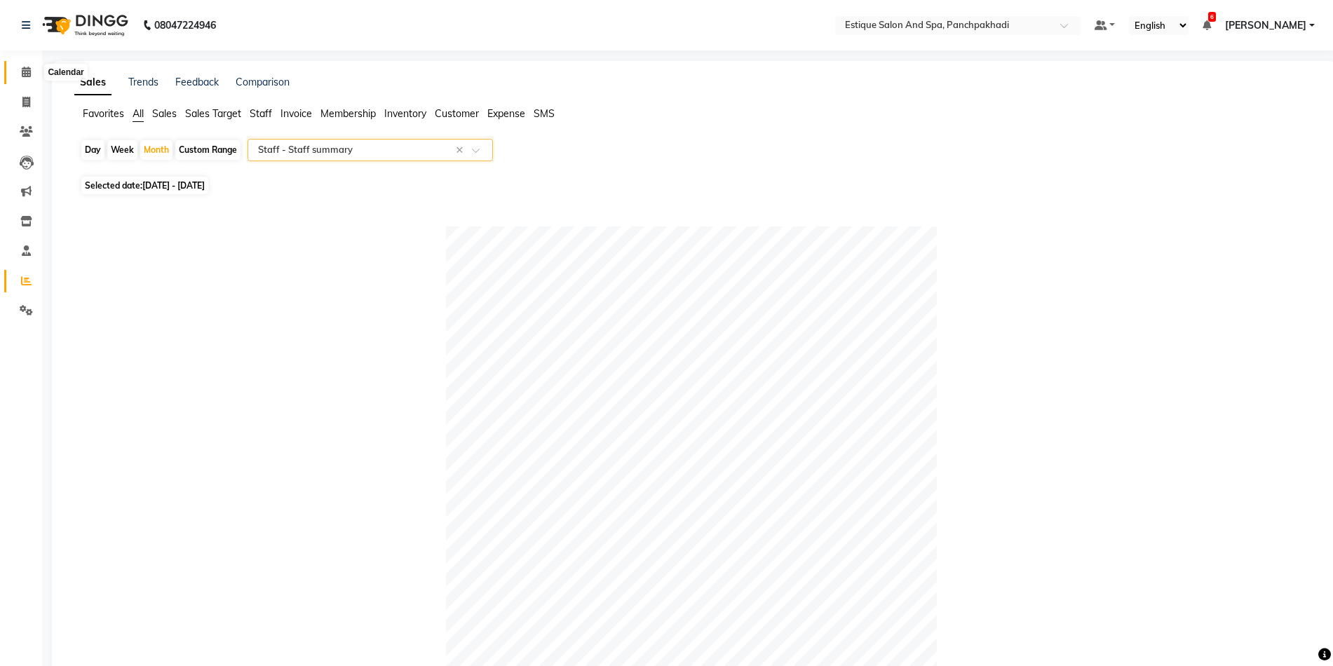
click at [28, 72] on icon at bounding box center [26, 72] width 9 height 11
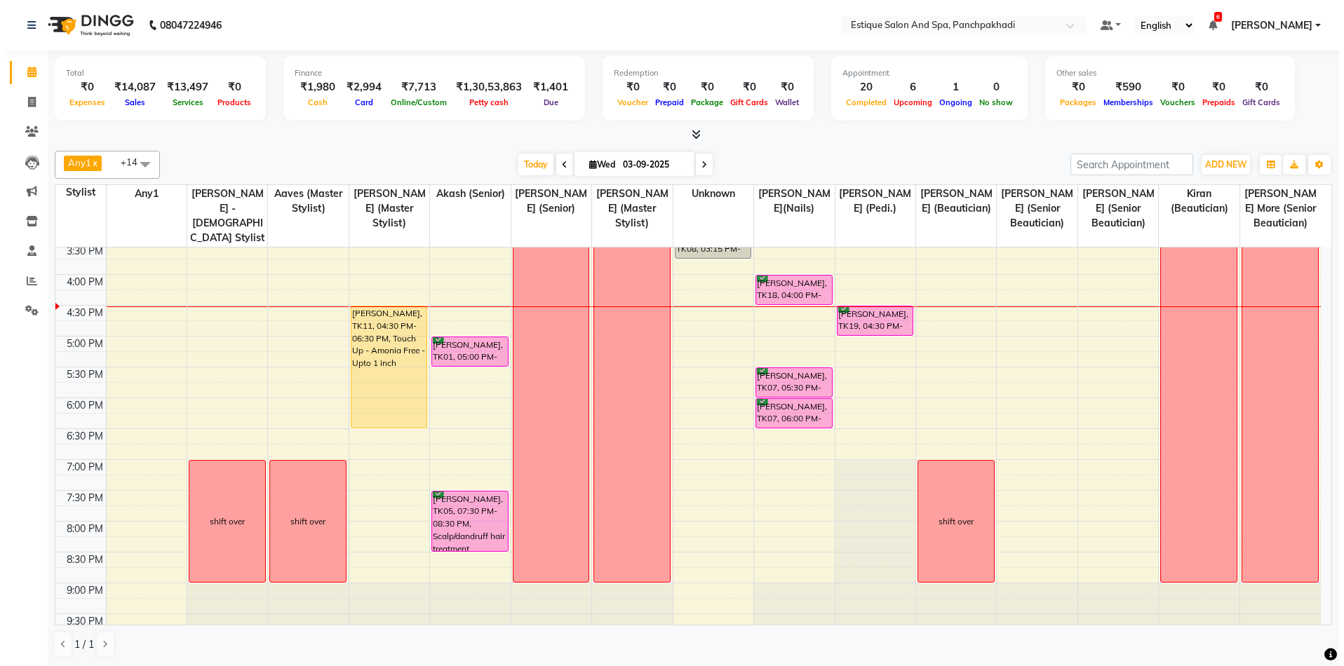
scroll to position [424, 0]
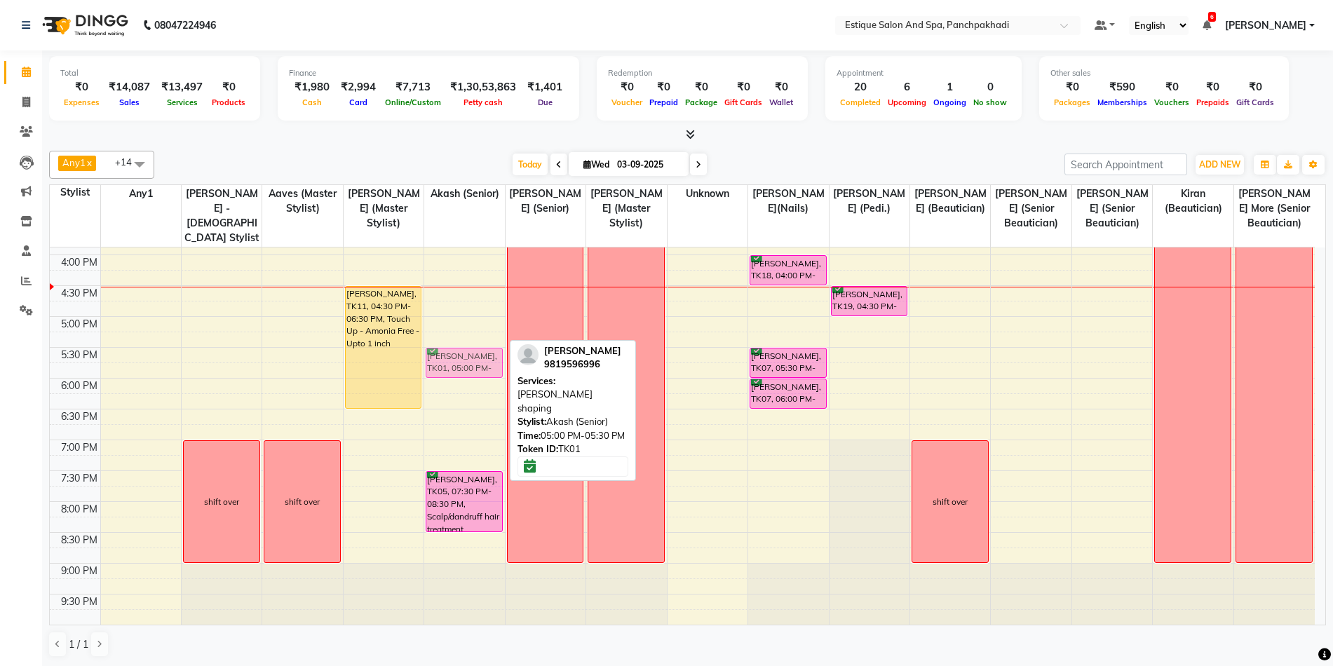
drag, startPoint x: 447, startPoint y: 328, endPoint x: 448, endPoint y: 354, distance: 25.3
click at [448, 354] on div "Leslie Dsouza, TK03, 12:00 PM-12:45 PM, Hair Cut Men - By Senior Stylist Leslie…" at bounding box center [464, 224] width 80 height 802
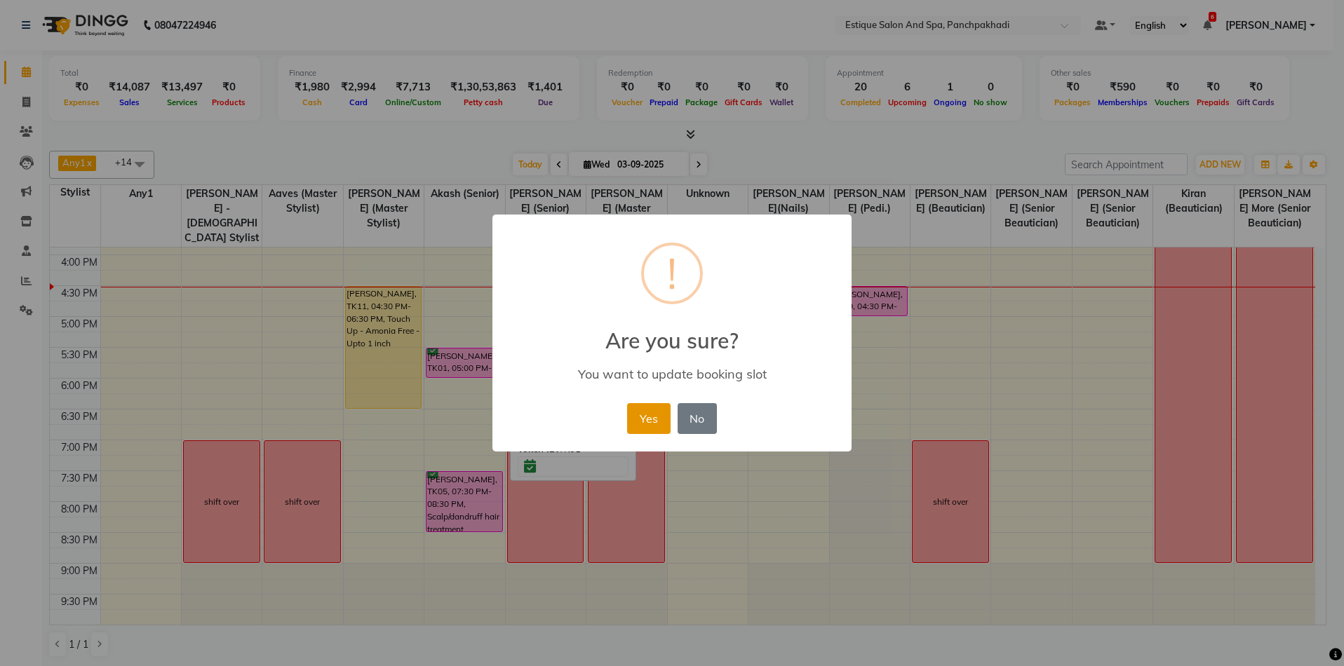
click at [657, 419] on button "Yes" at bounding box center [648, 418] width 43 height 31
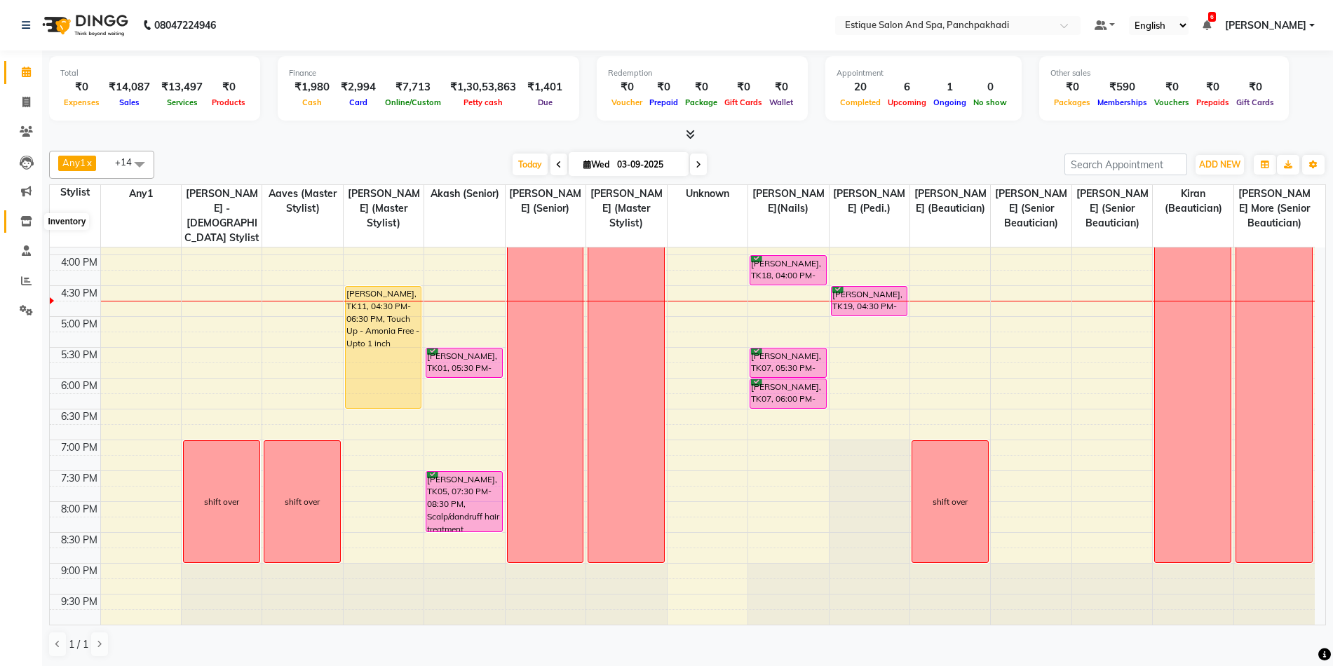
click at [26, 219] on icon at bounding box center [26, 221] width 12 height 11
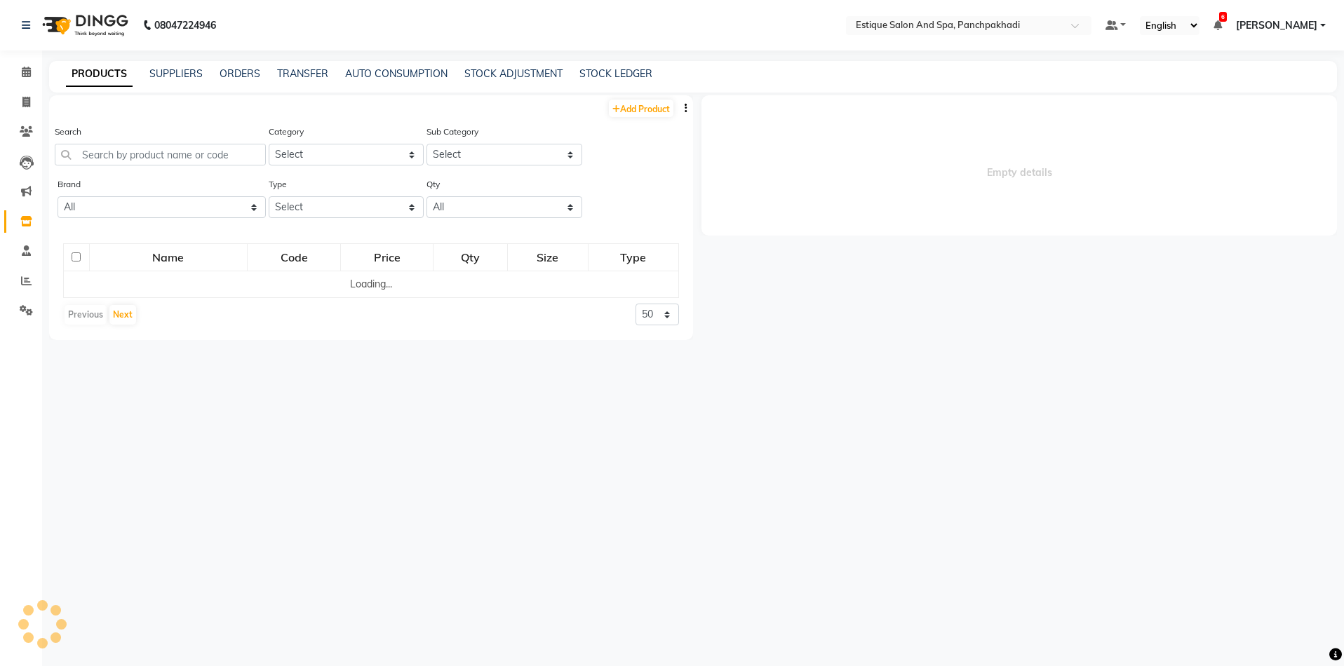
select select
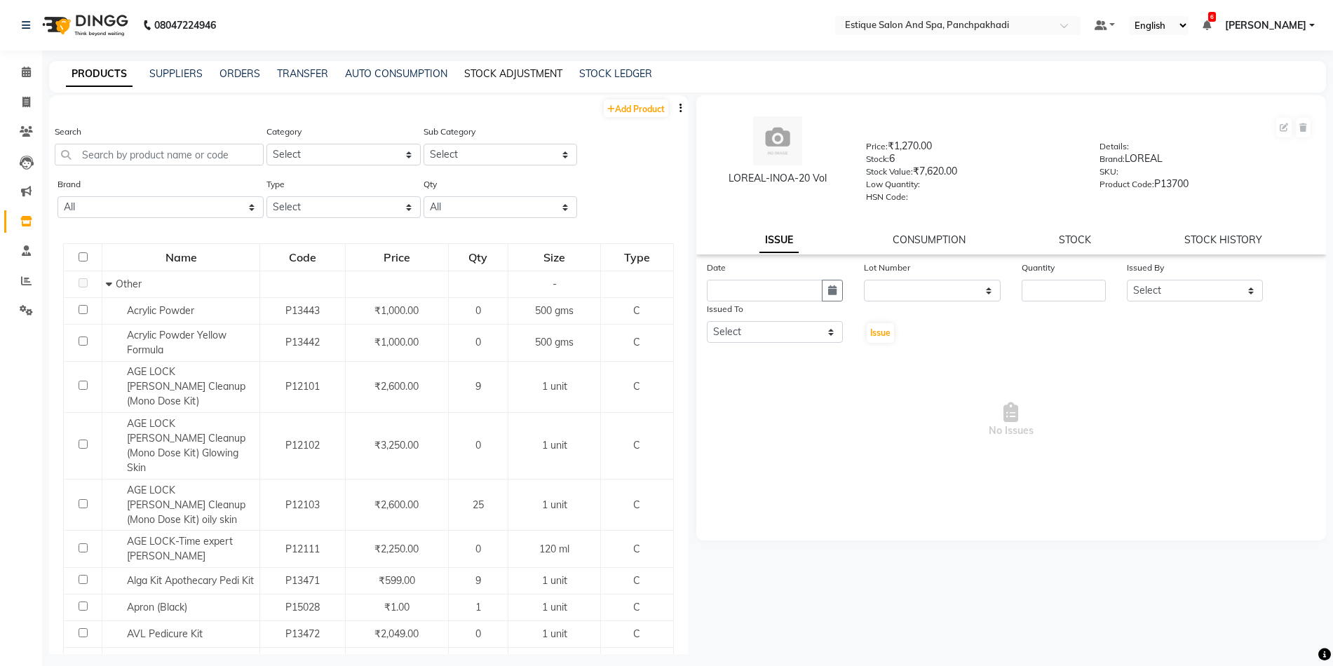
click at [502, 74] on link "STOCK ADJUSTMENT" at bounding box center [513, 73] width 98 height 13
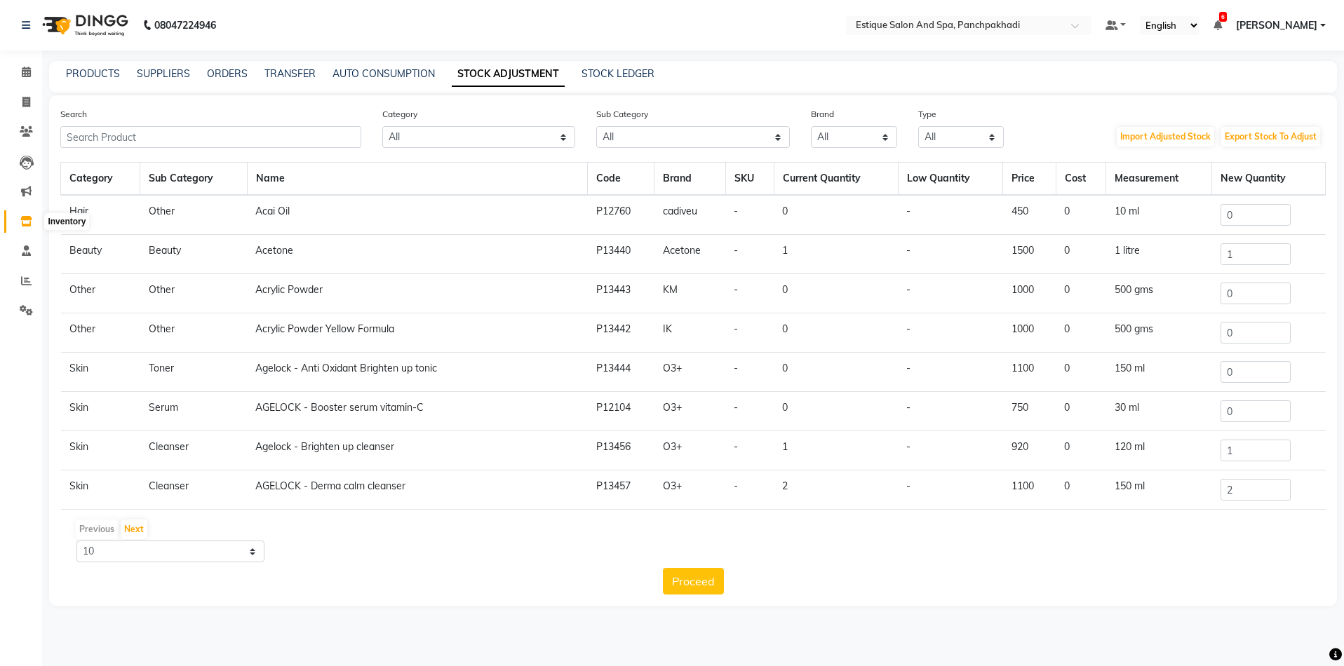
click at [24, 220] on icon at bounding box center [26, 221] width 12 height 11
select select
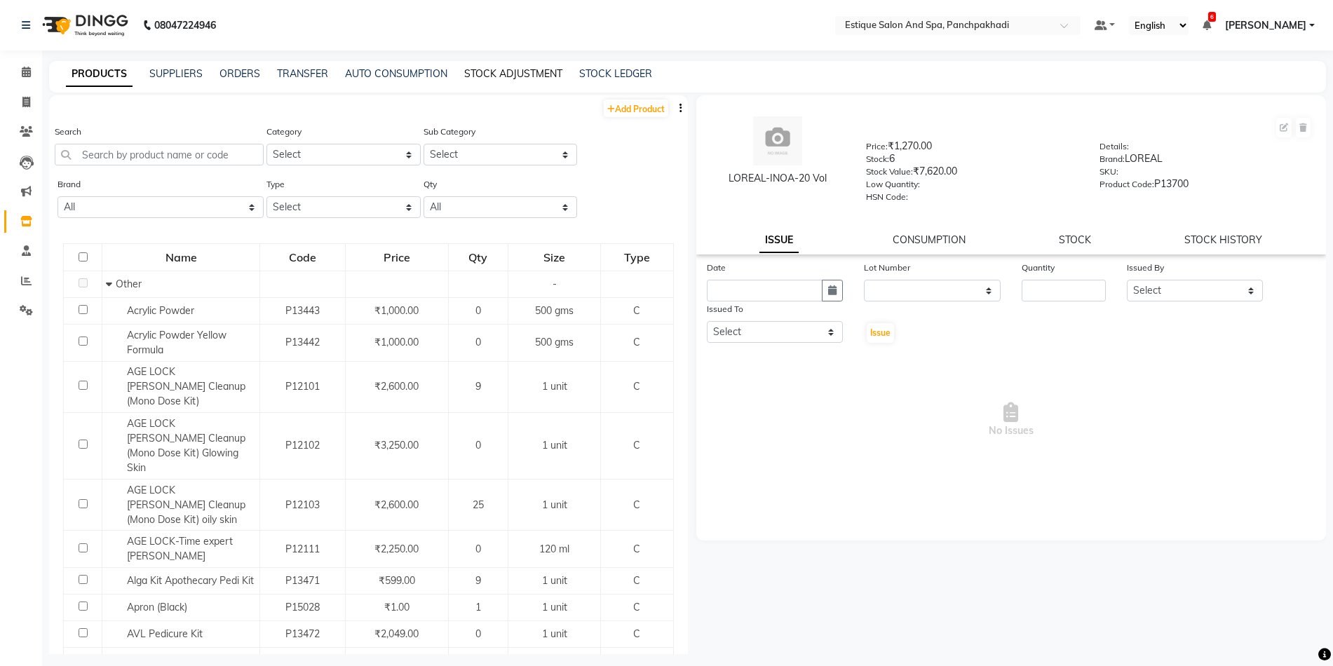
click at [517, 76] on link "STOCK ADJUSTMENT" at bounding box center [513, 73] width 98 height 13
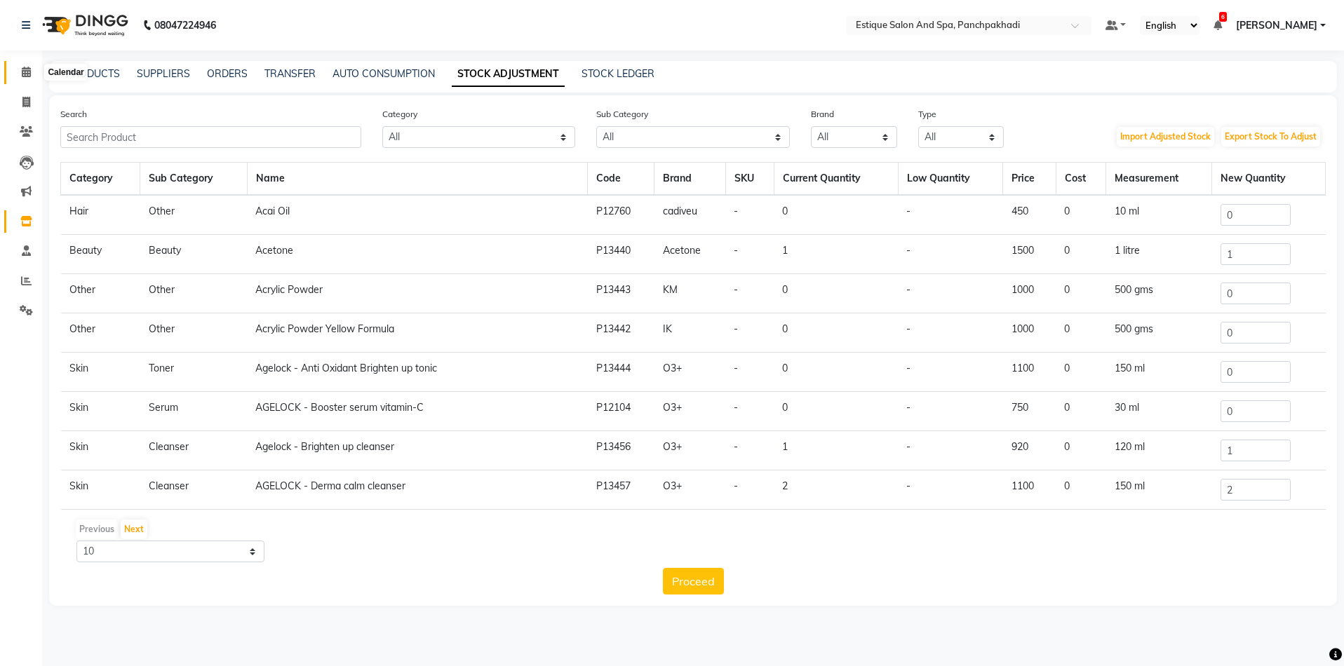
click at [28, 71] on icon at bounding box center [26, 72] width 9 height 11
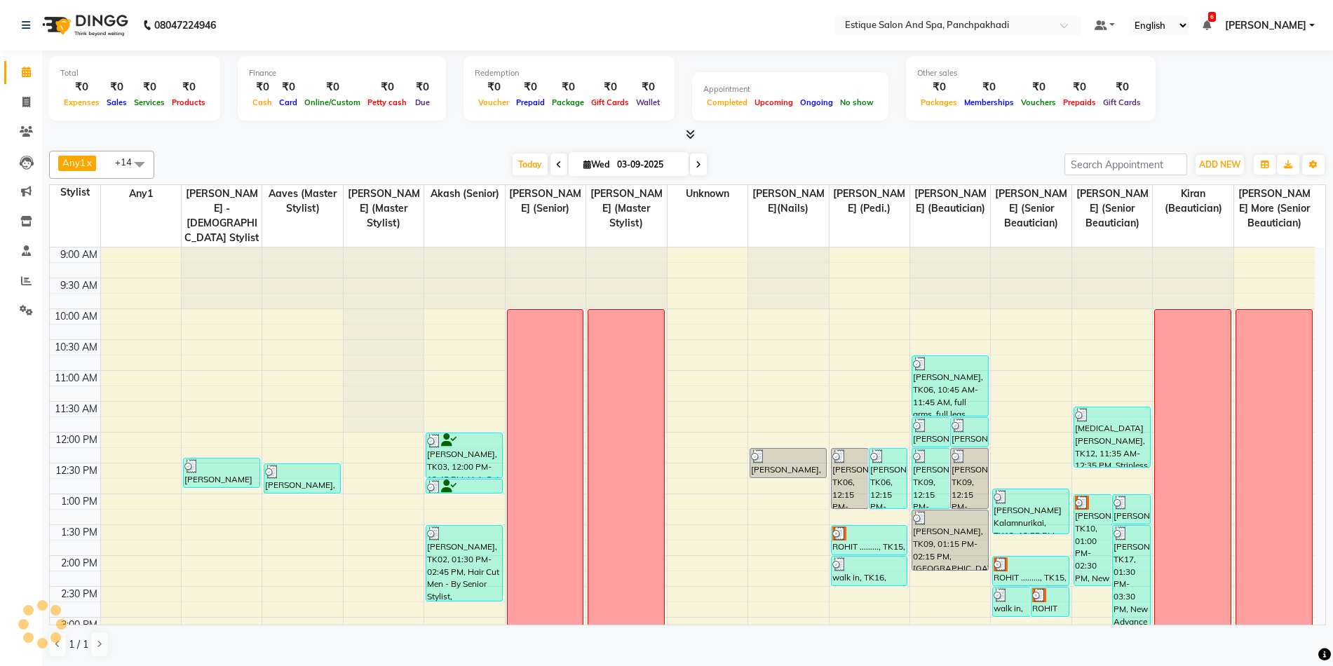
click at [588, 167] on span "Wed" at bounding box center [596, 164] width 33 height 11
select select "9"
select select "2025"
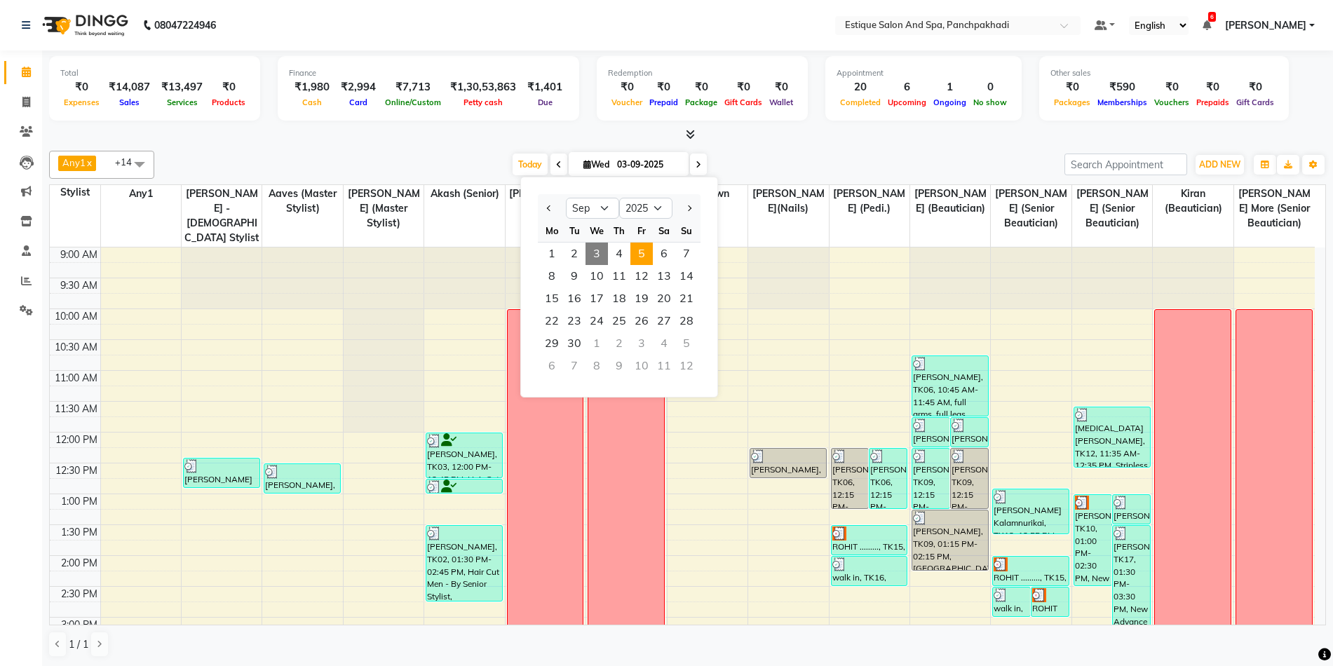
click at [645, 255] on span "5" at bounding box center [642, 254] width 22 height 22
type input "[DATE]"
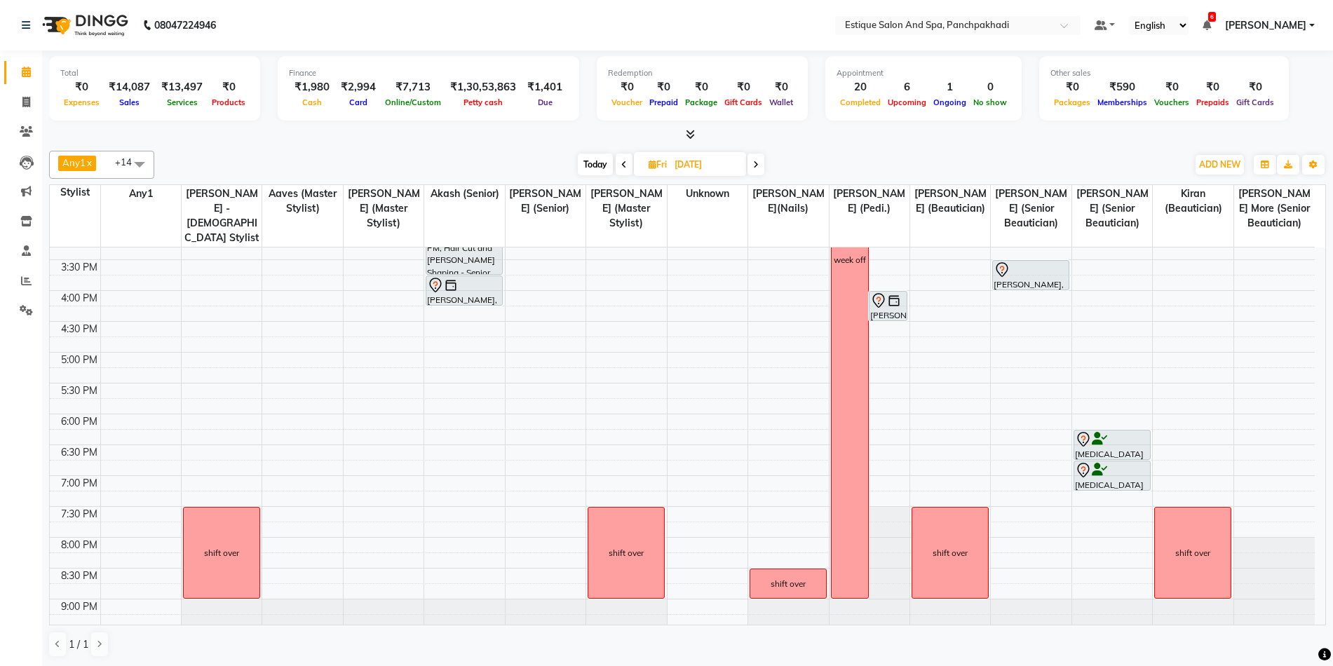
scroll to position [424, 0]
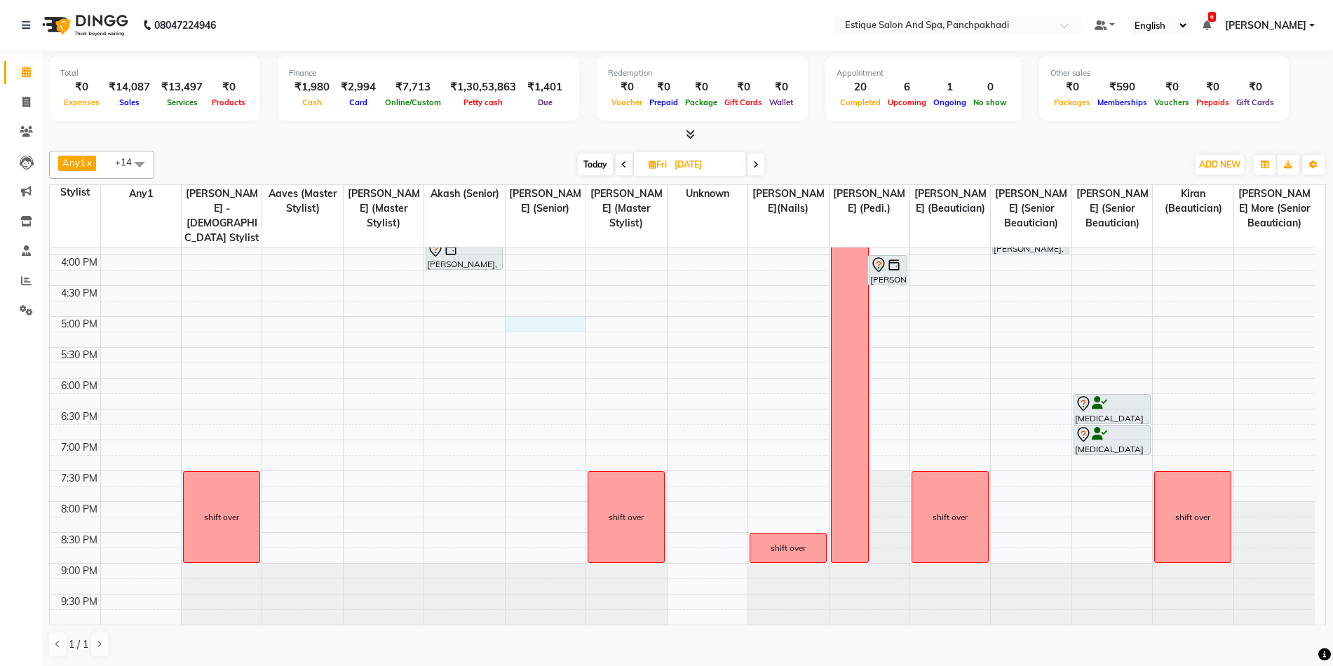
click at [547, 325] on div "9:00 AM 9:30 AM 10:00 AM 10:30 AM 11:00 AM 11:30 AM 12:00 PM 12:30 PM 1:00 PM 1…" at bounding box center [682, 224] width 1265 height 802
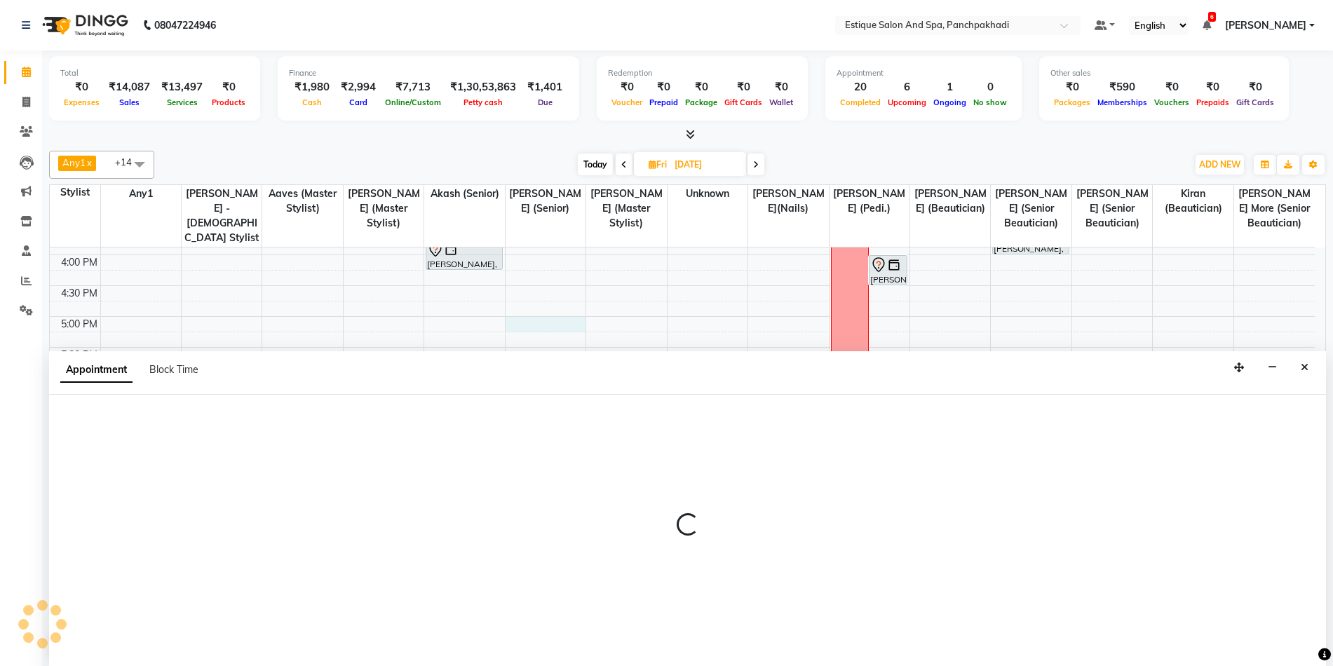
scroll to position [1, 0]
select select "15909"
select select "1020"
select select "tentative"
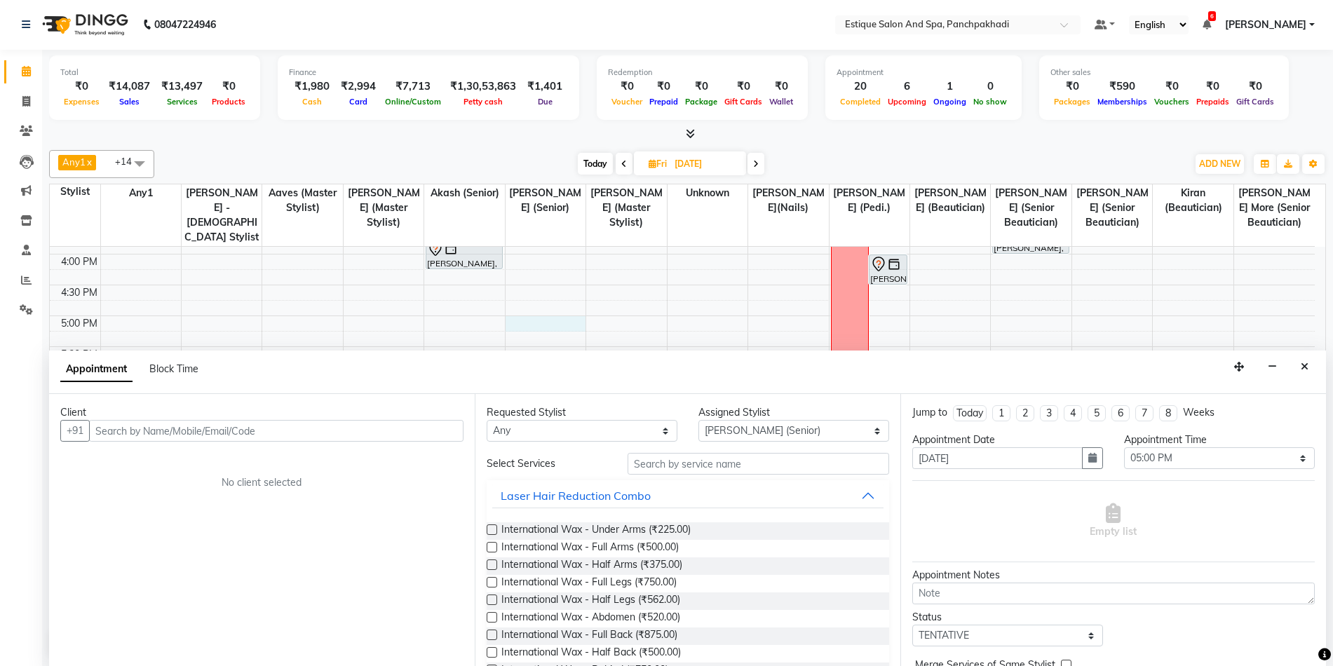
click at [1188, 469] on div "Appointment Time Select 10:00 AM 10:15 AM 10:30 AM 10:45 AM 11:00 AM 11:15 AM 1…" at bounding box center [1220, 457] width 212 height 48
click at [1230, 465] on select "Select 10:00 AM 10:15 AM 10:30 AM 10:45 AM 11:00 AM 11:15 AM 11:30 AM 11:45 AM …" at bounding box center [1219, 459] width 191 height 22
select select "1110"
click at [1124, 448] on select "Select 10:00 AM 10:15 AM 10:30 AM 10:45 AM 11:00 AM 11:15 AM 11:30 AM 11:45 AM …" at bounding box center [1219, 459] width 191 height 22
click at [706, 463] on input "text" at bounding box center [759, 464] width 262 height 22
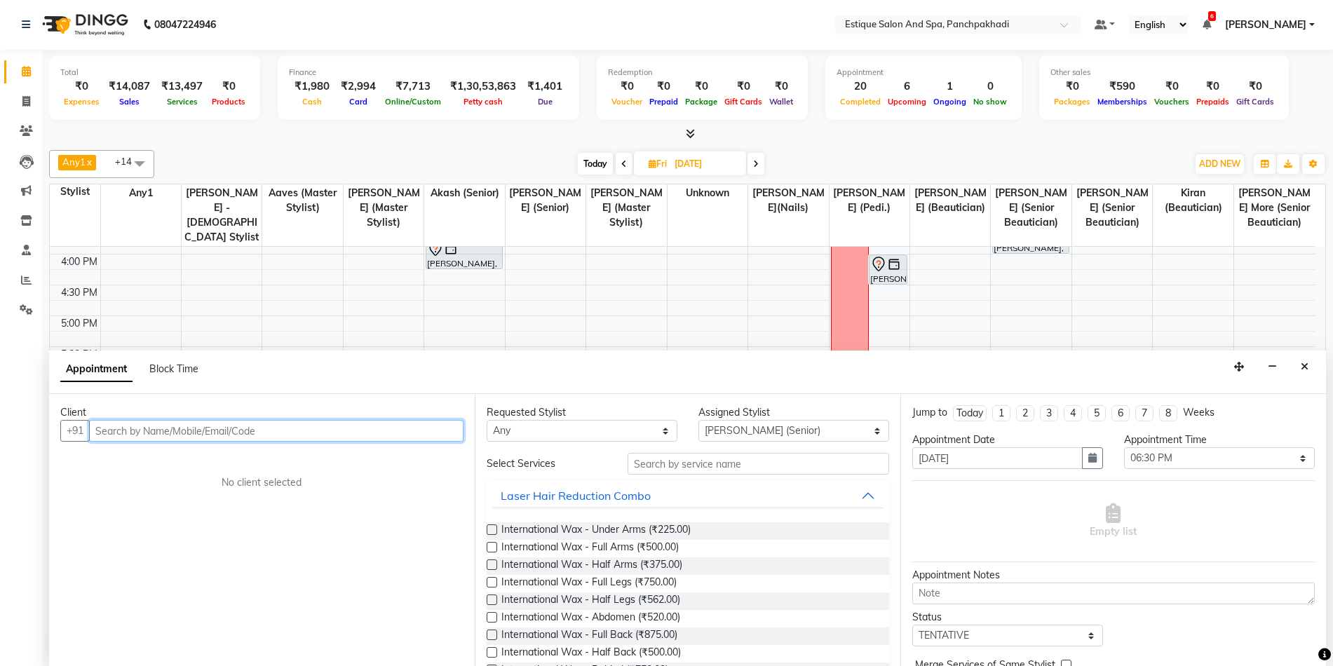
click at [278, 438] on input "text" at bounding box center [276, 431] width 375 height 22
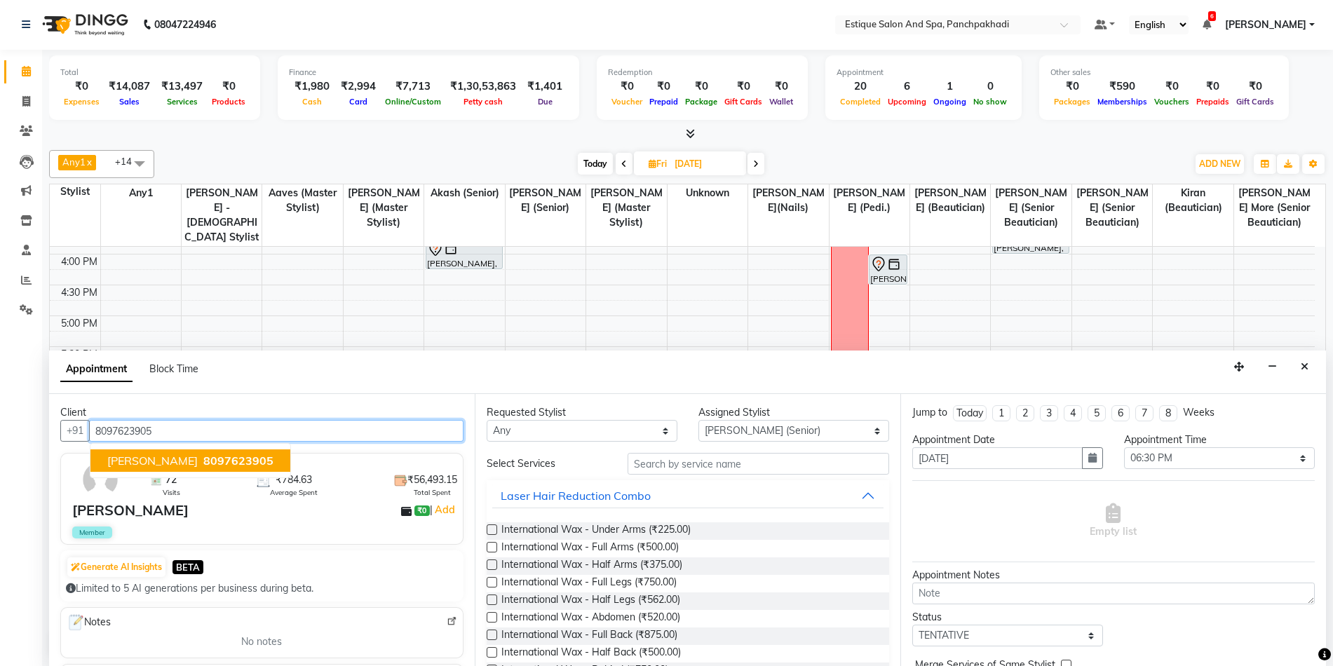
click at [213, 450] on button "[PERSON_NAME] 8097623905" at bounding box center [190, 461] width 200 height 22
type input "8097623905"
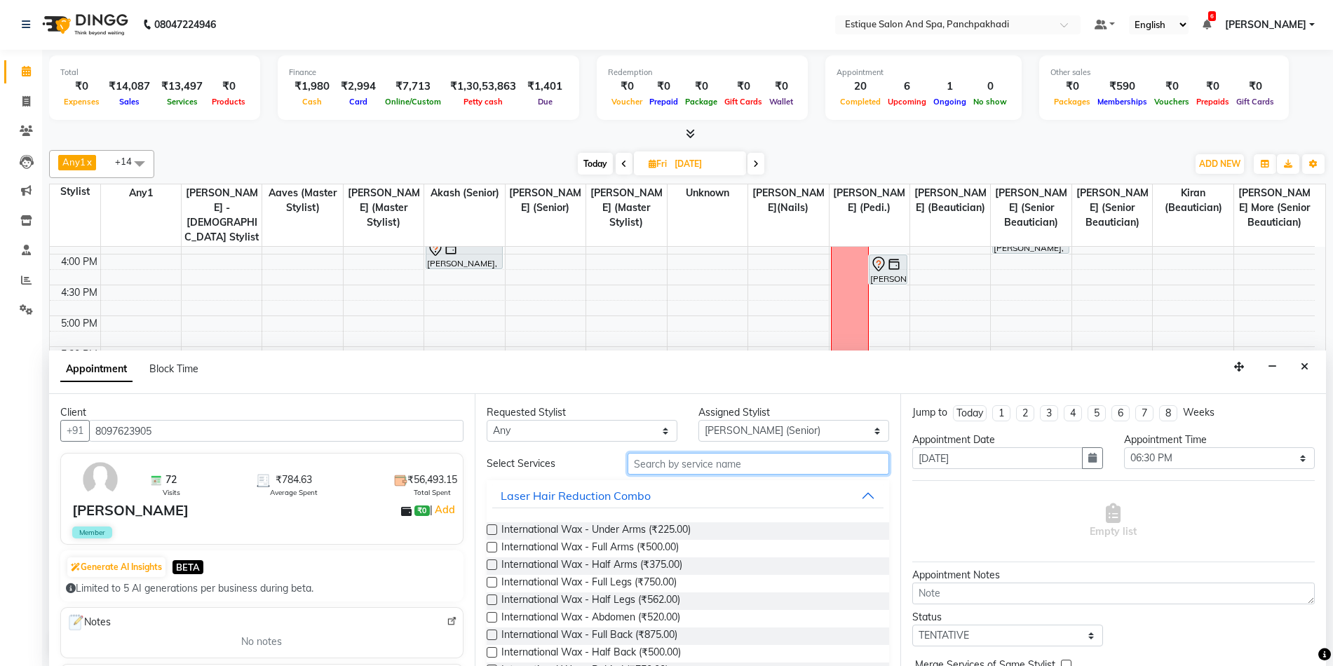
click at [652, 471] on input "text" at bounding box center [759, 464] width 262 height 22
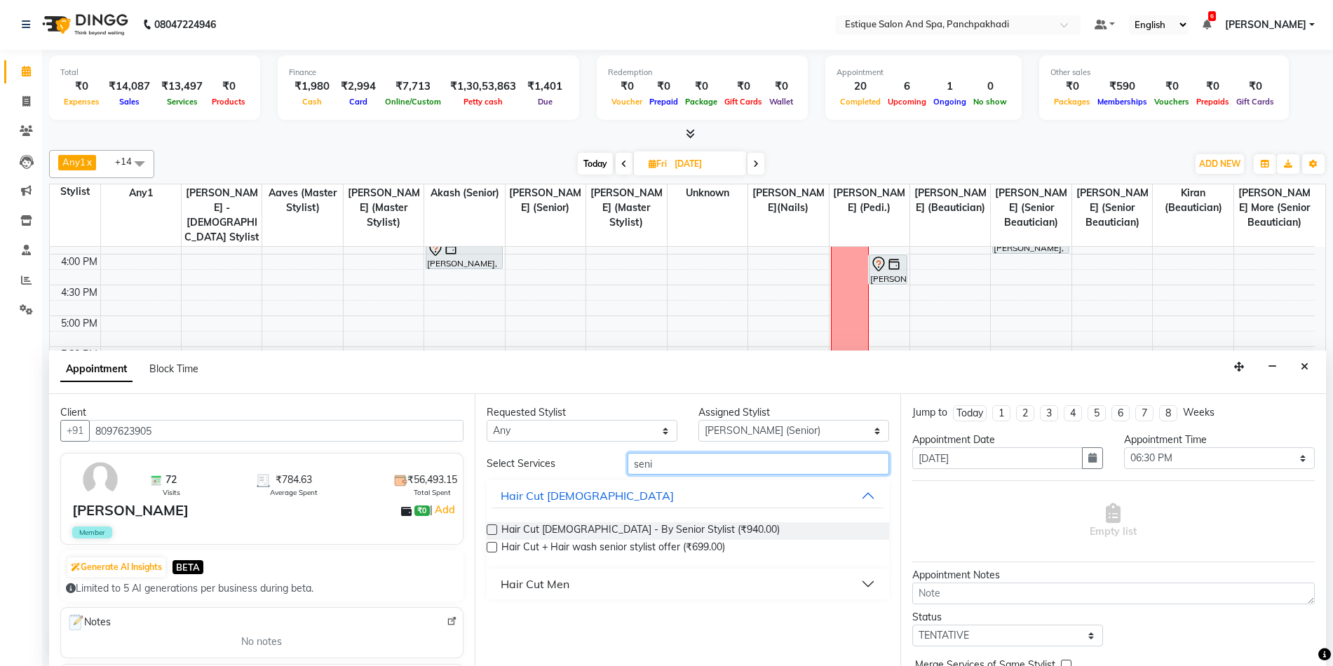
type input "seni"
click at [562, 585] on div "Hair Cut Men" at bounding box center [535, 584] width 69 height 17
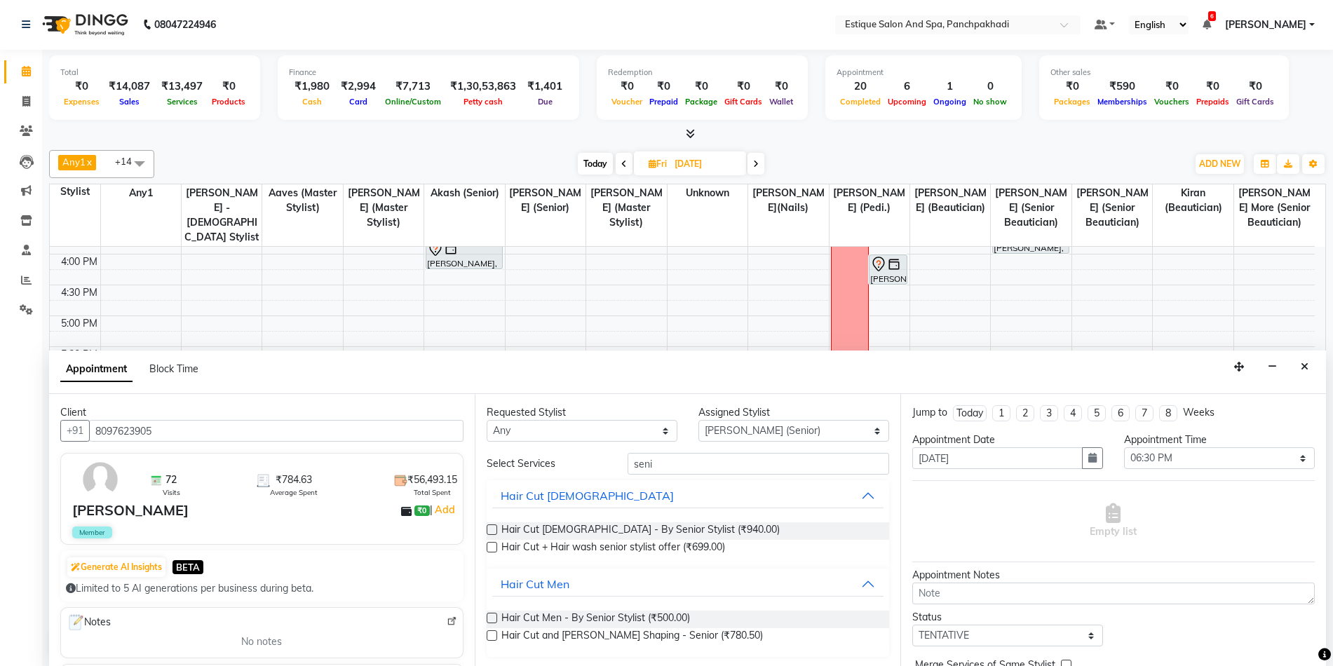
click at [497, 633] on label at bounding box center [492, 636] width 11 height 11
click at [496, 633] on input "checkbox" at bounding box center [491, 637] width 9 height 9
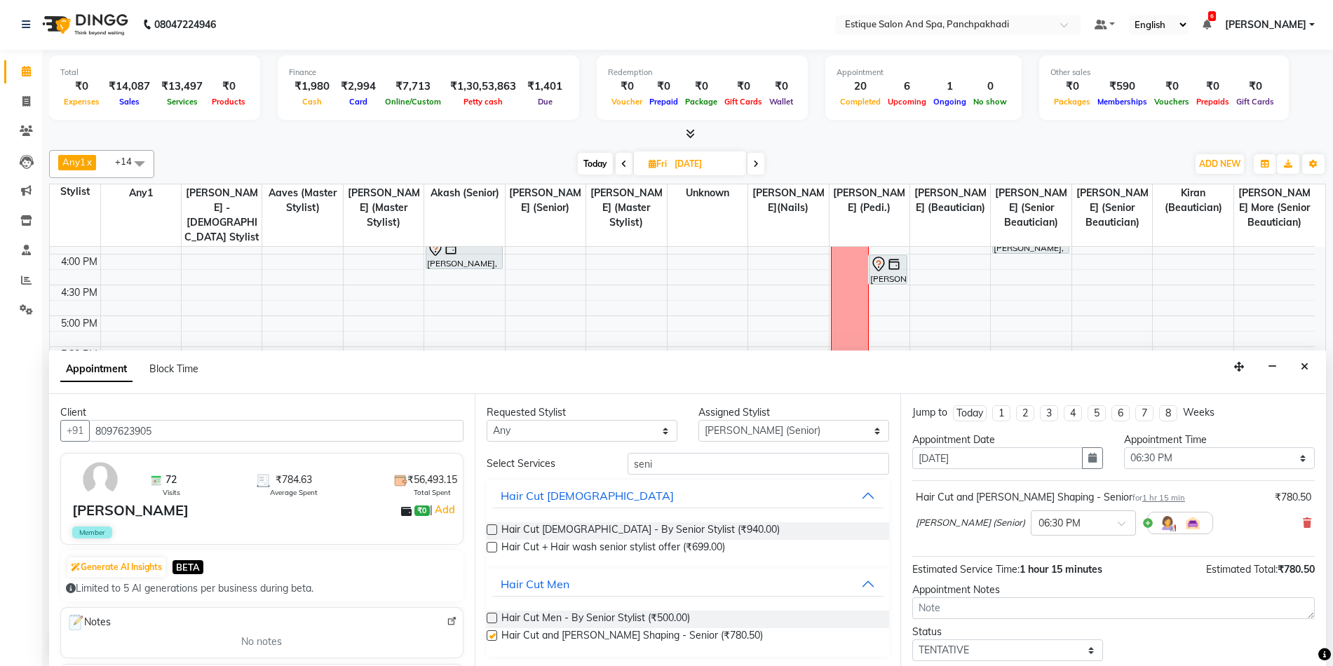
checkbox input "false"
click at [571, 429] on select "Any [PERSON_NAME] (master stylist) [PERSON_NAME] (Senior) [PERSON_NAME]( Senior…" at bounding box center [582, 431] width 191 height 22
select select "15909"
click at [487, 420] on select "Any [PERSON_NAME] (master stylist) [PERSON_NAME] (Senior) [PERSON_NAME]( Senior…" at bounding box center [582, 431] width 191 height 22
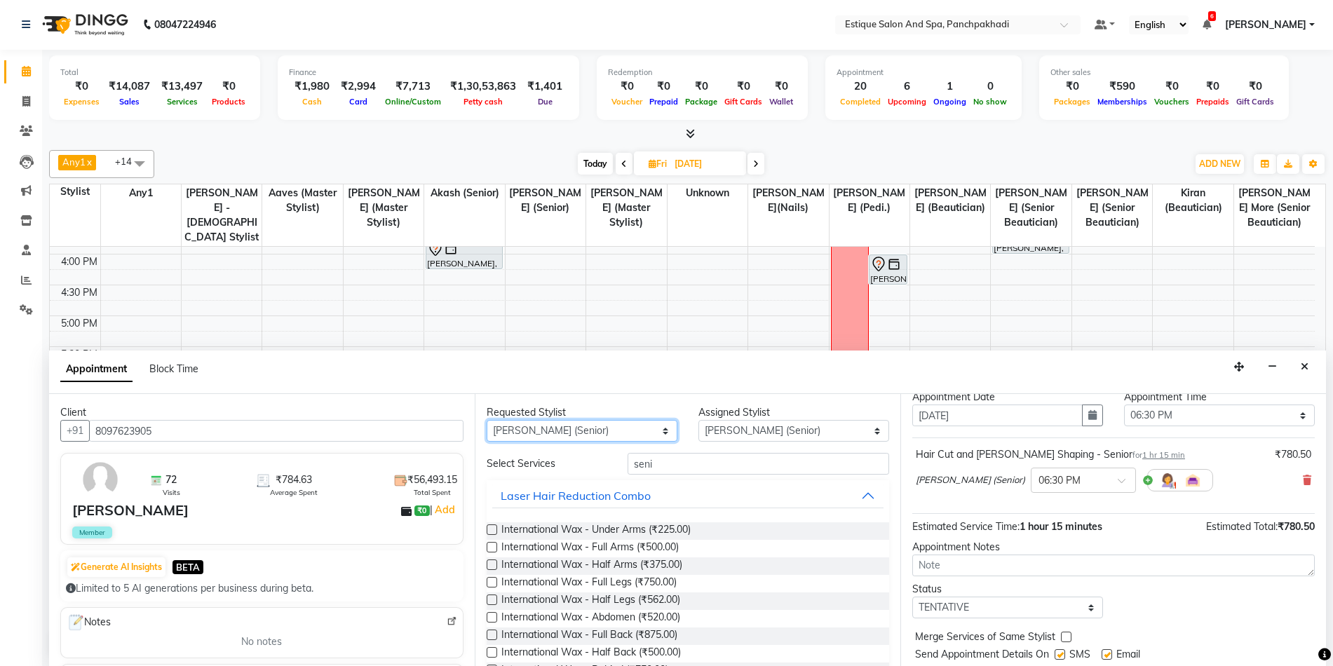
scroll to position [83, 0]
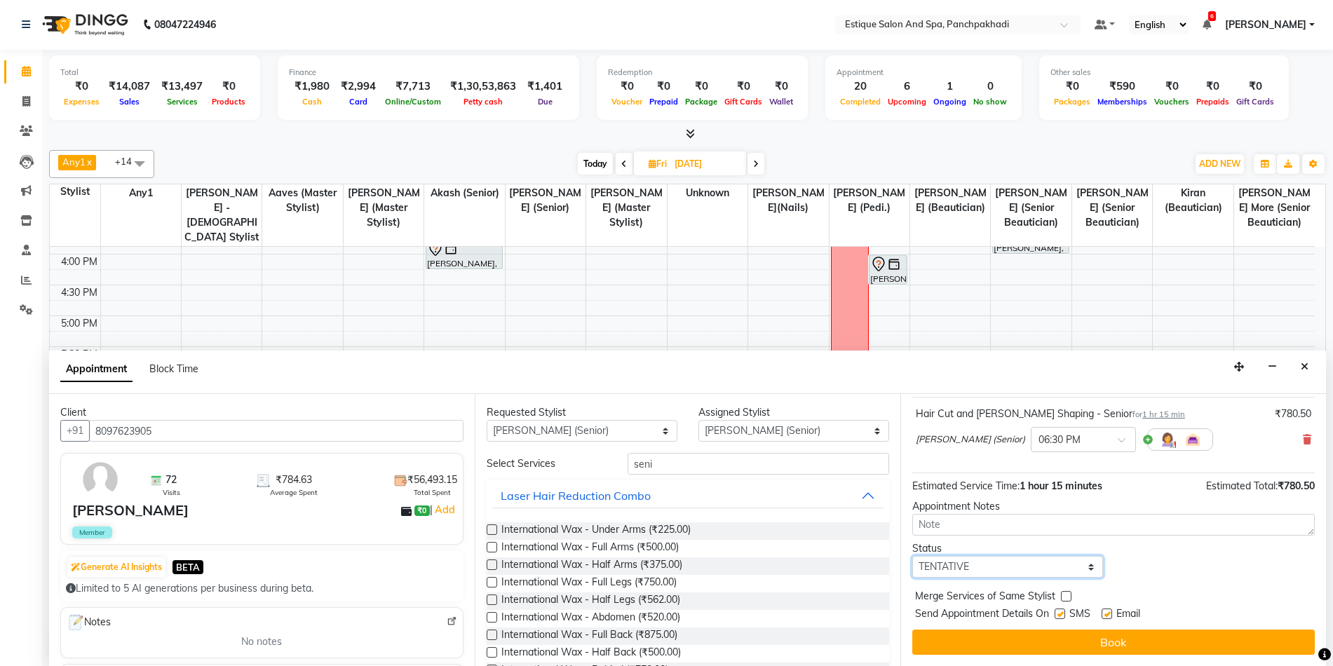
click at [1021, 563] on select "Select TENTATIVE CONFIRM UPCOMING" at bounding box center [1008, 567] width 191 height 22
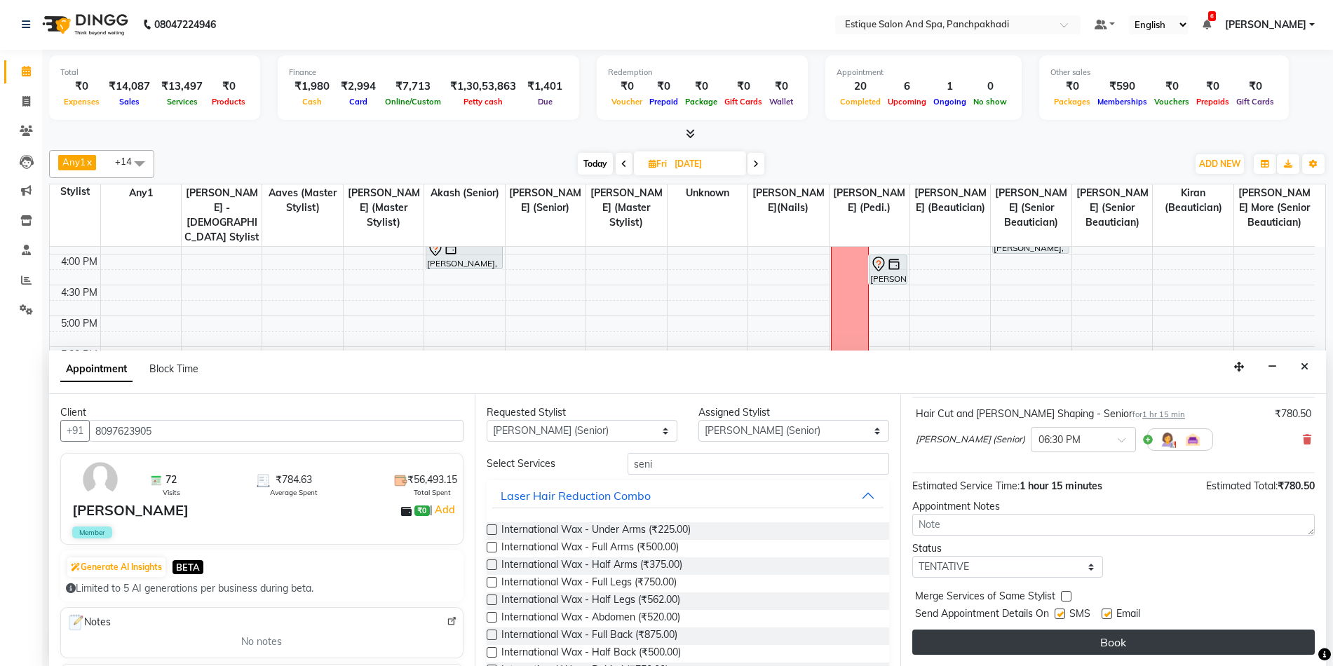
click at [1162, 648] on button "Book" at bounding box center [1114, 642] width 403 height 25
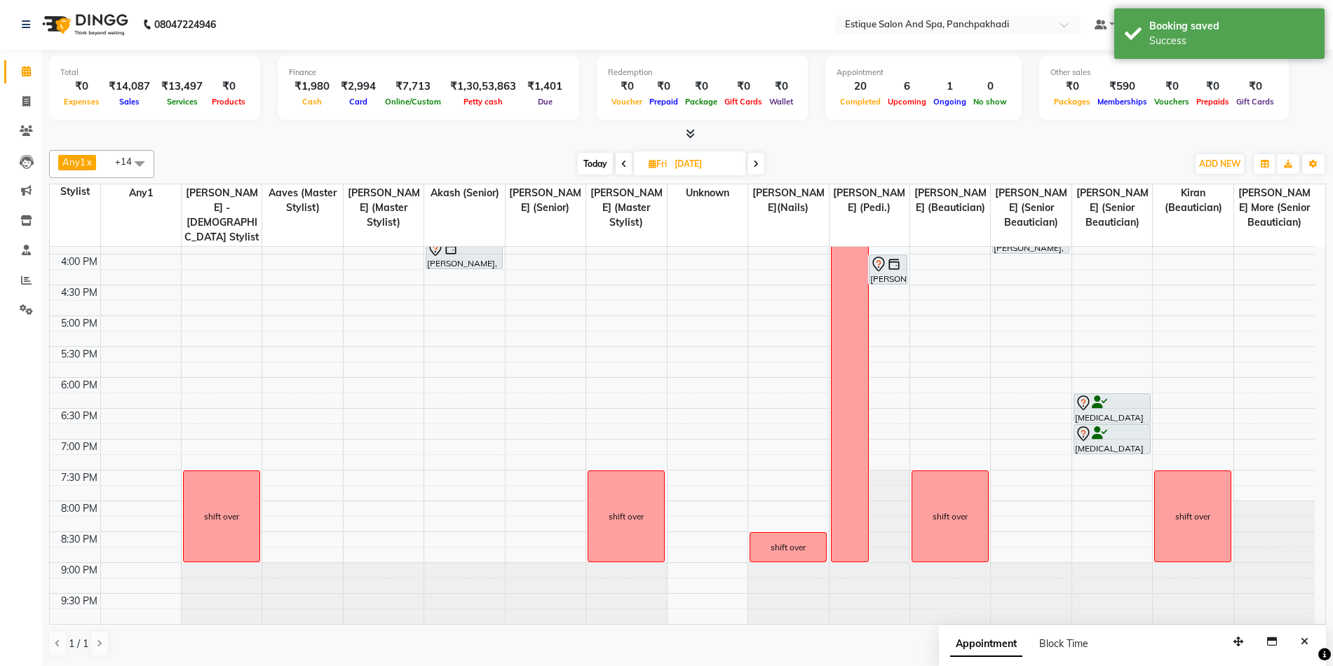
scroll to position [0, 0]
click at [592, 163] on span "Today" at bounding box center [595, 165] width 35 height 22
type input "03-09-2025"
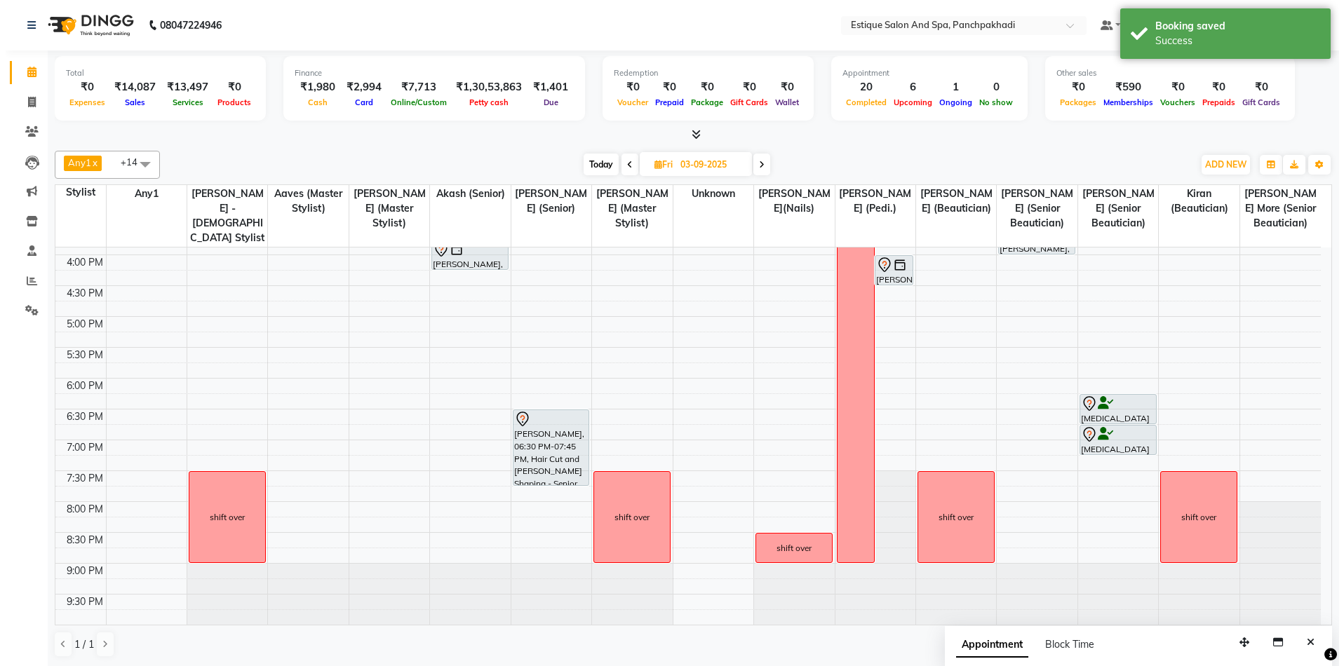
scroll to position [424, 0]
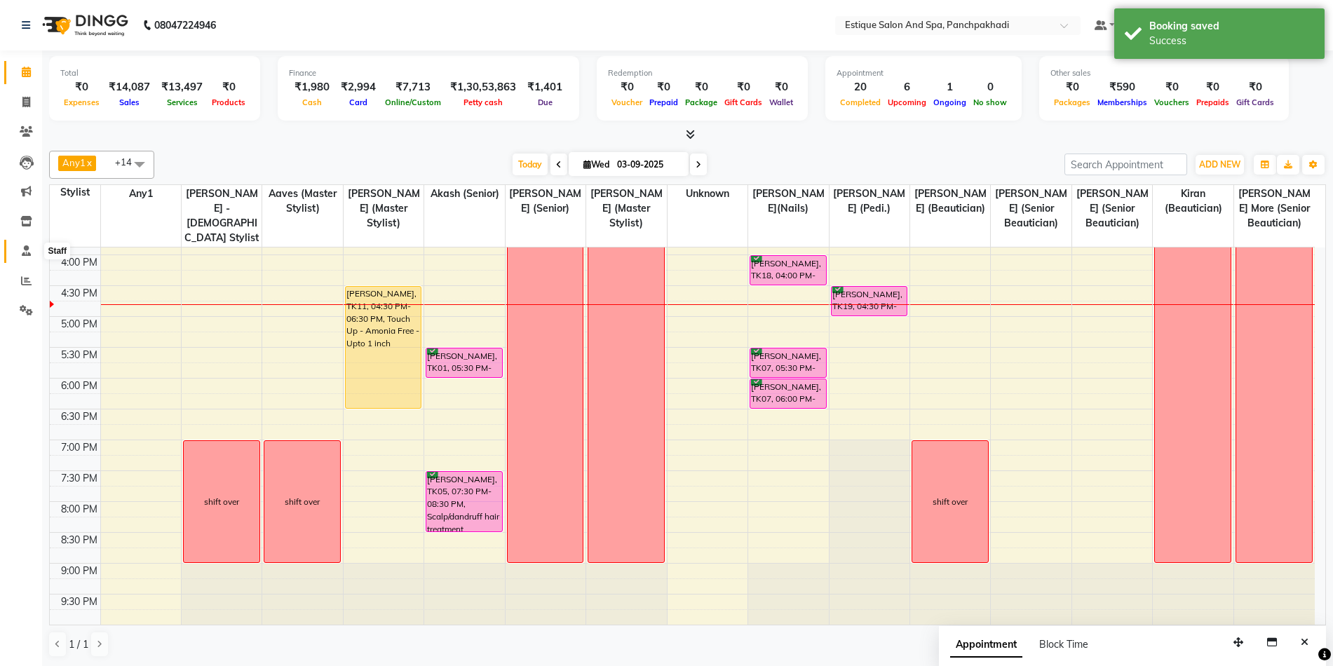
click at [20, 257] on span at bounding box center [26, 251] width 25 height 16
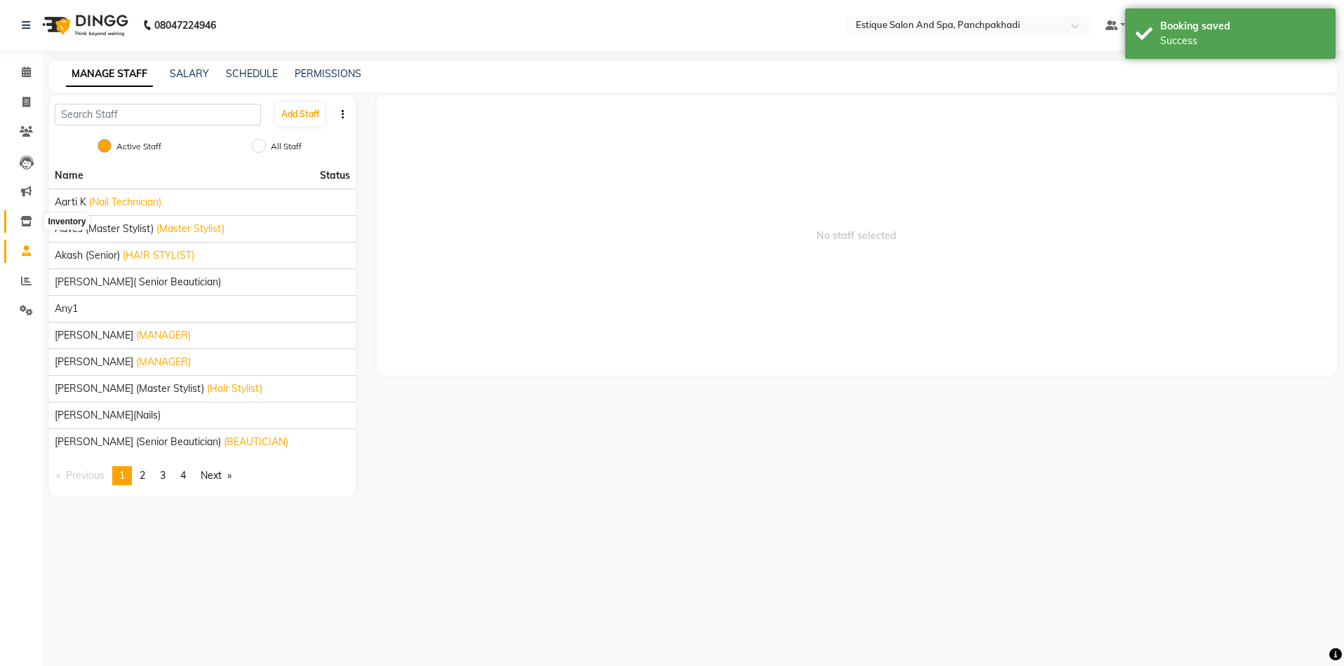
click at [29, 225] on icon at bounding box center [26, 221] width 12 height 11
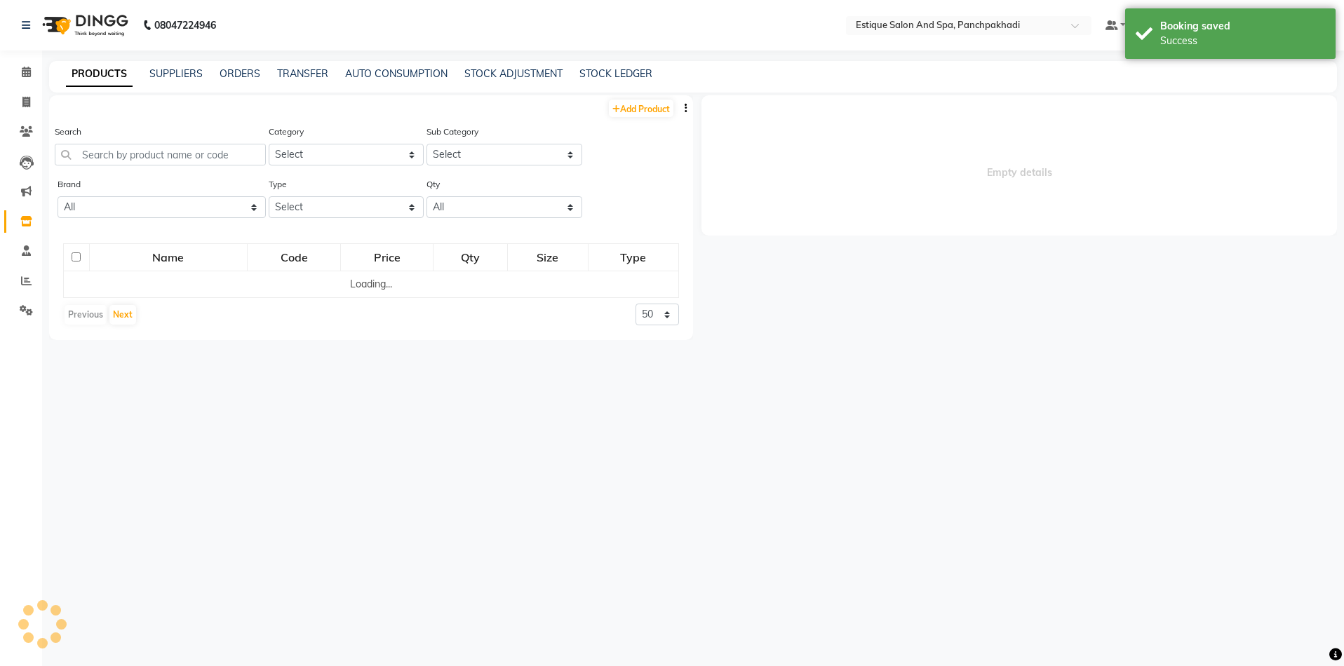
select select
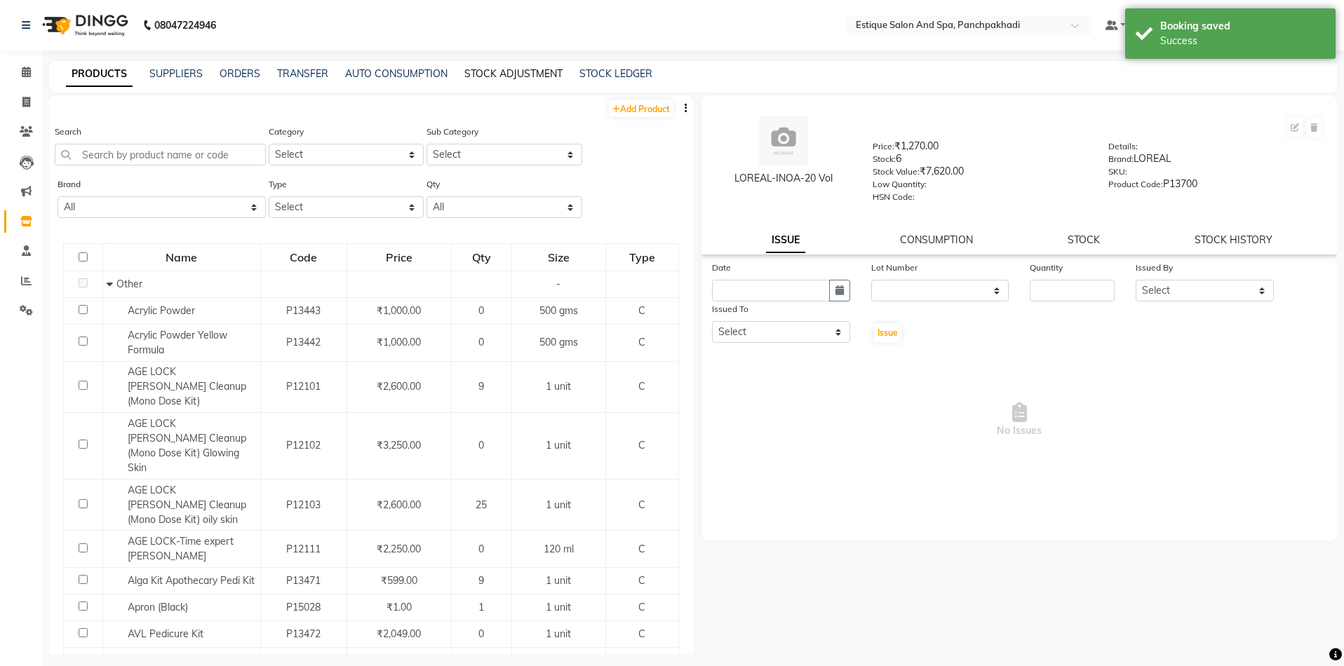
click at [515, 77] on link "STOCK ADJUSTMENT" at bounding box center [513, 73] width 98 height 13
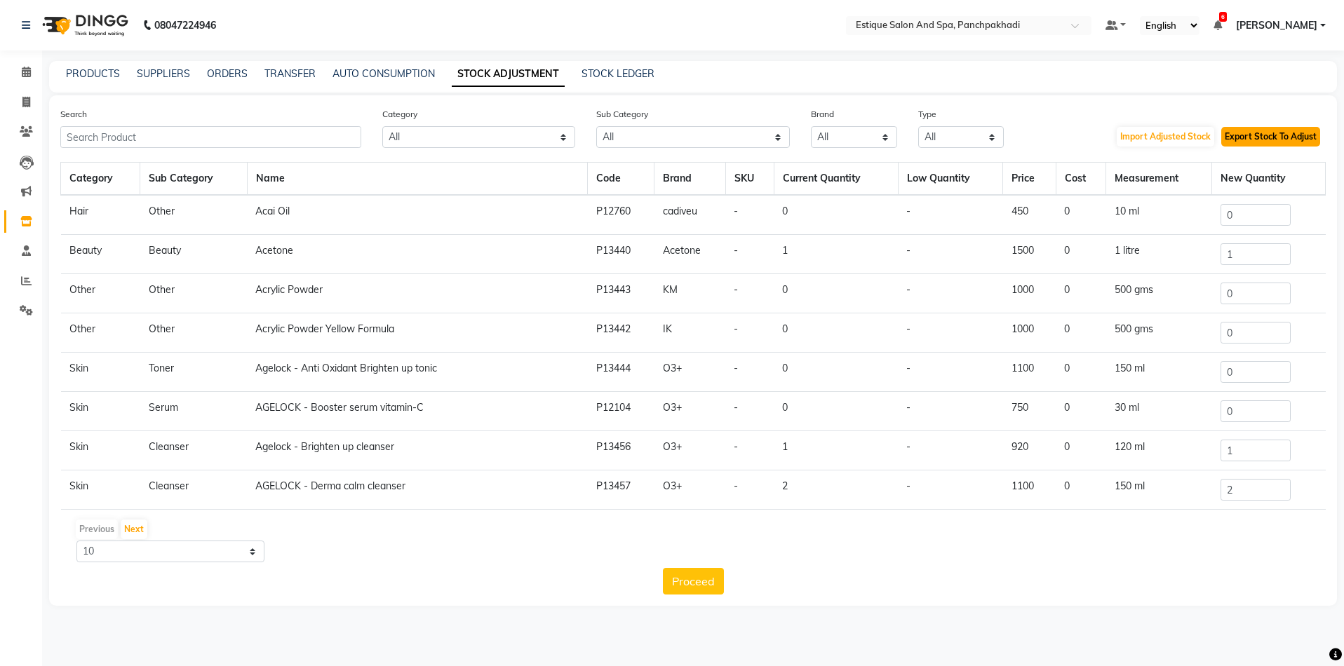
click at [1280, 137] on button "Export Stock To Adjust" at bounding box center [1270, 137] width 99 height 20
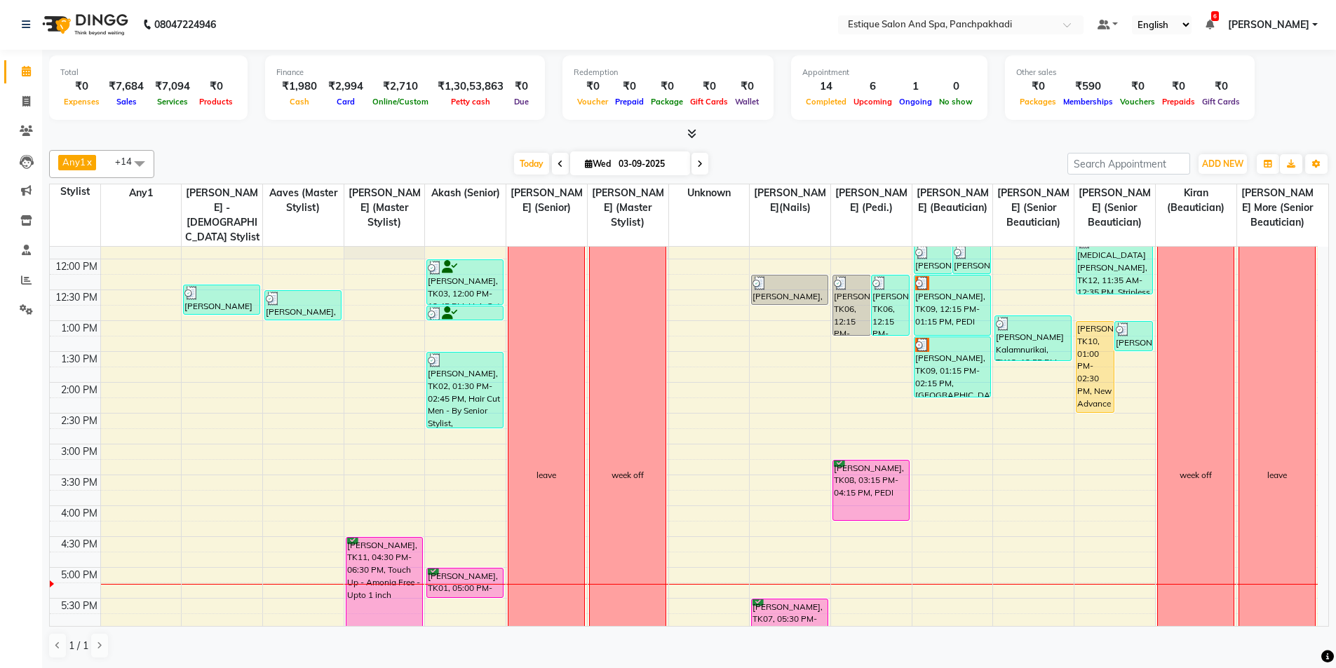
scroll to position [169, 0]
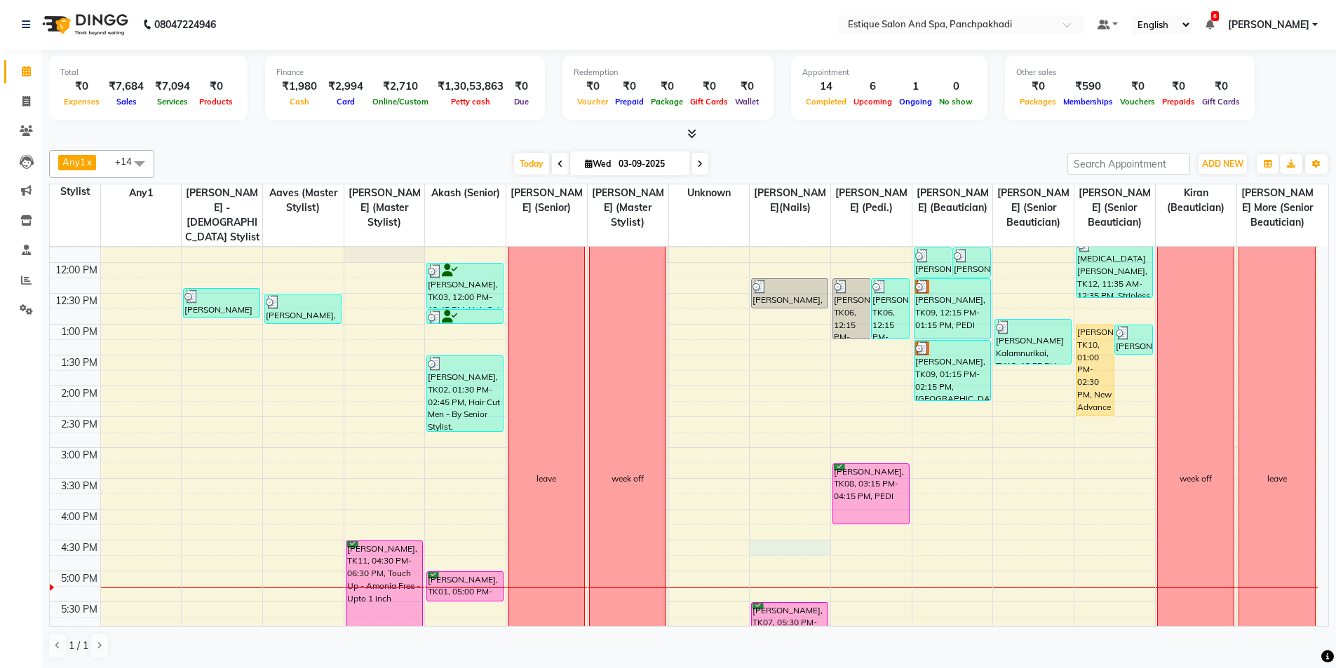
click at [774, 549] on div "9:00 AM 9:30 AM 10:00 AM 10:30 AM 11:00 AM 11:30 AM 12:00 PM 12:30 PM 1:00 PM 1…" at bounding box center [684, 479] width 1268 height 802
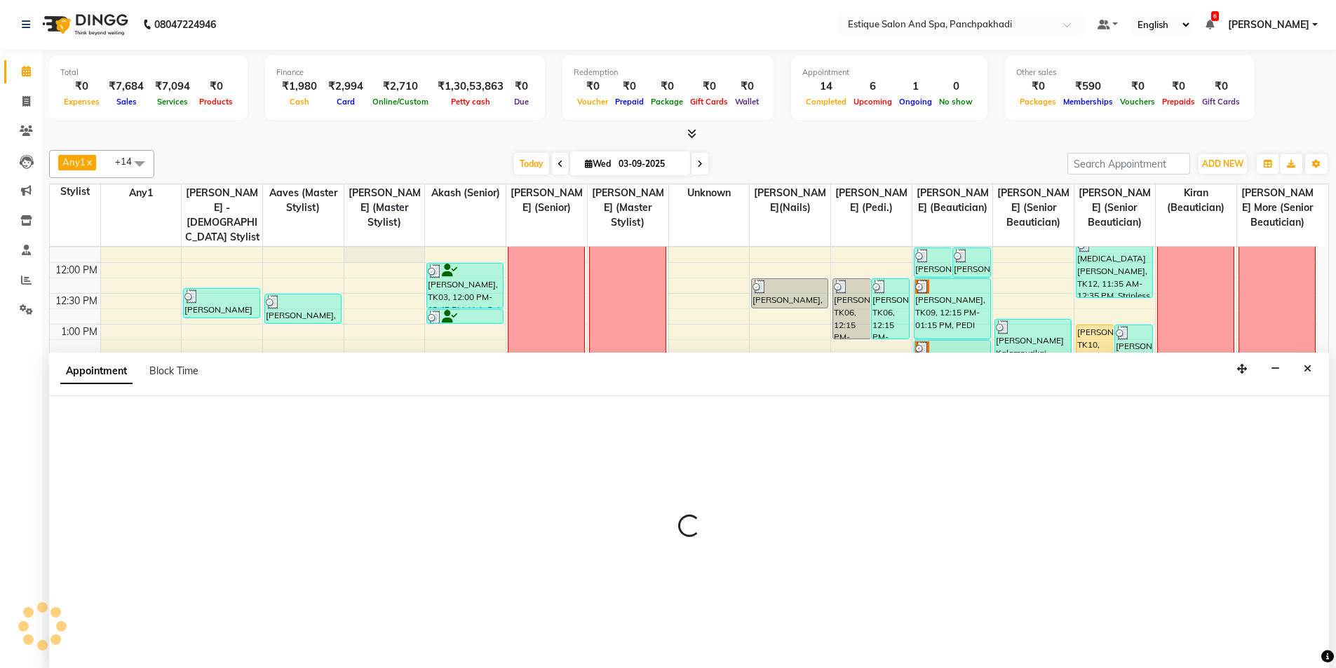
select select "88867"
select select "990"
select select "tentative"
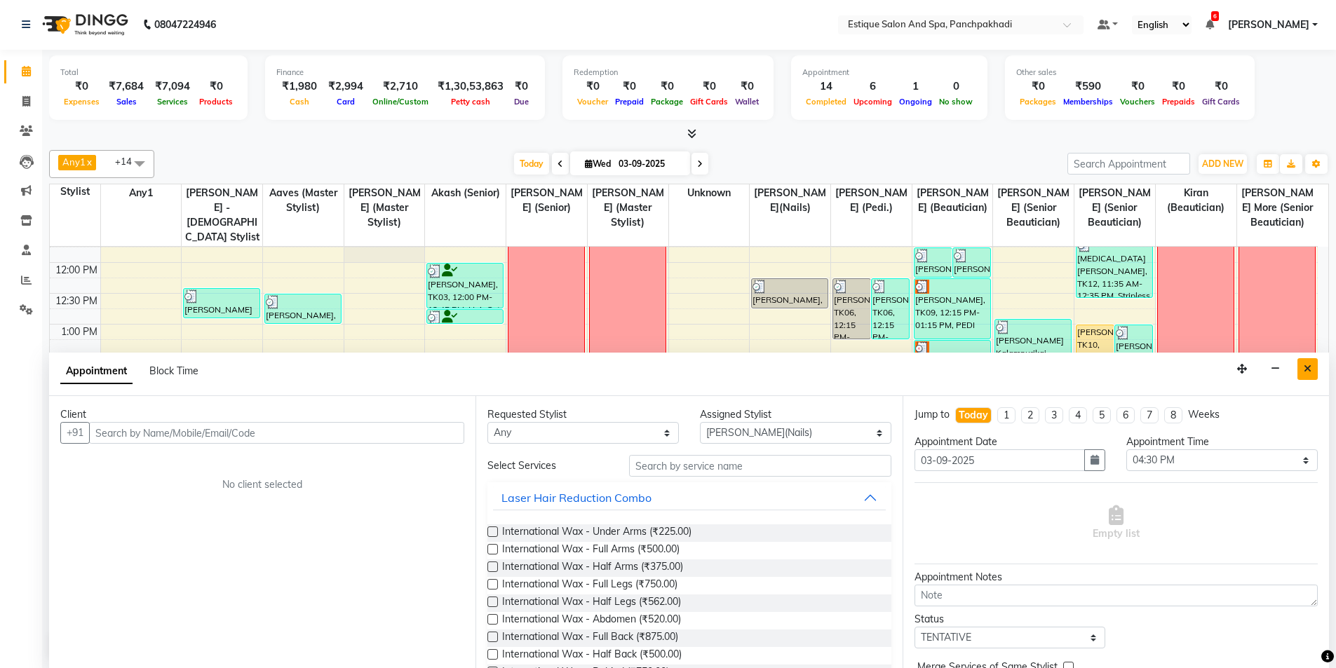
click at [1307, 368] on icon "Close" at bounding box center [1308, 369] width 8 height 10
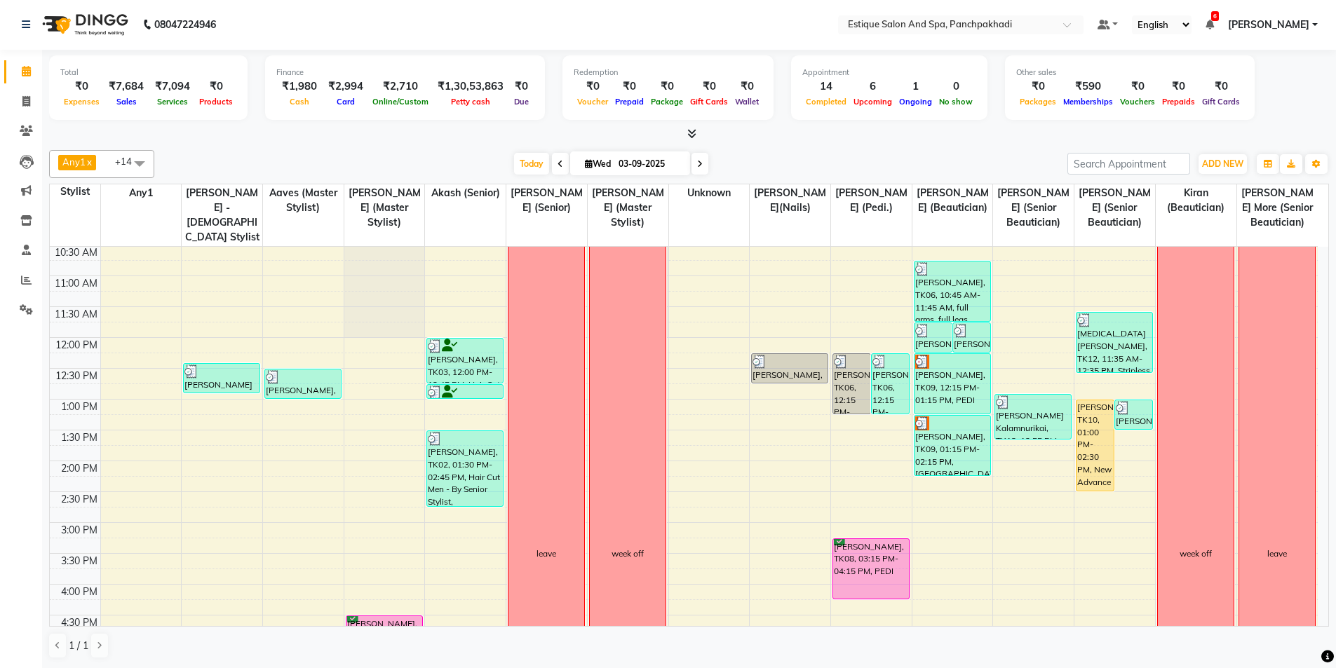
scroll to position [0, 0]
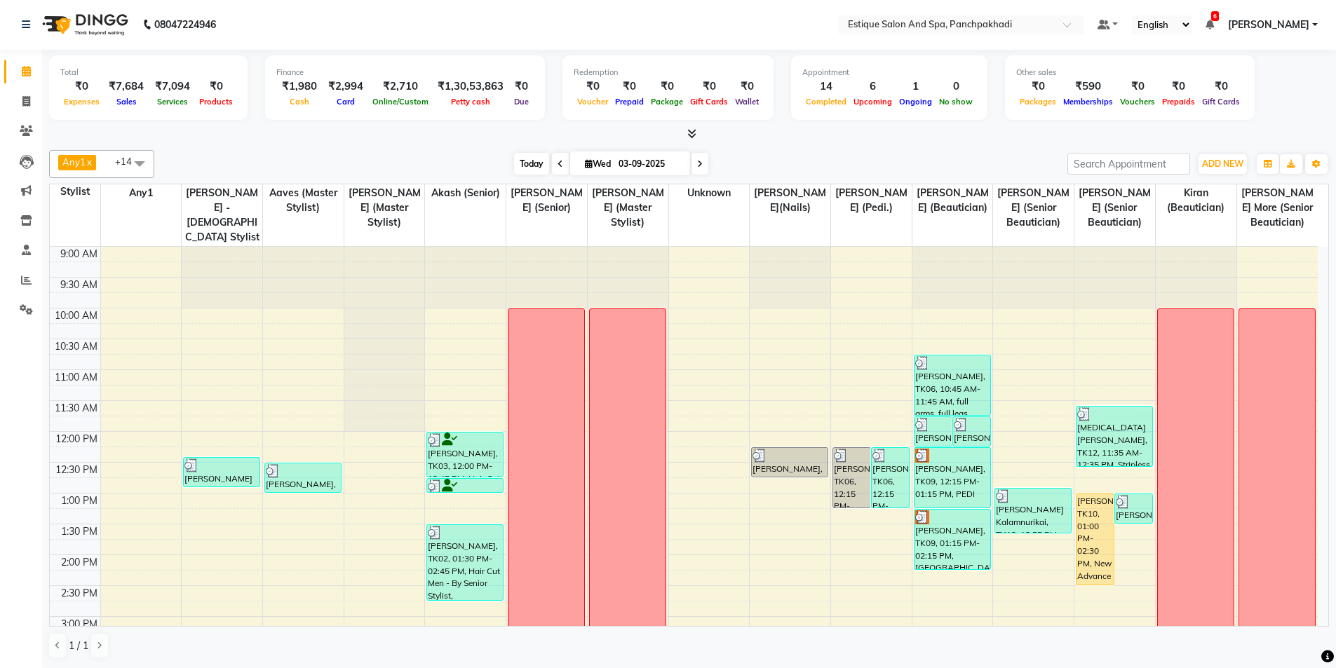
click at [533, 159] on span "Today" at bounding box center [531, 164] width 35 height 22
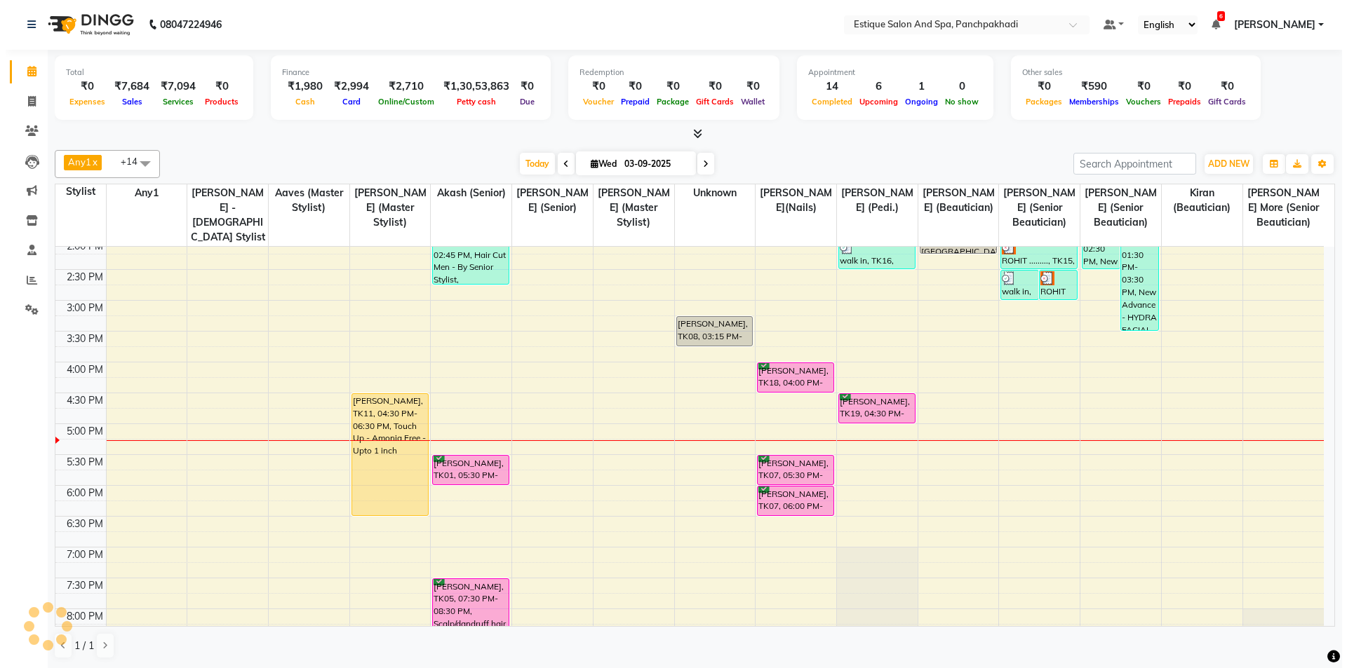
scroll to position [142, 0]
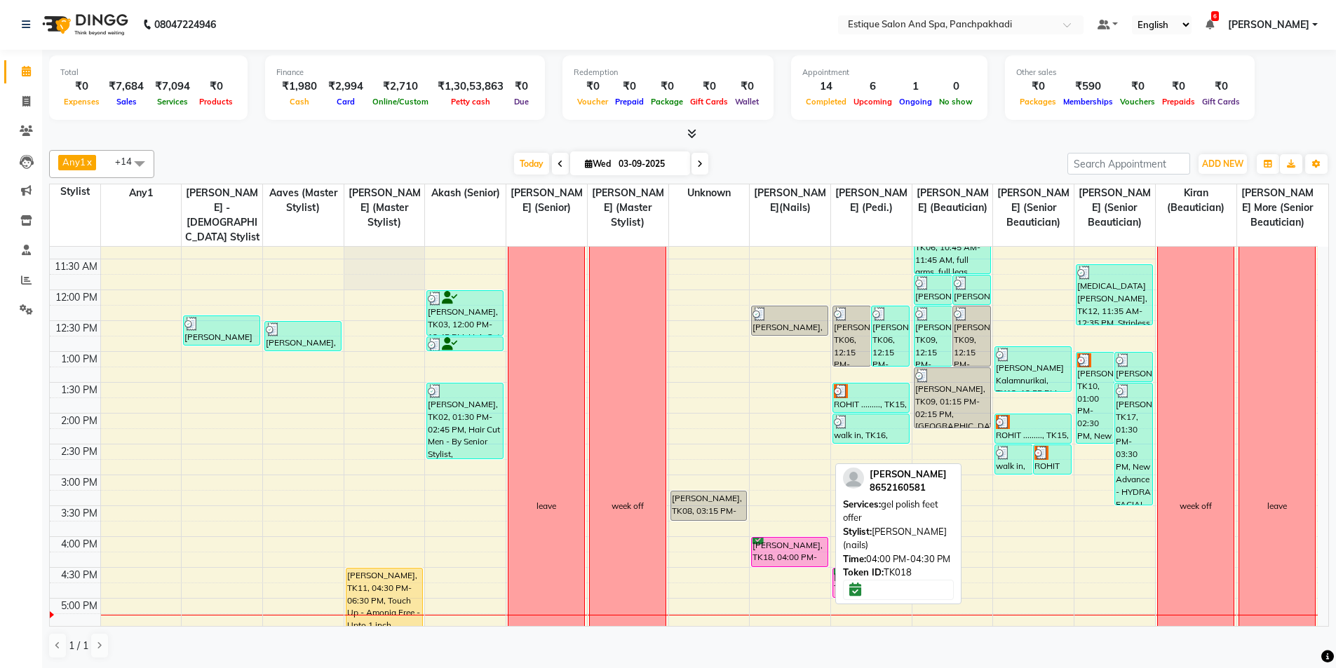
click at [778, 553] on div "[PERSON_NAME], TK18, 04:00 PM-04:30 PM, gel polish feet offer" at bounding box center [790, 552] width 76 height 29
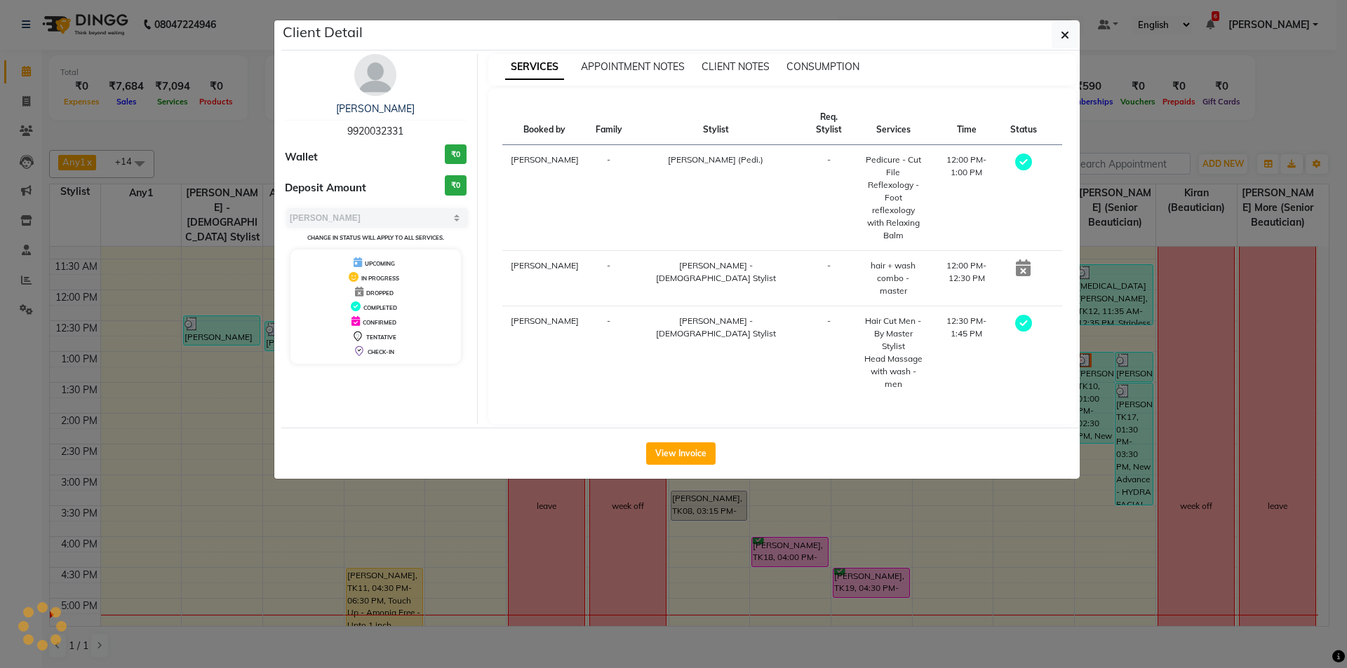
select select "6"
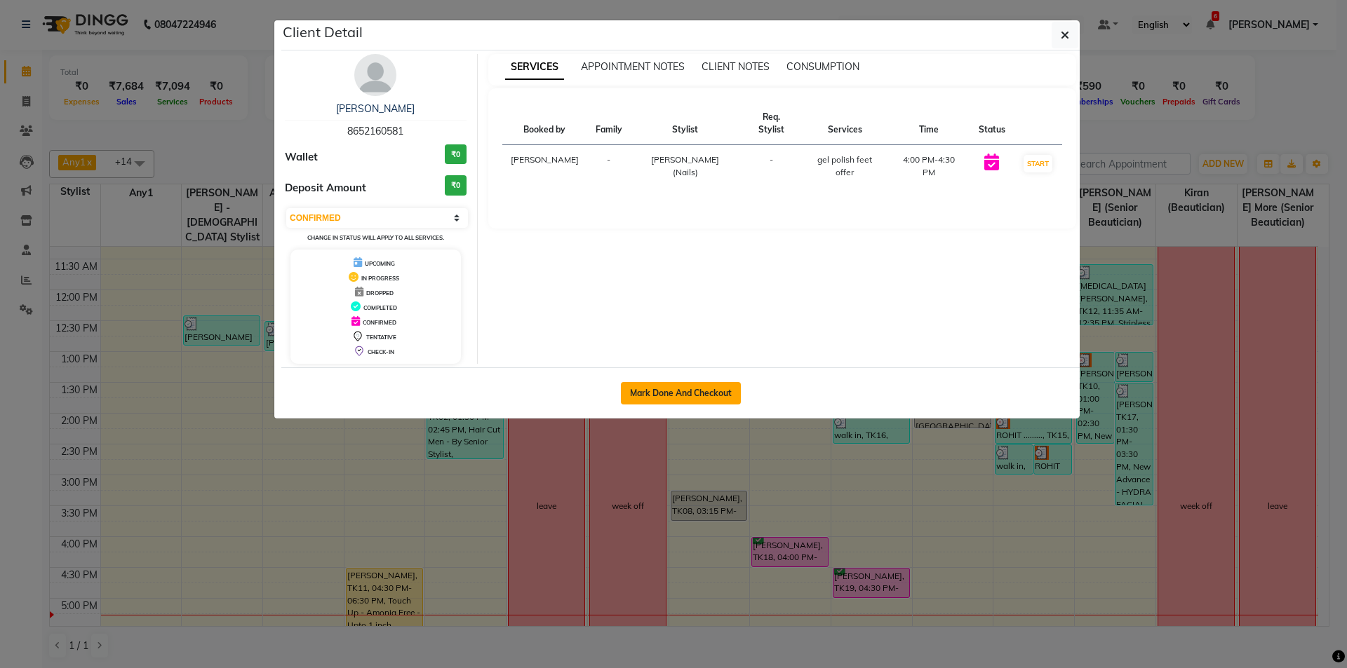
click at [678, 387] on button "Mark Done And Checkout" at bounding box center [681, 393] width 120 height 22
select select "925"
select select "service"
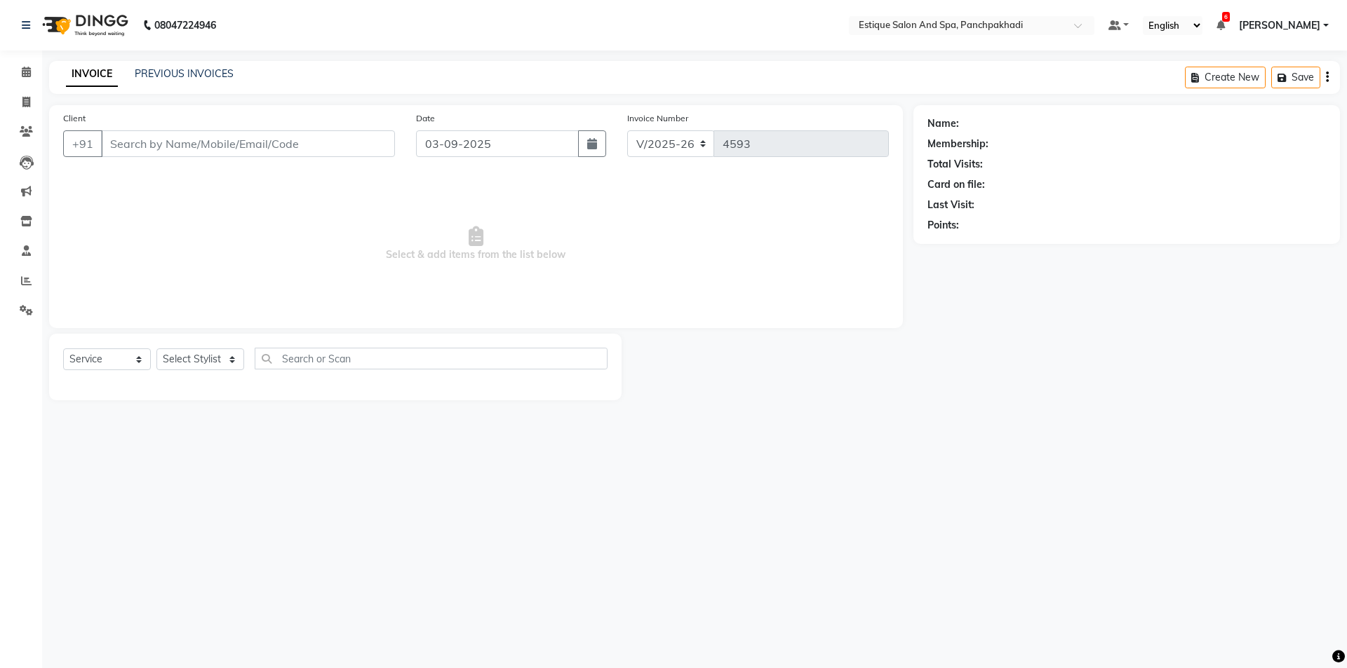
type input "8652160581"
select select "88867"
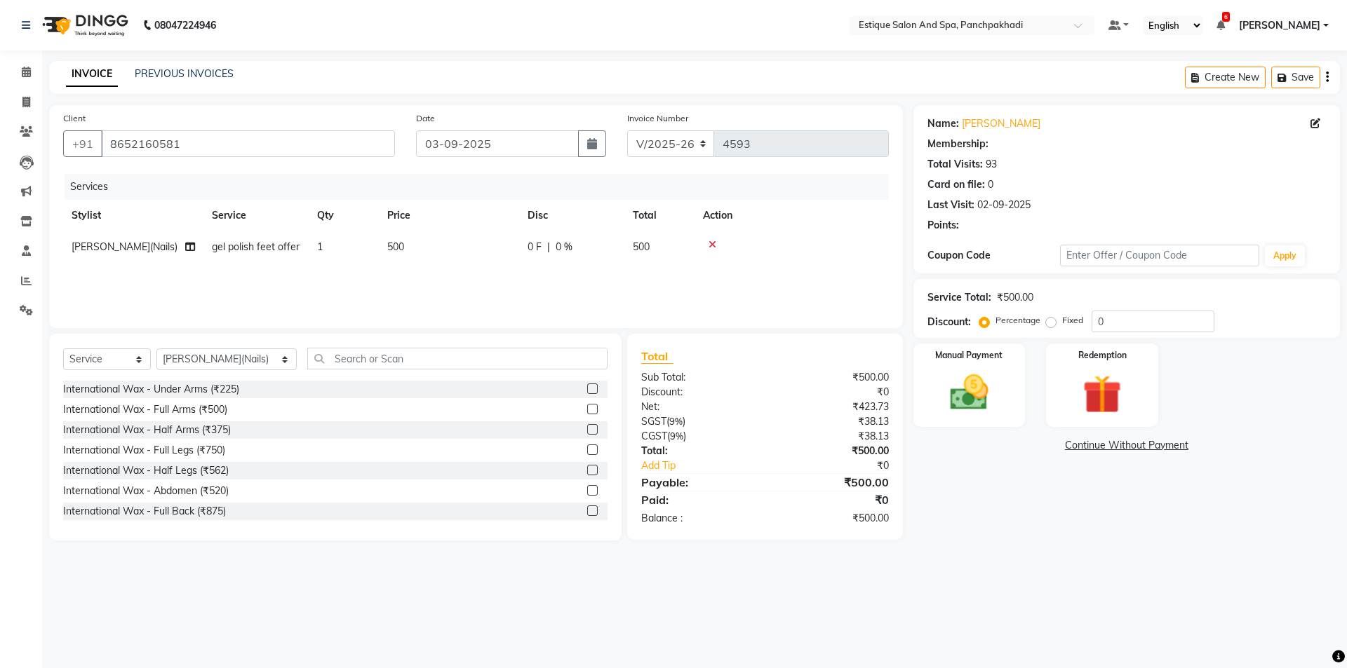
type input "20"
select select "1: Object"
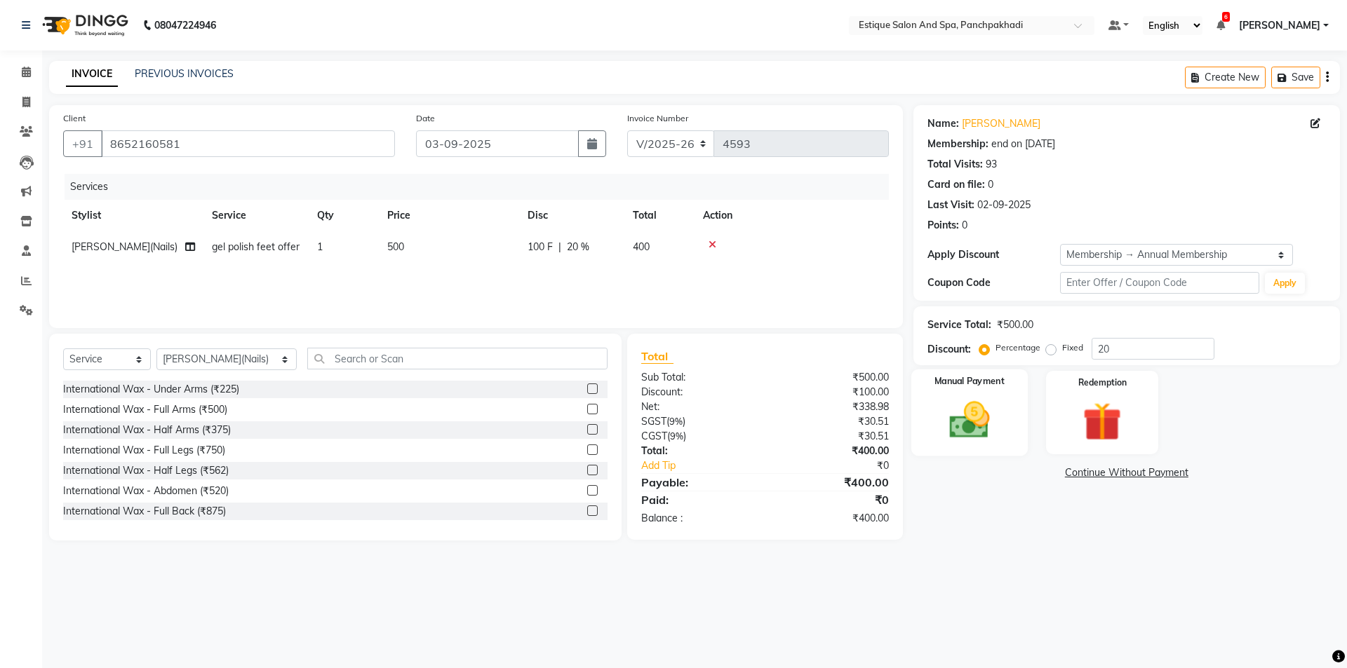
click at [974, 426] on img at bounding box center [968, 420] width 65 height 46
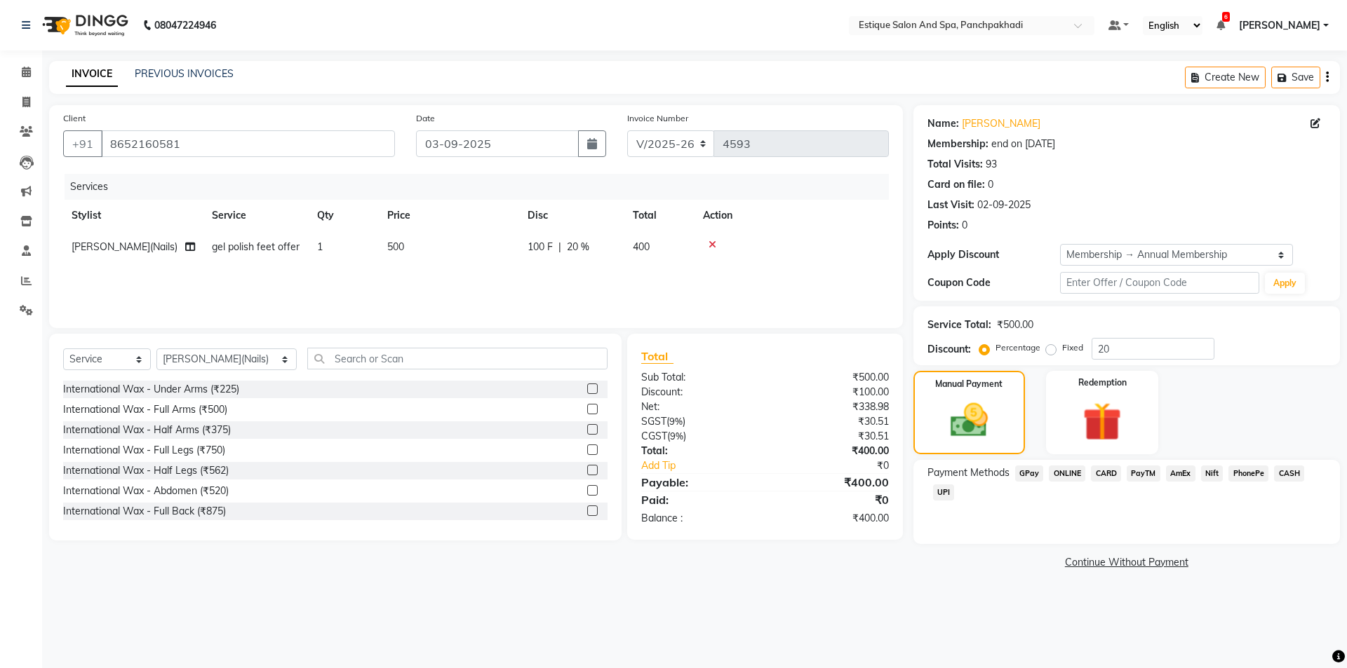
click at [1027, 472] on span "GPay" at bounding box center [1029, 474] width 29 height 16
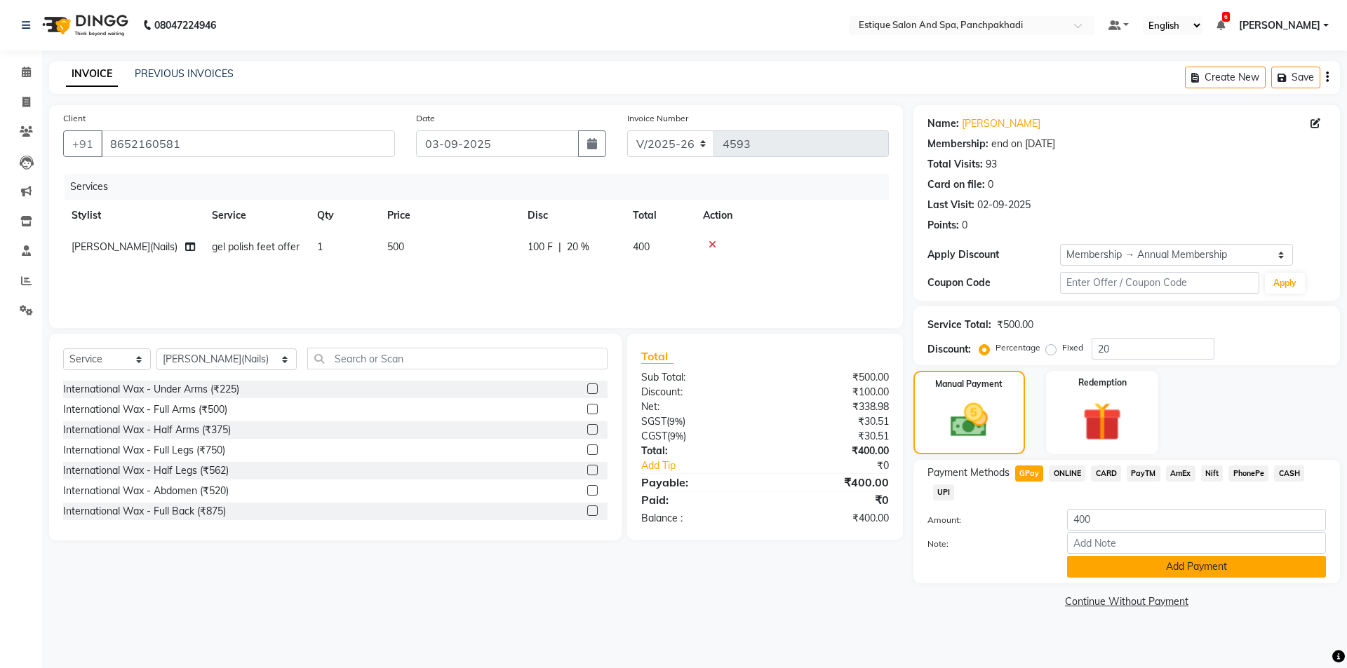
click at [1117, 565] on button "Add Payment" at bounding box center [1196, 567] width 259 height 22
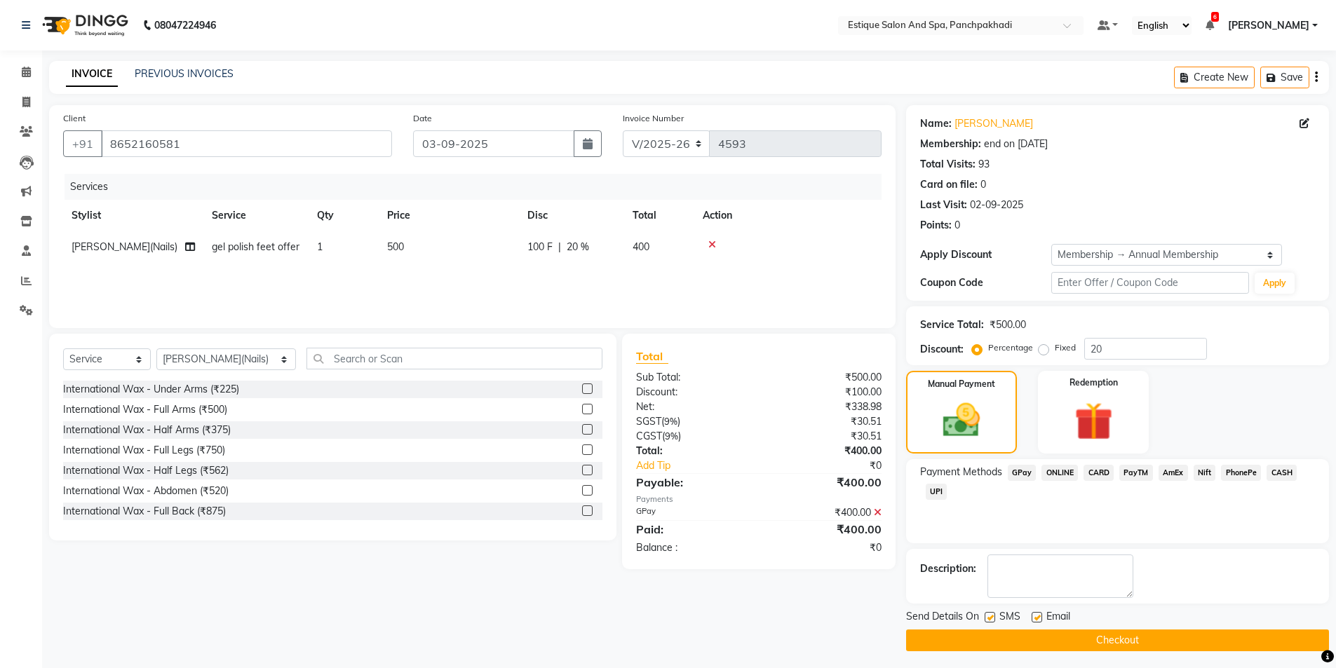
click at [1097, 645] on button "Checkout" at bounding box center [1117, 641] width 423 height 22
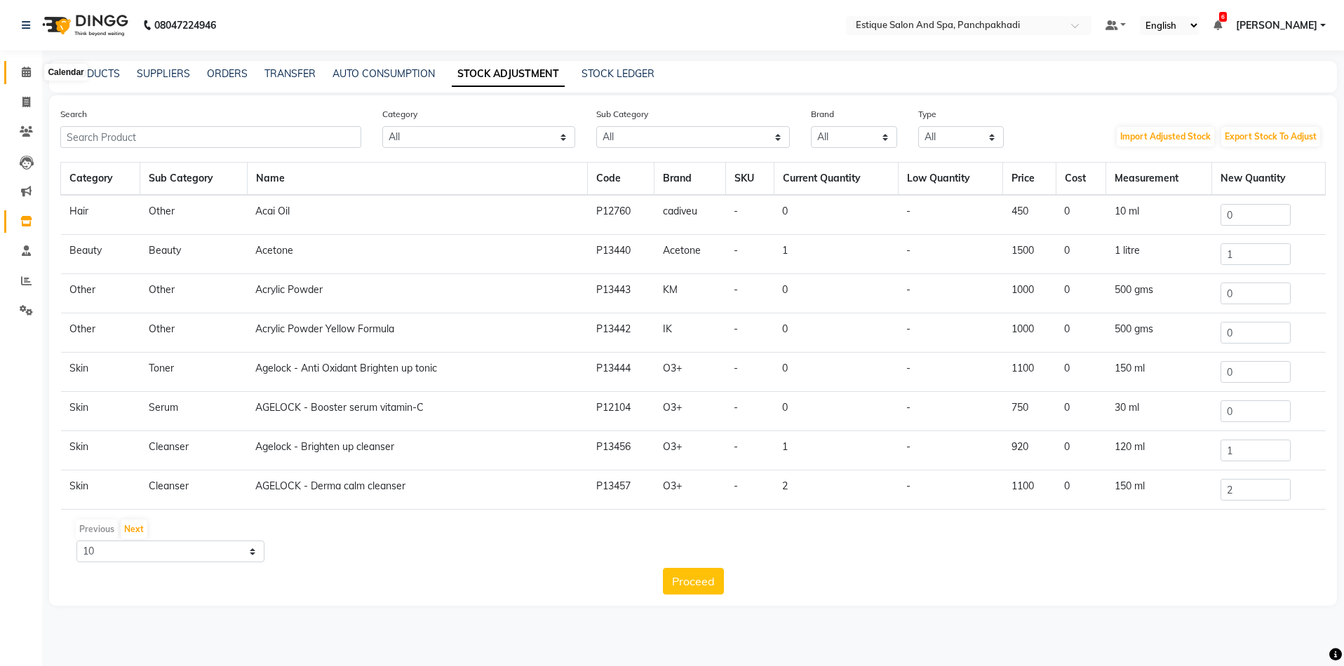
click at [28, 75] on icon at bounding box center [26, 72] width 9 height 11
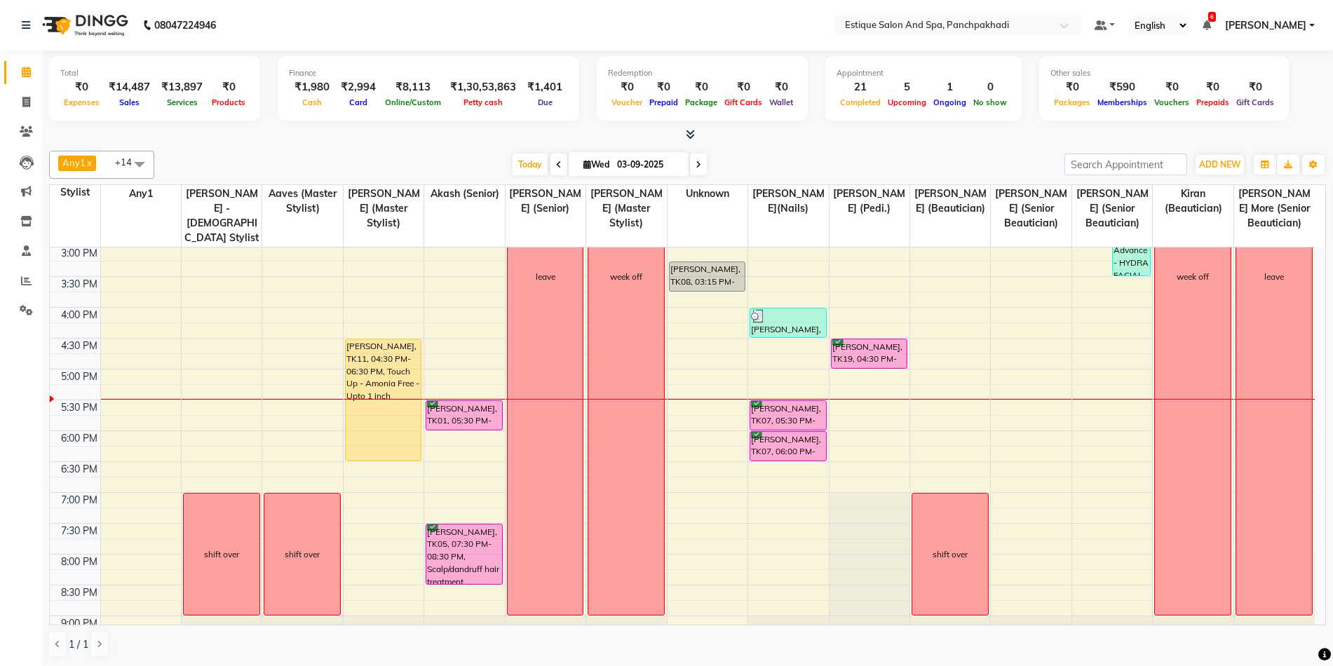
scroll to position [398, 0]
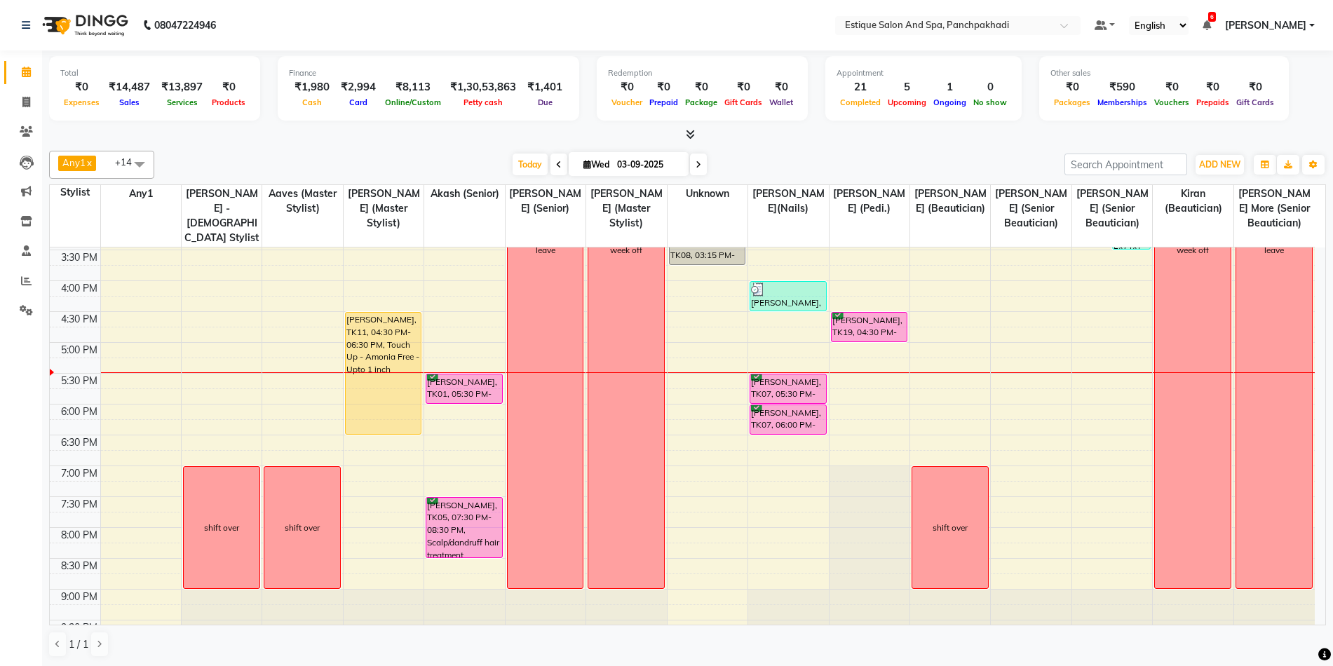
click at [698, 173] on span at bounding box center [698, 165] width 17 height 22
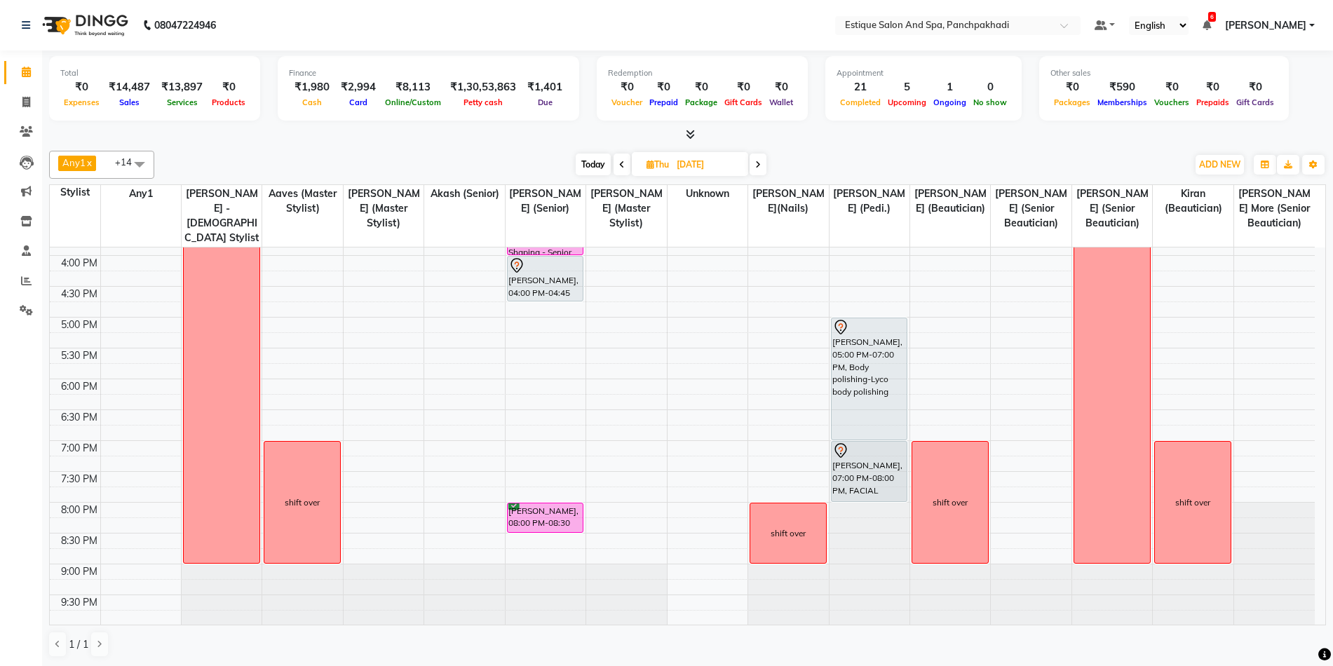
scroll to position [424, 0]
click at [550, 387] on div "9:00 AM 9:30 AM 10:00 AM 10:30 AM 11:00 AM 11:30 AM 12:00 PM 12:30 PM 1:00 PM 1…" at bounding box center [682, 224] width 1265 height 802
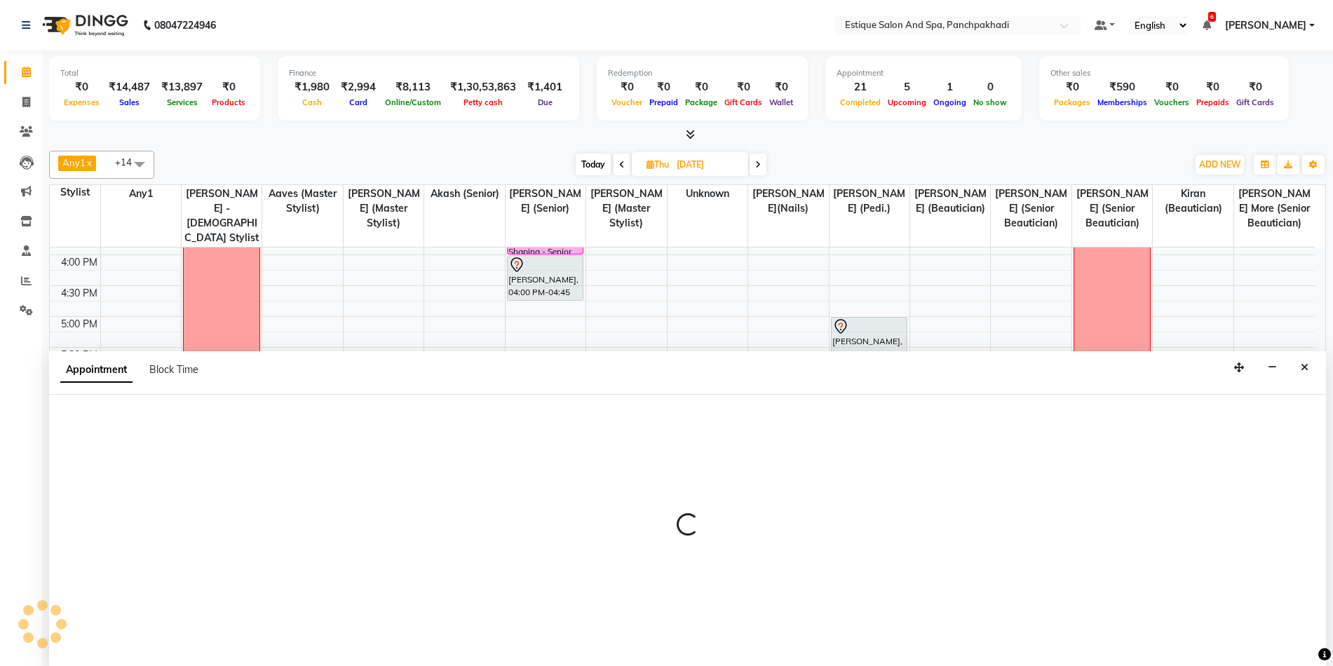
scroll to position [1, 0]
click at [1302, 362] on icon "Close" at bounding box center [1305, 367] width 8 height 10
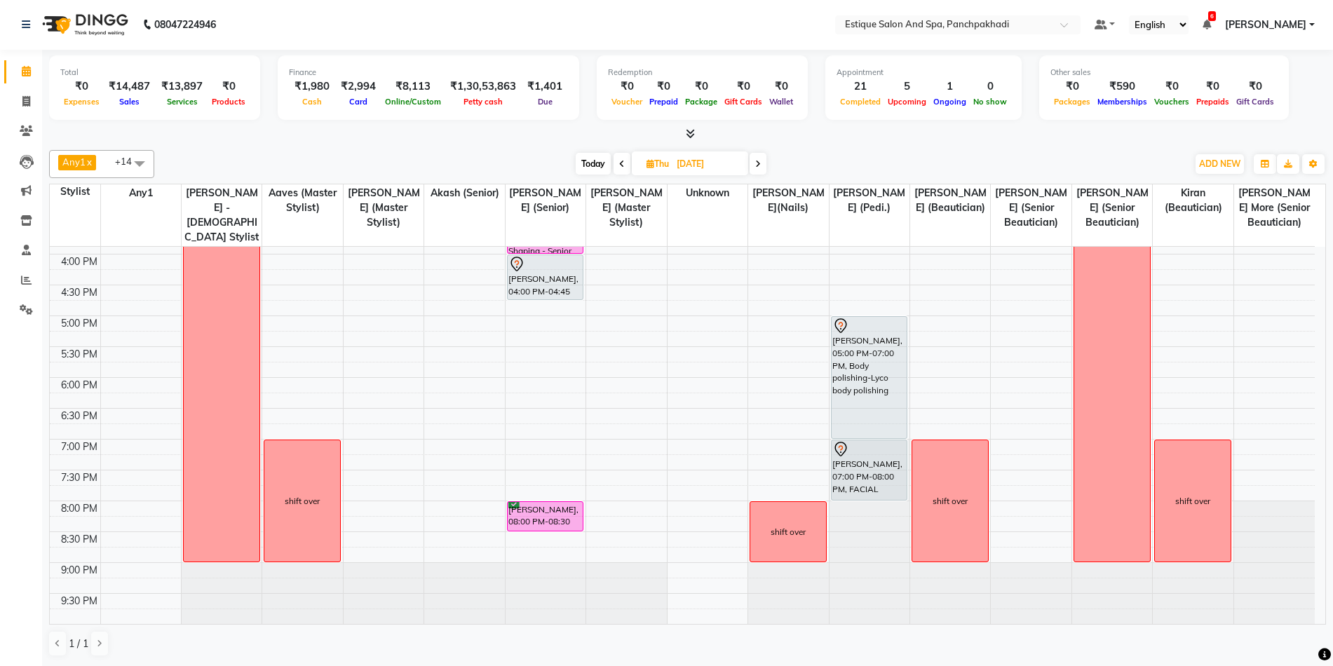
click at [596, 166] on span "Today" at bounding box center [593, 164] width 35 height 22
type input "03-09-2025"
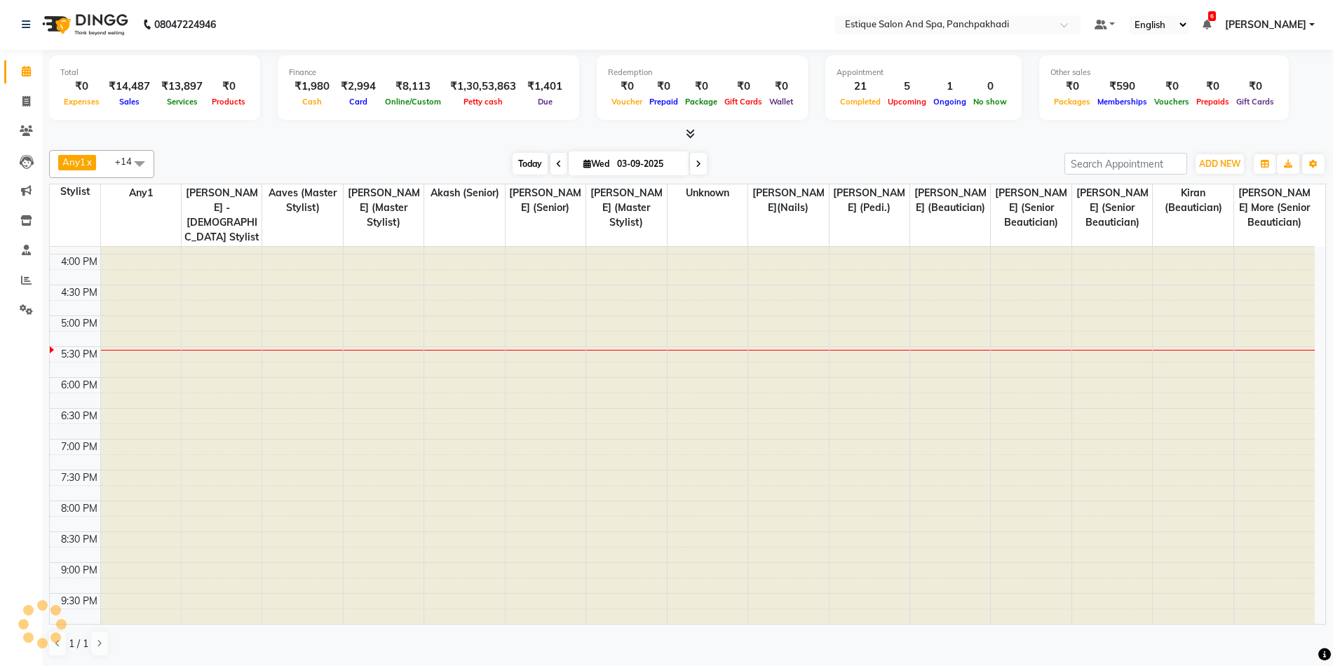
scroll to position [424, 0]
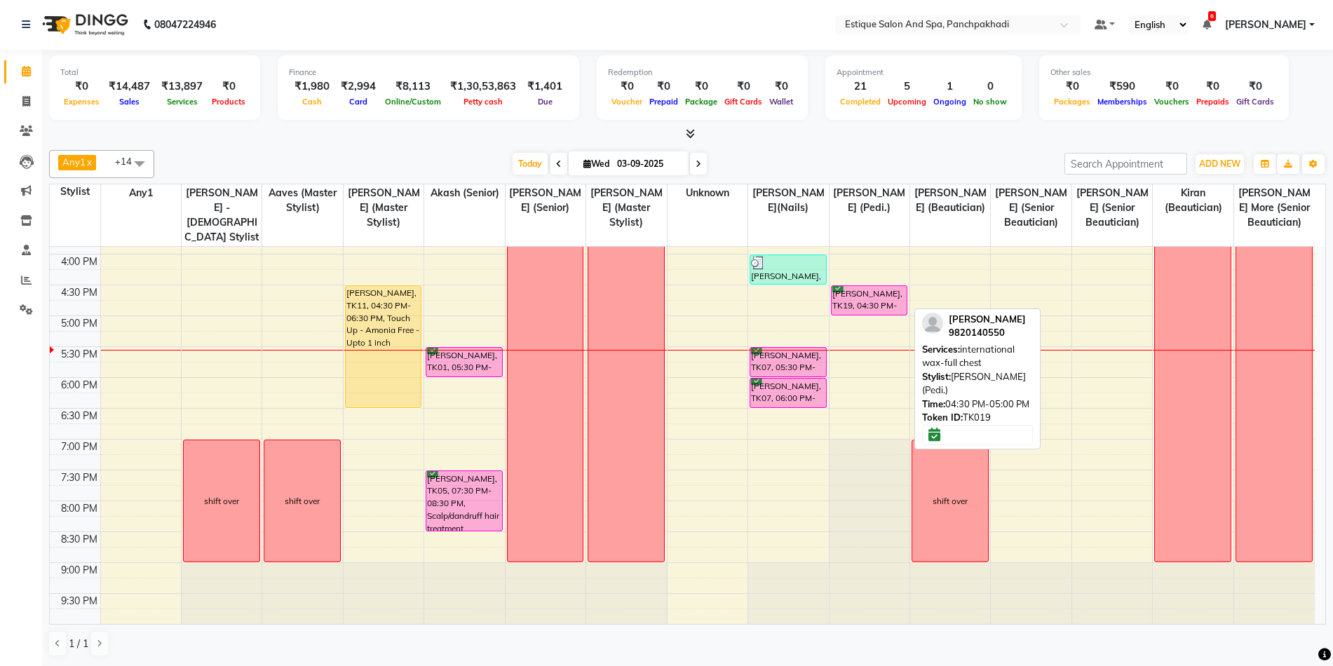
click at [888, 300] on div "[PERSON_NAME], TK19, 04:30 PM-05:00 PM, international wax-full chest" at bounding box center [870, 300] width 76 height 29
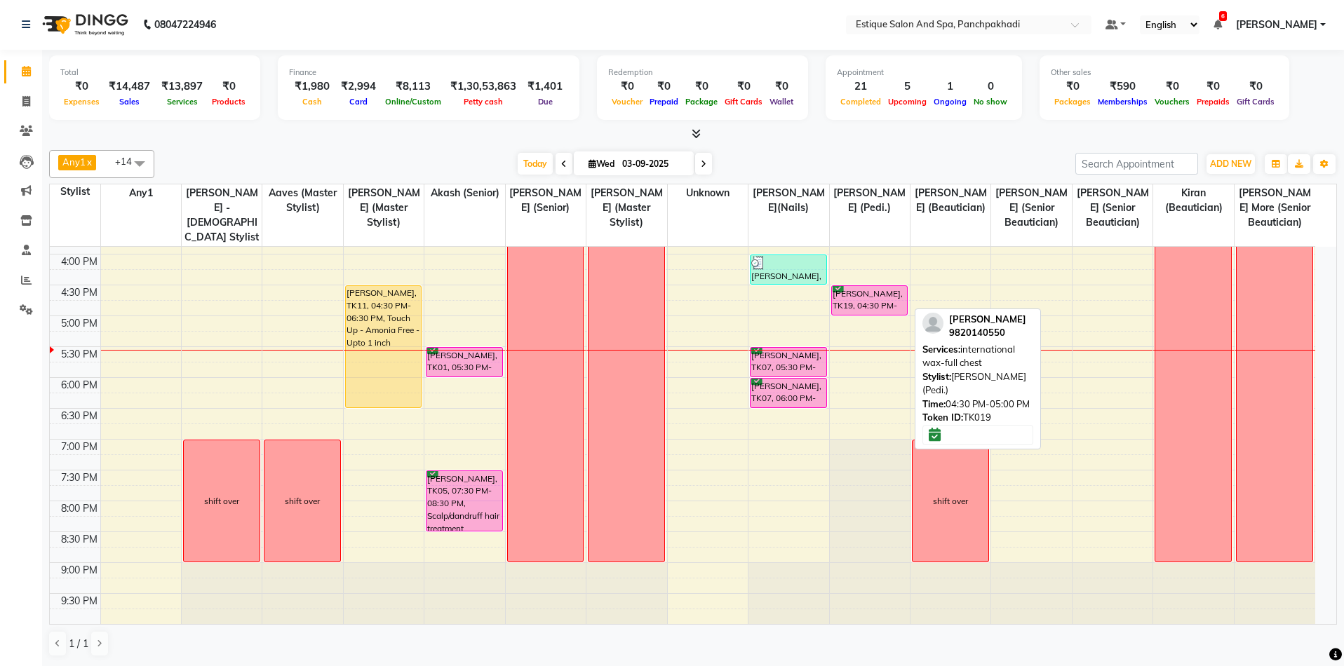
select select "6"
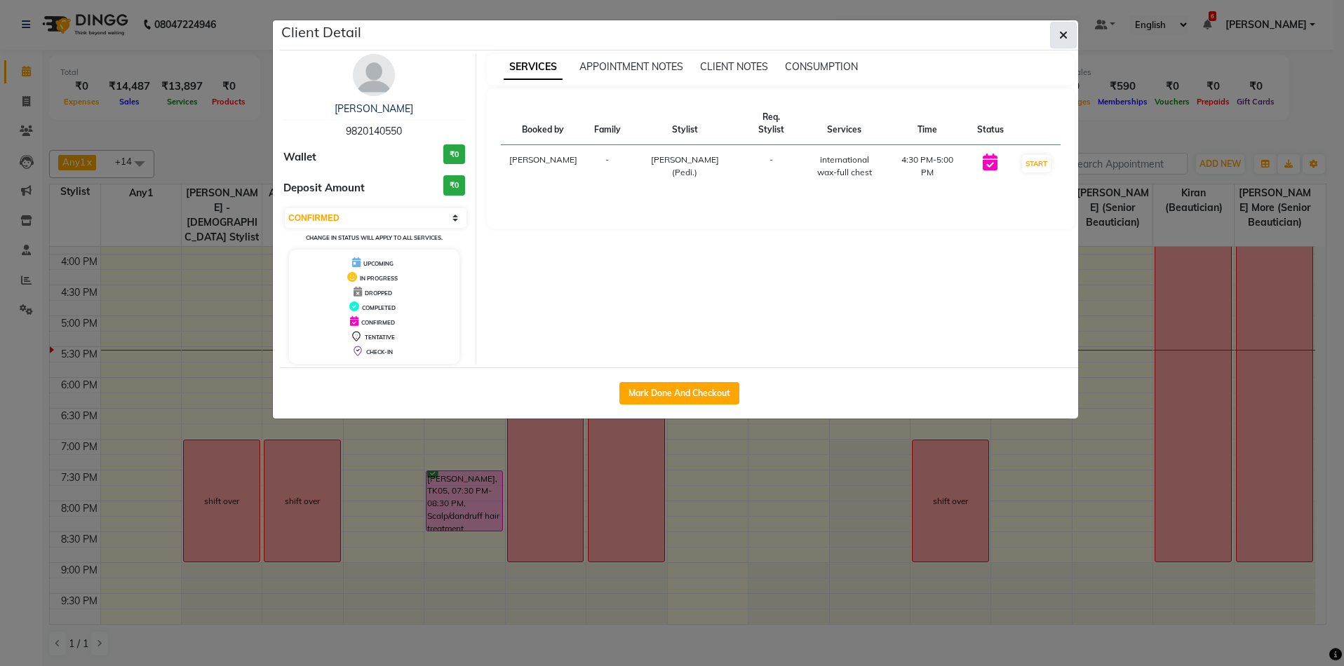
click at [1070, 39] on button "button" at bounding box center [1063, 35] width 27 height 27
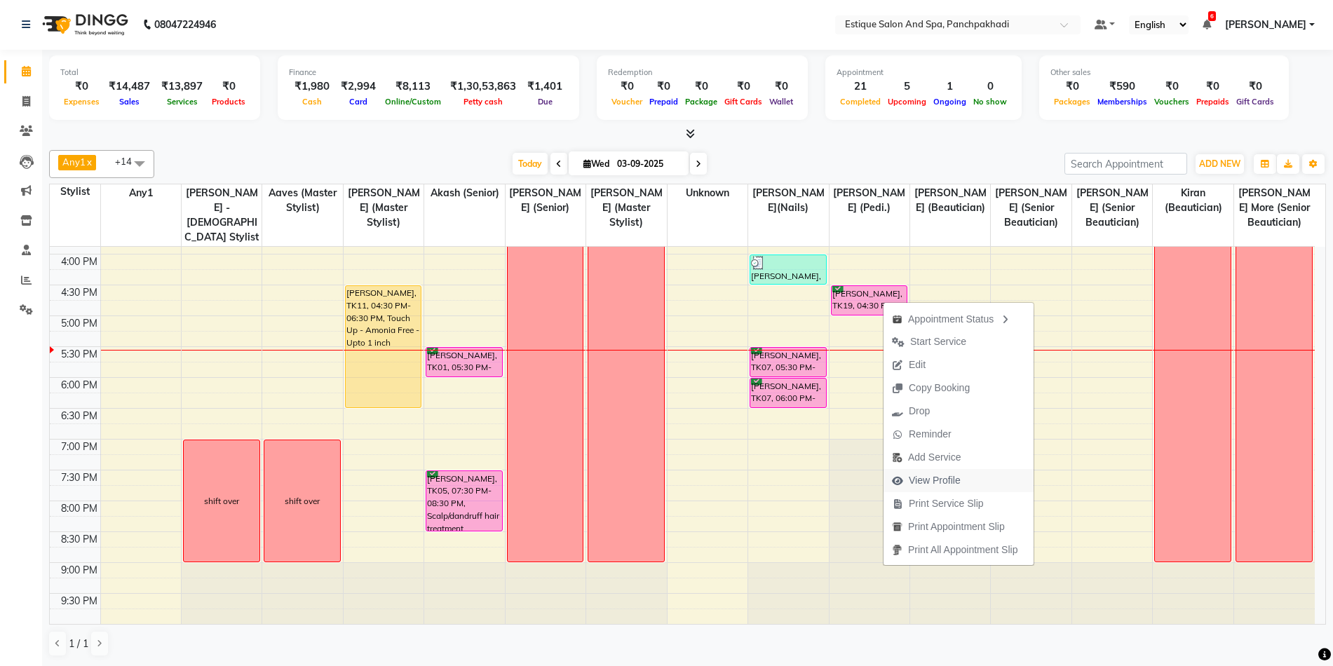
click at [905, 479] on span "View Profile" at bounding box center [927, 480] width 86 height 23
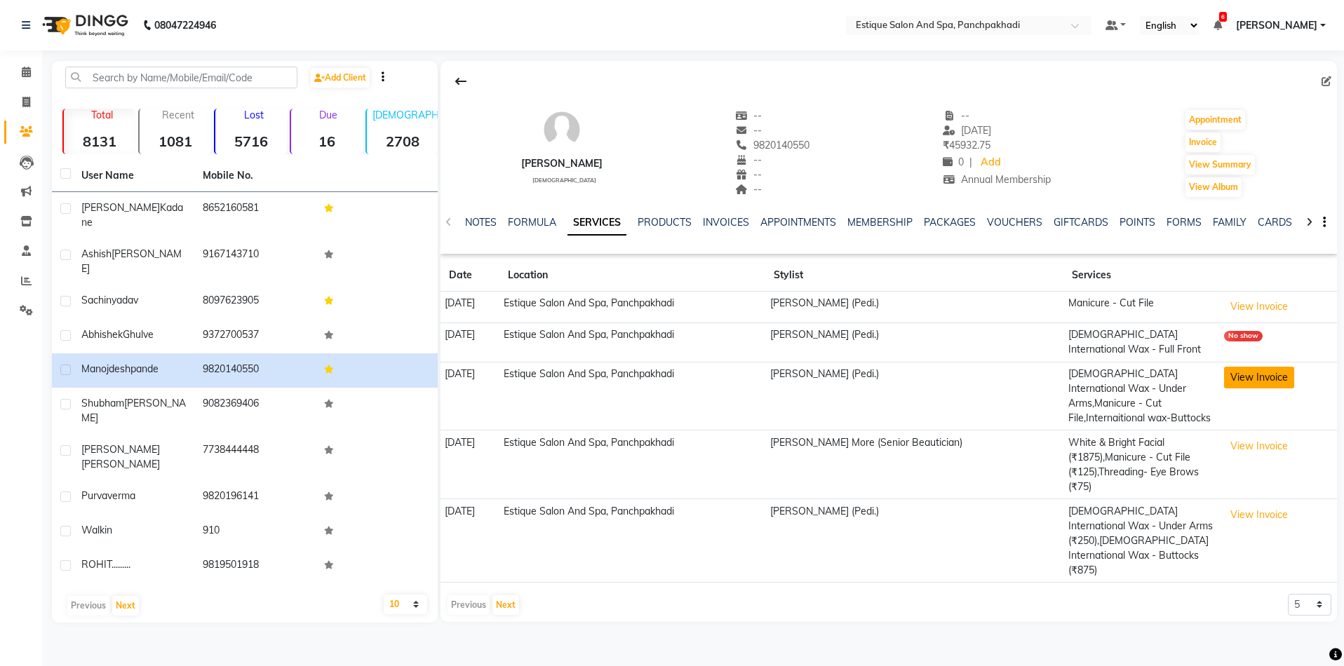
click at [1256, 373] on button "View Invoice" at bounding box center [1259, 378] width 70 height 22
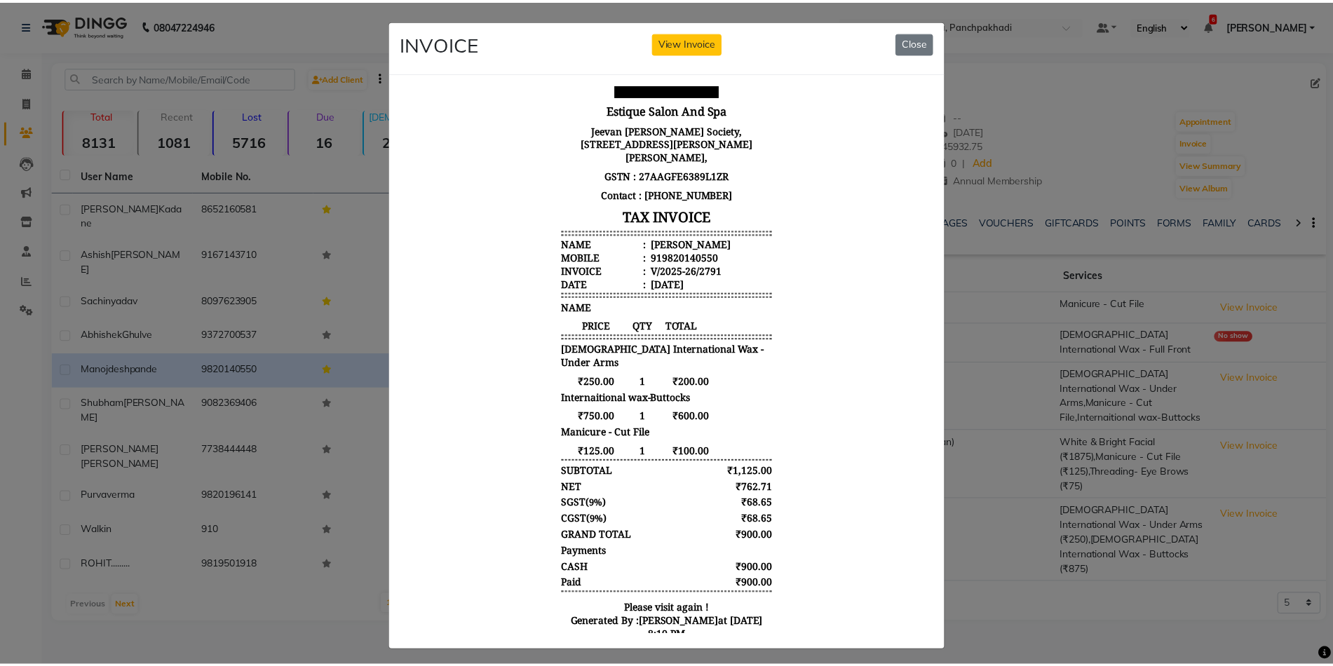
scroll to position [15, 0]
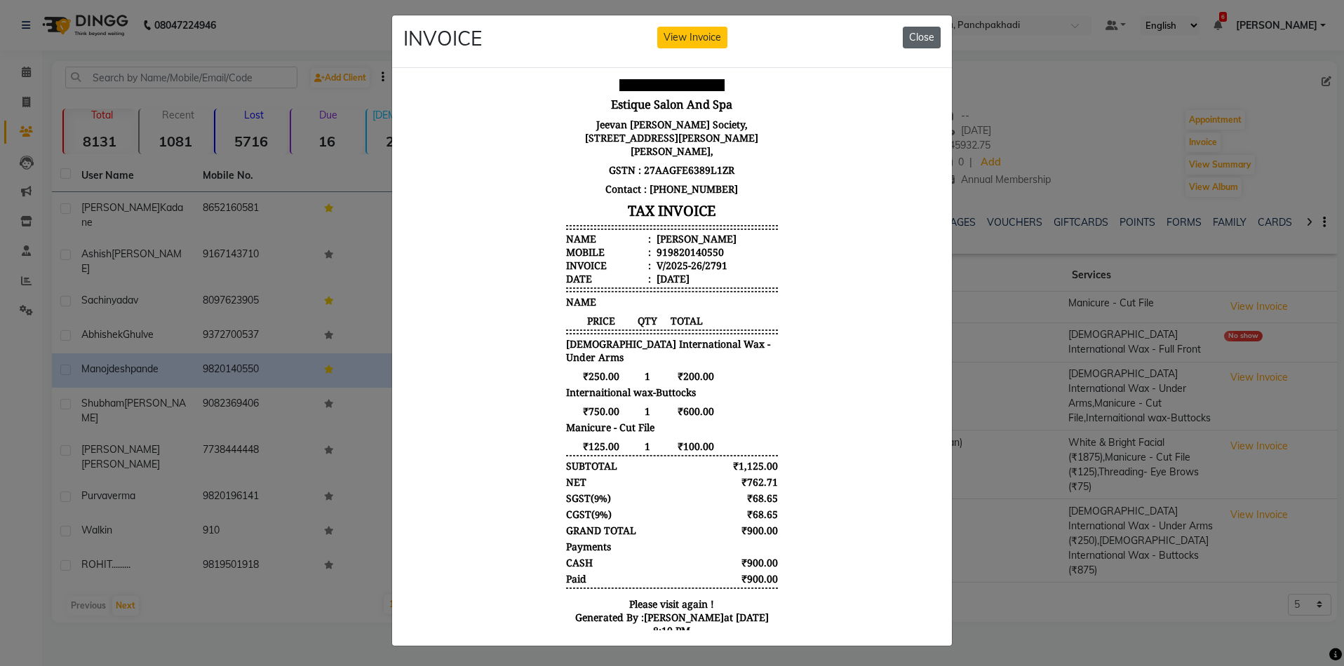
click at [928, 27] on button "Close" at bounding box center [922, 38] width 38 height 22
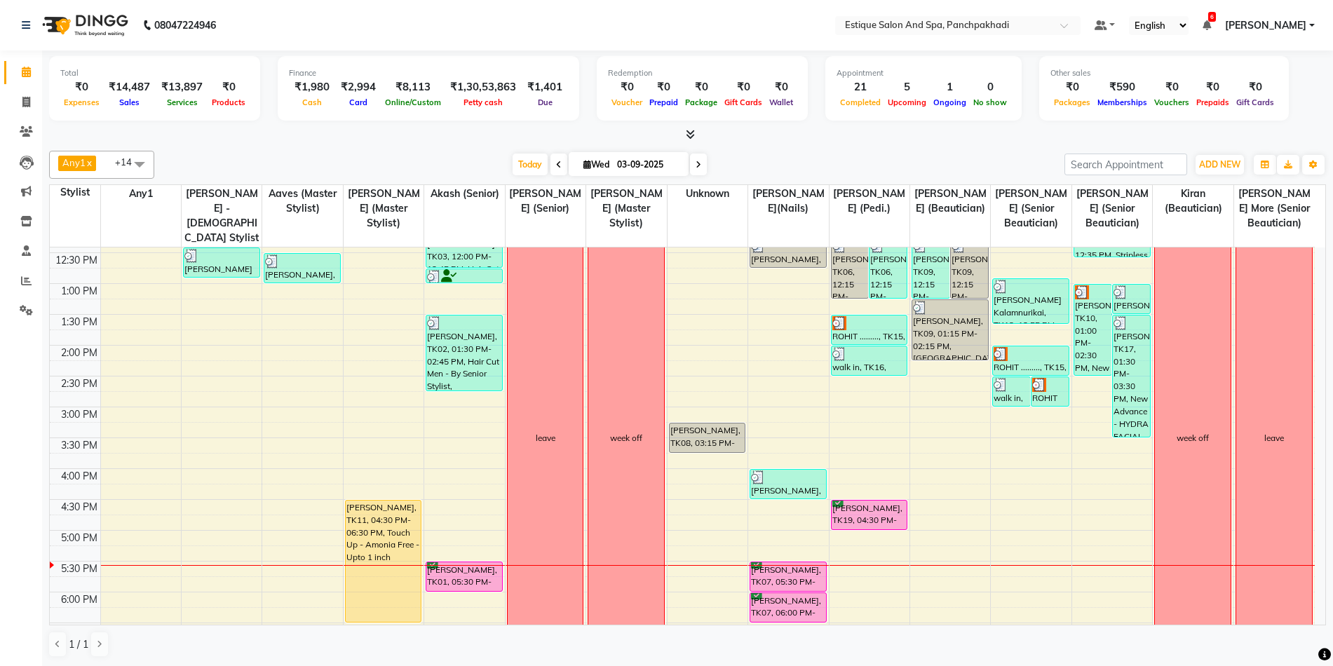
scroll to position [421, 0]
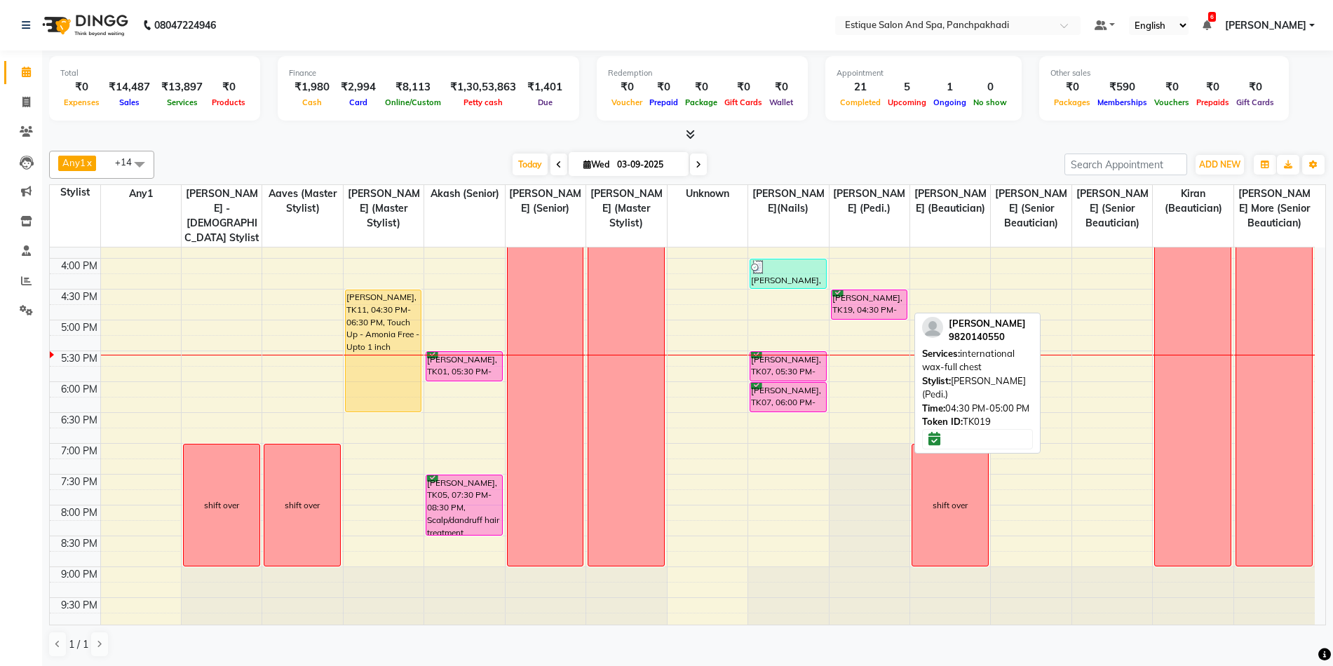
click at [865, 306] on div "[PERSON_NAME], TK19, 04:30 PM-05:00 PM, international wax-full chest" at bounding box center [870, 304] width 76 height 29
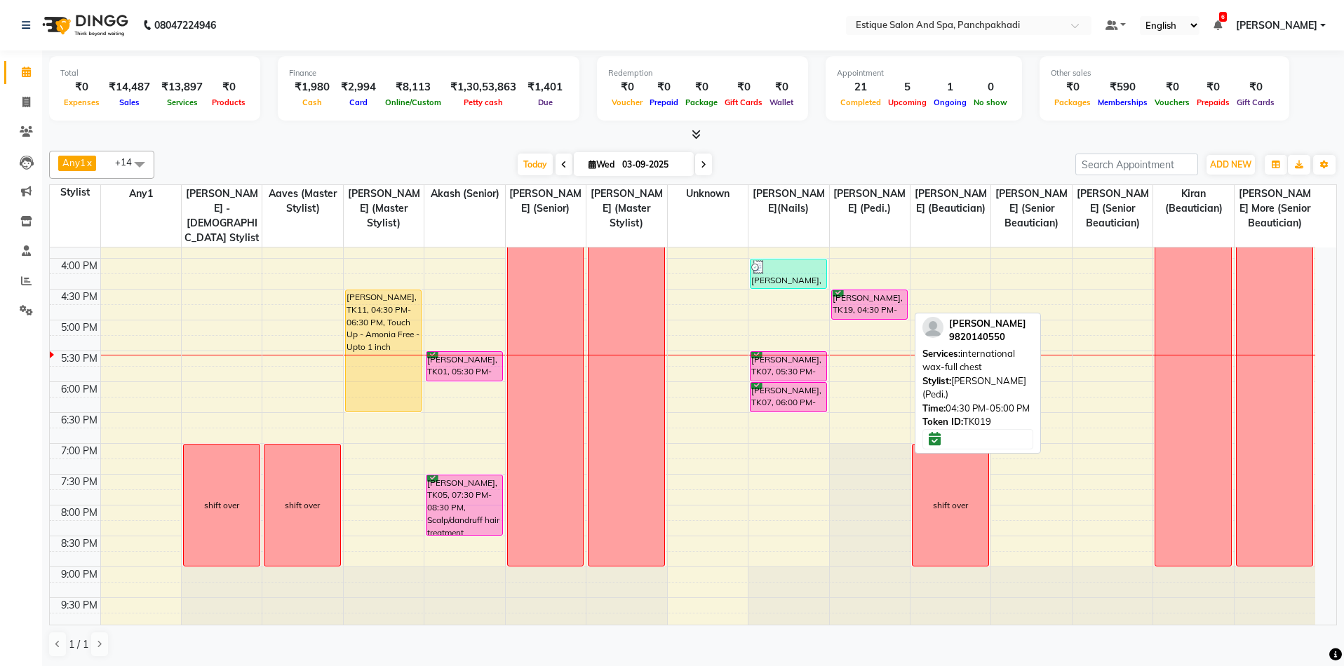
select select "6"
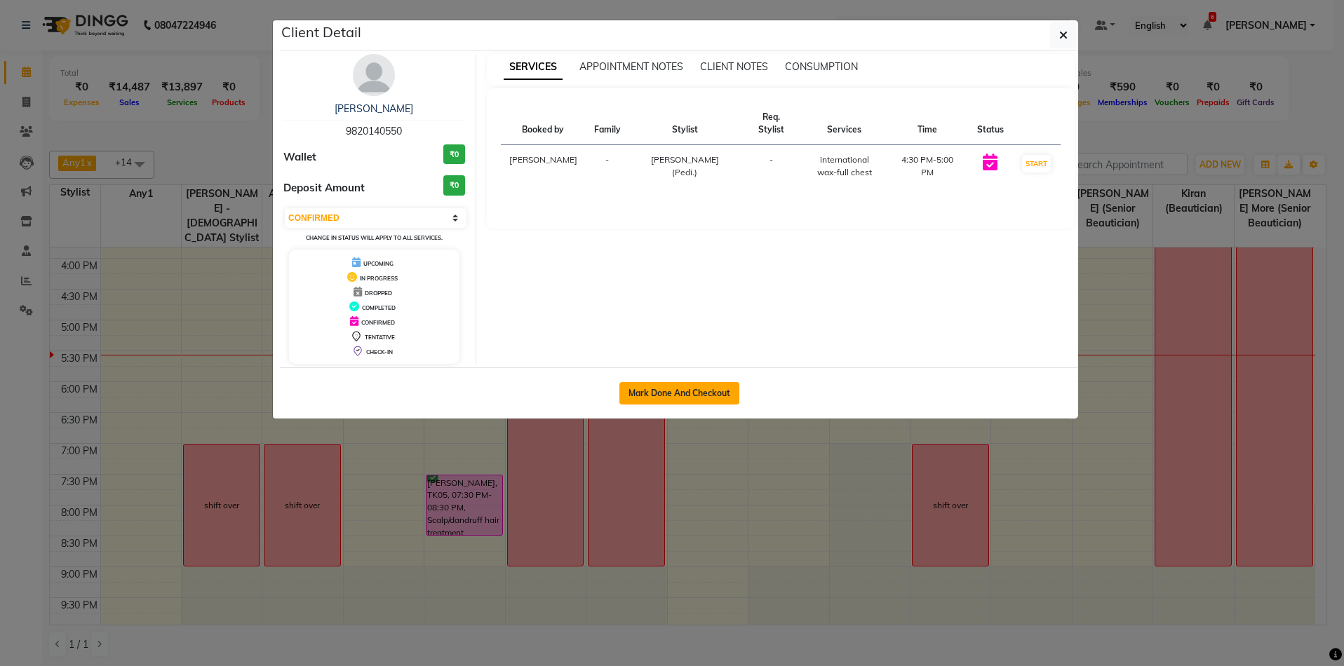
click at [692, 391] on button "Mark Done And Checkout" at bounding box center [679, 393] width 120 height 22
select select "service"
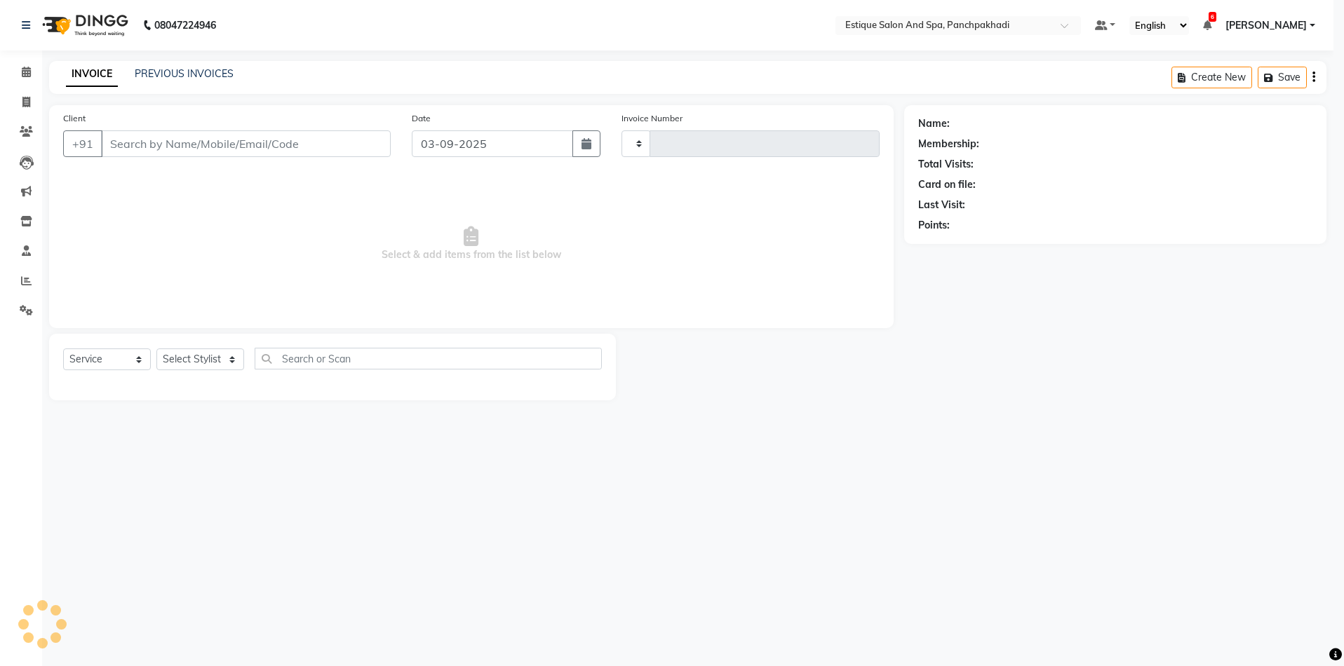
type input "4594"
select select "925"
type input "9820140550"
select select "15914"
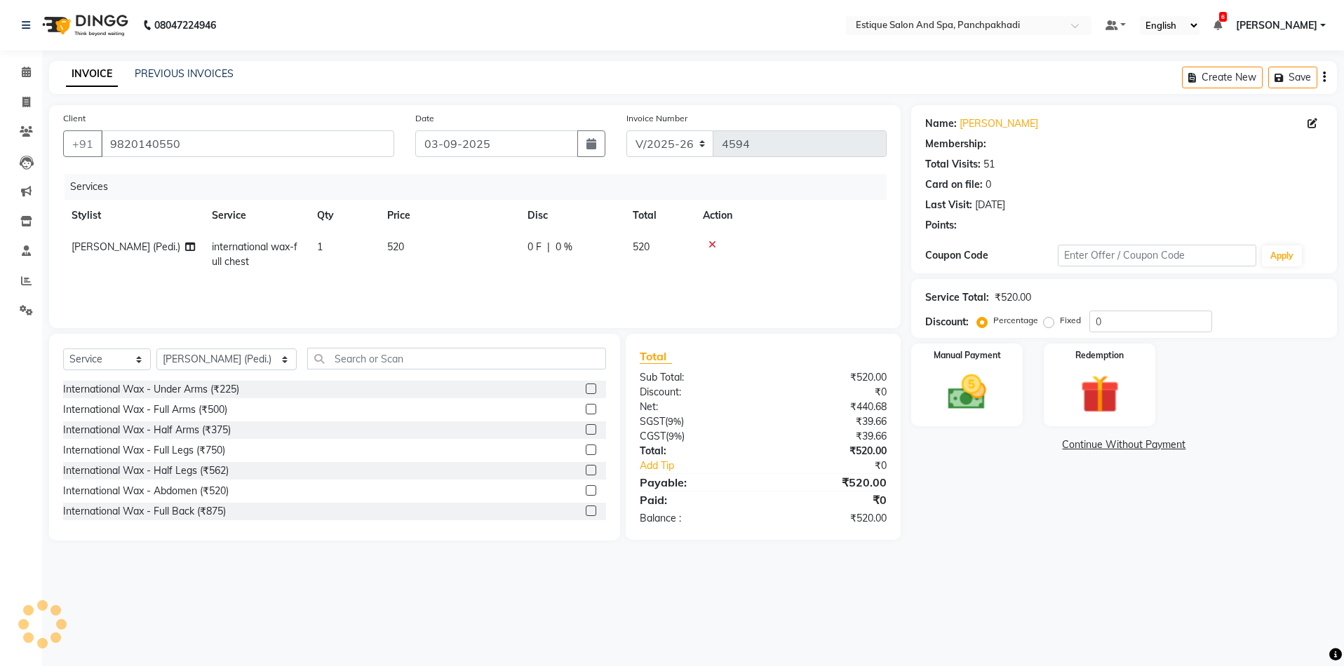
type input "20"
select select "1: Object"
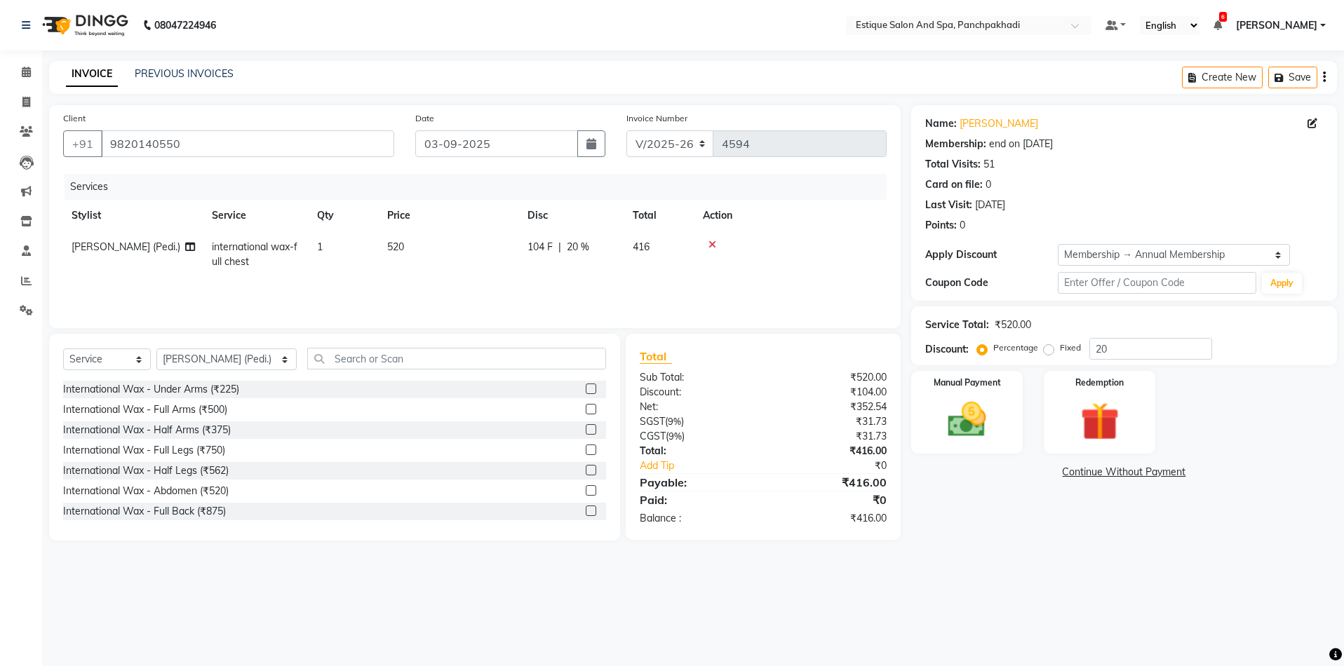
click at [709, 241] on icon at bounding box center [712, 245] width 8 height 10
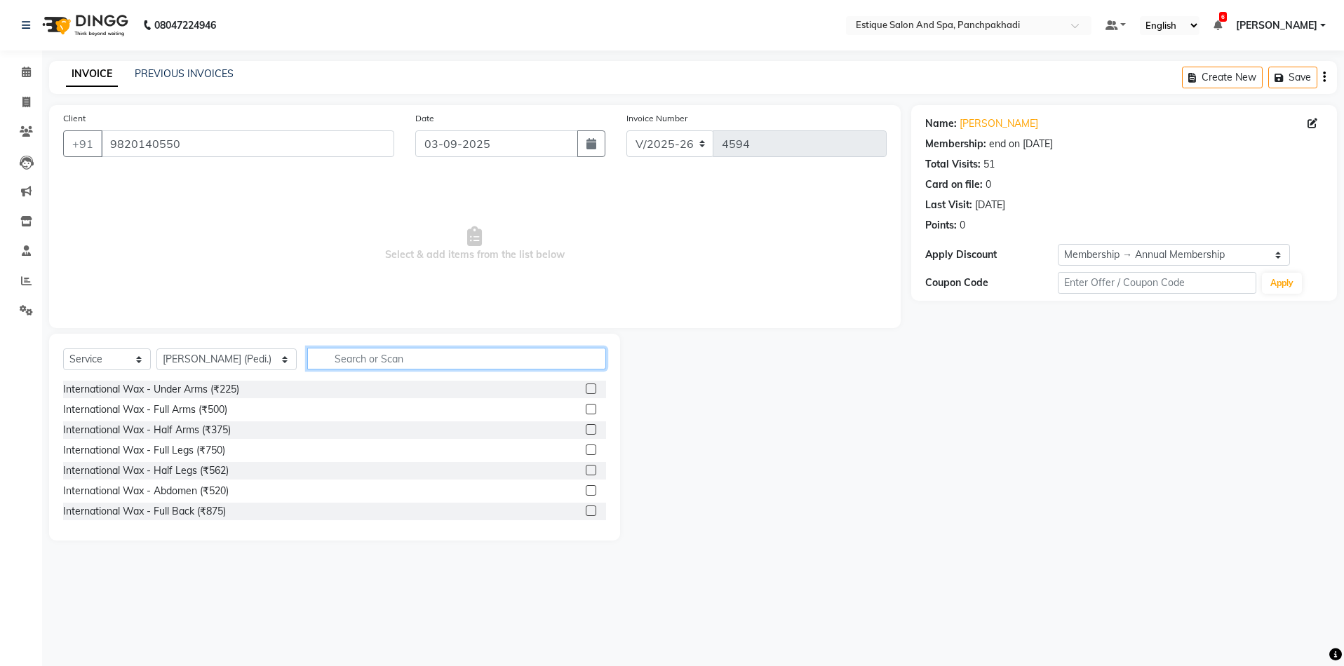
click at [346, 354] on input "text" at bounding box center [457, 359] width 300 height 22
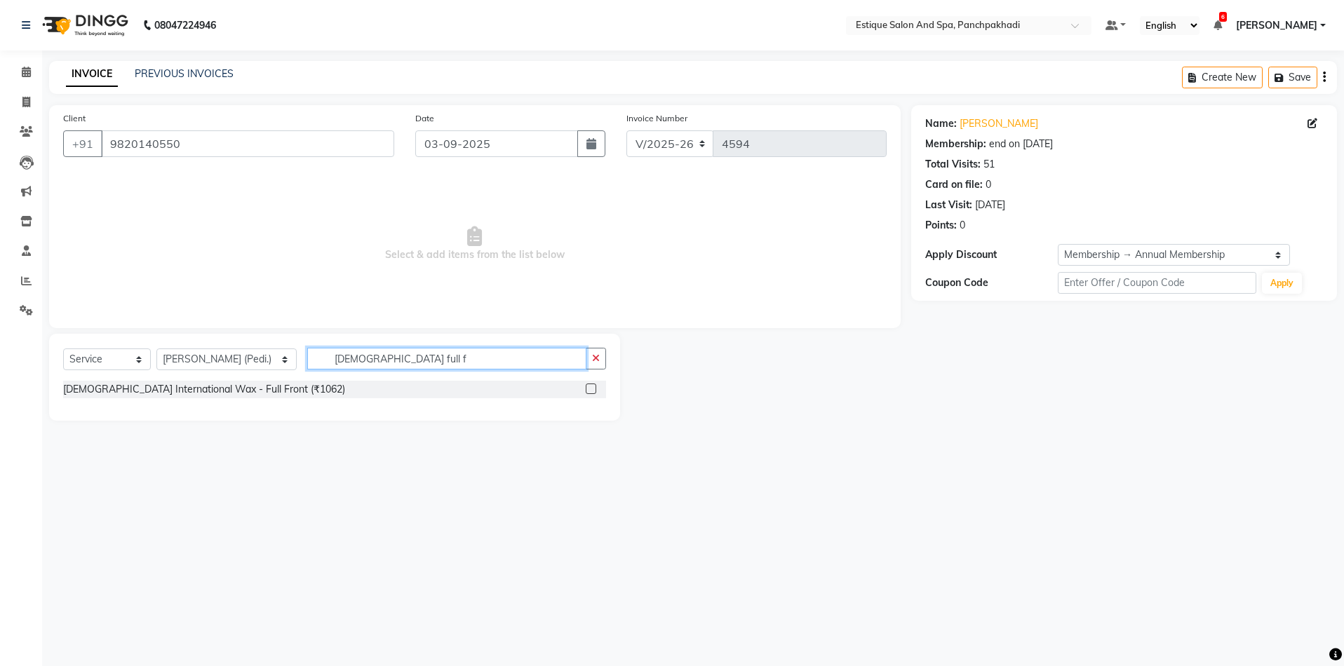
type input "[DEMOGRAPHIC_DATA] full f"
click at [592, 389] on label at bounding box center [591, 389] width 11 height 11
click at [592, 389] on input "checkbox" at bounding box center [590, 389] width 9 height 9
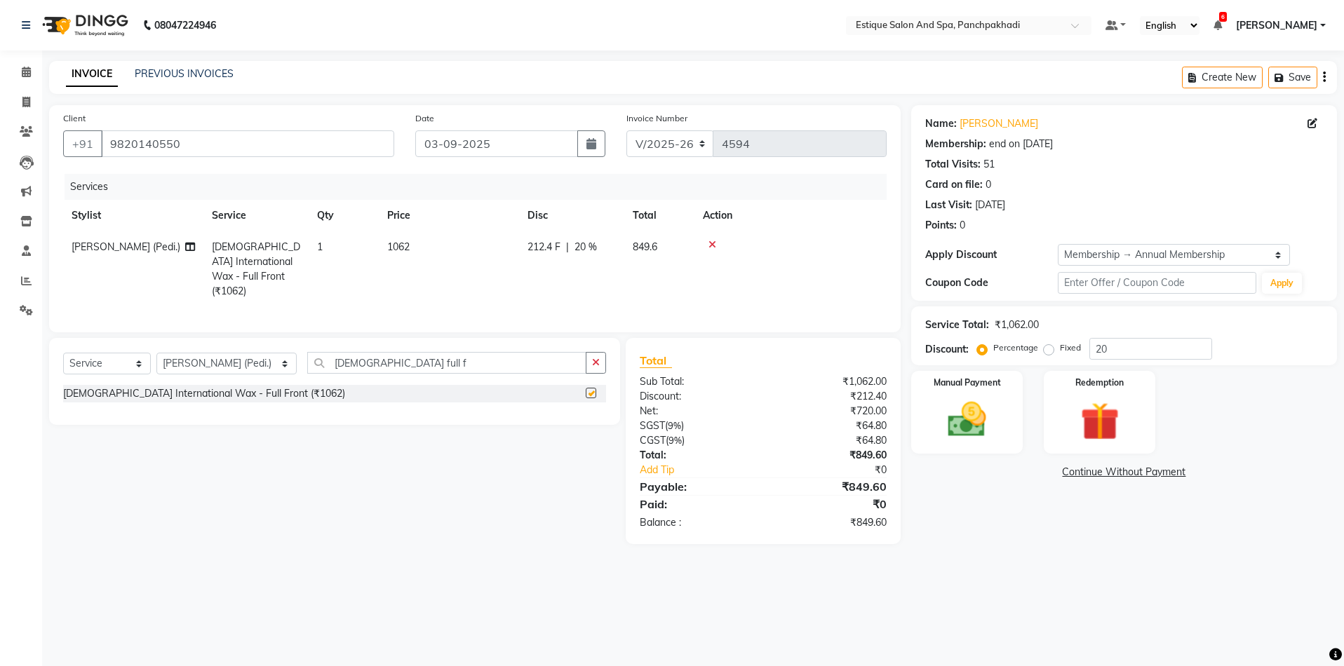
checkbox input "false"
click at [408, 359] on input "[DEMOGRAPHIC_DATA] full f" at bounding box center [447, 363] width 280 height 22
click at [410, 358] on input "[DEMOGRAPHIC_DATA] full f" at bounding box center [447, 363] width 280 height 22
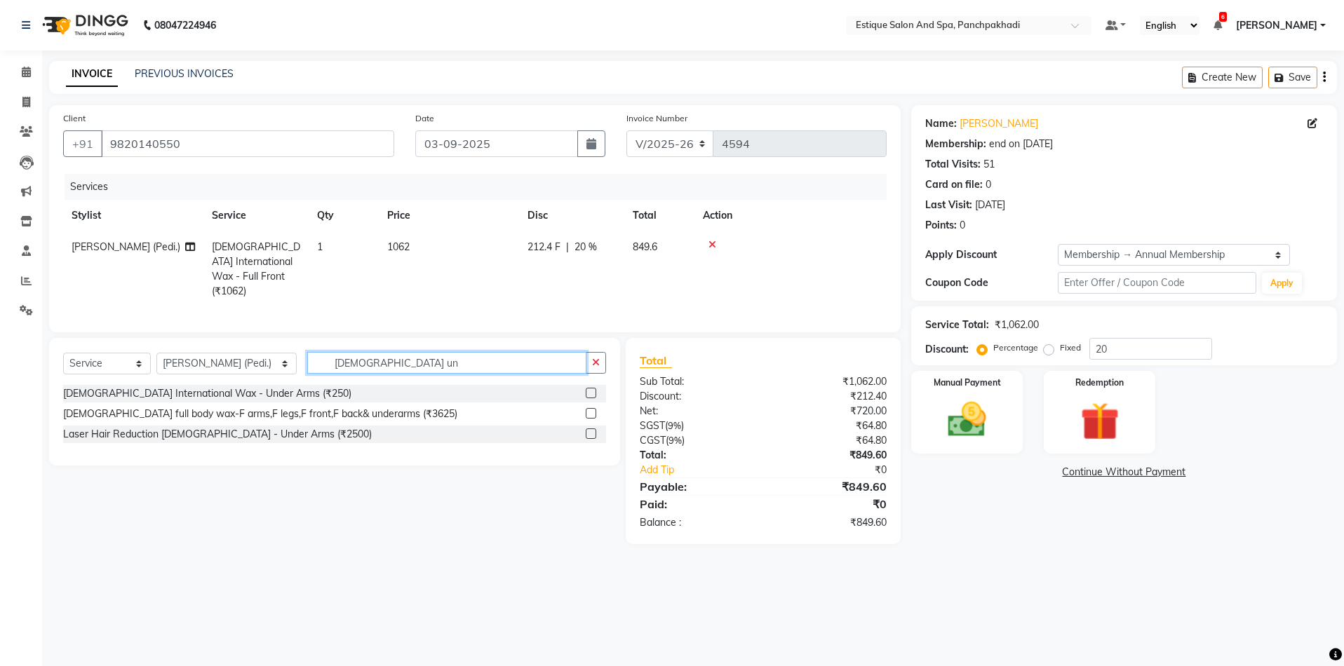
type input "[DEMOGRAPHIC_DATA] un"
click at [594, 389] on label at bounding box center [591, 393] width 11 height 11
click at [594, 389] on input "checkbox" at bounding box center [590, 393] width 9 height 9
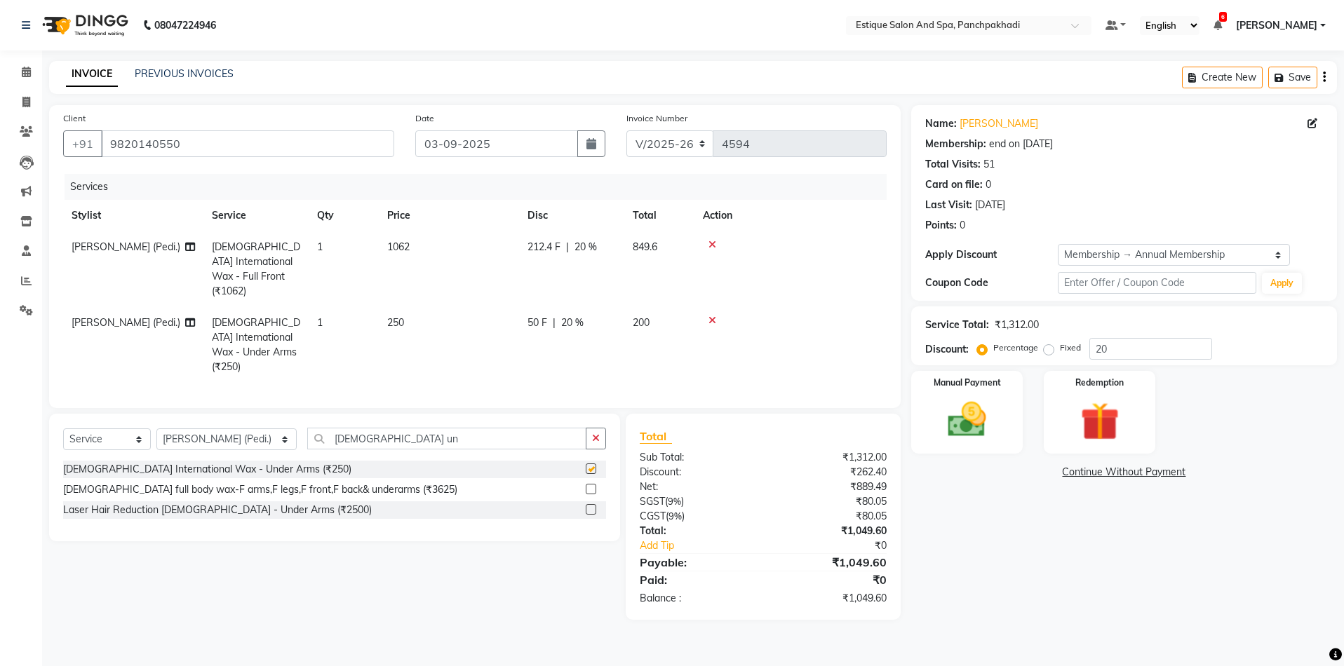
checkbox input "false"
click at [964, 423] on img at bounding box center [966, 420] width 65 height 46
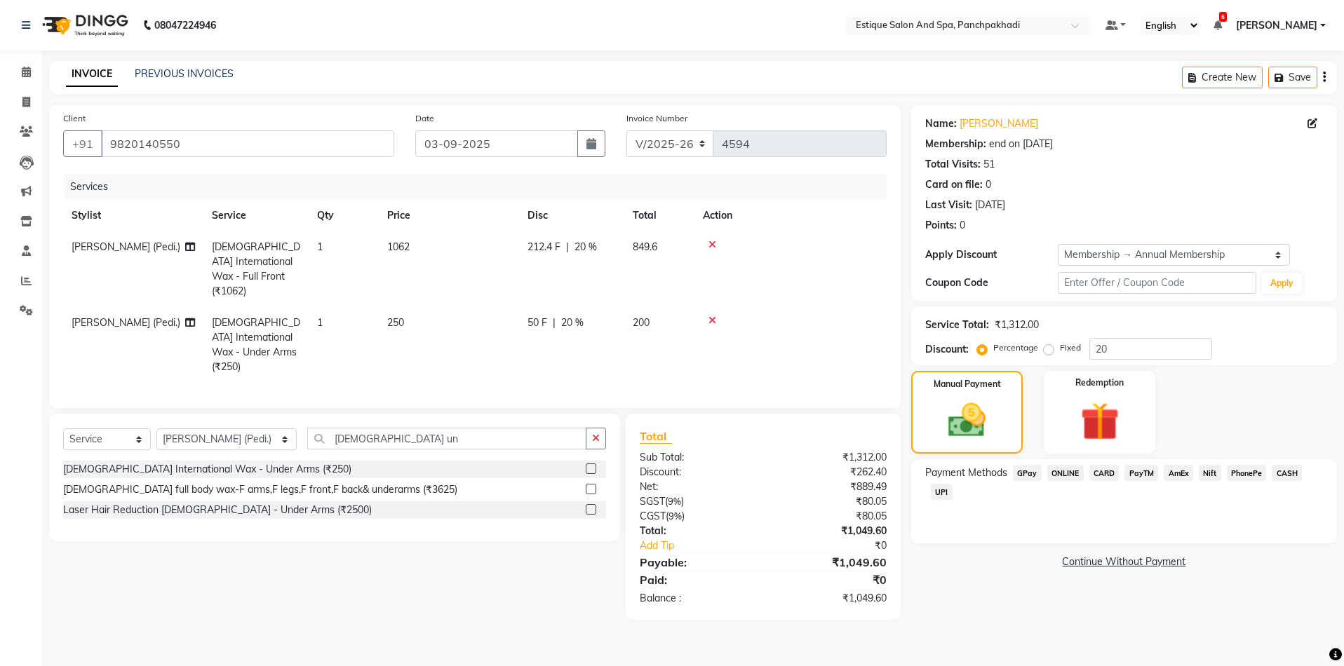
click at [1096, 472] on span "CARD" at bounding box center [1104, 473] width 30 height 16
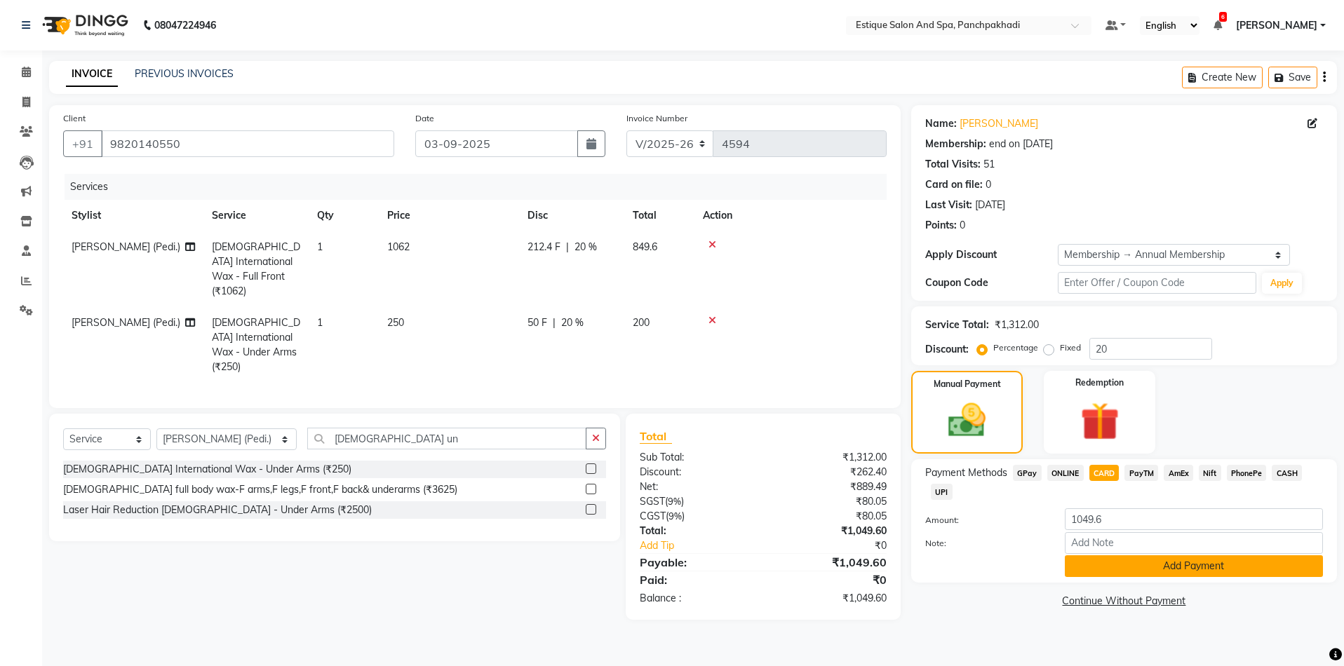
click at [1124, 564] on button "Add Payment" at bounding box center [1194, 567] width 258 height 22
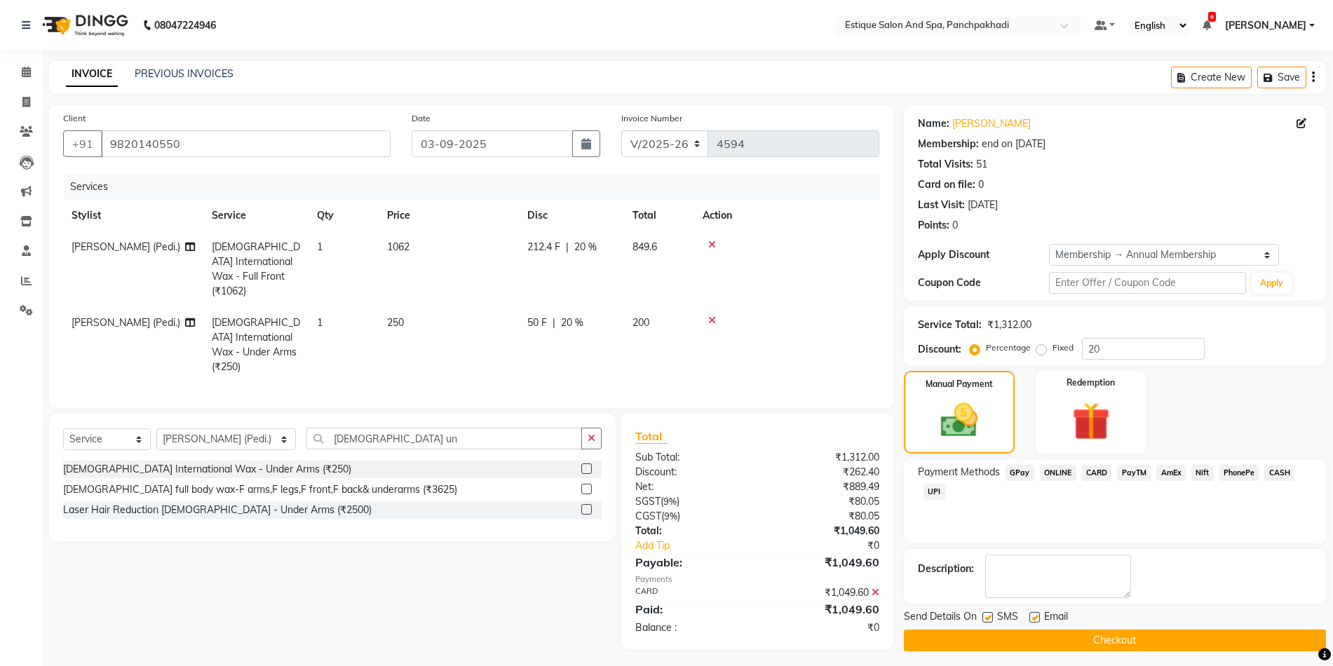
click at [1119, 634] on button "Checkout" at bounding box center [1115, 641] width 422 height 22
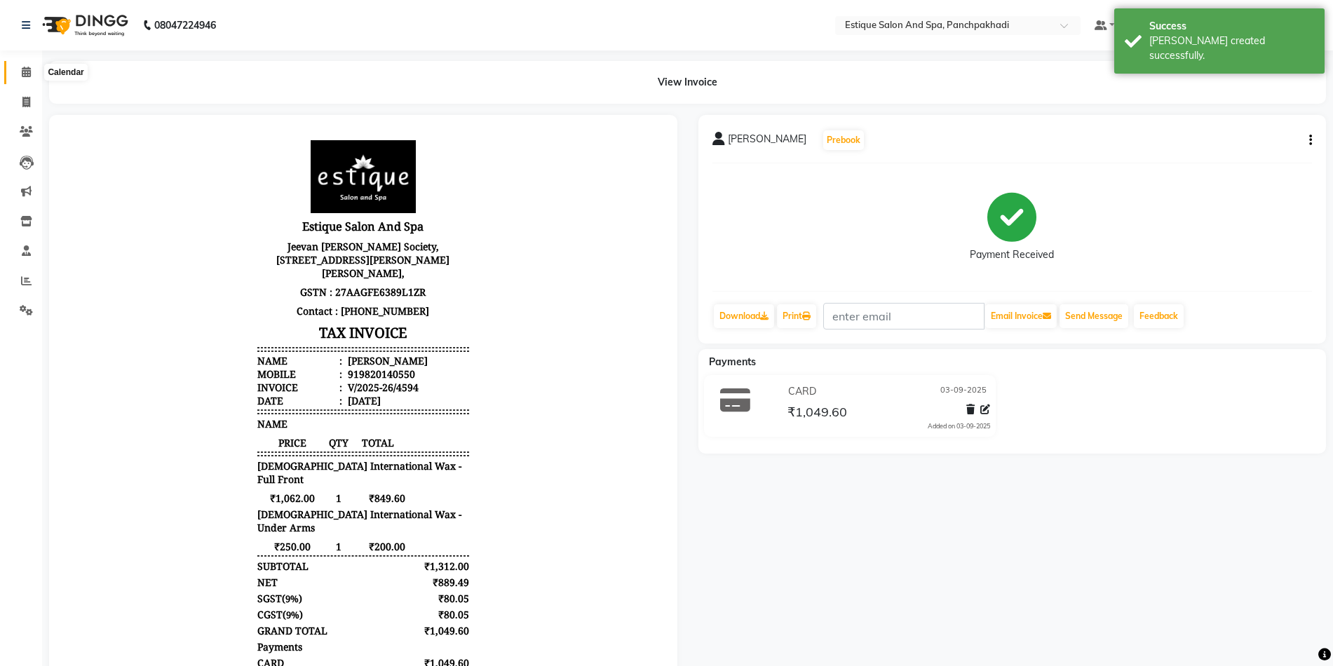
click at [31, 76] on icon at bounding box center [26, 72] width 9 height 11
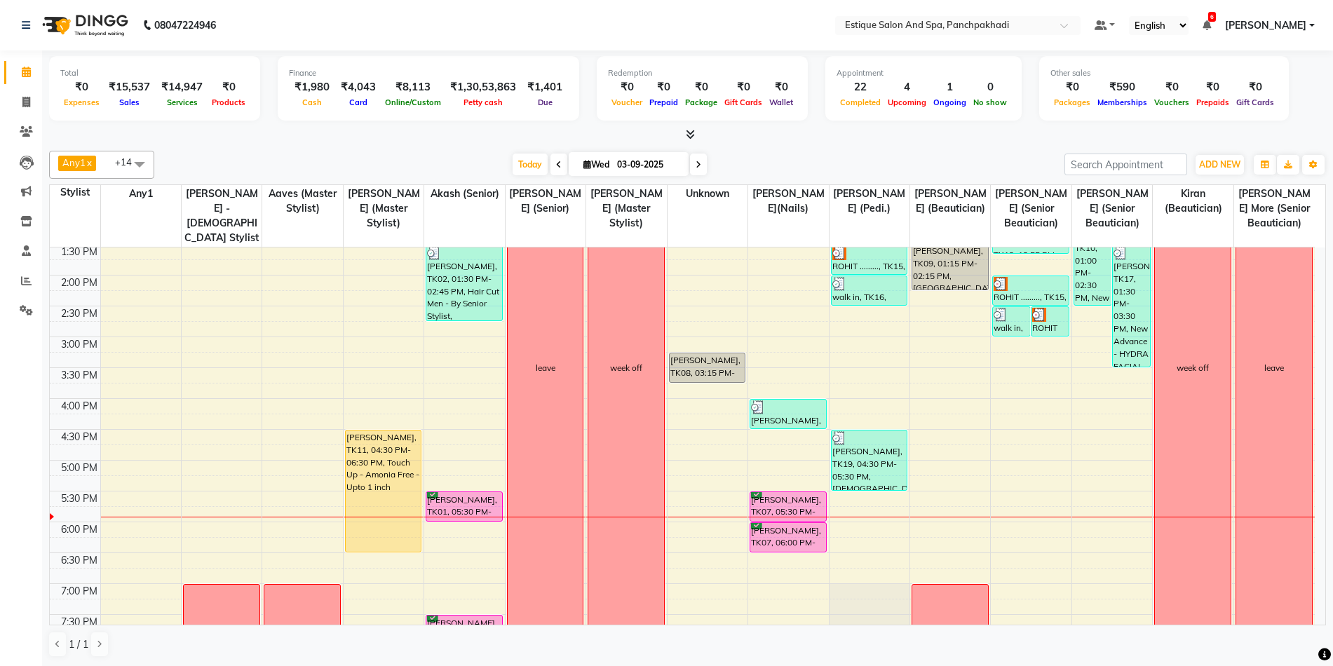
scroll to position [351, 0]
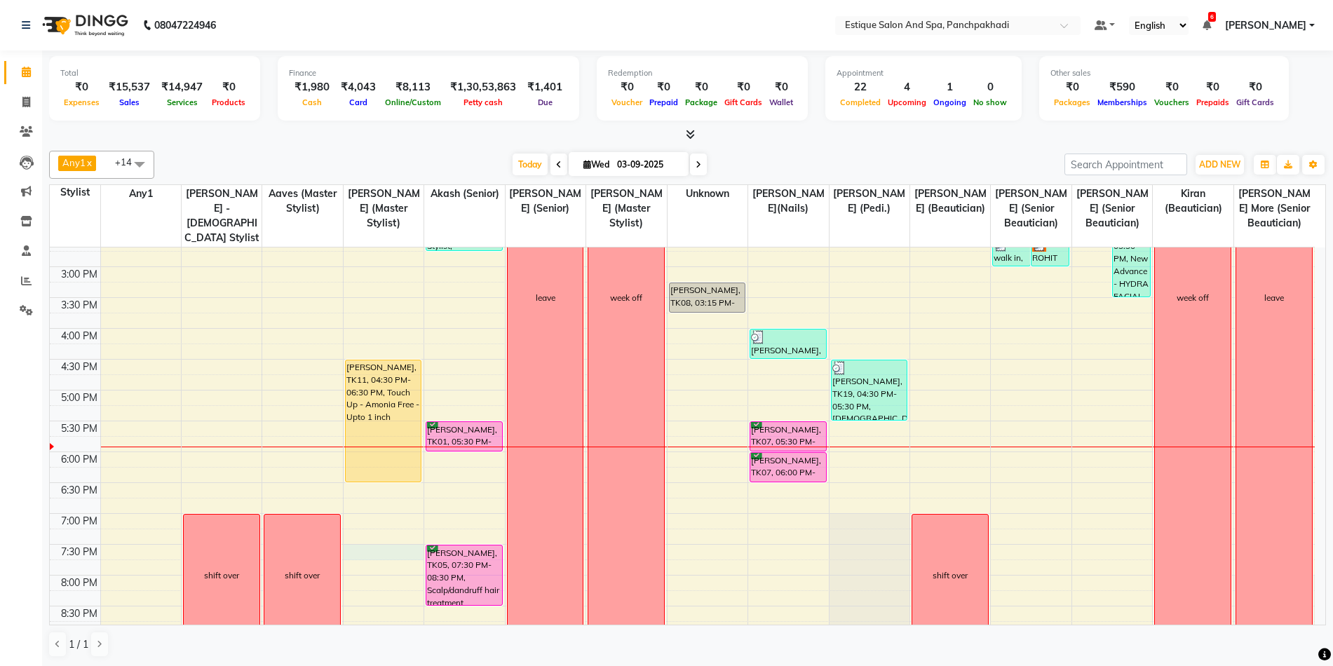
click at [365, 550] on div "9:00 AM 9:30 AM 10:00 AM 10:30 AM 11:00 AM 11:30 AM 12:00 PM 12:30 PM 1:00 PM 1…" at bounding box center [682, 298] width 1265 height 802
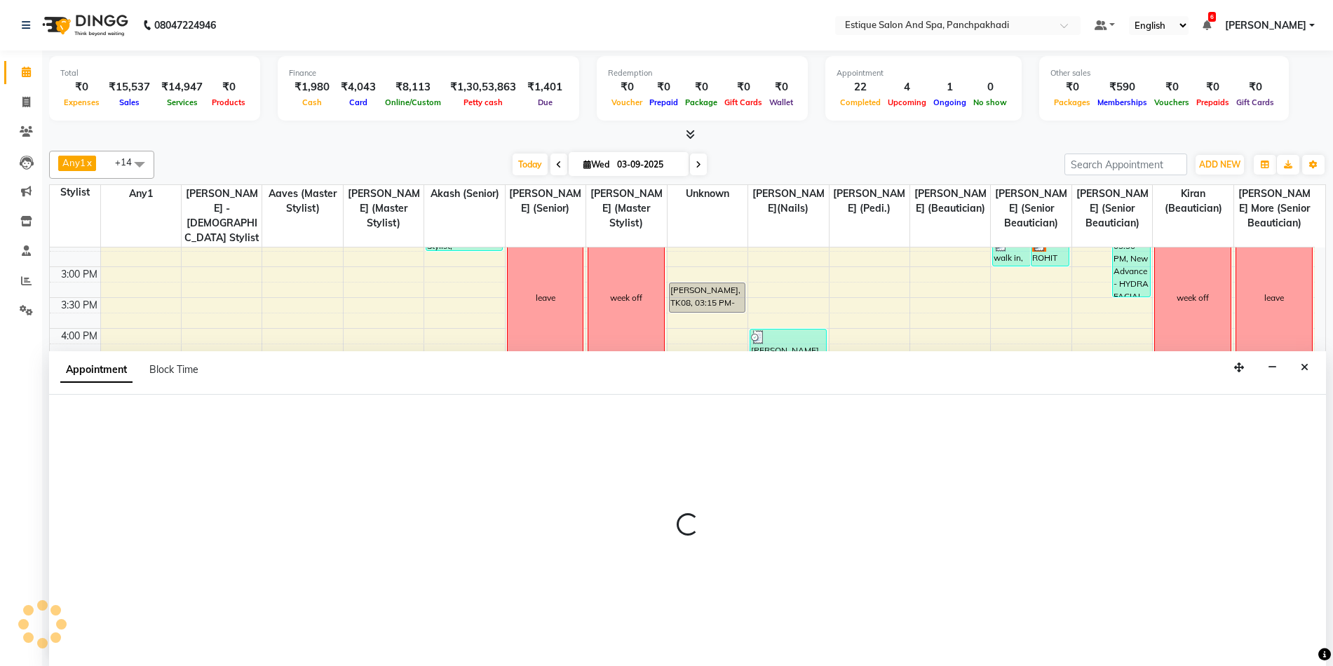
scroll to position [1, 0]
select select "57922"
select select "1170"
select select "tentative"
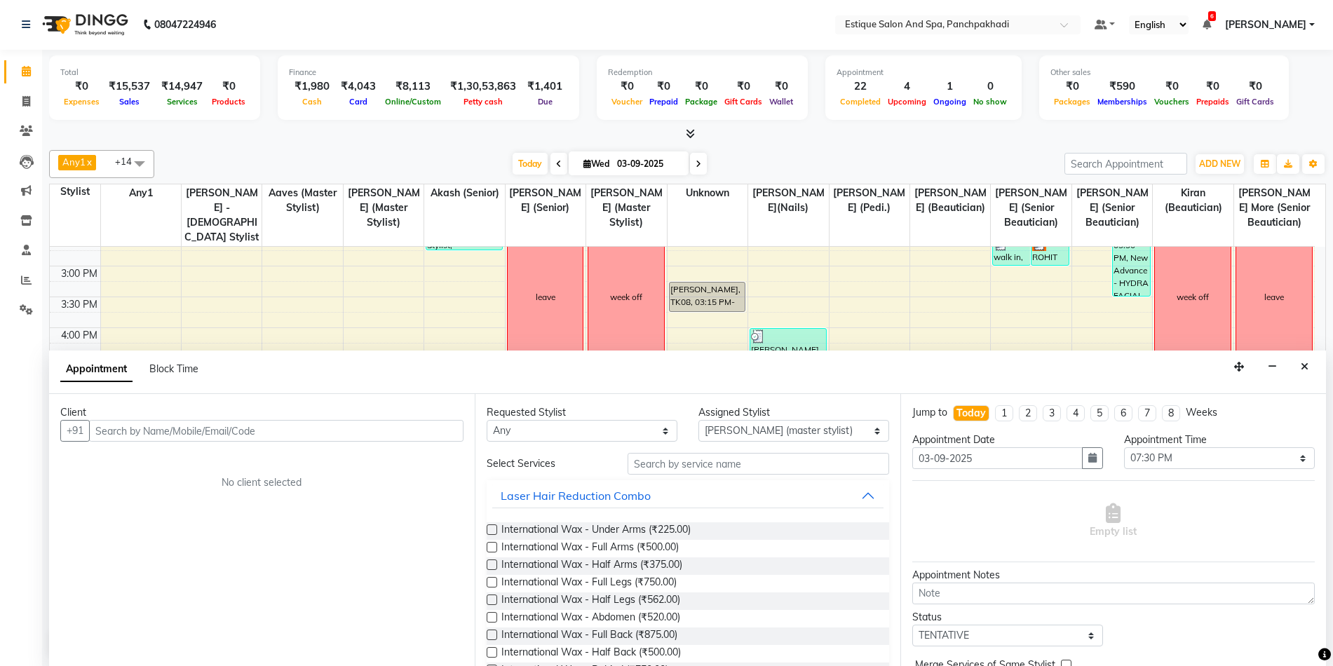
click at [313, 432] on input "text" at bounding box center [276, 431] width 375 height 22
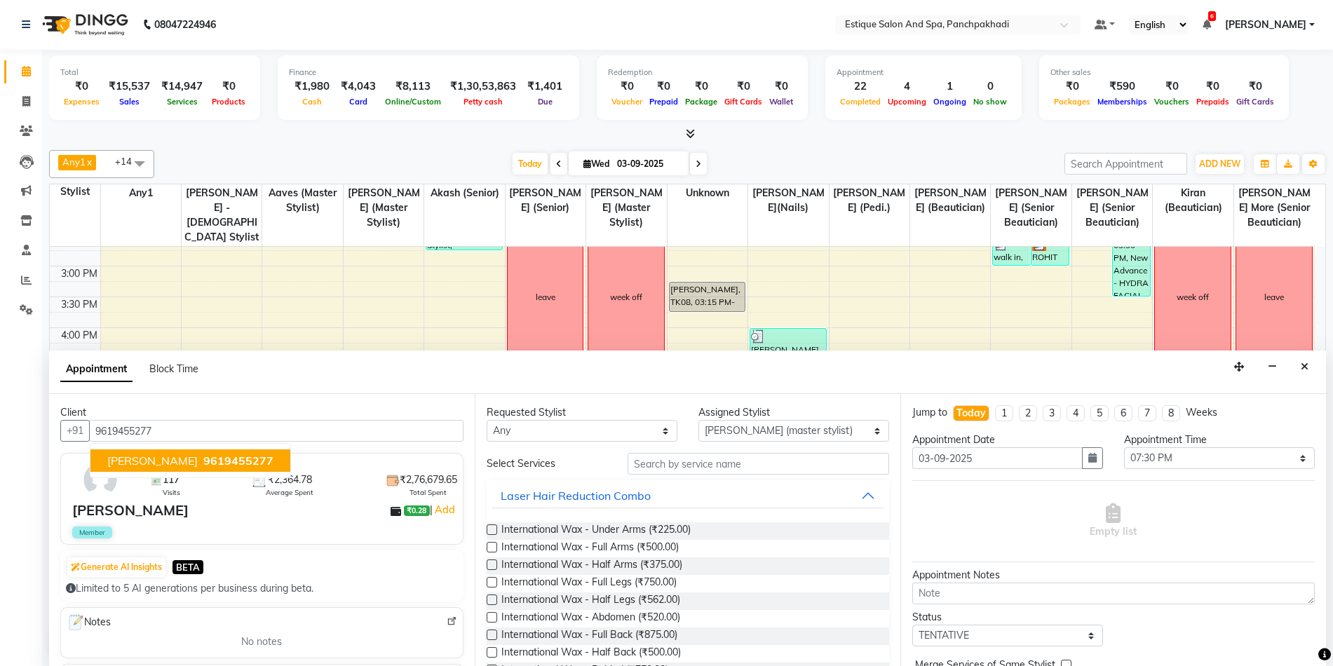
click at [228, 455] on span "9619455277" at bounding box center [238, 461] width 70 height 14
type input "9619455277"
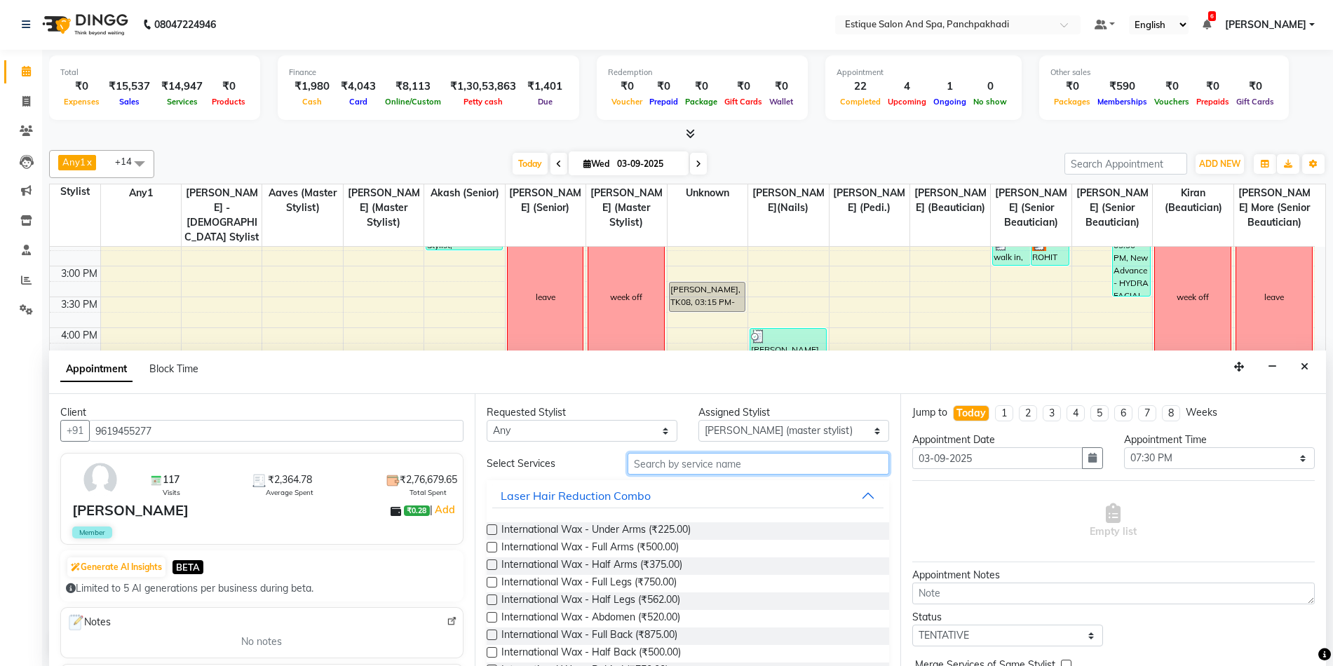
click at [689, 462] on input "text" at bounding box center [759, 464] width 262 height 22
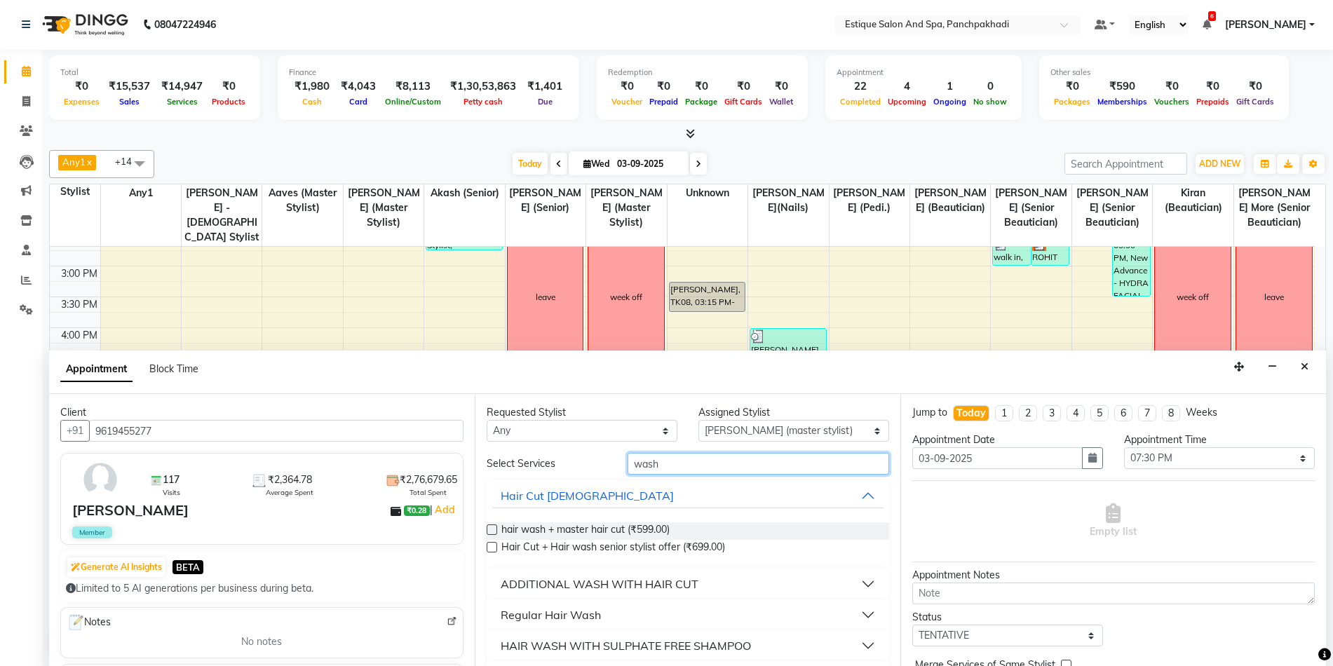
type input "wash"
click at [570, 617] on div "Regular Hair Wash" at bounding box center [551, 615] width 100 height 17
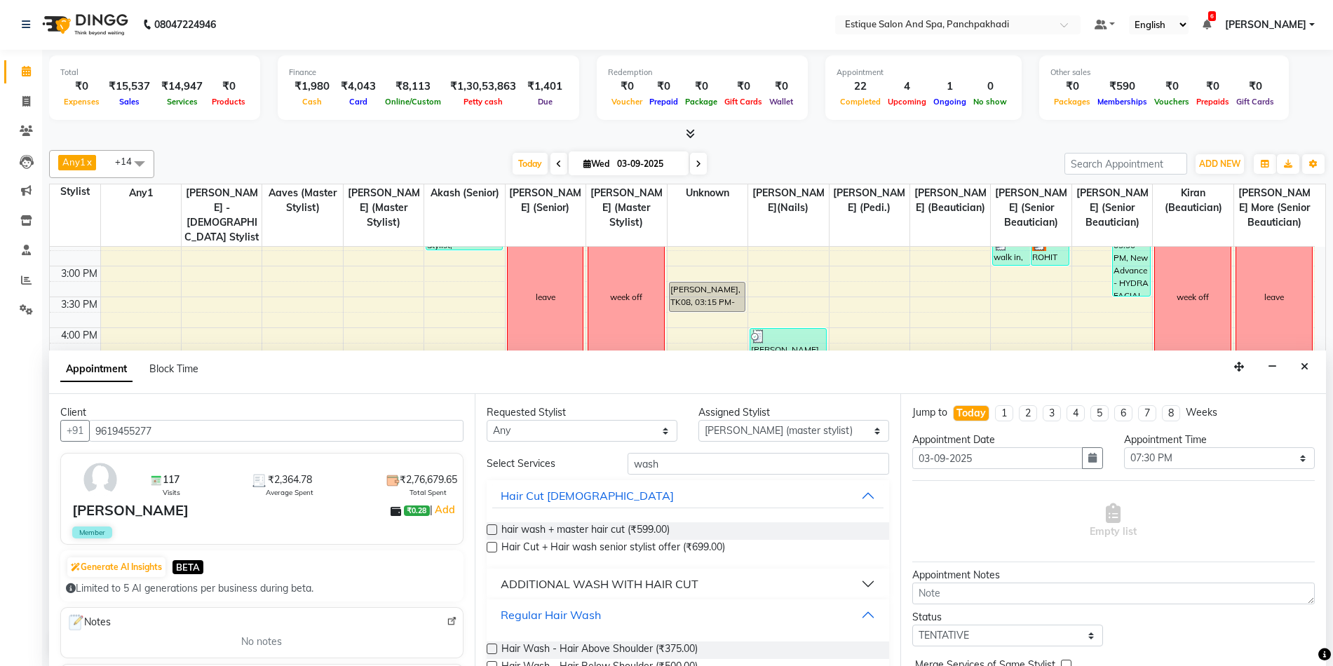
scroll to position [140, 0]
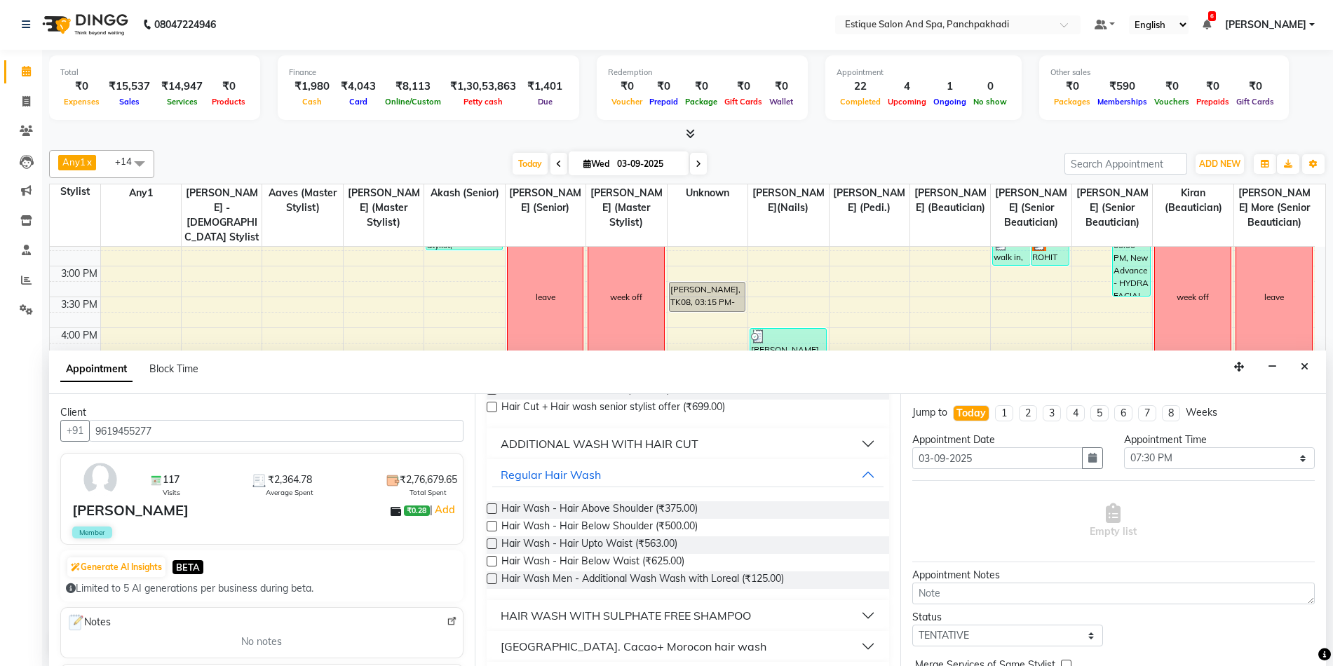
click at [492, 509] on label at bounding box center [492, 509] width 11 height 11
click at [492, 509] on input "checkbox" at bounding box center [491, 510] width 9 height 9
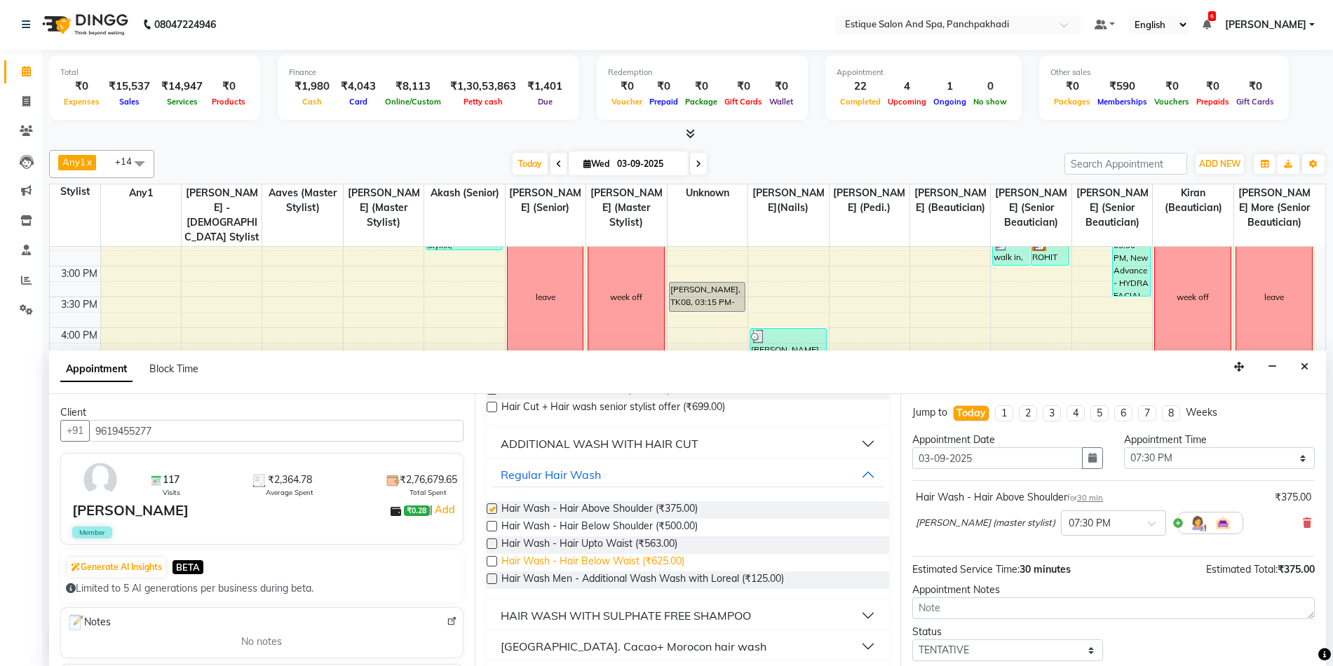
checkbox input "false"
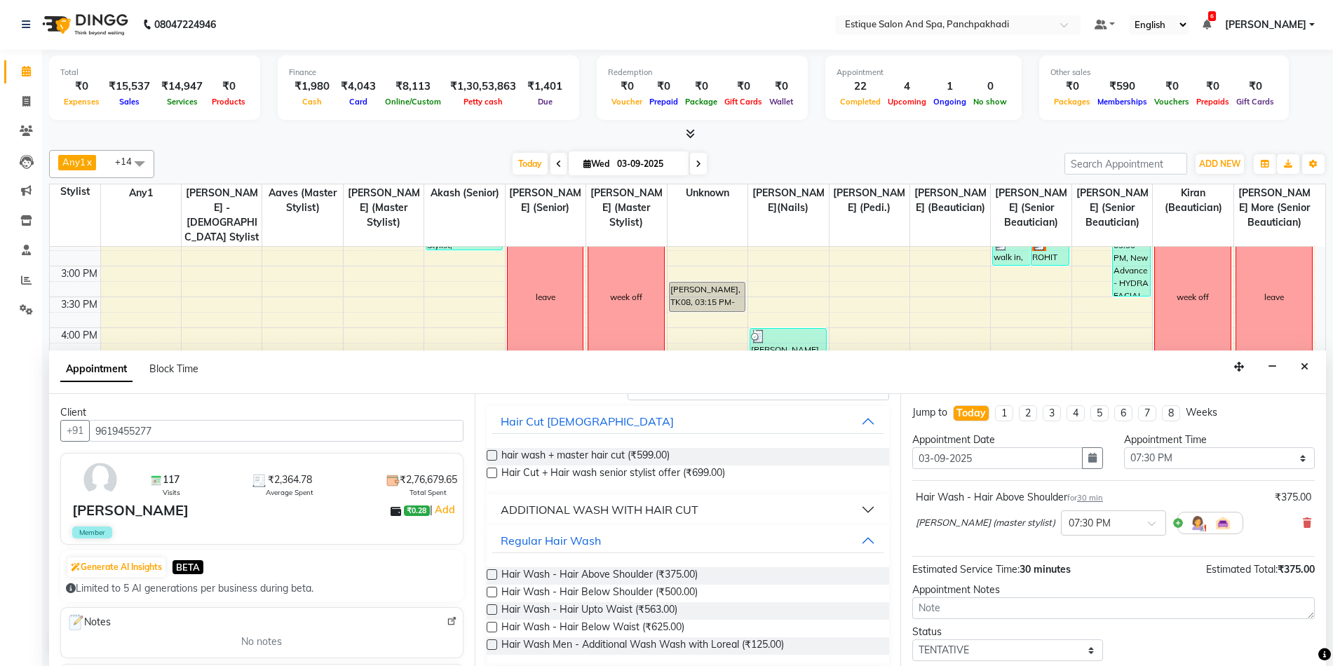
scroll to position [0, 0]
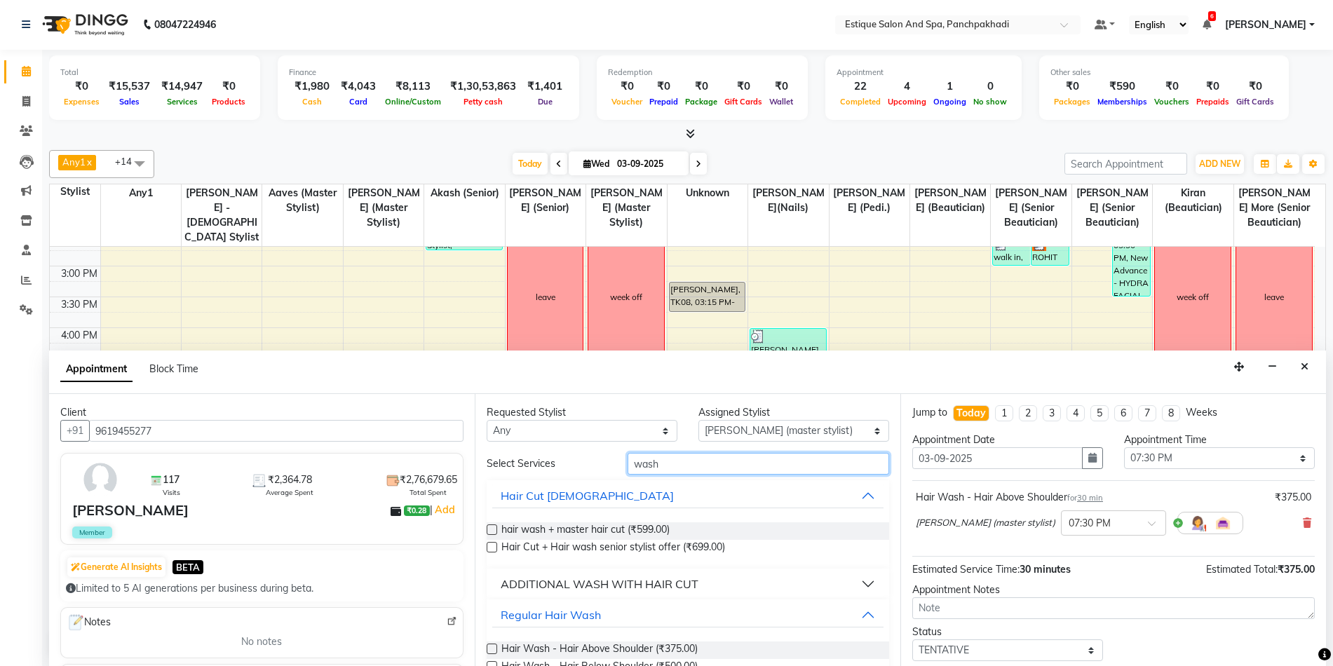
click at [668, 459] on input "wash" at bounding box center [759, 464] width 262 height 22
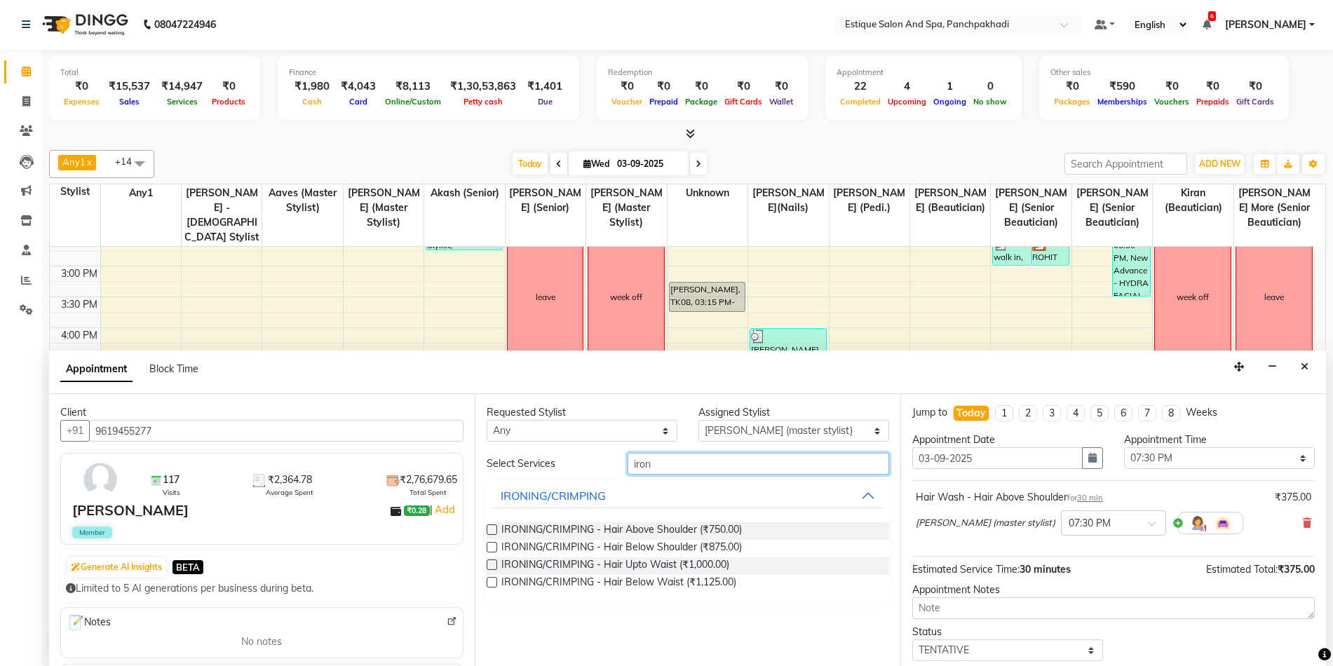
type input "iron"
click at [494, 565] on label at bounding box center [492, 565] width 11 height 11
click at [494, 565] on input "checkbox" at bounding box center [491, 566] width 9 height 9
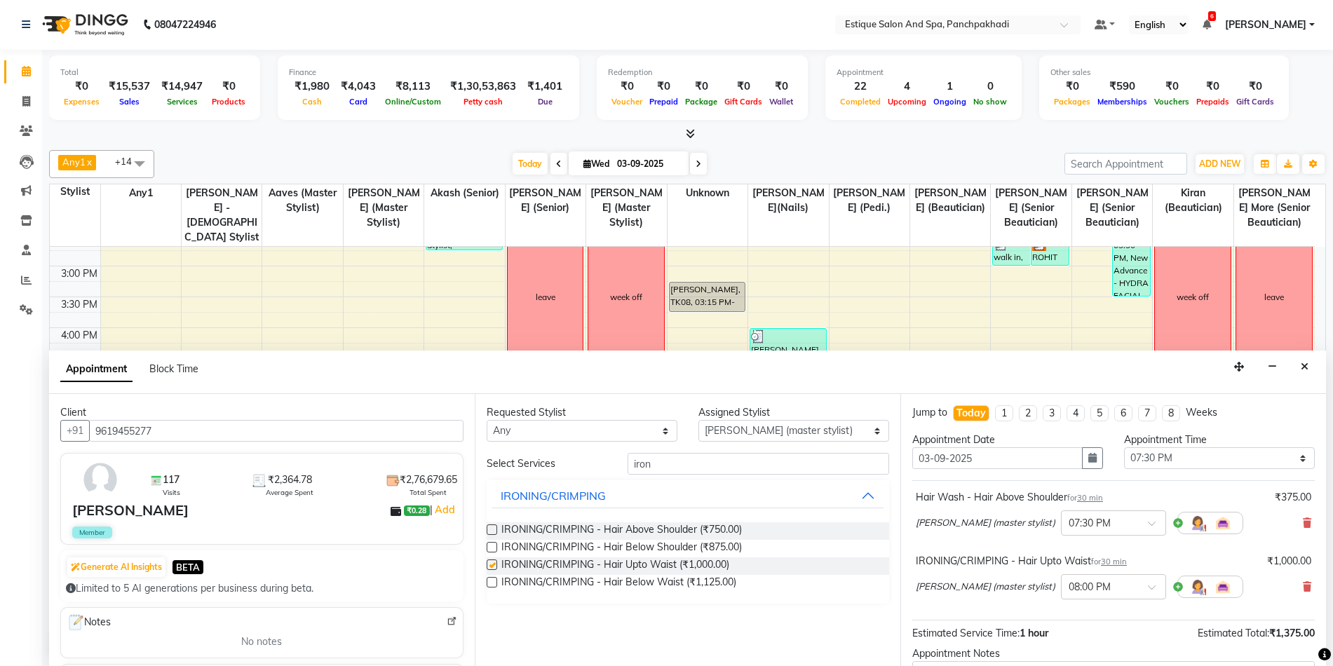
checkbox input "false"
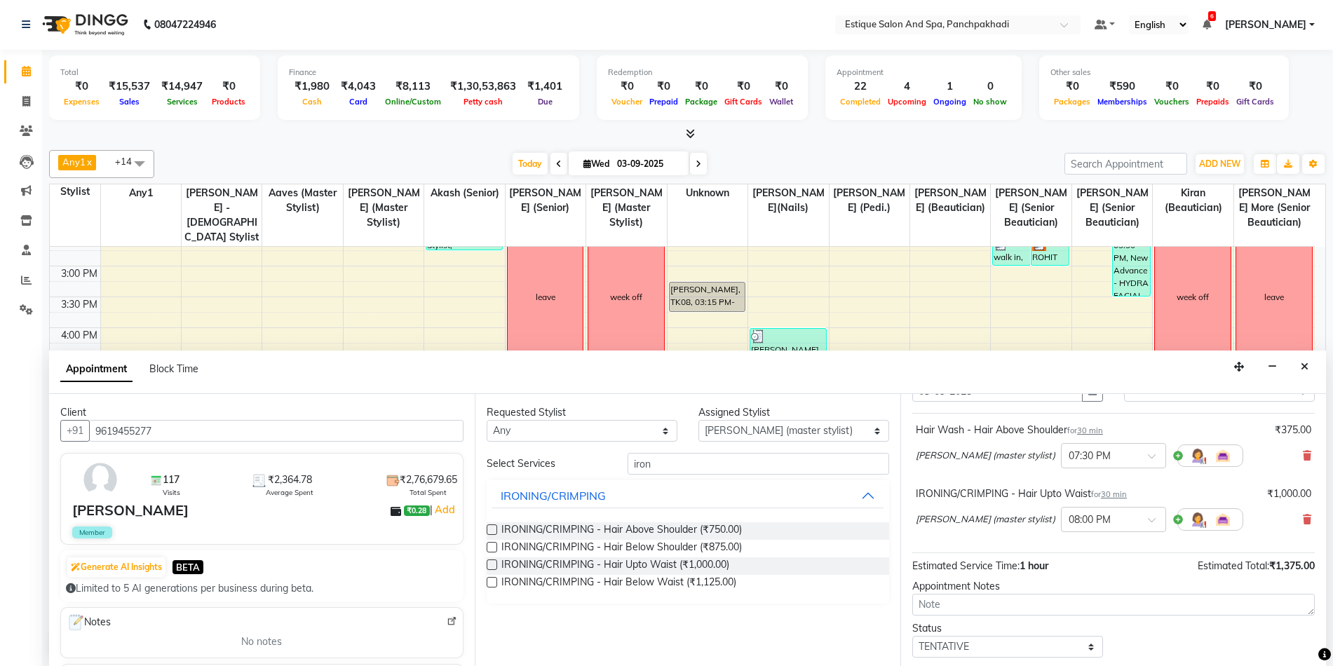
scroll to position [147, 0]
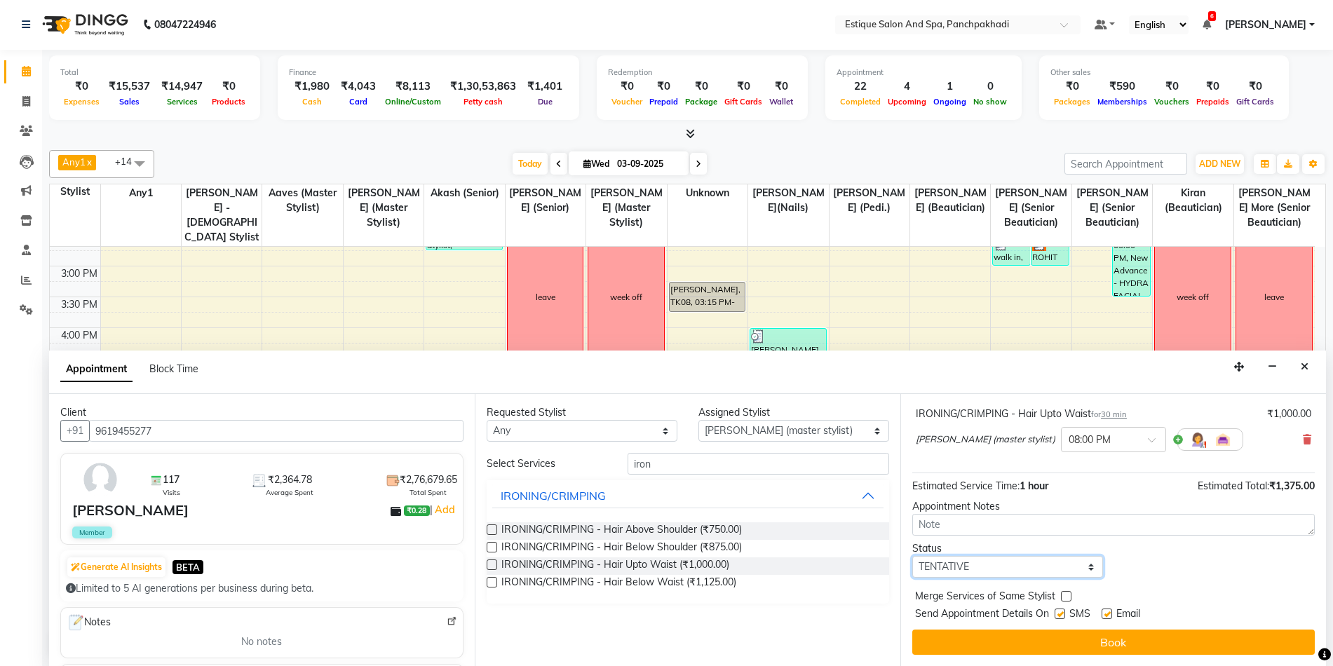
click at [1027, 572] on select "Select TENTATIVE CONFIRM CHECK-IN UPCOMING" at bounding box center [1008, 567] width 191 height 22
select select "confirm booking"
click at [913, 556] on select "Select TENTATIVE CONFIRM CHECK-IN UPCOMING" at bounding box center [1008, 567] width 191 height 22
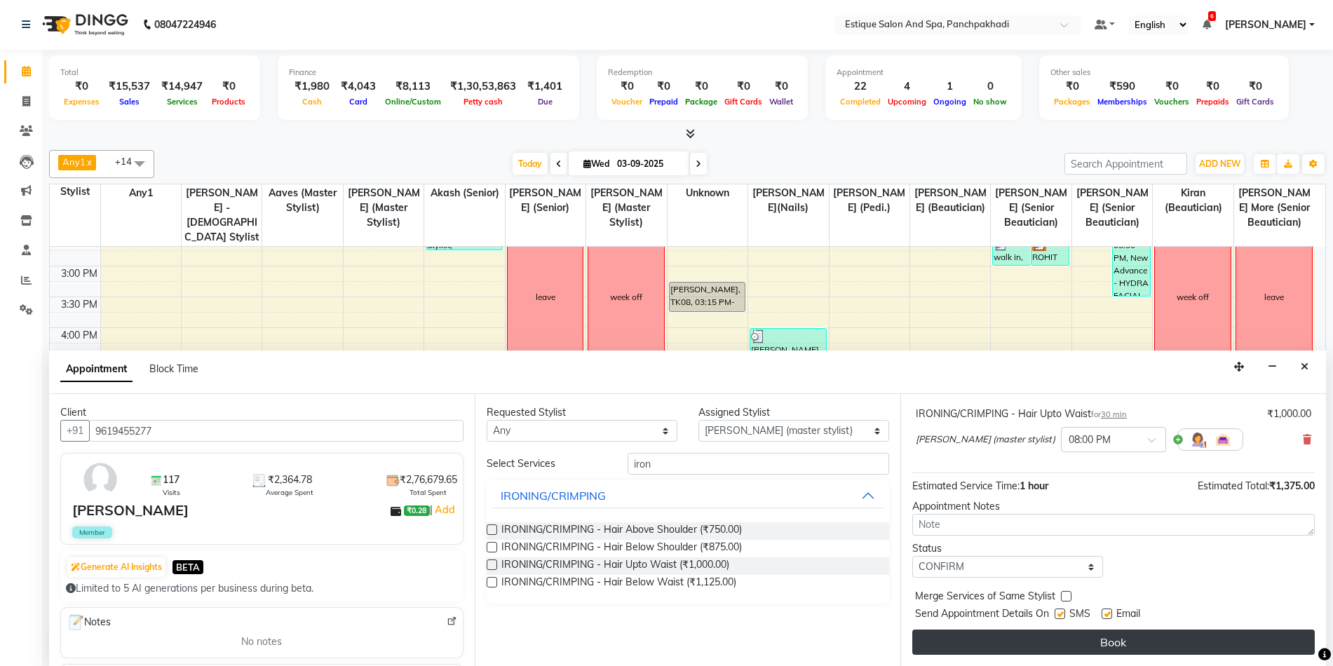
click at [1013, 634] on button "Book" at bounding box center [1114, 642] width 403 height 25
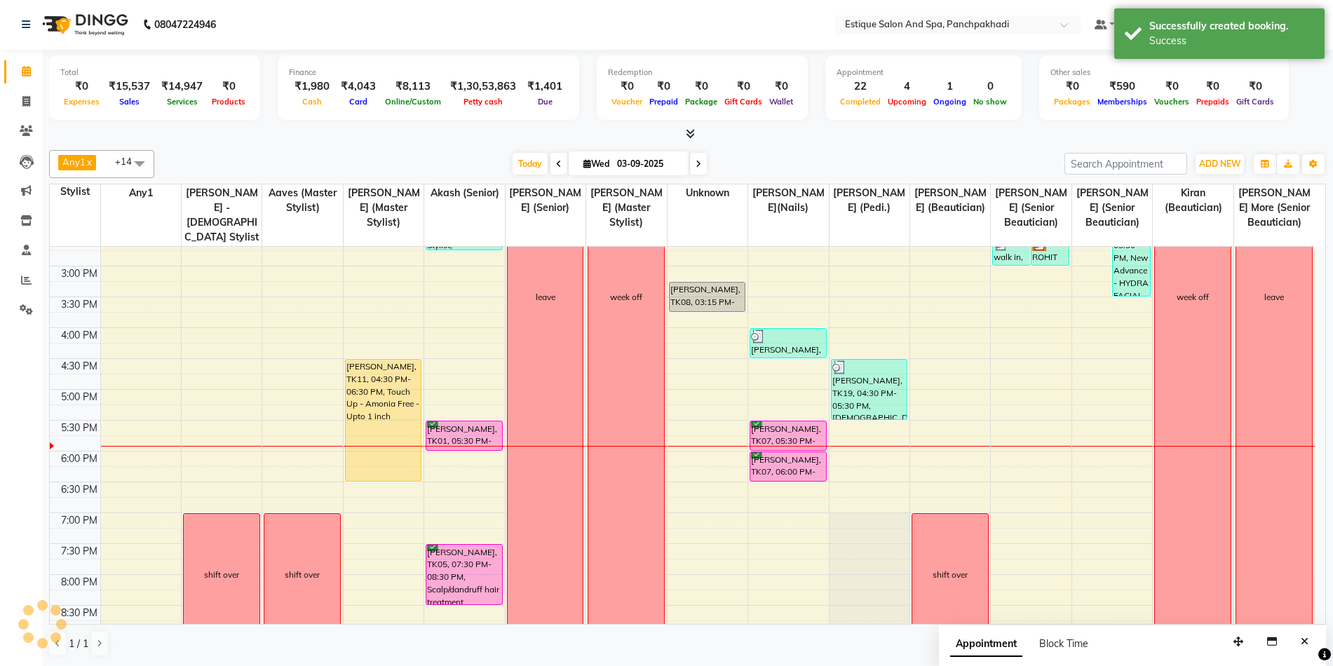
scroll to position [0, 0]
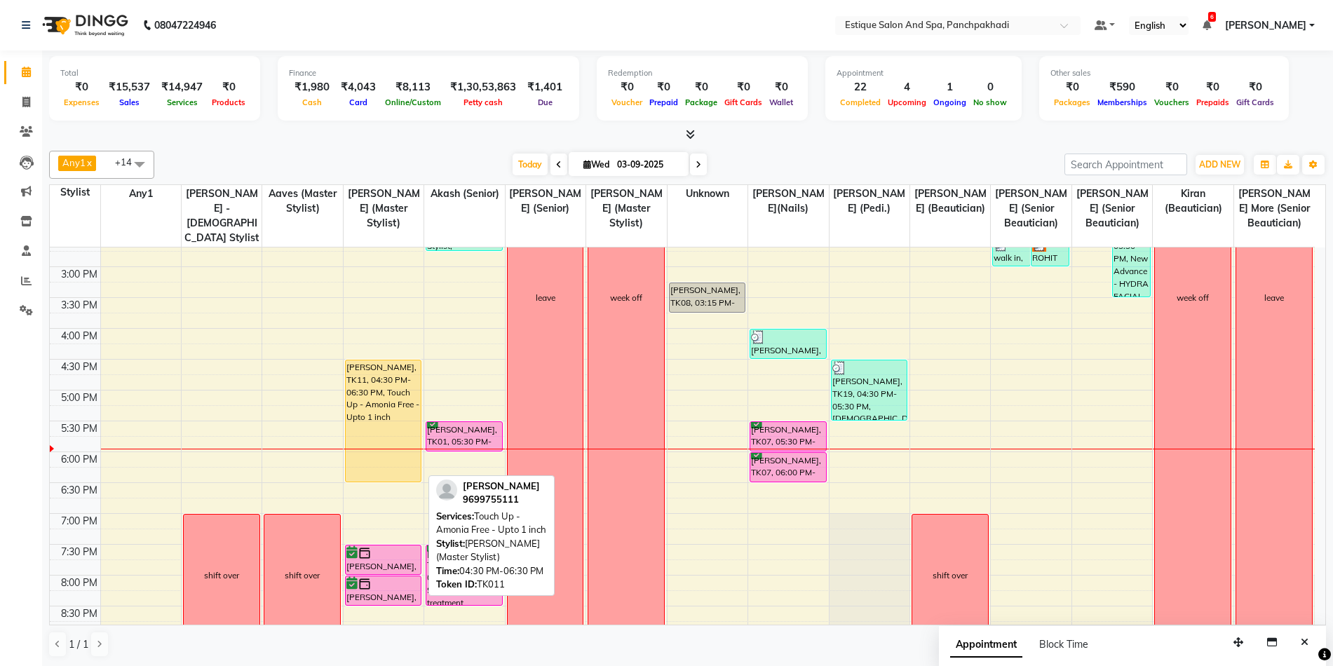
click at [387, 374] on div "[PERSON_NAME], TK11, 04:30 PM-06:30 PM, Touch Up - Amonia Free - Upto 1 inch" at bounding box center [384, 421] width 76 height 121
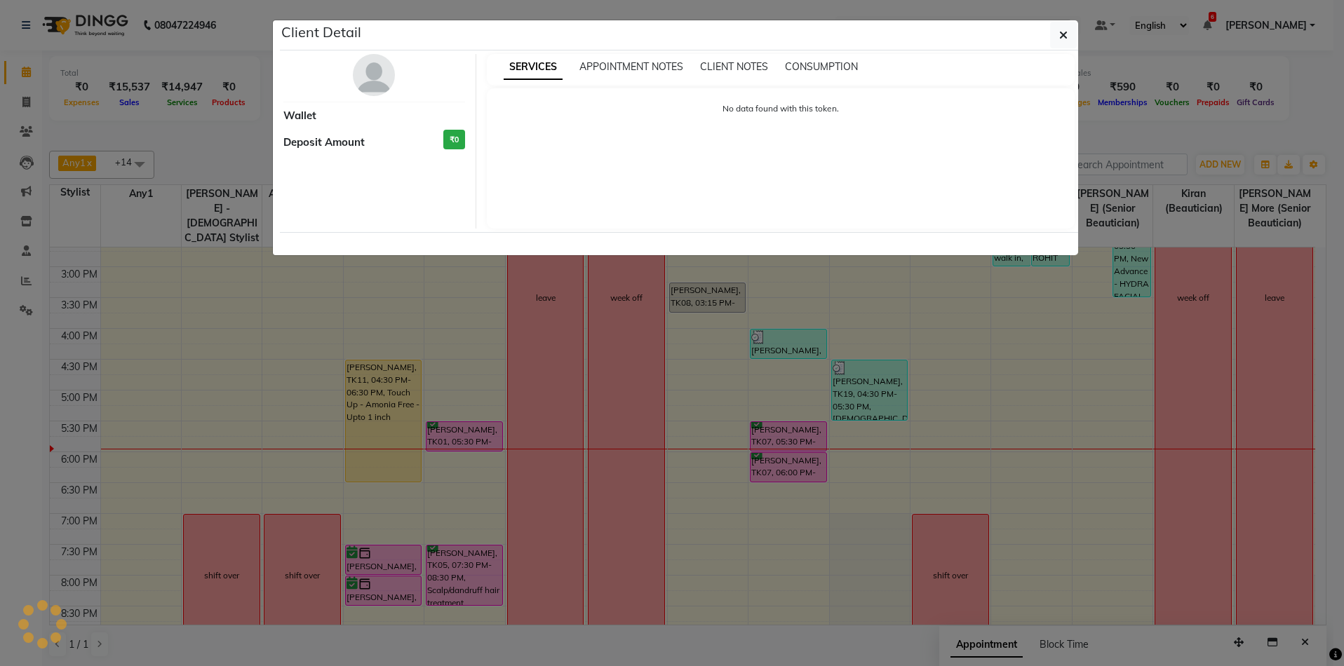
select select "1"
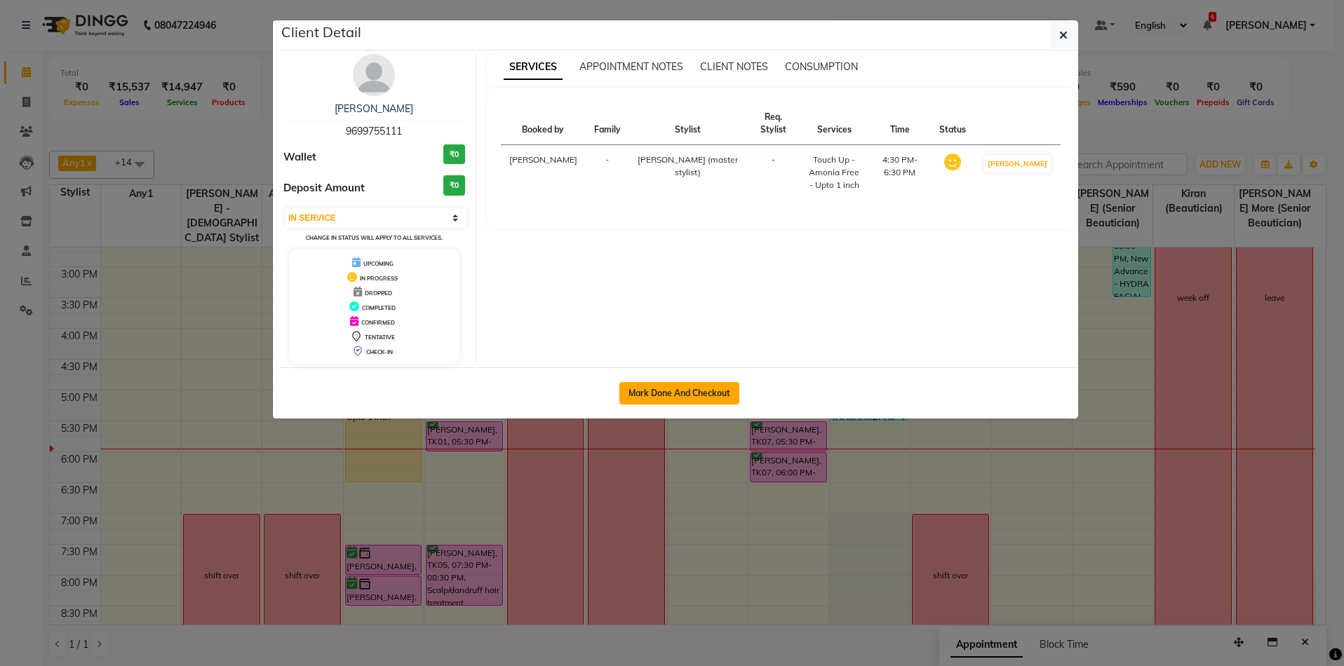
click at [715, 392] on button "Mark Done And Checkout" at bounding box center [679, 393] width 120 height 22
select select "925"
select select "service"
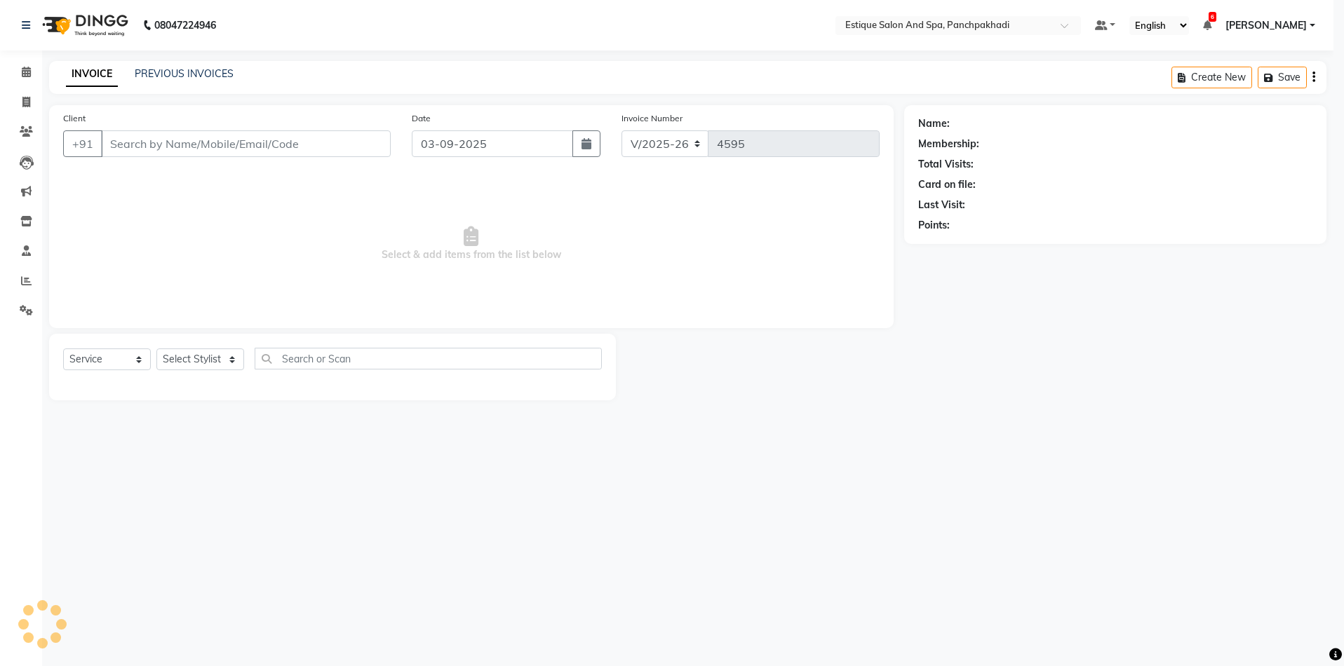
select select "3"
type input "9699755111"
select select "57922"
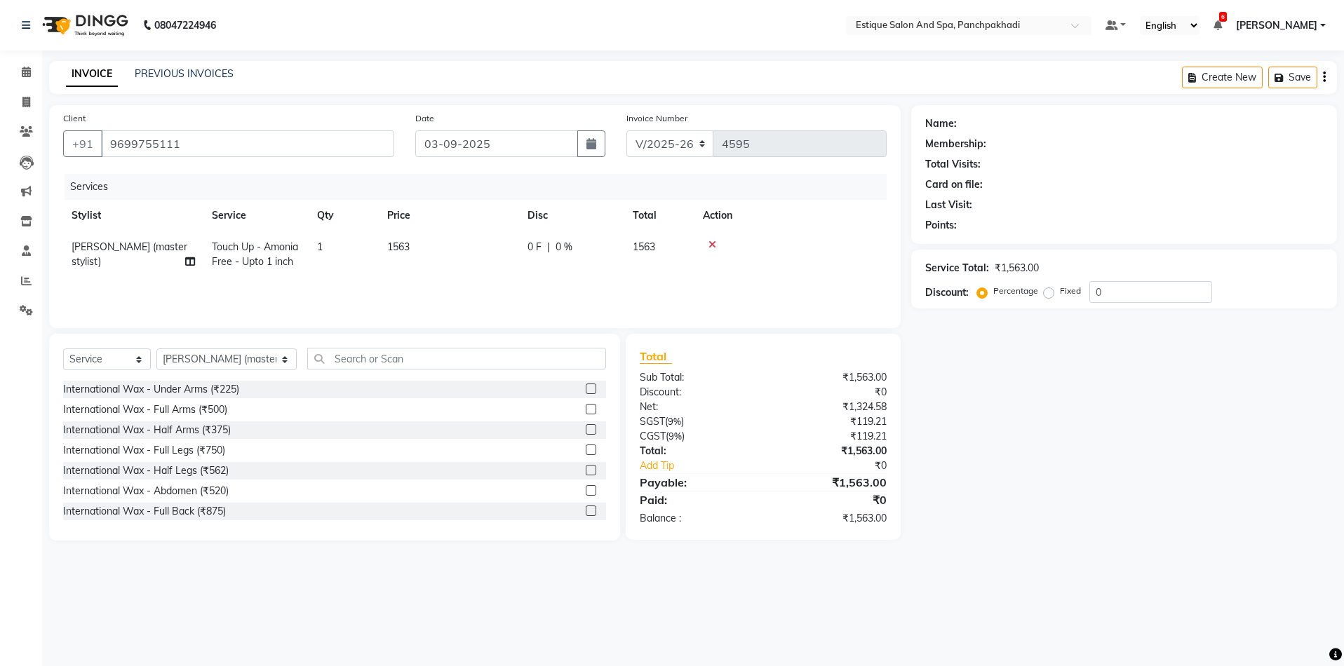
select select "1: Object"
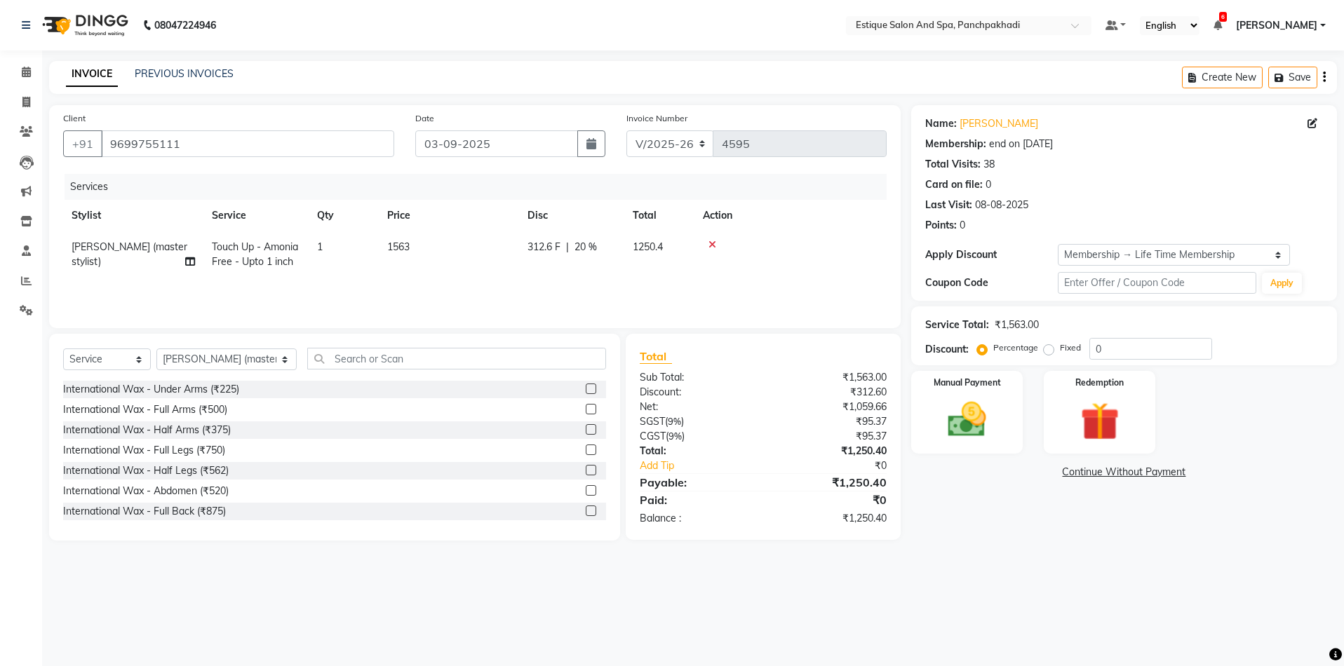
type input "20"
click at [958, 415] on img at bounding box center [966, 420] width 65 height 46
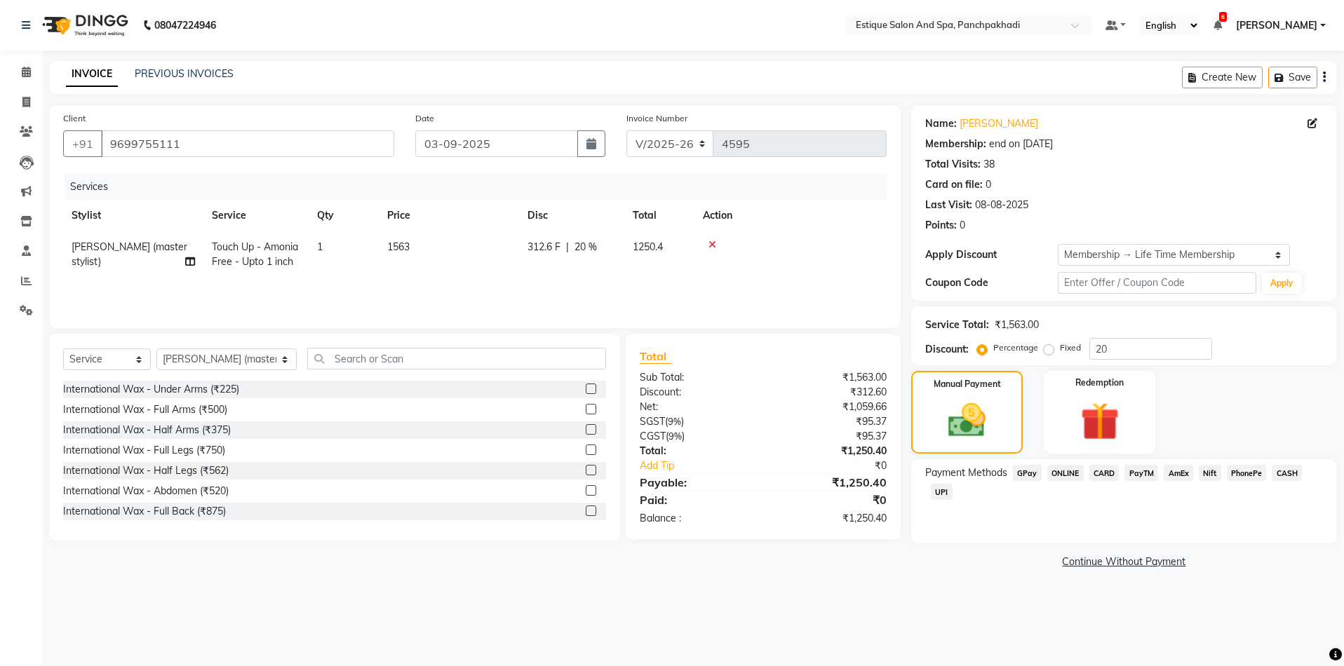
click at [1287, 476] on span "CASH" at bounding box center [1287, 473] width 30 height 16
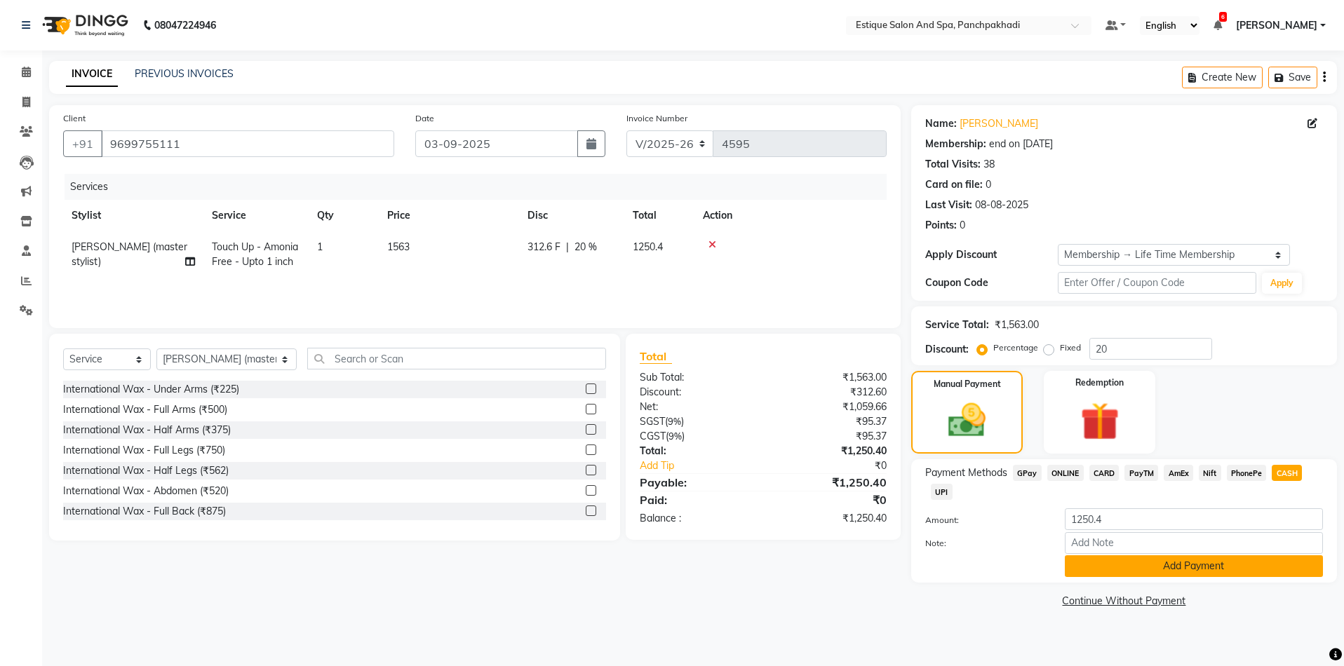
click at [1195, 570] on button "Add Payment" at bounding box center [1194, 567] width 258 height 22
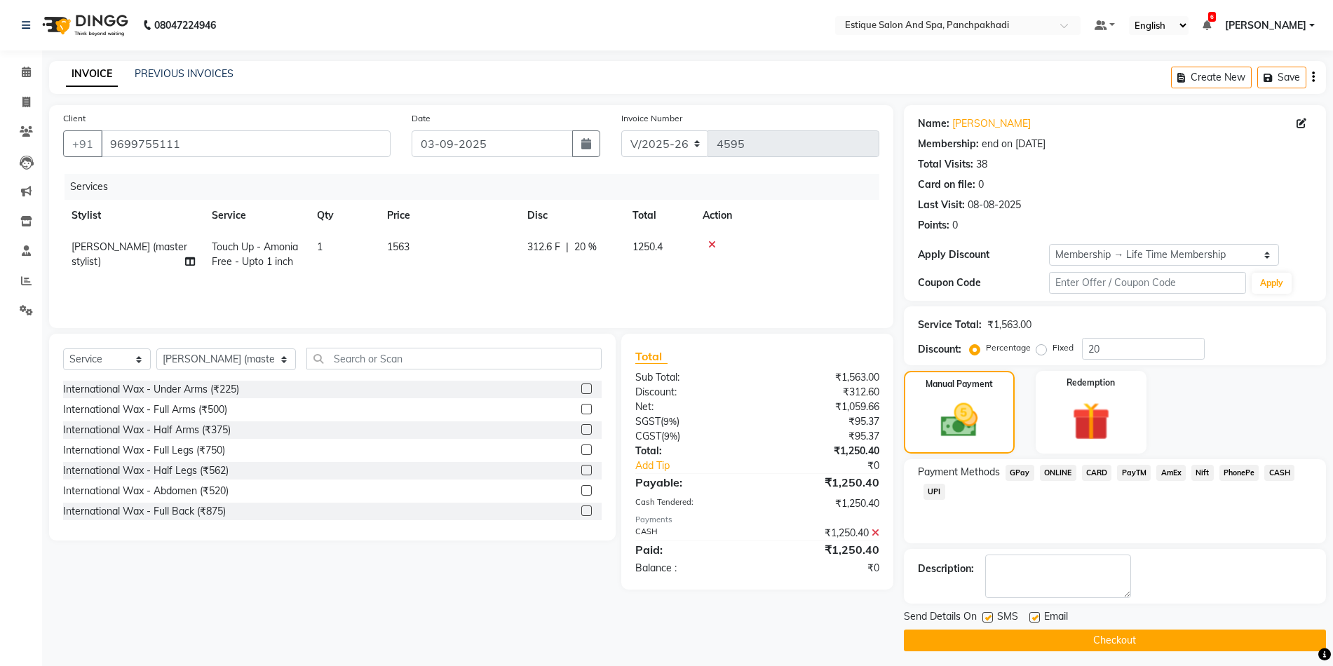
click at [1148, 640] on button "Checkout" at bounding box center [1115, 641] width 422 height 22
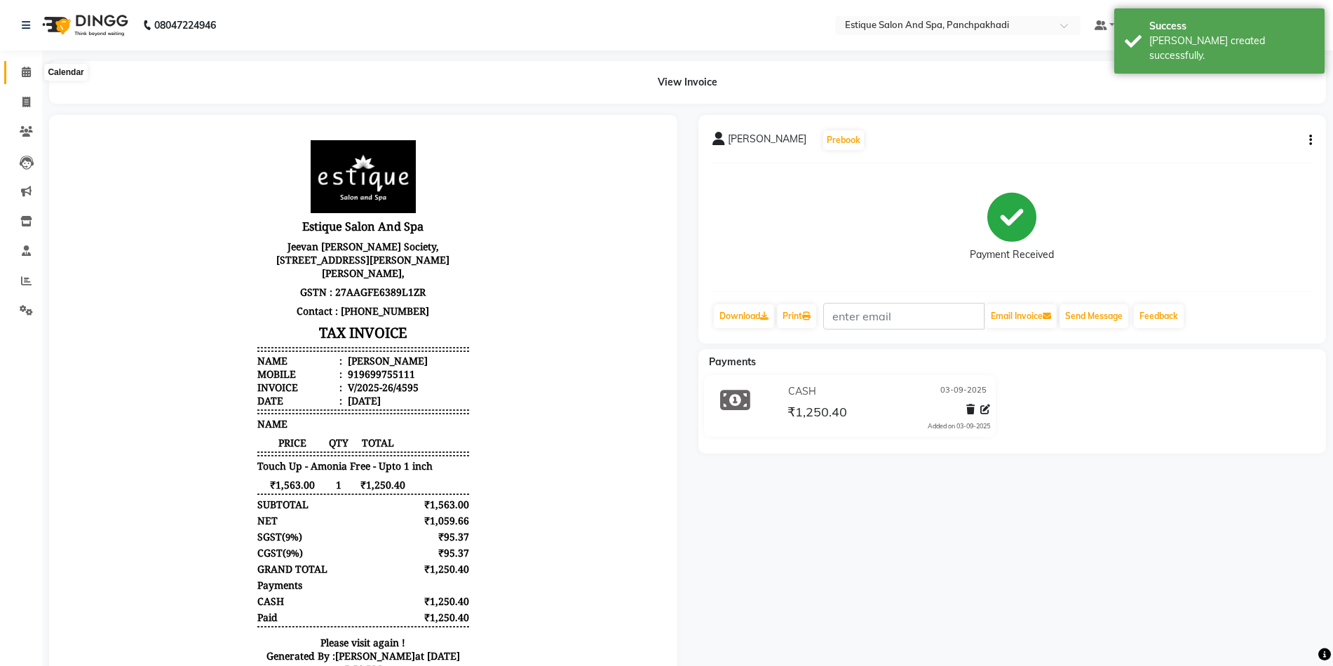
click at [29, 77] on span at bounding box center [26, 73] width 25 height 16
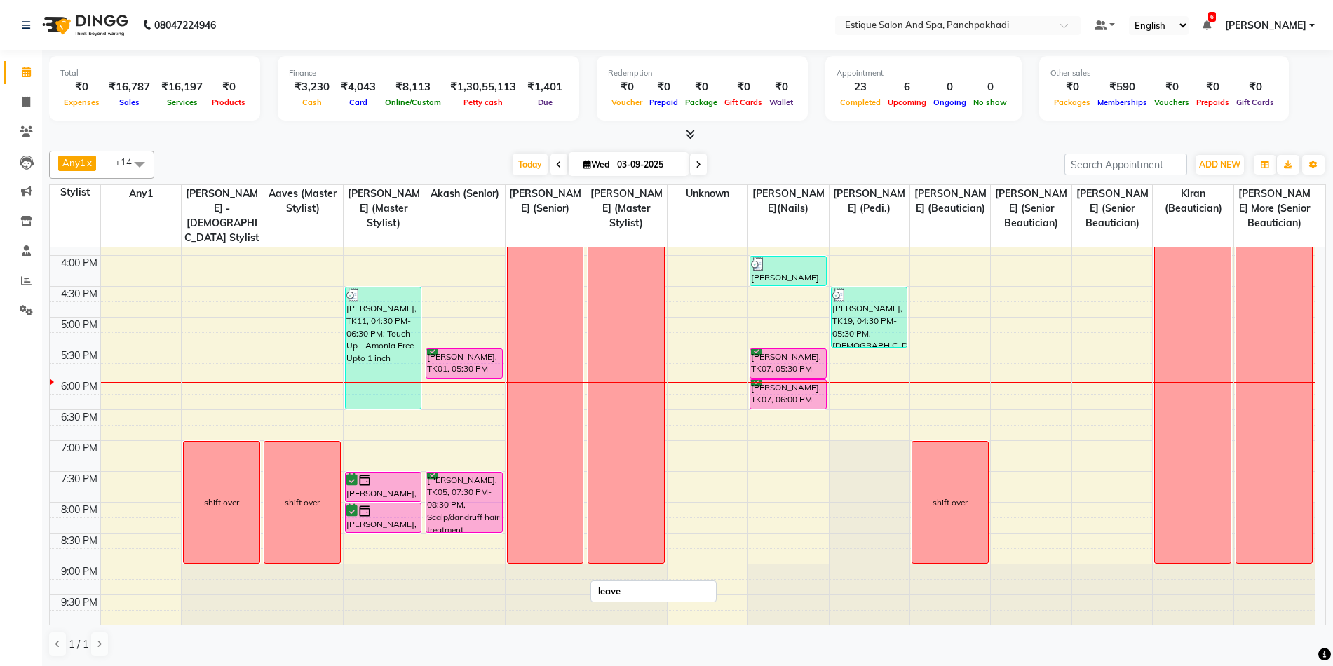
scroll to position [424, 0]
click at [696, 162] on icon at bounding box center [699, 165] width 6 height 8
type input "[DATE]"
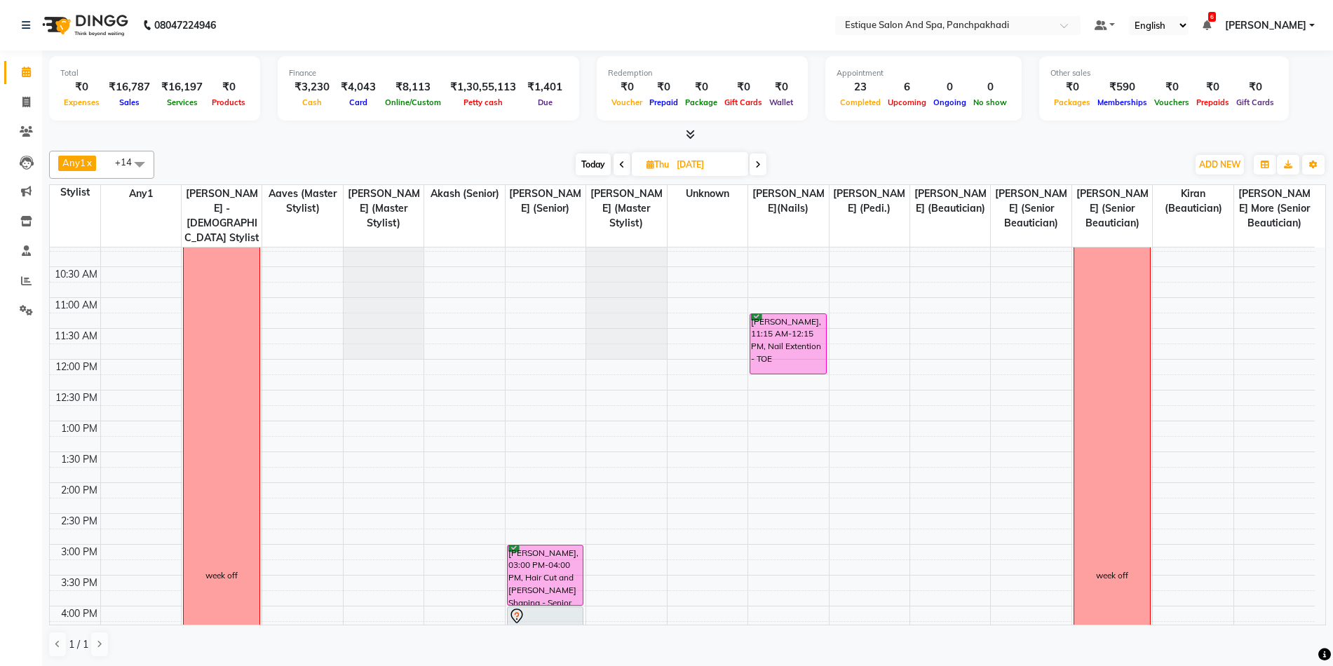
scroll to position [0, 0]
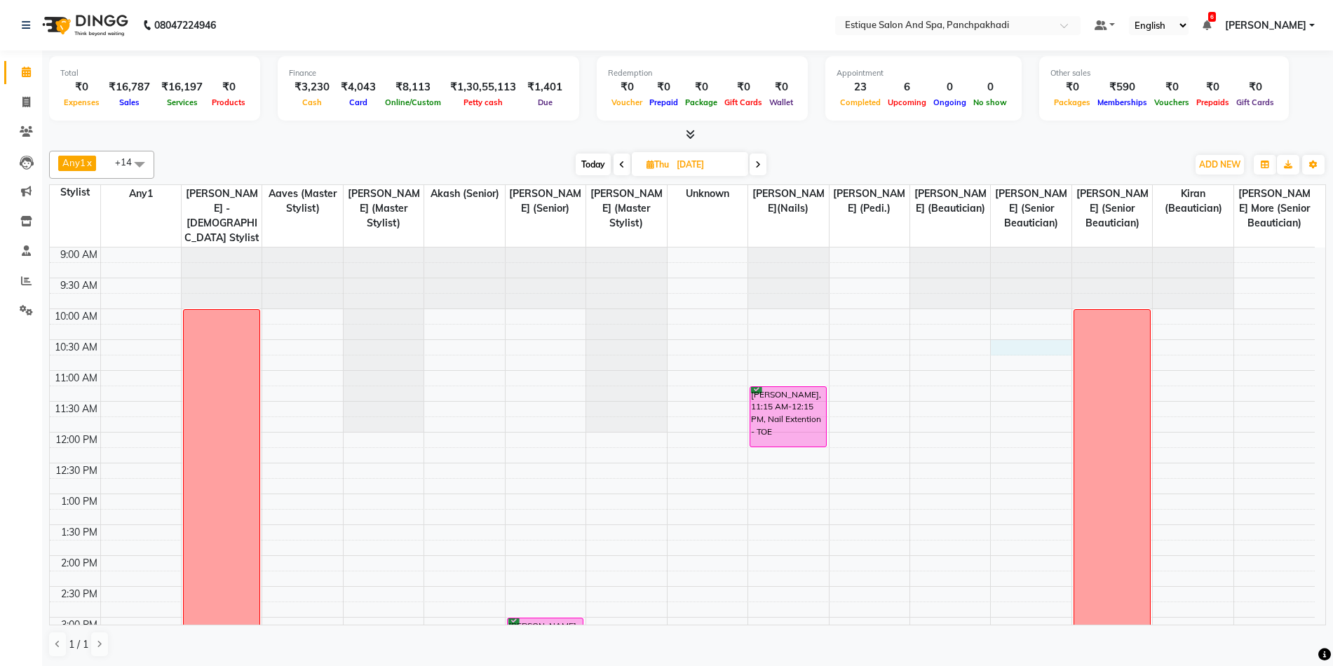
click at [1012, 351] on div "9:00 AM 9:30 AM 10:00 AM 10:30 AM 11:00 AM 11:30 AM 12:00 PM 12:30 PM 1:00 PM 1…" at bounding box center [682, 649] width 1265 height 802
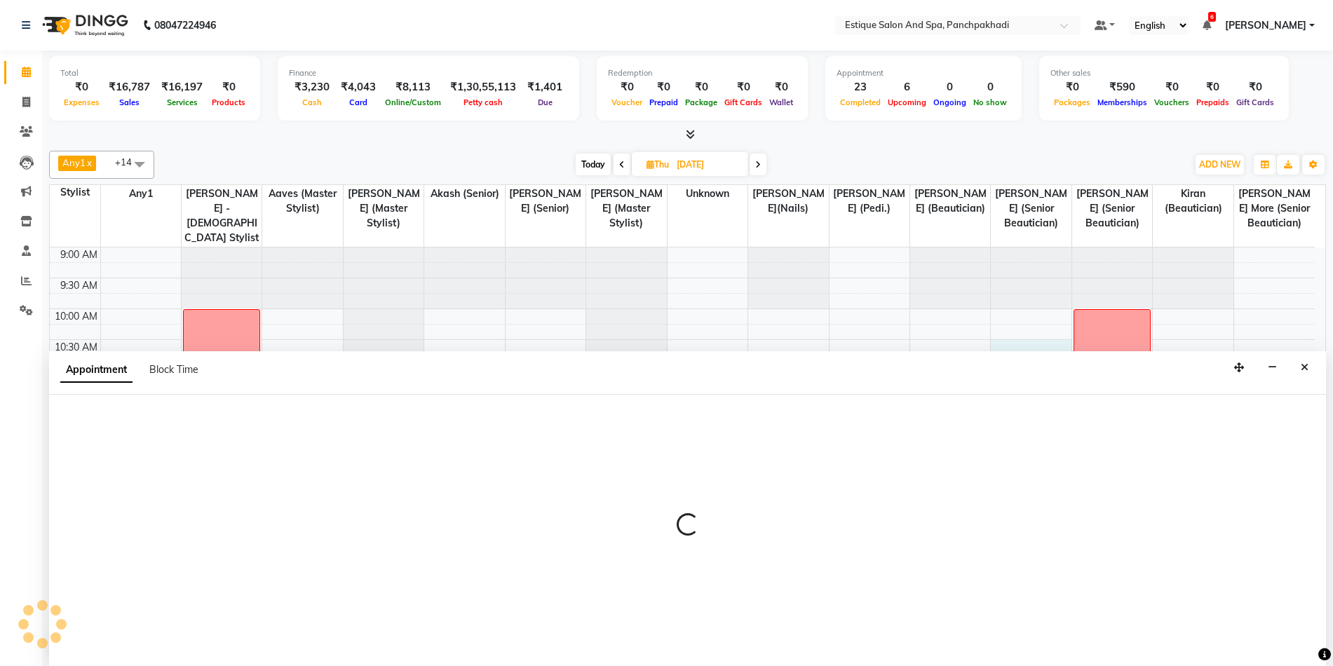
scroll to position [1, 0]
select select "15917"
select select "630"
select select "tentative"
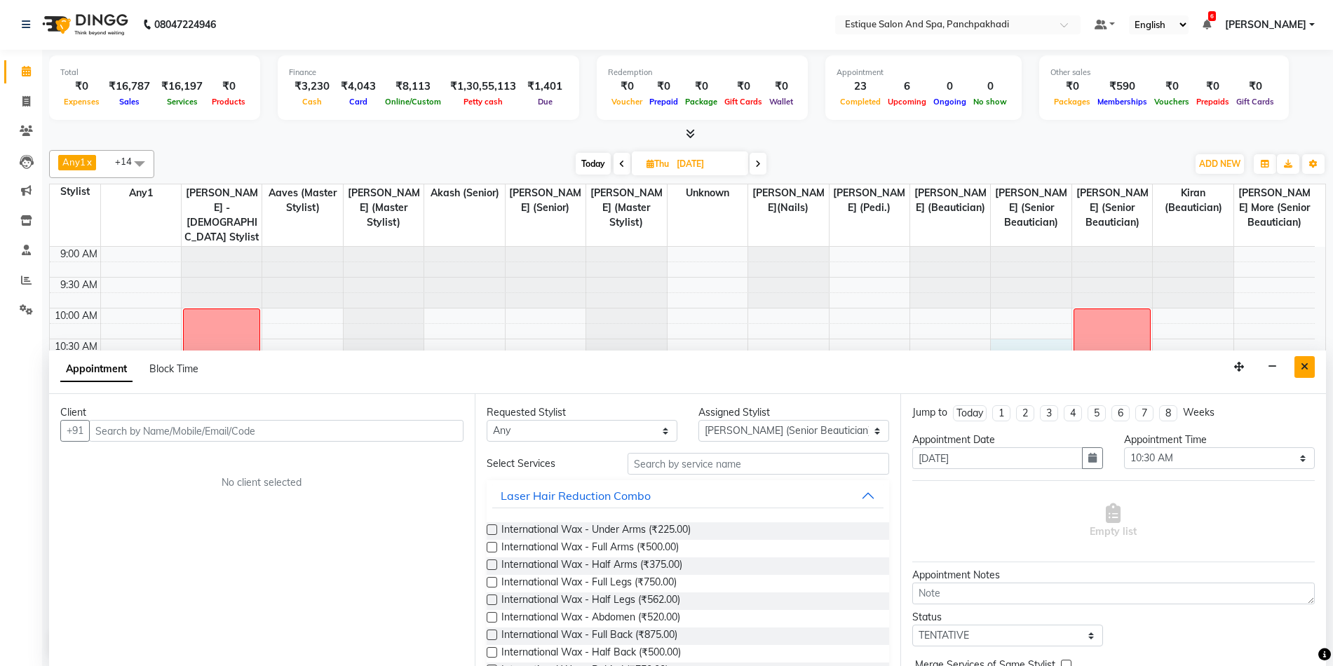
click at [1310, 362] on button "Close" at bounding box center [1305, 367] width 20 height 22
